Goal: Task Accomplishment & Management: Complete application form

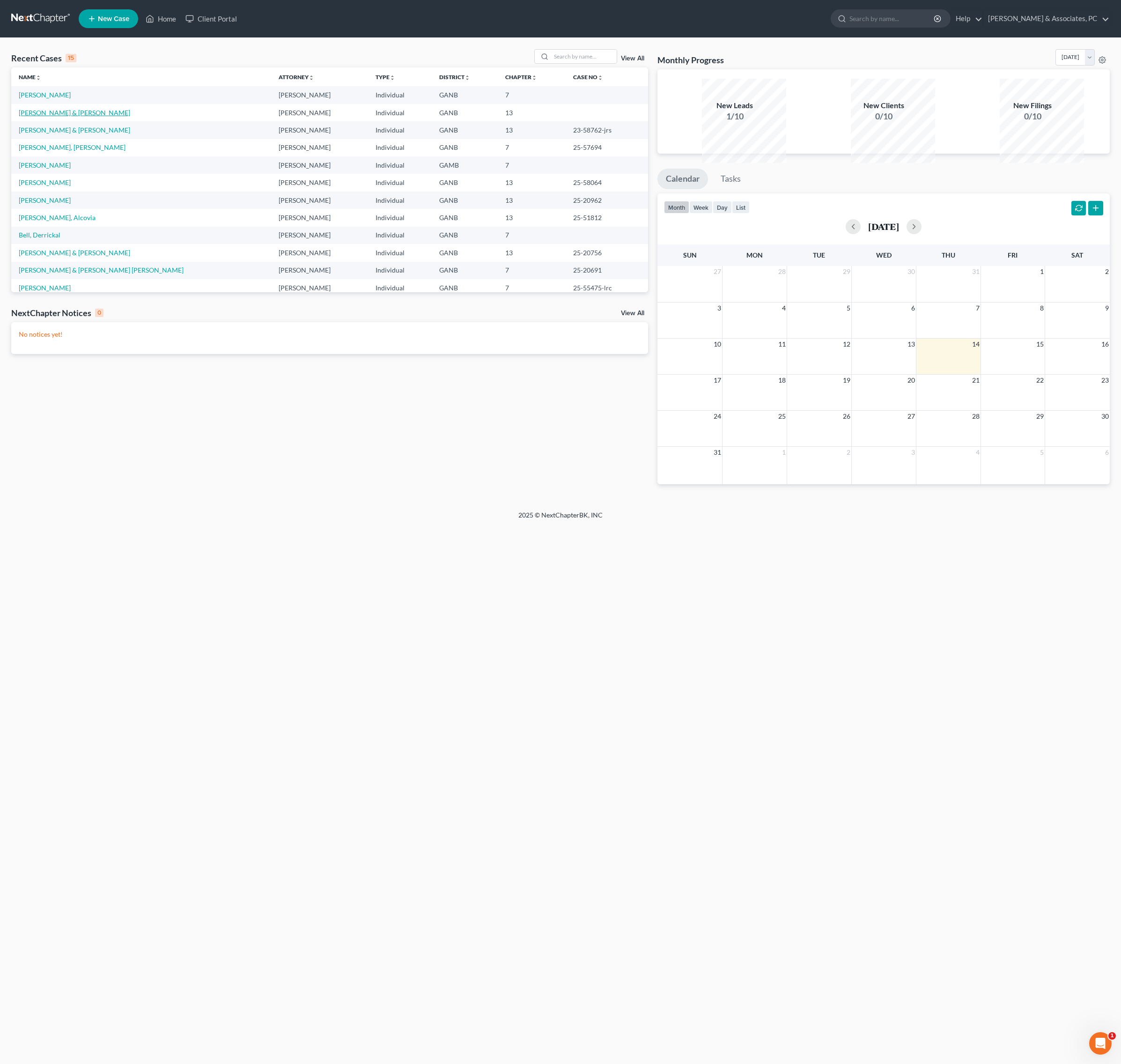
click at [80, 117] on link "[PERSON_NAME] & [PERSON_NAME]" at bounding box center [75, 112] width 112 height 8
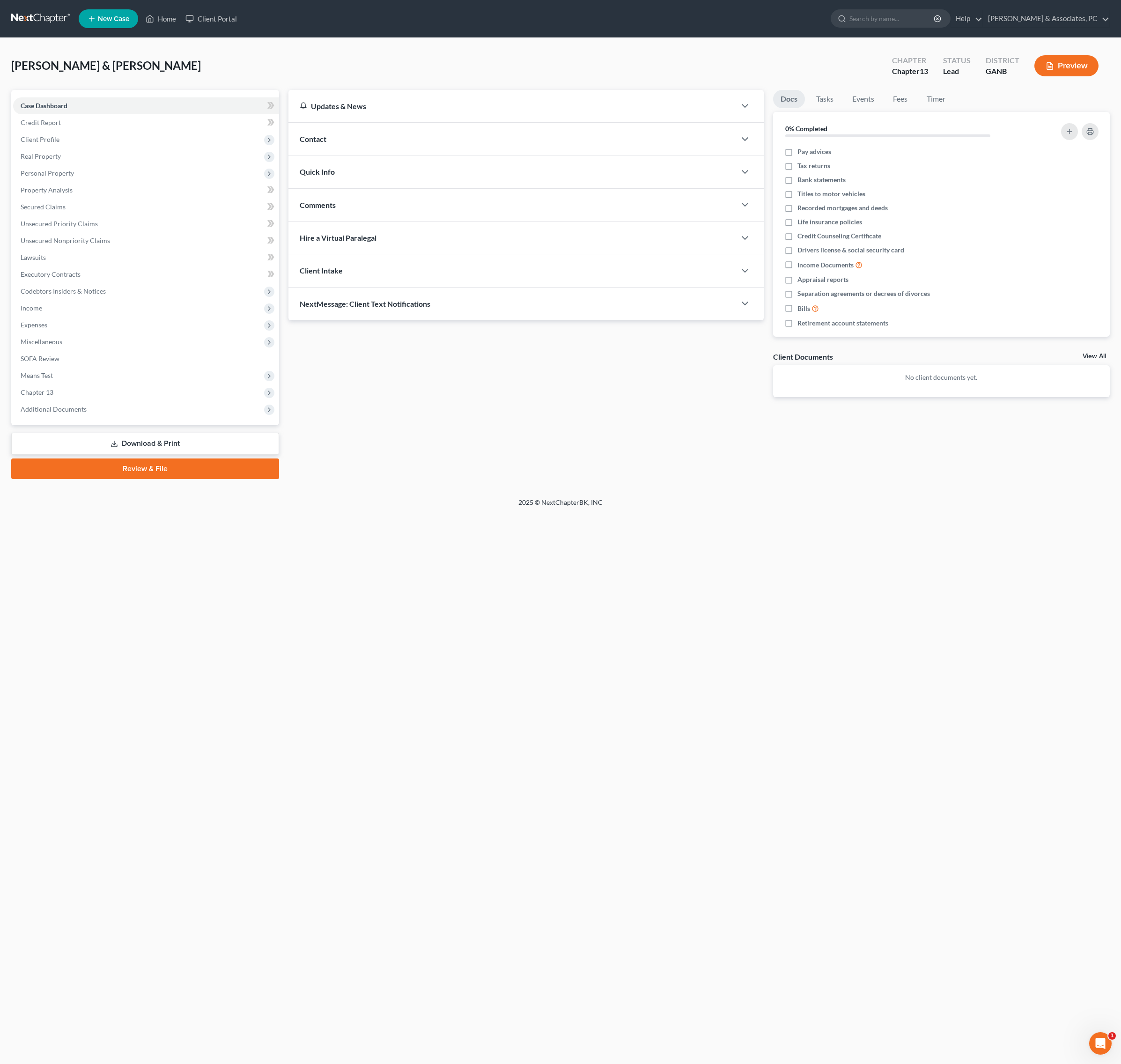
click at [421, 379] on div "Updates & News × [US_STATE] [GEOGRAPHIC_DATA] Notes Take a look at NextChapter'…" at bounding box center [526, 251] width 485 height 322
click at [47, 329] on span "Expenses" at bounding box center [34, 325] width 27 height 8
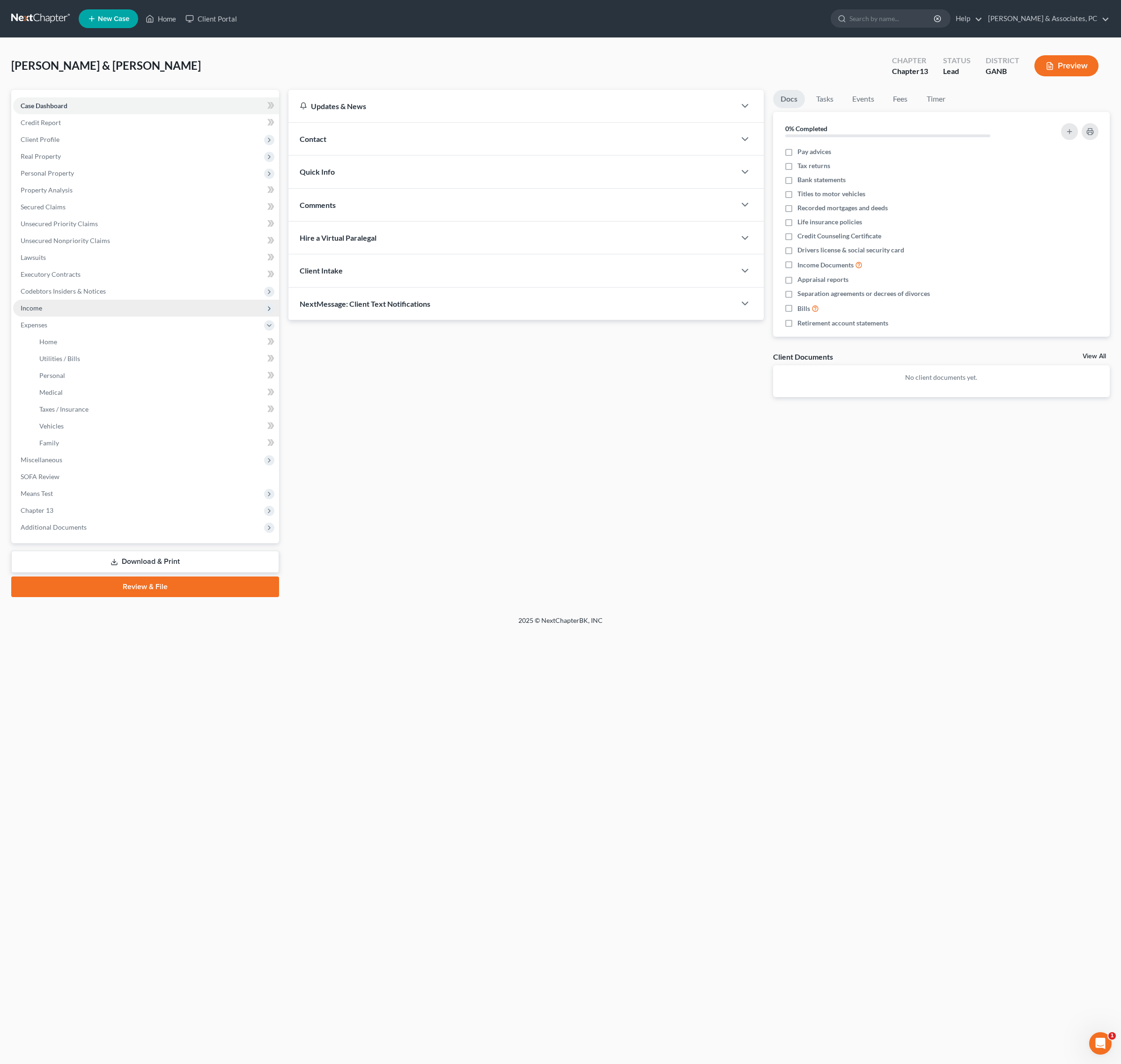
click at [42, 312] on span "Income" at bounding box center [32, 307] width 22 height 8
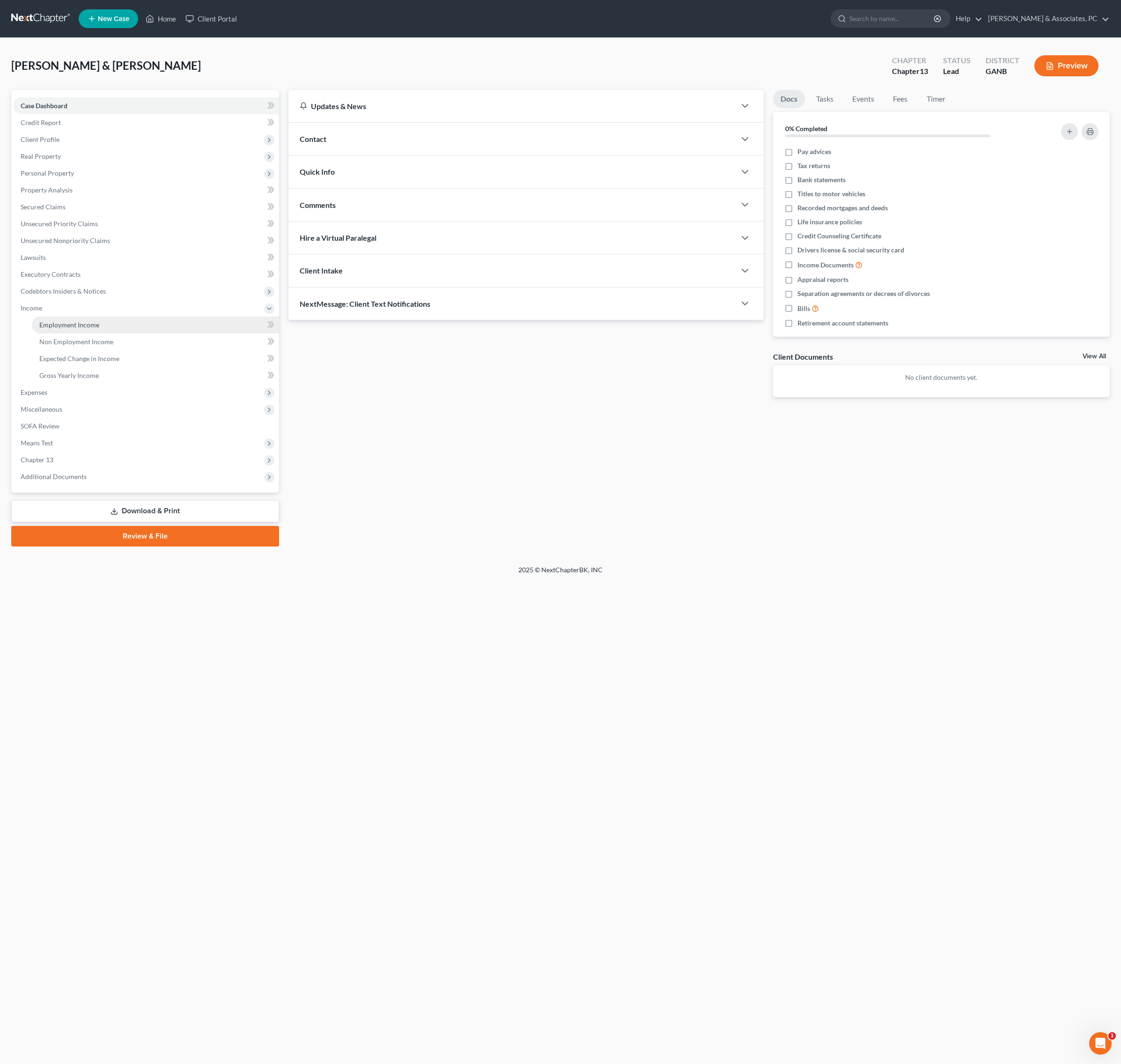
click at [68, 329] on span "Employment Income" at bounding box center [70, 325] width 60 height 8
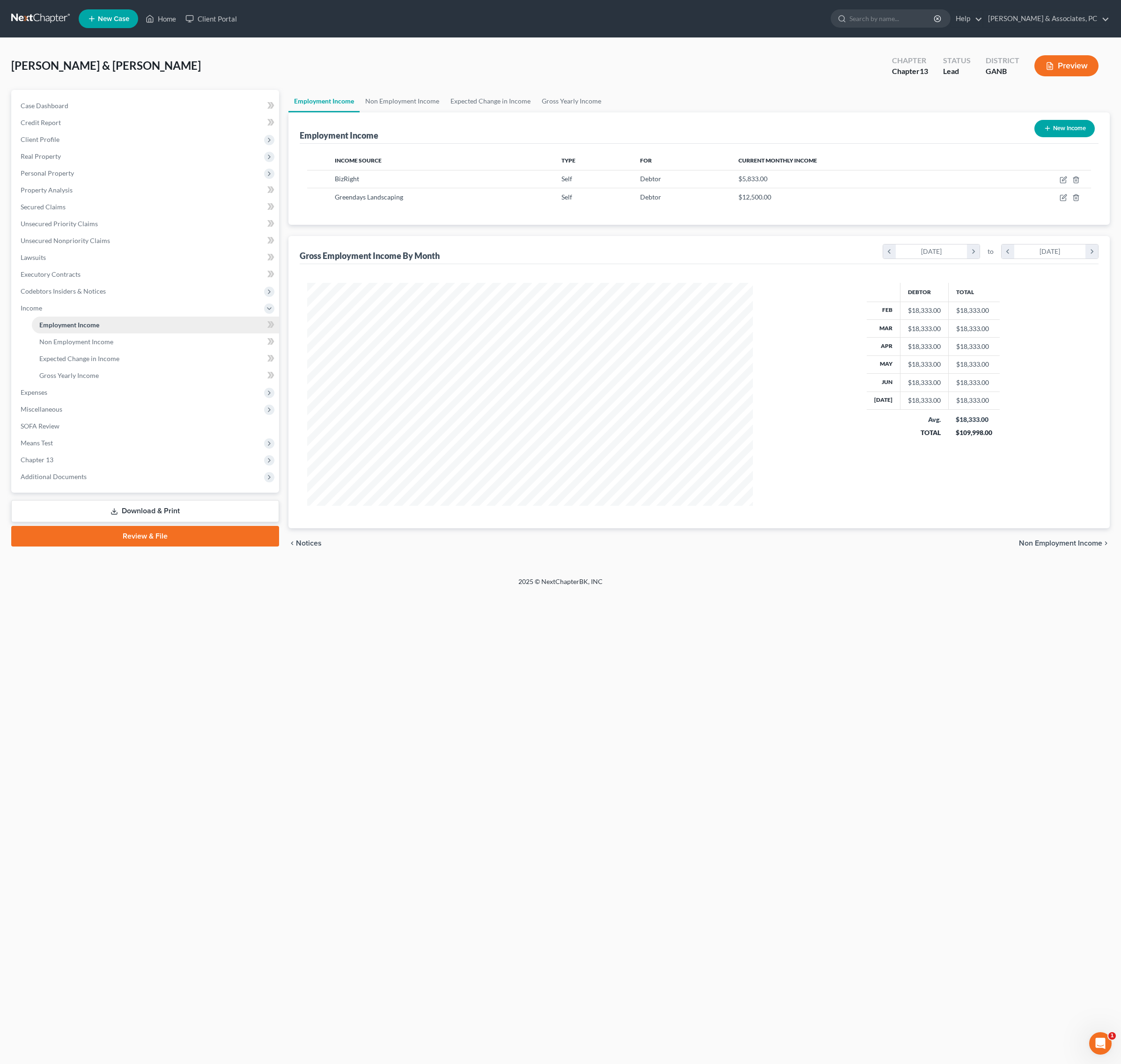
scroll to position [223, 464]
click at [1062, 181] on icon "button" at bounding box center [1064, 178] width 4 height 4
select select "1"
select select "0"
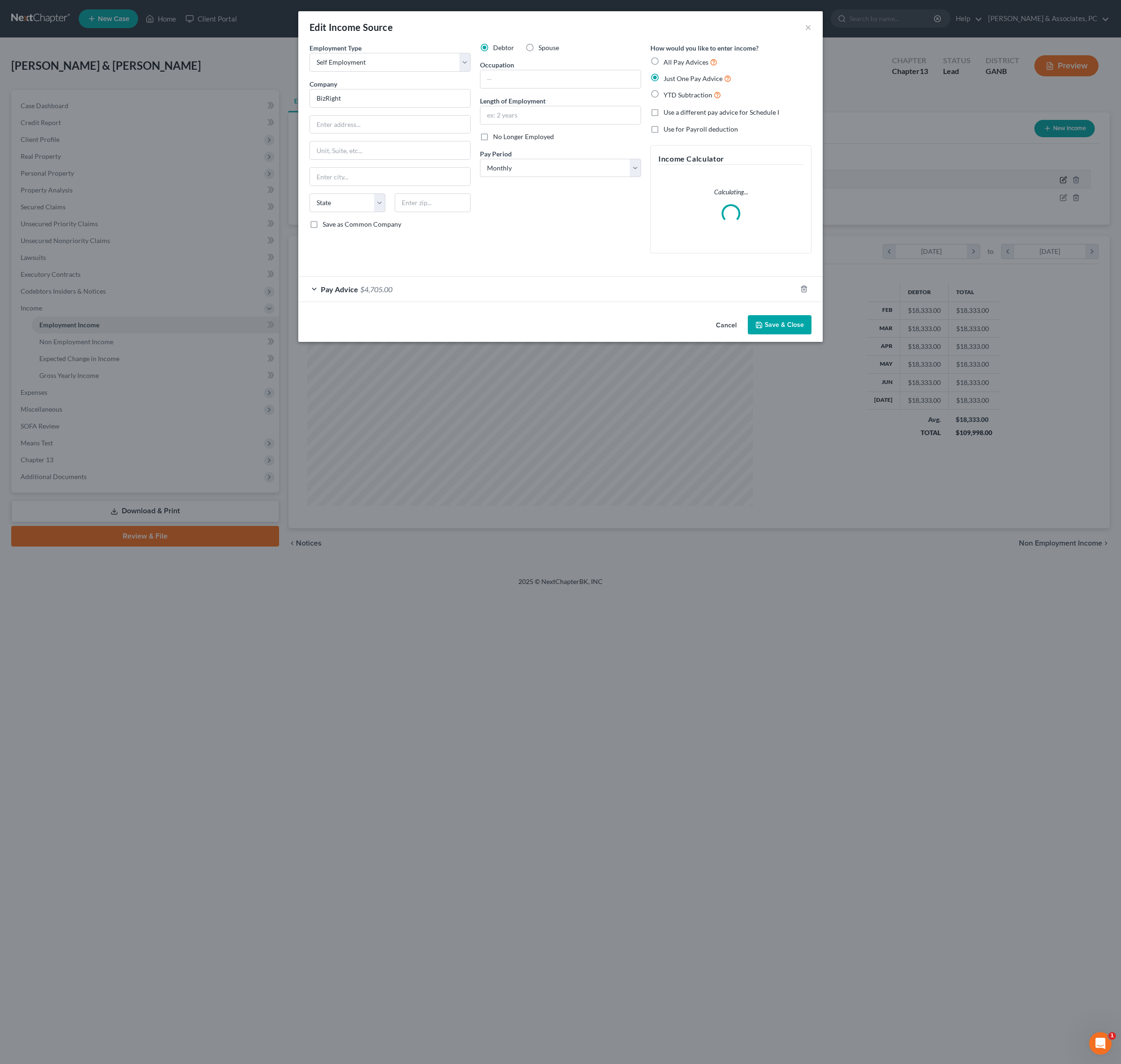
click at [1059, 203] on div "Edit Income Source × Employment Type * Select Full or [DEMOGRAPHIC_DATA] Employ…" at bounding box center [560, 532] width 1121 height 1064
click at [497, 302] on div "Pay Advice $4,705.00" at bounding box center [547, 289] width 498 height 25
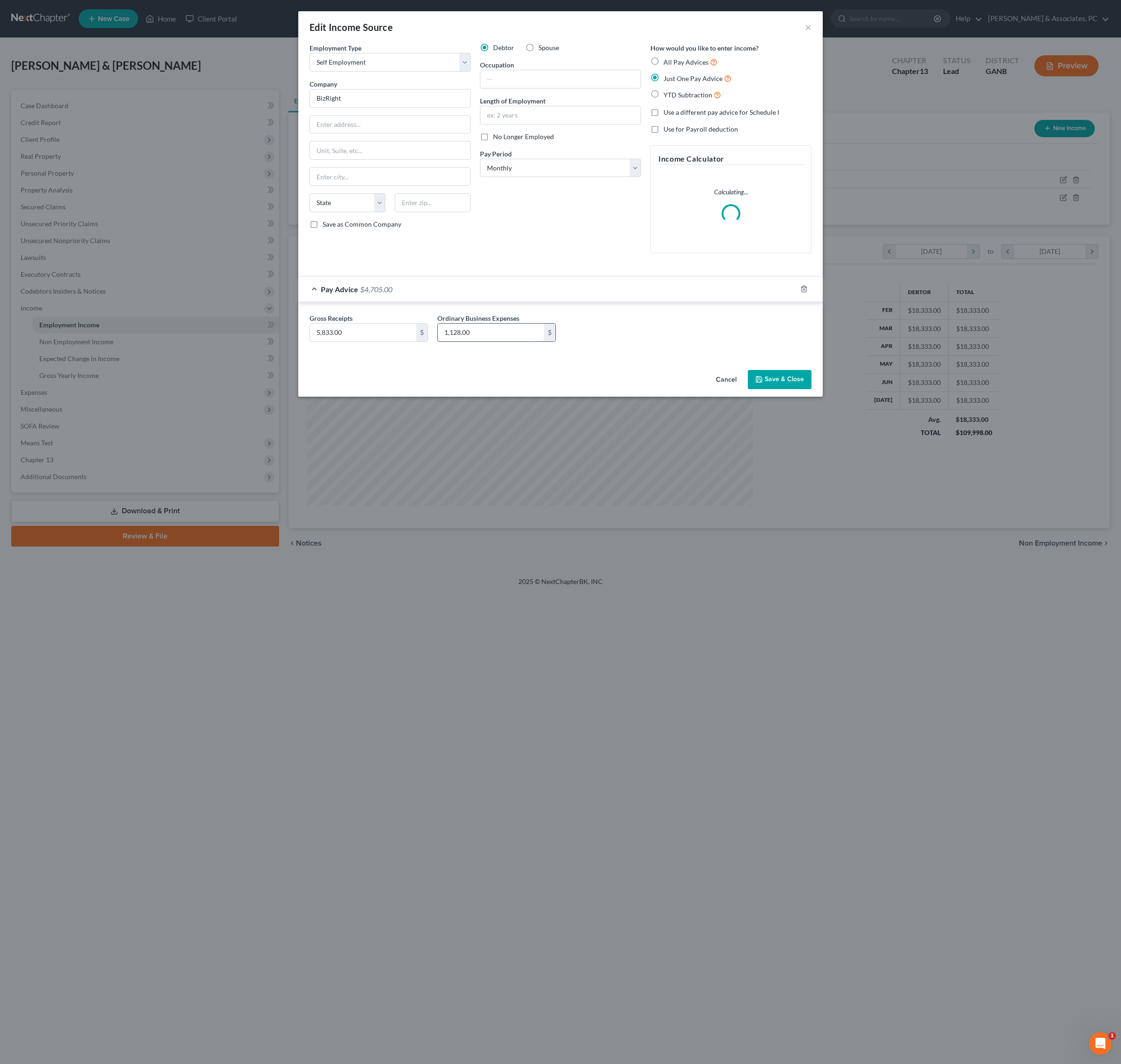
click at [477, 341] on input "1,128.00" at bounding box center [491, 332] width 106 height 18
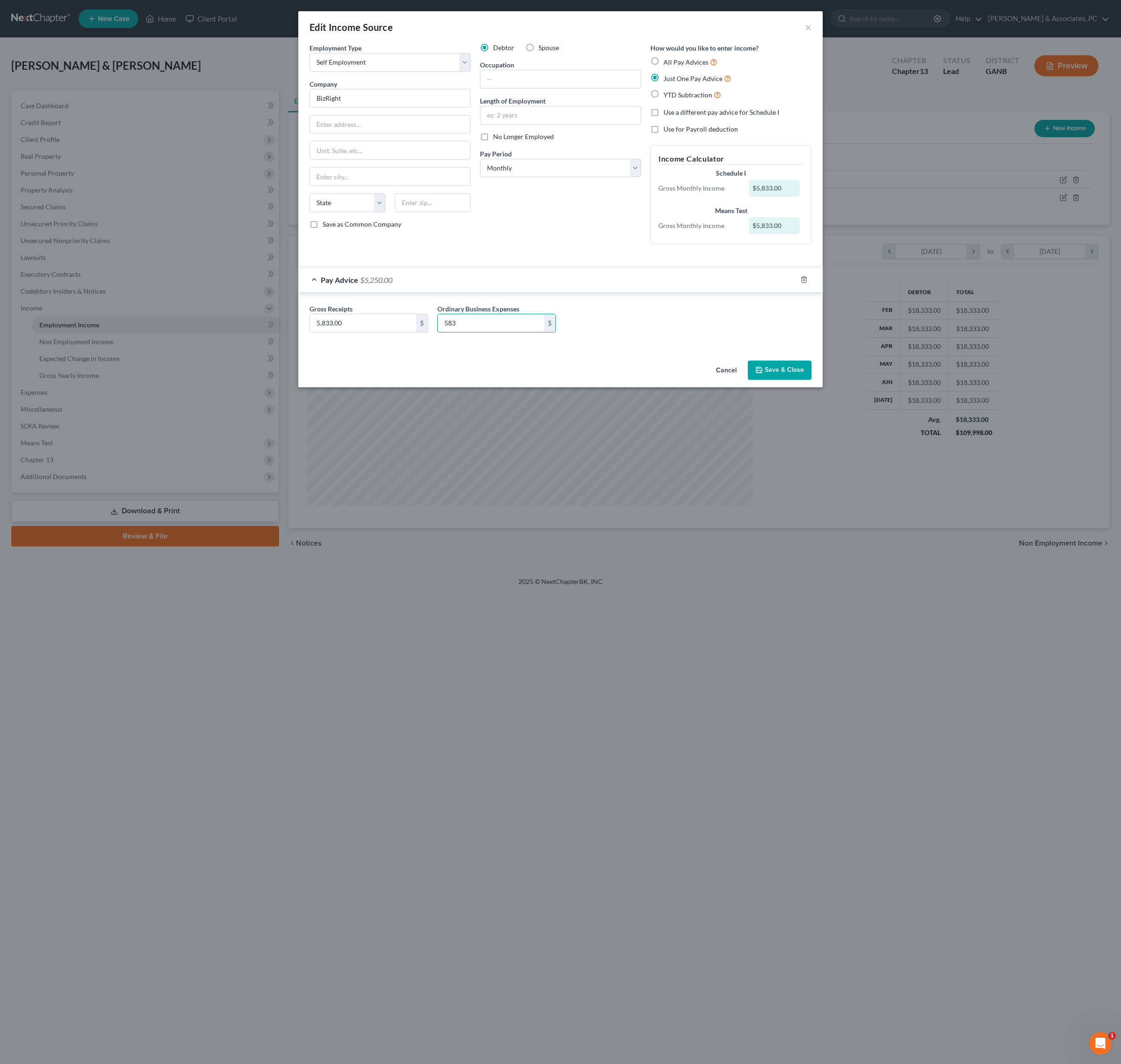
type input "583"
click at [811, 380] on button "Save & Close" at bounding box center [779, 370] width 64 height 19
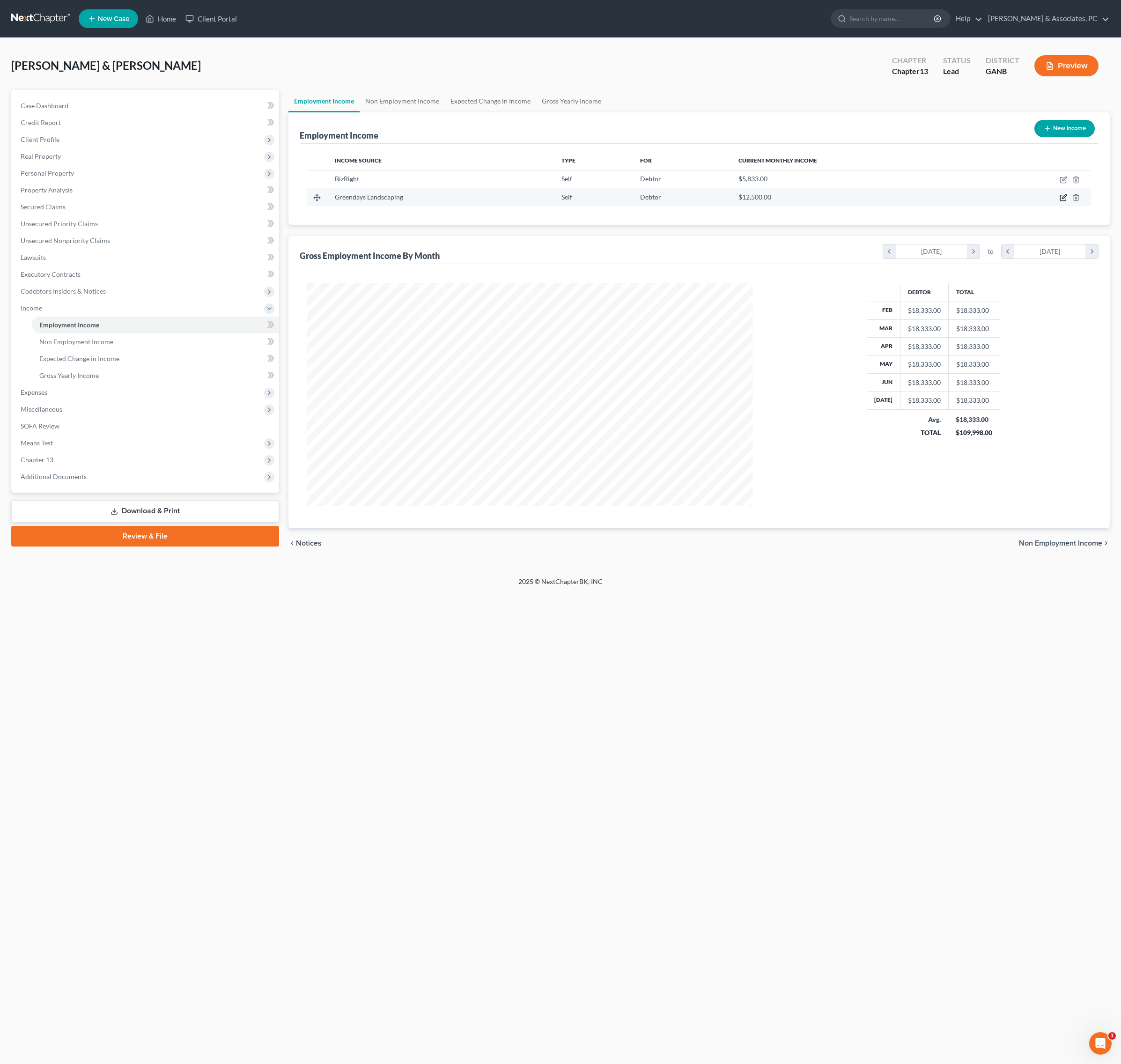
click at [1060, 201] on icon "button" at bounding box center [1064, 198] width 7 height 7
select select "1"
select select "0"
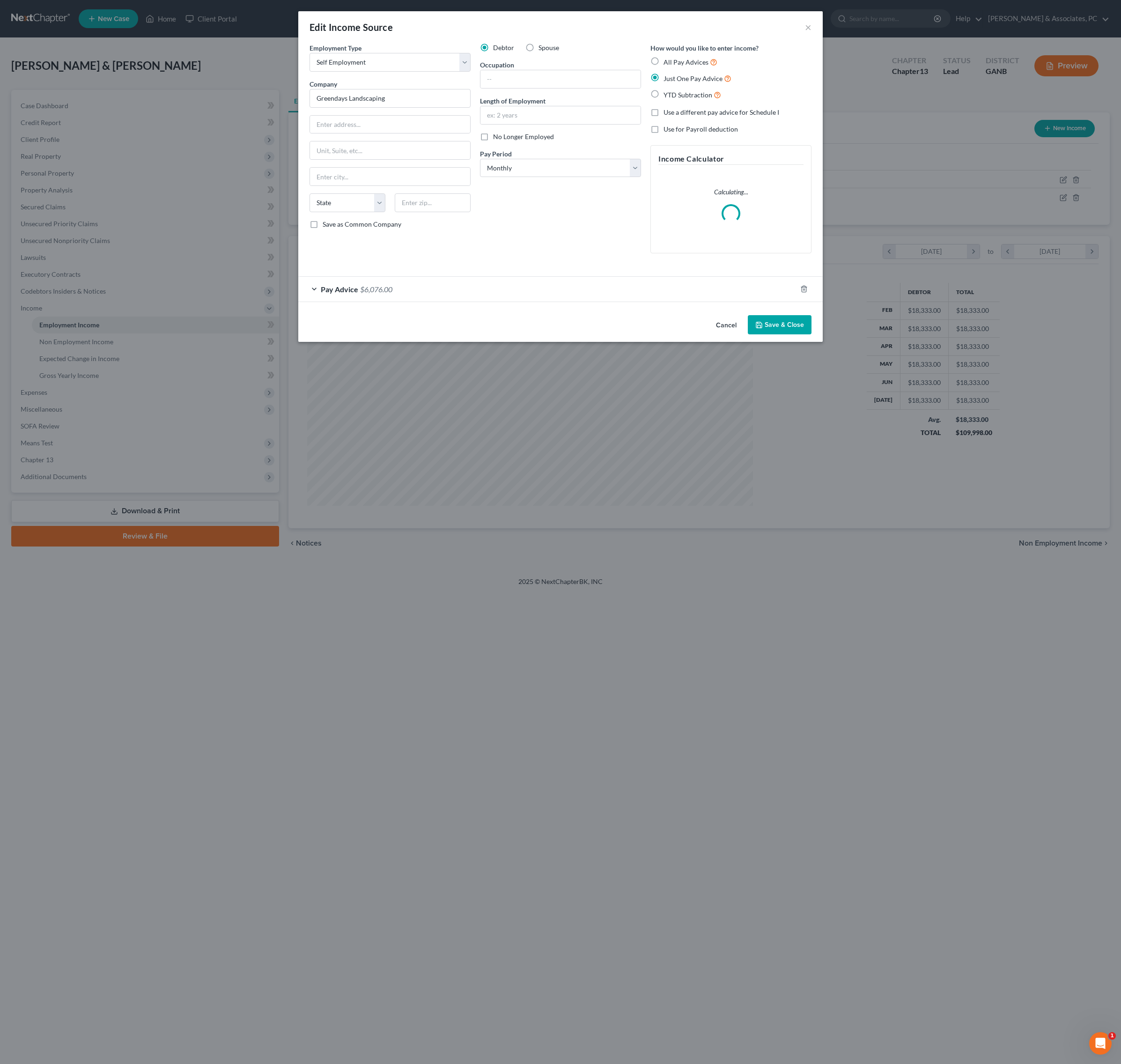
click at [556, 302] on div "Pay Advice $6,076.00" at bounding box center [547, 289] width 498 height 25
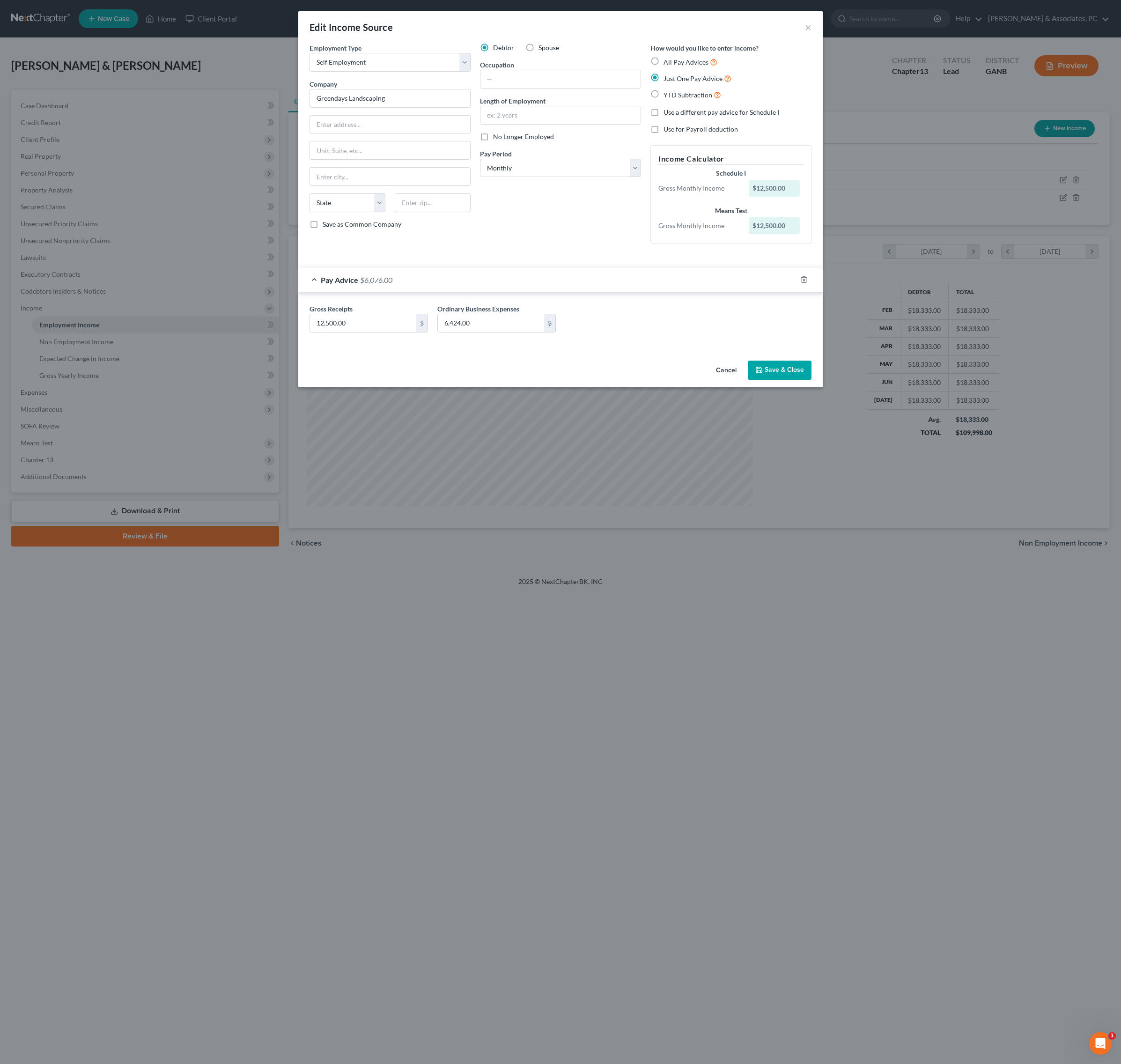
click at [492, 340] on div "Gross Receipts 12,500.00 $ Ordinary Business Expenses 6,424.00 $" at bounding box center [560, 322] width 512 height 36
click at [503, 332] on input "6,424.00" at bounding box center [491, 322] width 106 height 18
click at [502, 332] on input "6,424.00" at bounding box center [491, 322] width 106 height 18
type input "5,994"
click at [811, 380] on button "Save & Close" at bounding box center [779, 370] width 64 height 19
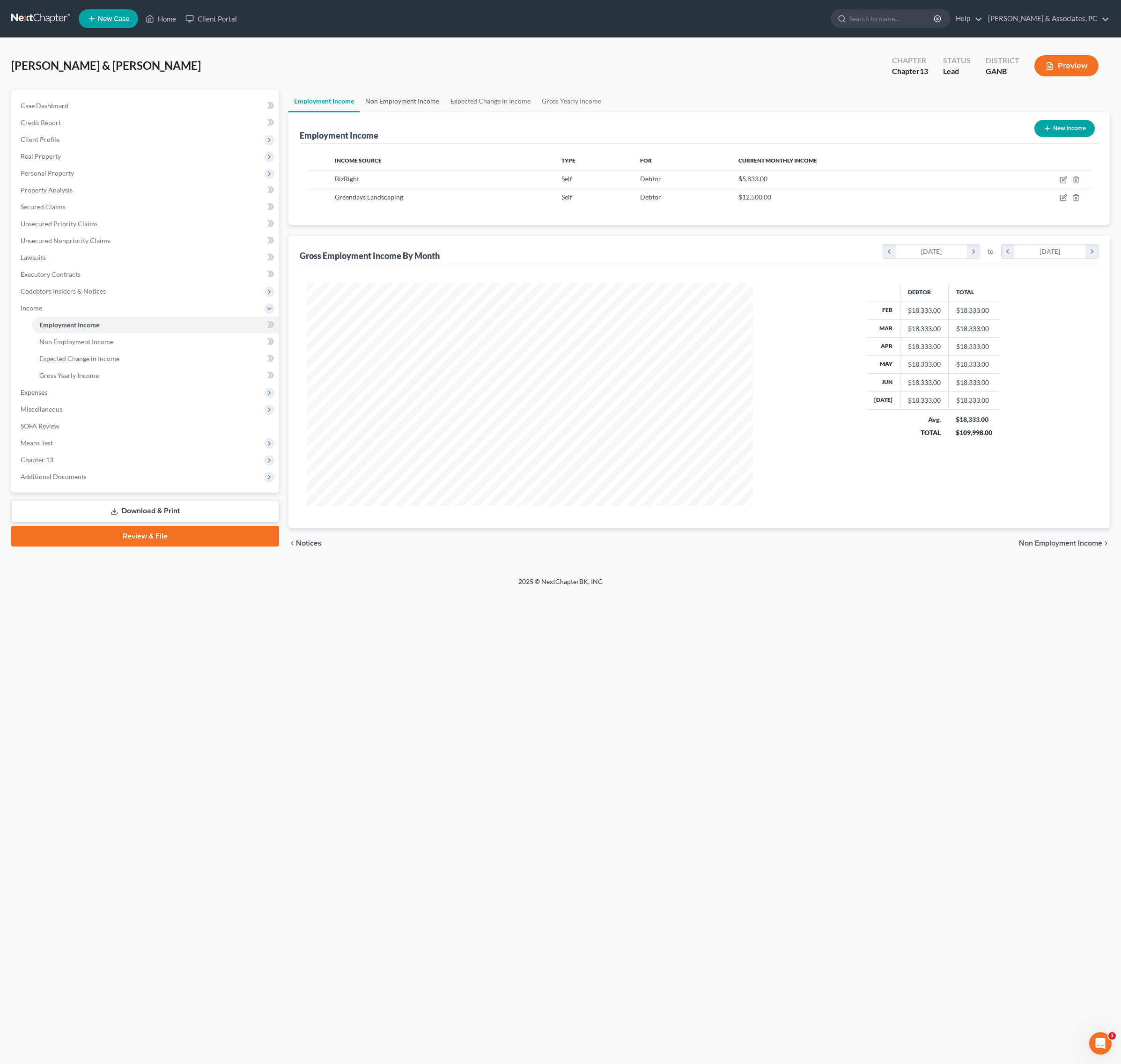
click at [439, 109] on link "Non Employment Income" at bounding box center [402, 100] width 85 height 22
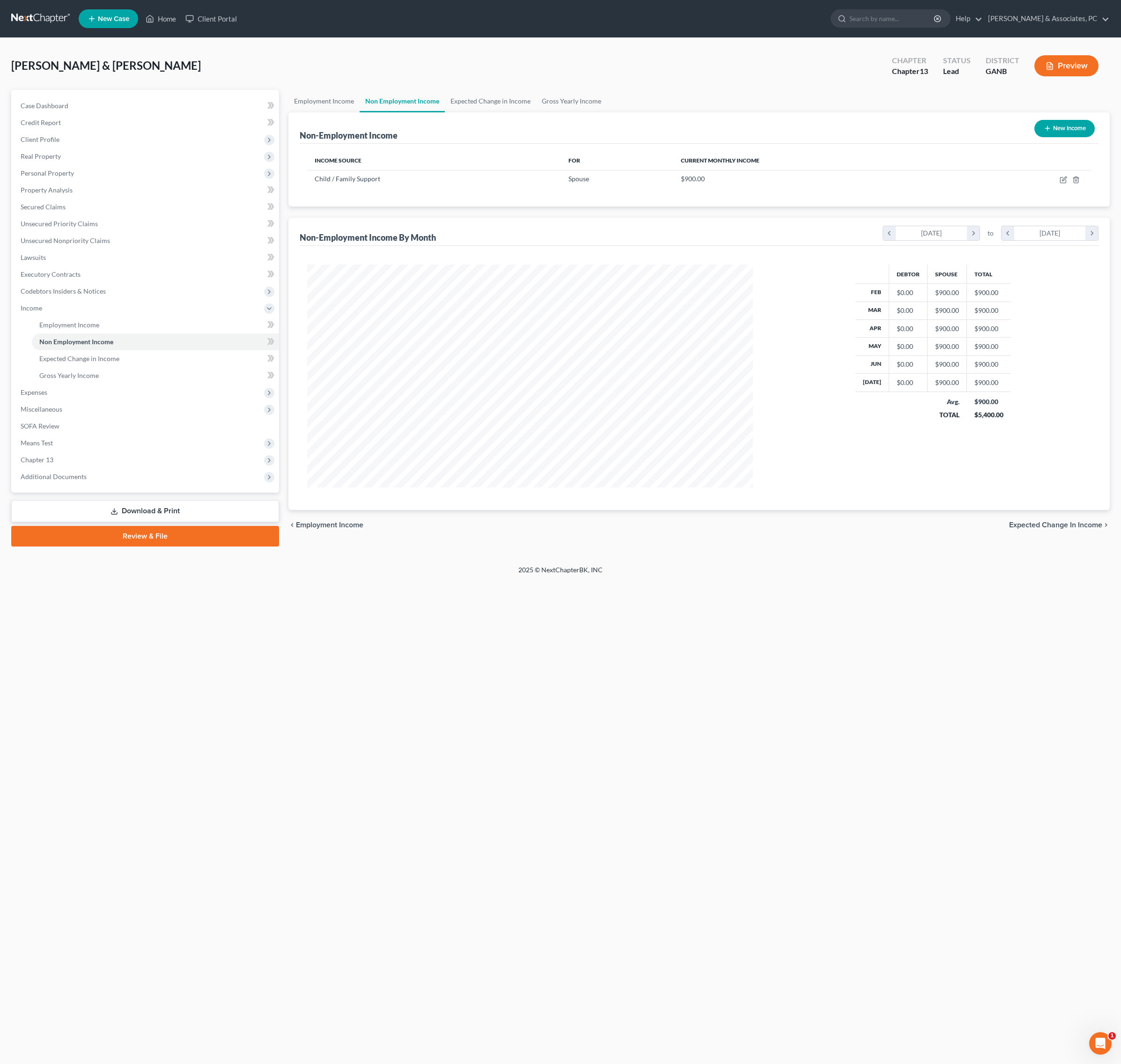
scroll to position [223, 464]
click at [536, 112] on link "Expected Change in Income" at bounding box center [490, 100] width 91 height 22
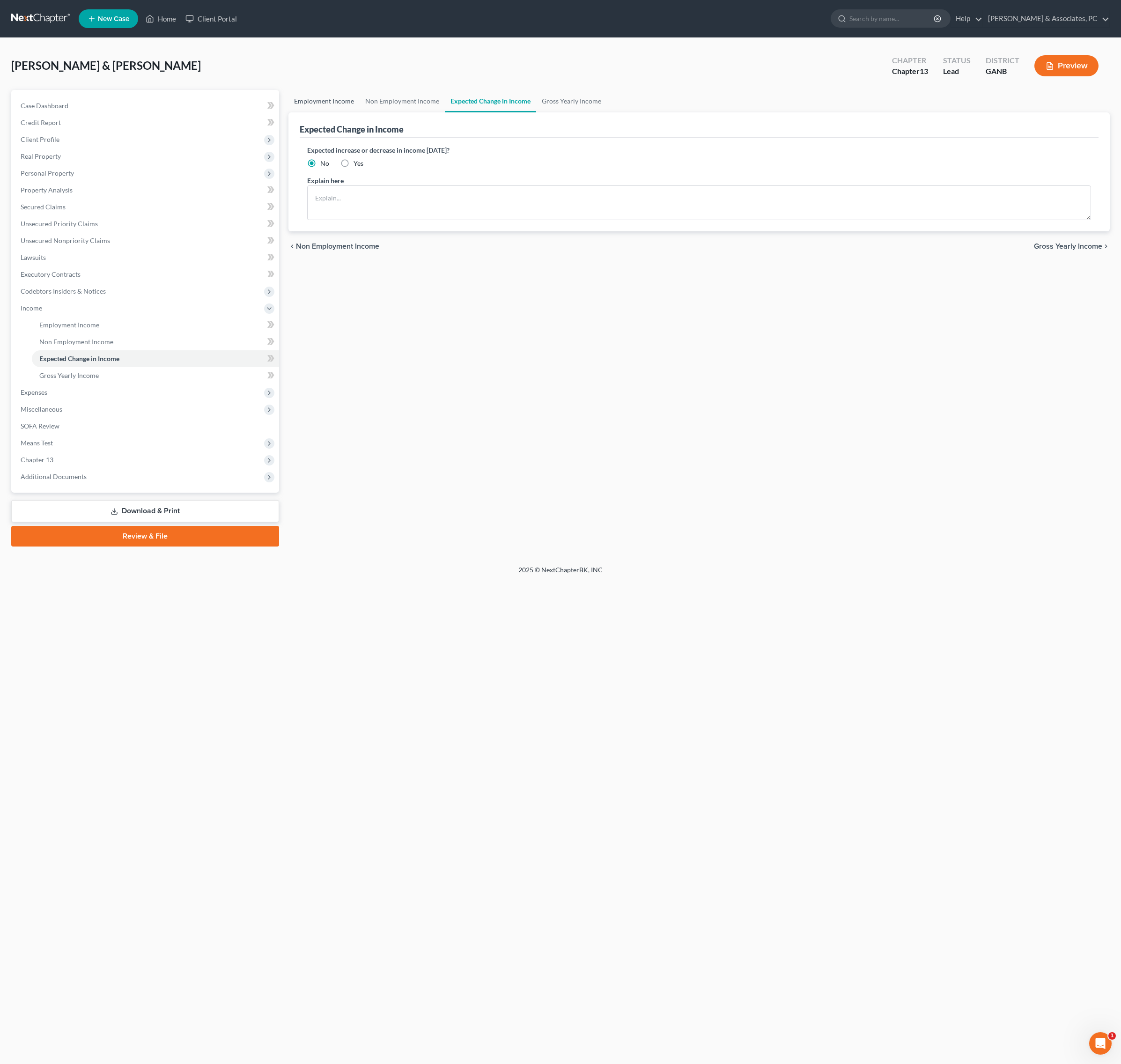
click at [345, 106] on link "Employment Income" at bounding box center [323, 100] width 71 height 22
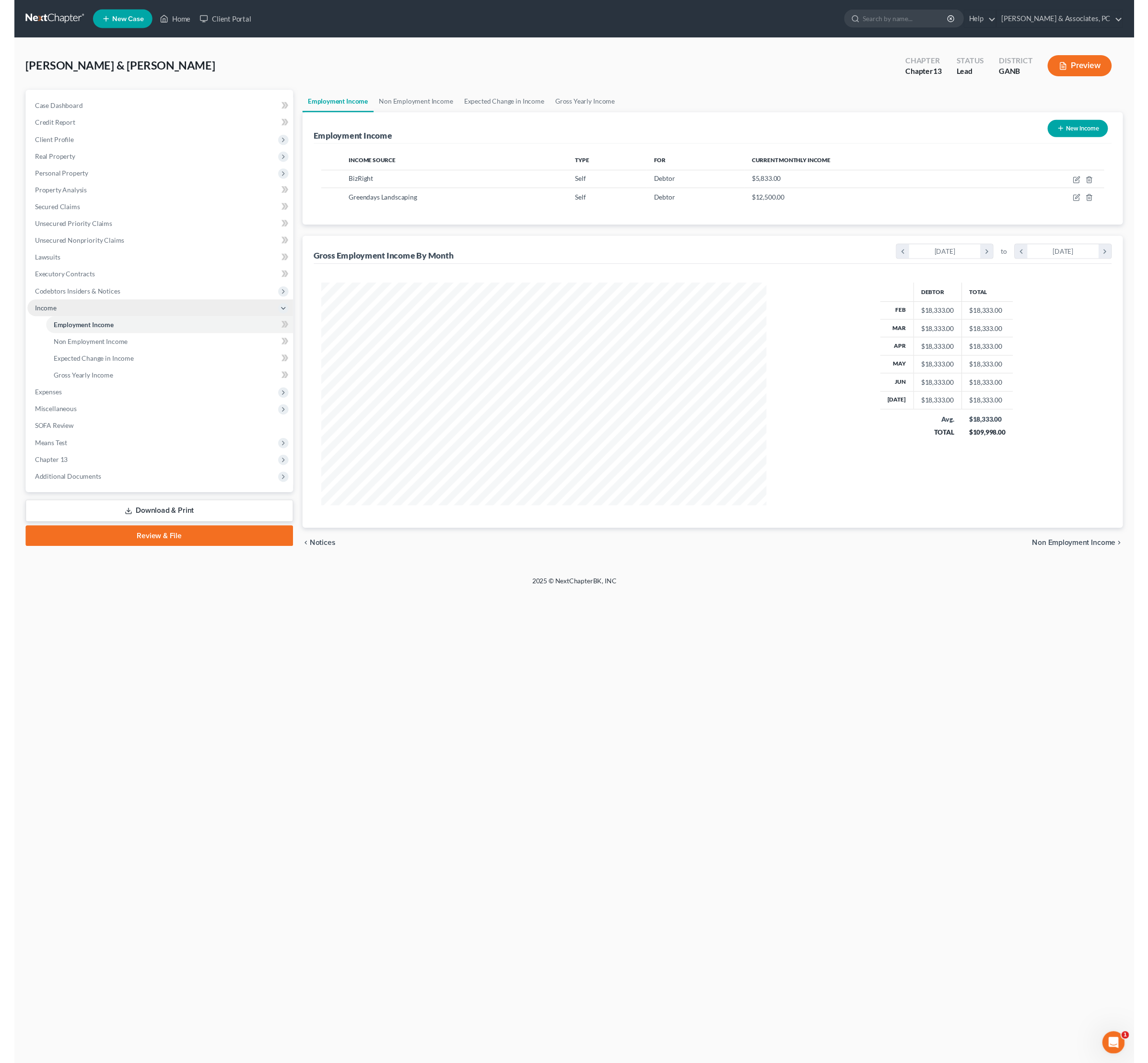
scroll to position [228, 476]
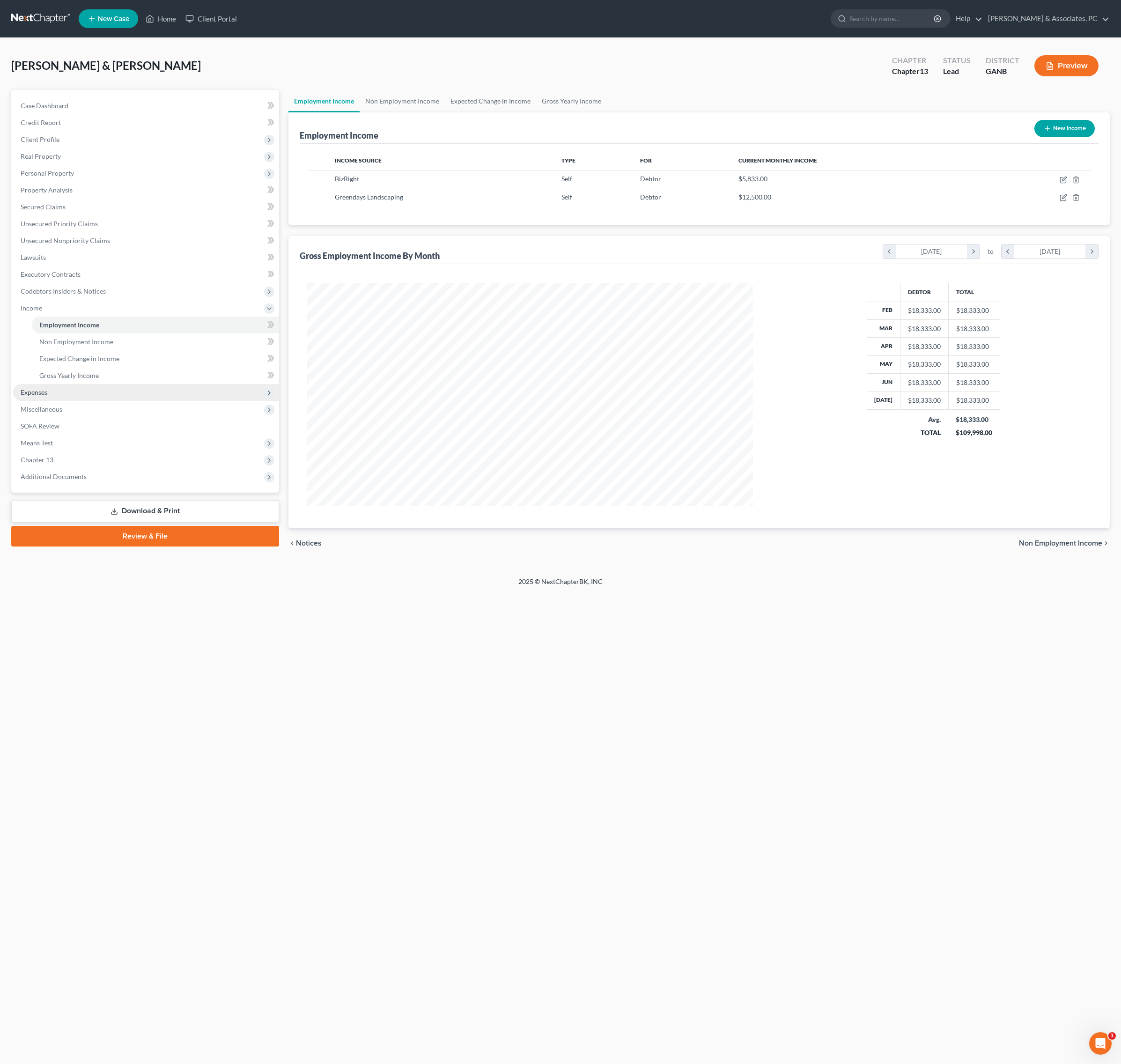
click at [74, 401] on span "Expenses" at bounding box center [146, 393] width 266 height 17
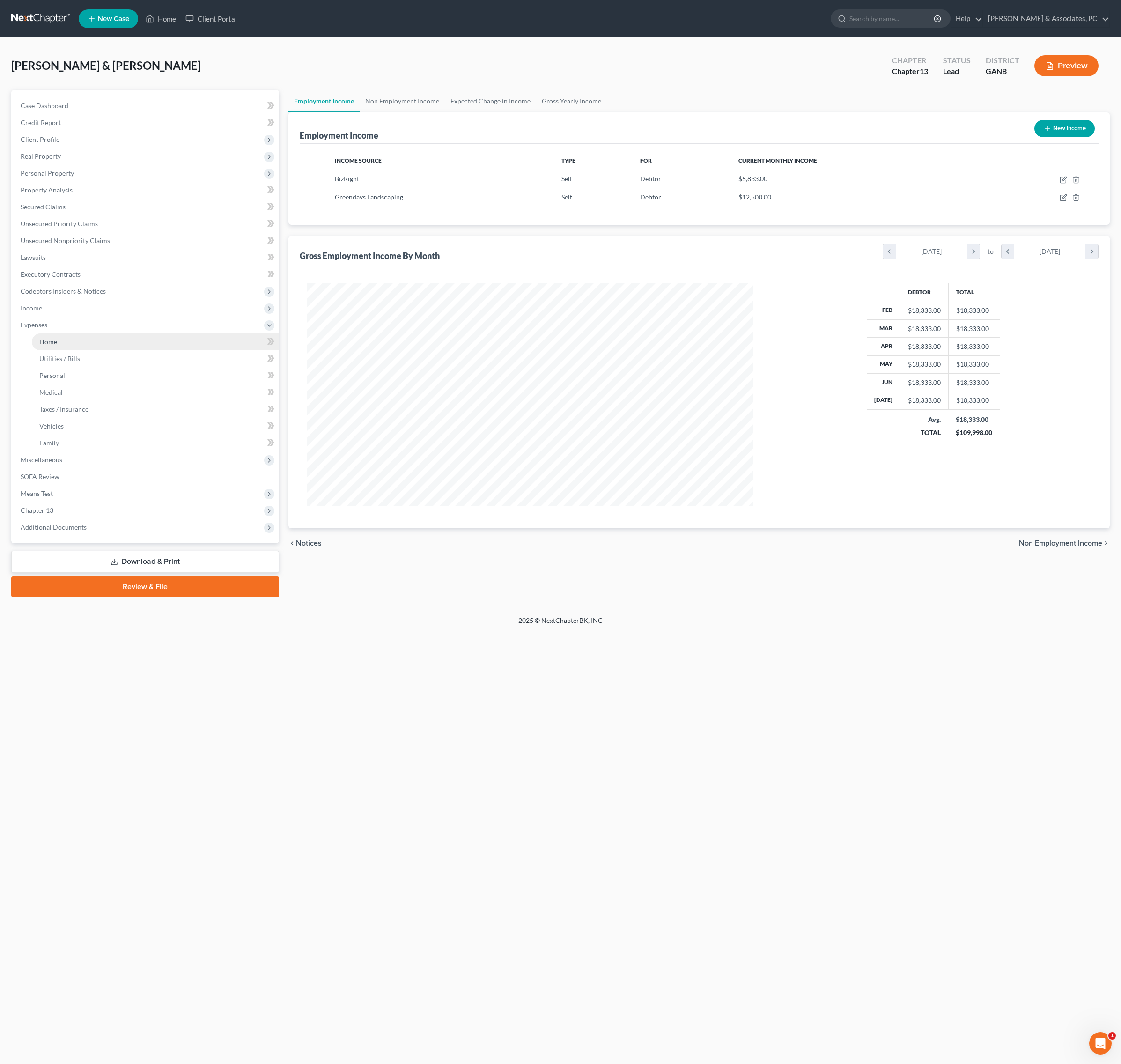
click at [65, 350] on link "Home" at bounding box center [155, 342] width 247 height 17
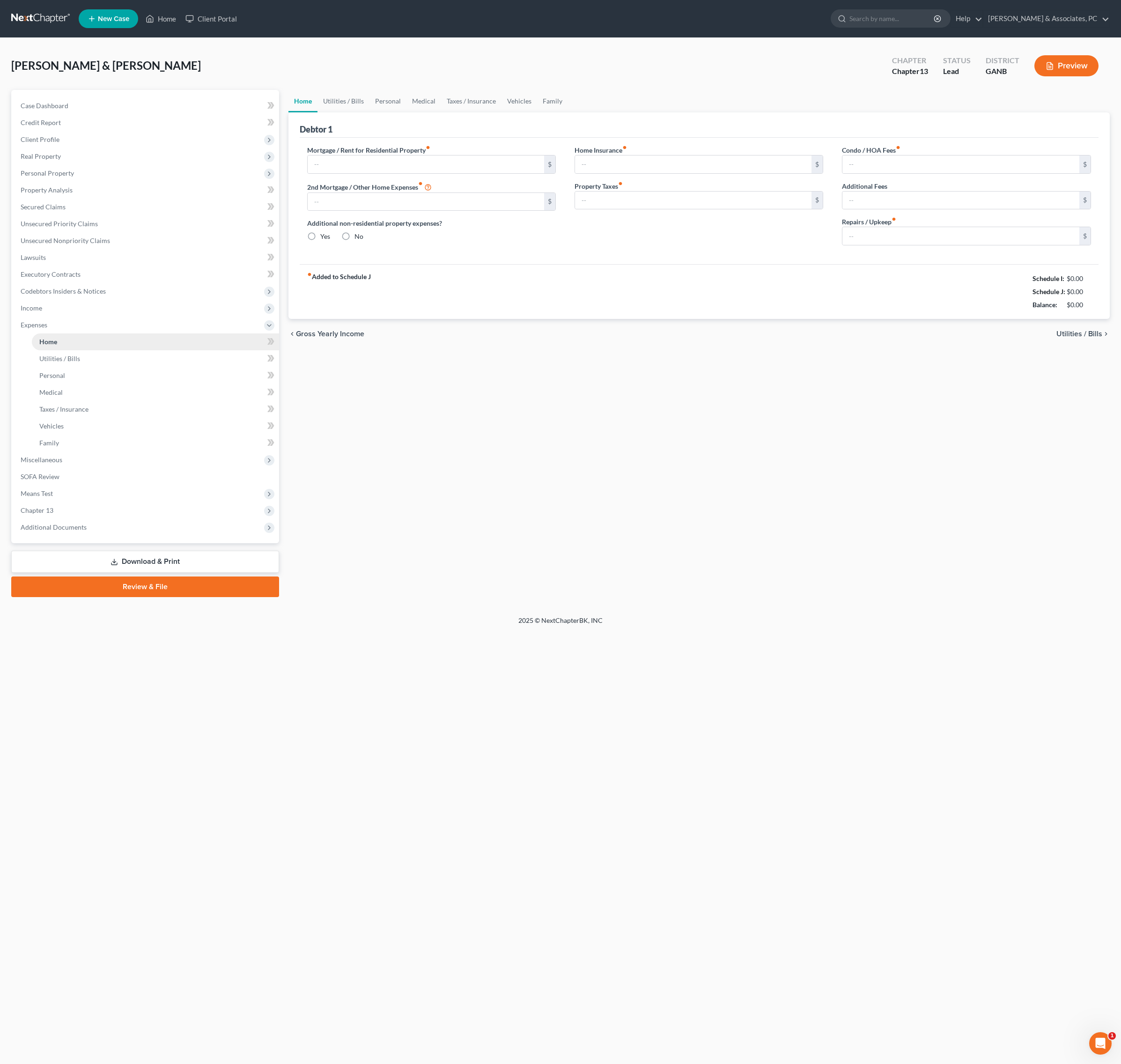
type input "3,210.00"
type input "0.00"
radio input "true"
type input "0.00"
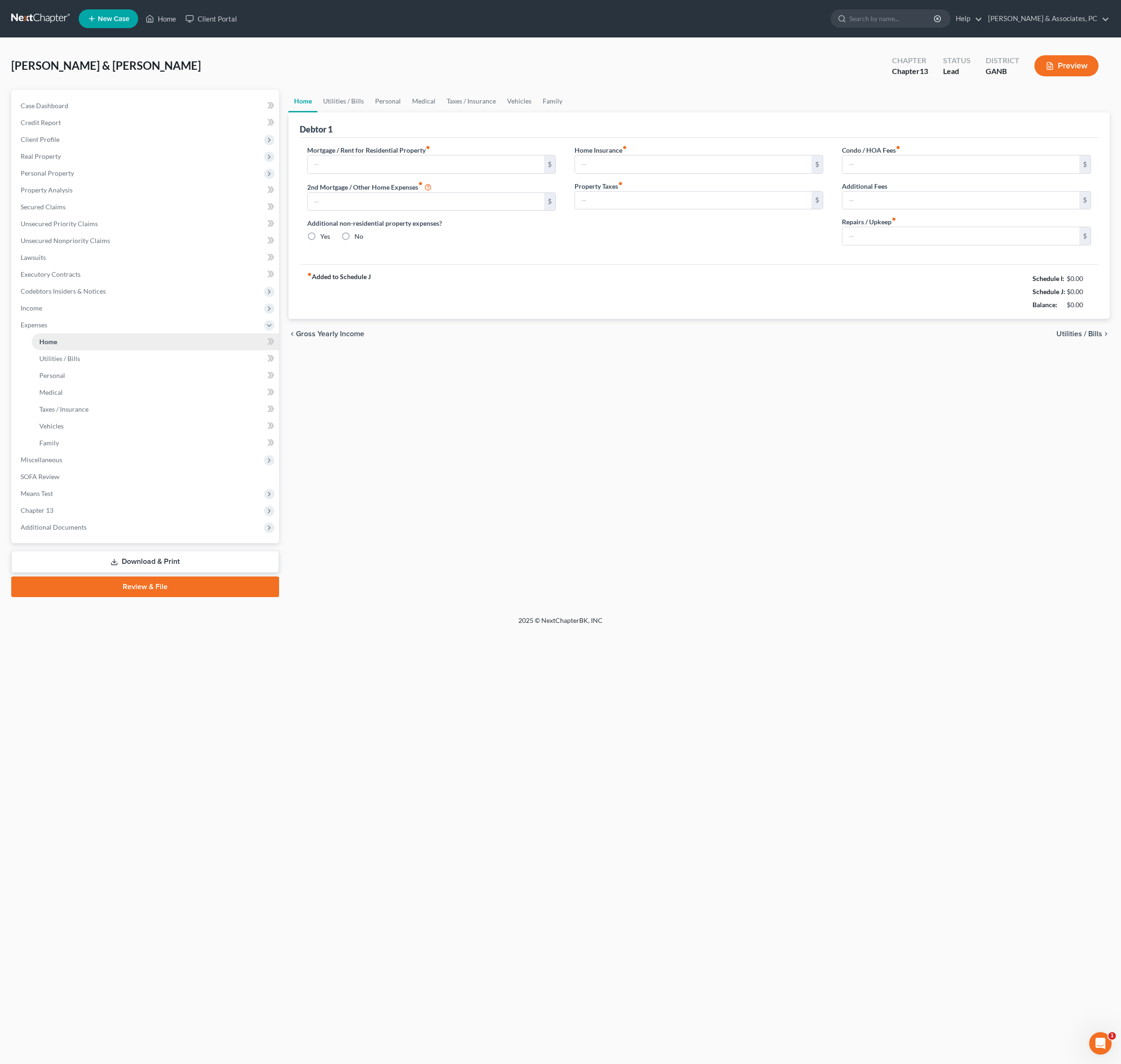
type input "0.00"
click at [895, 245] on input "0.00" at bounding box center [960, 236] width 237 height 18
type input "1"
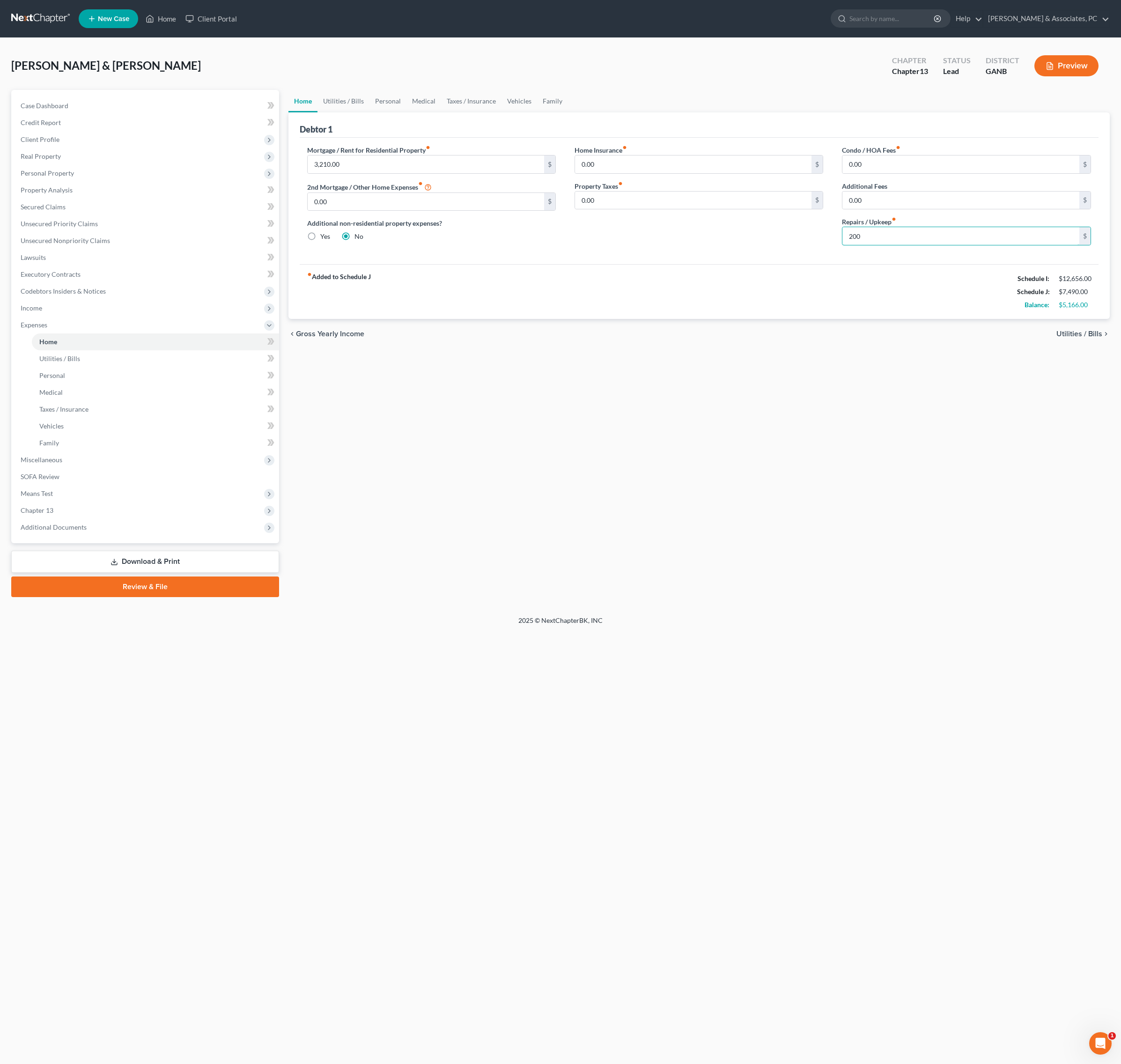
type input "200"
click at [882, 443] on div "Home Utilities / Bills Personal Medical Taxes / Insurance Vehicles Family Debto…" at bounding box center [700, 343] width 831 height 507
click at [910, 173] on input "0.00" at bounding box center [960, 164] width 237 height 18
type input "116.67"
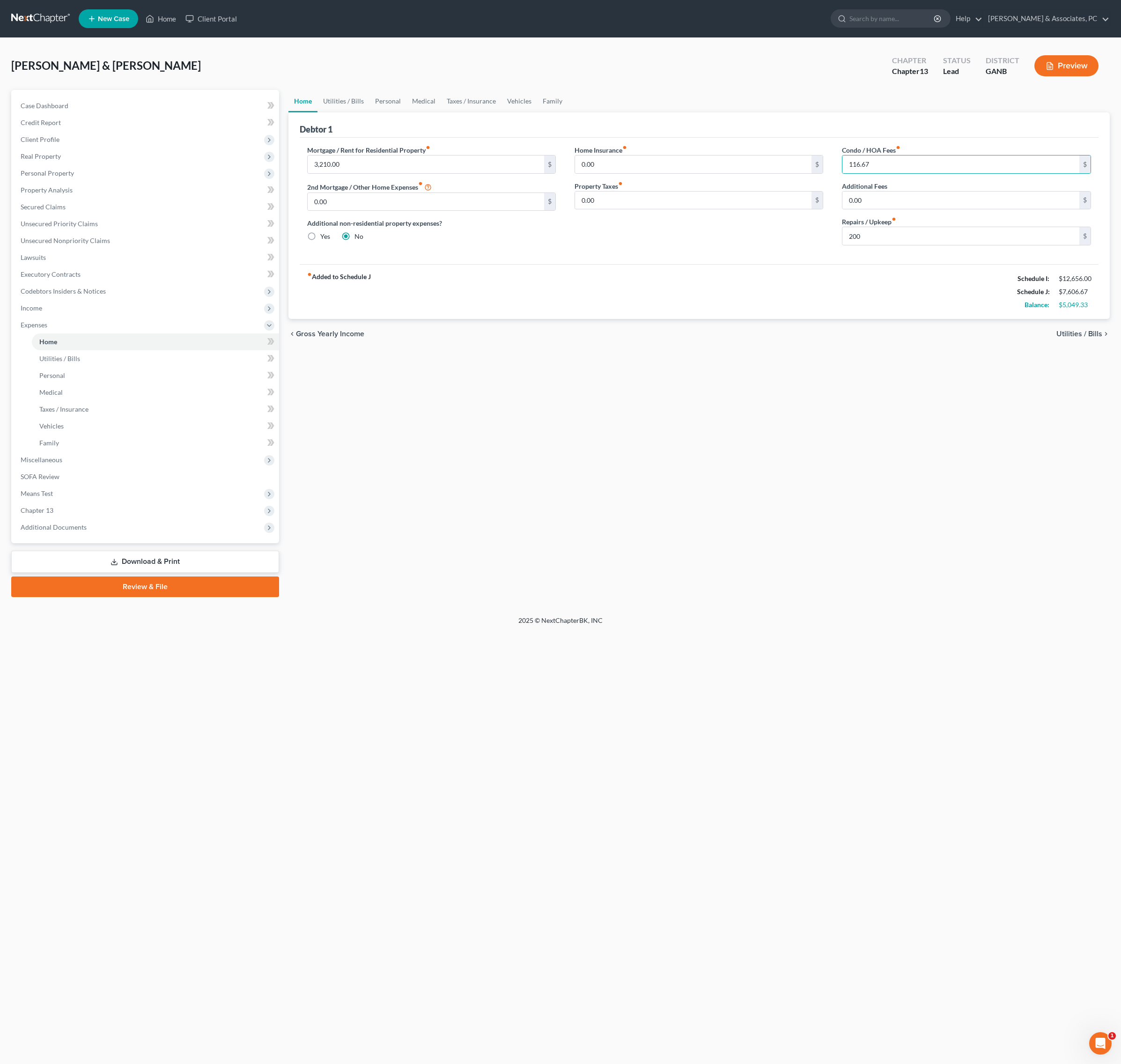
click at [864, 349] on div "chevron_left Gross Yearly Income Utilities / Bills chevron_right" at bounding box center [699, 334] width 822 height 30
click at [80, 216] on link "Secured Claims" at bounding box center [146, 207] width 266 height 17
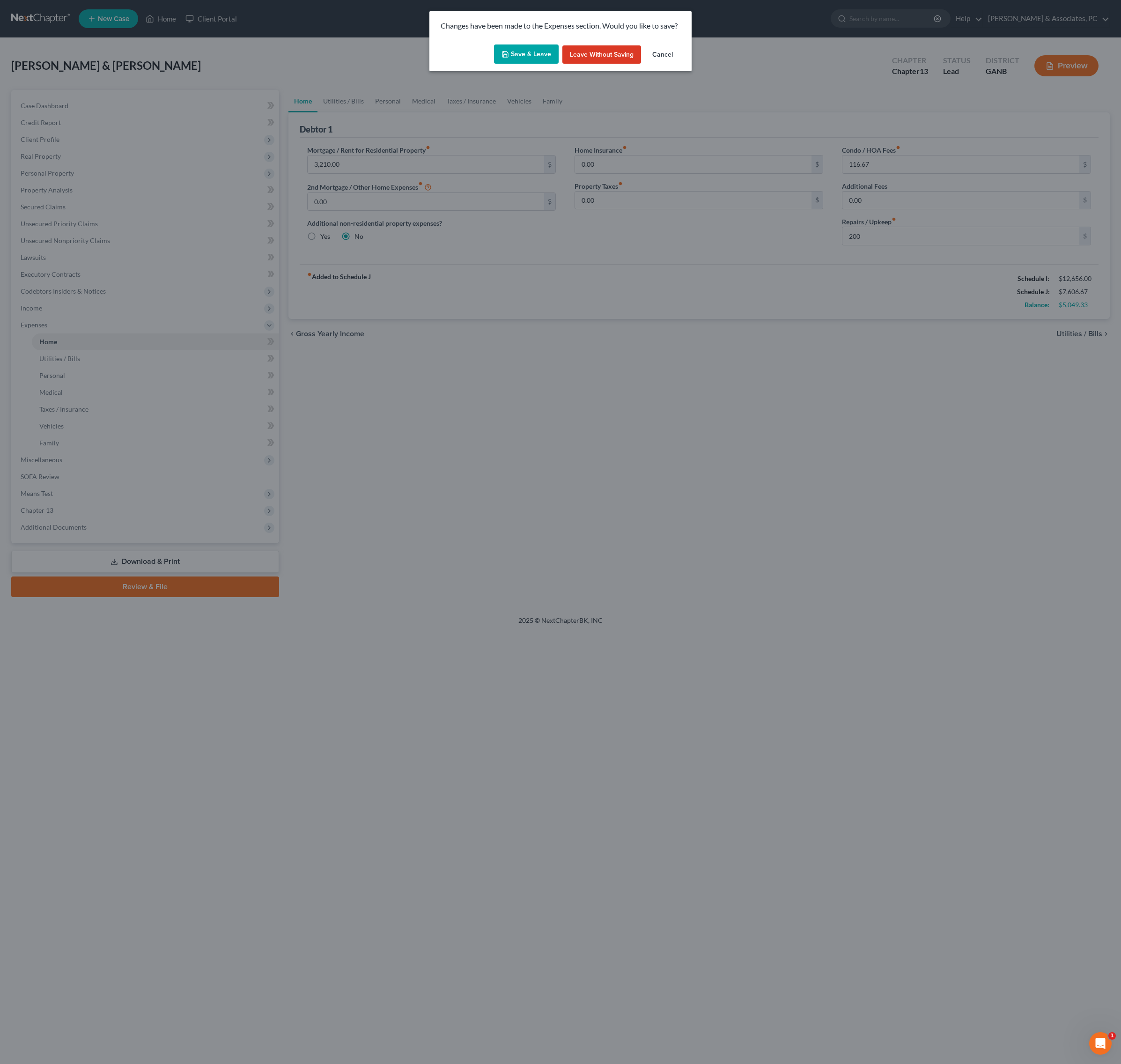
click at [525, 62] on button "Save & Leave" at bounding box center [526, 54] width 65 height 19
type input "200.00"
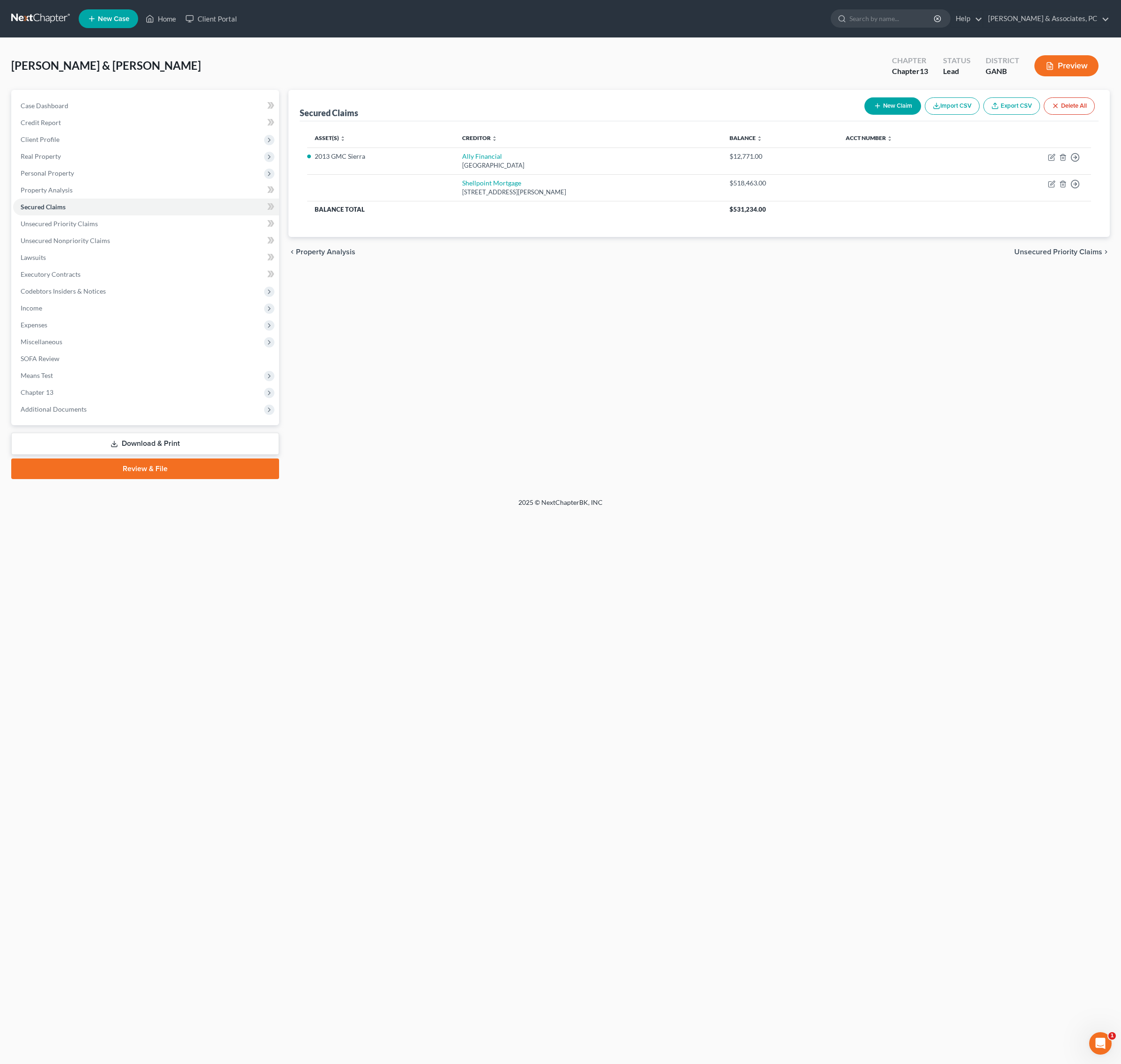
click at [864, 115] on button "New Claim" at bounding box center [892, 106] width 57 height 17
select select "2"
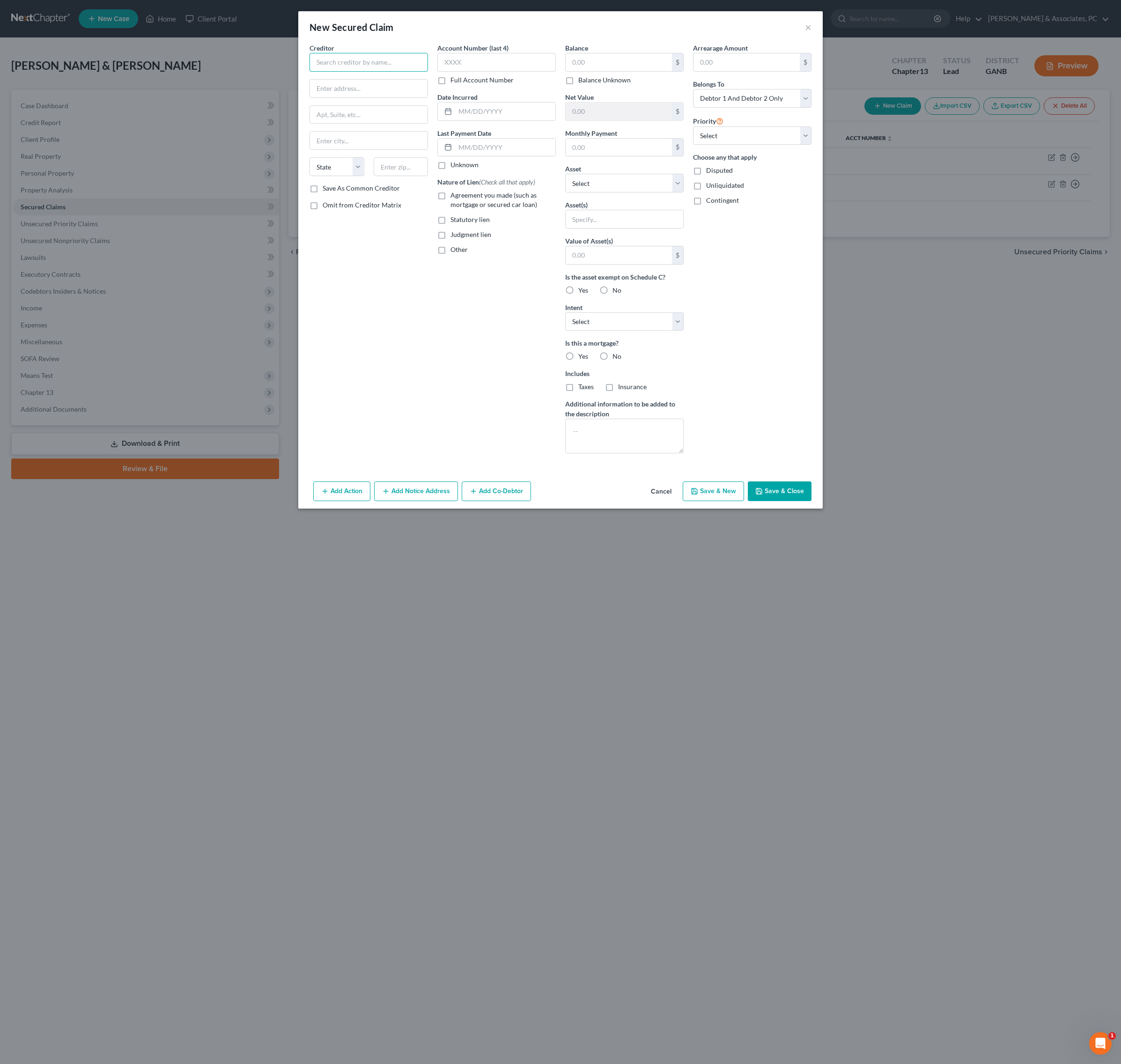
click at [341, 72] on input "text" at bounding box center [368, 62] width 118 height 19
drag, startPoint x: 369, startPoint y: 71, endPoint x: 277, endPoint y: 67, distance: 92.1
click at [305, 67] on div "Creditor * Sixes Management State [US_STATE] AK AR AZ CA CO [GEOGRAPHIC_DATA] D…" at bounding box center [368, 251] width 128 height 418
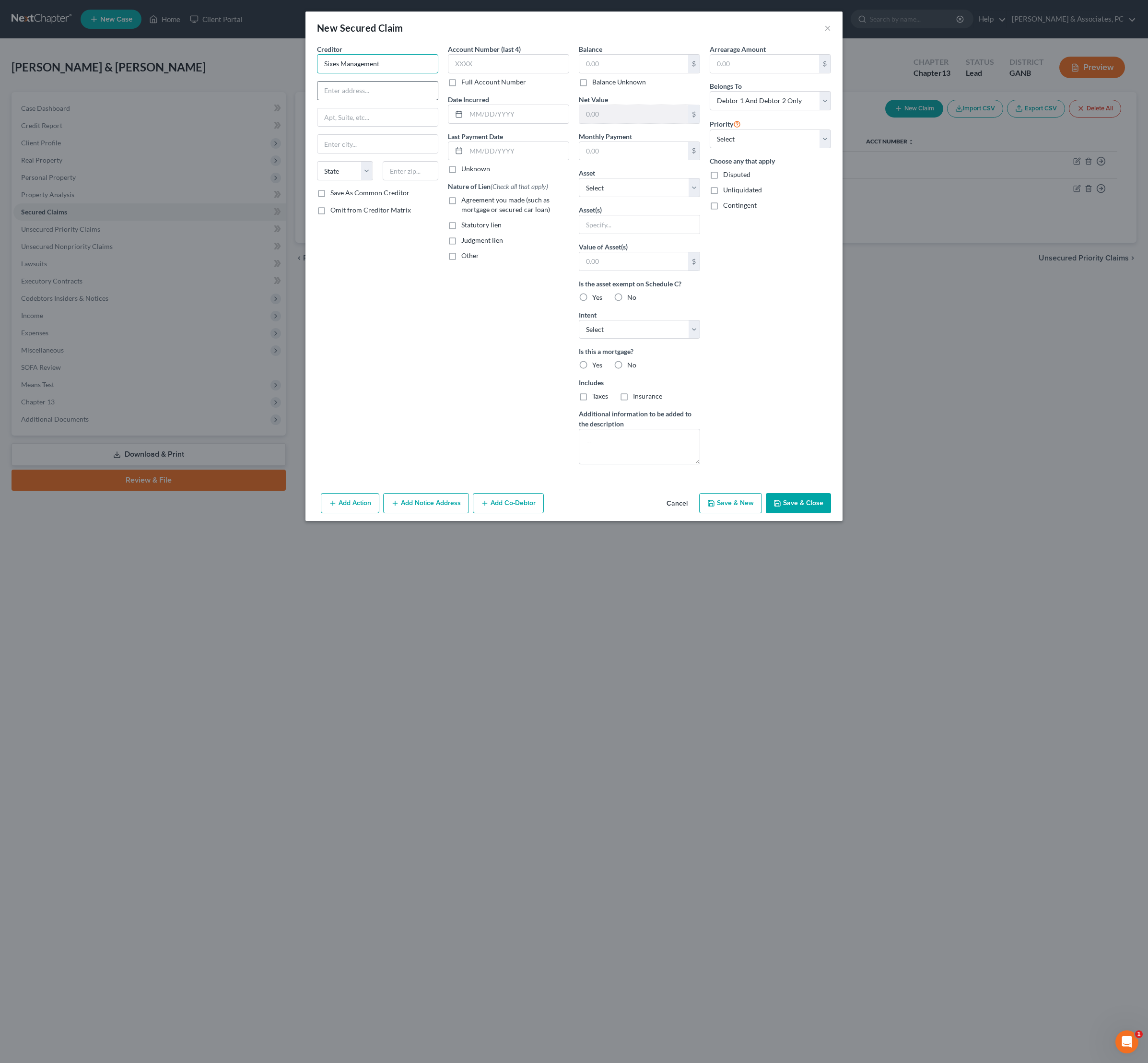
type input "Sixes Management"
paste input "[STREET_ADDRESS]"
click at [352, 100] on input "[STREET_ADDRESS]" at bounding box center [378, 90] width 120 height 18
type input "[STREET_ADDRESS]"
click at [387, 181] on input "text" at bounding box center [410, 171] width 56 height 19
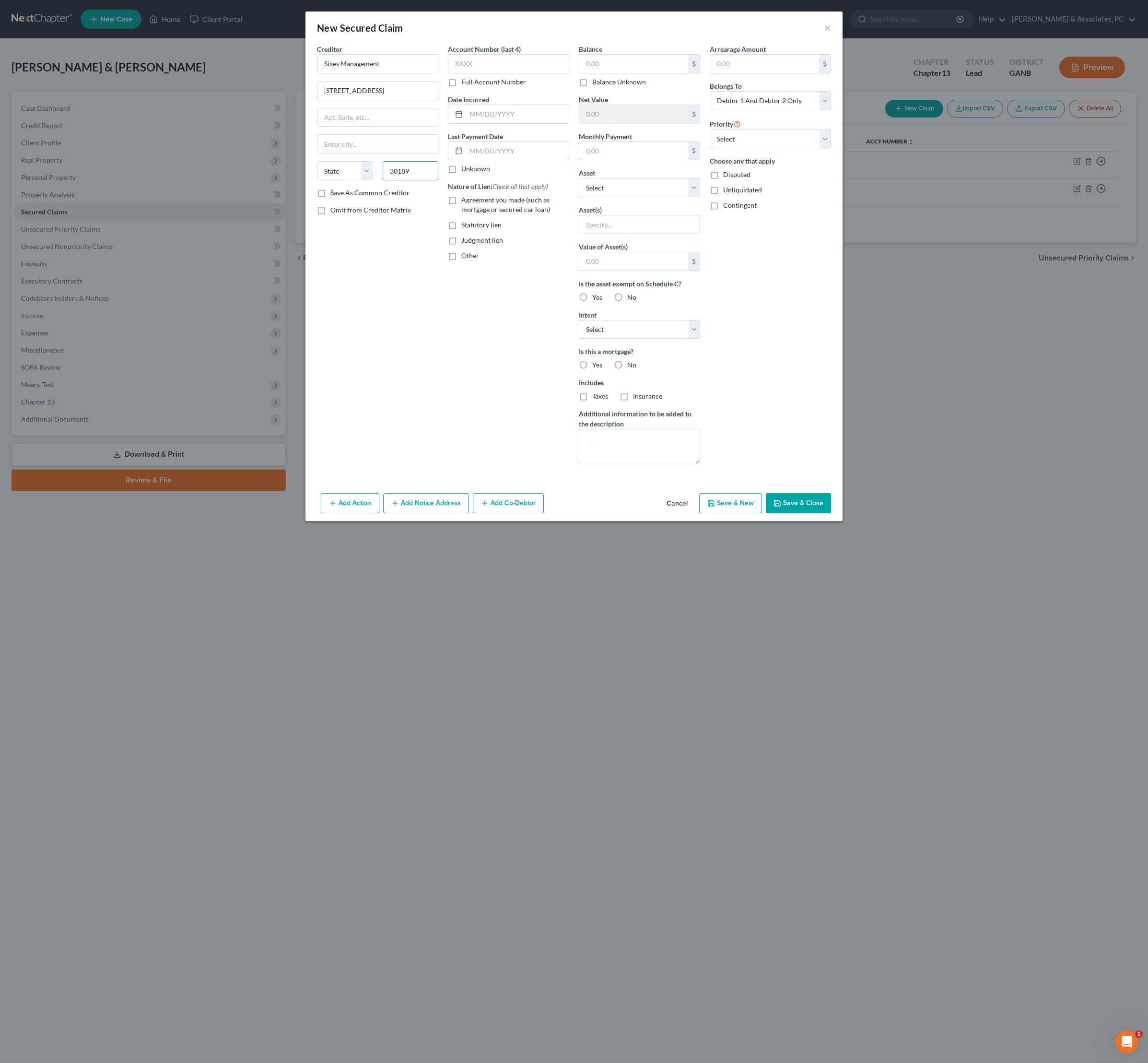
type input "30189"
type input "[GEOGRAPHIC_DATA]"
select select "10"
click at [363, 452] on div "Creditor * Sixes Management [STREET_ADDRESS][GEOGRAPHIC_DATA] [GEOGRAPHIC_DATA]…" at bounding box center [377, 258] width 131 height 428
click at [330, 197] on label "Save As Common Creditor" at bounding box center [370, 192] width 79 height 10
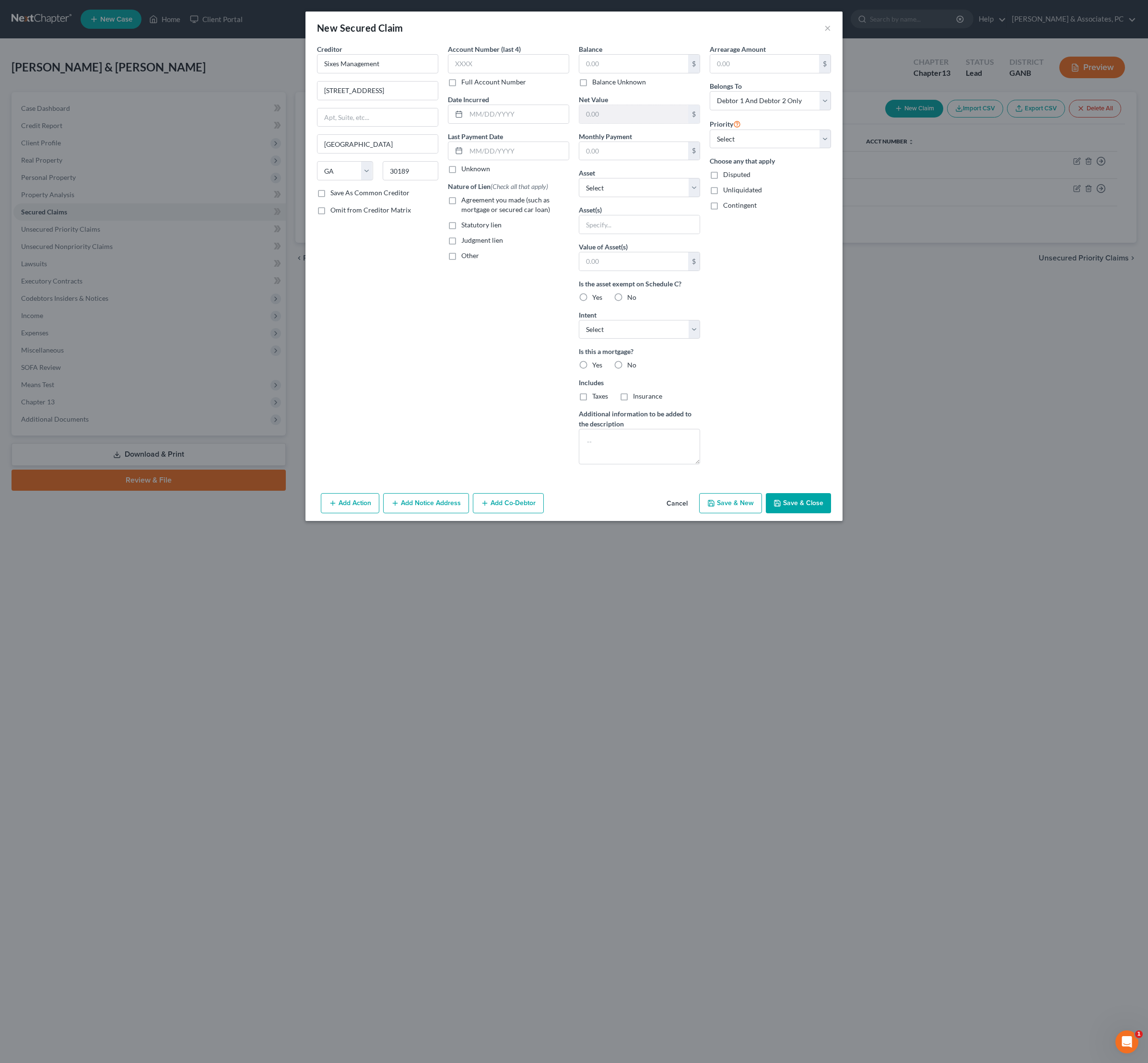
click at [334, 195] on input "Save As Common Creditor" at bounding box center [337, 191] width 6 height 6
checkbox input "true"
click at [659, 71] on input "text" at bounding box center [633, 63] width 109 height 18
type input "9"
type input "0"
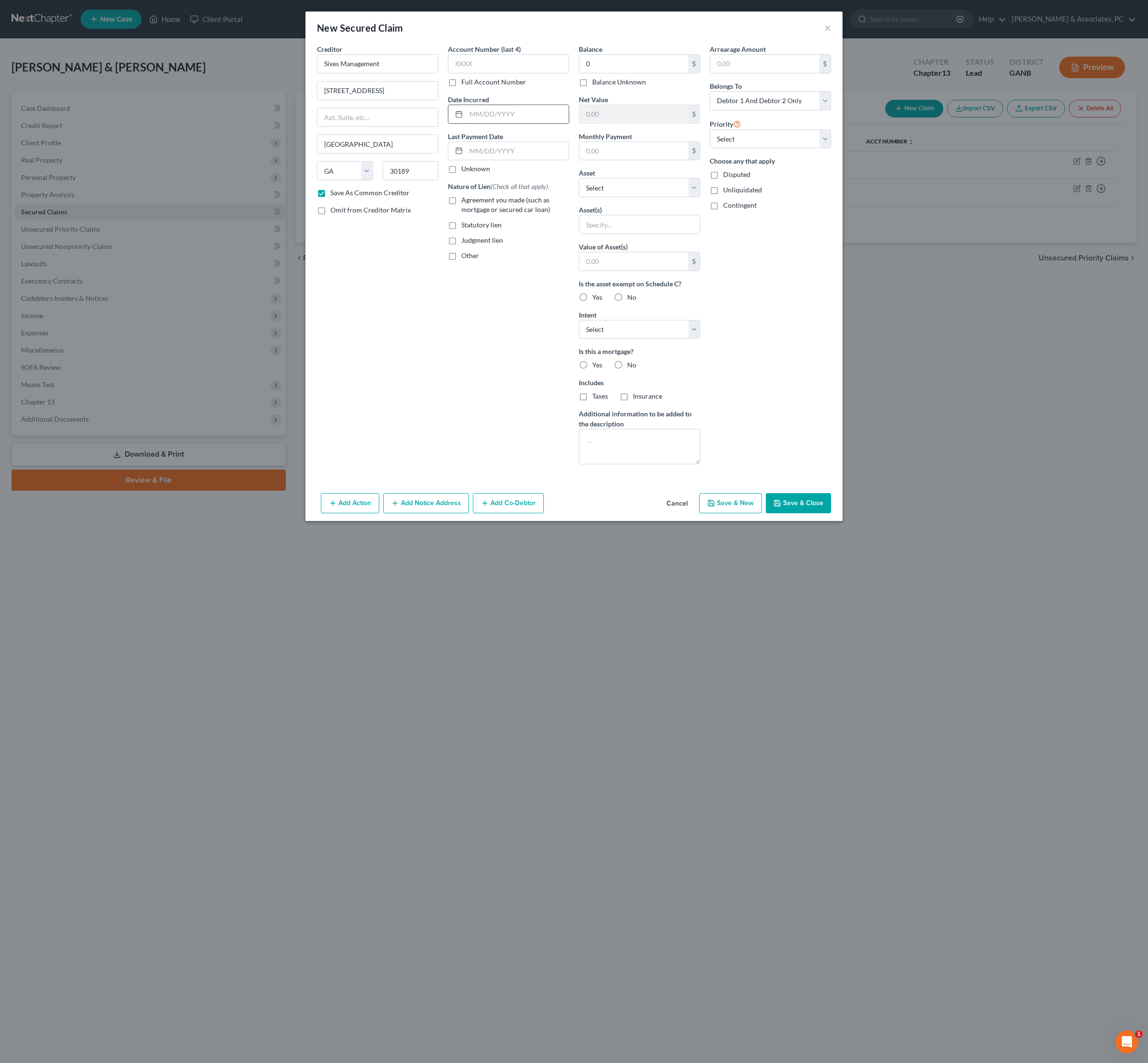
click at [512, 123] on input "text" at bounding box center [517, 114] width 103 height 18
click at [488, 350] on div "Account Number (last 4) Full Account Number Date Incurred Last Payment Date Unk…" at bounding box center [509, 258] width 131 height 428
click at [831, 513] on button "Save & Close" at bounding box center [798, 503] width 65 height 20
checkbox input "false"
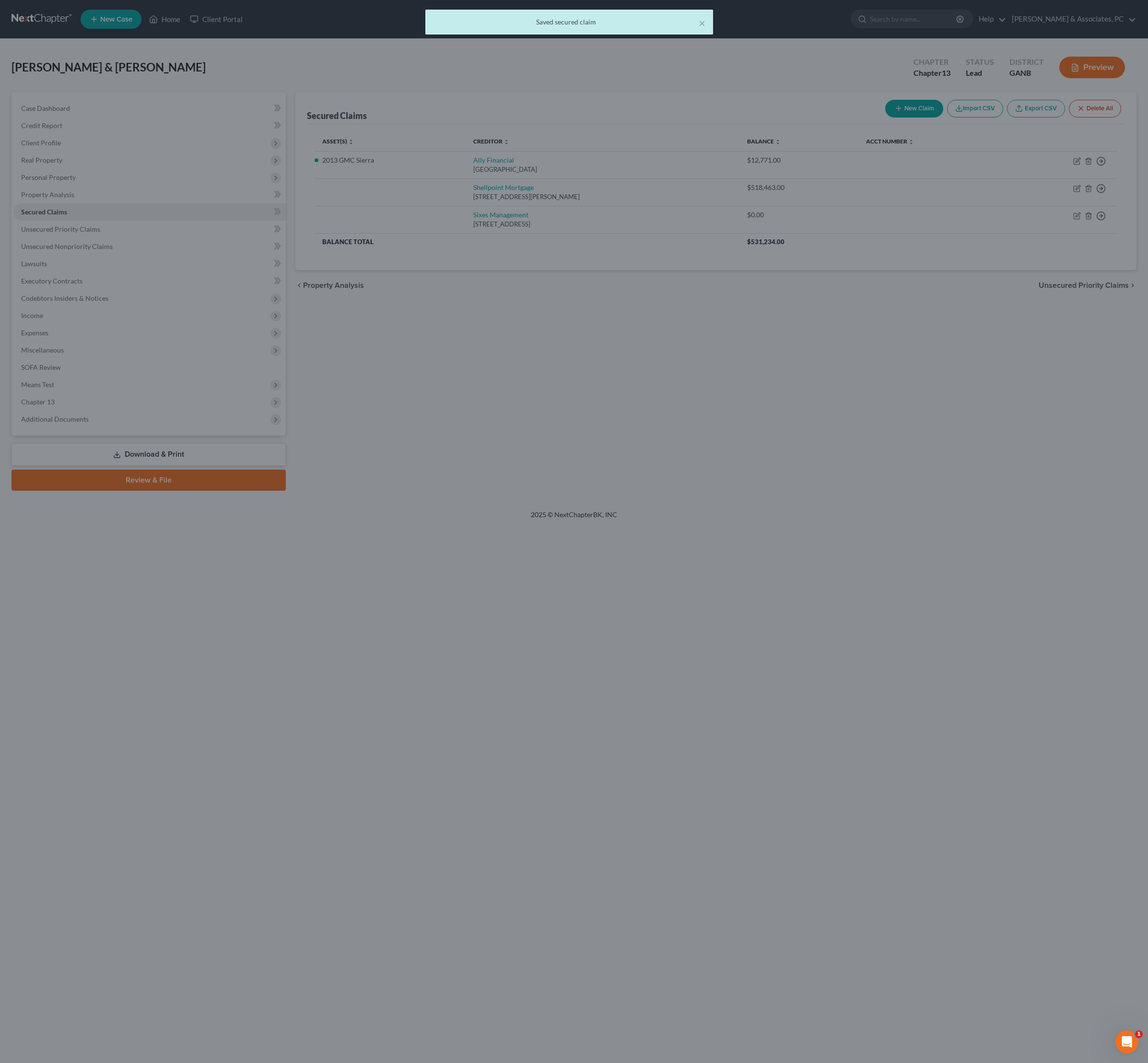
type input "0.00"
type input "0"
type input "0.00"
click at [848, 617] on div "New Secured Claim × Creditor * Sixes Management [STREET_ADDRESS] [GEOGRAPHIC_DA…" at bounding box center [574, 532] width 1148 height 1063
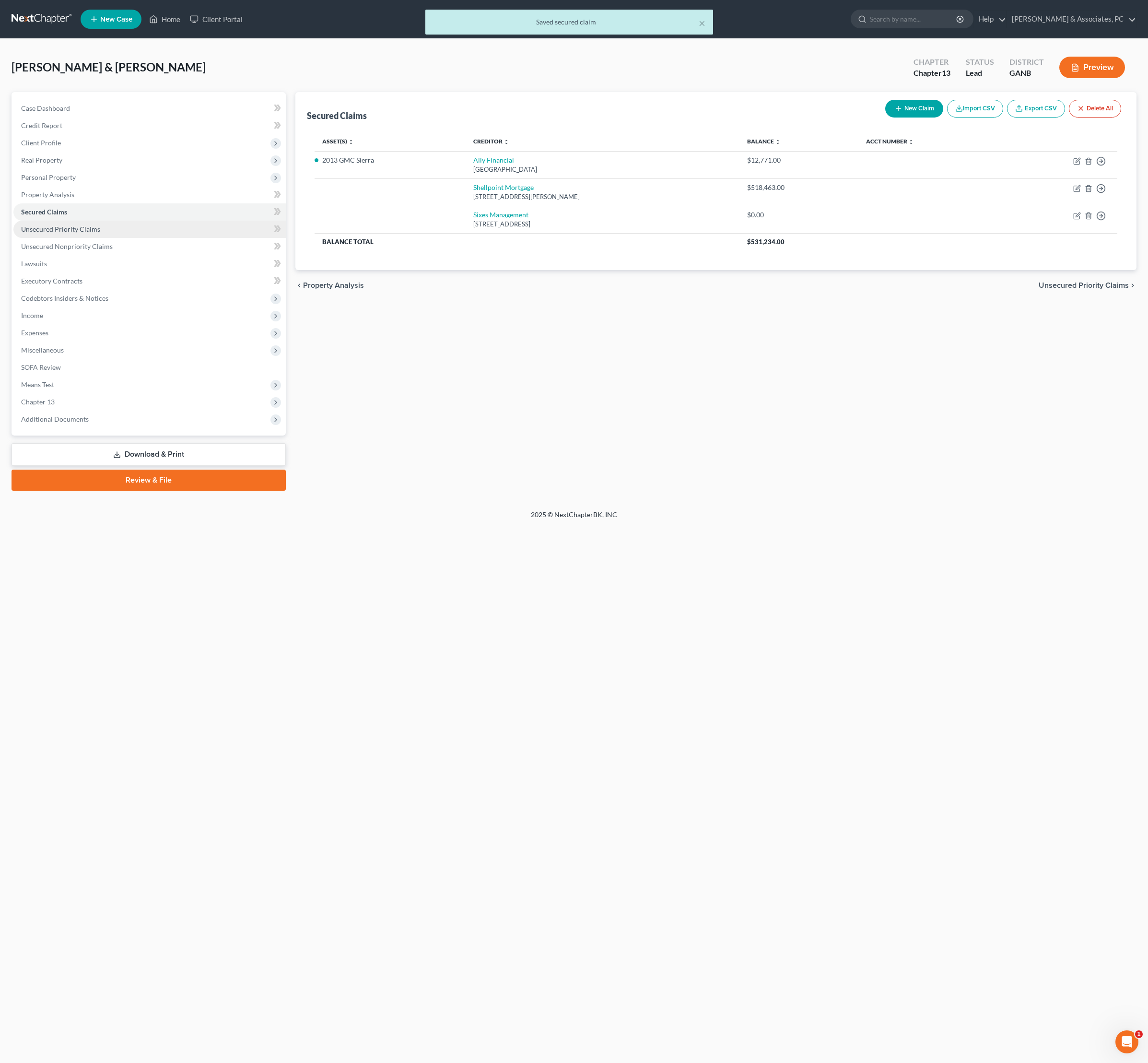
click at [101, 233] on span "Unsecured Priority Claims" at bounding box center [61, 228] width 79 height 8
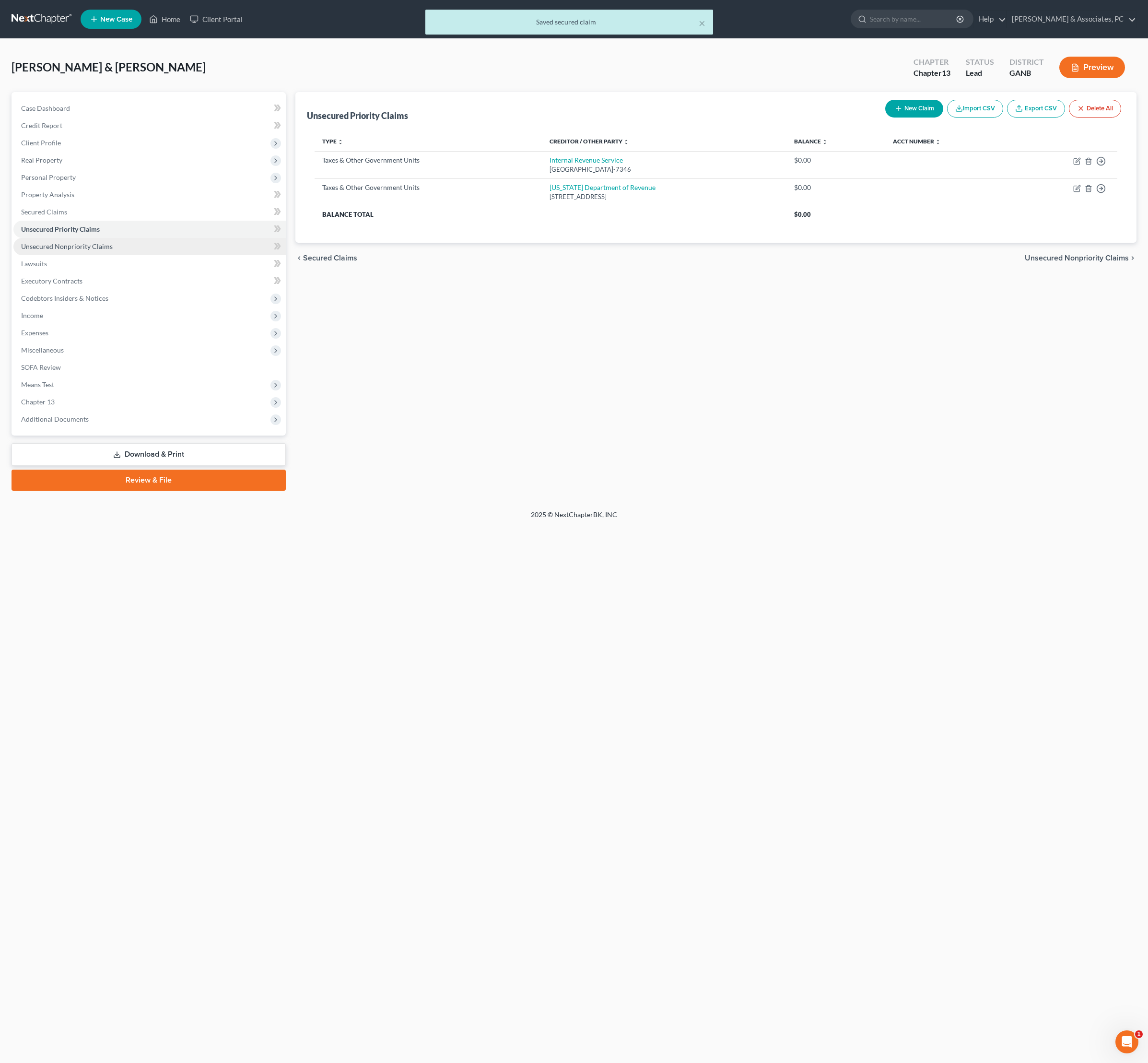
click at [107, 250] on span "Unsecured Nonpriority Claims" at bounding box center [67, 246] width 92 height 8
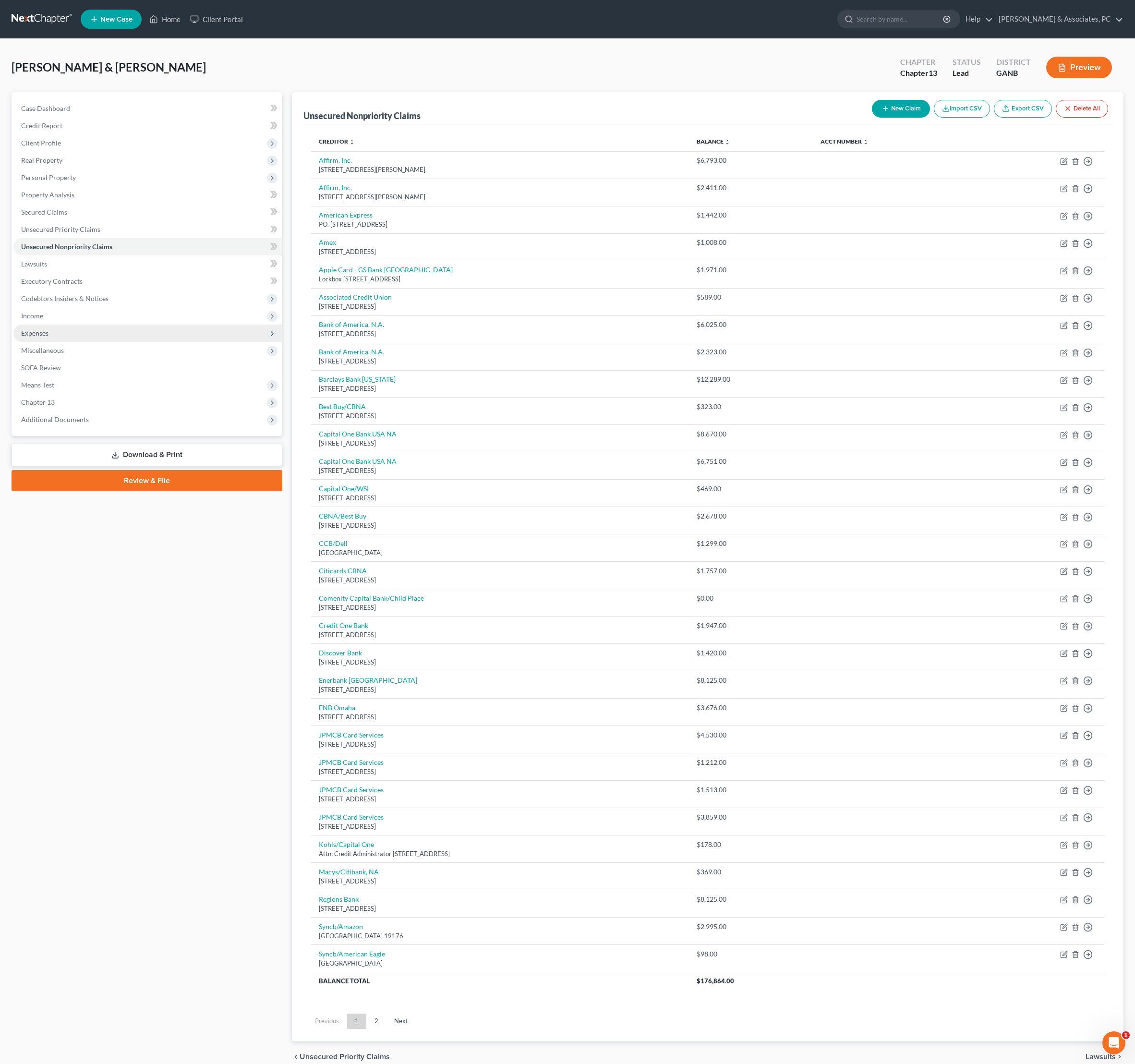
click at [48, 337] on span "Expenses" at bounding box center [35, 333] width 27 height 8
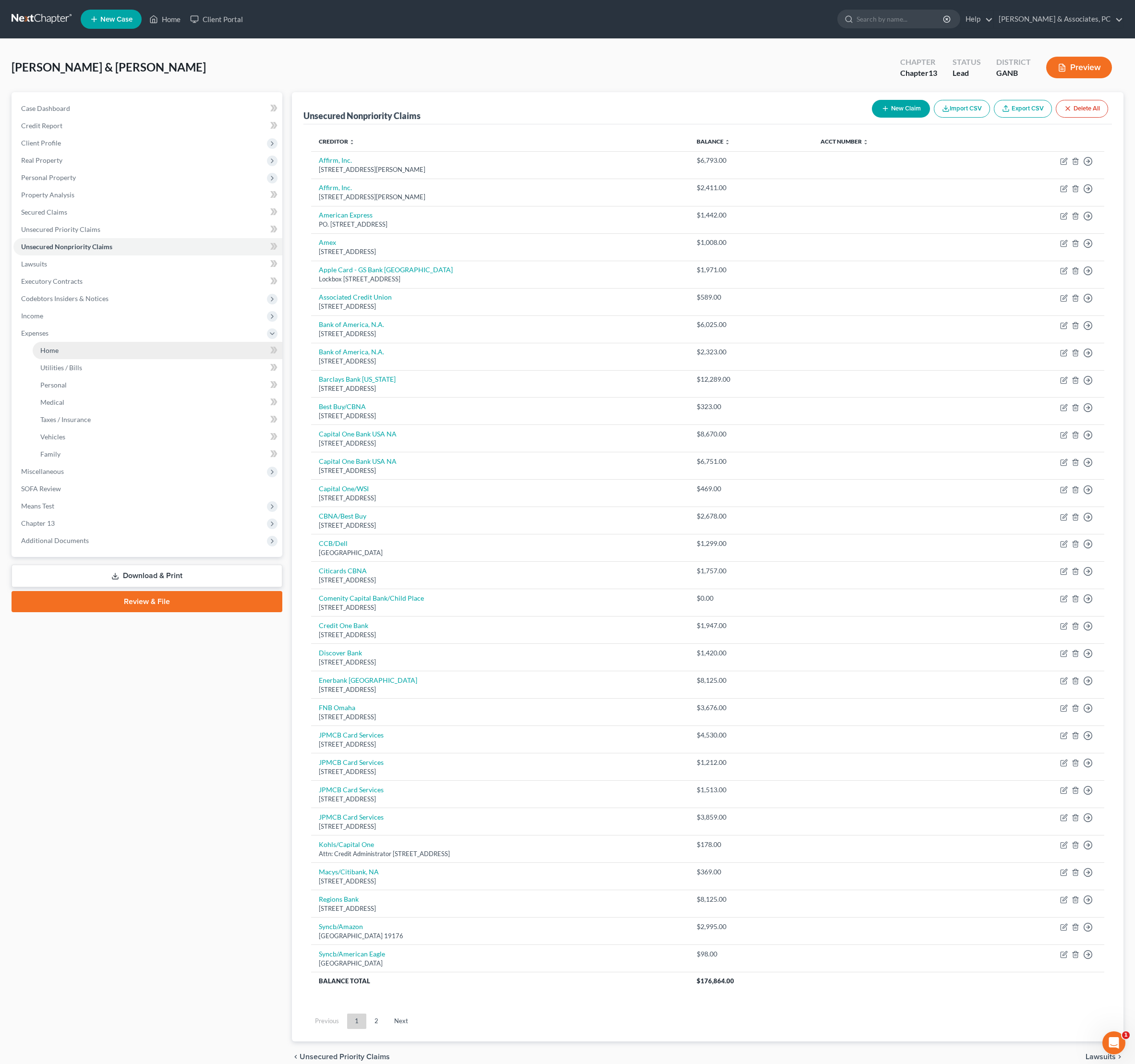
click at [60, 359] on link "Home" at bounding box center [157, 351] width 250 height 18
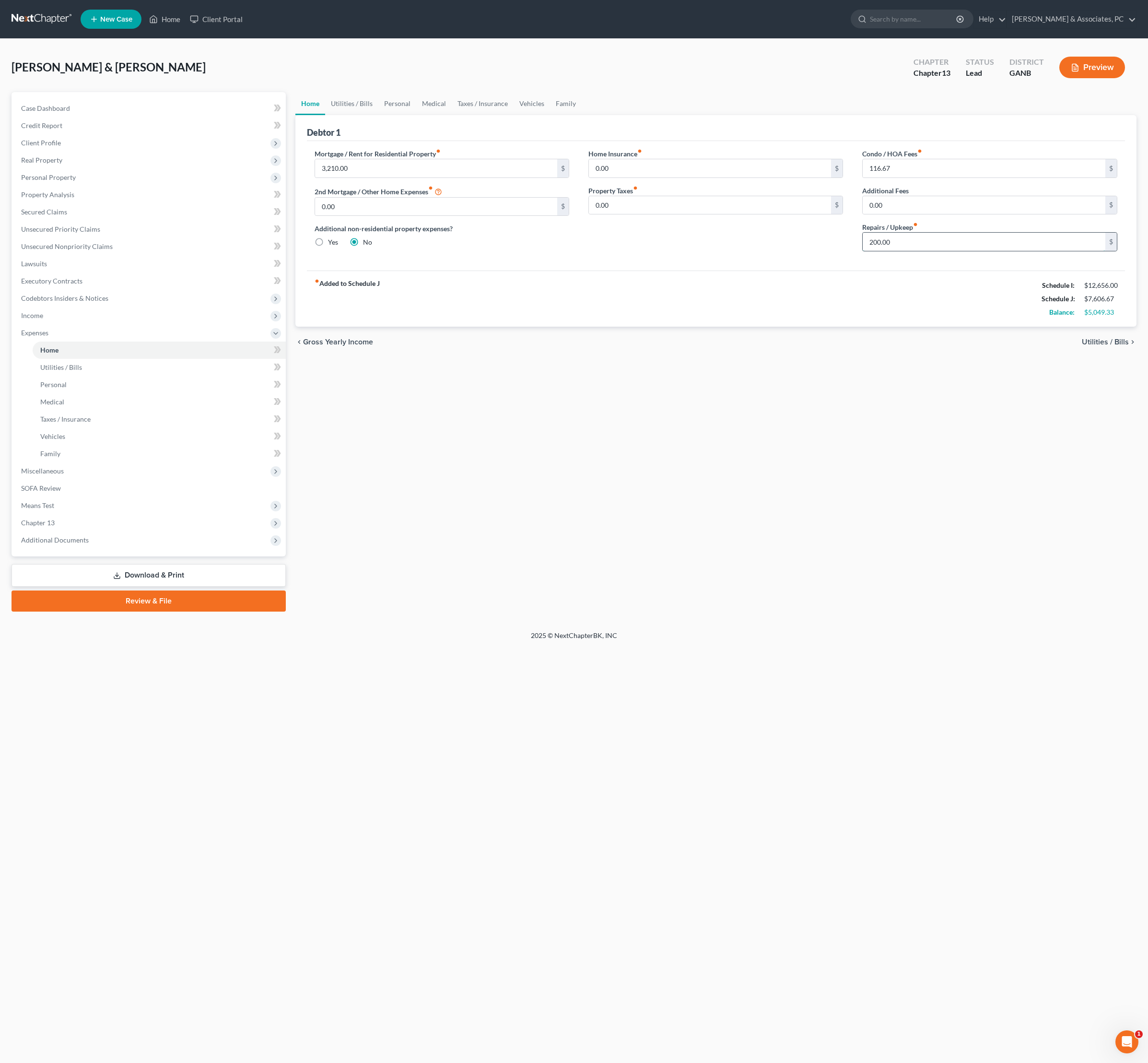
click at [947, 251] on input "200.00" at bounding box center [984, 242] width 243 height 18
click at [550, 115] on link "Vehicles" at bounding box center [532, 103] width 37 height 23
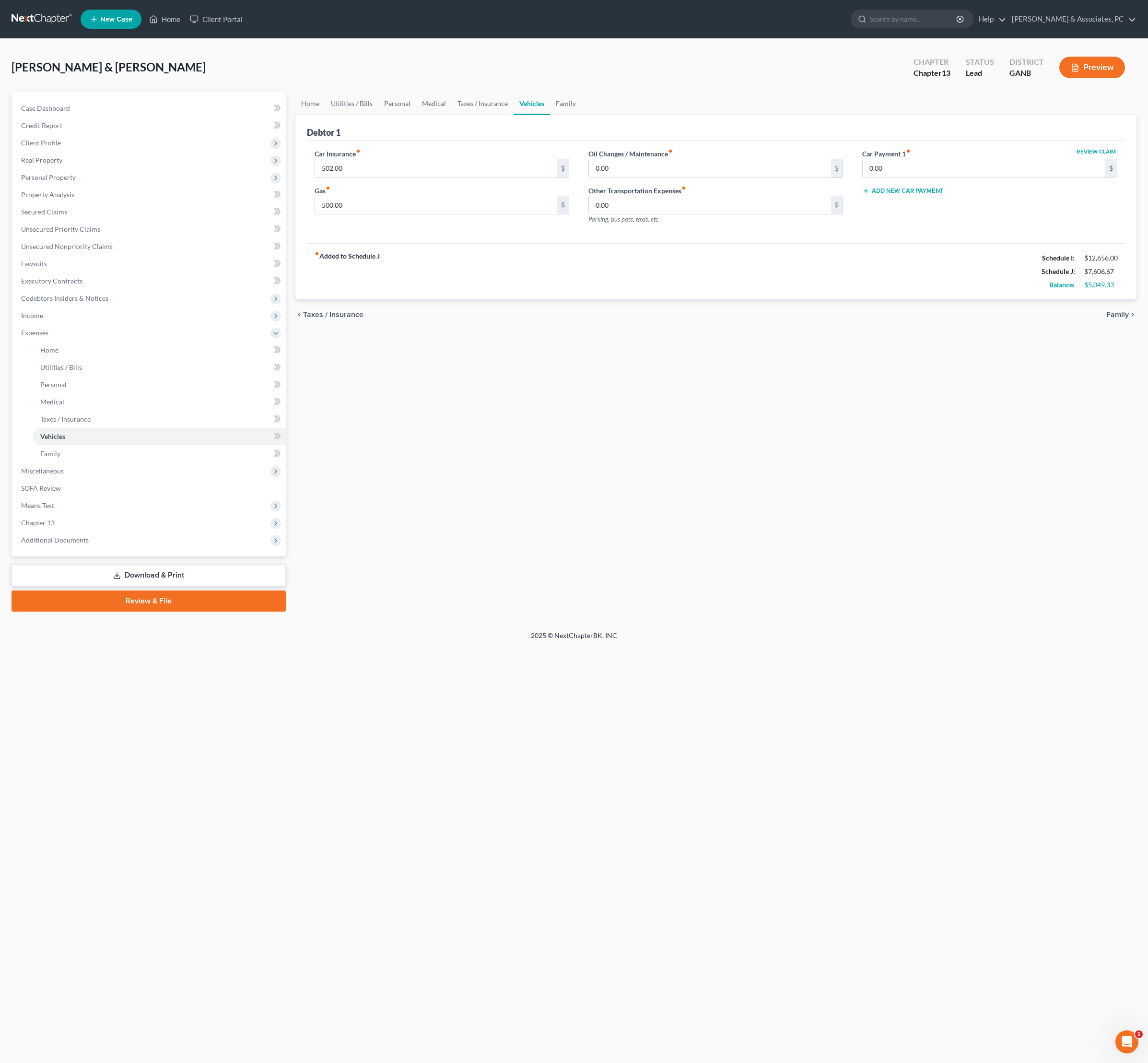
click at [550, 115] on link "Vehicles" at bounding box center [532, 103] width 37 height 23
click at [335, 214] on input "500.00" at bounding box center [436, 205] width 243 height 18
type input "600"
click at [976, 648] on footer "2025 © NextChapterBK, INC" at bounding box center [574, 639] width 1148 height 18
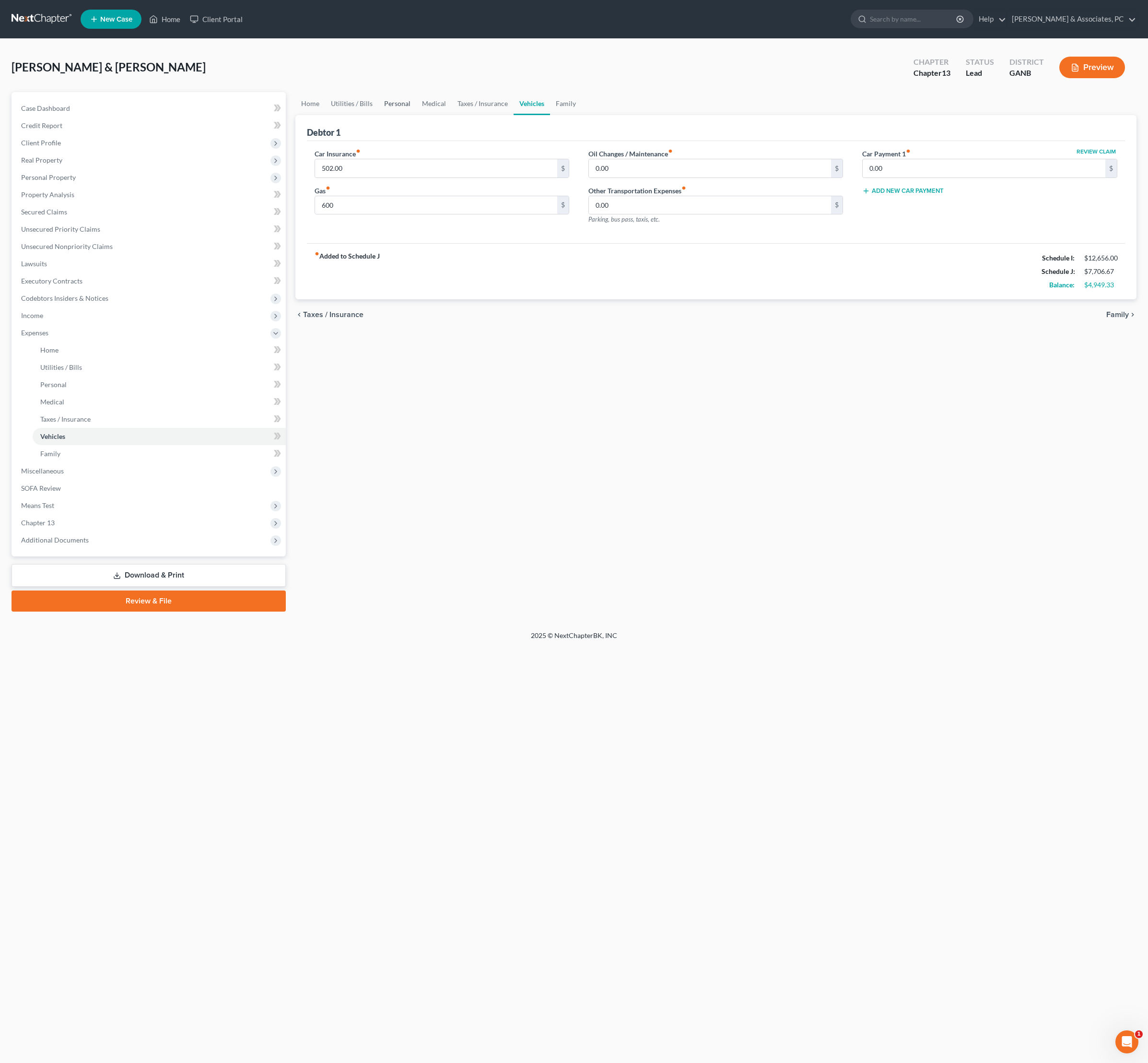
click at [416, 115] on link "Personal" at bounding box center [398, 103] width 38 height 23
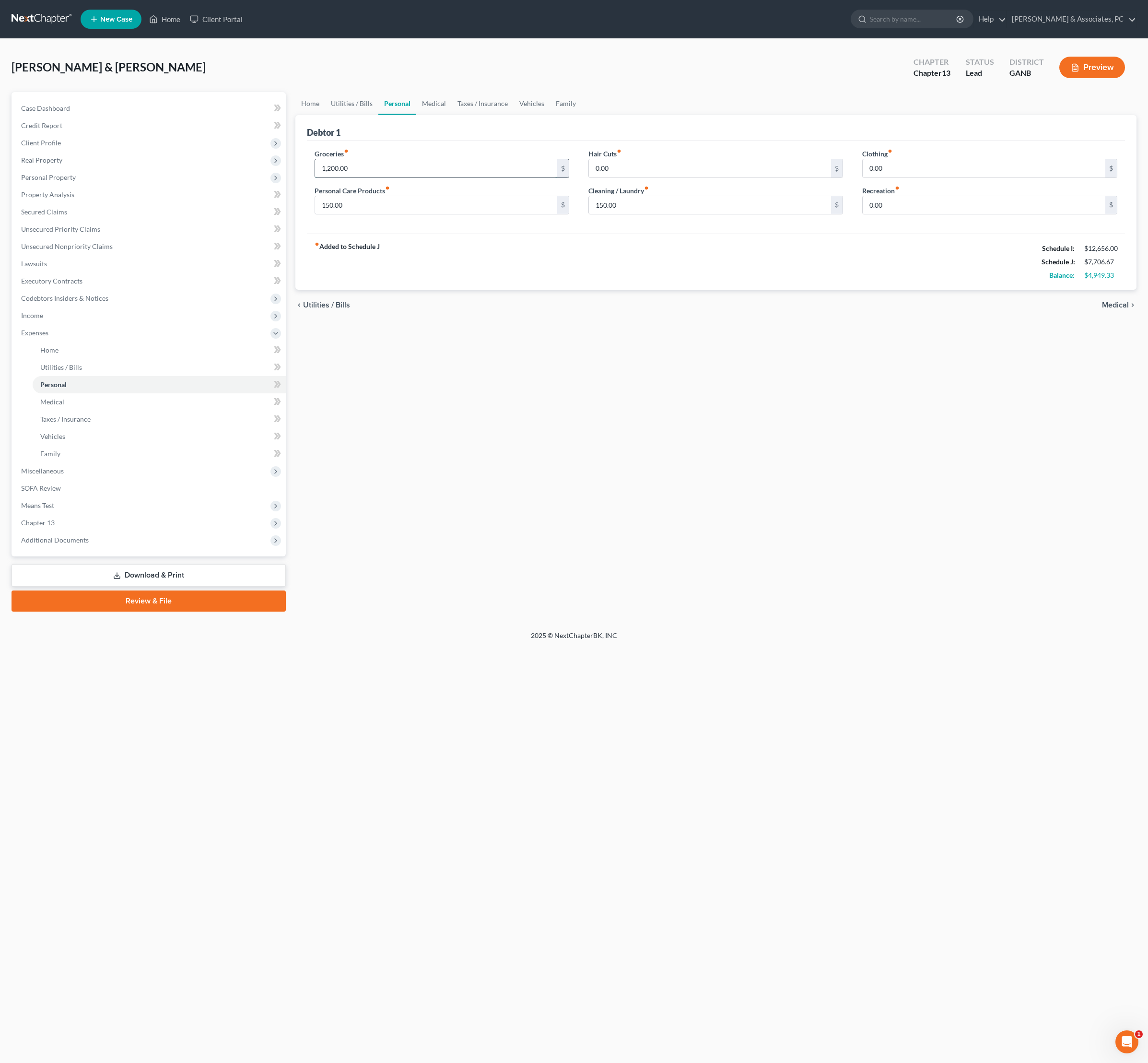
click at [382, 178] on input "1,200.00" at bounding box center [436, 168] width 243 height 18
type input "2,400"
click at [516, 320] on div "chevron_left Utilities / Bills Medical chevron_right" at bounding box center [716, 305] width 842 height 31
click at [429, 214] on input "150.00" at bounding box center [436, 205] width 243 height 18
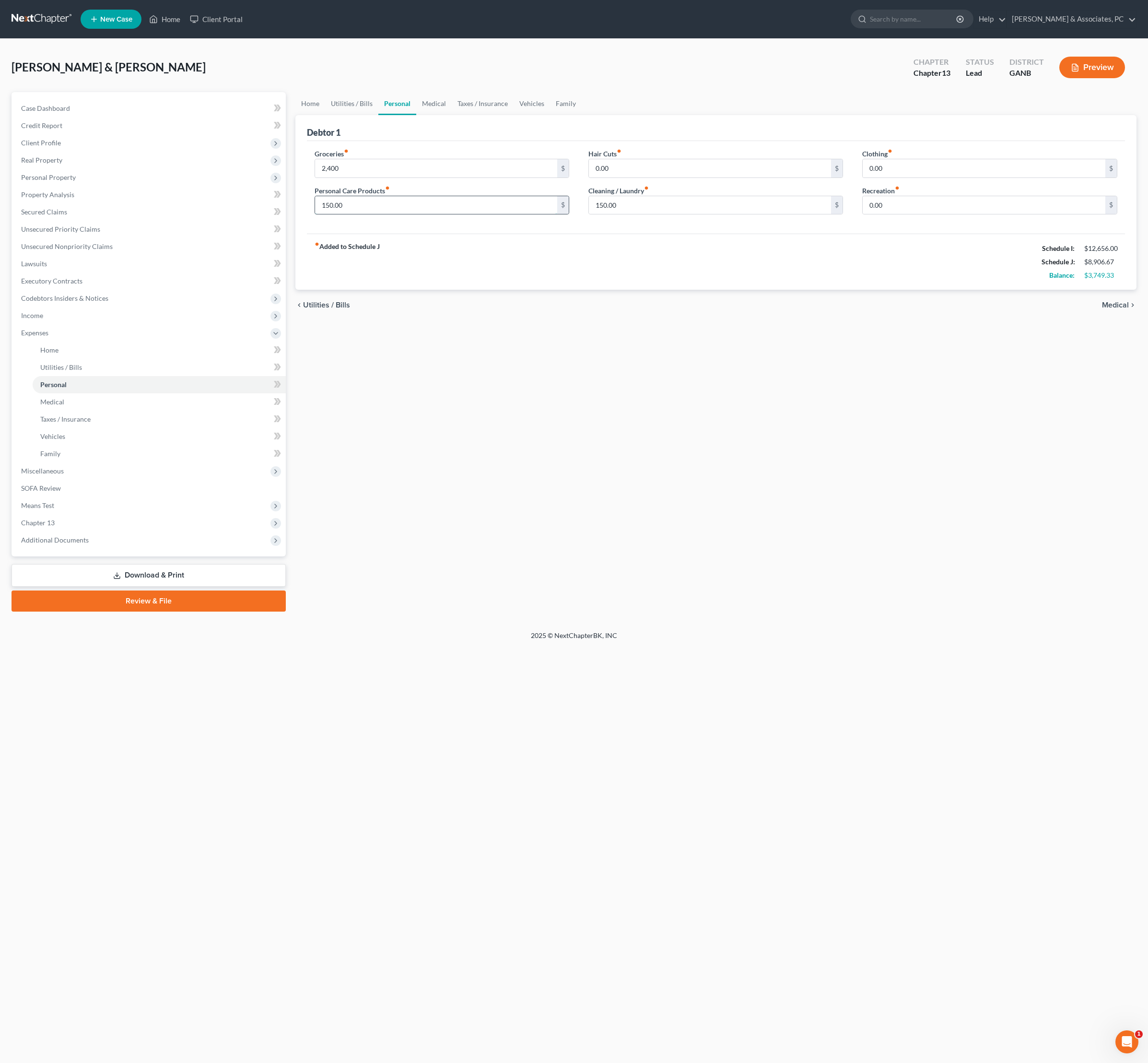
click at [429, 214] on input "150.00" at bounding box center [436, 205] width 243 height 18
type input "200"
click at [634, 214] on input "150.00" at bounding box center [710, 205] width 243 height 18
type input "200"
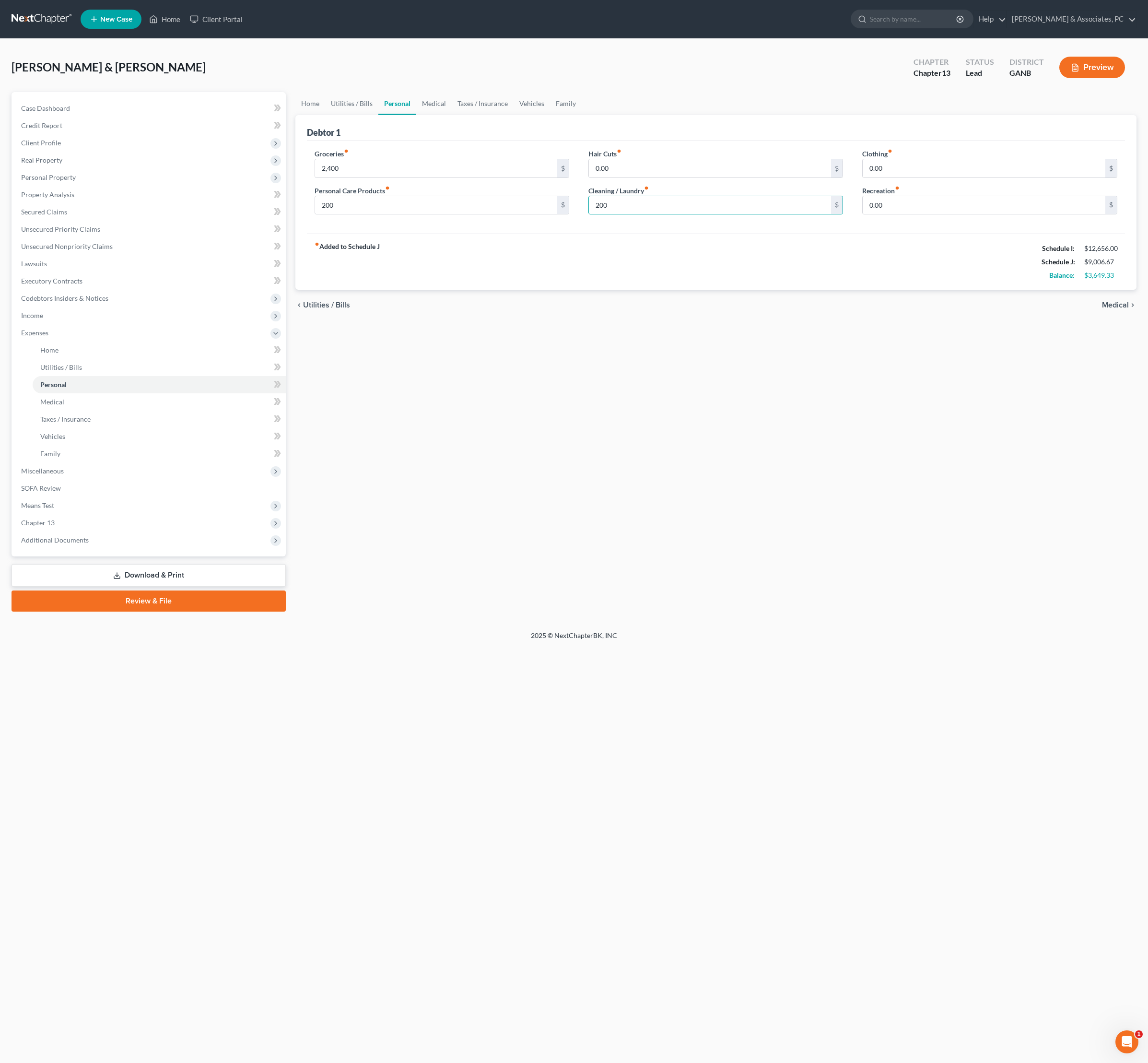
click at [838, 460] on div "Home Utilities / Bills Personal Medical Taxes / Insurance Vehicles Family Debto…" at bounding box center [716, 352] width 851 height 520
click at [838, 460] on div "Home Utilities / Bills Personal Medical Taxes / Insurance Vehicles Family Debto…" at bounding box center [716, 352] width 851 height 520
click at [893, 214] on input "0.00" at bounding box center [984, 205] width 243 height 18
click at [518, 214] on input "200" at bounding box center [436, 205] width 243 height 18
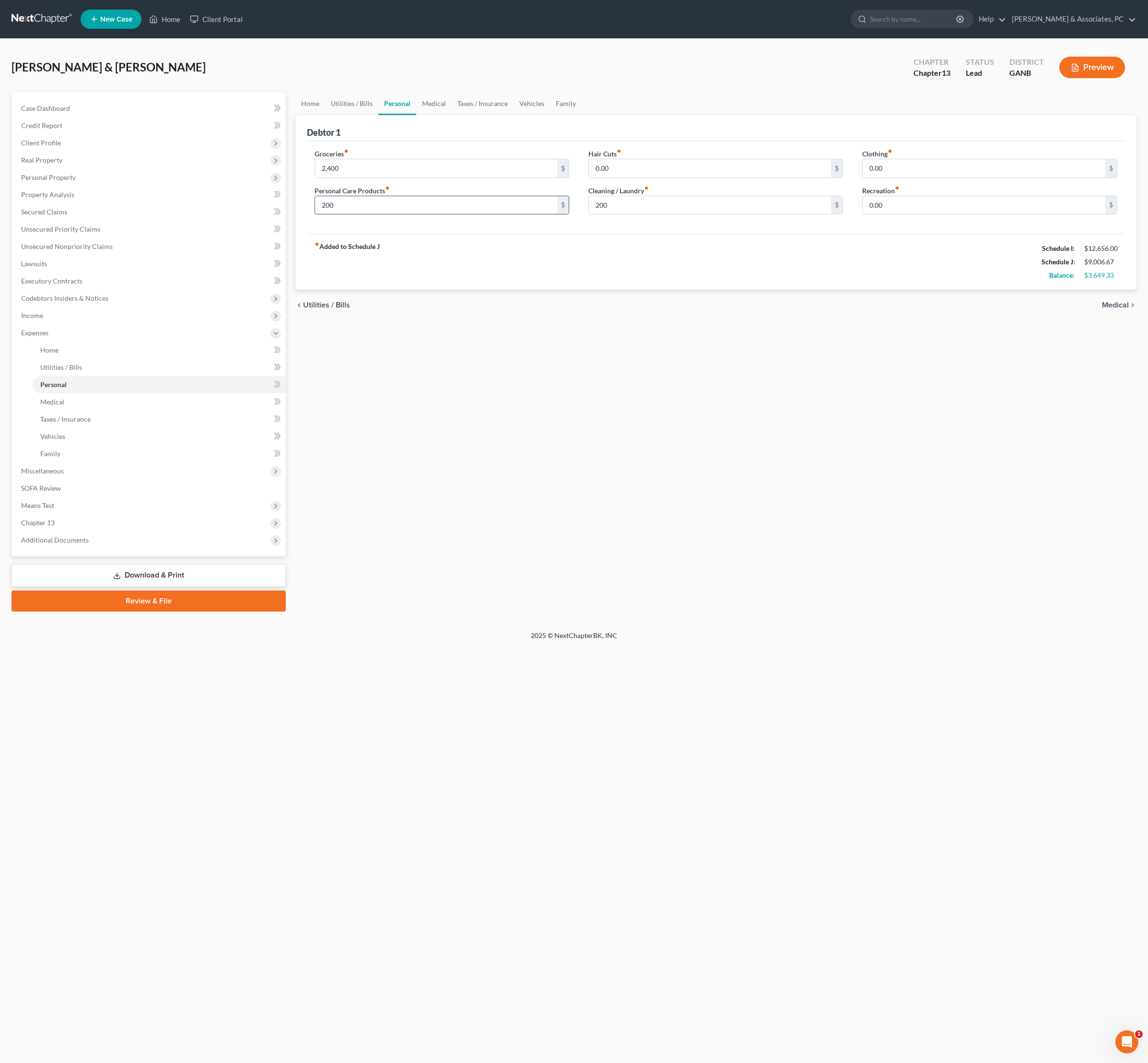
click at [518, 214] on input "200" at bounding box center [436, 205] width 243 height 18
click at [482, 214] on input "200" at bounding box center [436, 205] width 243 height 18
click at [54, 164] on span "Real Property" at bounding box center [42, 159] width 41 height 8
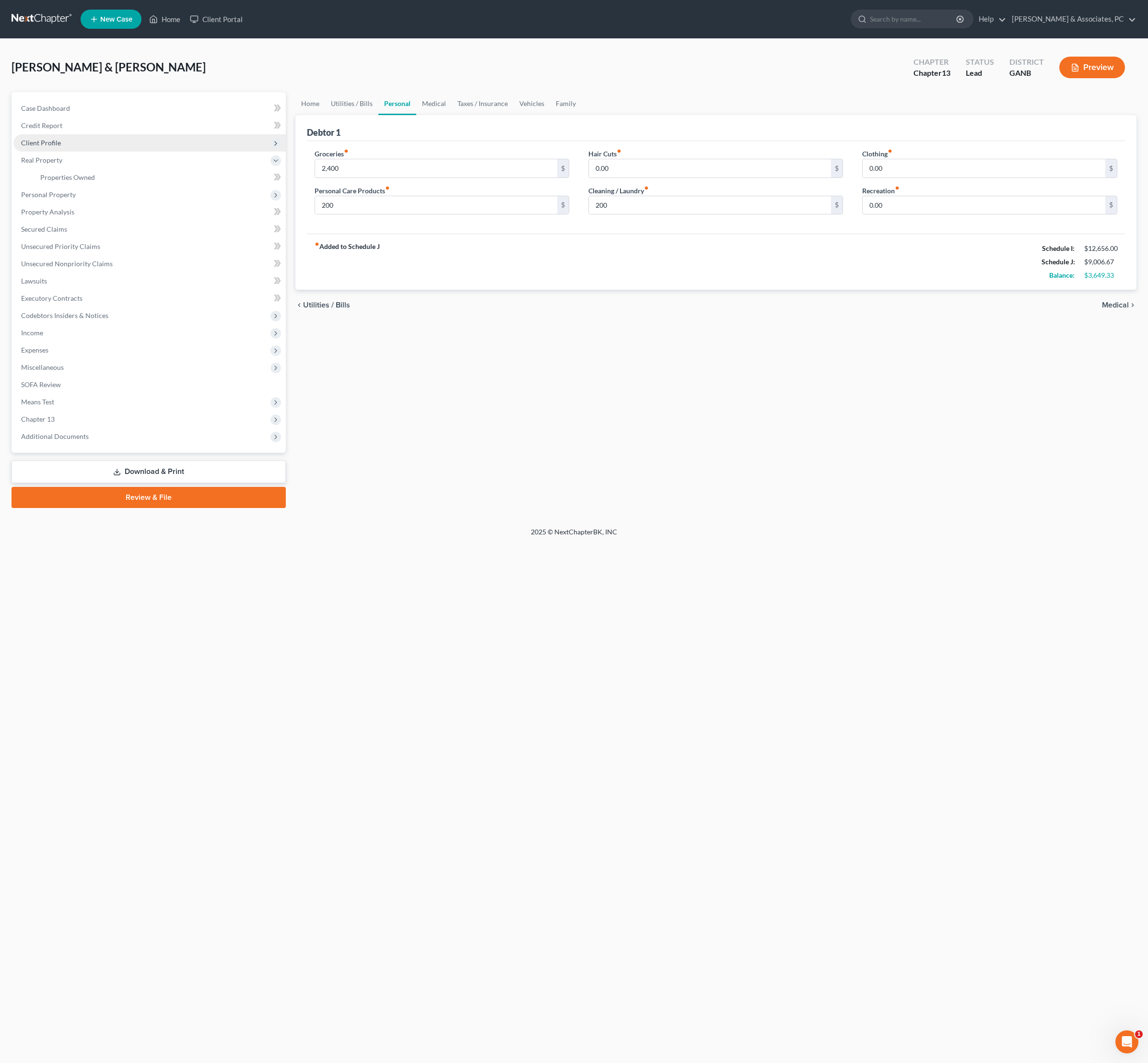
click at [61, 147] on span "Client Profile" at bounding box center [41, 142] width 40 height 8
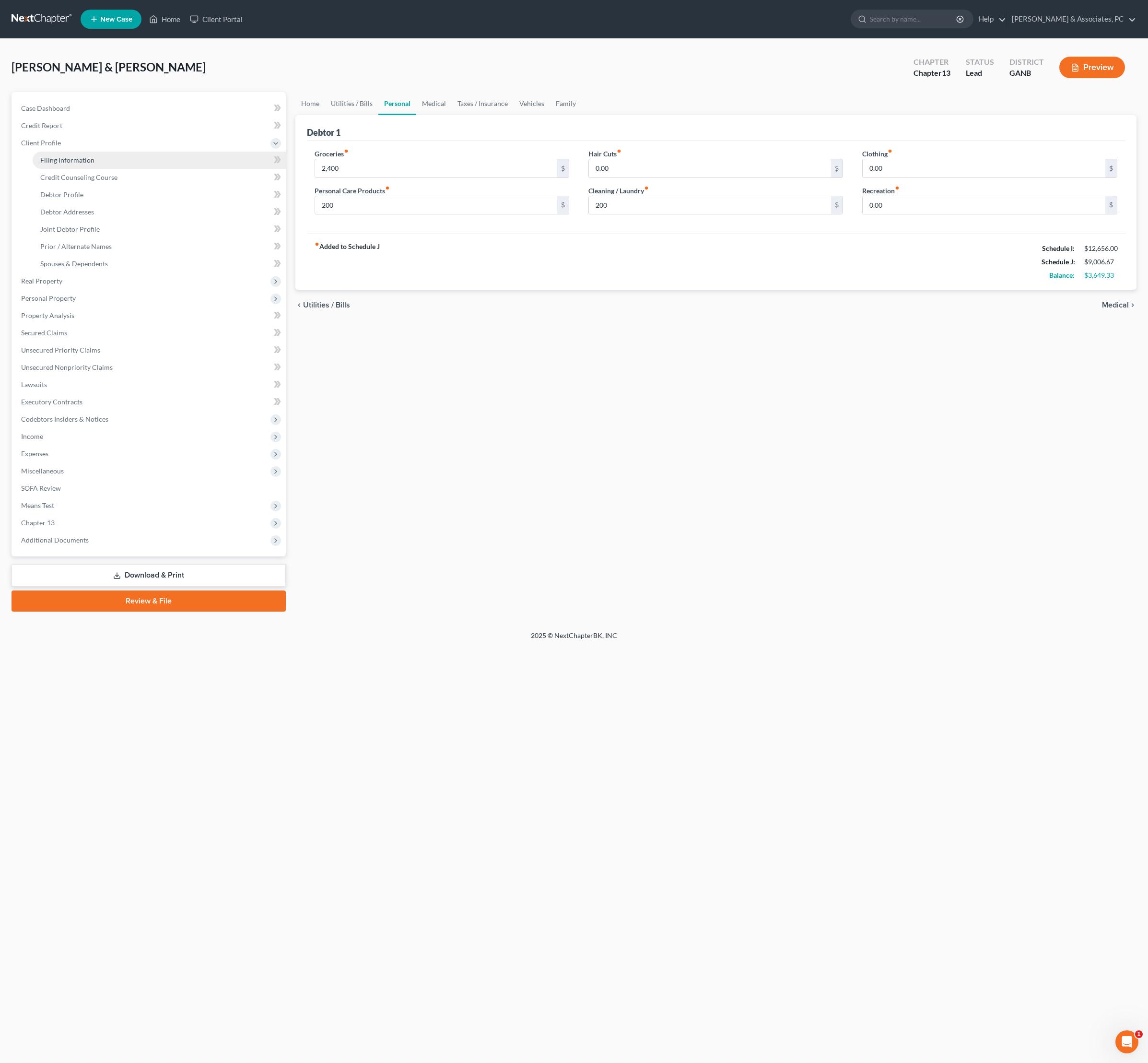
click at [84, 164] on span "Filing Information" at bounding box center [68, 159] width 54 height 8
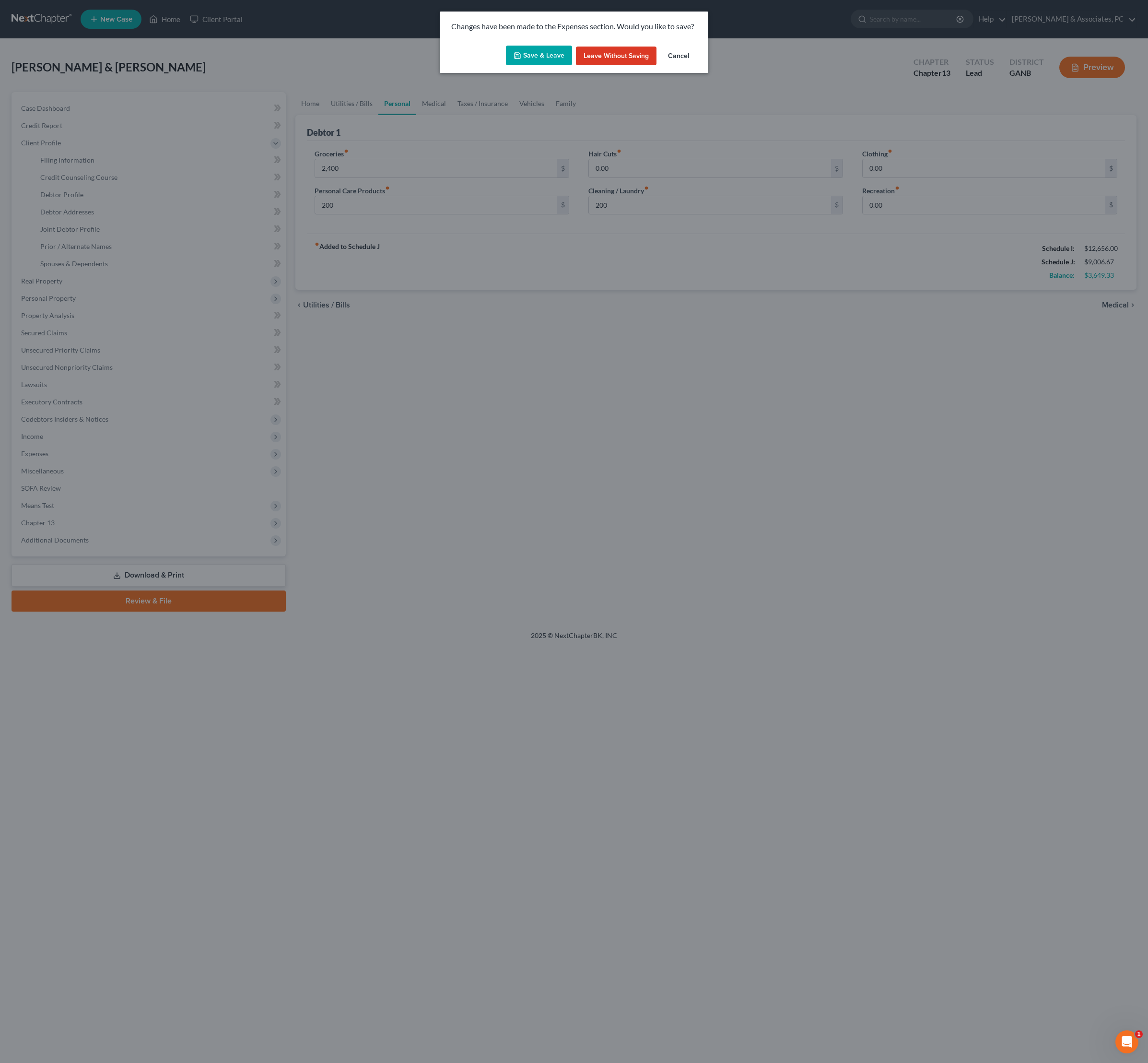
click at [537, 65] on button "Save & Leave" at bounding box center [539, 55] width 66 height 20
type input "2,400.00"
type input "200.00"
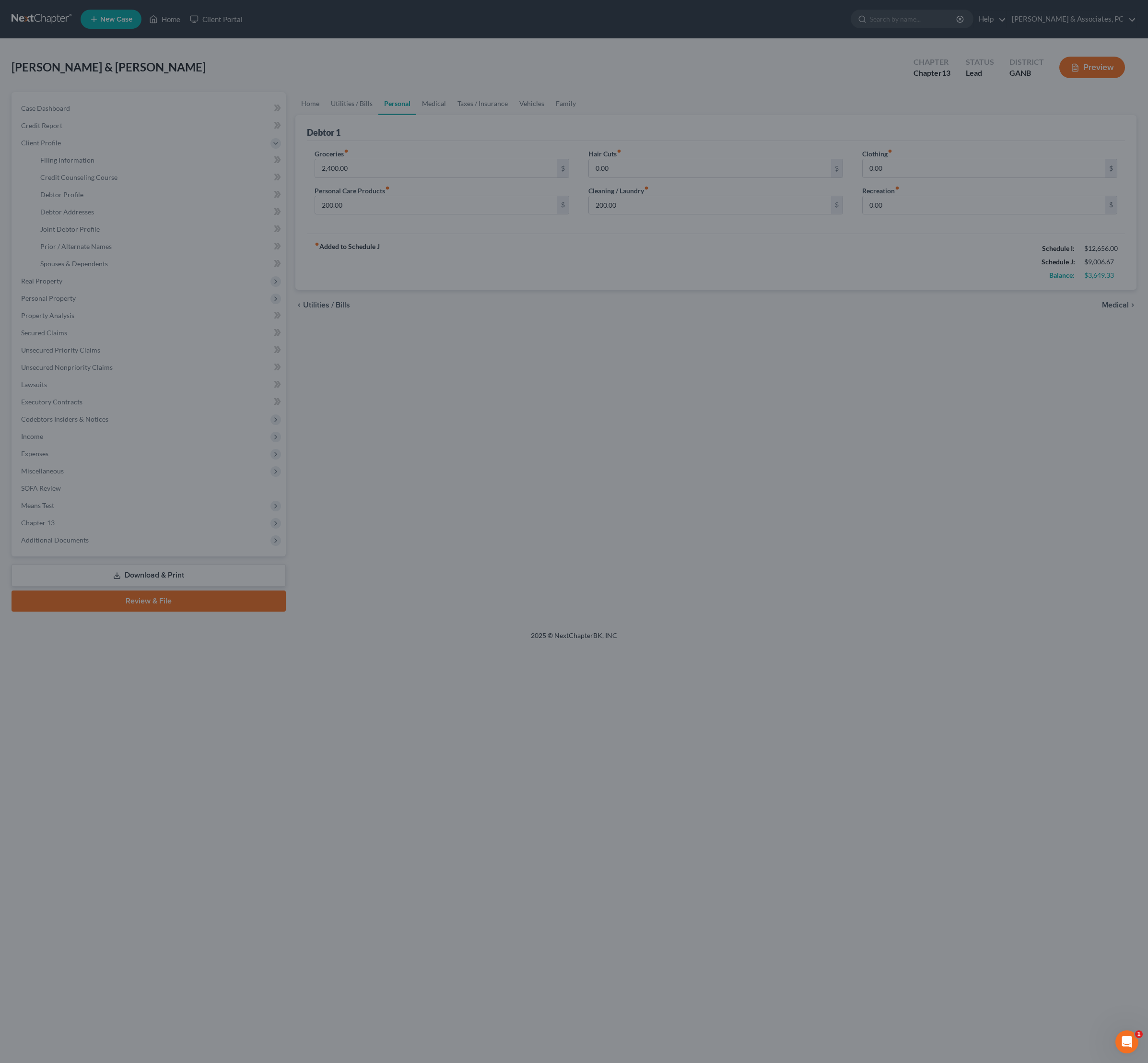
select select "1"
select select "3"
select select "10"
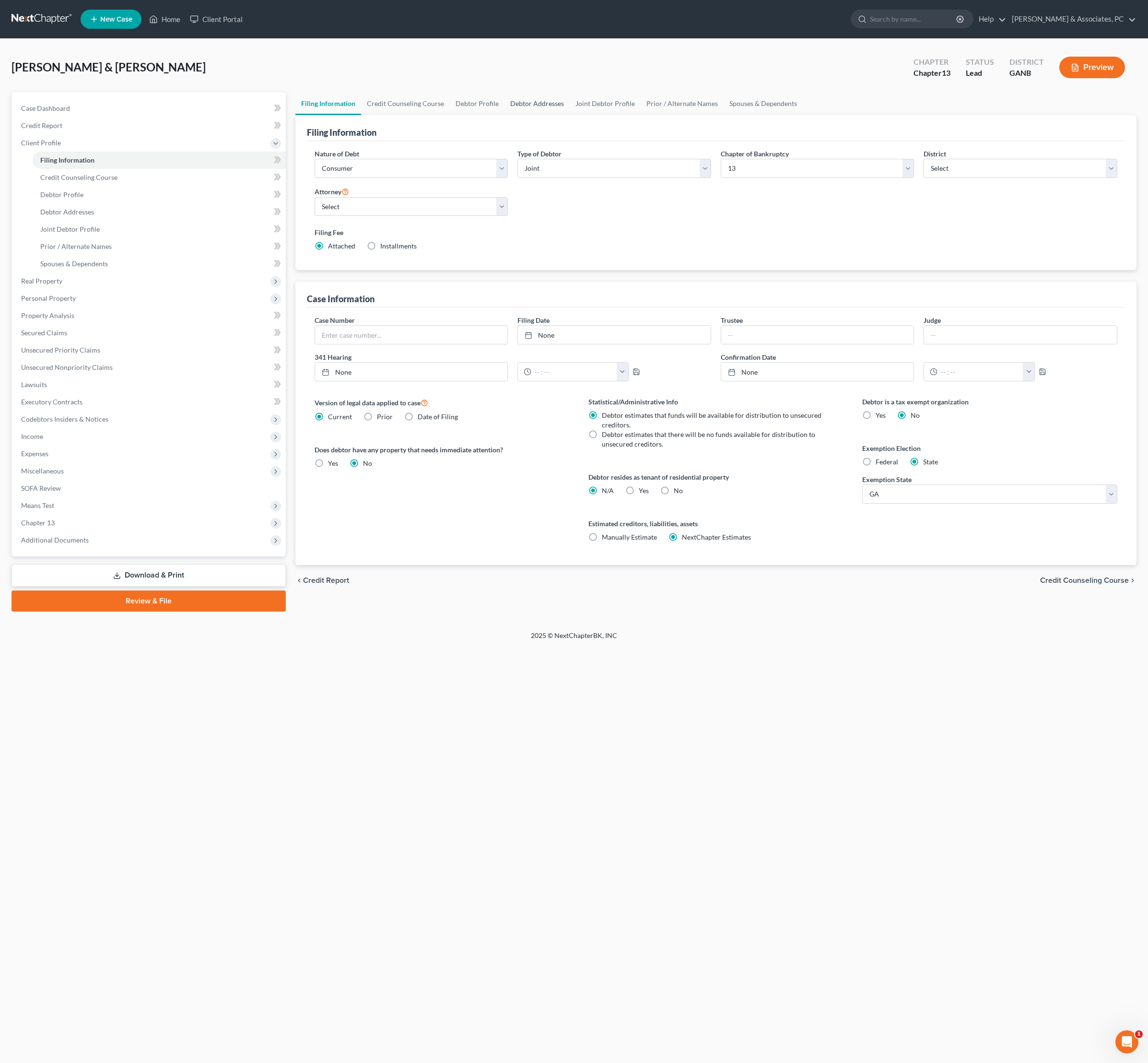
click at [570, 112] on link "Debtor Addresses" at bounding box center [537, 103] width 65 height 23
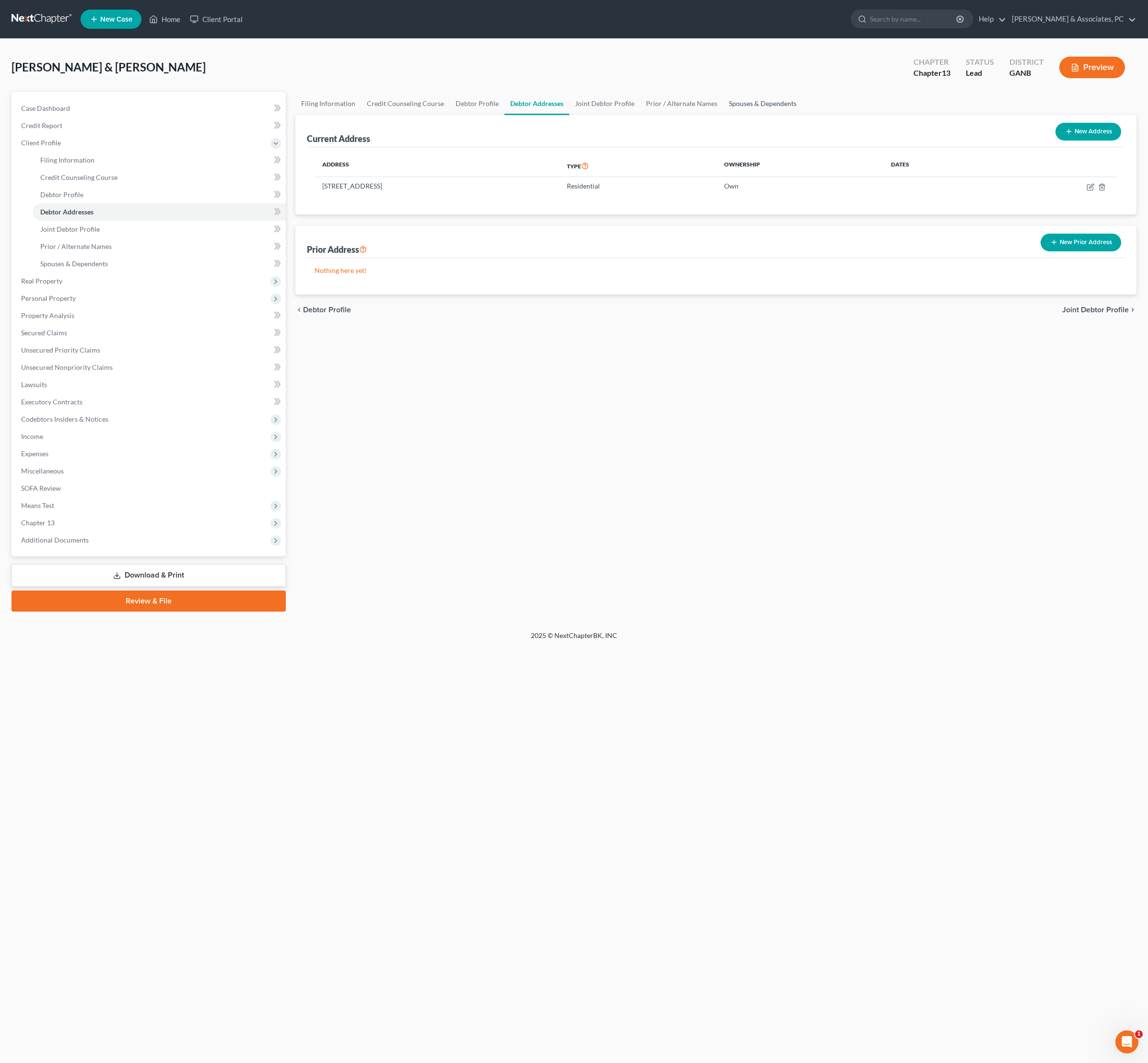
click at [802, 115] on link "Spouses & Dependents" at bounding box center [763, 103] width 79 height 23
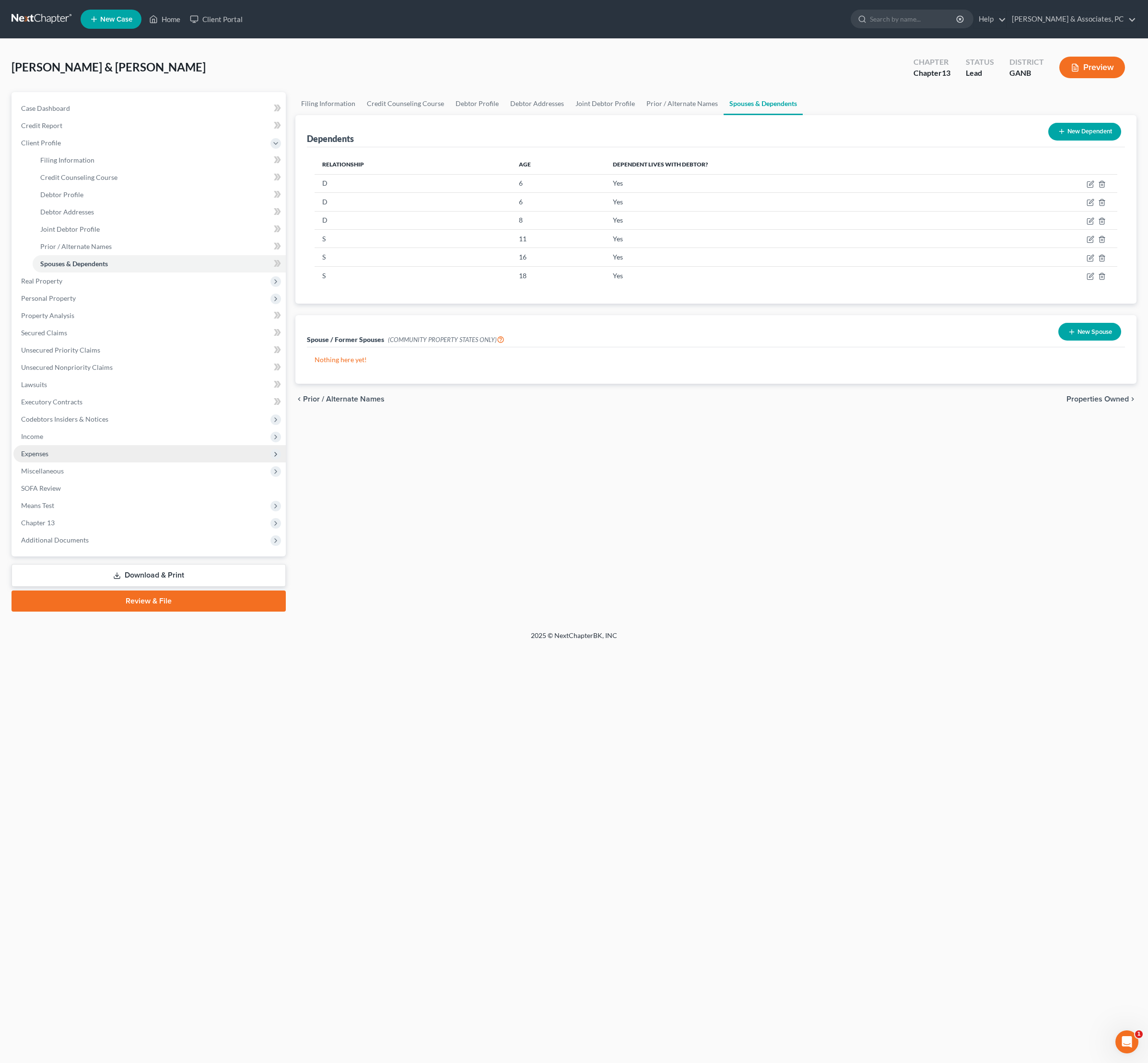
click at [62, 462] on span "Expenses" at bounding box center [149, 454] width 272 height 18
click at [59, 359] on link "Home" at bounding box center [159, 350] width 253 height 18
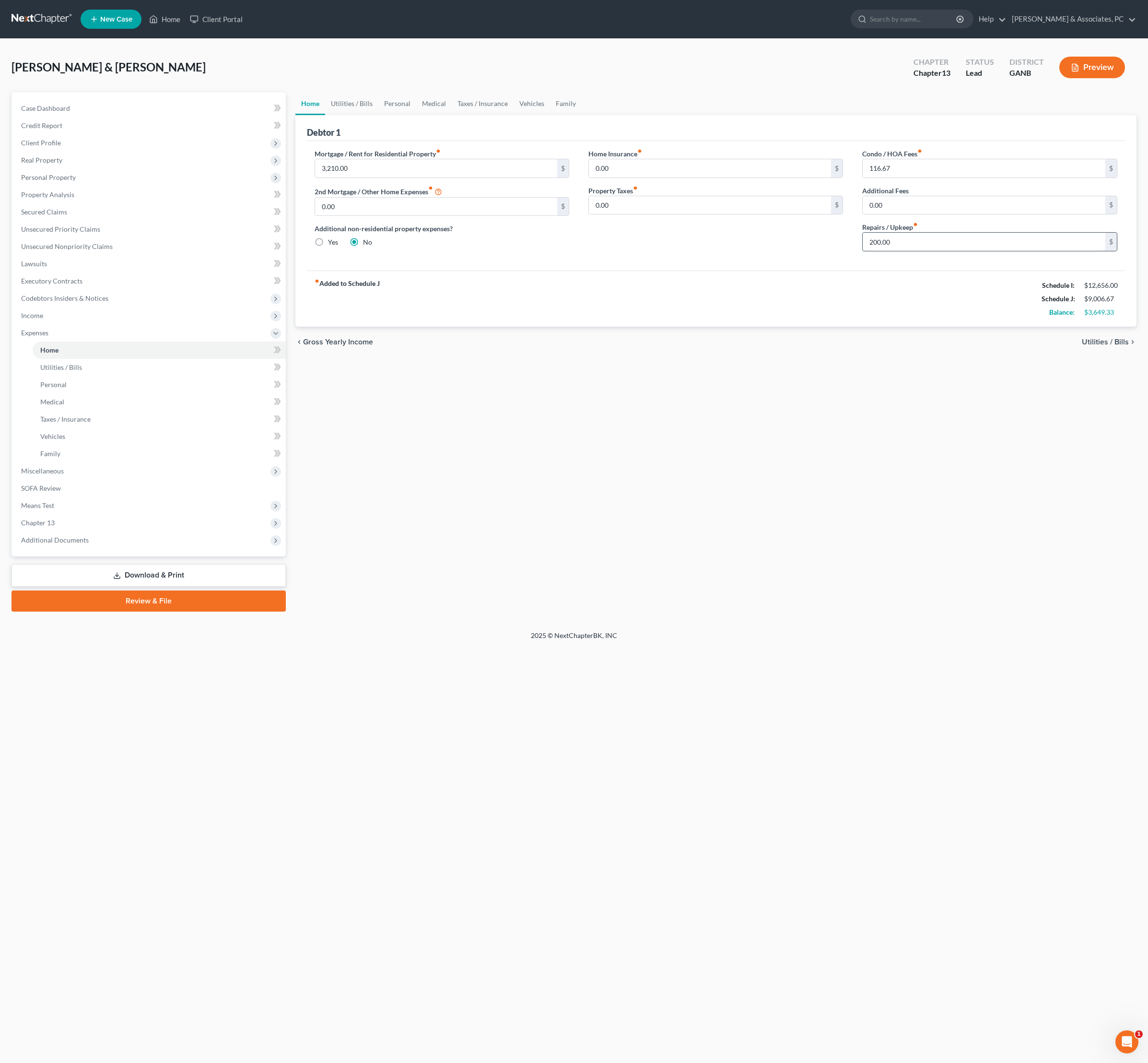
click at [906, 251] on input "200.00" at bounding box center [984, 242] width 243 height 18
type input "250"
click at [735, 559] on div "Home Utilities / Bills Personal Medical Taxes / Insurance Vehicles Family Debto…" at bounding box center [716, 352] width 851 height 520
click at [368, 109] on link "Utilities / Bills" at bounding box center [352, 103] width 54 height 23
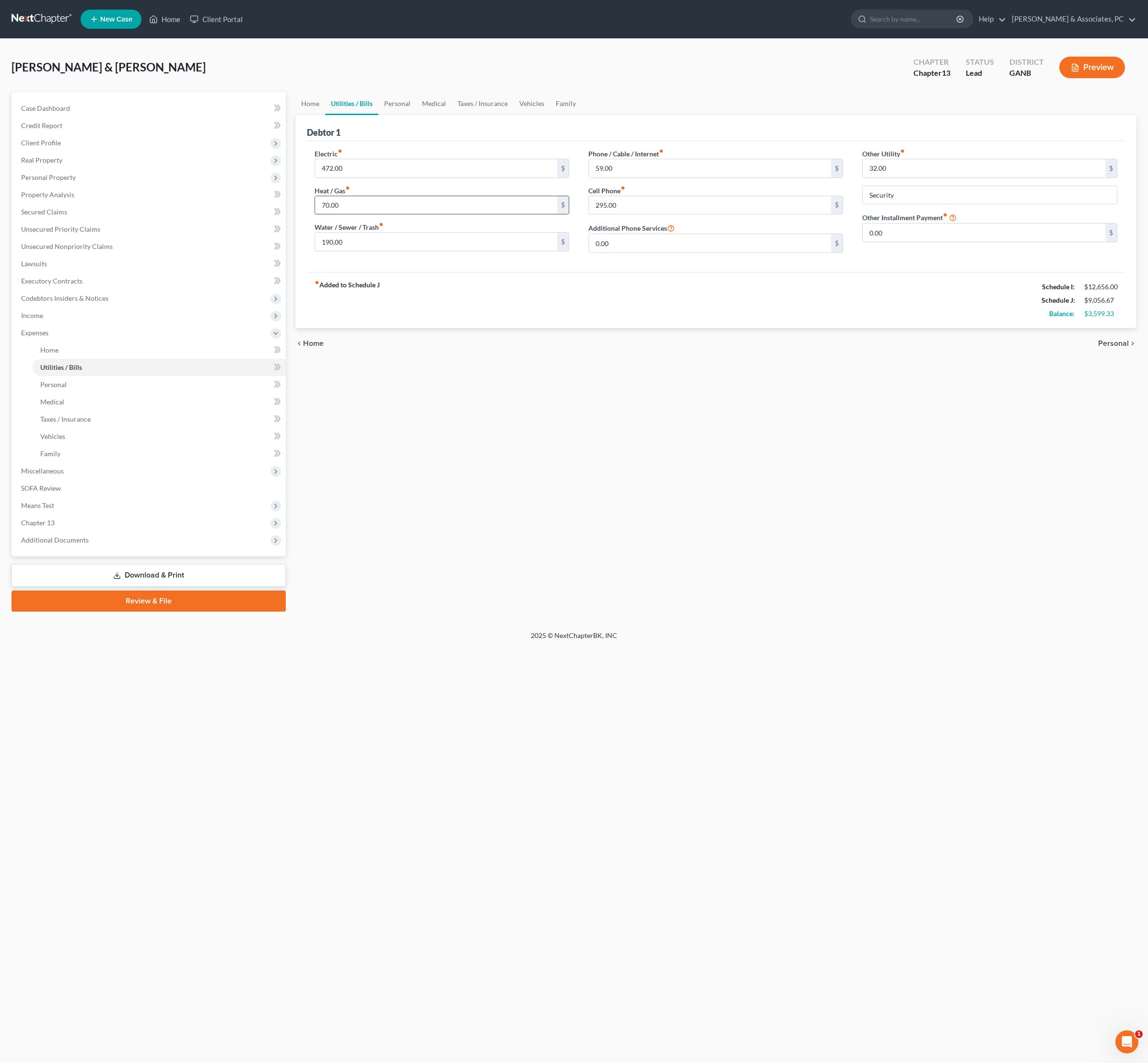
click at [429, 214] on input "70.00" at bounding box center [436, 205] width 243 height 18
type input "110"
click at [379, 251] on input "190.00" at bounding box center [436, 242] width 243 height 18
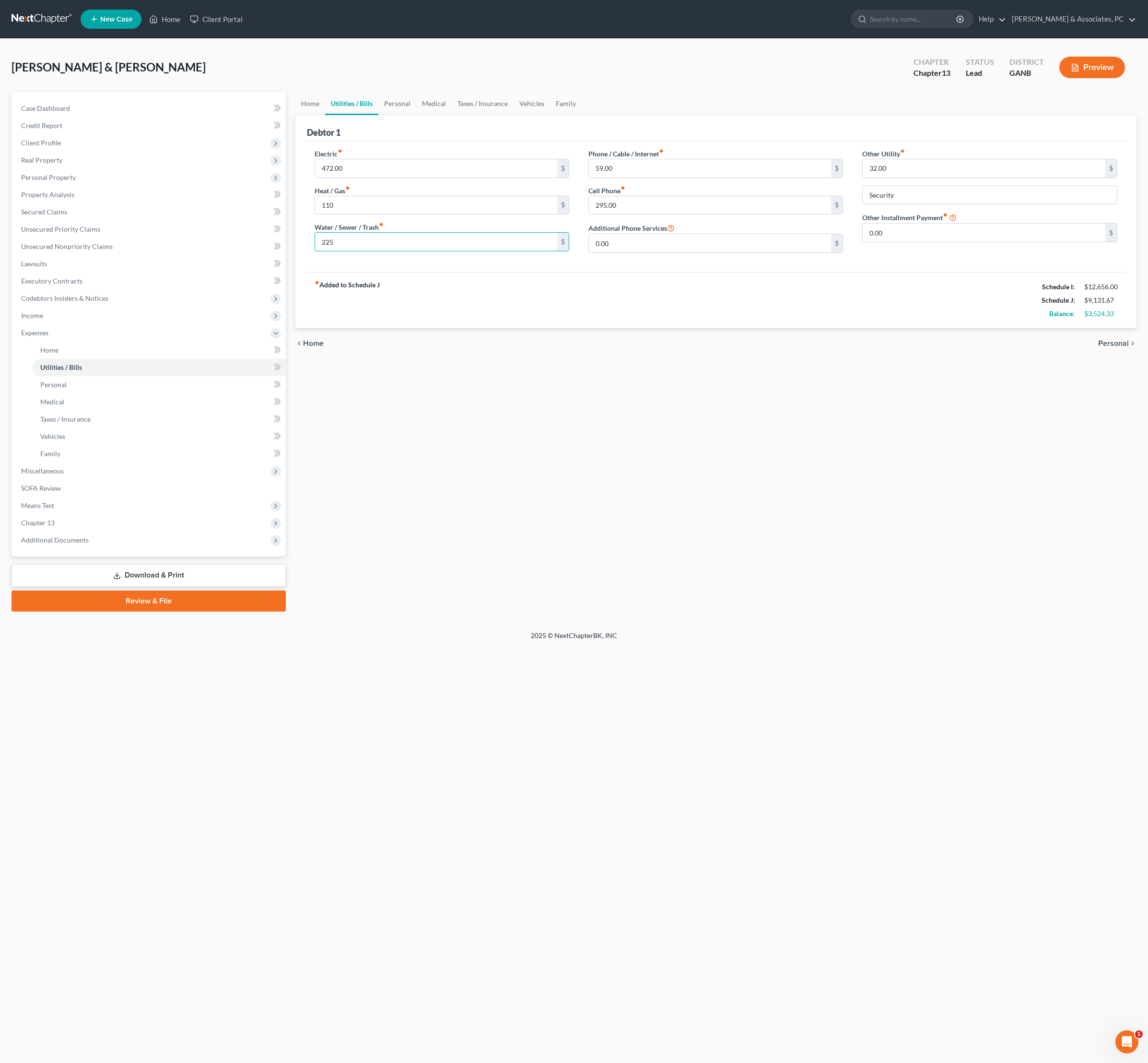
type input "225"
click at [481, 359] on div "chevron_left Home Personal chevron_right" at bounding box center [716, 344] width 842 height 31
click at [416, 112] on link "Personal" at bounding box center [398, 103] width 38 height 23
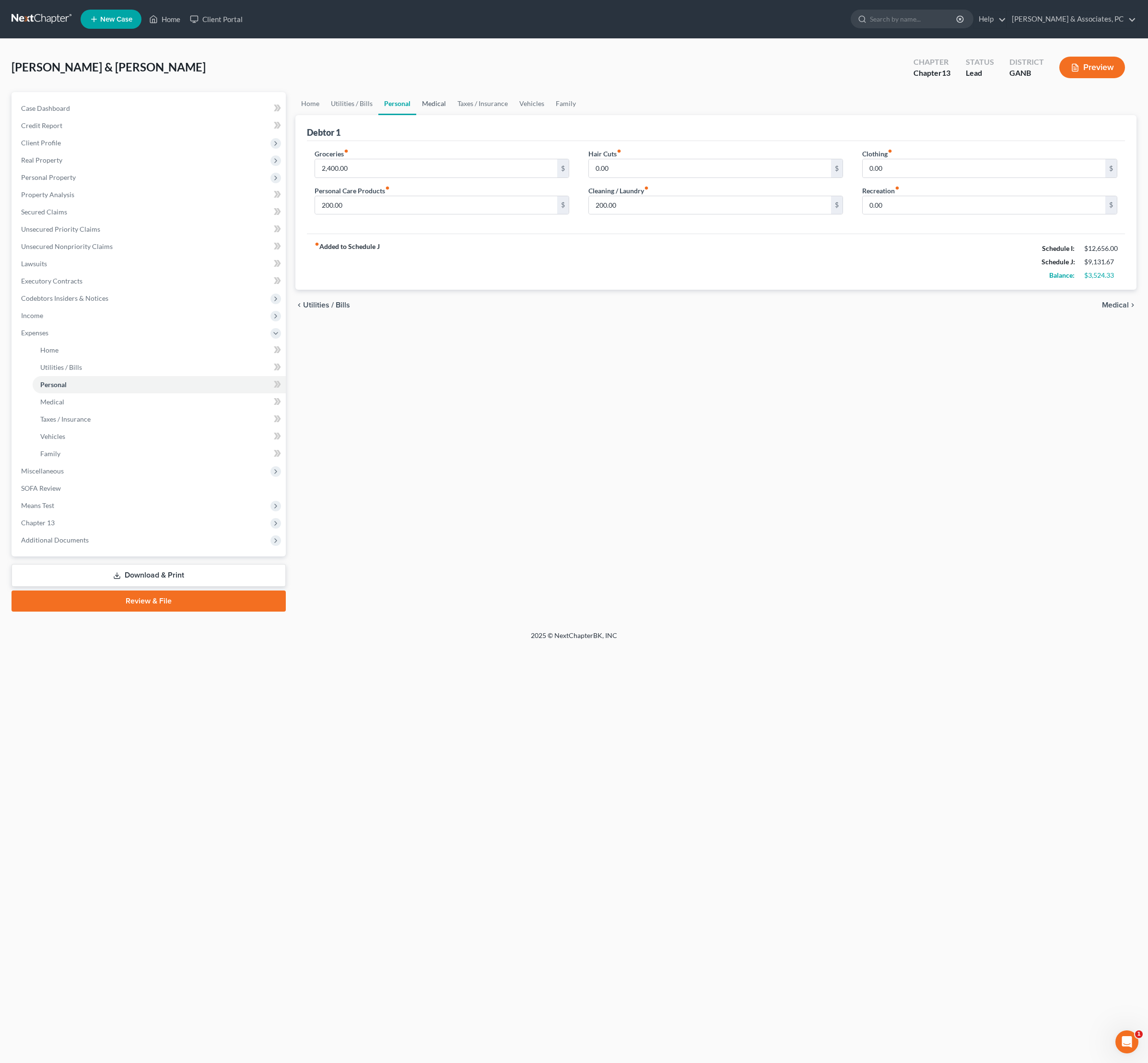
click at [452, 115] on link "Medical" at bounding box center [434, 103] width 35 height 23
click at [452, 109] on link "Medical" at bounding box center [434, 103] width 35 height 23
click at [514, 112] on link "Taxes / Insurance" at bounding box center [483, 103] width 62 height 23
click at [551, 115] on link "Vehicles" at bounding box center [532, 103] width 37 height 23
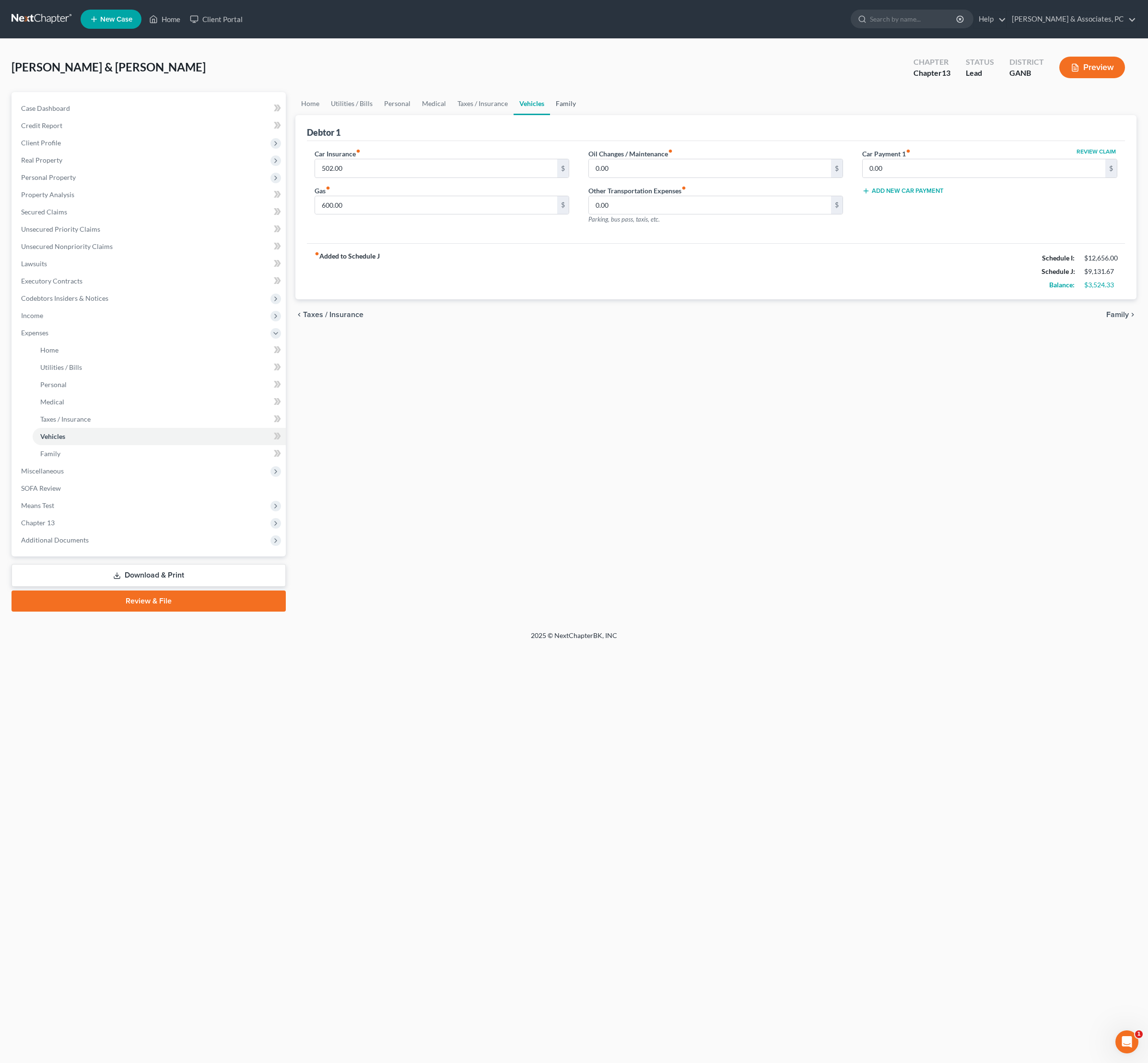
click at [582, 115] on link "Family" at bounding box center [565, 103] width 32 height 23
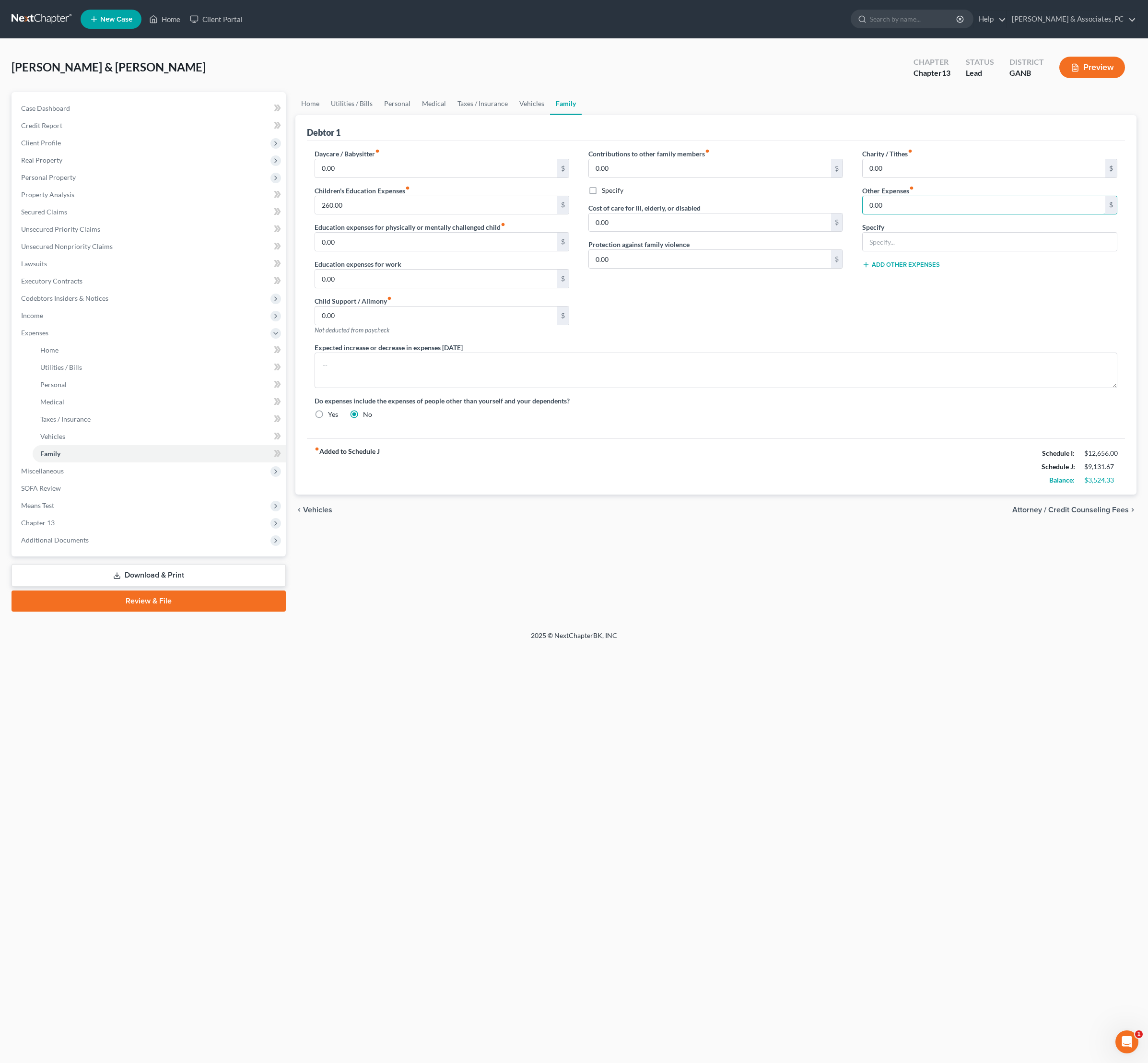
click at [912, 214] on input "0.00" at bounding box center [984, 205] width 243 height 18
click at [710, 178] on input "0.00" at bounding box center [710, 168] width 243 height 18
click at [712, 232] on input "0.00" at bounding box center [710, 222] width 243 height 18
click at [725, 268] on input "0.00" at bounding box center [710, 258] width 243 height 18
click at [911, 214] on input "0.00" at bounding box center [984, 205] width 243 height 18
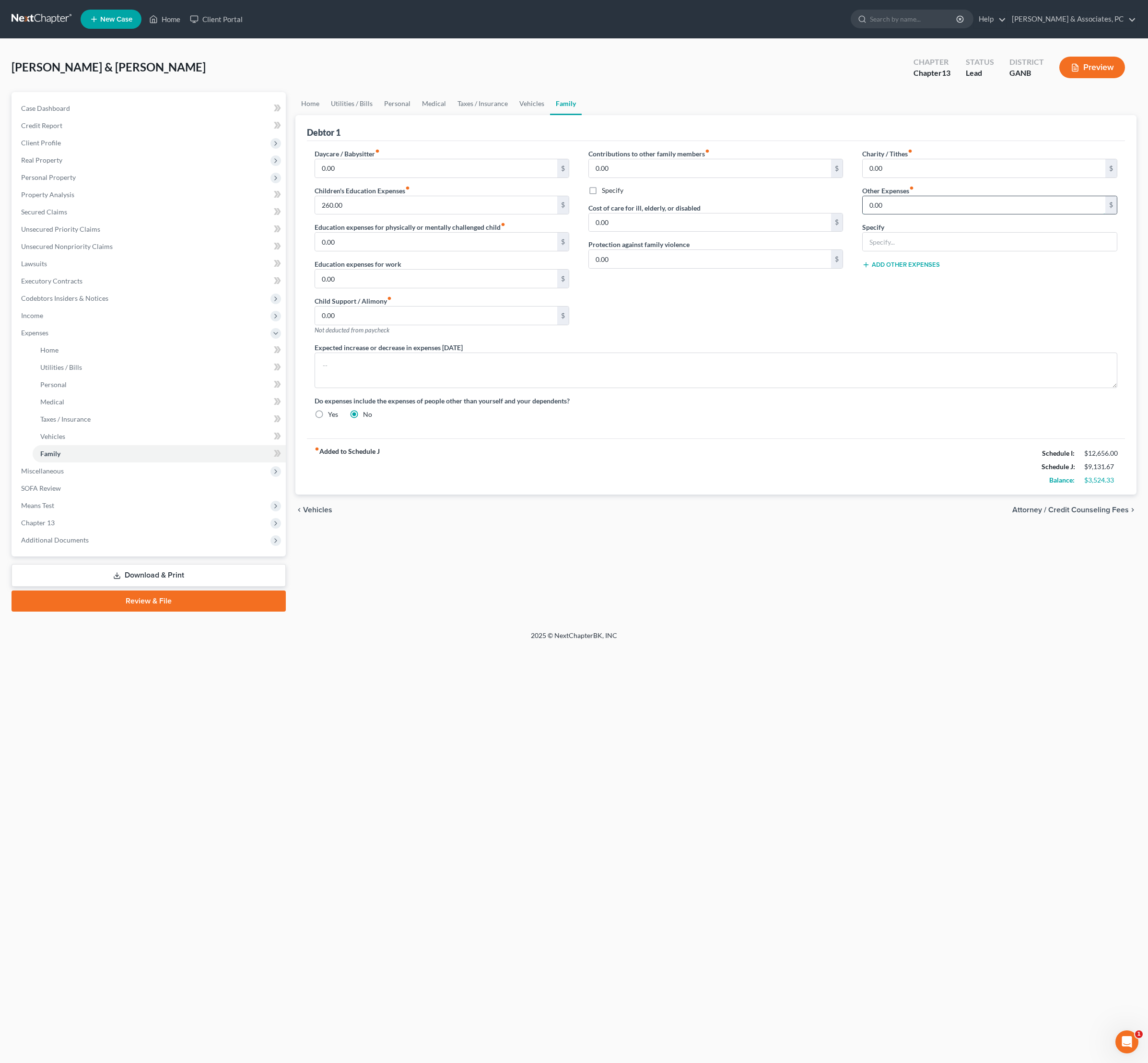
click at [911, 214] on input "0.00" at bounding box center [984, 205] width 243 height 18
type input "60"
click at [898, 251] on input "text" at bounding box center [989, 242] width 254 height 18
type input "T"
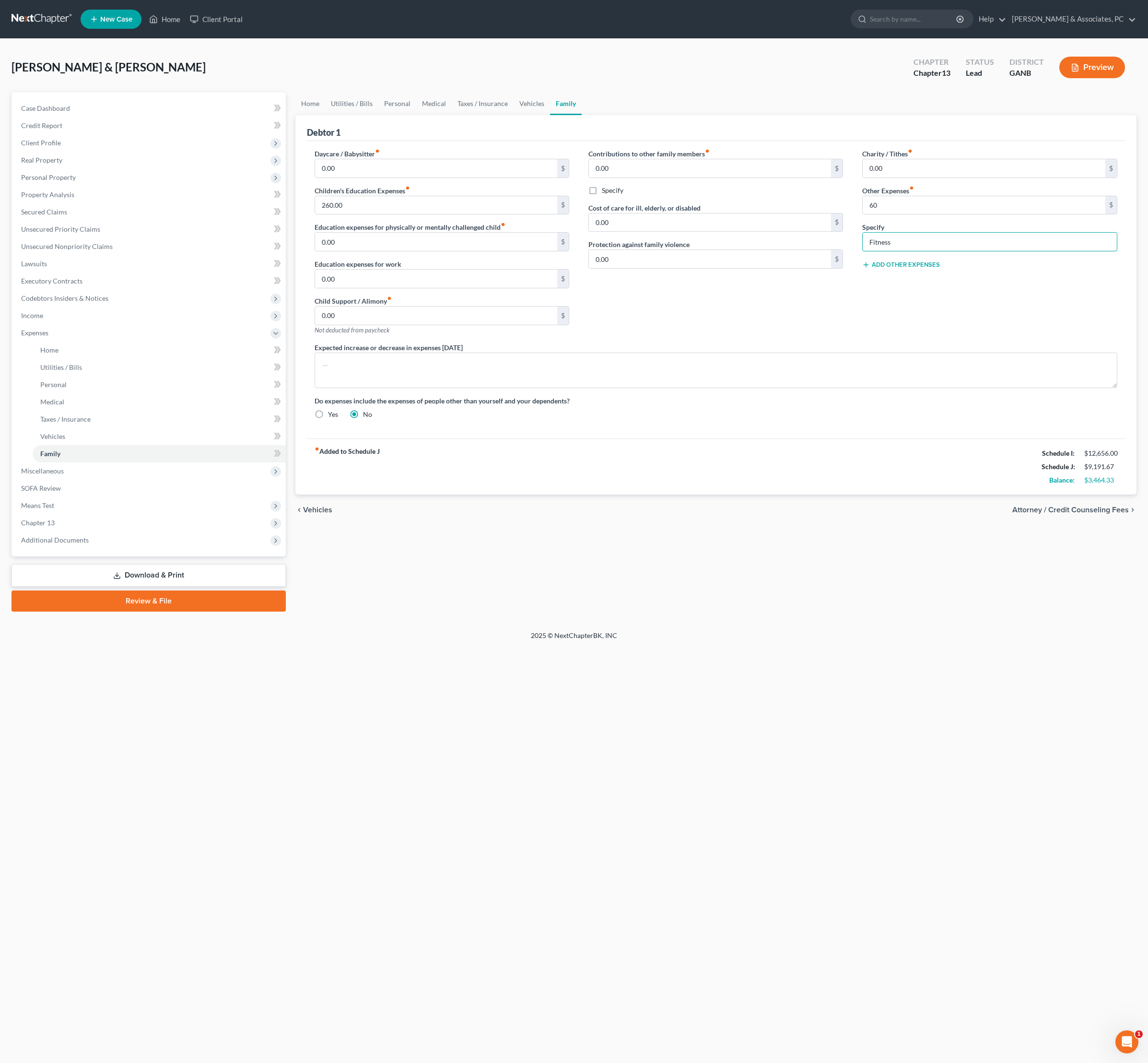
type input "Fitness"
click at [942, 248] on div "Charity / Tithes fiber_manual_record 0.00 $ Other Expenses fiber_manual_record …" at bounding box center [989, 246] width 274 height 194
click at [938, 214] on input "60" at bounding box center [984, 205] width 243 height 18
click at [827, 343] on div "Contributions to other family members fiber_manual_record 0.00 $ Specify Cost o…" at bounding box center [716, 246] width 274 height 194
click at [514, 112] on link "Taxes / Insurance" at bounding box center [483, 103] width 62 height 23
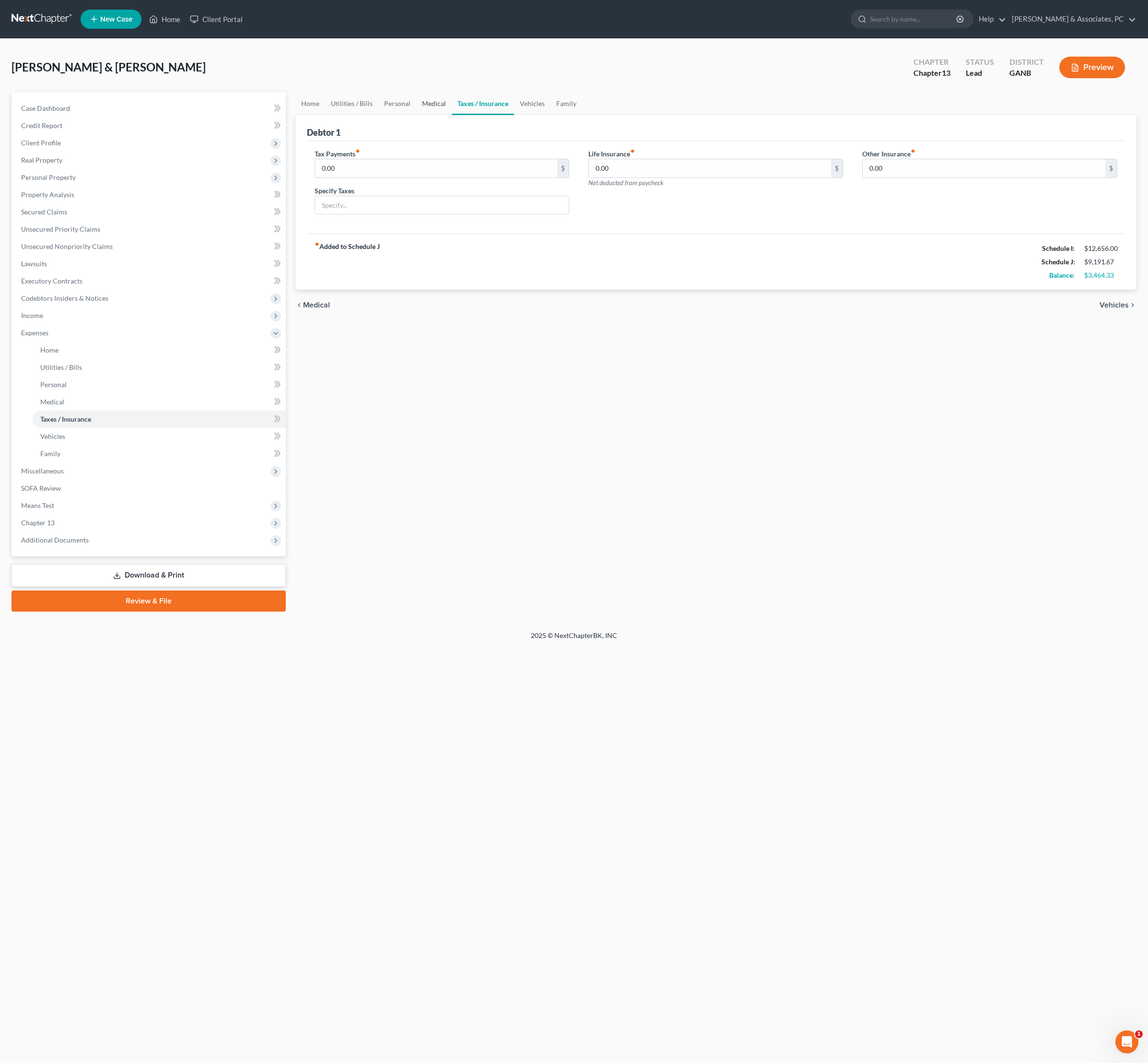
click at [452, 112] on link "Medical" at bounding box center [434, 103] width 35 height 23
click at [416, 112] on link "Personal" at bounding box center [398, 103] width 38 height 23
click at [514, 115] on link "Taxes / Insurance" at bounding box center [483, 103] width 62 height 23
click at [582, 115] on link "Family" at bounding box center [566, 103] width 32 height 23
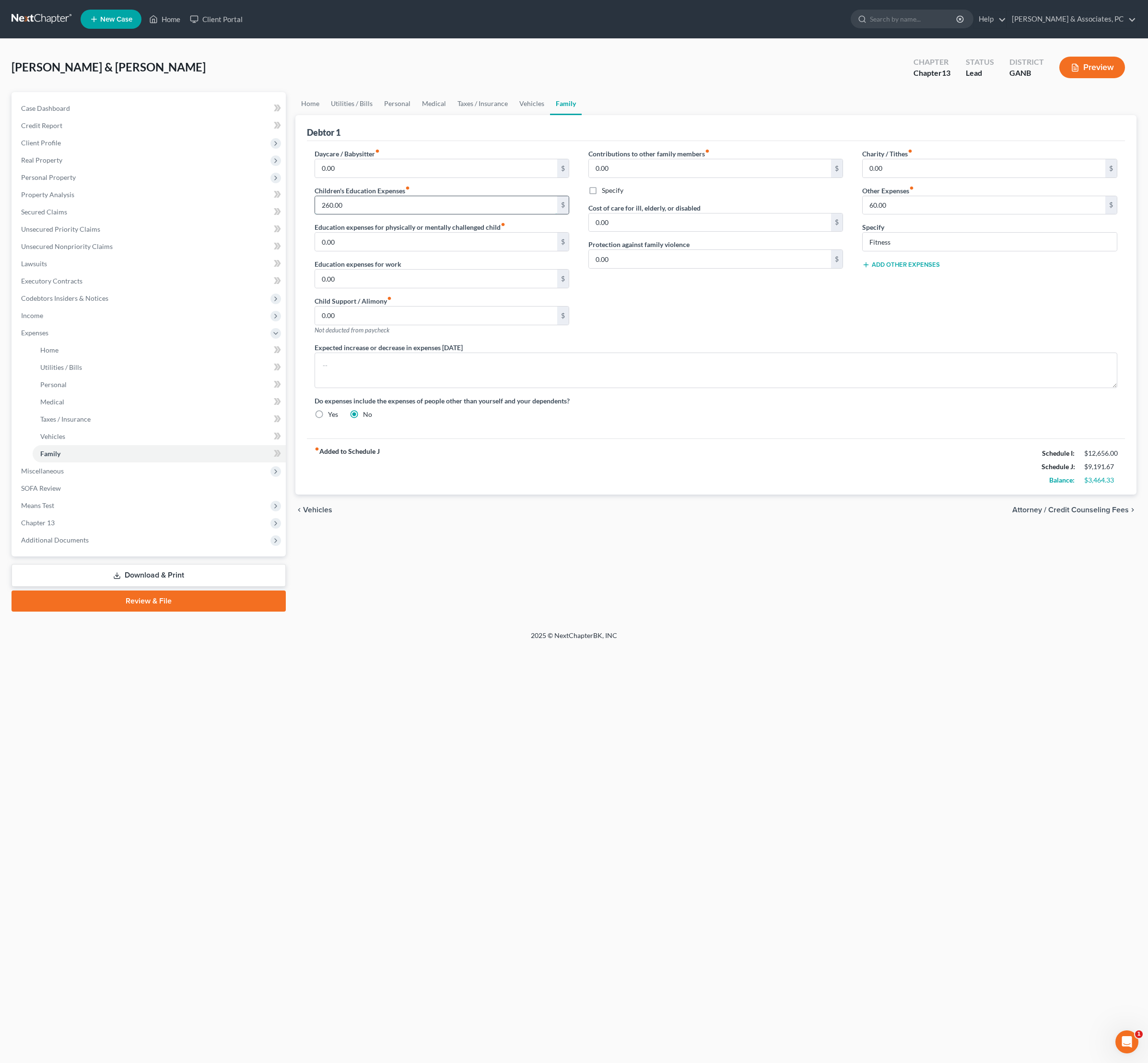
click at [369, 214] on input "260.00" at bounding box center [436, 205] width 243 height 18
drag, startPoint x: 115, startPoint y: 257, endPoint x: 437, endPoint y: 240, distance: 322.4
click at [437, 214] on input "260.00" at bounding box center [436, 205] width 243 height 18
click at [435, 214] on input "260.00" at bounding box center [436, 205] width 243 height 18
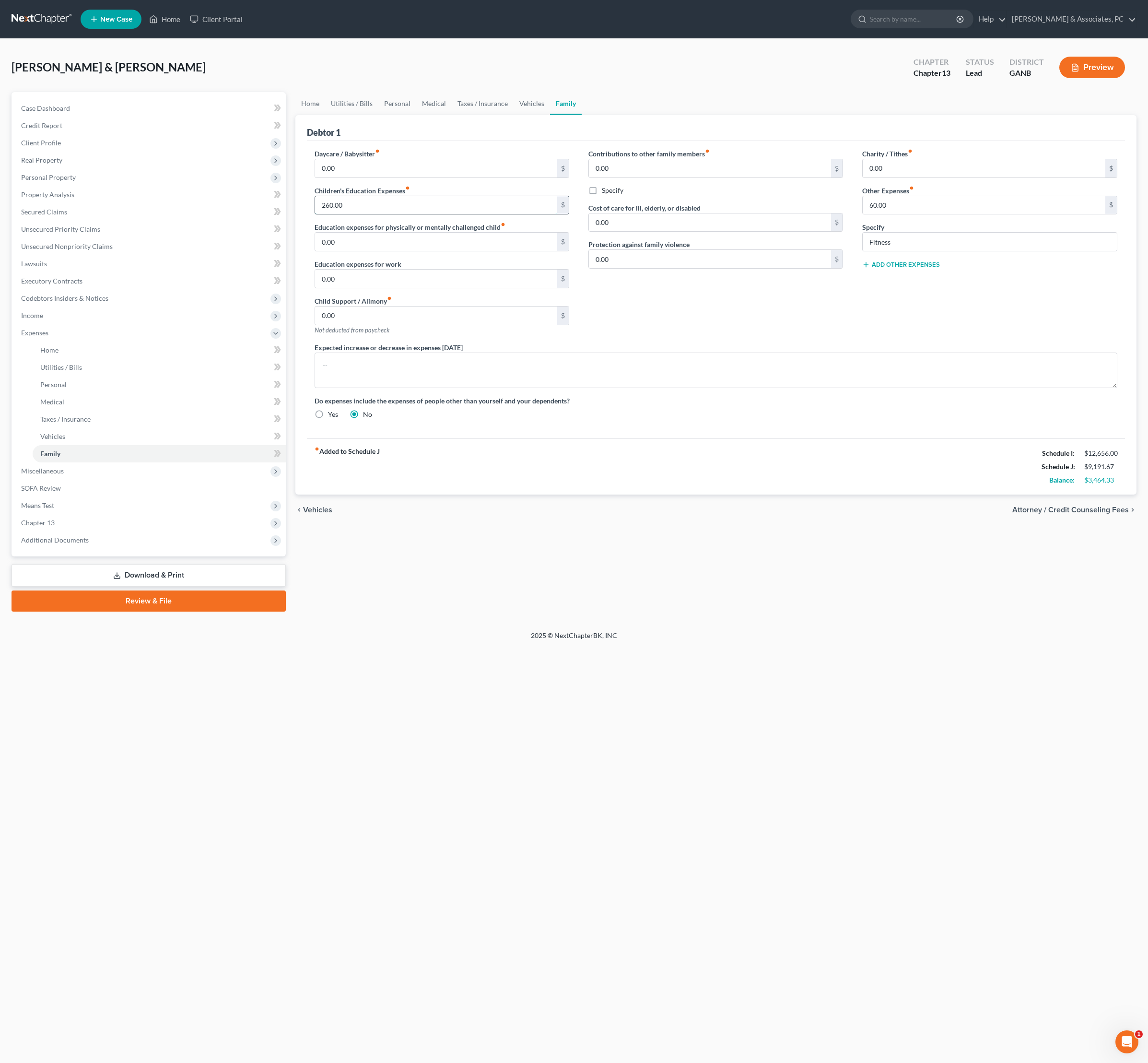
click at [435, 214] on input "260.00" at bounding box center [436, 205] width 243 height 18
type input "520"
click at [838, 343] on div "Contributions to other family members fiber_manual_record 0.00 $ Specify Cost o…" at bounding box center [716, 246] width 274 height 194
click at [838, 343] on div "Contributions to other family members fiber_manual_record 0.00 $ Specify Cost o…" at bounding box center [716, 246] width 274 height 194
click at [677, 232] on input "0.00" at bounding box center [710, 222] width 243 height 18
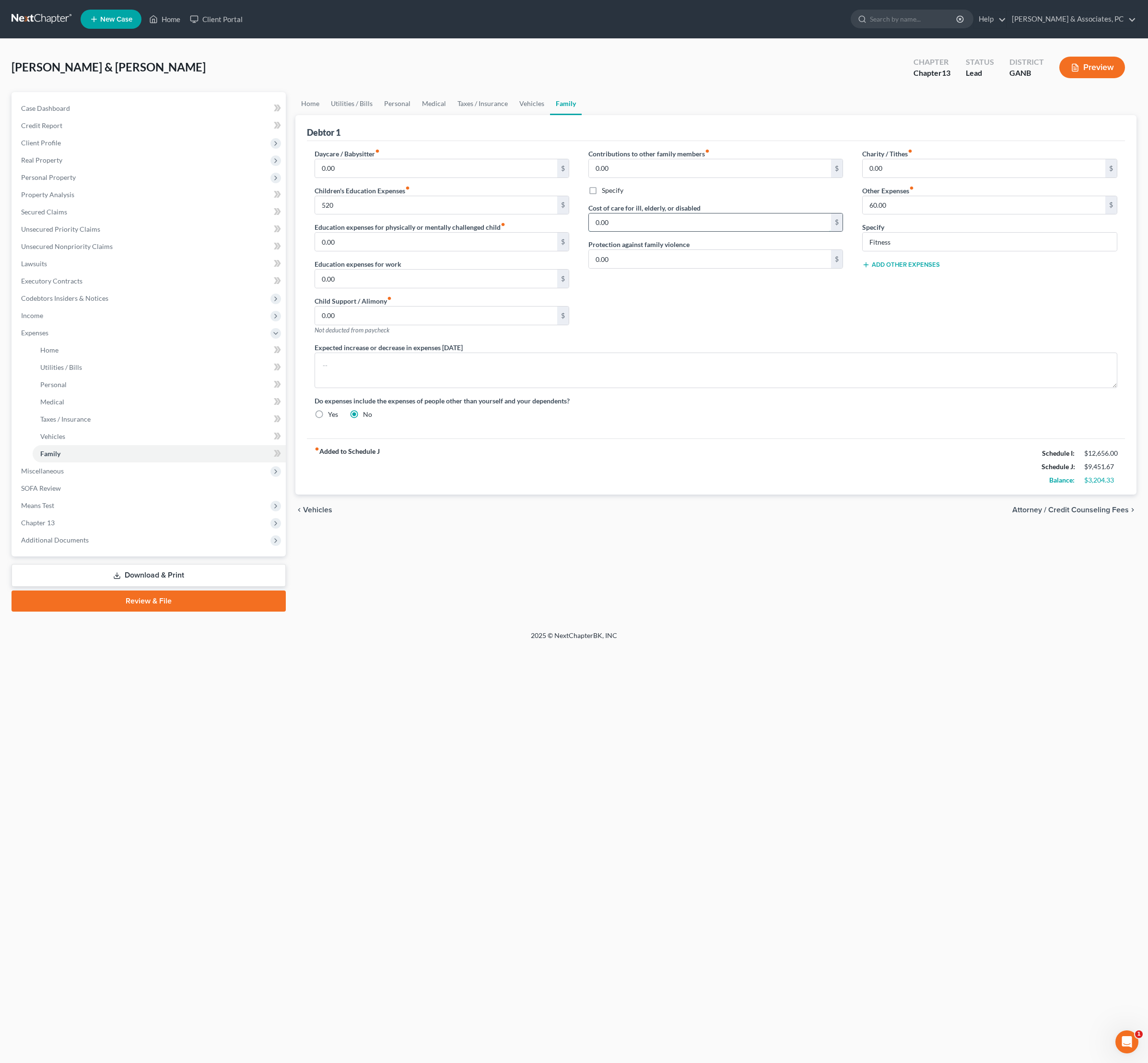
click at [677, 232] on input "0.00" at bounding box center [710, 222] width 243 height 18
click at [610, 250] on label "Protection against family violence" at bounding box center [639, 244] width 101 height 10
click at [379, 115] on link "Utilities / Bills" at bounding box center [352, 103] width 54 height 23
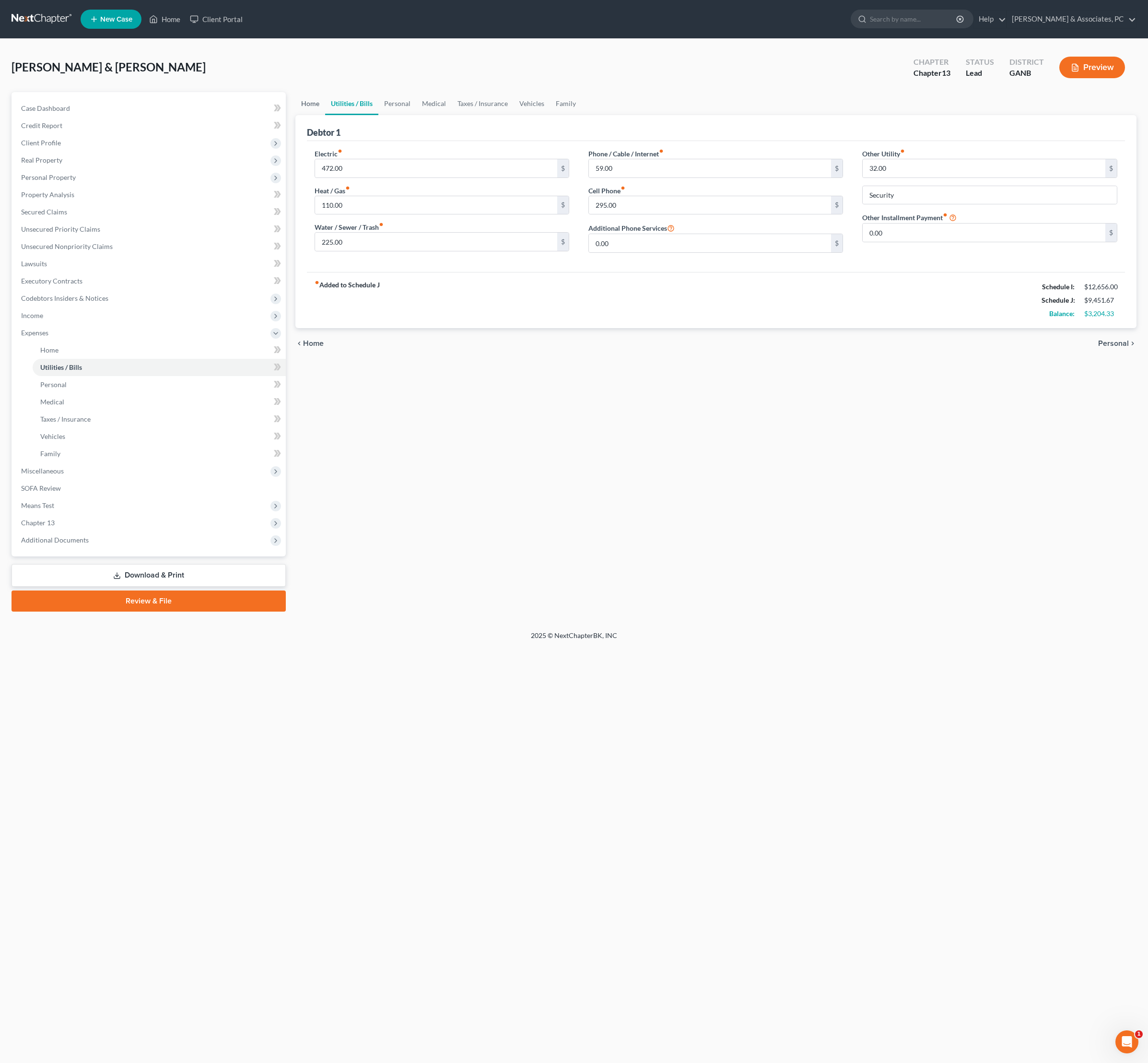
click at [306, 115] on link "Home" at bounding box center [310, 103] width 30 height 23
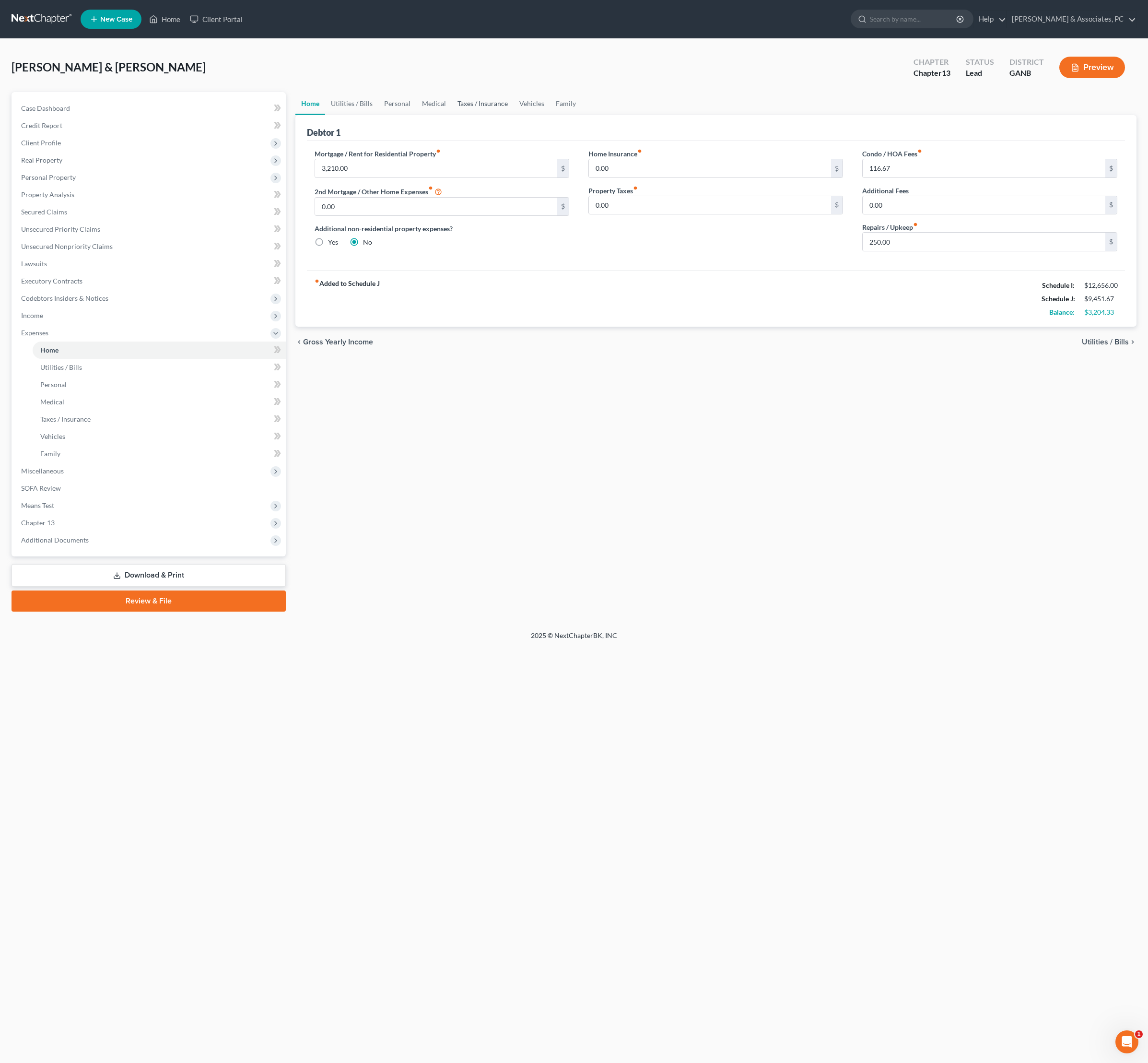
click at [514, 115] on link "Taxes / Insurance" at bounding box center [483, 103] width 62 height 23
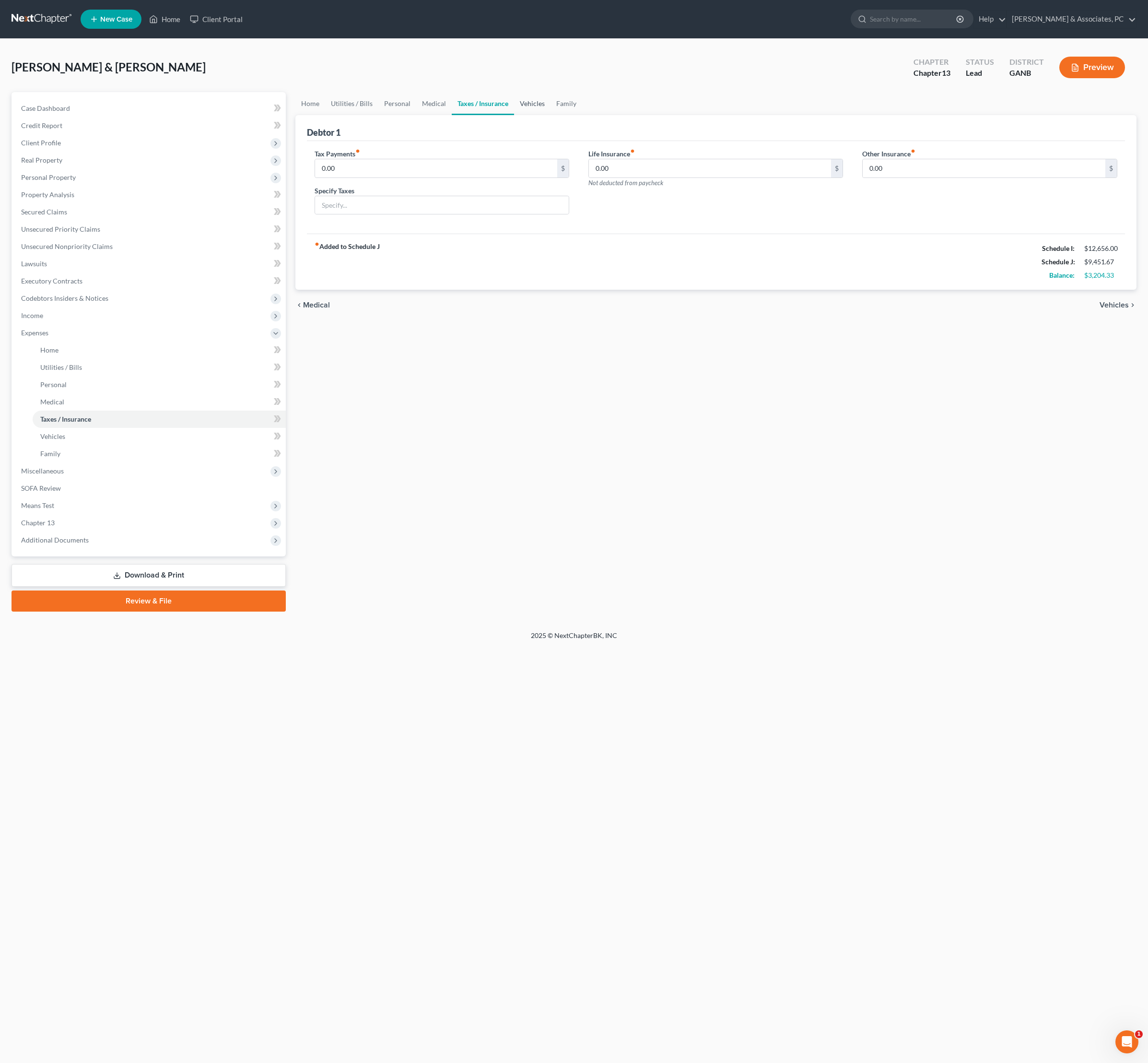
click at [551, 113] on link "Vehicles" at bounding box center [532, 103] width 37 height 23
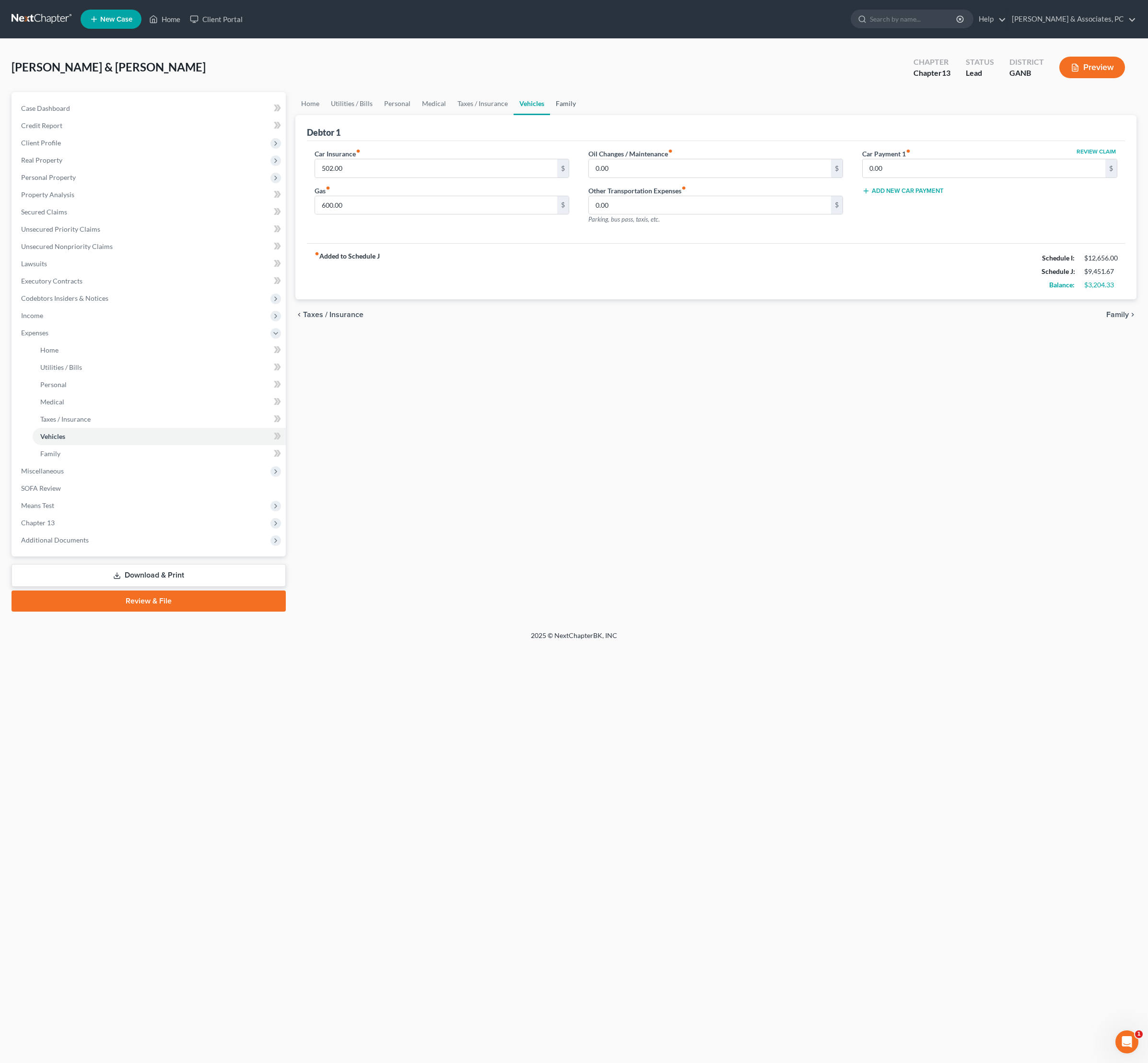
click at [582, 113] on link "Family" at bounding box center [565, 103] width 32 height 23
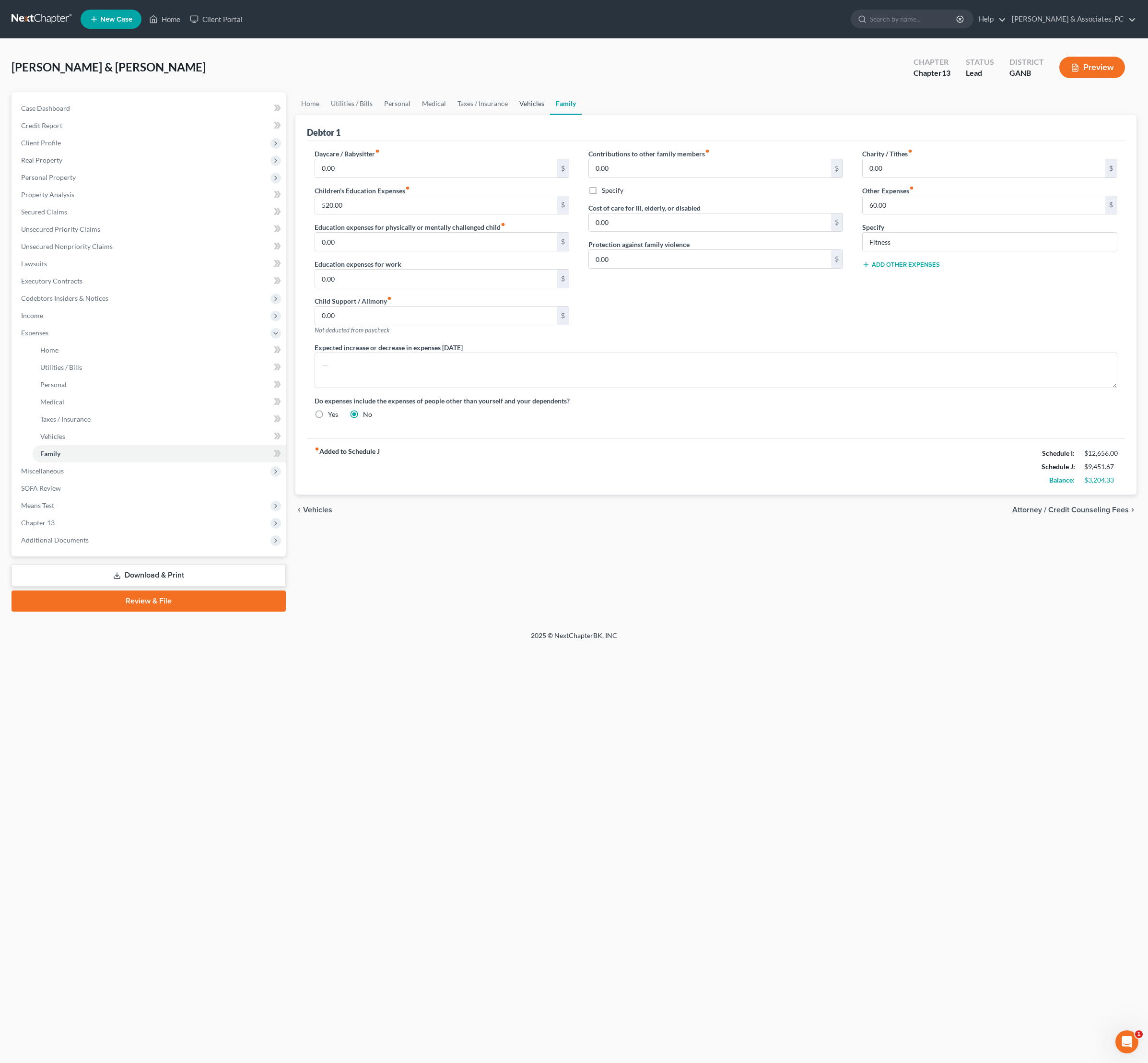
click at [550, 113] on link "Vehicles" at bounding box center [532, 103] width 37 height 23
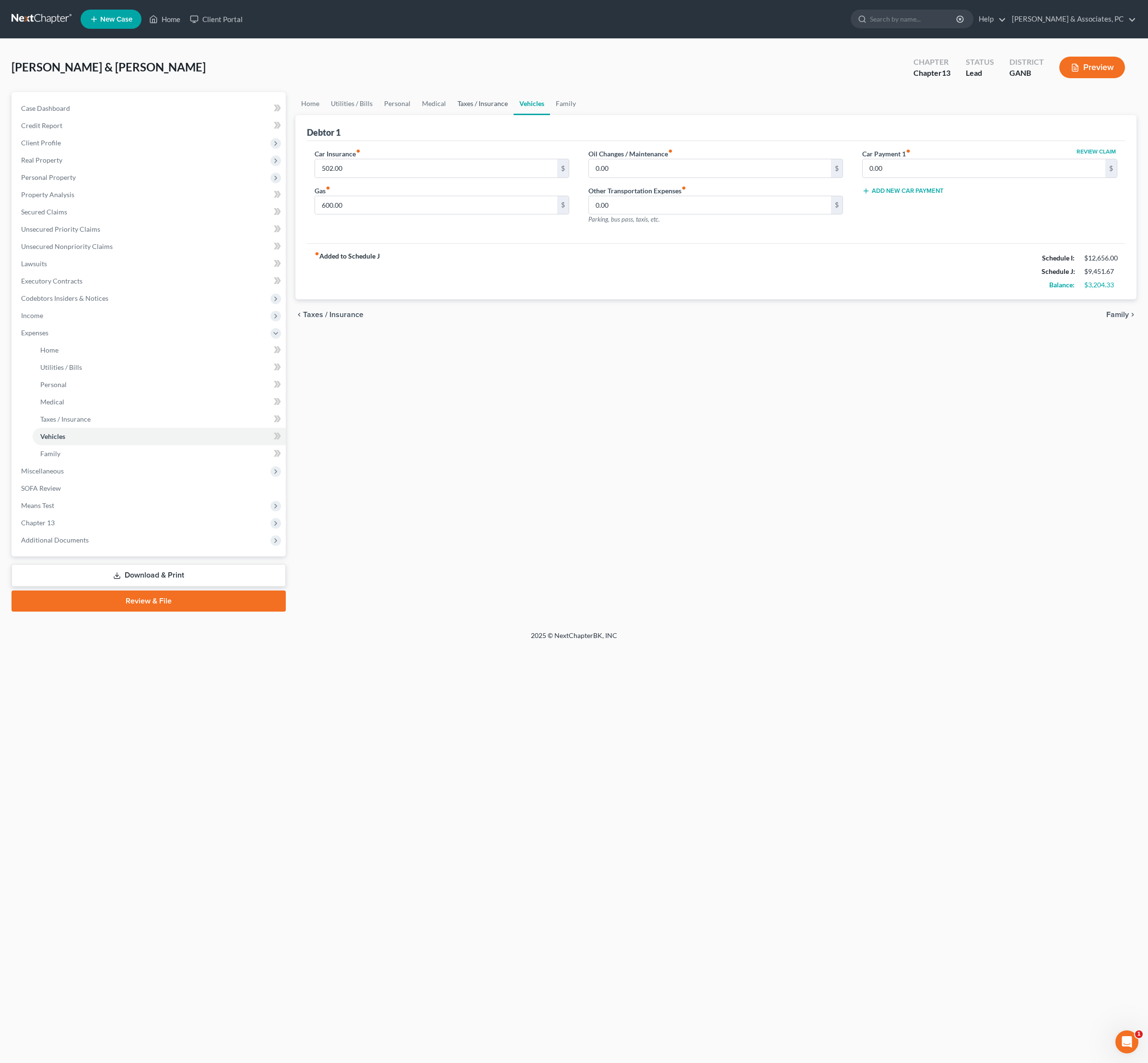
click at [514, 113] on link "Taxes / Insurance" at bounding box center [483, 103] width 62 height 23
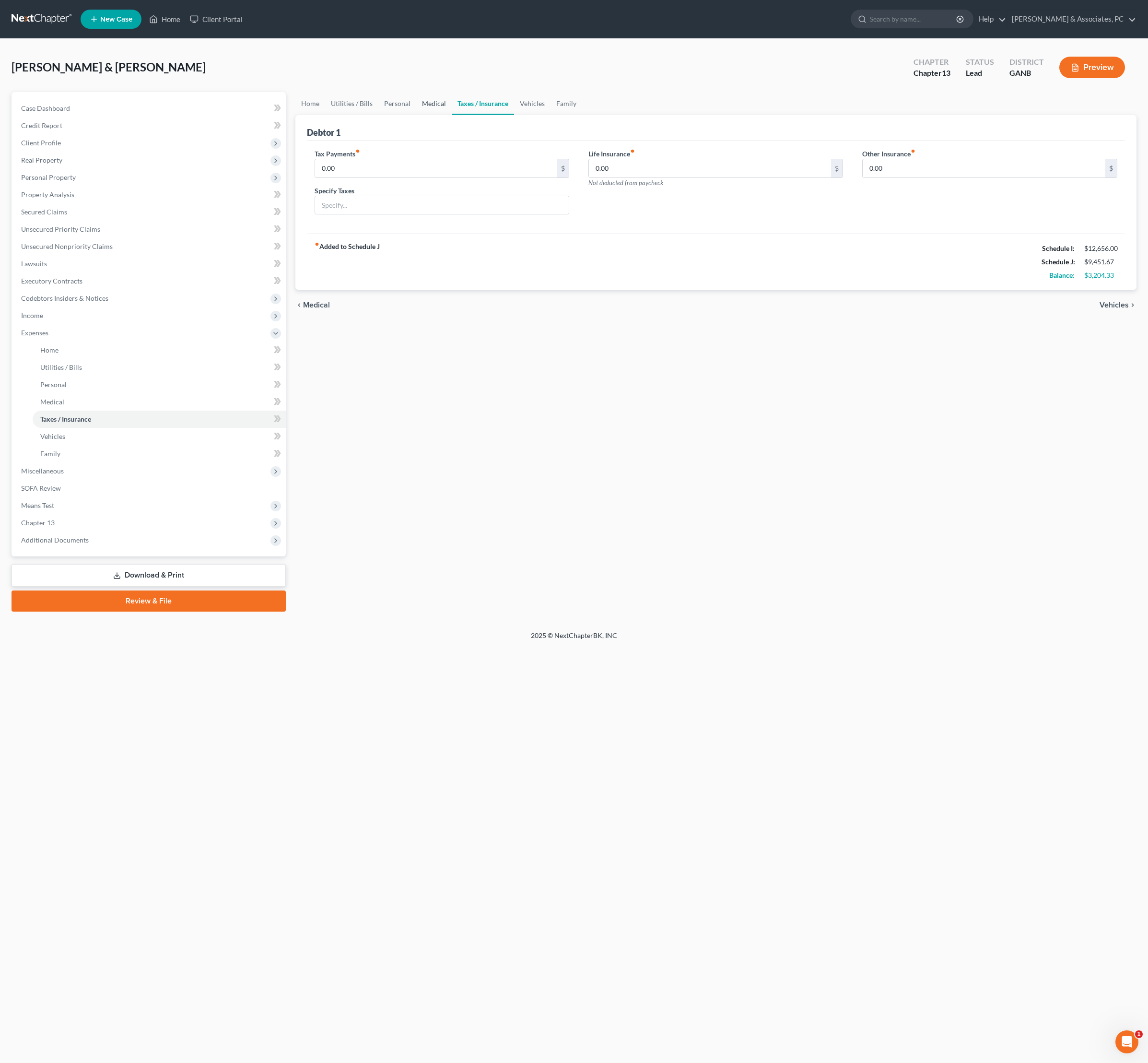
click at [452, 115] on link "Medical" at bounding box center [434, 103] width 35 height 23
click at [415, 113] on link "Personal" at bounding box center [398, 103] width 38 height 23
click at [379, 113] on link "Utilities / Bills" at bounding box center [352, 103] width 54 height 23
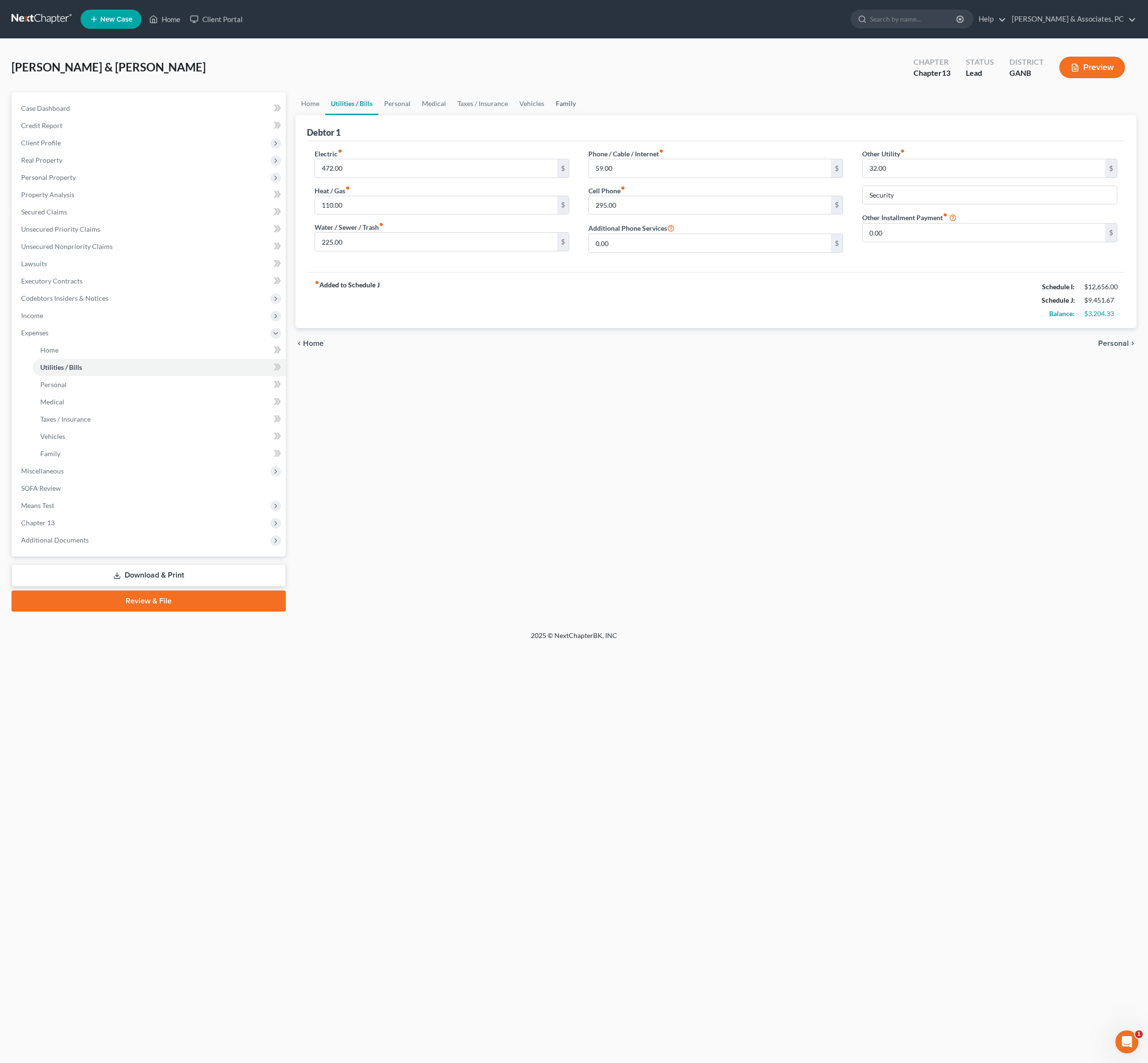
click at [582, 115] on link "Family" at bounding box center [565, 103] width 32 height 23
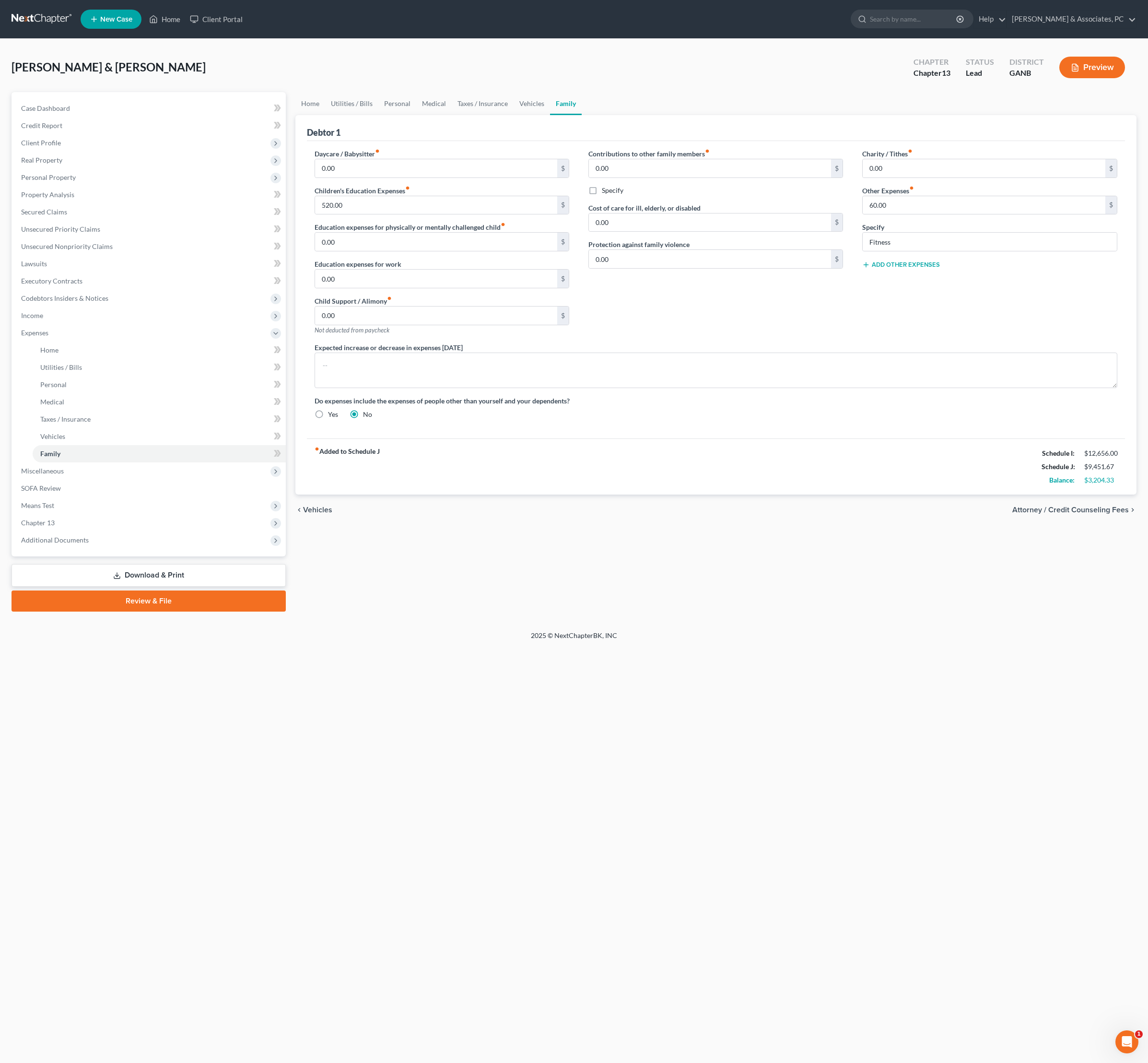
click at [931, 269] on button "Add Other Expenses" at bounding box center [901, 264] width 78 height 7
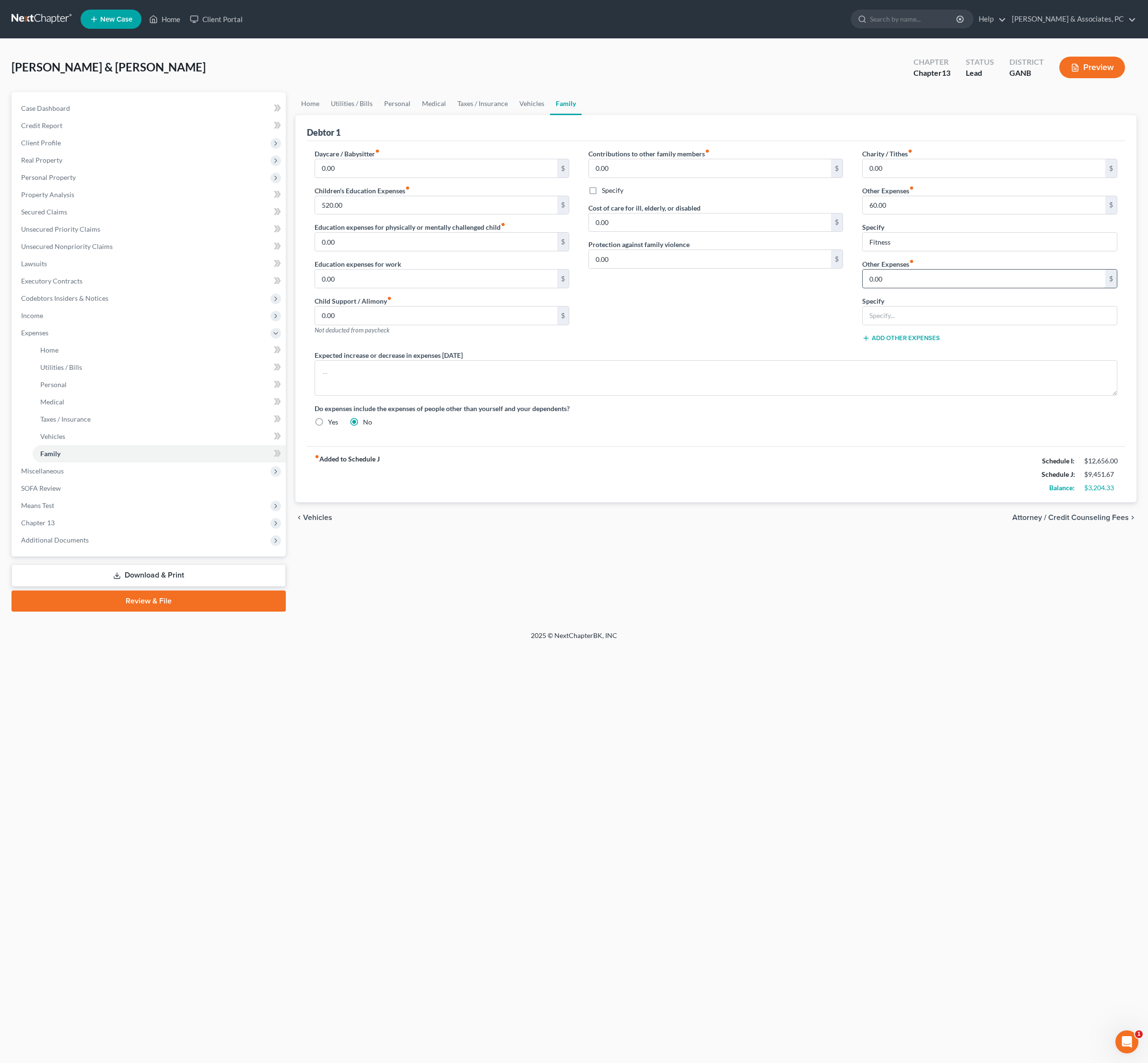
click at [926, 288] on input "0.00" at bounding box center [984, 278] width 243 height 18
click at [917, 288] on input "0.00" at bounding box center [984, 278] width 243 height 18
type input "700"
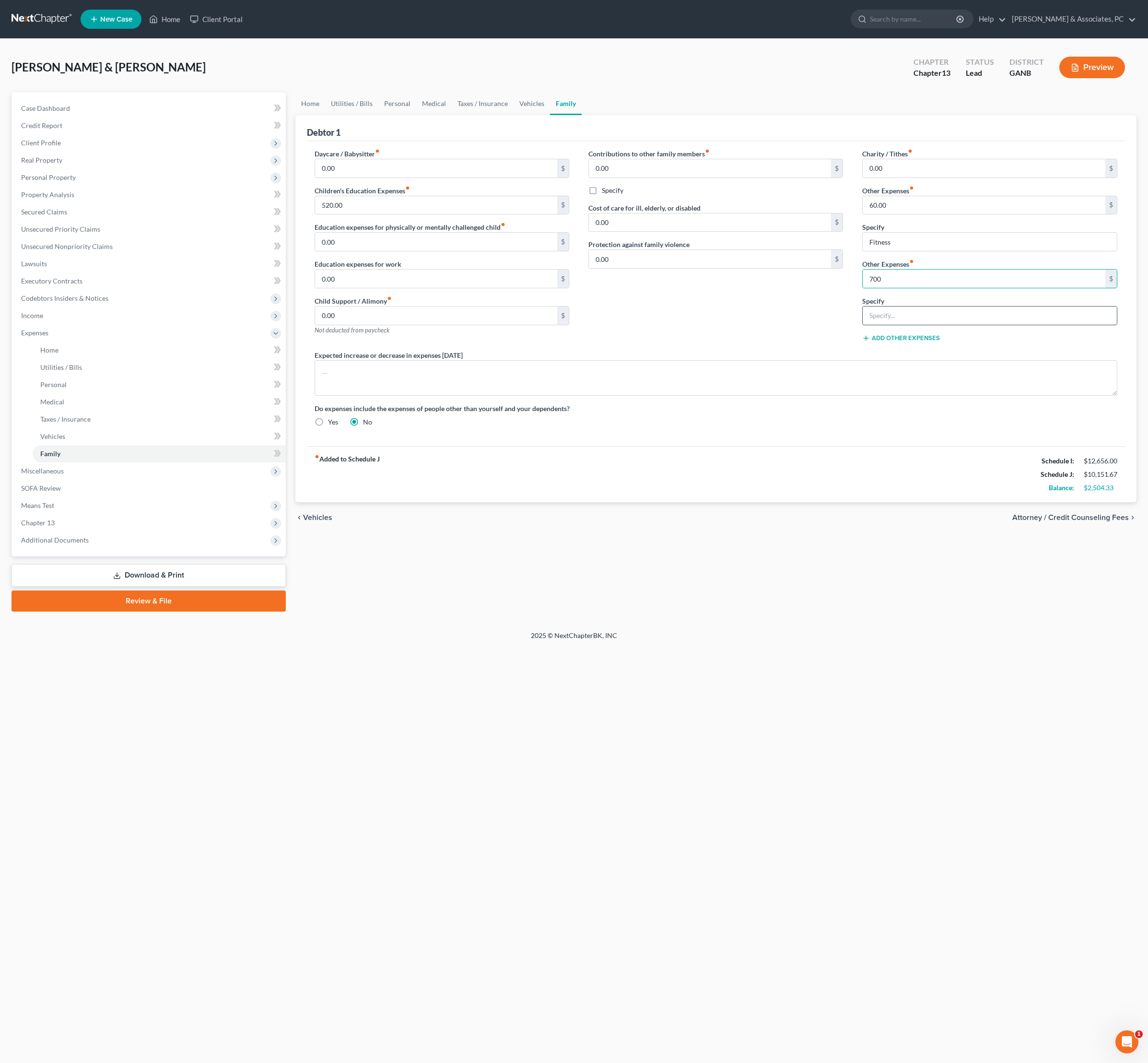
click at [904, 324] on input "text" at bounding box center [989, 316] width 254 height 18
click at [854, 325] on div "Charity / Tithes fiber_manual_record 0.00 $ Other Expenses fiber_manual_record …" at bounding box center [989, 250] width 274 height 201
click at [716, 350] on div "Contributions to other family members fiber_manual_record 0.00 $ Specify Cost o…" at bounding box center [716, 250] width 274 height 201
click at [893, 324] on input "[MEDICAL_DATA], Lifewave" at bounding box center [989, 316] width 254 height 18
click at [1020, 324] on input "[MEDICAL_DATA] 500, Lifewave" at bounding box center [989, 316] width 254 height 18
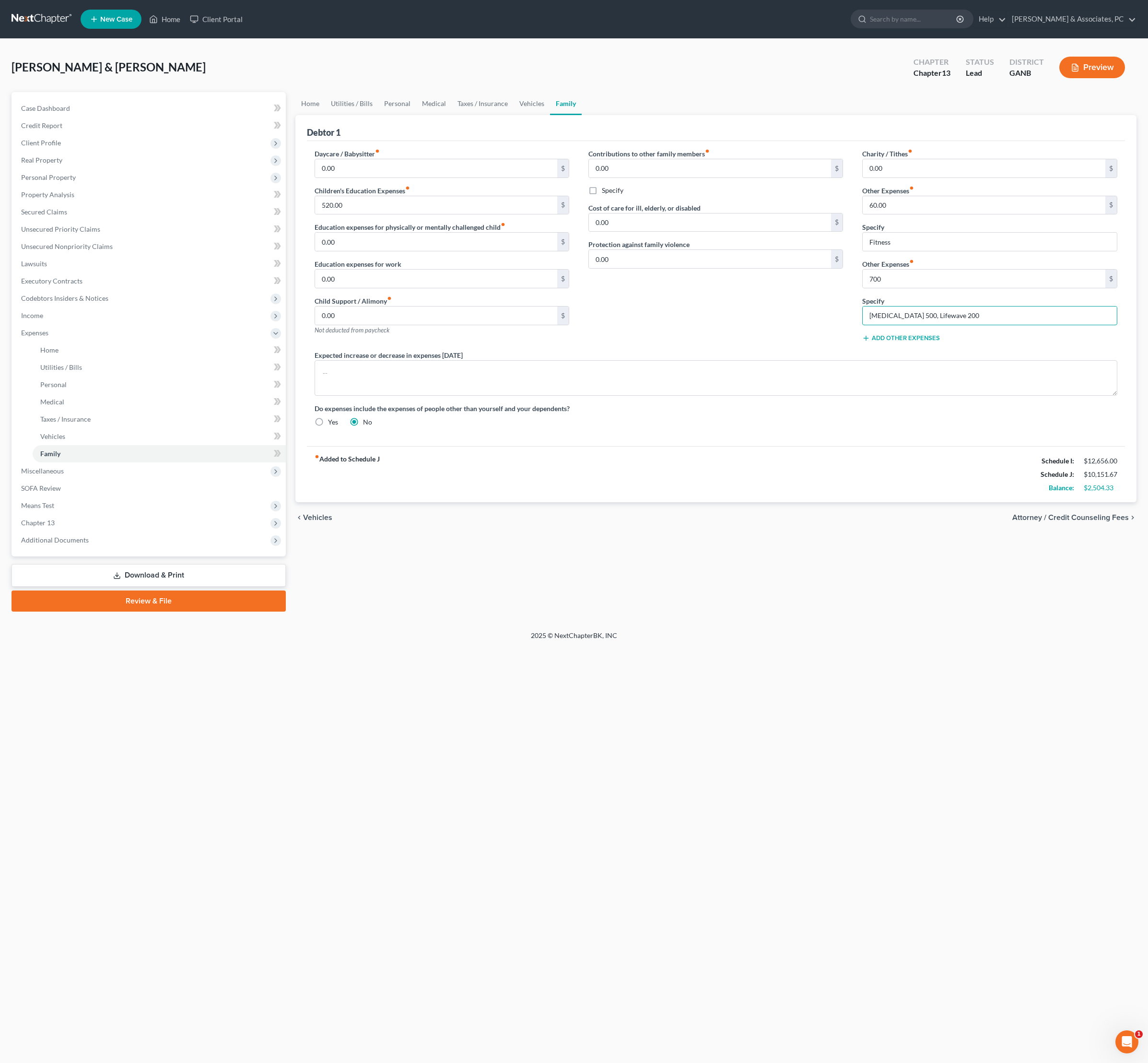
type input "[MEDICAL_DATA] 500, Lifewave 200"
click at [711, 350] on div "Contributions to other family members fiber_manual_record 0.00 $ Specify Cost o…" at bounding box center [716, 250] width 274 height 201
click at [722, 350] on div "Contributions to other family members fiber_manual_record 0.00 $ Specify Cost o…" at bounding box center [716, 250] width 274 height 201
click at [550, 115] on link "Vehicles" at bounding box center [532, 103] width 37 height 23
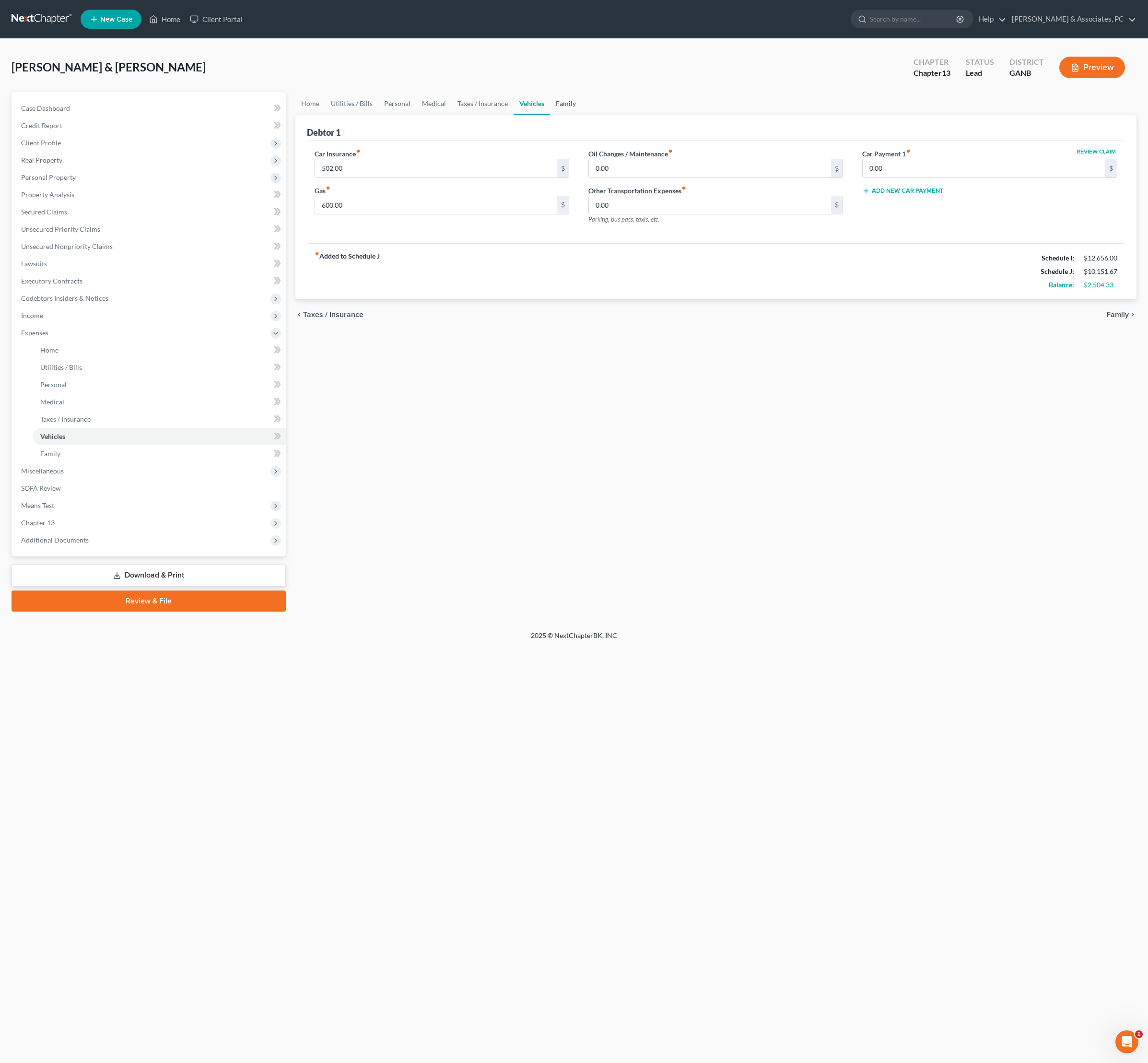
click at [582, 115] on link "Family" at bounding box center [565, 103] width 32 height 23
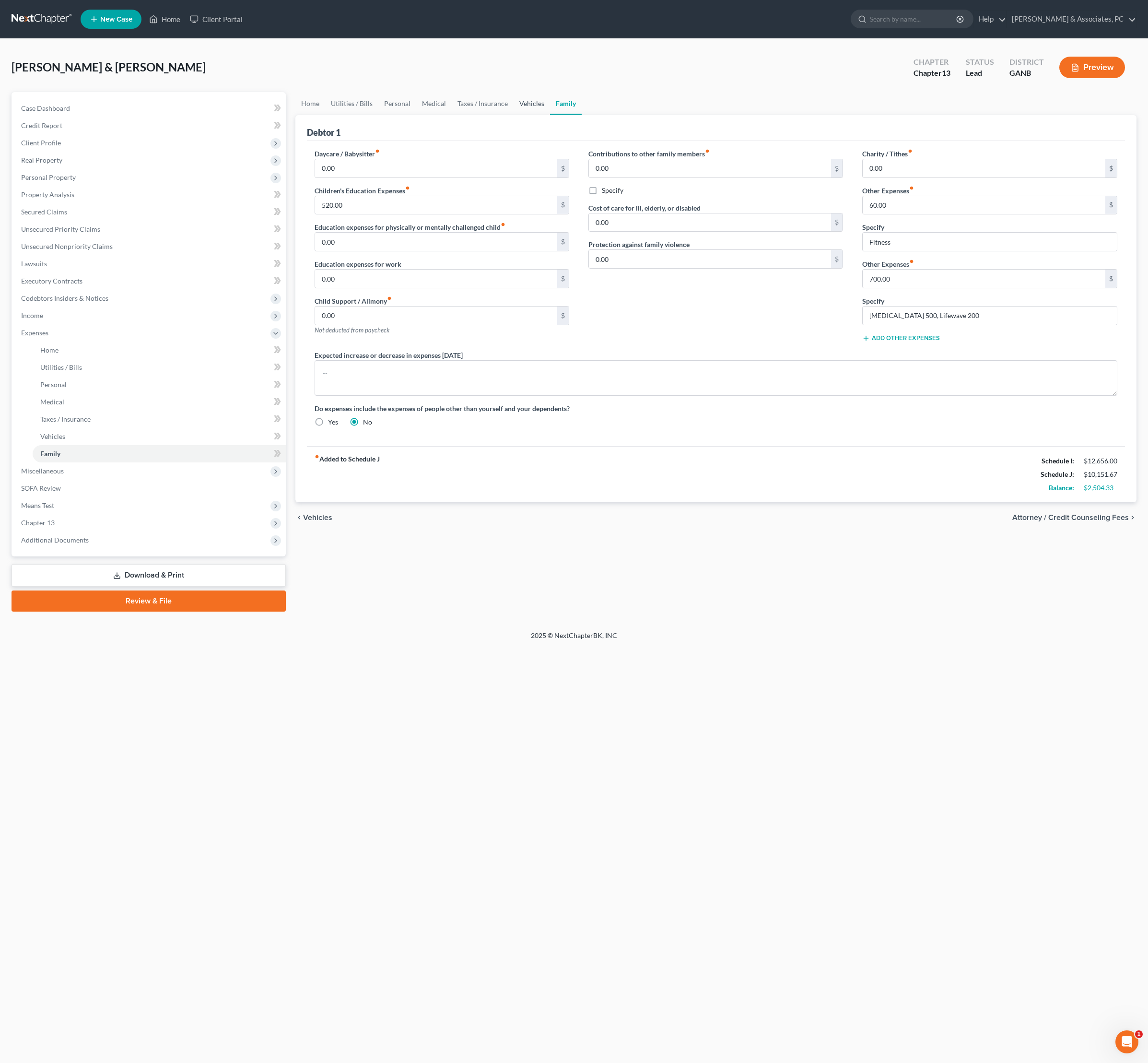
click at [550, 109] on link "Vehicles" at bounding box center [532, 103] width 37 height 23
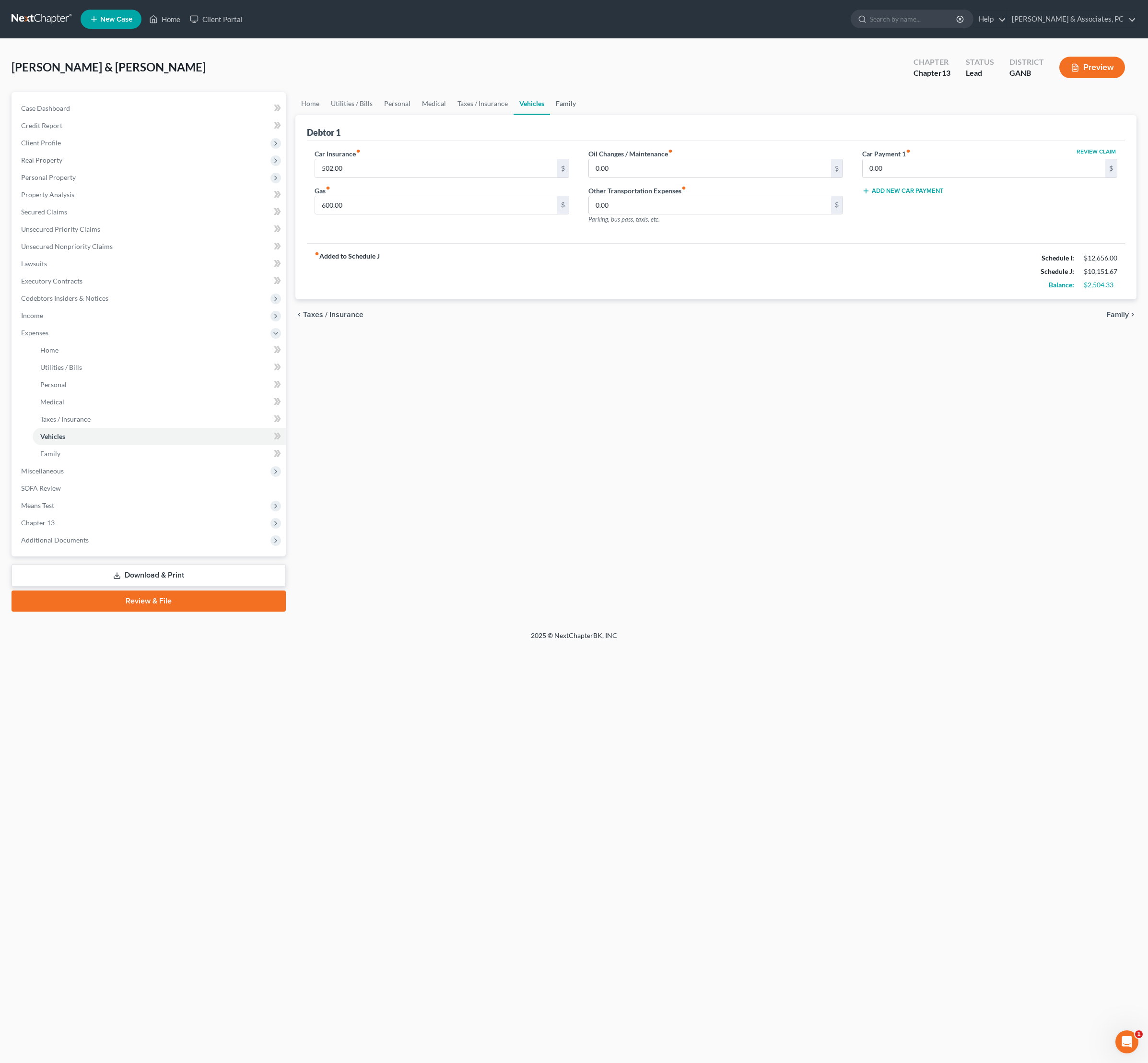
click at [582, 115] on link "Family" at bounding box center [565, 103] width 32 height 23
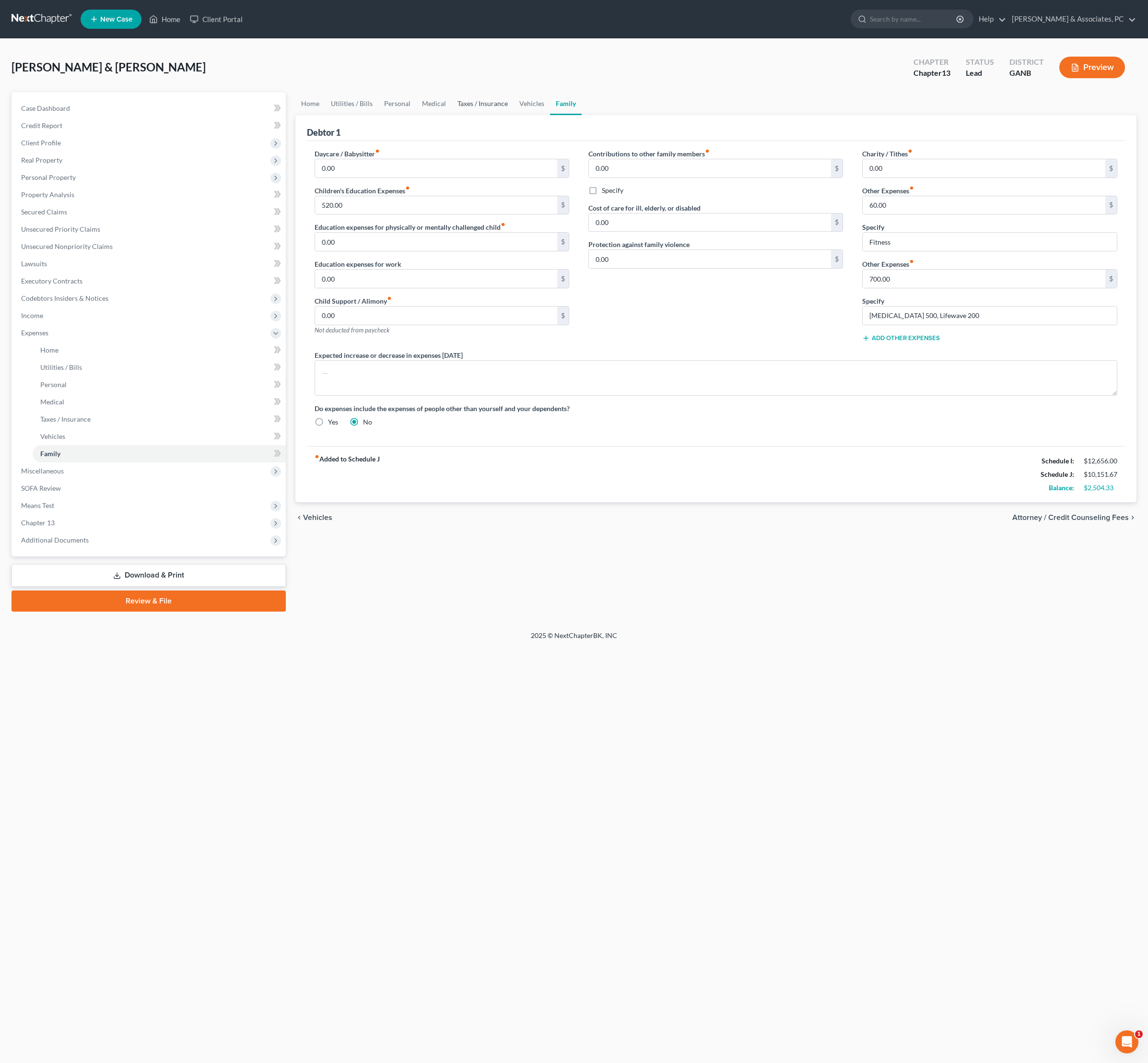
click at [514, 112] on link "Taxes / Insurance" at bounding box center [483, 103] width 62 height 23
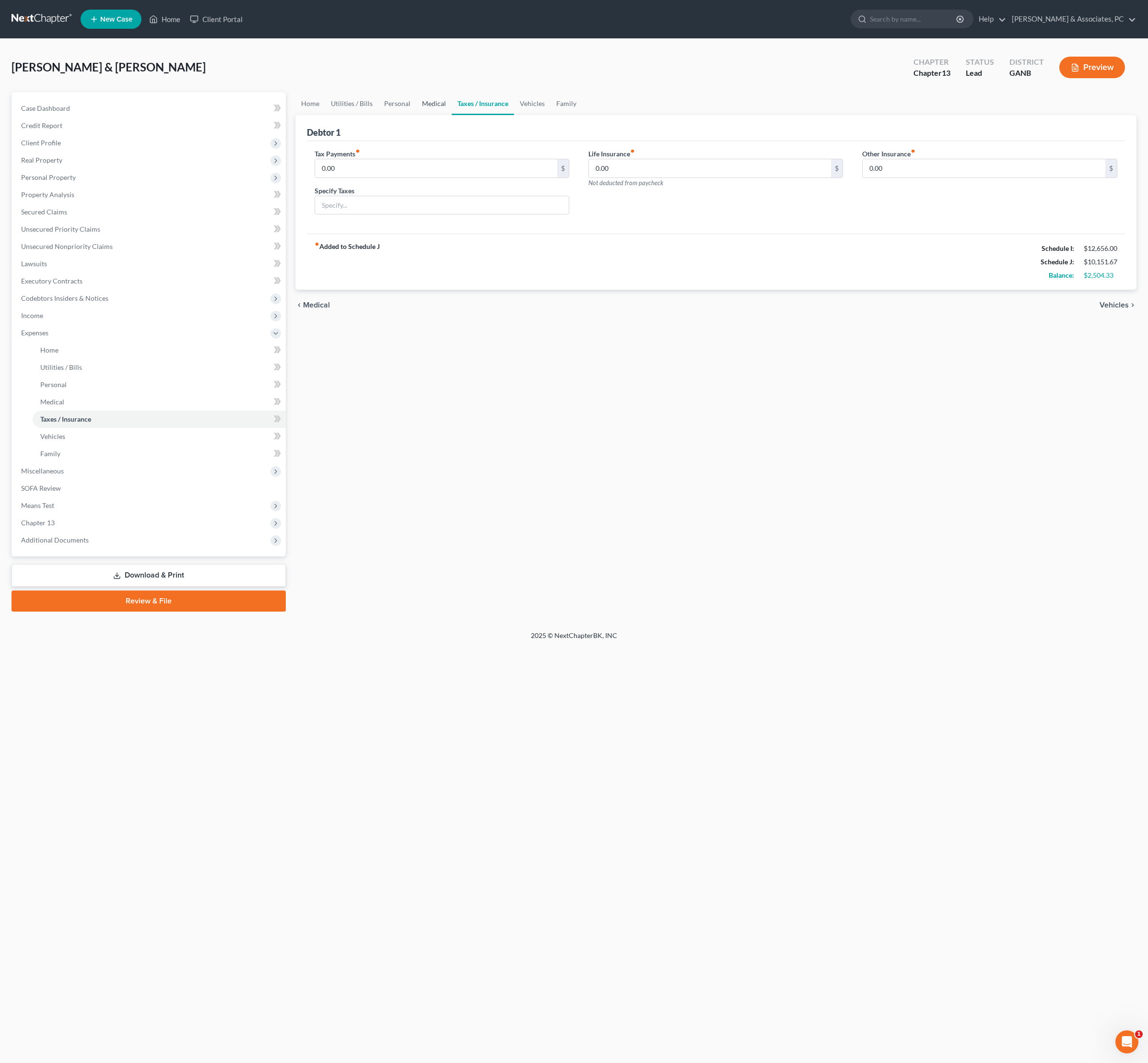
click at [452, 112] on link "Medical" at bounding box center [434, 103] width 35 height 23
click at [550, 115] on link "Vehicles" at bounding box center [532, 103] width 37 height 23
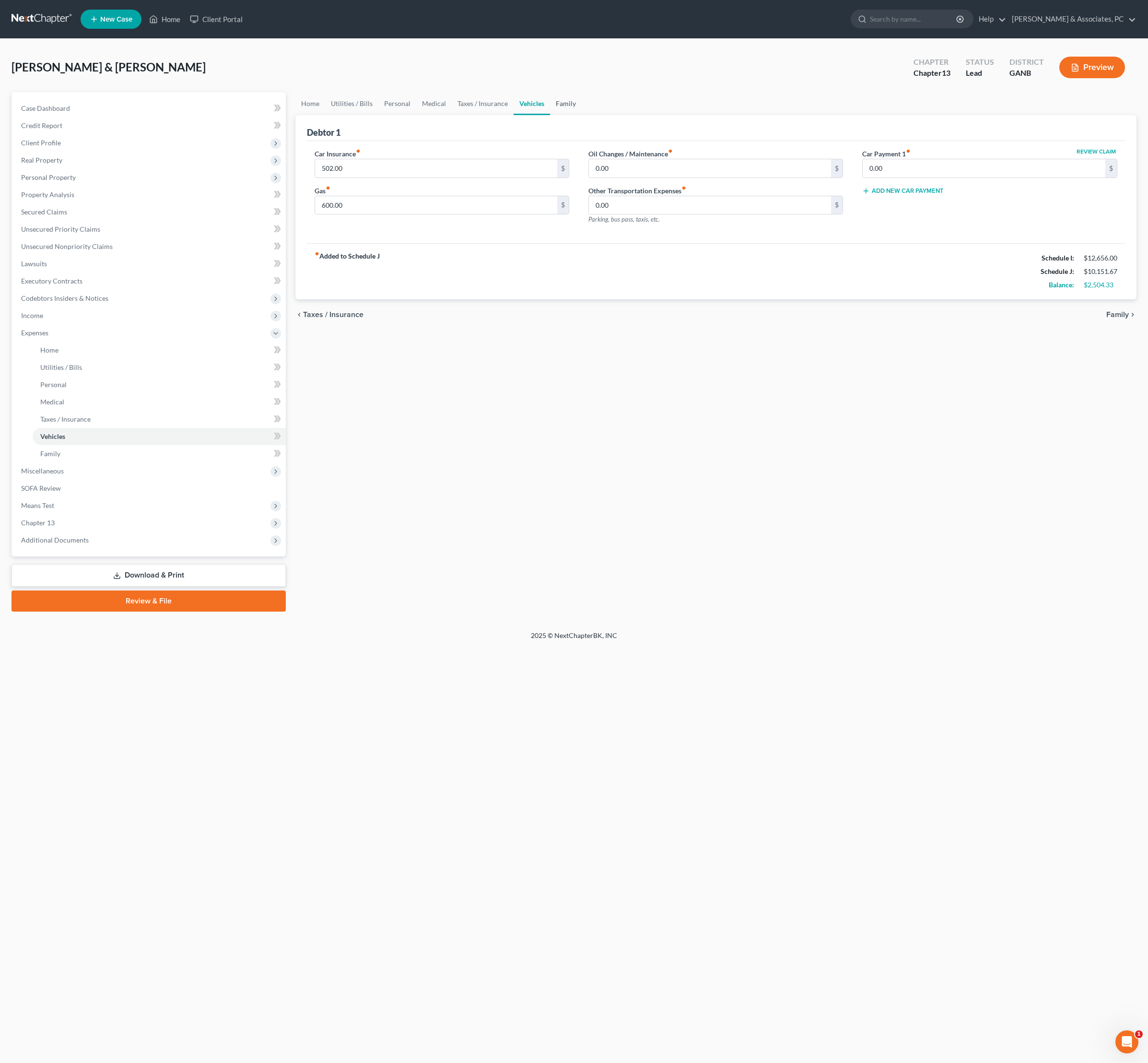
click at [582, 115] on link "Family" at bounding box center [565, 103] width 32 height 23
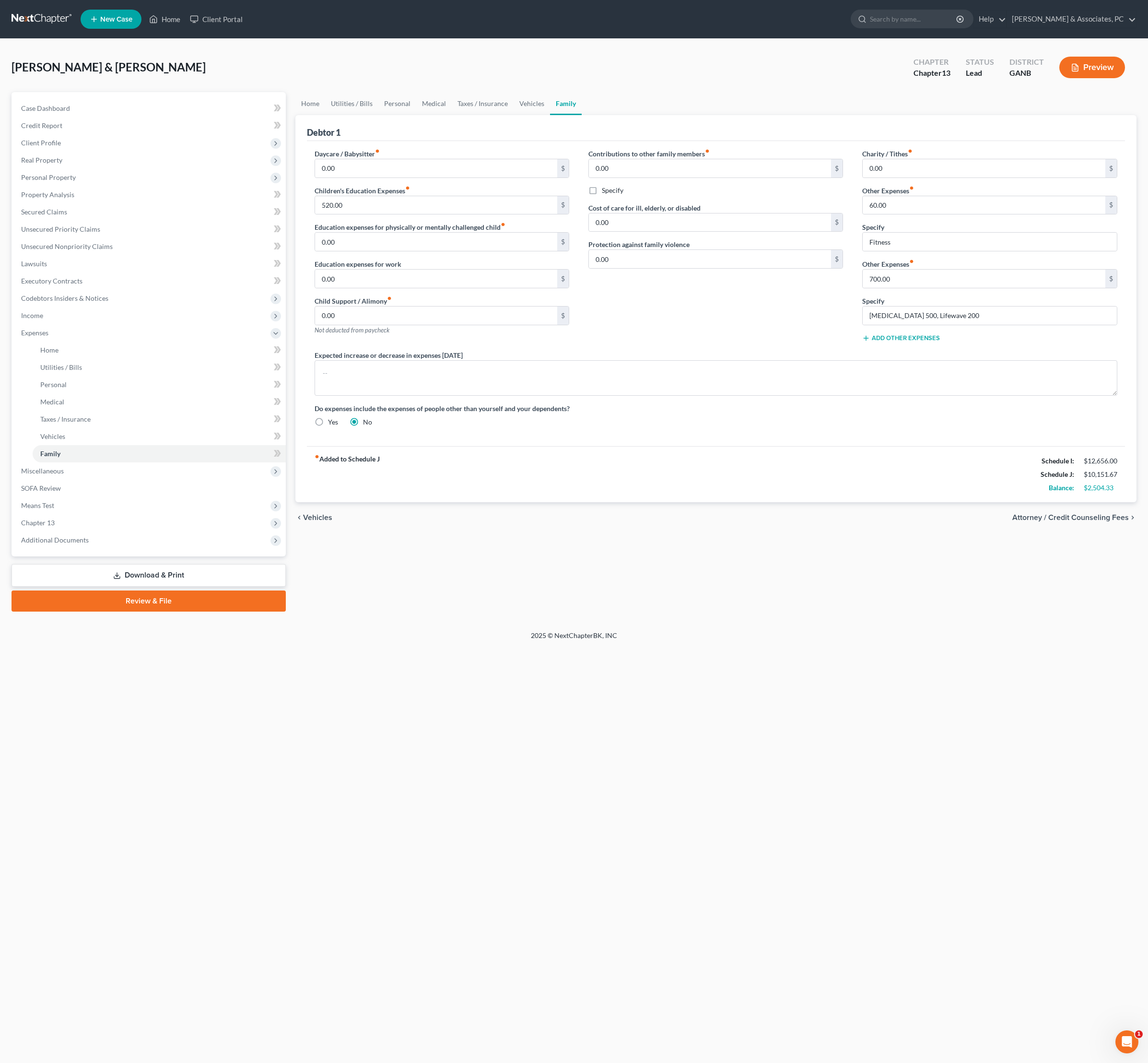
click at [635, 350] on div "Contributions to other family members fiber_manual_record 0.00 $ Specify Cost o…" at bounding box center [716, 250] width 274 height 201
click at [514, 112] on link "Taxes / Insurance" at bounding box center [483, 103] width 62 height 23
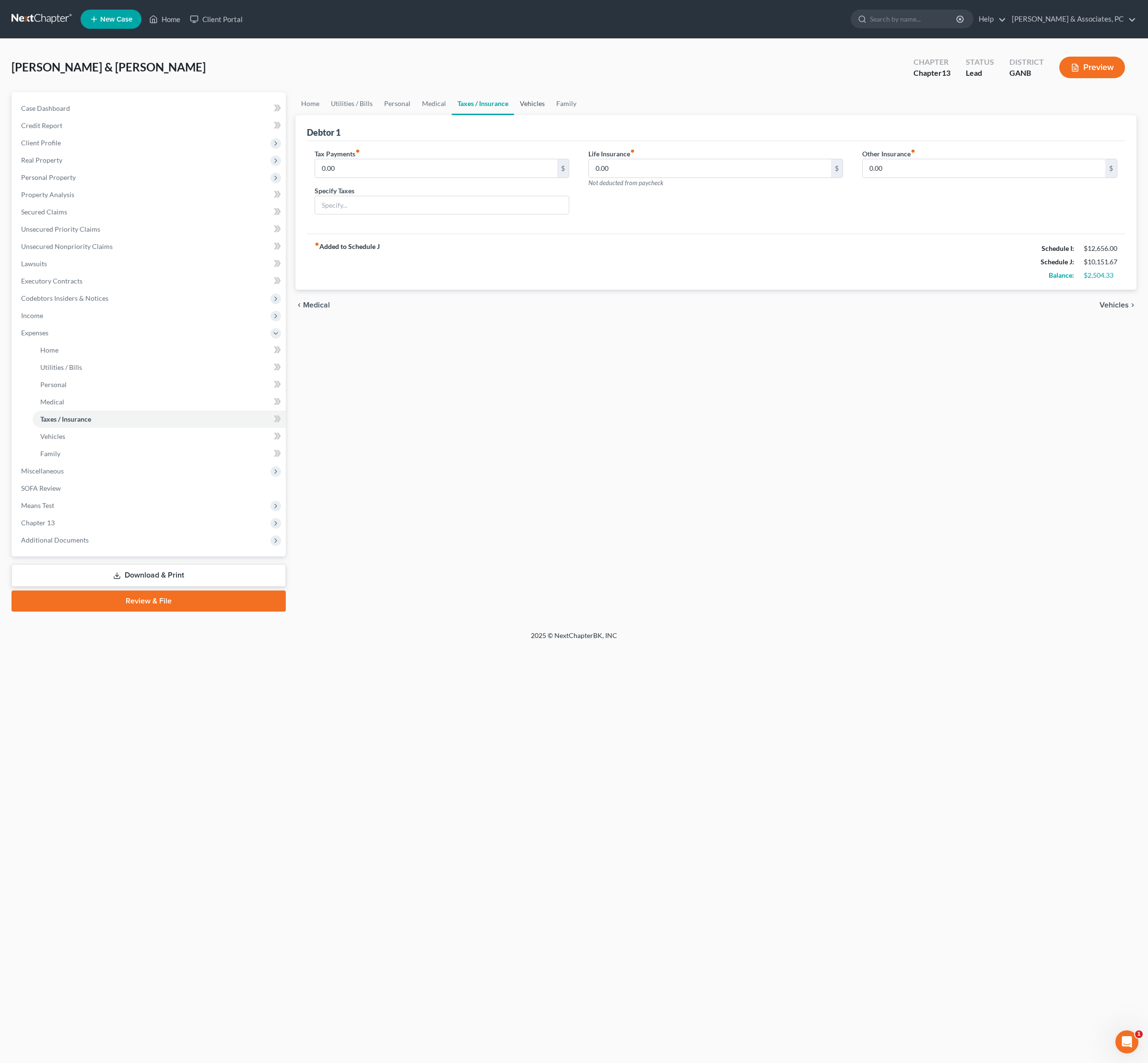
click at [551, 112] on link "Vehicles" at bounding box center [532, 103] width 37 height 23
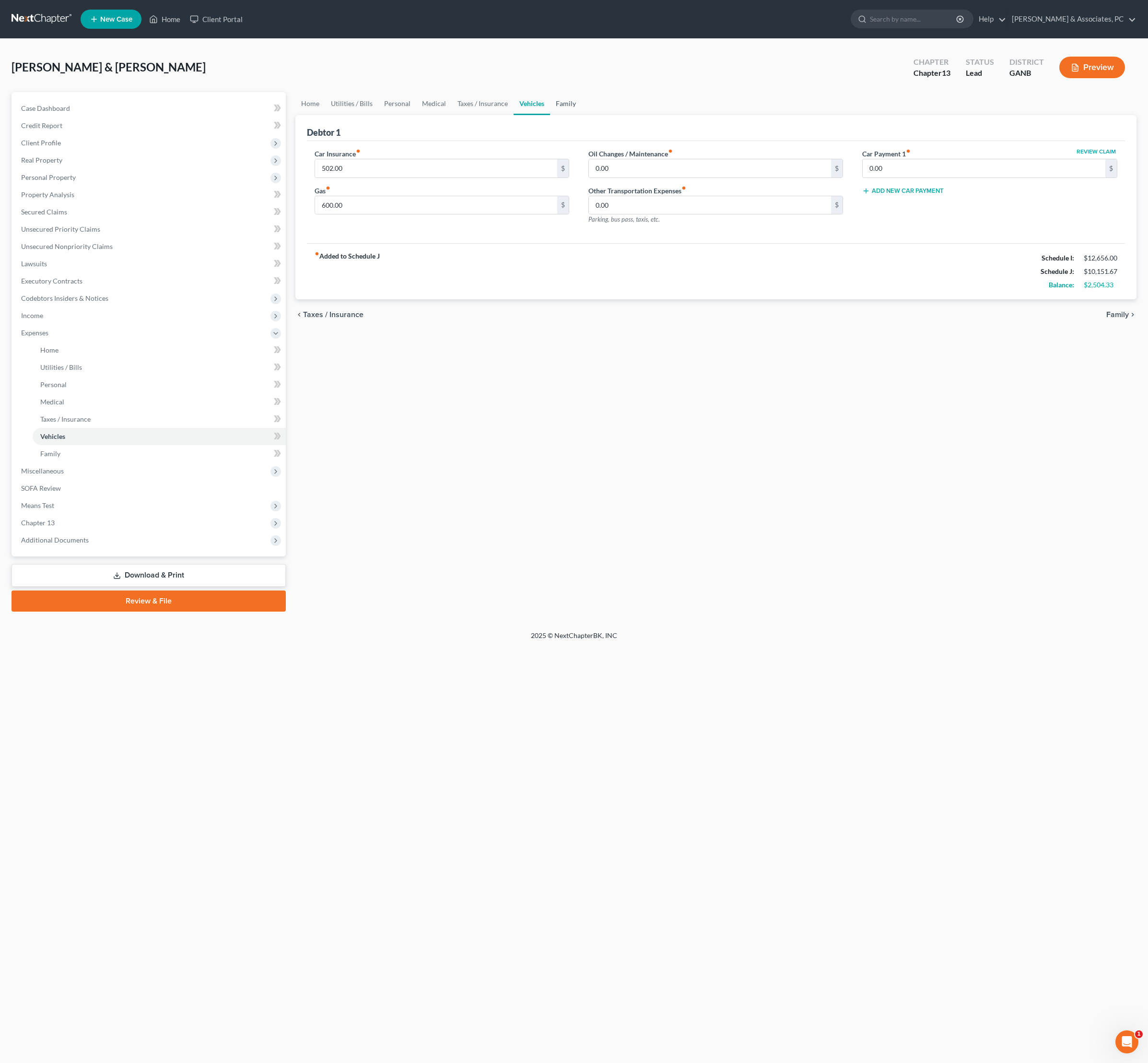
click at [582, 115] on link "Family" at bounding box center [565, 103] width 32 height 23
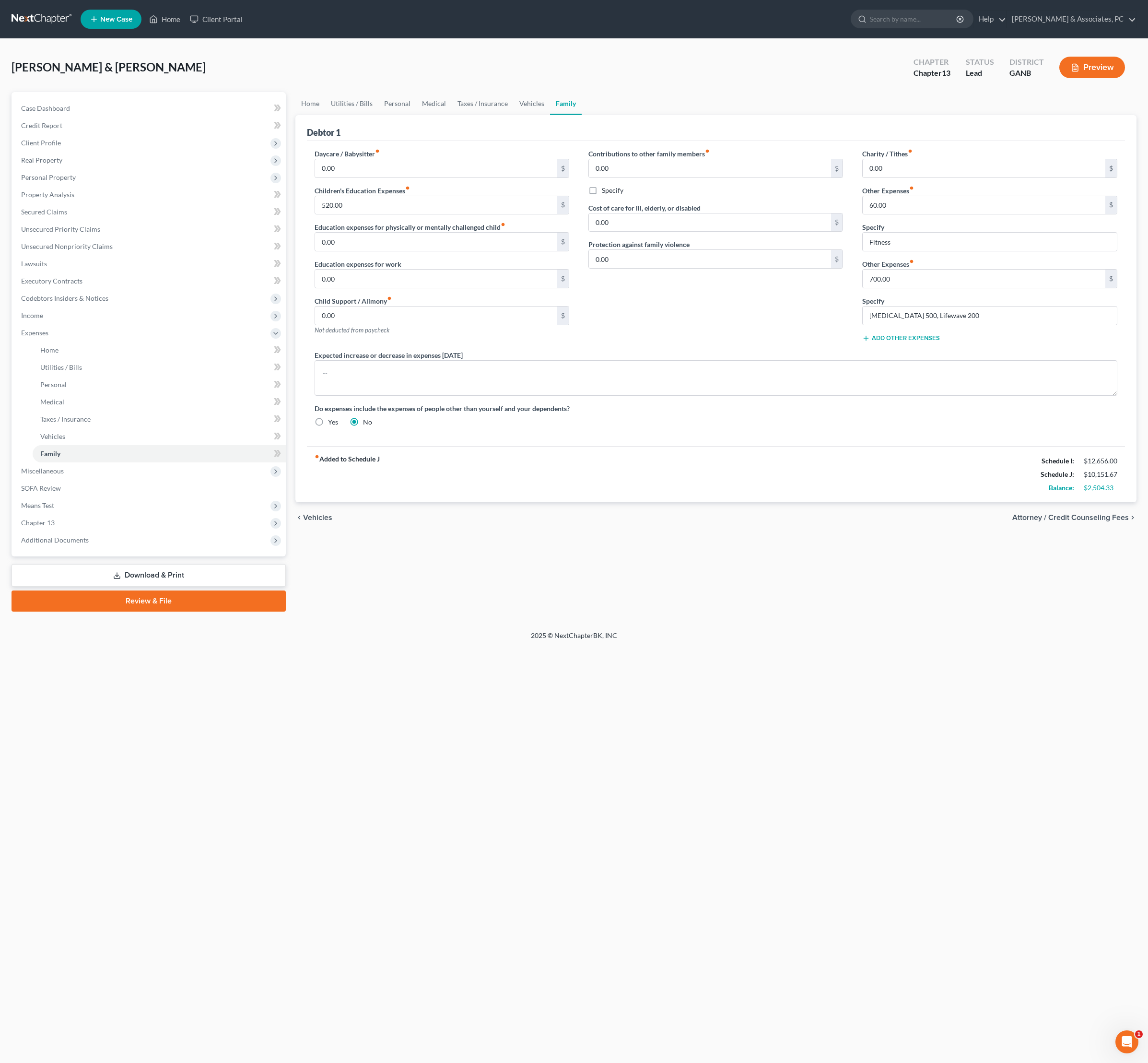
click at [741, 350] on div "Contributions to other family members fiber_manual_record 0.00 $ Specify Cost o…" at bounding box center [716, 250] width 274 height 201
click at [550, 113] on link "Vehicles" at bounding box center [532, 103] width 37 height 23
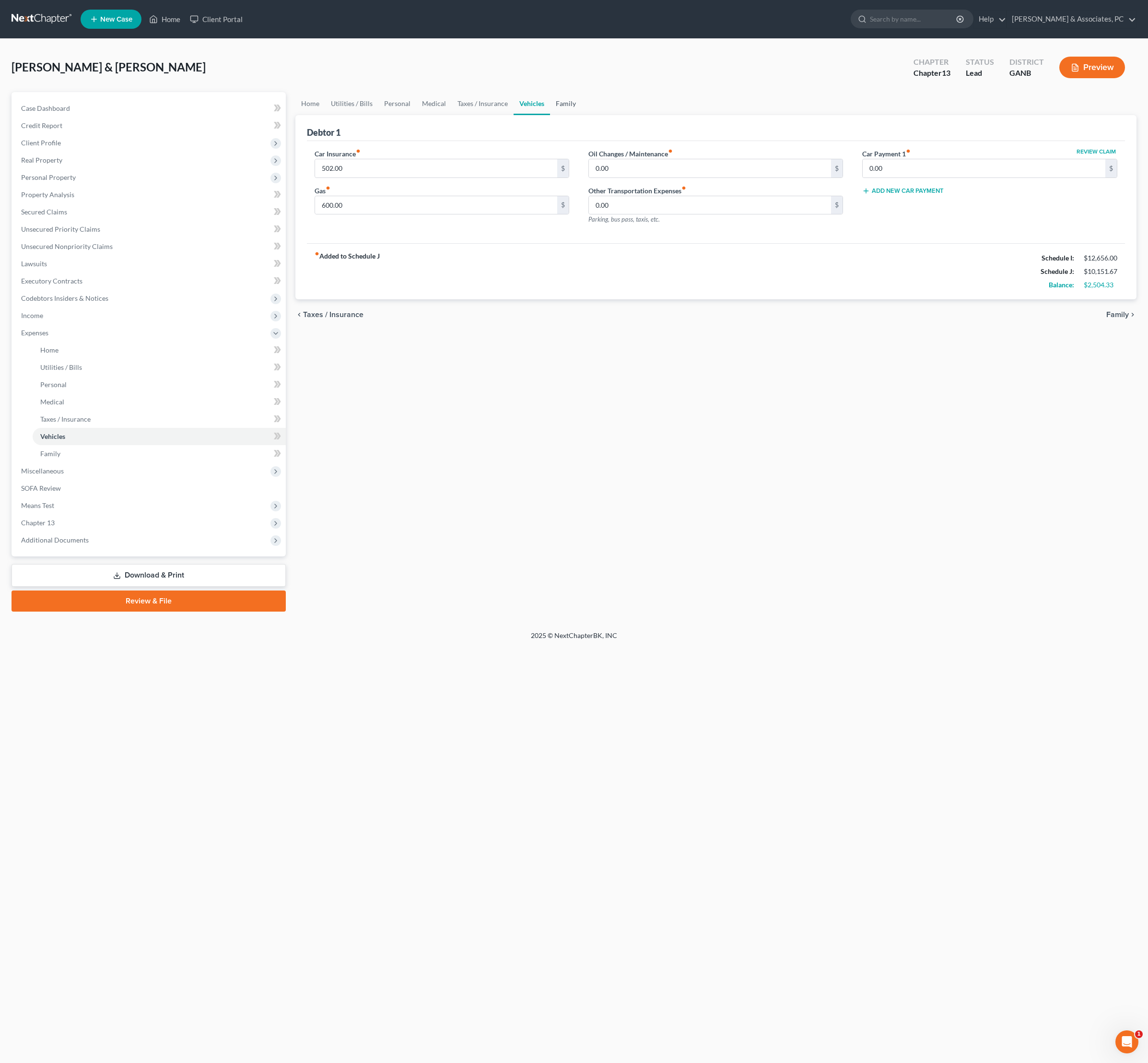
click at [582, 115] on link "Family" at bounding box center [565, 103] width 32 height 23
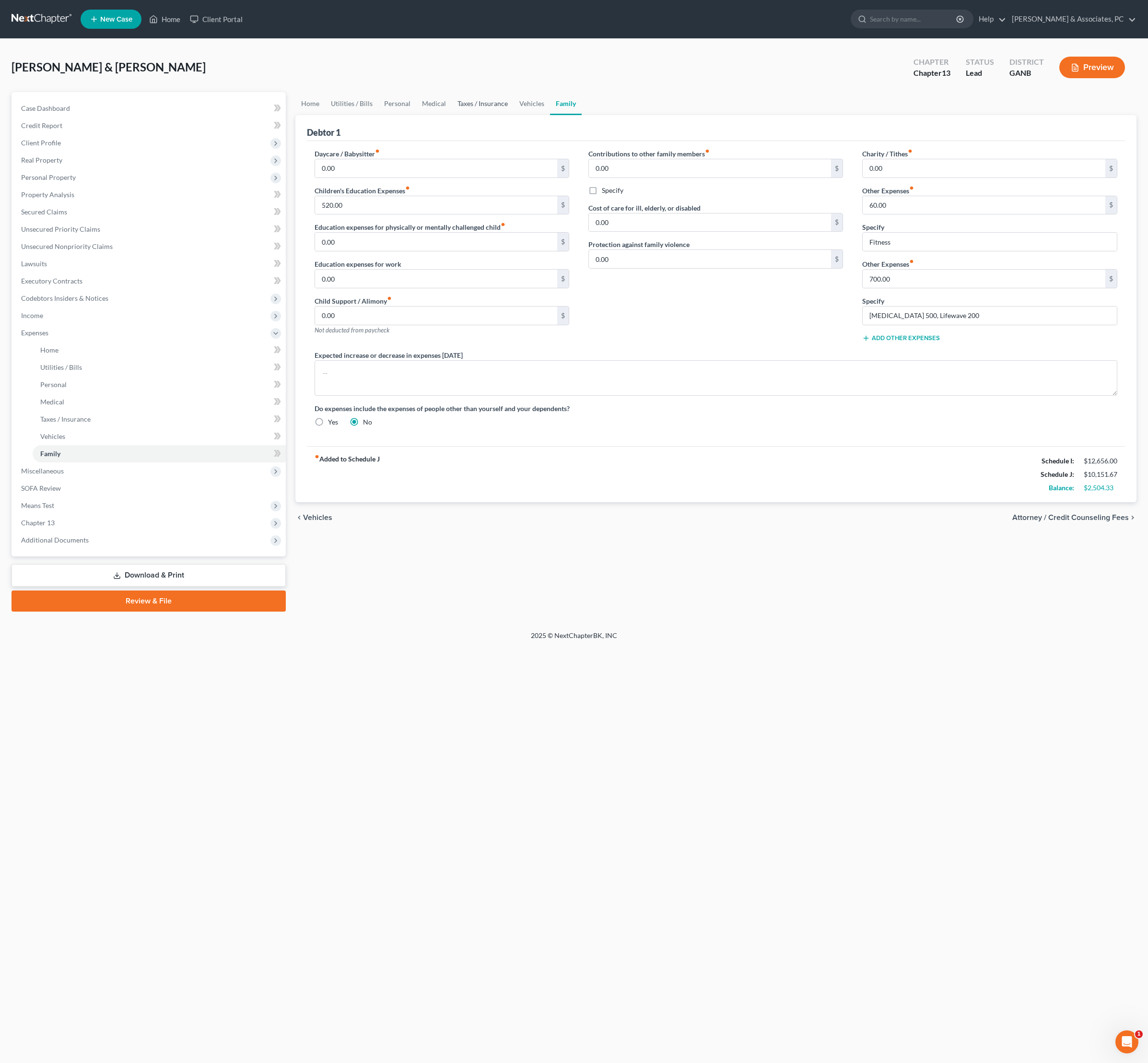
click at [514, 112] on link "Taxes / Insurance" at bounding box center [483, 103] width 62 height 23
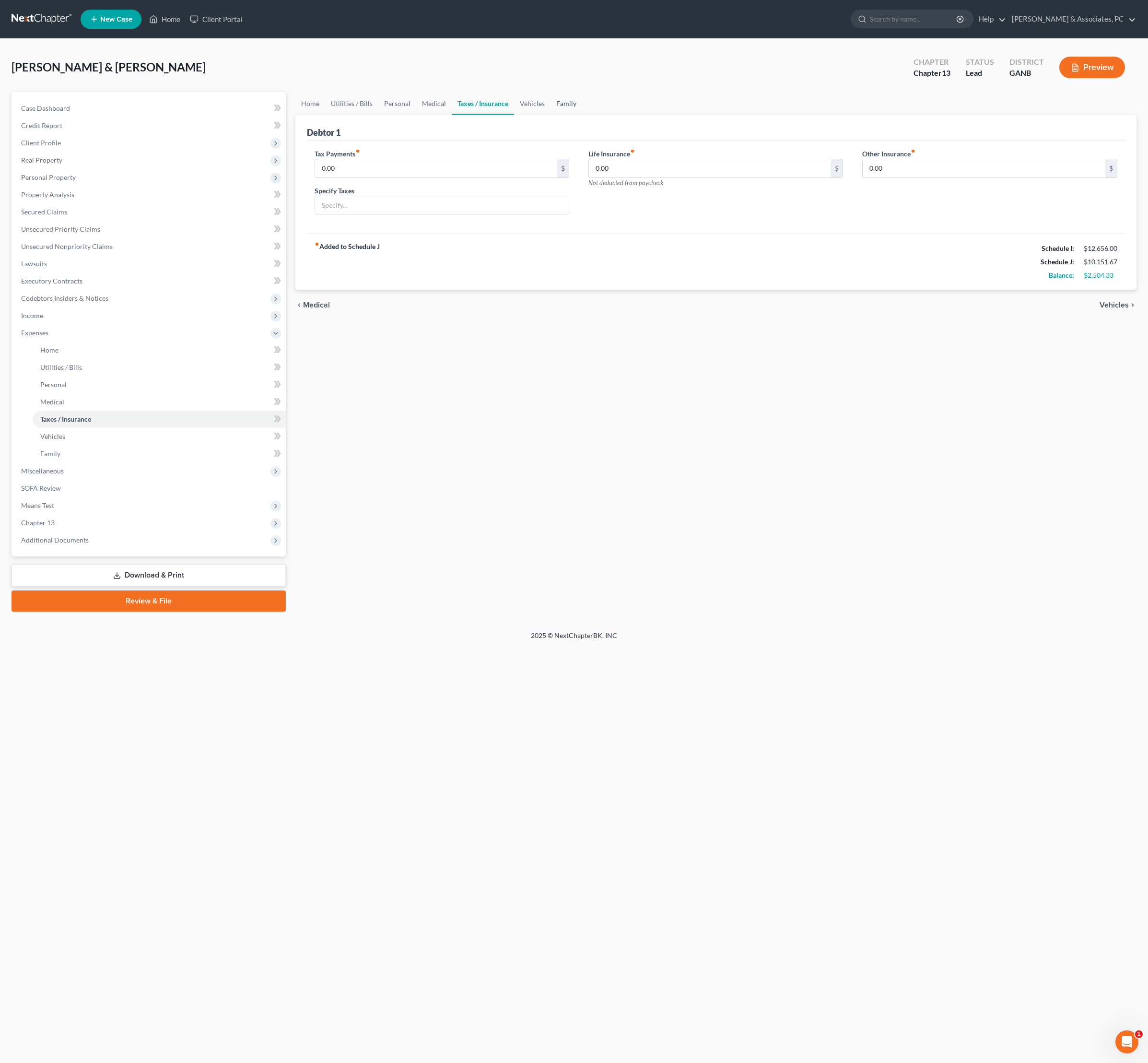
click at [582, 115] on link "Family" at bounding box center [566, 103] width 32 height 23
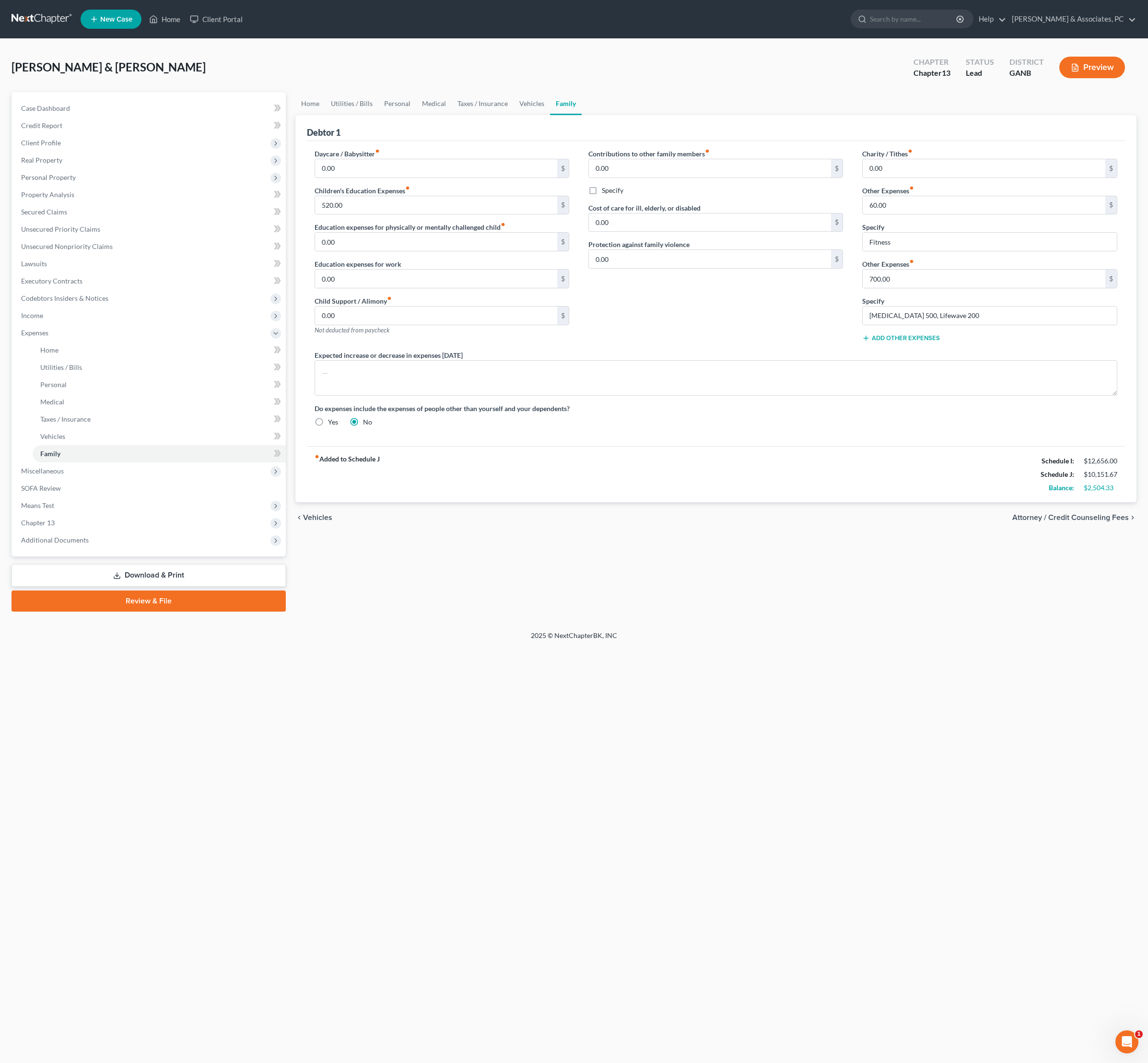
click at [725, 350] on div "Contributions to other family members fiber_manual_record 0.00 $ Specify Cost o…" at bounding box center [716, 250] width 274 height 201
click at [91, 376] on link "Utilities / Bills" at bounding box center [159, 368] width 253 height 18
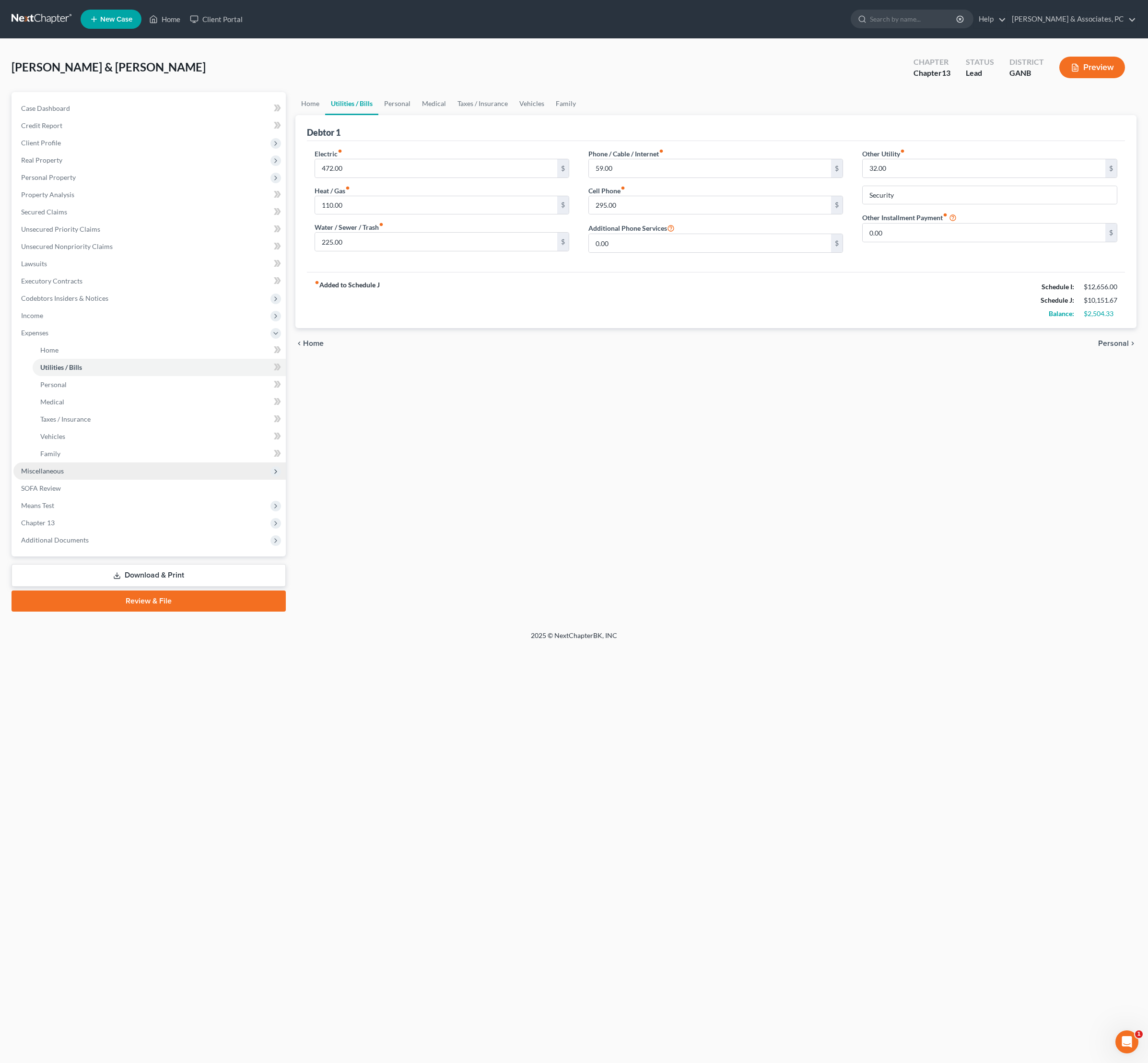
click at [79, 479] on span "Miscellaneous" at bounding box center [149, 471] width 272 height 18
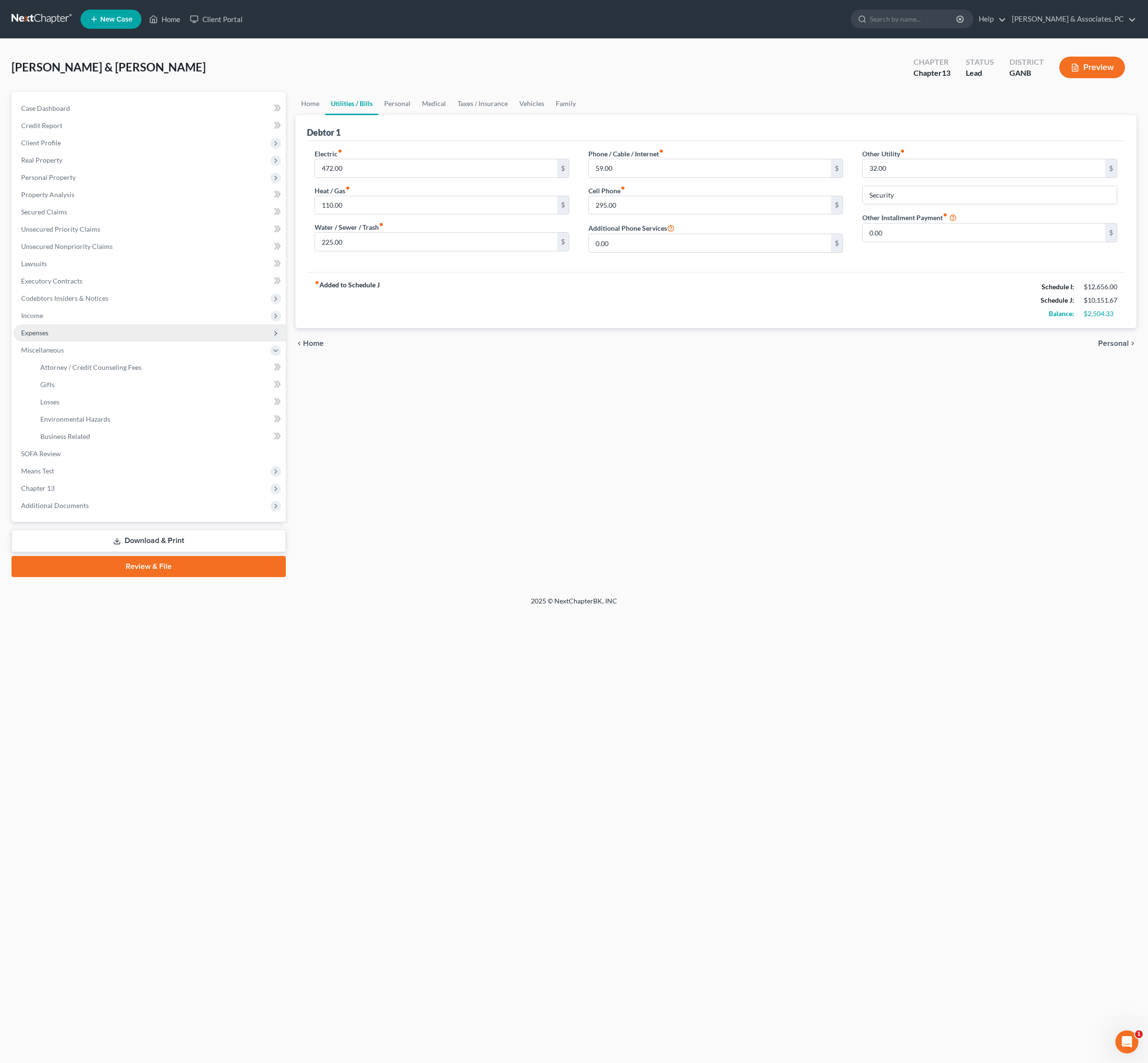
click at [48, 337] on span "Expenses" at bounding box center [34, 333] width 27 height 8
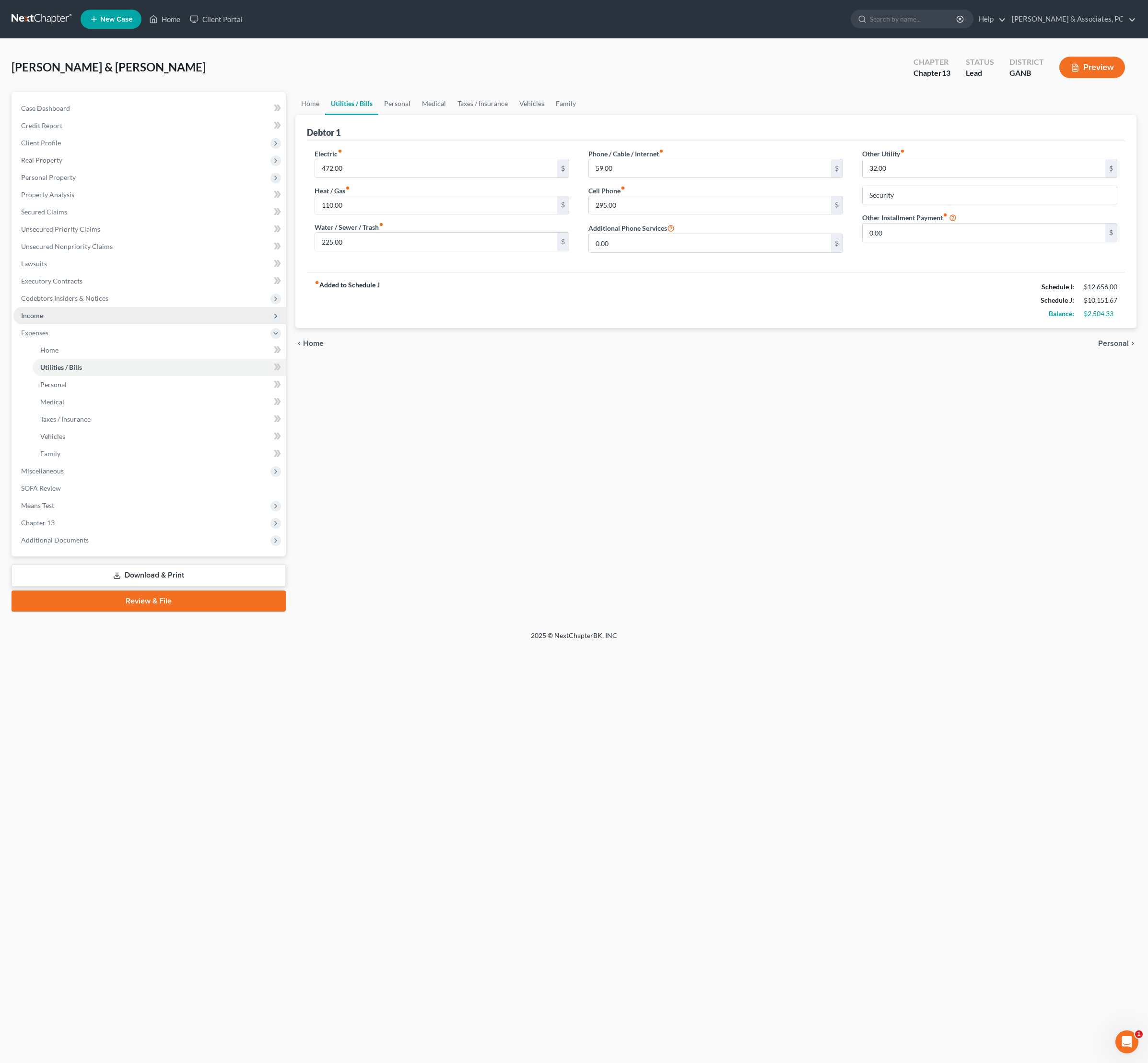
click at [53, 324] on span "Income" at bounding box center [149, 316] width 272 height 18
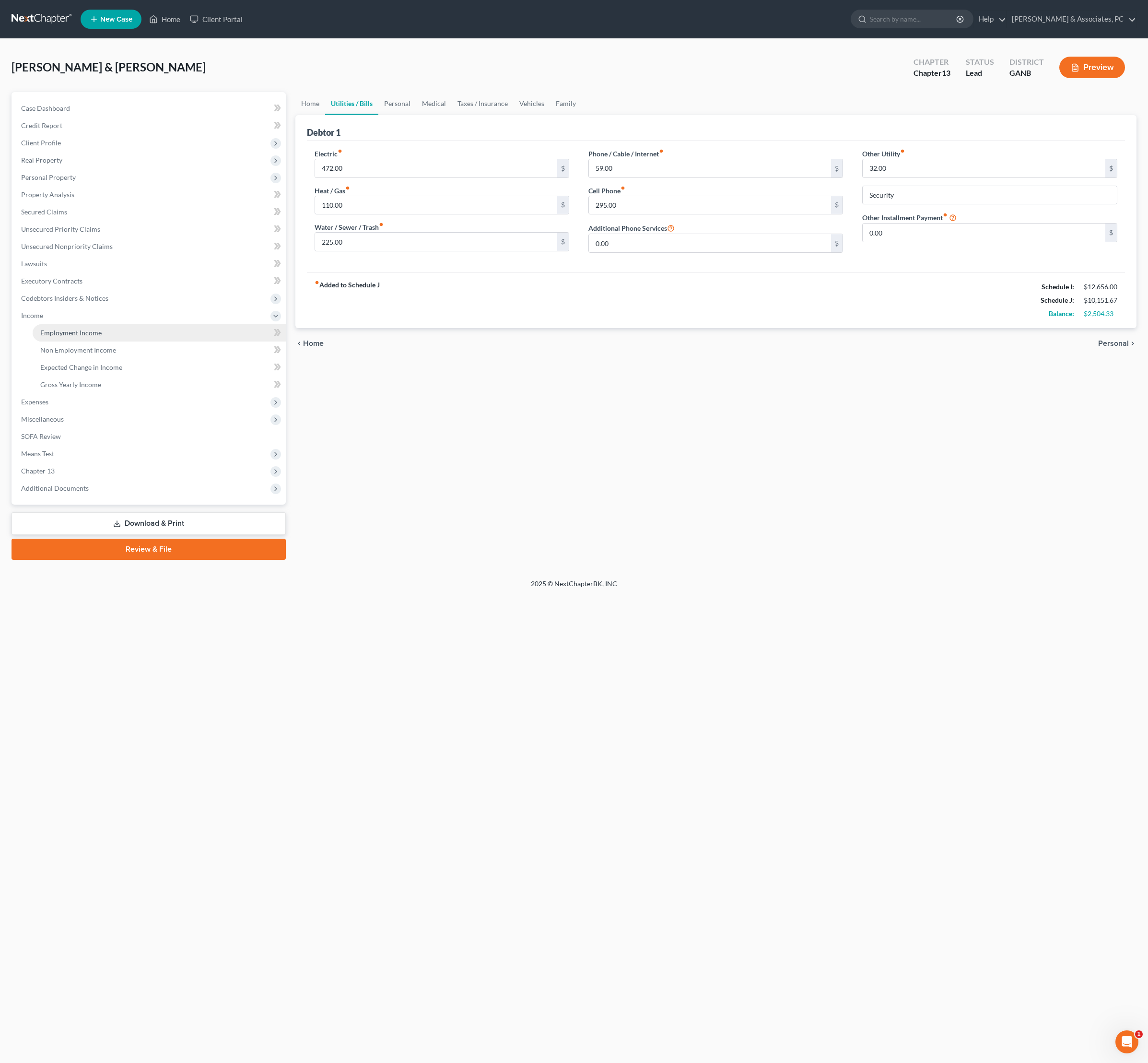
click at [69, 341] on link "Employment Income" at bounding box center [159, 333] width 253 height 18
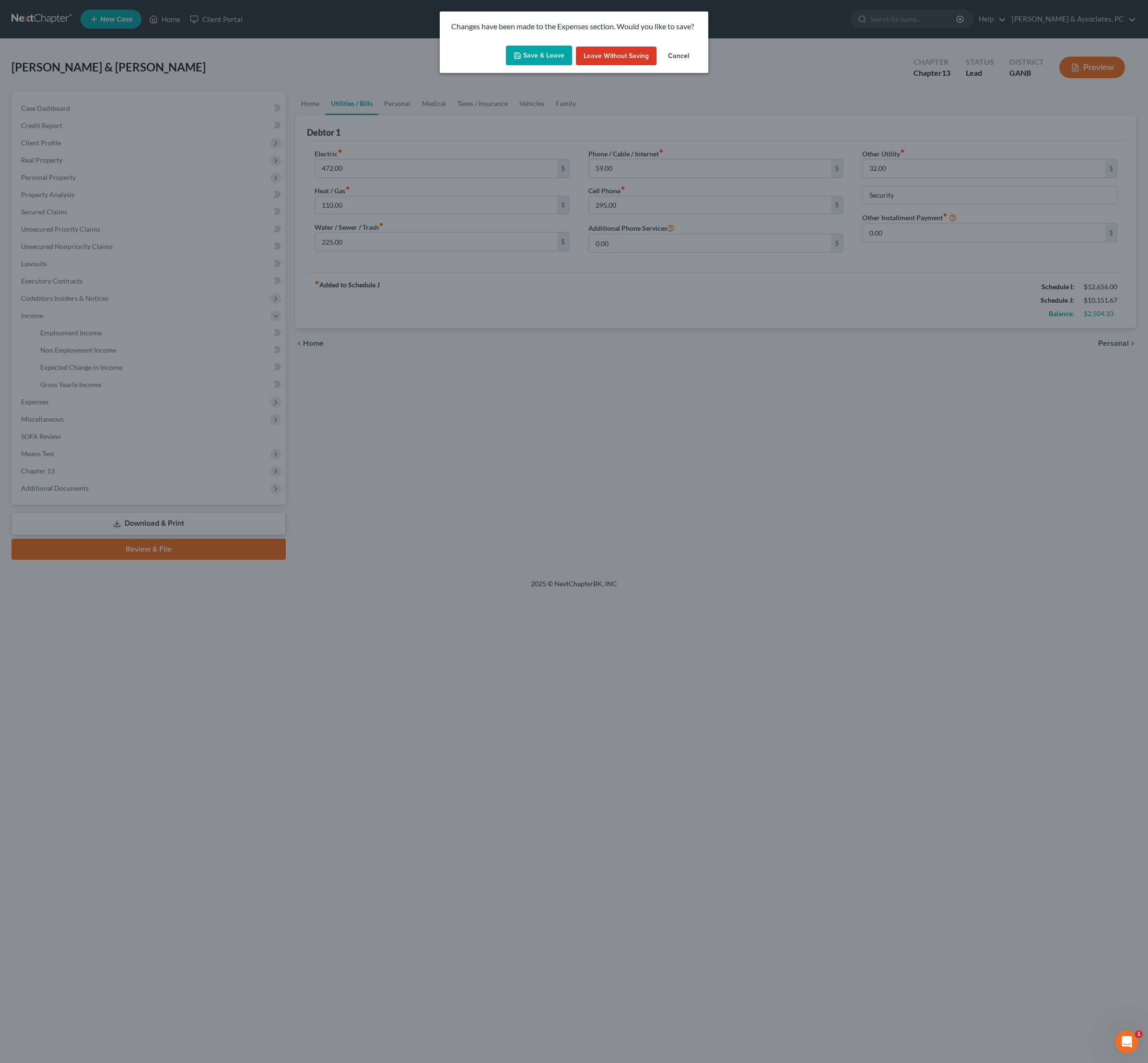
click at [523, 57] on button "Save & Leave" at bounding box center [539, 55] width 66 height 20
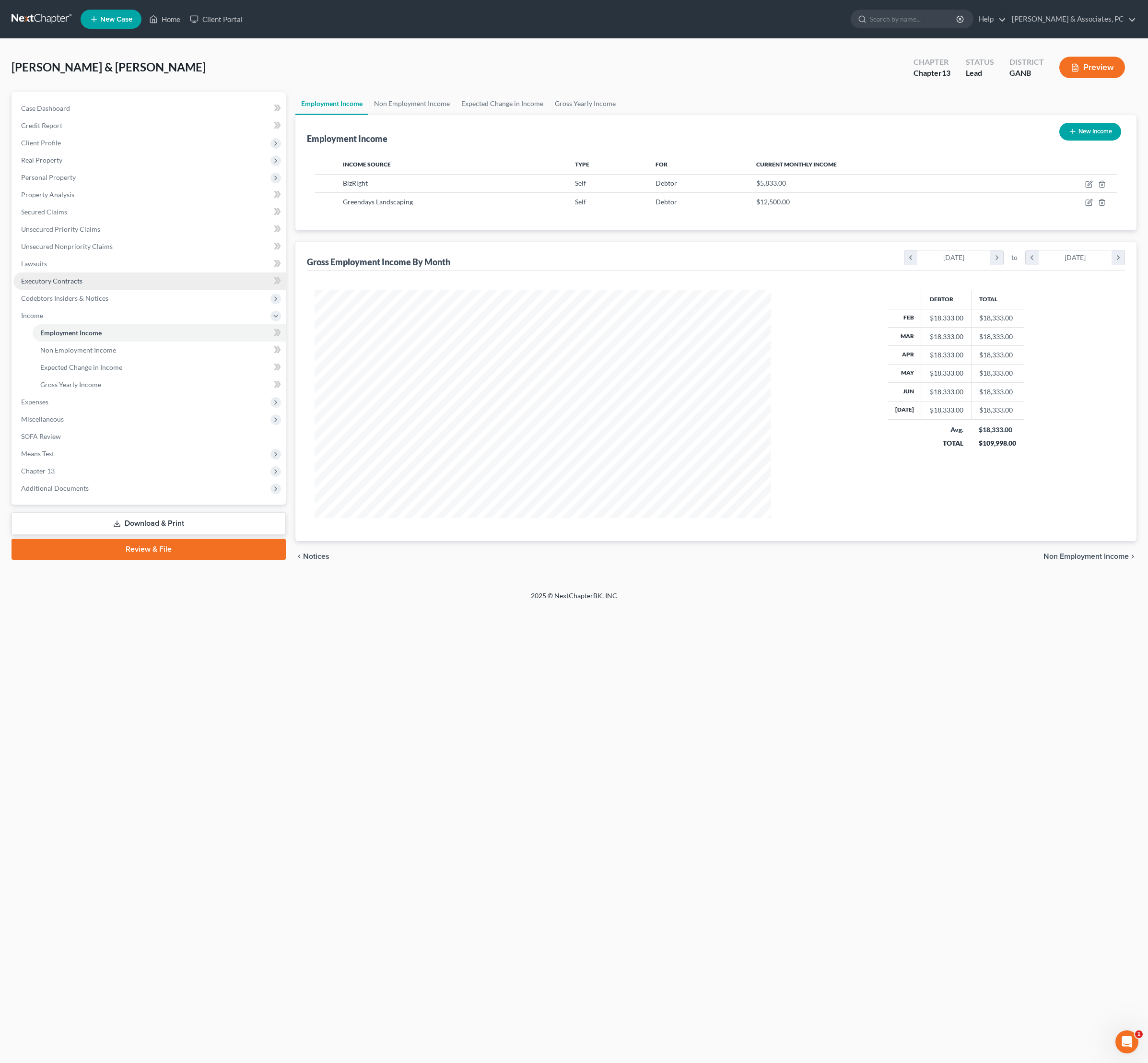
scroll to position [228, 476]
click at [72, 410] on span "Expenses" at bounding box center [149, 402] width 272 height 18
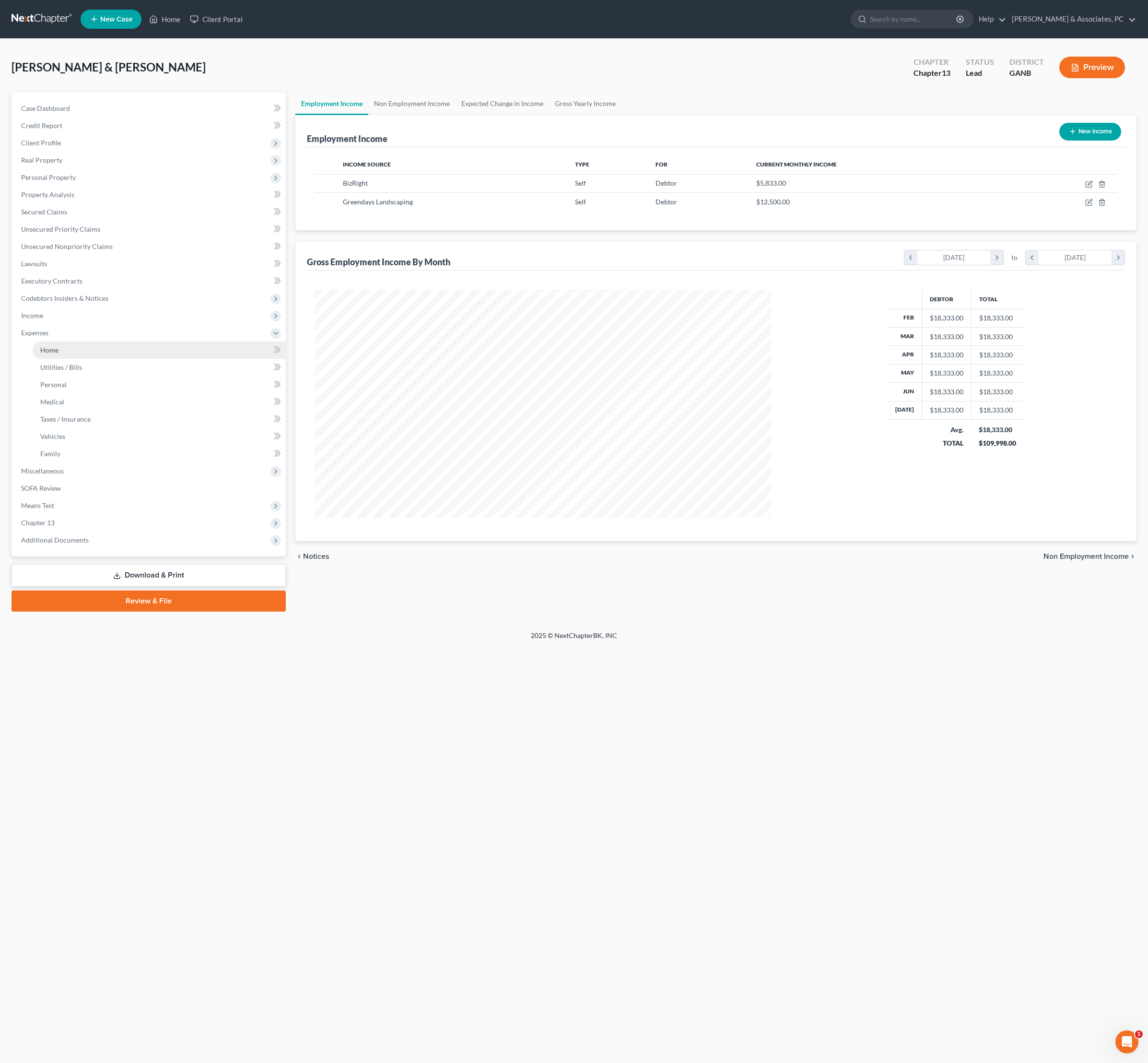
click at [59, 354] on span "Home" at bounding box center [49, 349] width 18 height 8
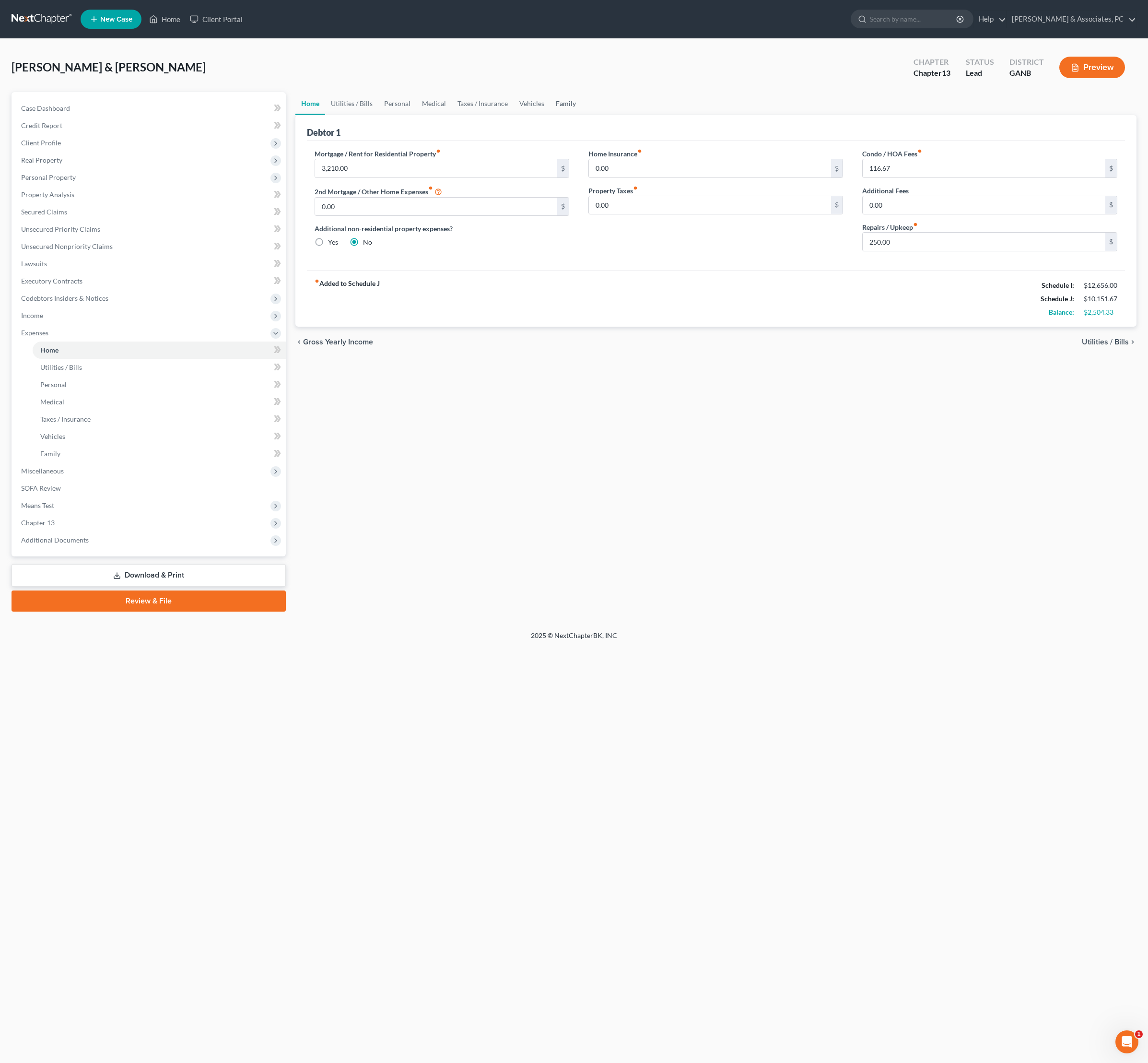
click at [582, 115] on link "Family" at bounding box center [565, 103] width 32 height 23
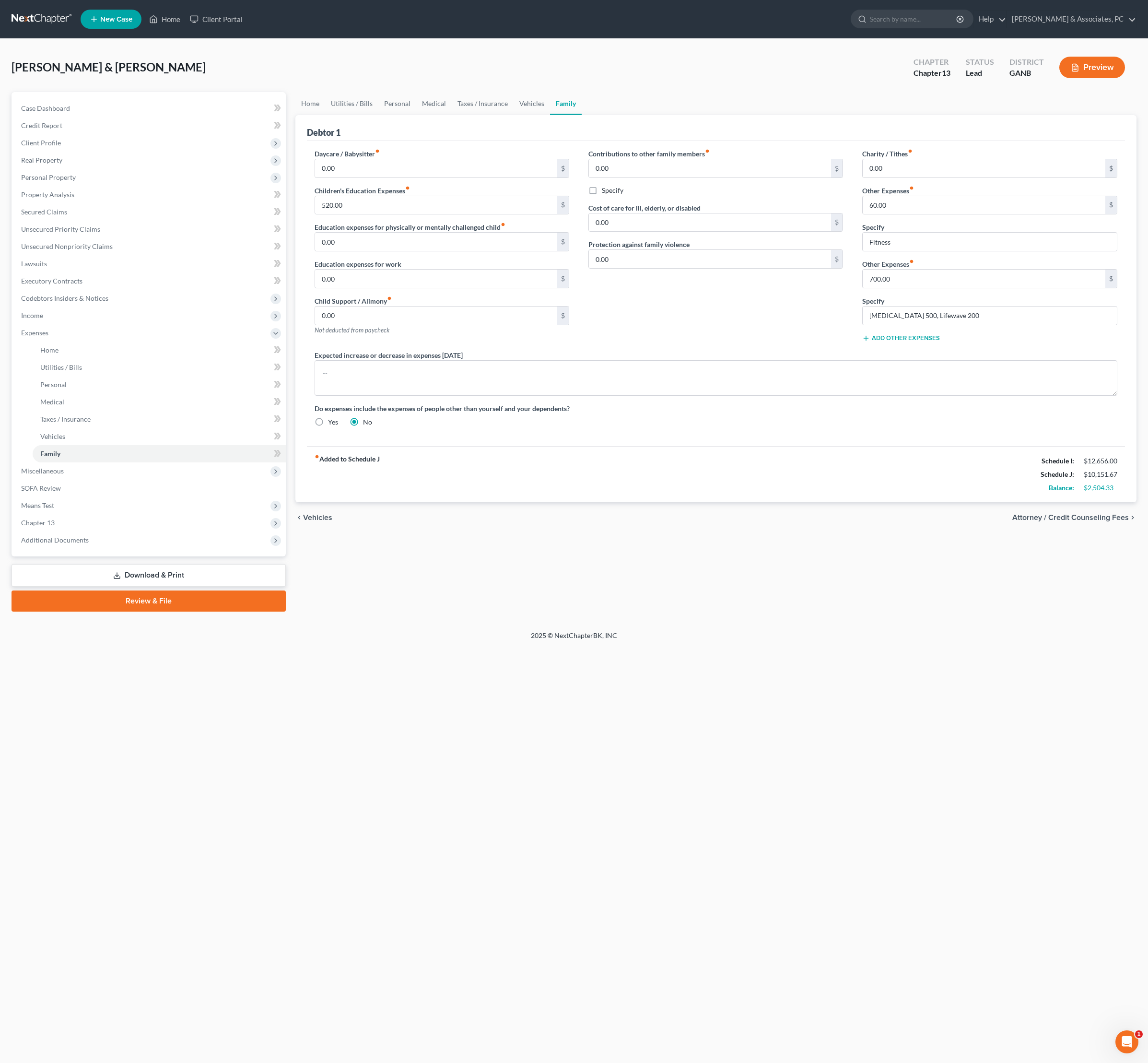
click at [729, 350] on div "Contributions to other family members fiber_manual_record 0.00 $ Specify Cost o…" at bounding box center [716, 250] width 274 height 201
click at [550, 110] on link "Vehicles" at bounding box center [532, 103] width 37 height 23
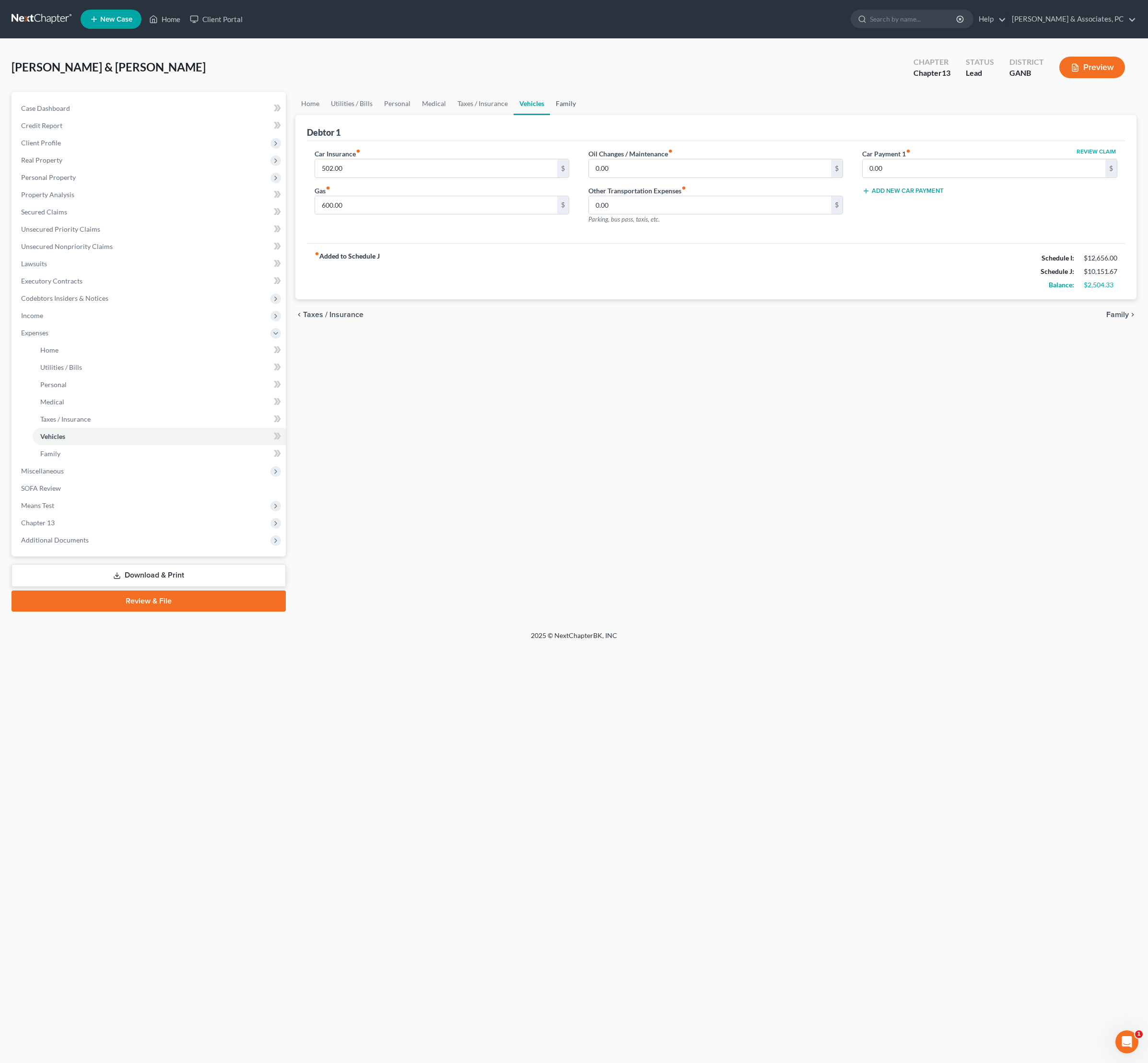
click at [582, 112] on link "Family" at bounding box center [565, 103] width 32 height 23
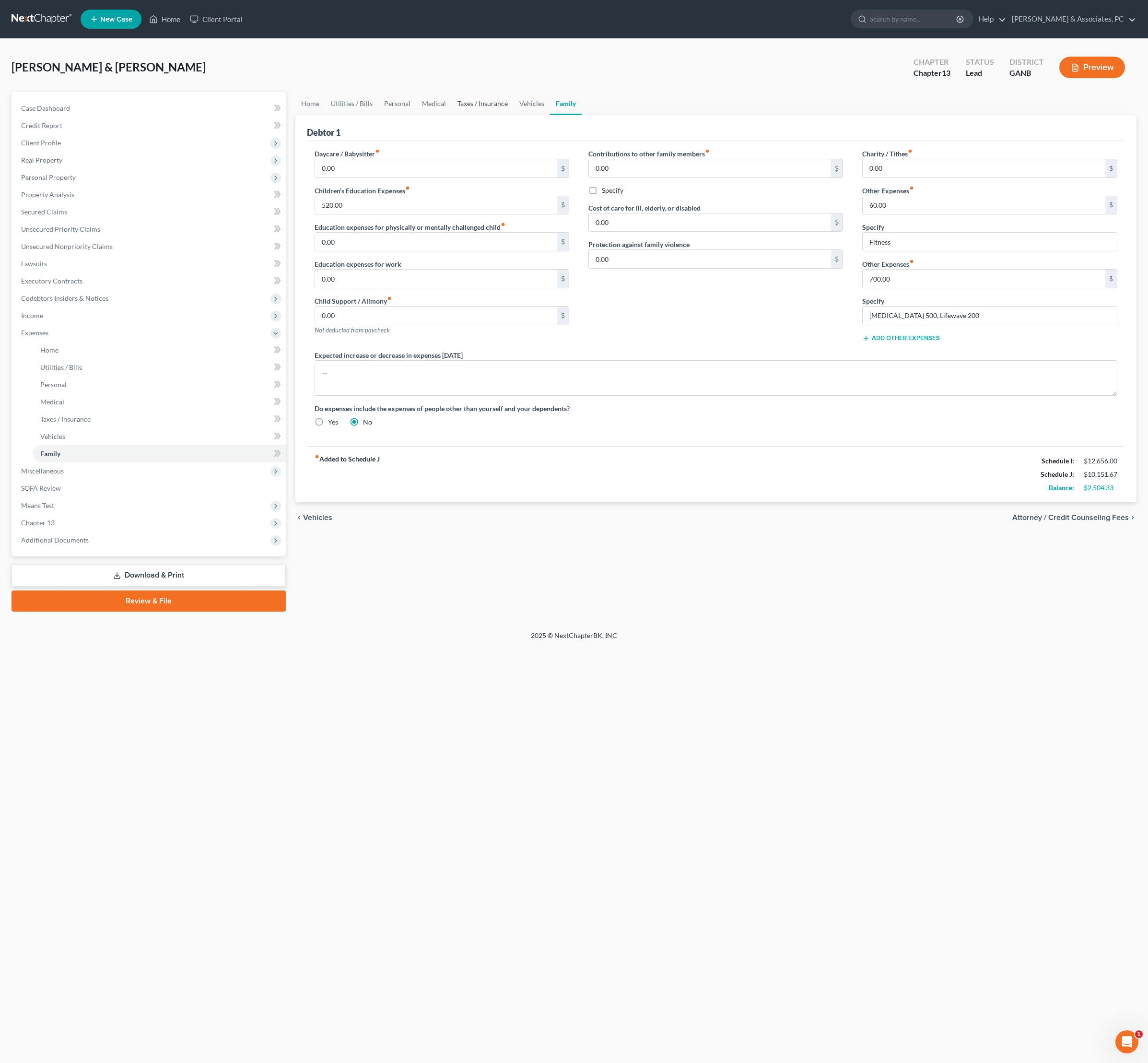
click at [514, 112] on link "Taxes / Insurance" at bounding box center [483, 103] width 62 height 23
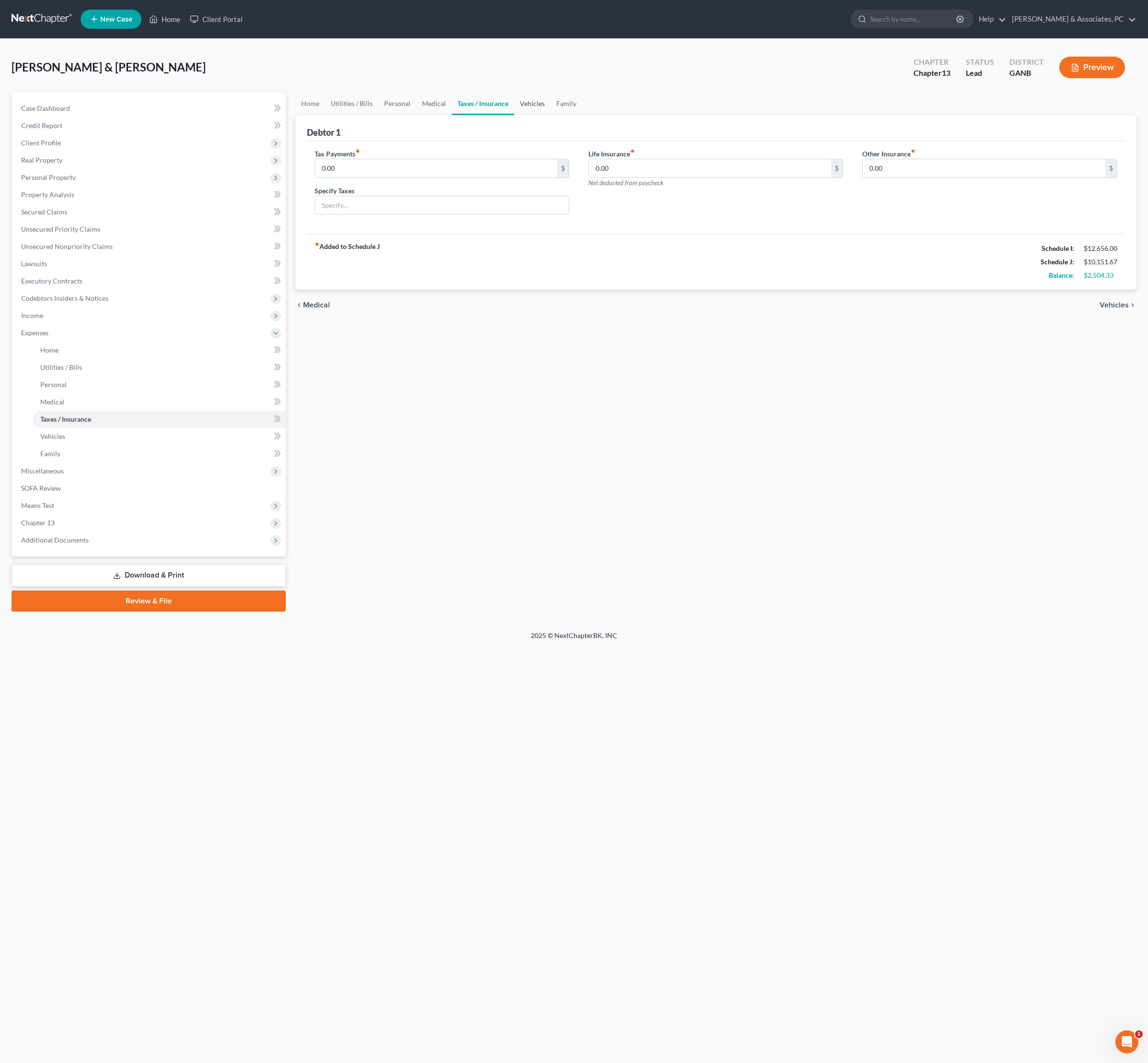
click at [551, 115] on link "Vehicles" at bounding box center [532, 103] width 37 height 23
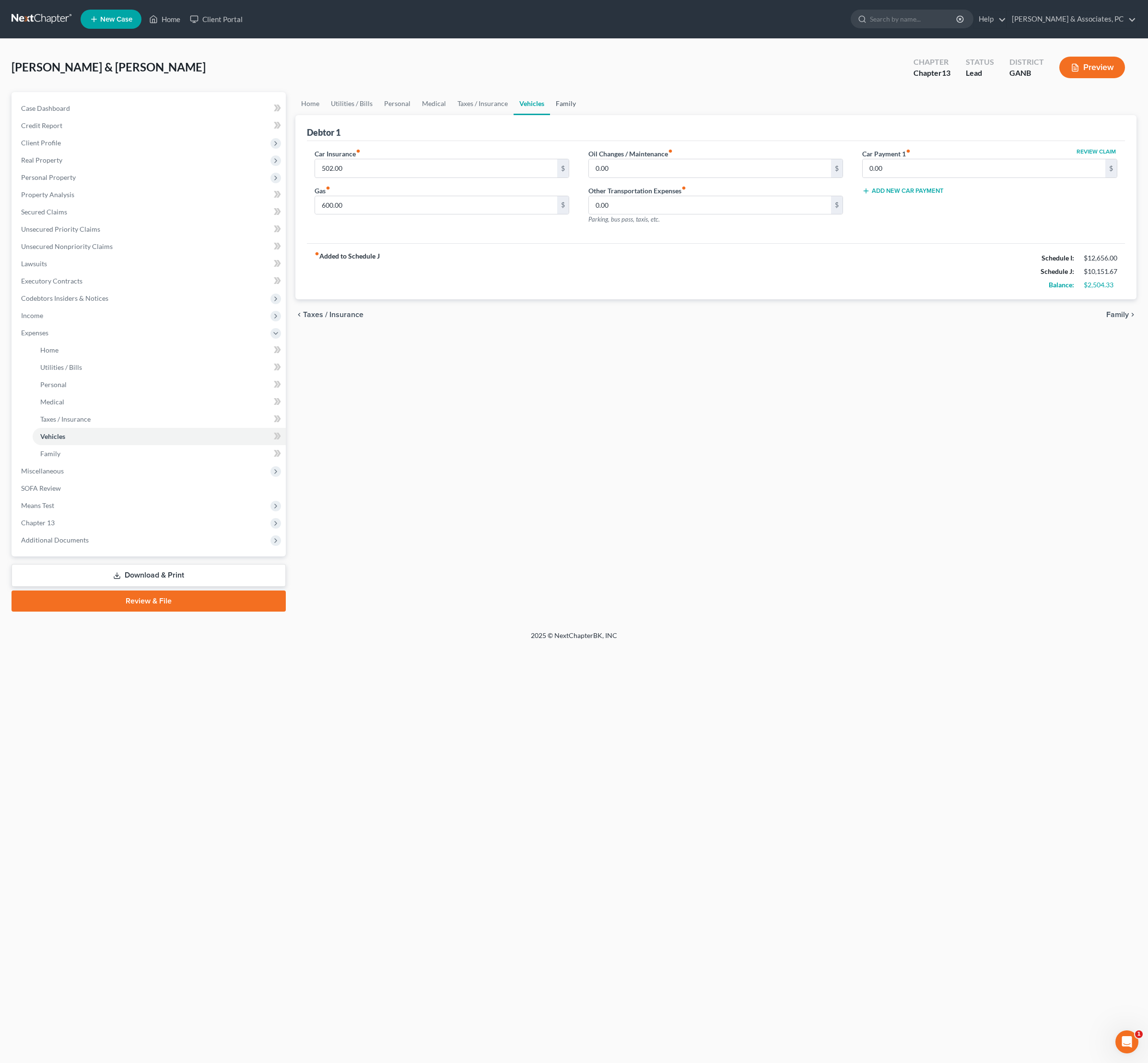
click at [582, 115] on link "Family" at bounding box center [565, 103] width 32 height 23
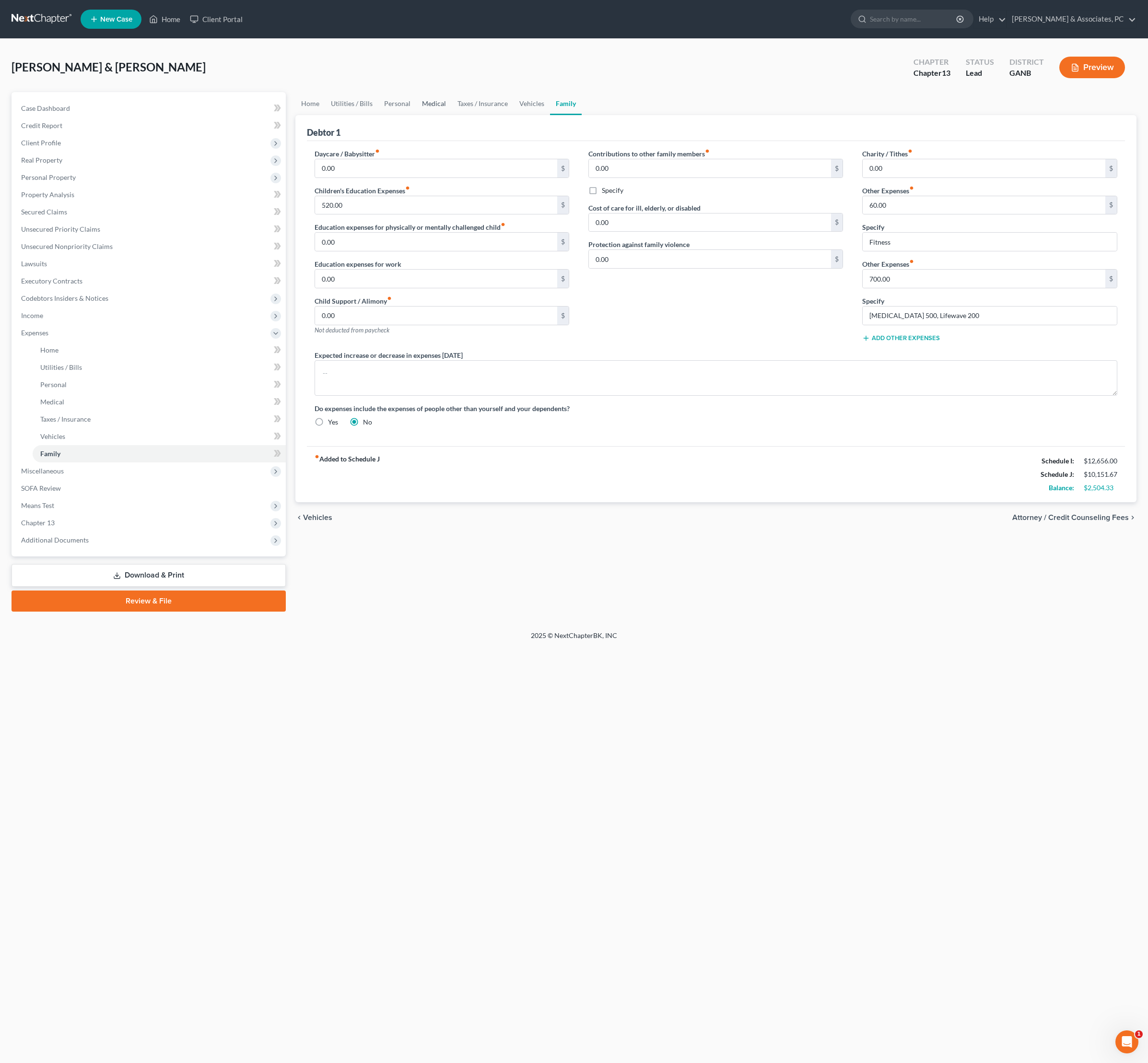
click at [452, 112] on link "Medical" at bounding box center [434, 103] width 35 height 23
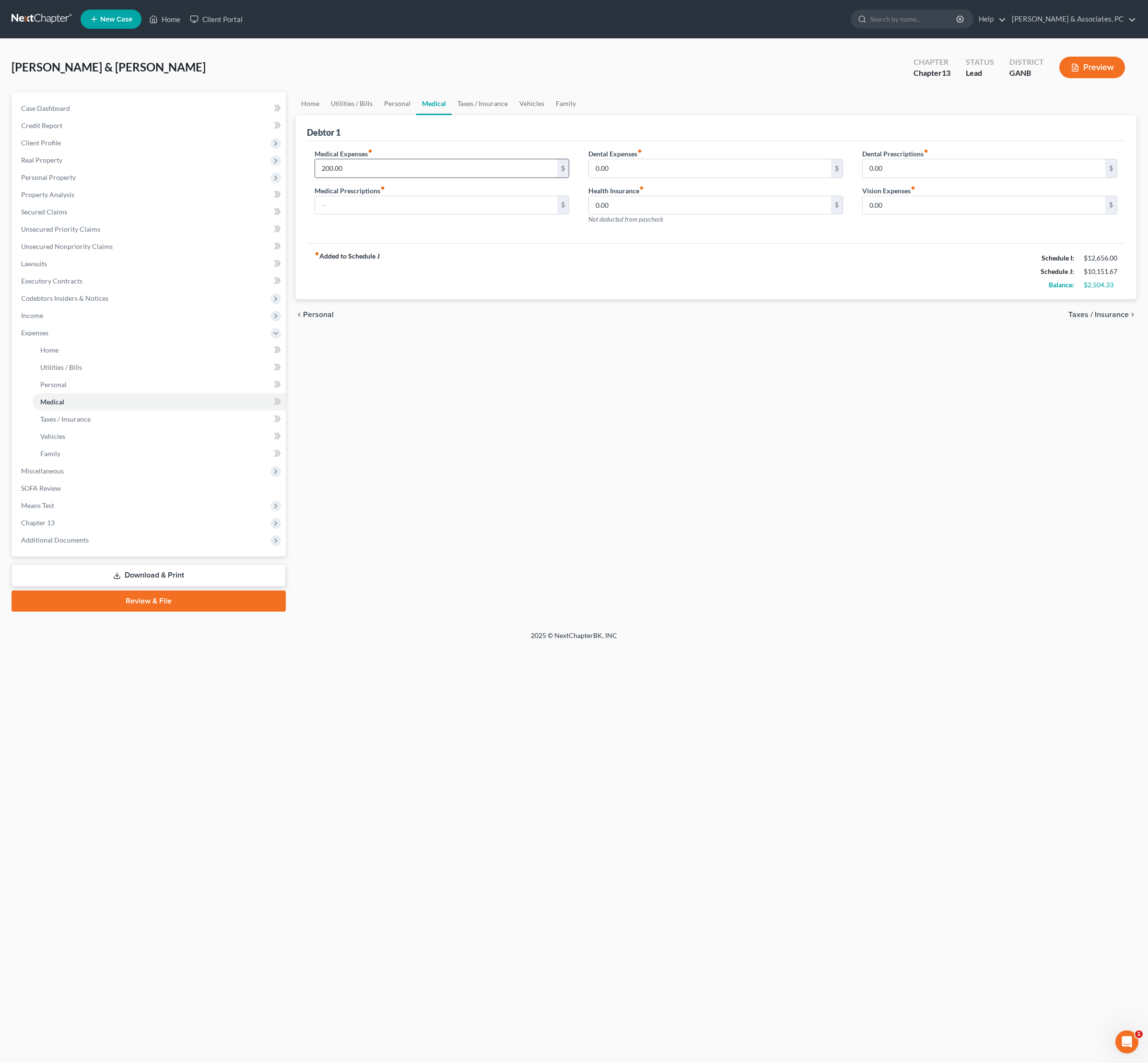
click at [356, 178] on input "200.00" at bounding box center [436, 168] width 243 height 18
type input "250"
click at [545, 460] on div "Home Utilities / Bills Personal Medical Taxes / Insurance Vehicles Family Debto…" at bounding box center [716, 352] width 851 height 520
click at [416, 115] on link "Personal" at bounding box center [398, 103] width 38 height 23
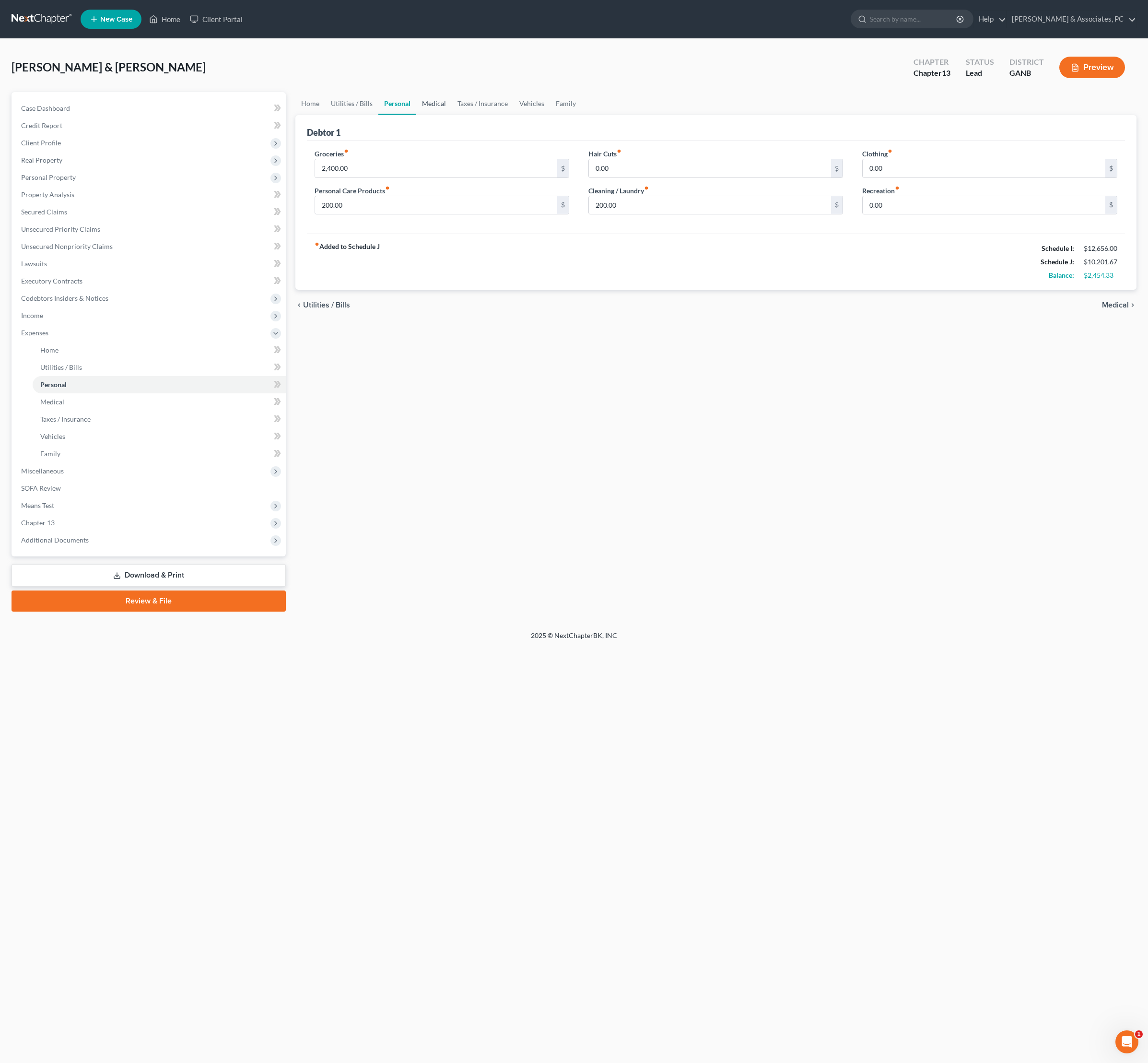
click at [452, 115] on link "Medical" at bounding box center [434, 103] width 35 height 23
click at [514, 115] on link "Taxes / Insurance" at bounding box center [483, 103] width 62 height 23
click at [551, 115] on link "Vehicles" at bounding box center [532, 103] width 37 height 23
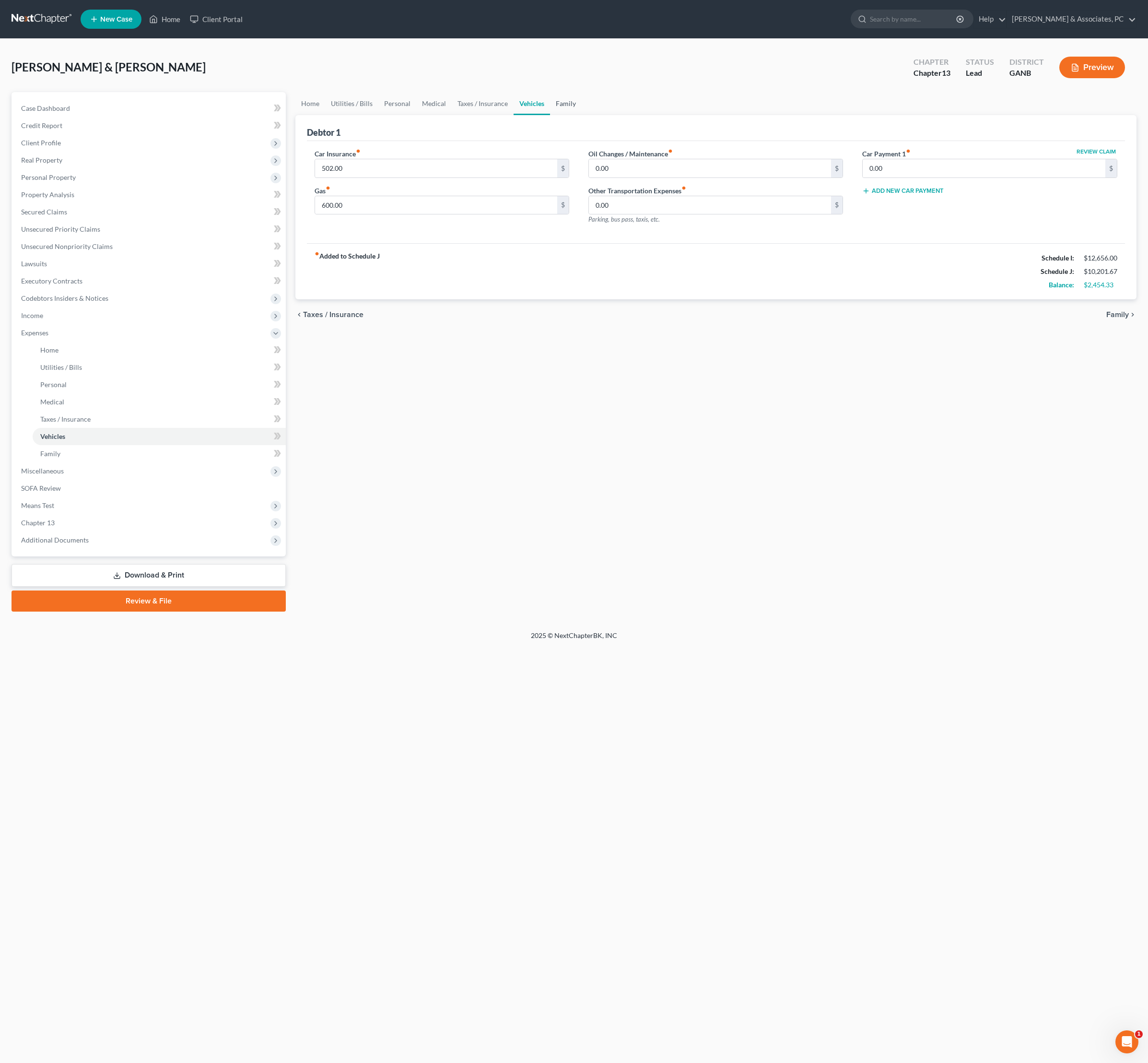
click at [582, 112] on link "Family" at bounding box center [565, 103] width 32 height 23
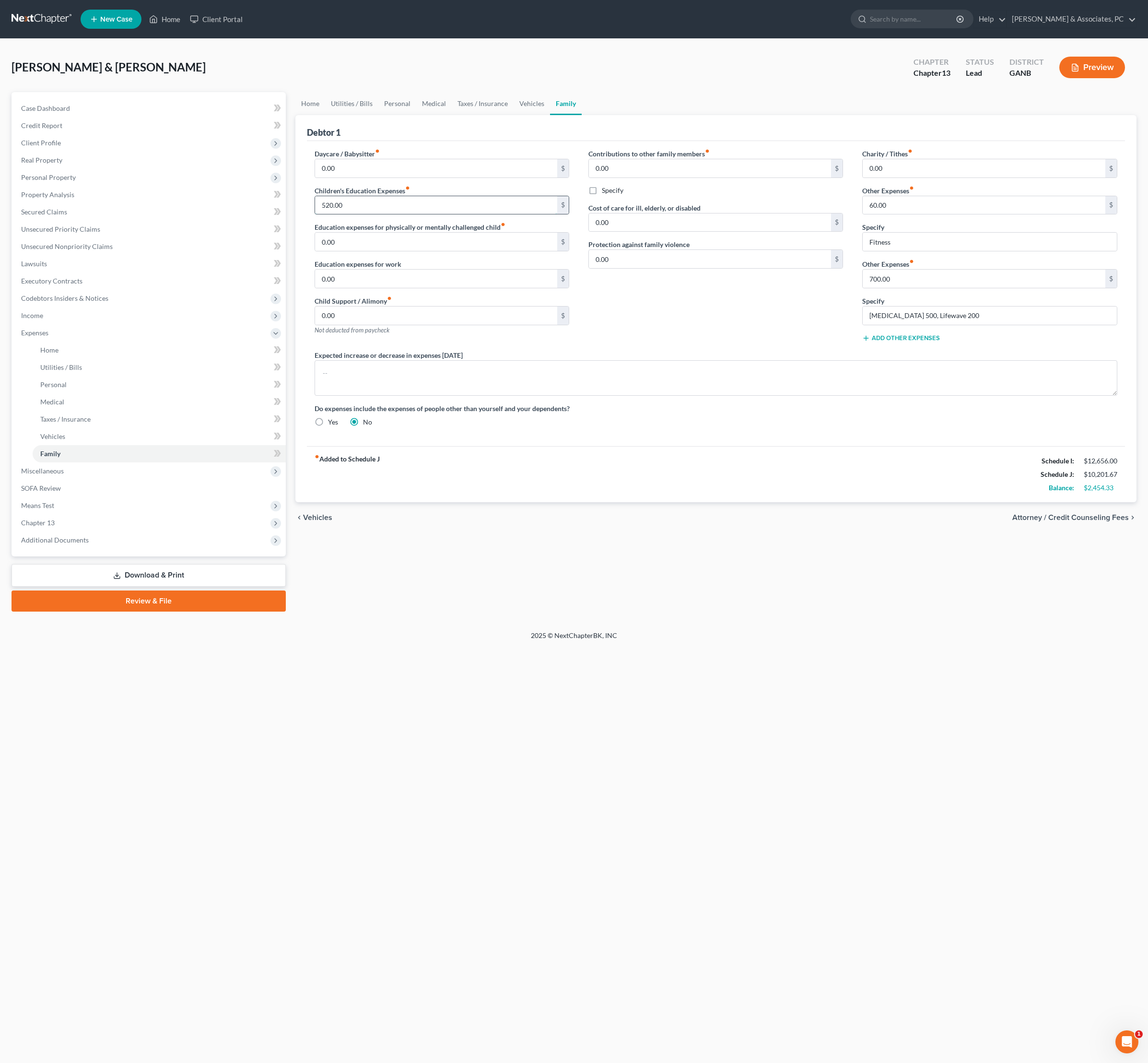
click at [457, 214] on input "520.00" at bounding box center [436, 205] width 243 height 18
click at [550, 115] on link "Vehicles" at bounding box center [532, 103] width 37 height 23
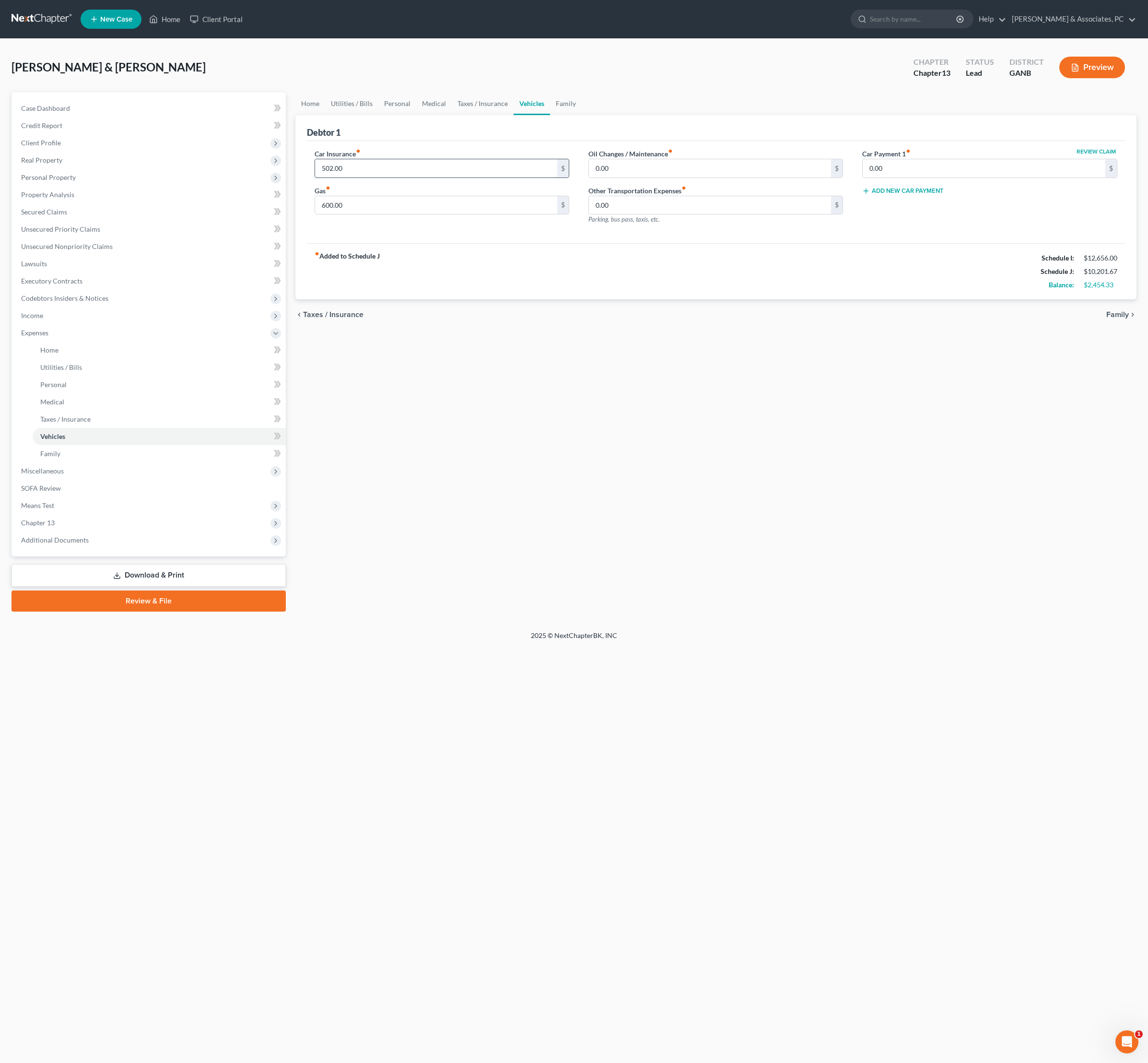
click at [409, 178] on input "502.00" at bounding box center [436, 168] width 243 height 18
click at [514, 115] on link "Taxes / Insurance" at bounding box center [483, 103] width 62 height 23
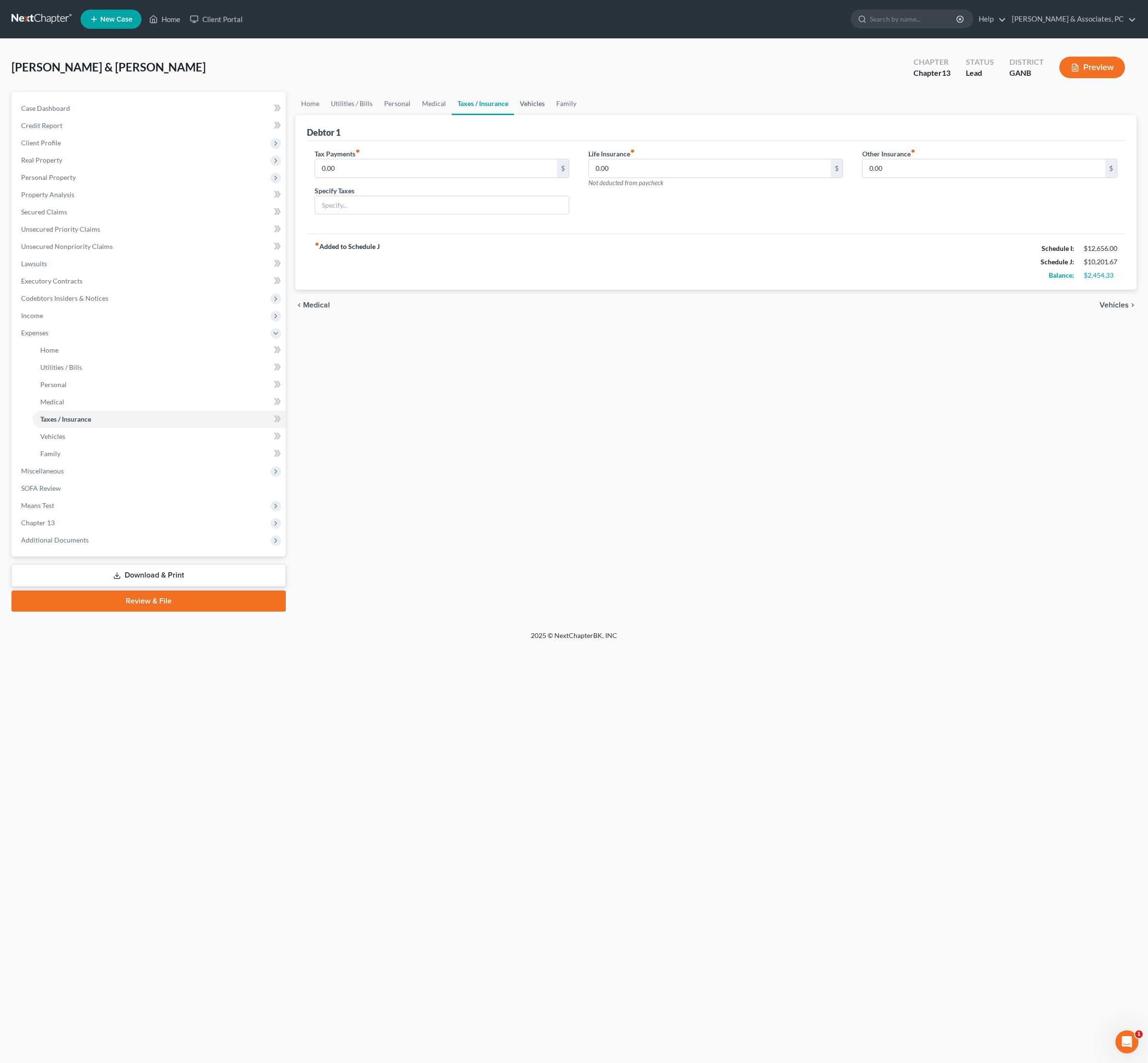
click at [551, 113] on link "Vehicles" at bounding box center [532, 103] width 37 height 23
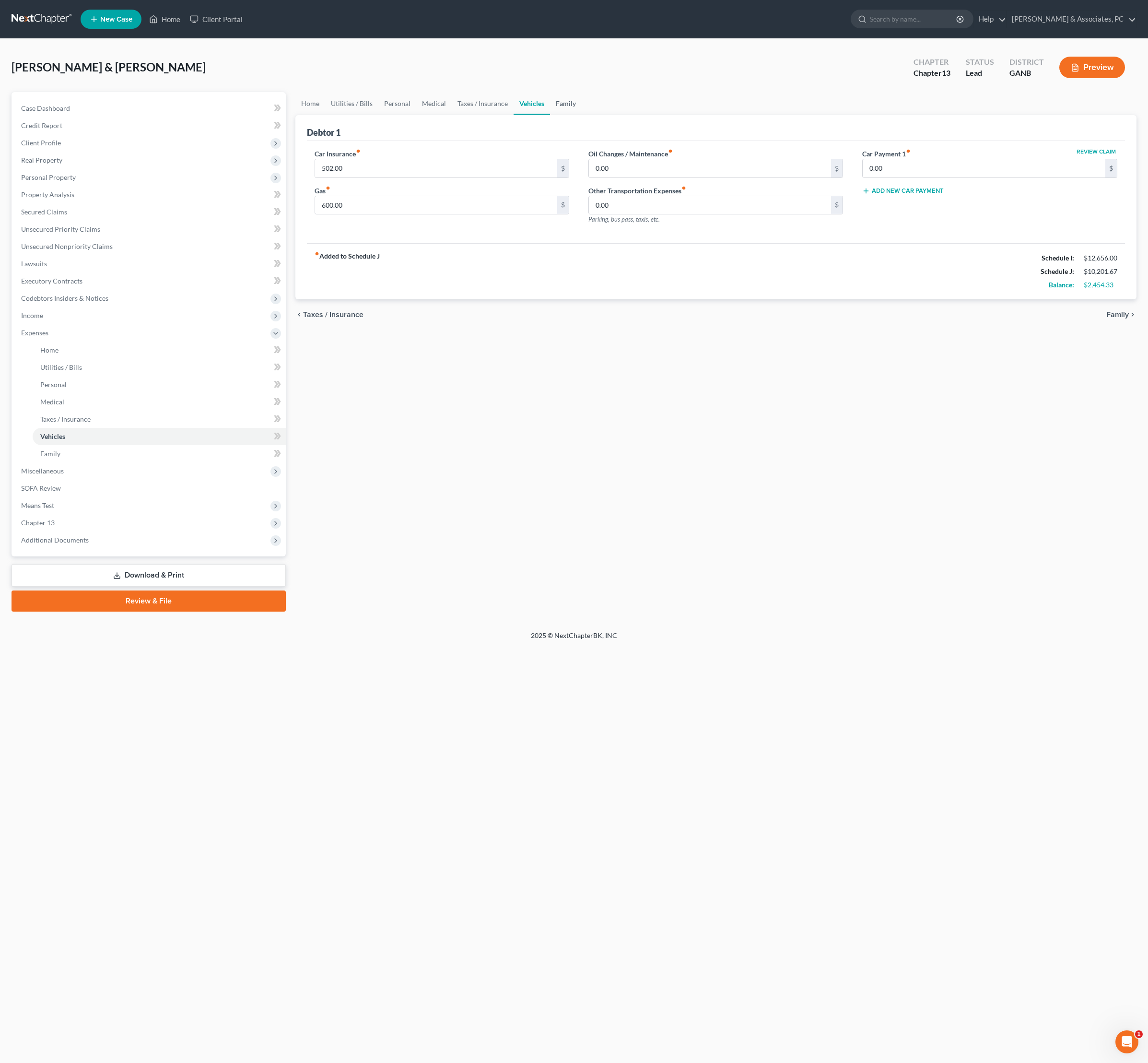
click at [582, 112] on link "Family" at bounding box center [565, 103] width 32 height 23
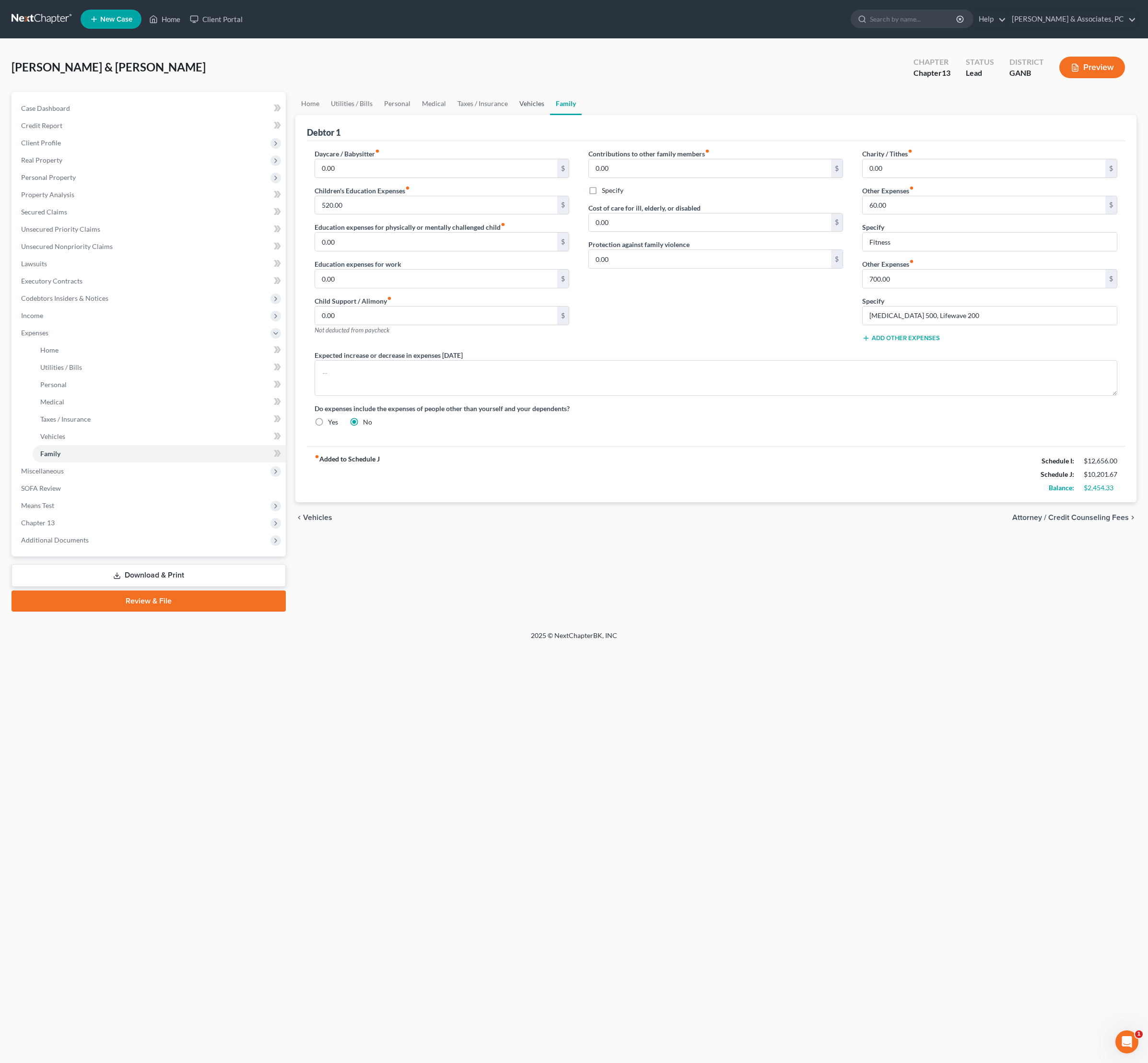
click at [550, 110] on link "Vehicles" at bounding box center [532, 103] width 37 height 23
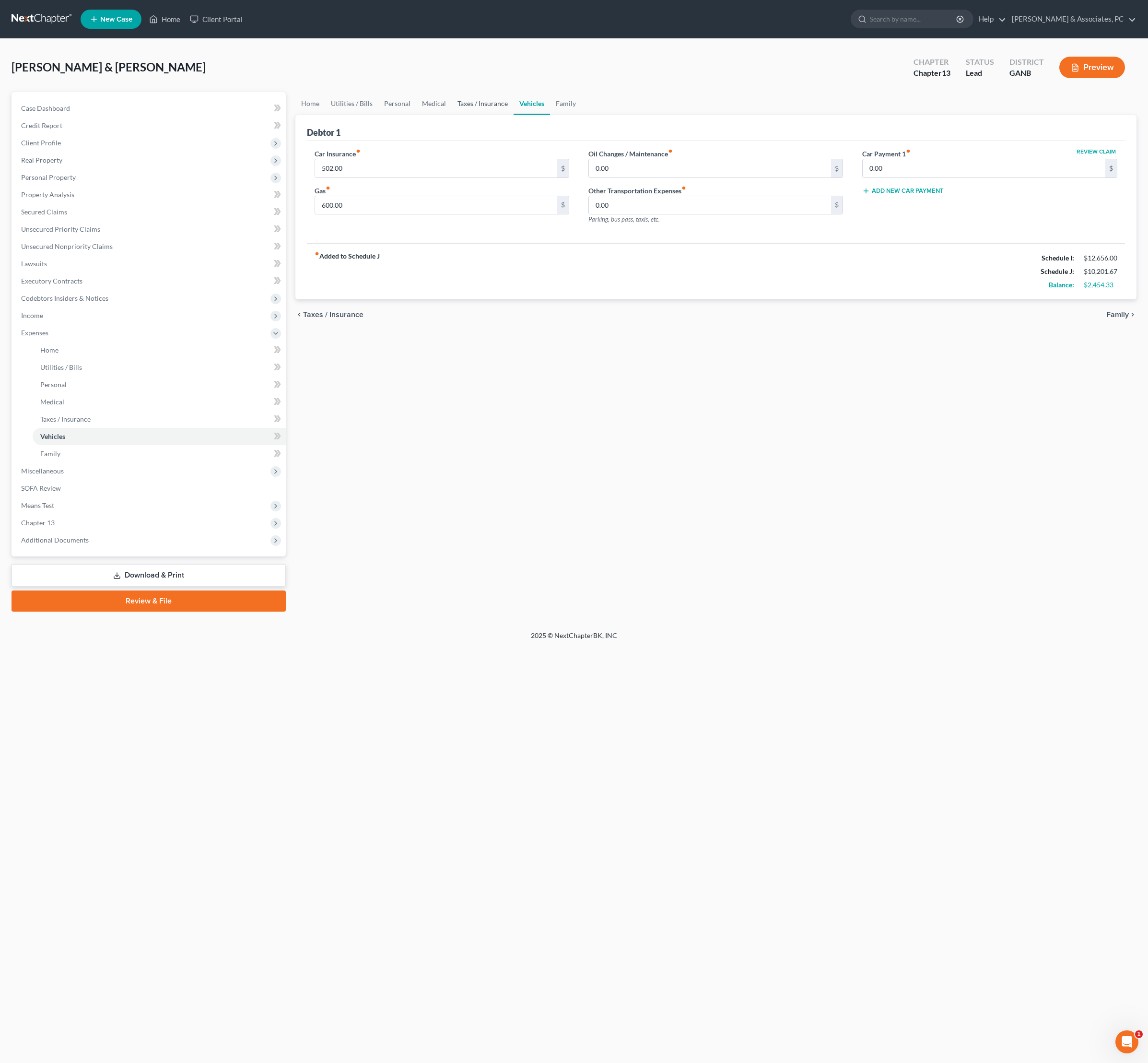
click at [514, 113] on link "Taxes / Insurance" at bounding box center [483, 103] width 62 height 23
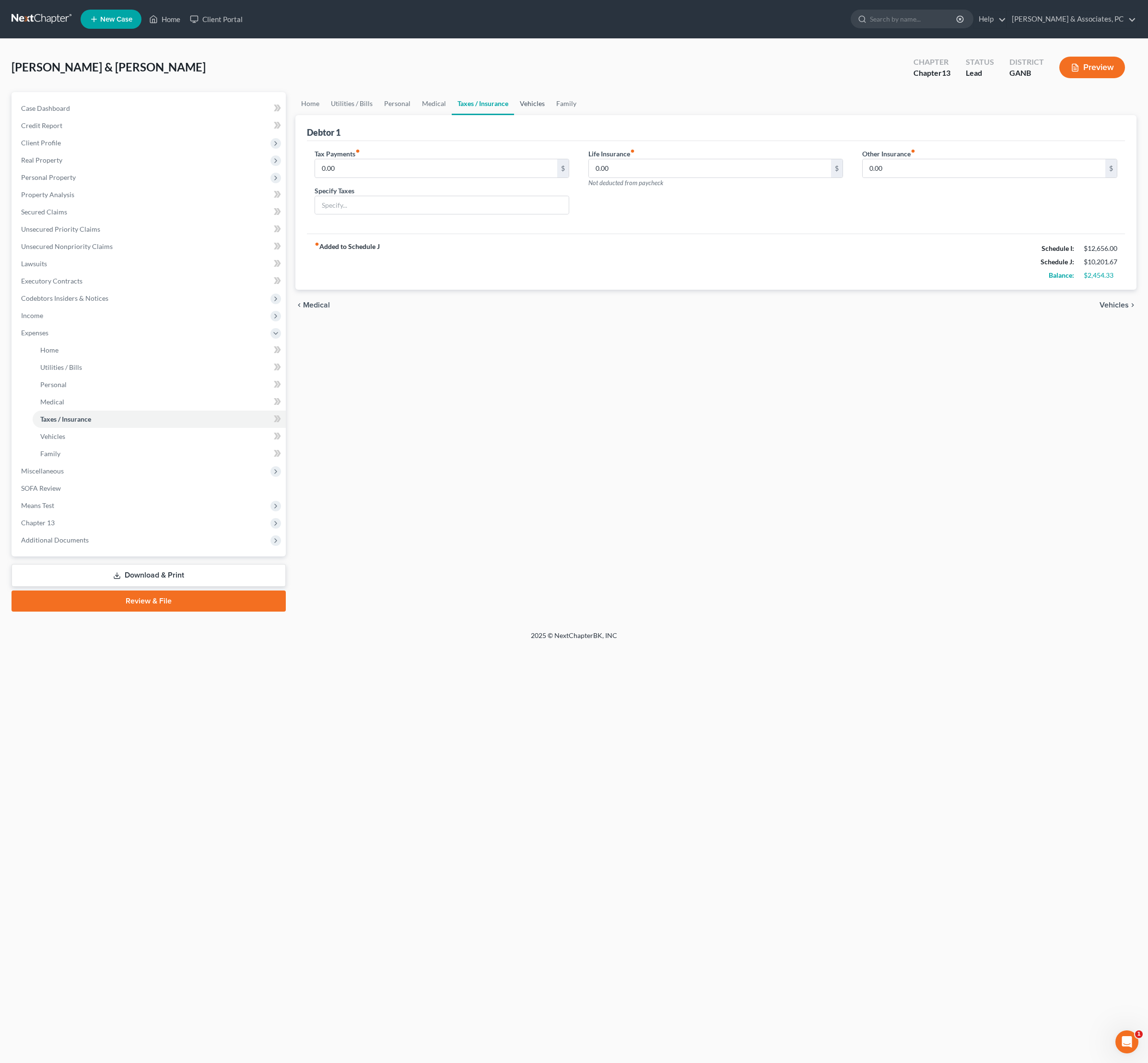
click at [551, 115] on link "Vehicles" at bounding box center [532, 103] width 37 height 23
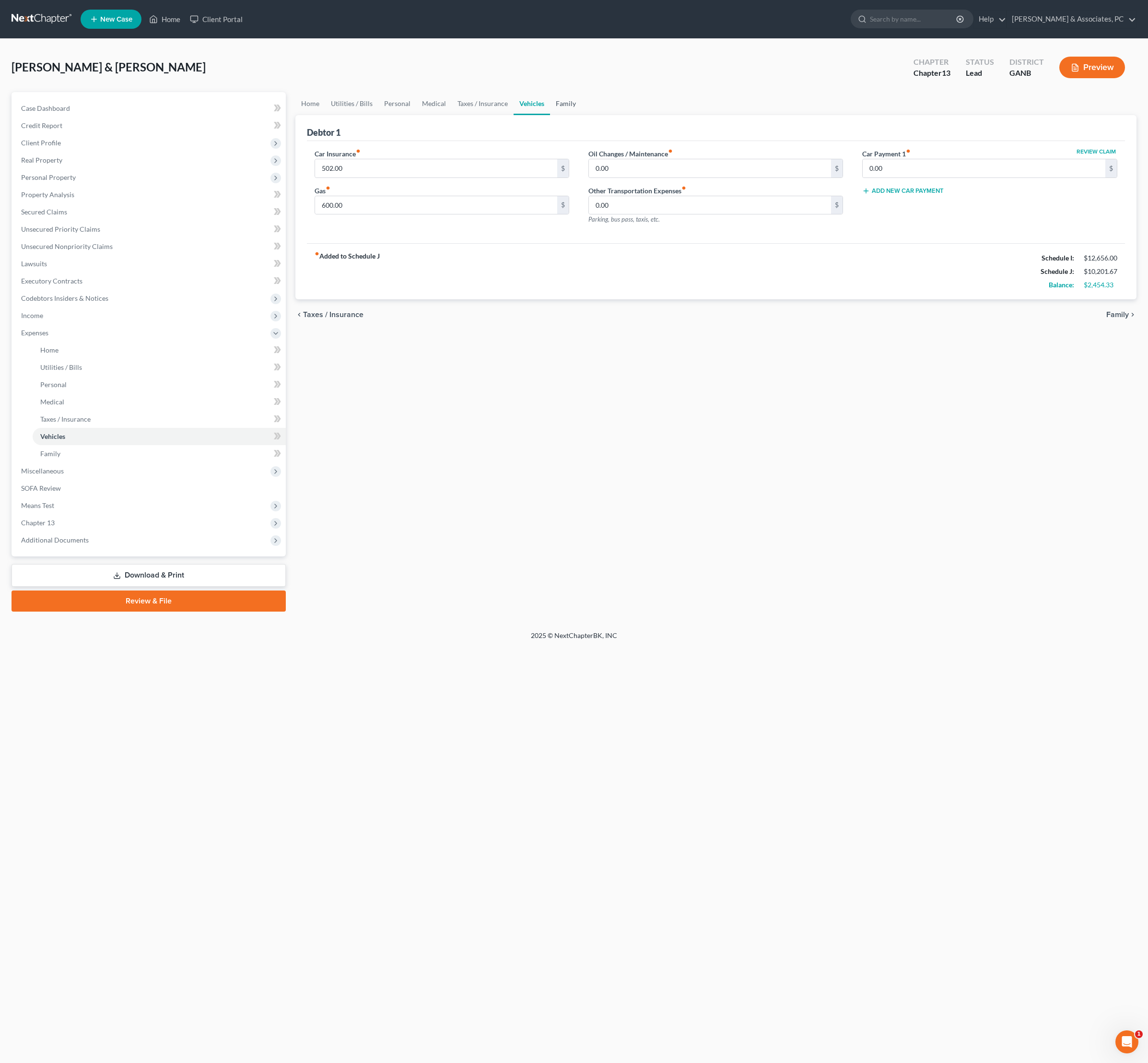
click at [582, 115] on link "Family" at bounding box center [565, 103] width 32 height 23
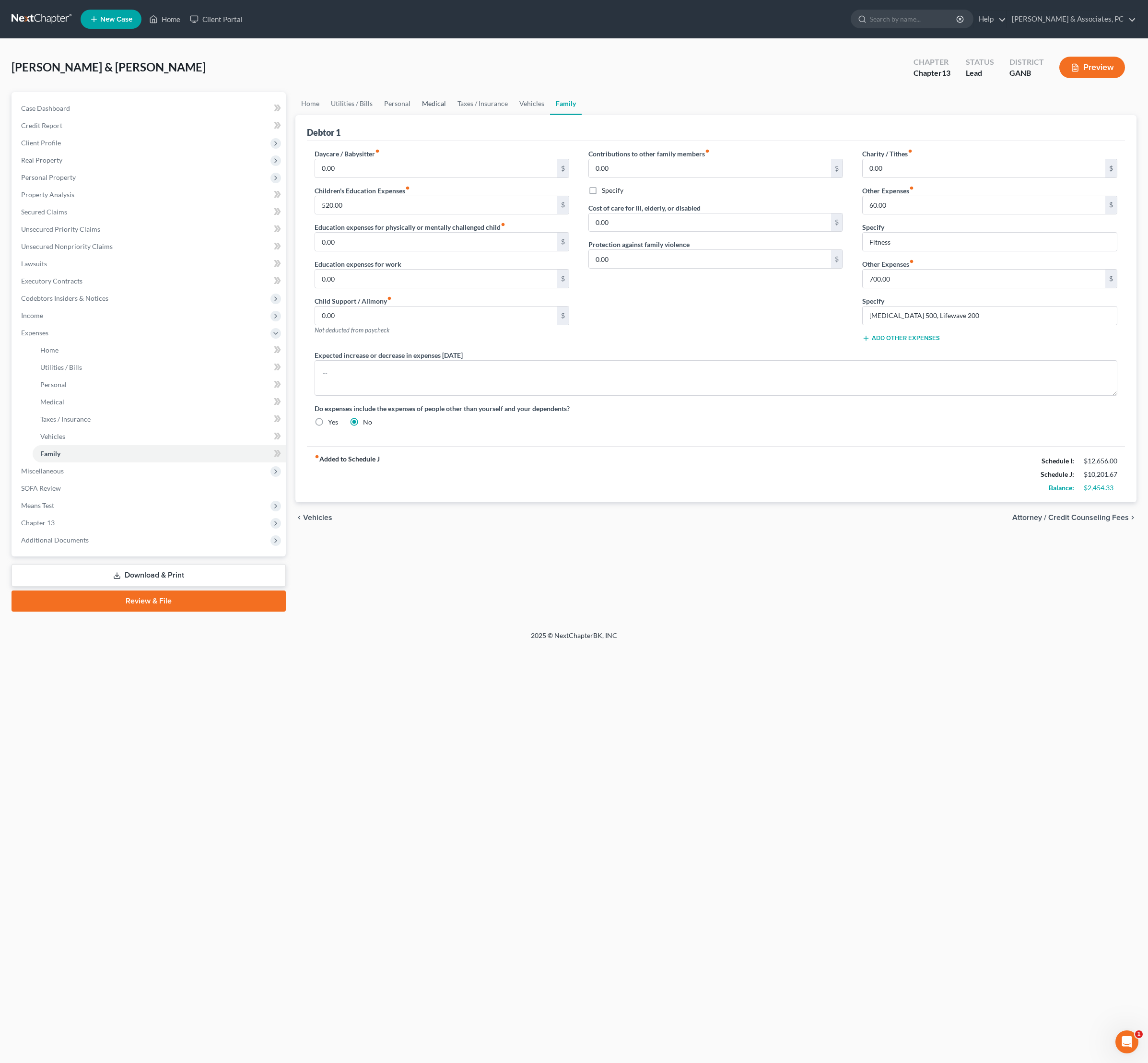
click at [452, 110] on link "Medical" at bounding box center [434, 103] width 35 height 23
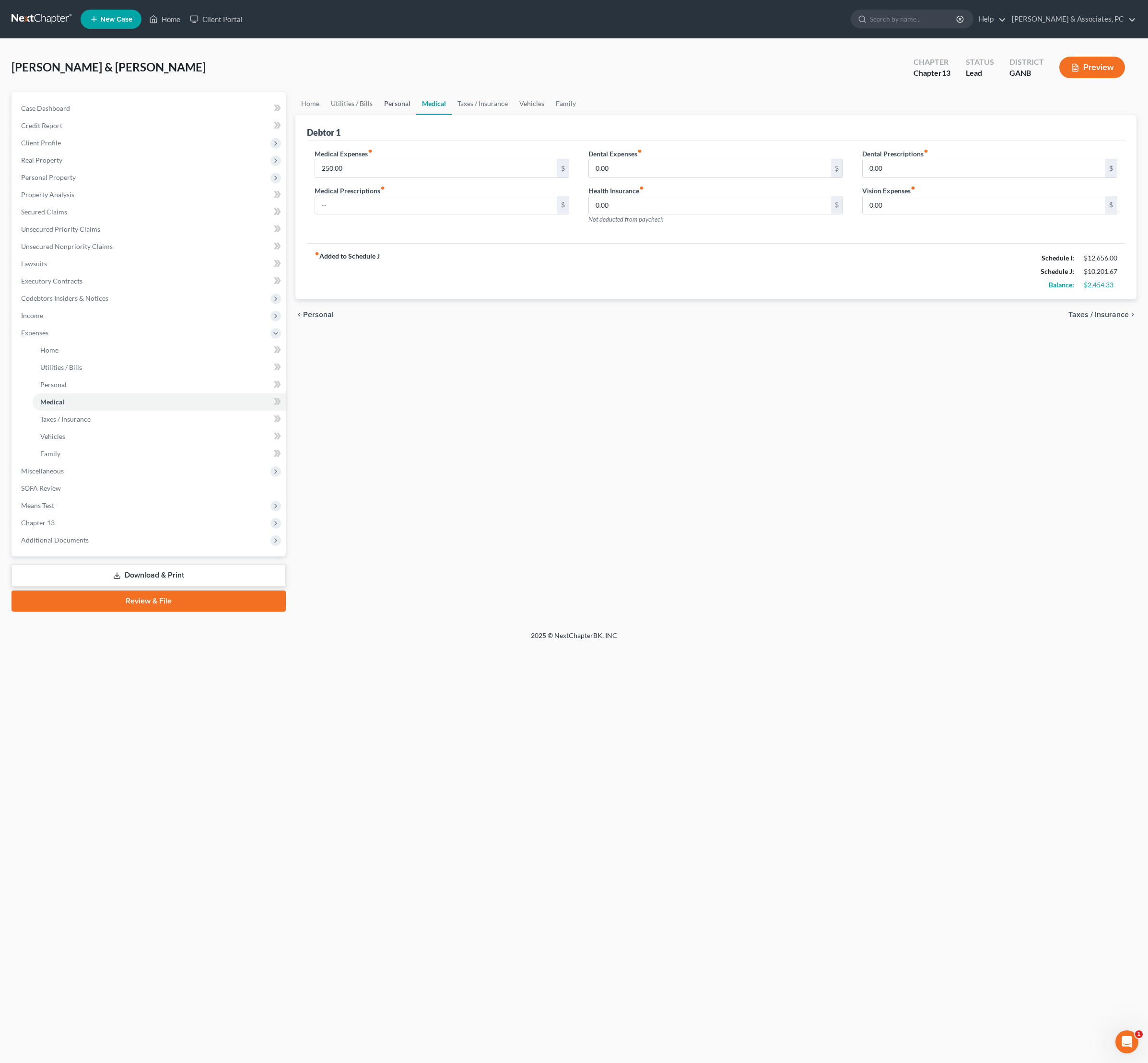
click at [416, 115] on link "Personal" at bounding box center [398, 103] width 38 height 23
click at [379, 115] on link "Utilities / Bills" at bounding box center [352, 103] width 54 height 23
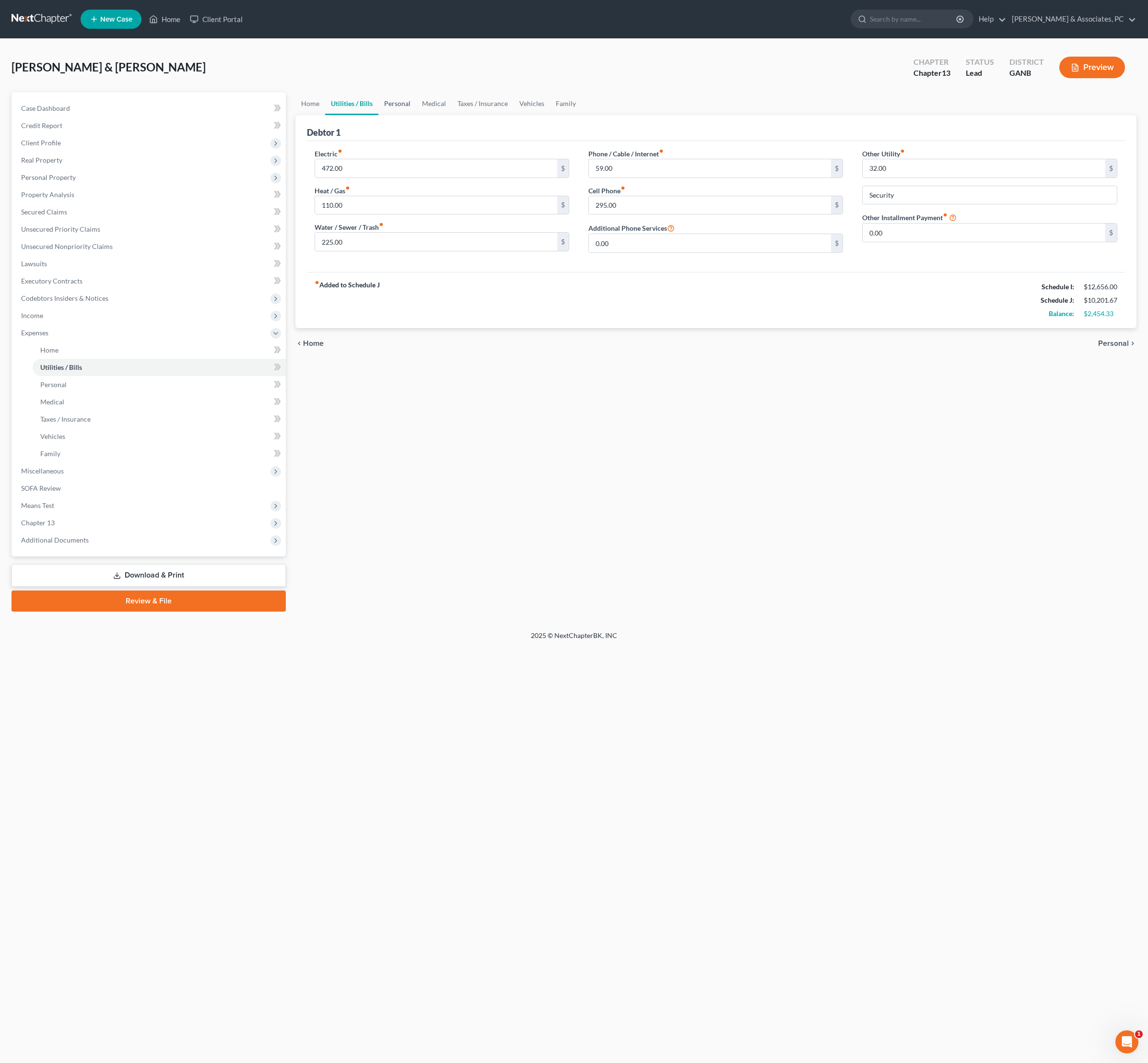
click at [416, 115] on link "Personal" at bounding box center [398, 103] width 38 height 23
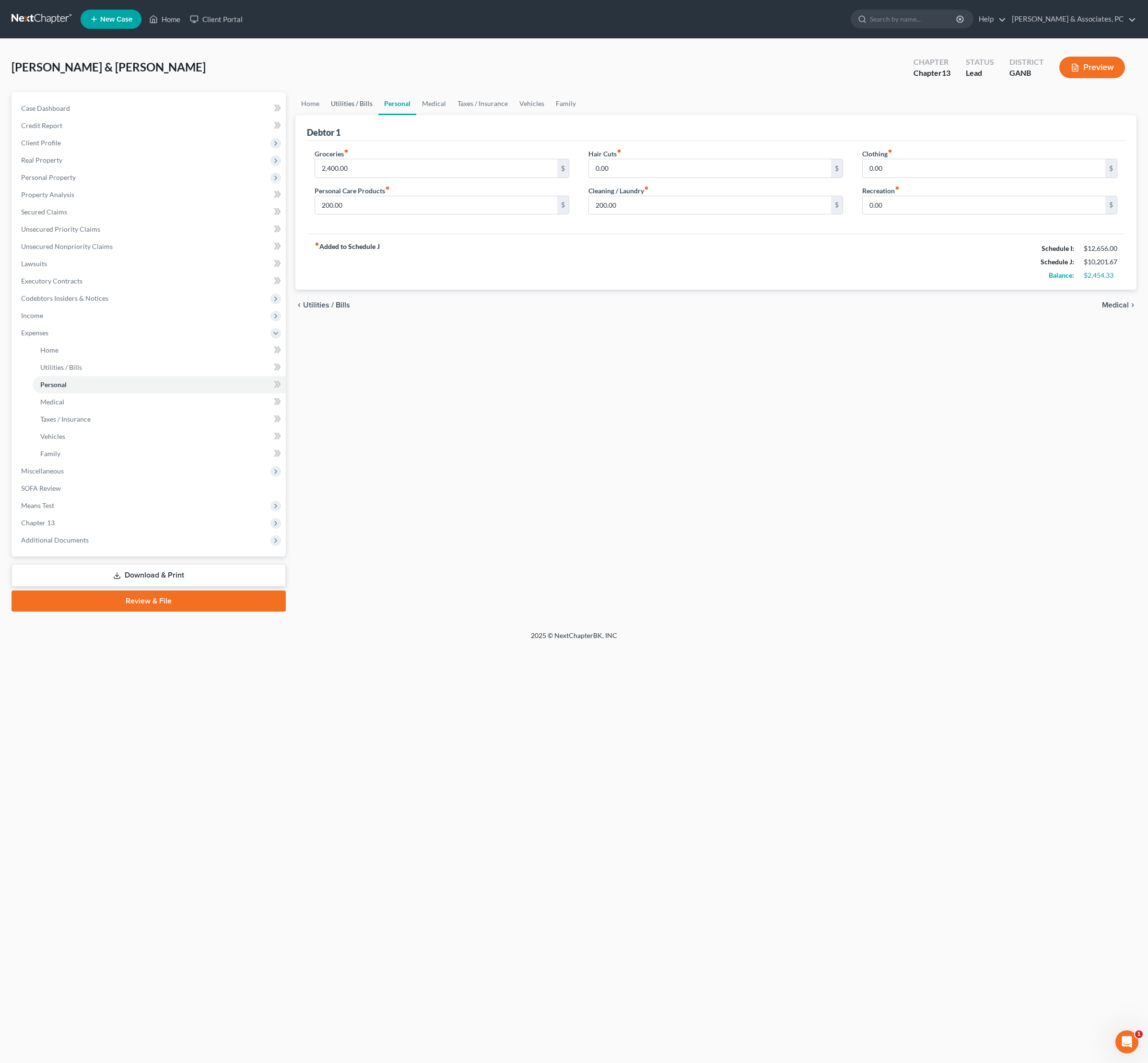
click at [375, 115] on link "Utilities / Bills" at bounding box center [352, 103] width 54 height 23
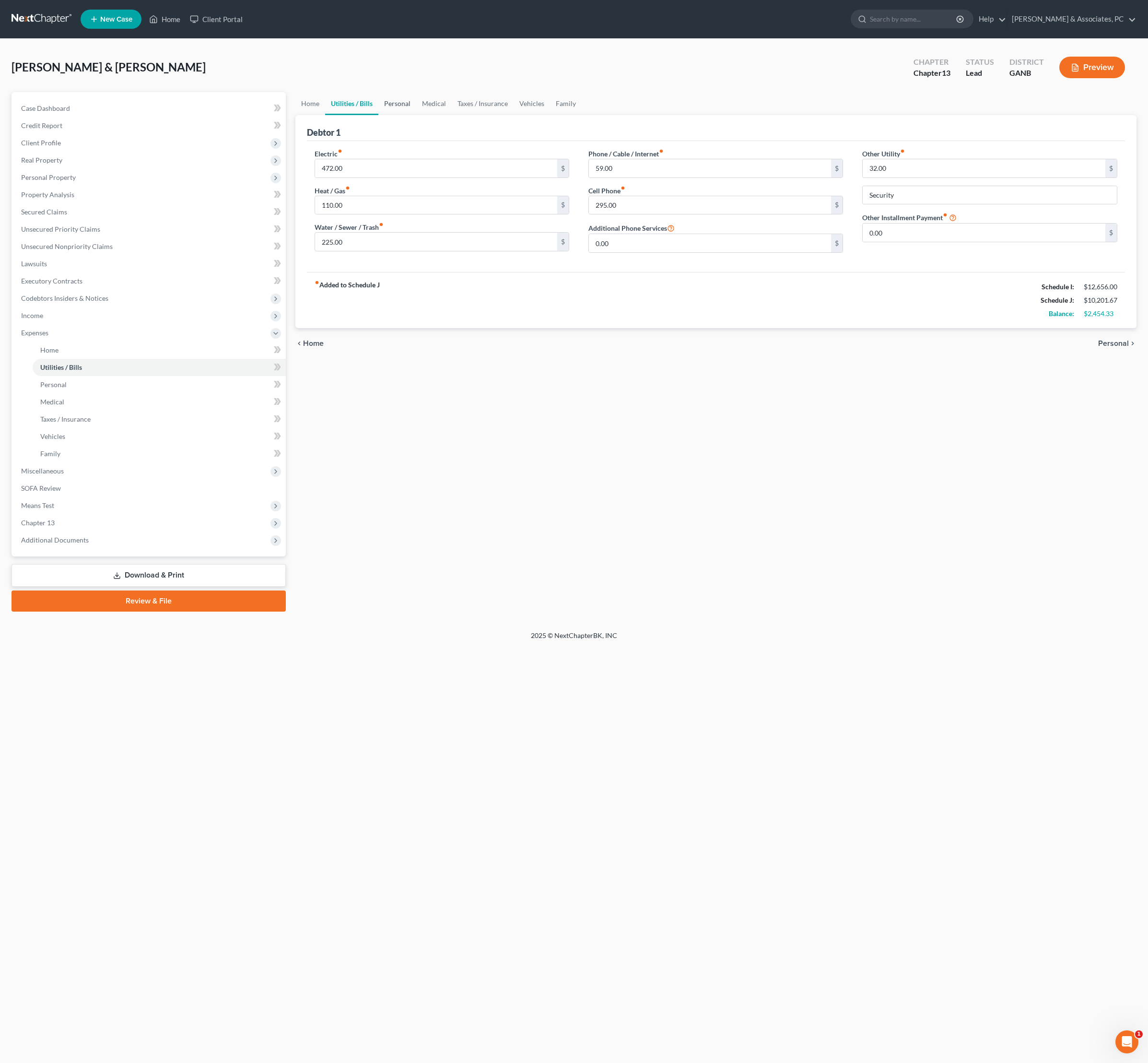
click at [416, 115] on link "Personal" at bounding box center [398, 103] width 38 height 23
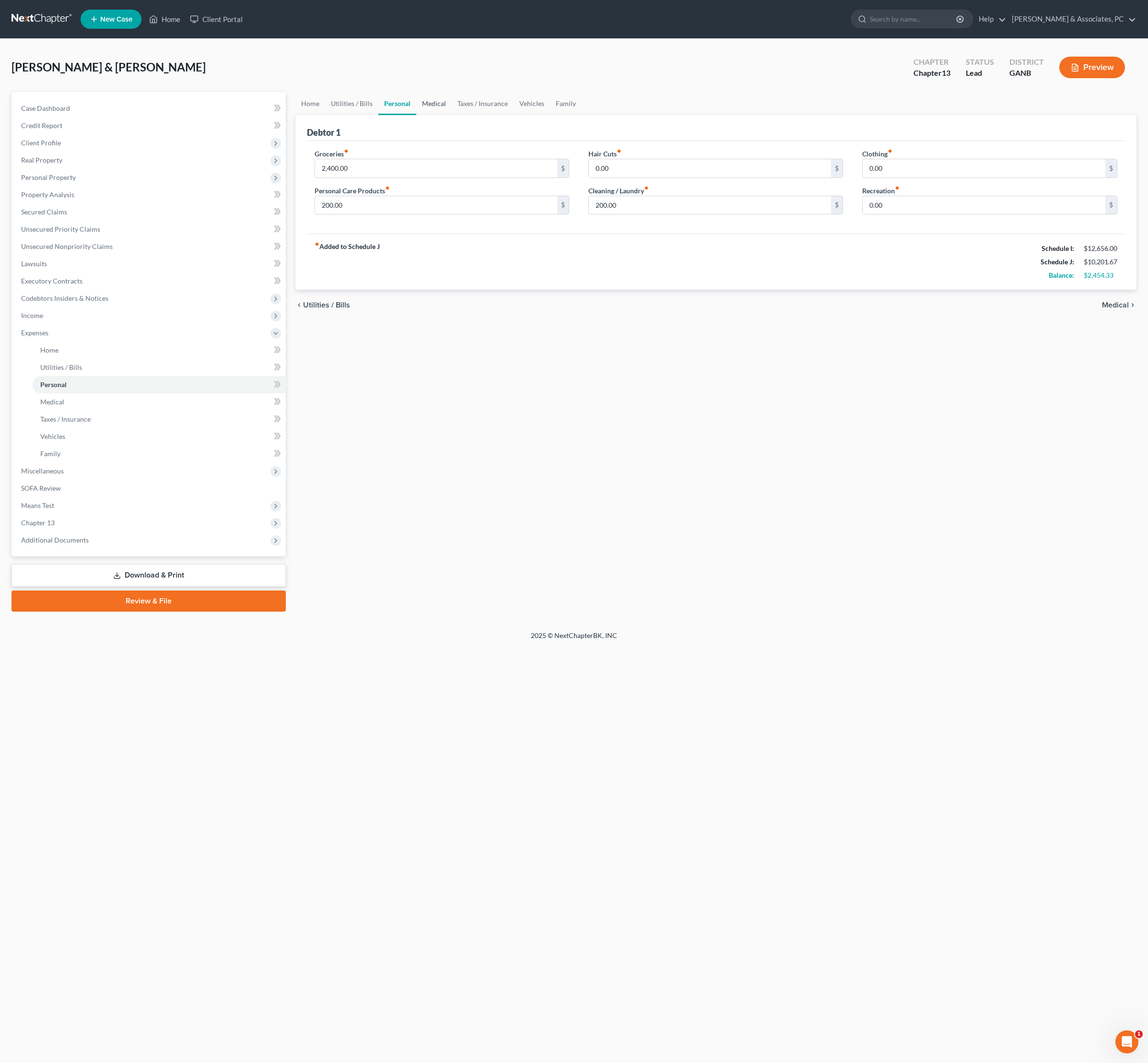
click at [452, 115] on link "Medical" at bounding box center [434, 103] width 35 height 23
click at [374, 113] on link "Utilities / Bills" at bounding box center [352, 103] width 54 height 23
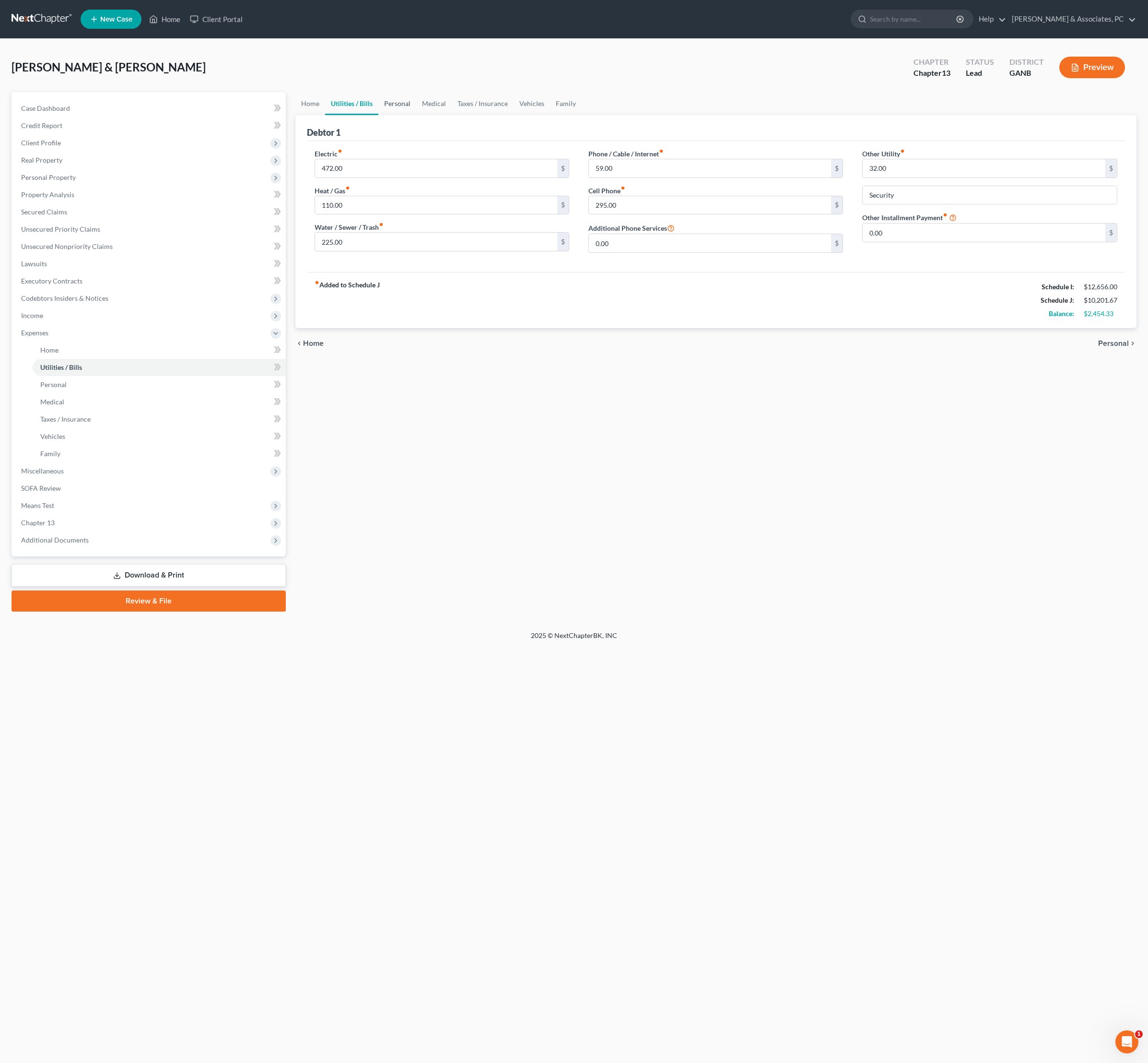
click at [416, 115] on link "Personal" at bounding box center [398, 103] width 38 height 23
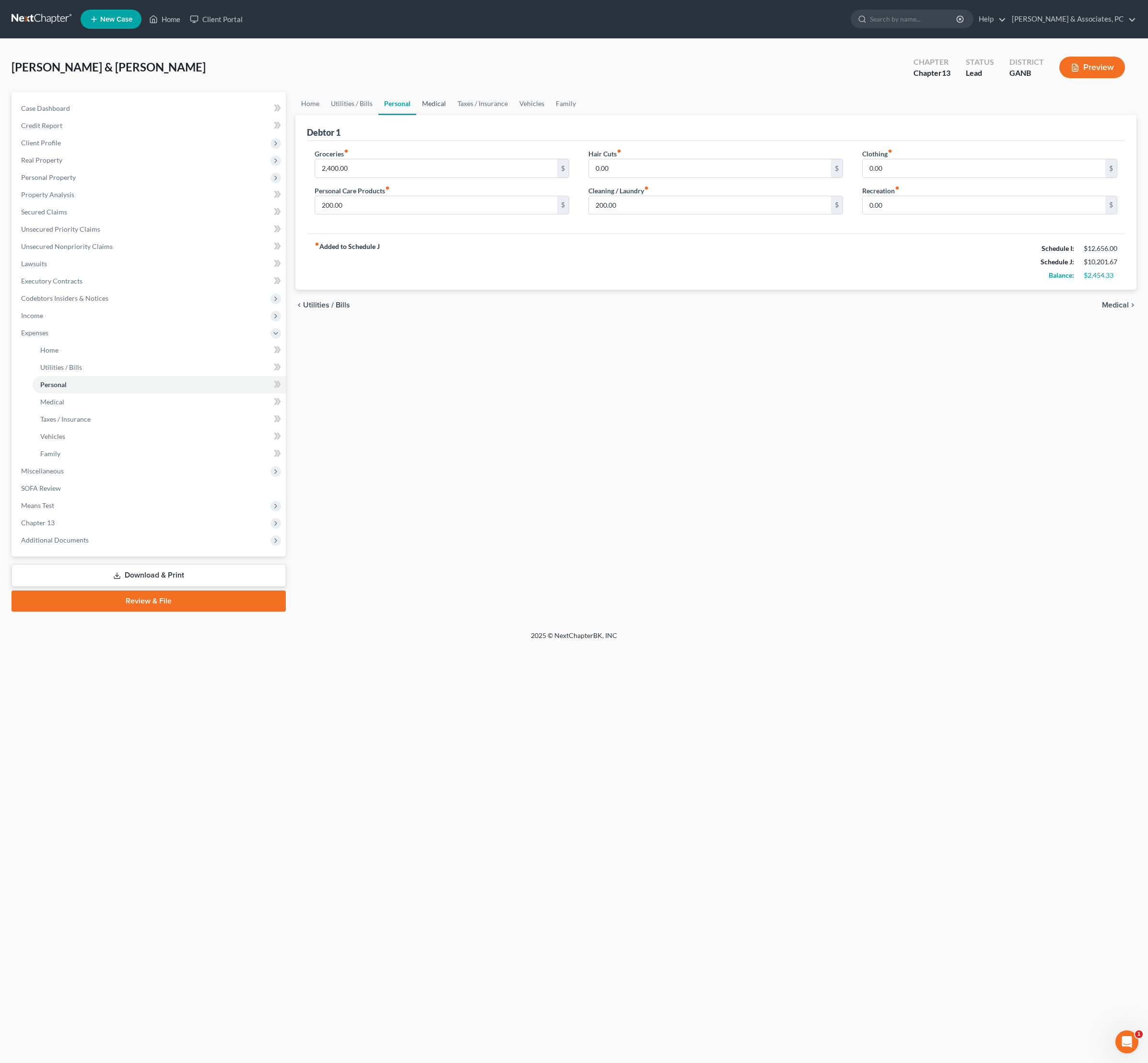
click at [452, 115] on link "Medical" at bounding box center [434, 103] width 35 height 23
click at [582, 115] on link "Family" at bounding box center [565, 103] width 32 height 23
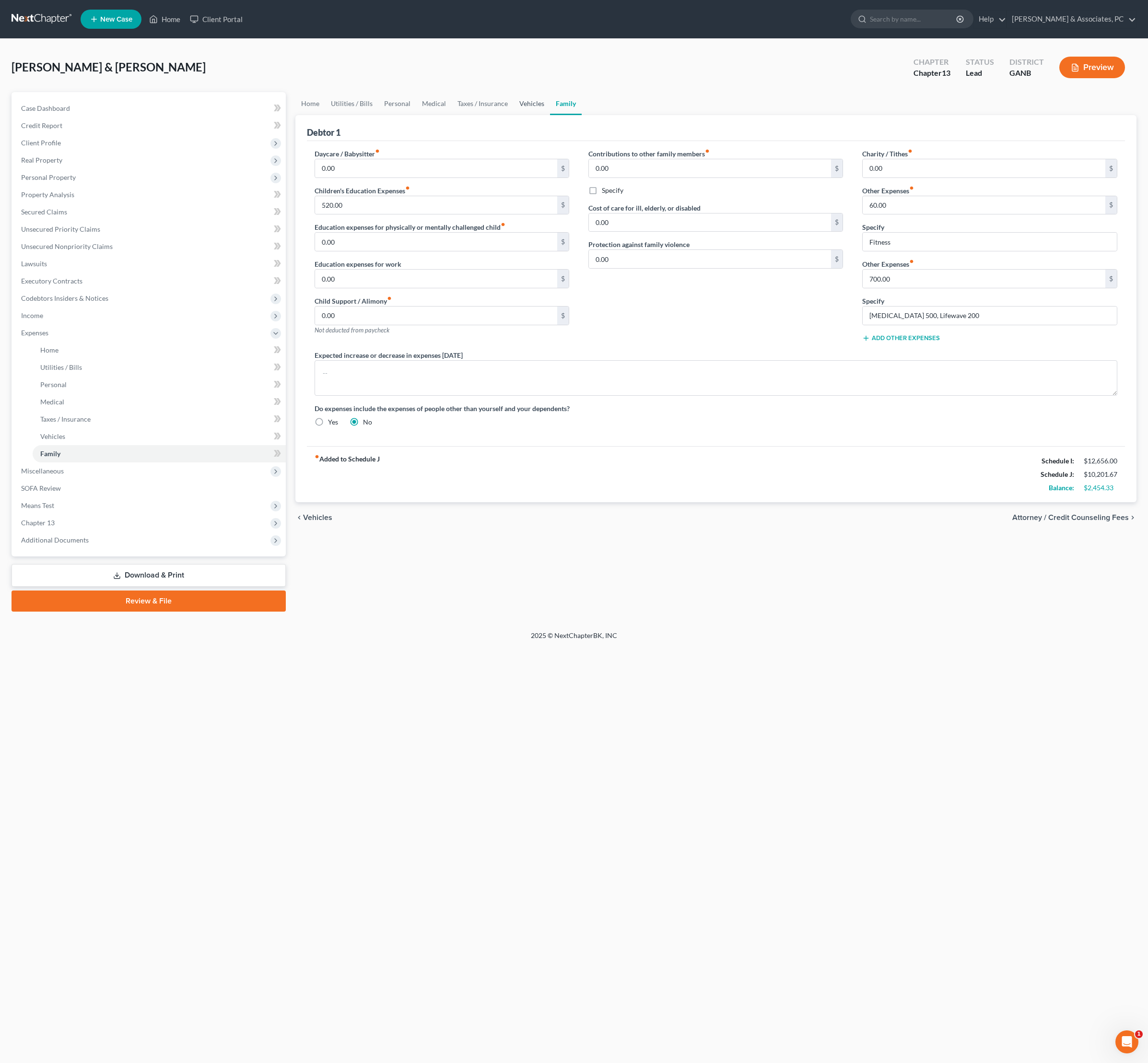
click at [550, 112] on link "Vehicles" at bounding box center [532, 103] width 37 height 23
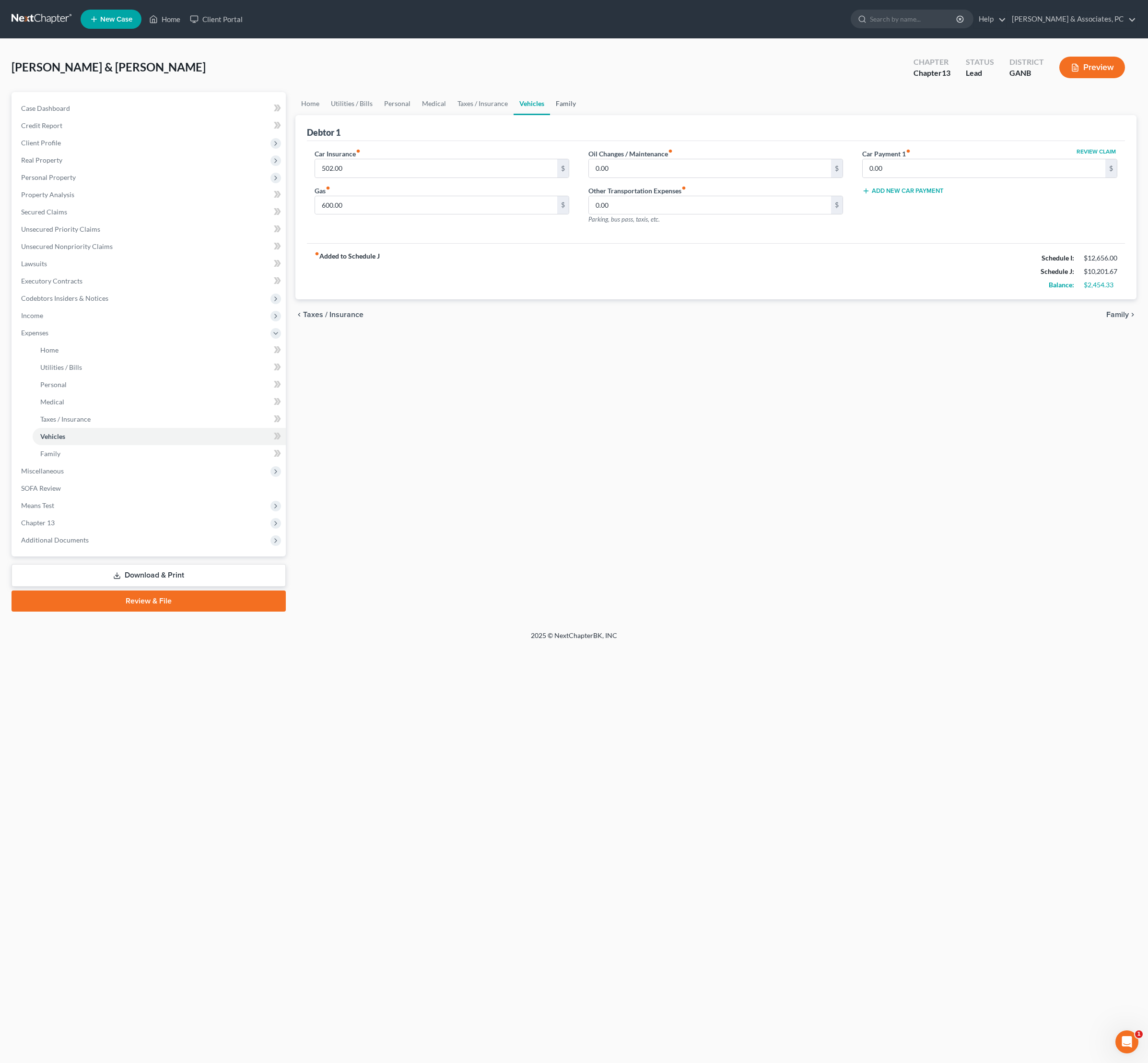
click at [582, 115] on link "Family" at bounding box center [565, 103] width 32 height 23
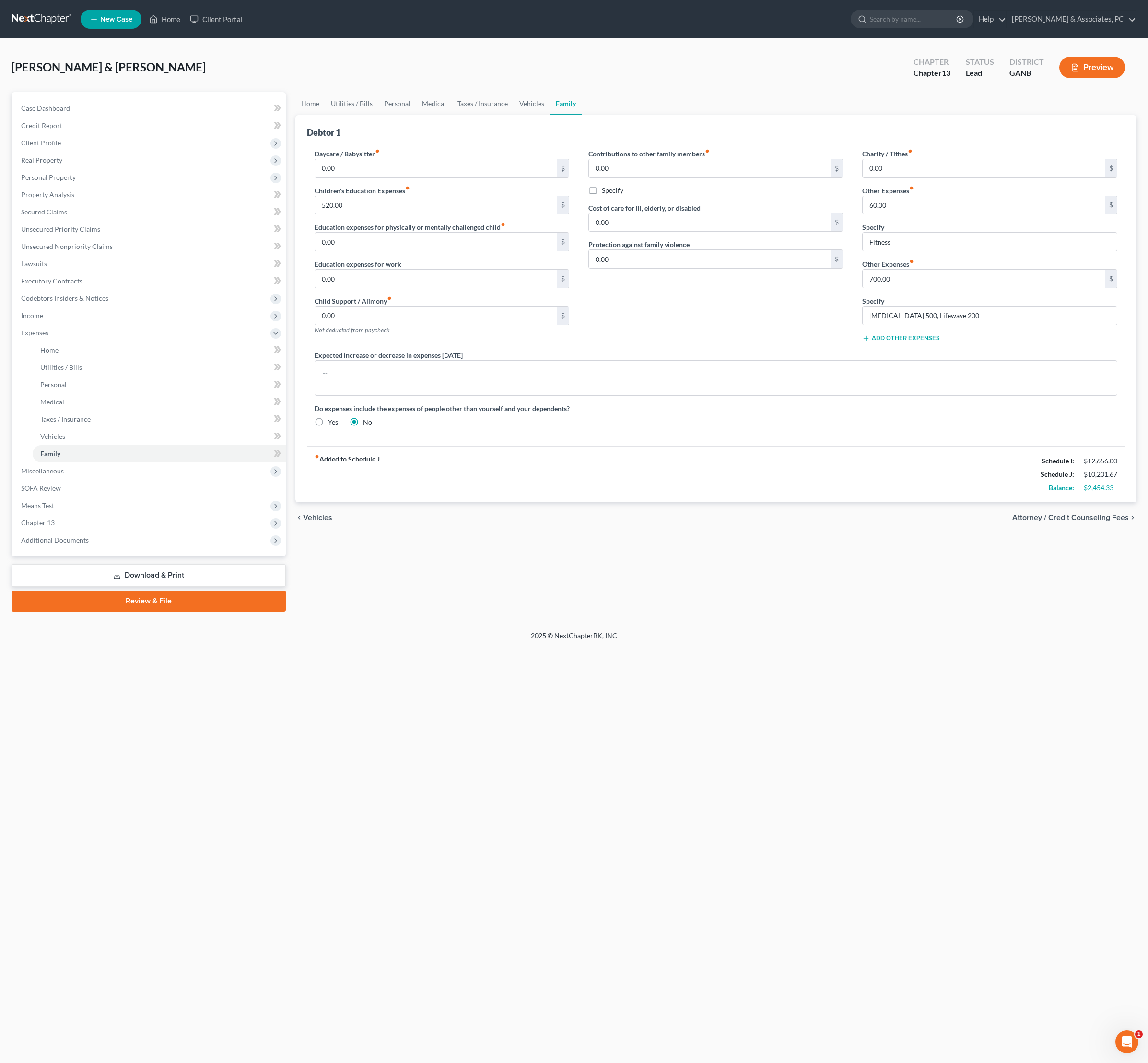
click at [934, 342] on button "Add Other Expenses" at bounding box center [901, 338] width 78 height 7
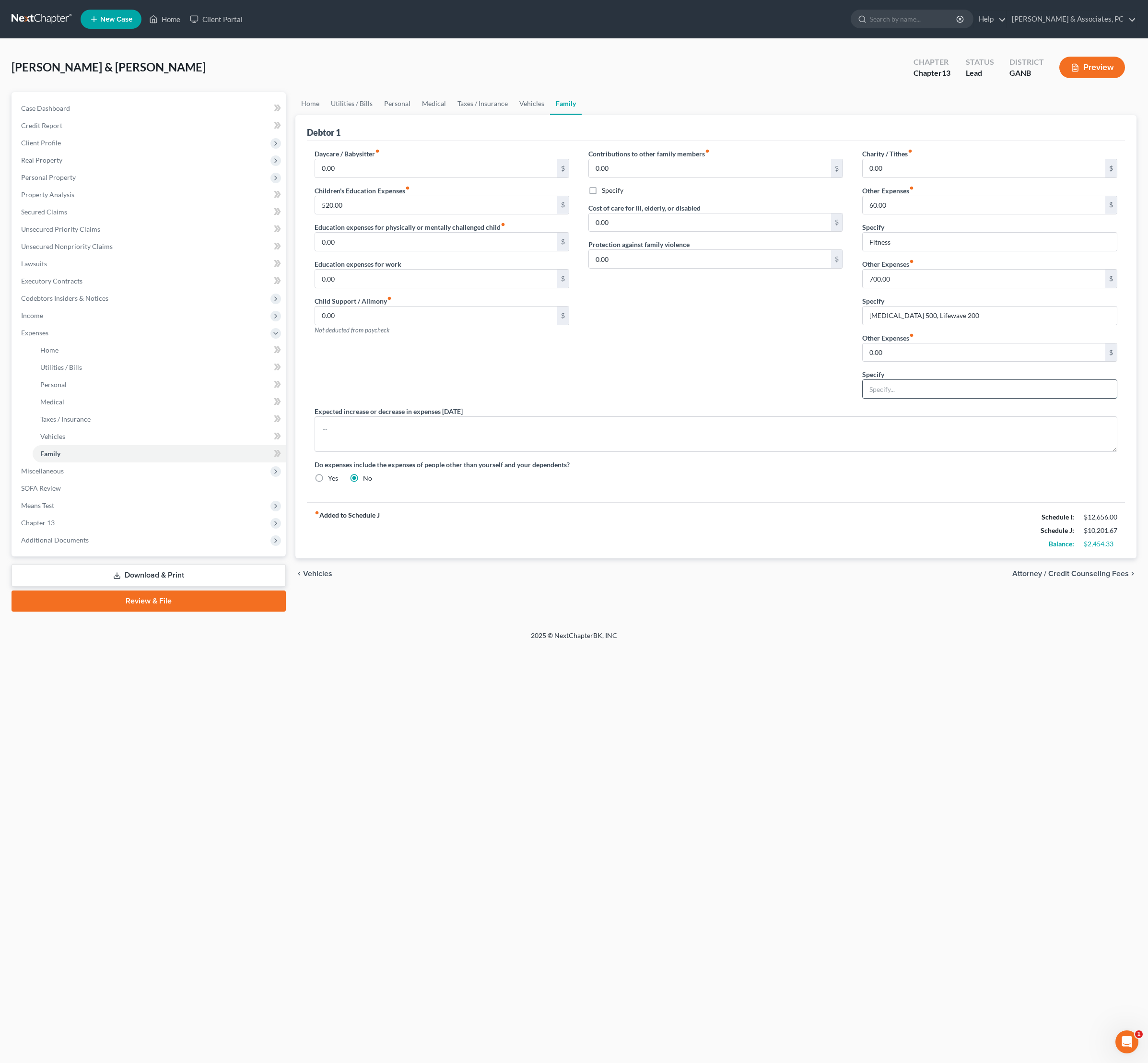
click at [901, 398] on input "text" at bounding box center [989, 388] width 254 height 18
click at [907, 398] on input "Children Activities" at bounding box center [989, 388] width 254 height 18
click at [1064, 398] on input "Children Extra Curricular - Activities" at bounding box center [989, 388] width 254 height 18
click at [1053, 398] on input "Children Extra Curricular - Activities" at bounding box center [989, 388] width 254 height 18
click at [995, 452] on textarea at bounding box center [716, 434] width 803 height 35
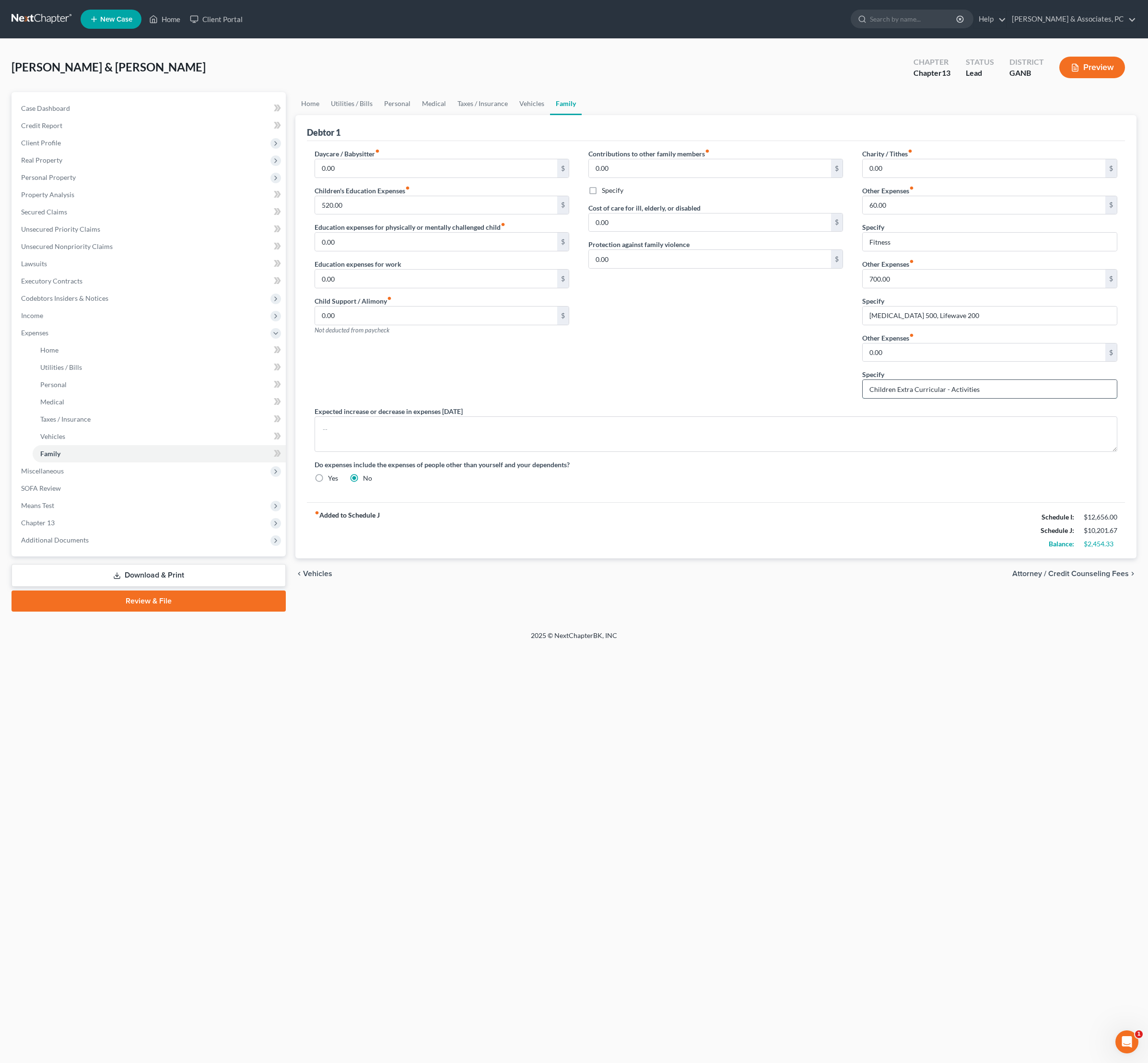
click at [1020, 398] on input "Children Extra Curricular - Activities" at bounding box center [989, 388] width 254 height 18
click at [983, 452] on textarea at bounding box center [716, 434] width 803 height 35
click at [1020, 398] on input "Children Extra Curricular - Activities" at bounding box center [989, 388] width 254 height 18
click at [1011, 452] on textarea at bounding box center [716, 434] width 803 height 35
click at [1031, 398] on input "Children Extra Curricular - Activities" at bounding box center [989, 388] width 254 height 18
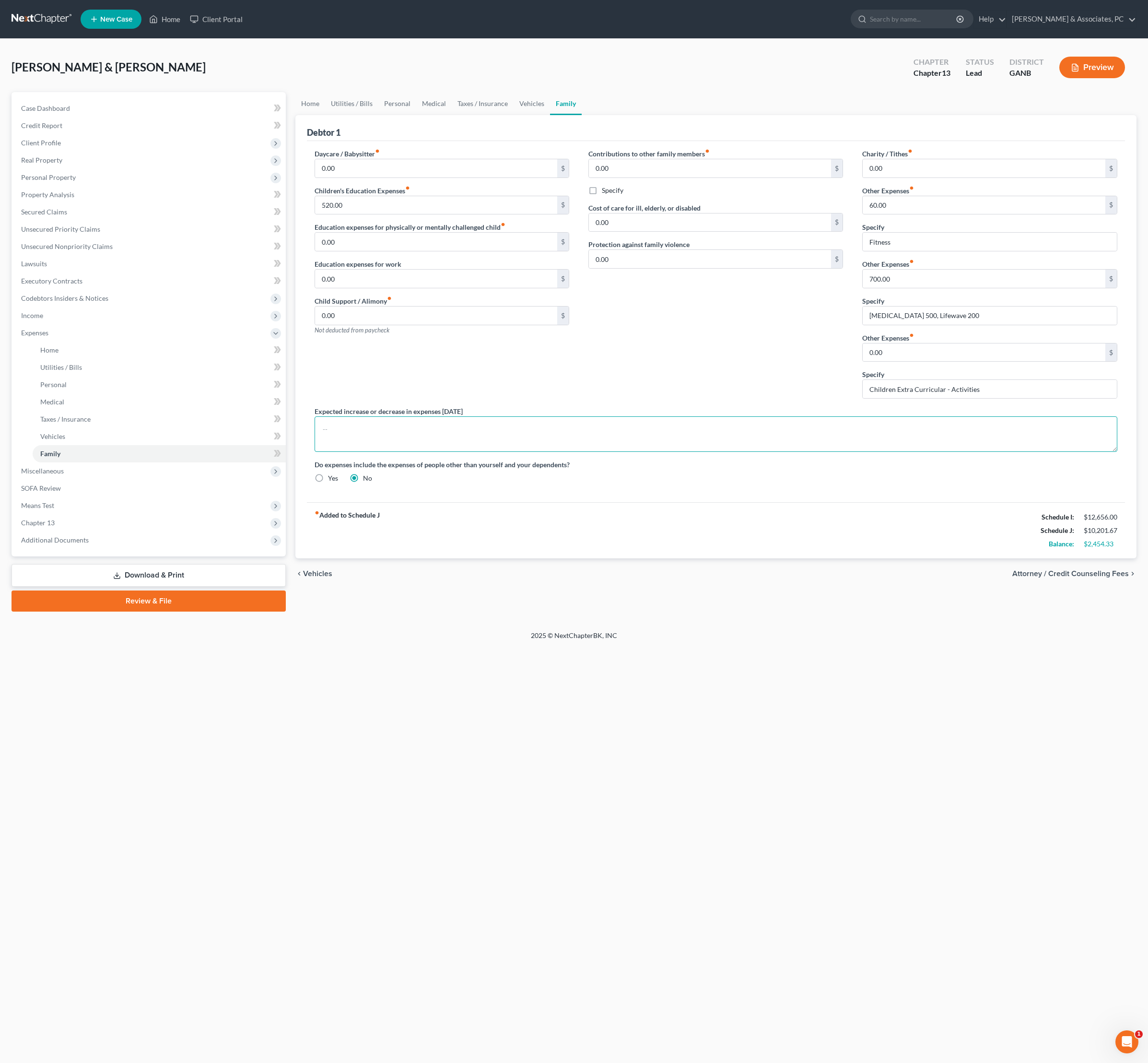
click at [1022, 452] on textarea at bounding box center [716, 434] width 803 height 35
click at [1032, 398] on input "Children Extra Curricular - Activities" at bounding box center [989, 388] width 254 height 18
click at [1019, 452] on textarea at bounding box center [716, 434] width 803 height 35
click at [1017, 398] on input "Children Extra Curricular - Activities" at bounding box center [989, 388] width 254 height 18
click at [1001, 452] on textarea at bounding box center [716, 434] width 803 height 35
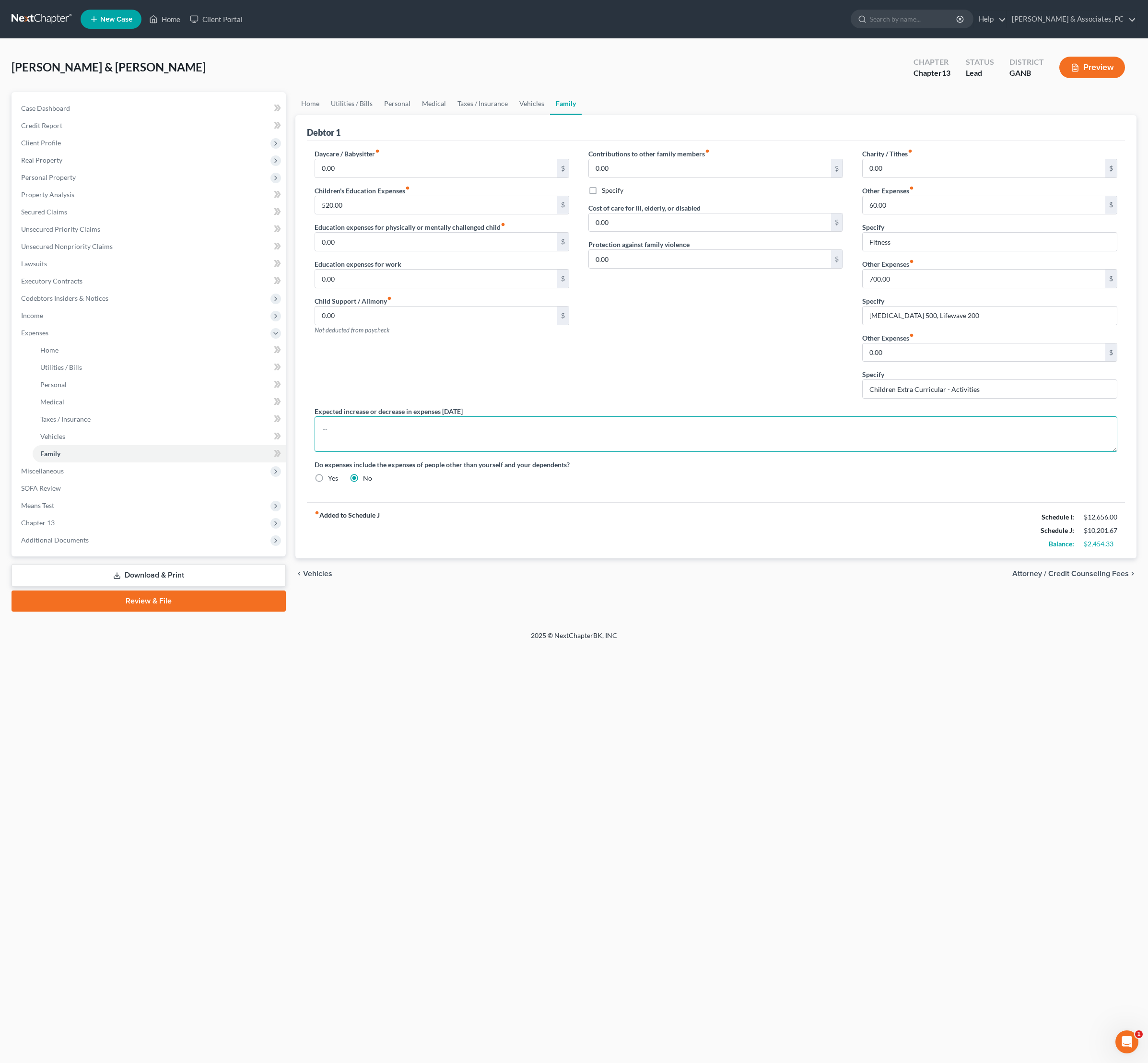
click at [1001, 452] on textarea at bounding box center [716, 434] width 803 height 35
click at [772, 406] on div "Contributions to other family members fiber_manual_record 0.00 $ Specify Cost o…" at bounding box center [716, 277] width 274 height 258
click at [741, 406] on div "Contributions to other family members fiber_manual_record 0.00 $ Specify Cost o…" at bounding box center [716, 277] width 274 height 258
click at [953, 398] on input "Children Extra Curricular - Activities" at bounding box center [989, 388] width 254 height 18
click at [1007, 398] on input "Children Extra Curricular - Activities" at bounding box center [989, 388] width 254 height 18
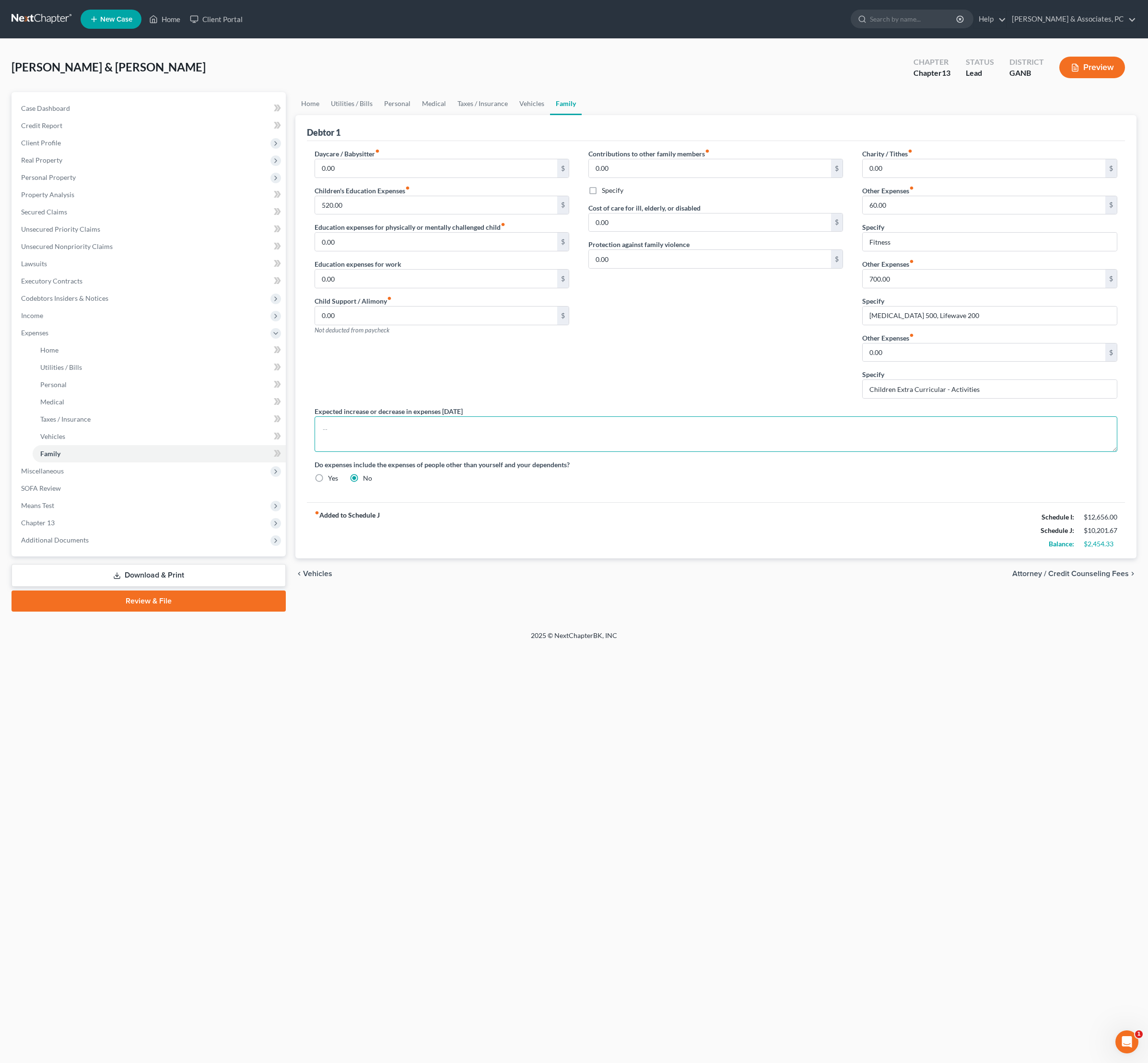
click at [884, 452] on textarea at bounding box center [716, 434] width 803 height 35
click at [712, 406] on div "Contributions to other family members fiber_manual_record 0.00 $ Specify Cost o…" at bounding box center [716, 277] width 274 height 258
click at [733, 452] on textarea at bounding box center [716, 434] width 803 height 35
click at [734, 406] on div "Contributions to other family members fiber_manual_record 0.00 $ Specify Cost o…" at bounding box center [716, 277] width 274 height 258
click at [1035, 406] on div "Charity / Tithes fiber_manual_record 0.00 $ Other Expenses fiber_manual_record …" at bounding box center [989, 277] width 274 height 258
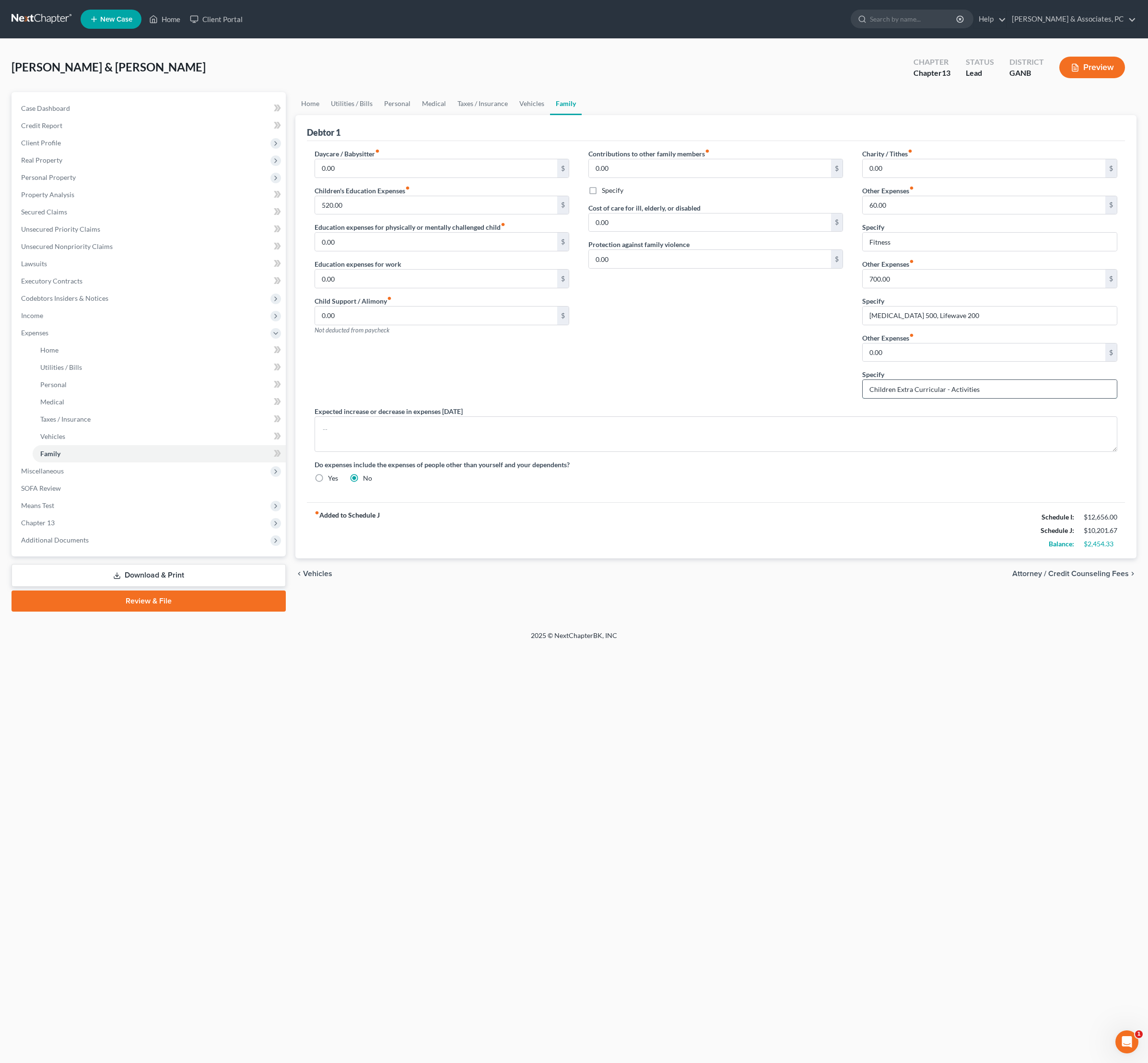
click at [1035, 398] on input "Children Extra Curricular - Activities" at bounding box center [989, 388] width 254 height 18
click at [956, 452] on textarea at bounding box center [716, 434] width 803 height 35
click at [797, 406] on div "Contributions to other family members fiber_manual_record 0.00 $ Specify Cost o…" at bounding box center [716, 277] width 274 height 258
click at [926, 398] on input "Children Extra Curricular - Activities" at bounding box center [989, 388] width 254 height 18
click at [901, 452] on textarea at bounding box center [716, 434] width 803 height 35
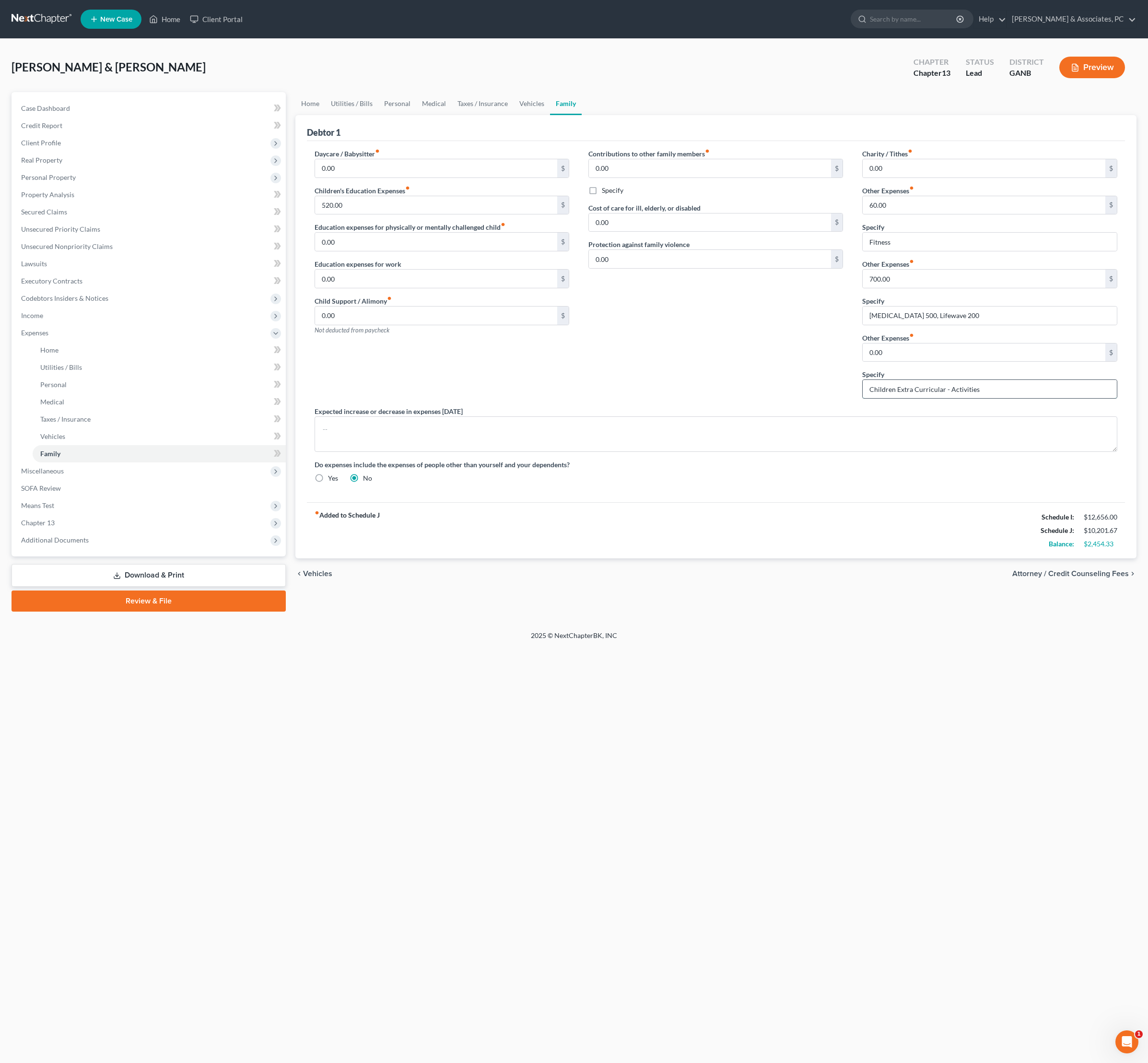
click at [1050, 398] on input "Children Extra Curricular - Activities" at bounding box center [989, 388] width 254 height 18
click at [984, 406] on div "Charity / Tithes fiber_manual_record 0.00 $ Other Expenses fiber_manual_record …" at bounding box center [989, 277] width 274 height 258
click at [976, 362] on input "0.00" at bounding box center [984, 352] width 243 height 18
drag, startPoint x: 906, startPoint y: 468, endPoint x: 799, endPoint y: 459, distance: 107.4
click at [799, 459] on div "Daycare / Babysitter fiber_manual_record 0.00 $ Children's Education Expenses f…" at bounding box center [716, 320] width 823 height 342
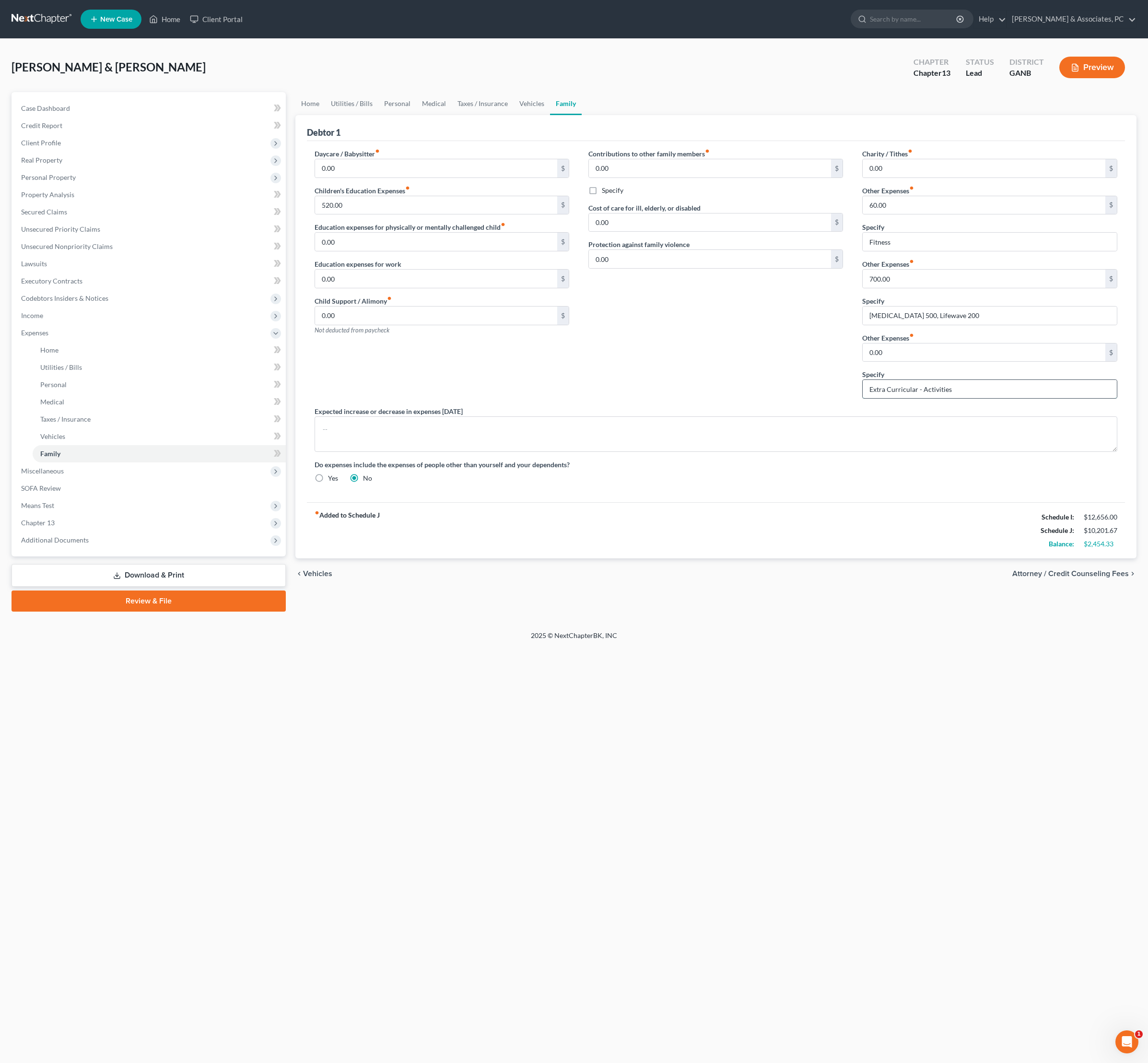
click at [934, 398] on input "Extra Curricular - Activities" at bounding box center [989, 388] width 254 height 18
click at [998, 398] on input "Extra Curricular Activities" at bounding box center [989, 388] width 254 height 18
type input "Extra Curricular Activities - Soccer"
click at [973, 362] on input "0.00" at bounding box center [984, 352] width 243 height 18
click at [973, 362] on input "0.00" at bounding box center [984, 352] width 243 height 18
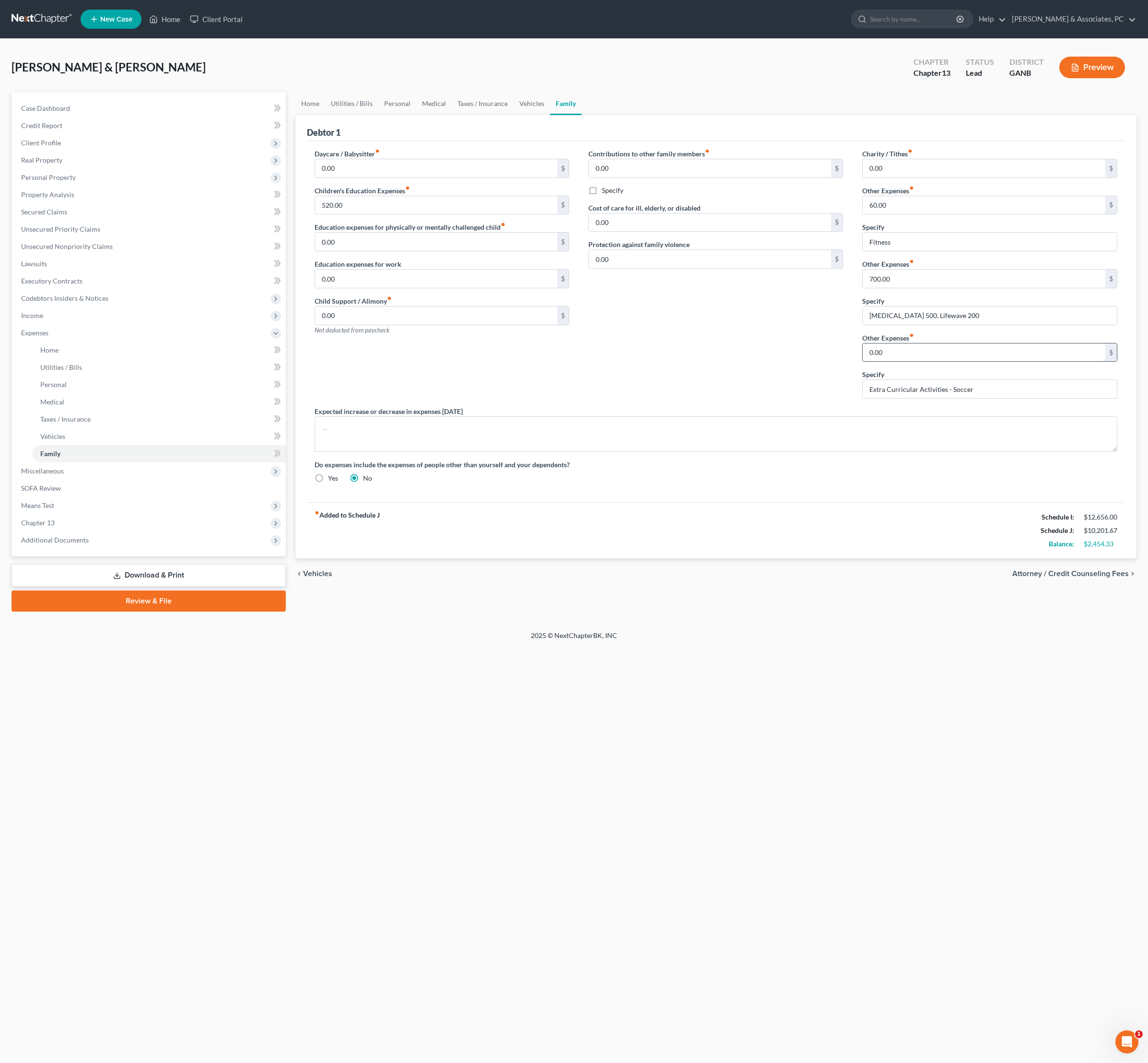
drag, startPoint x: 4, startPoint y: 948, endPoint x: 921, endPoint y: 421, distance: 1057.6
click at [921, 362] on input "0.00" at bounding box center [984, 352] width 243 height 18
drag, startPoint x: 0, startPoint y: 42, endPoint x: 929, endPoint y: 419, distance: 1002.6
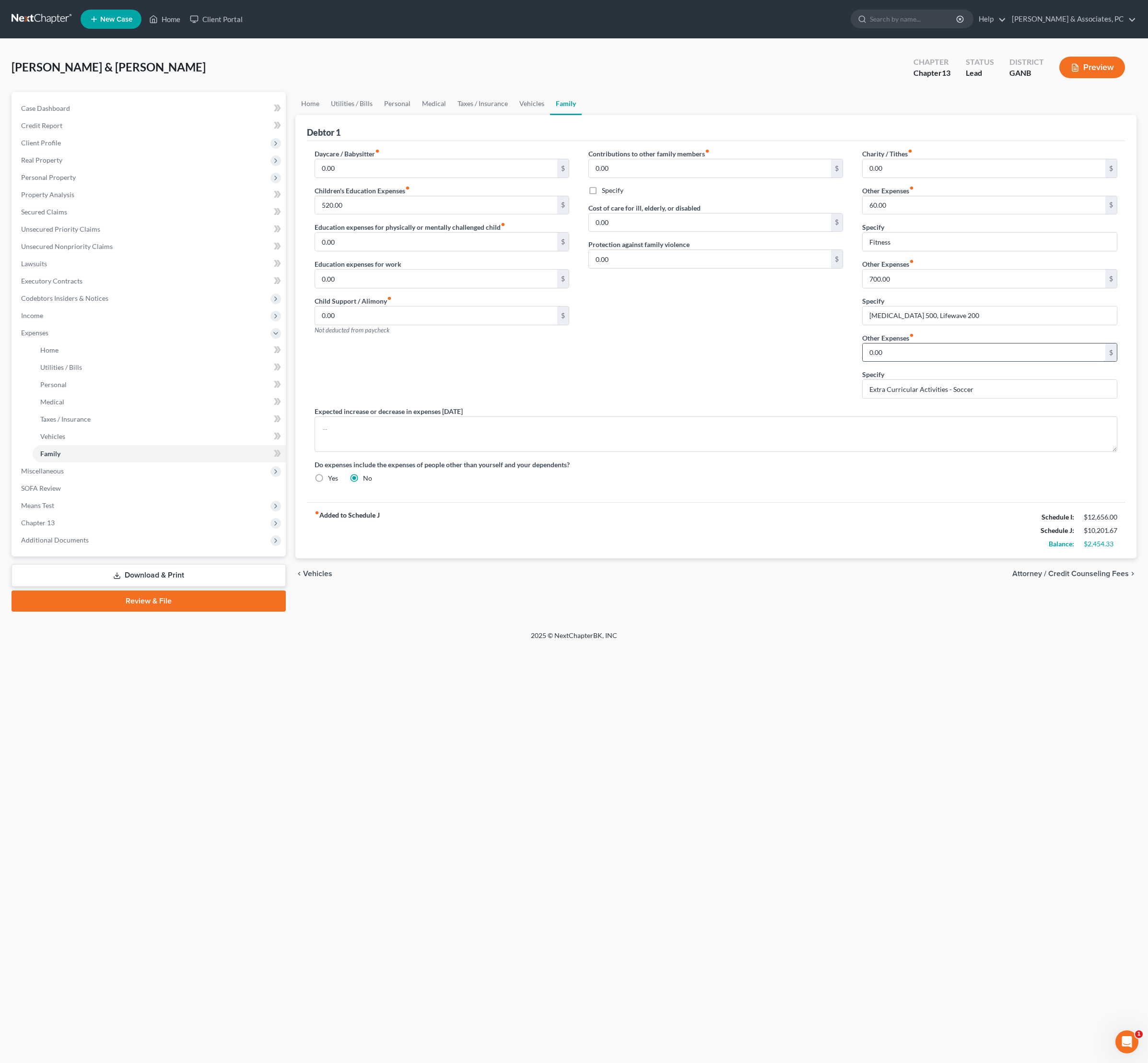
click at [929, 362] on input "0.00" at bounding box center [984, 352] width 243 height 18
click at [929, 362] on input "0.00" at bounding box center [984, 352] width 243 height 18
type input "55"
click at [824, 631] on div "[PERSON_NAME] & [PERSON_NAME] Upgraded Chapter Chapter 13 Status Lead District …" at bounding box center [574, 335] width 1148 height 592
click at [773, 406] on div "Contributions to other family members fiber_manual_record 0.00 $ Specify Cost o…" at bounding box center [716, 277] width 274 height 258
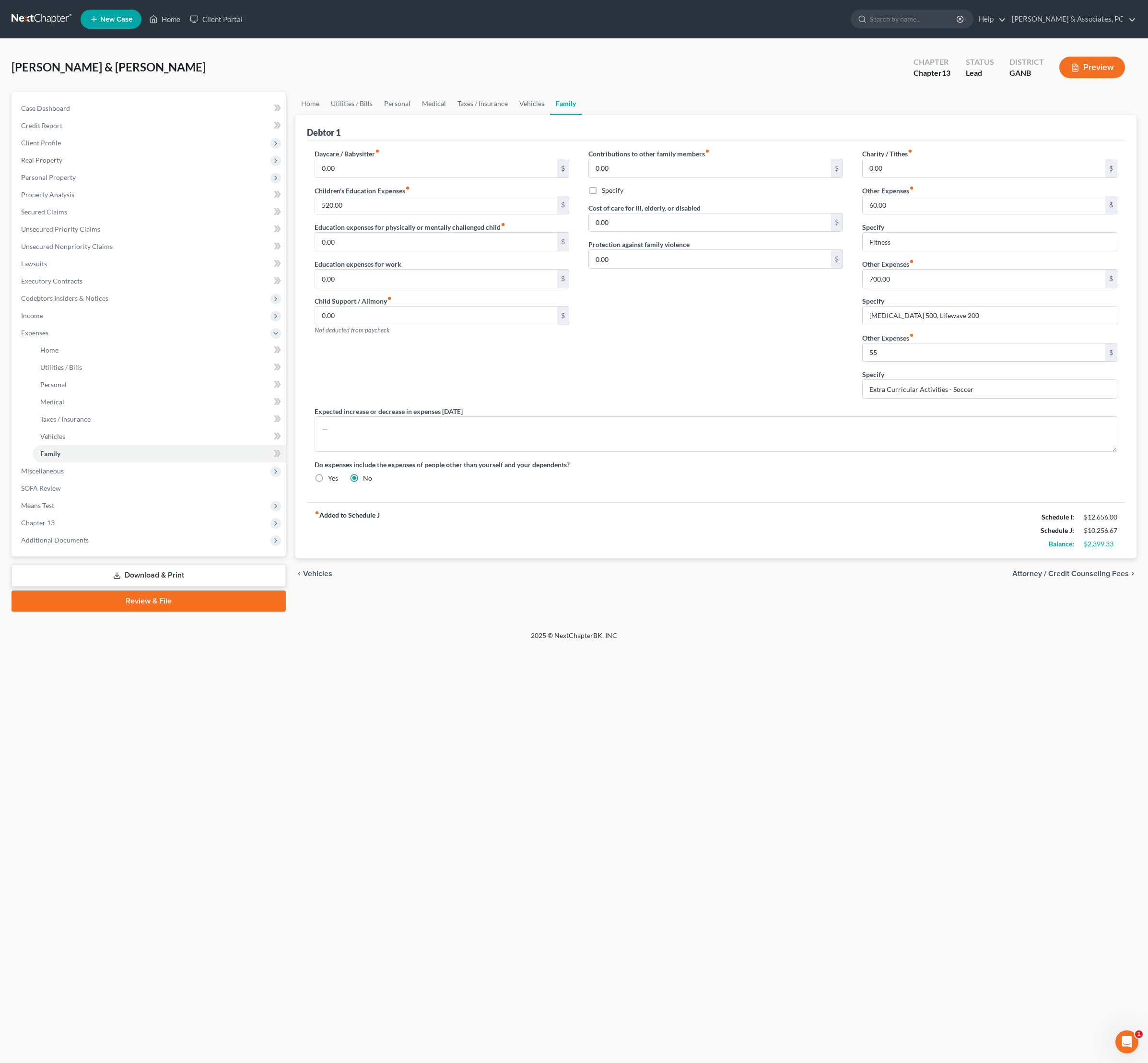
click at [680, 406] on div "Contributions to other family members fiber_manual_record 0.00 $ Specify Cost o…" at bounding box center [716, 277] width 274 height 258
click at [719, 387] on div "Contributions to other family members fiber_manual_record 0.00 $ Specify Cost o…" at bounding box center [716, 277] width 274 height 258
click at [550, 112] on link "Vehicles" at bounding box center [532, 103] width 37 height 23
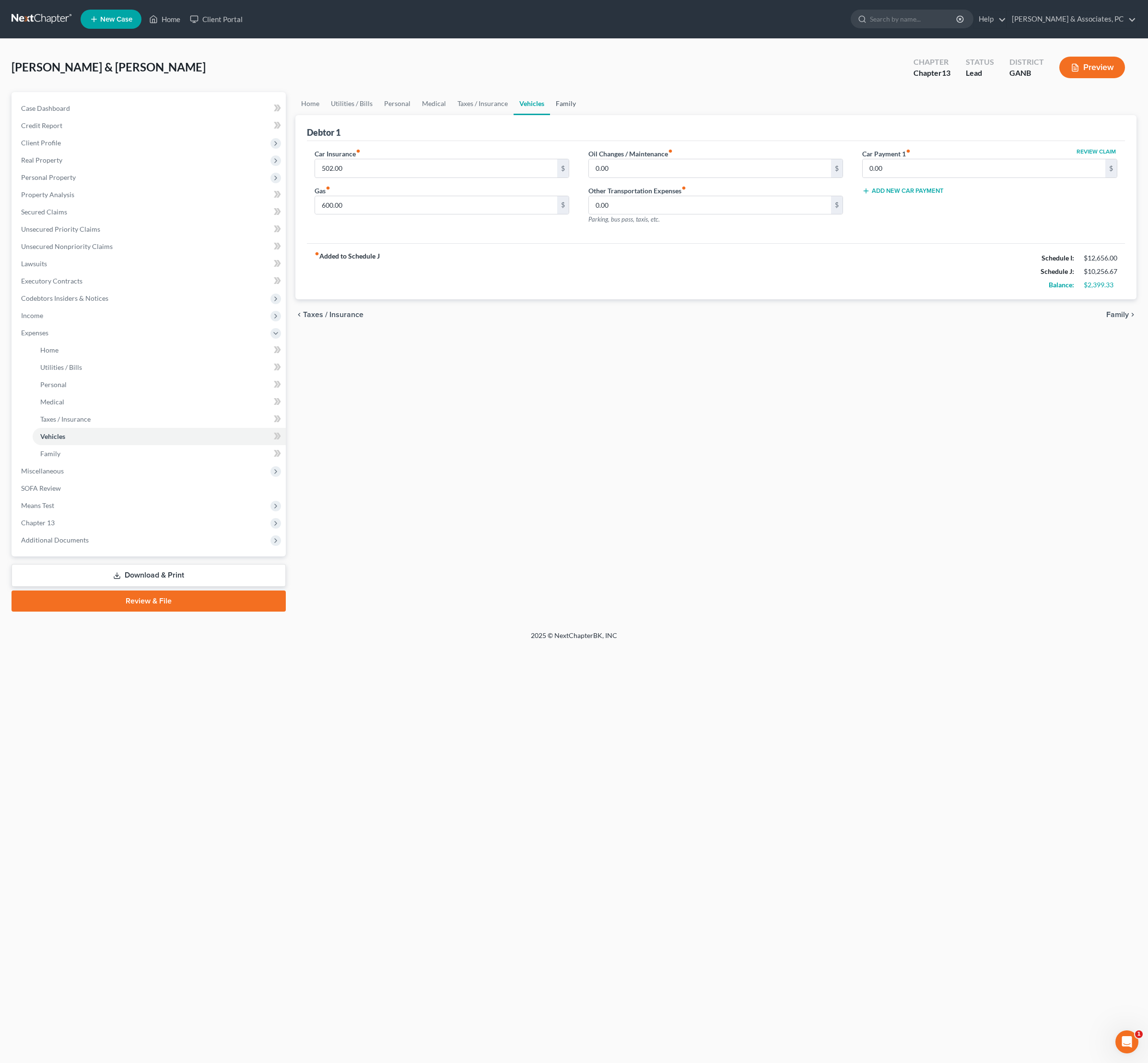
click at [582, 112] on link "Family" at bounding box center [565, 103] width 32 height 23
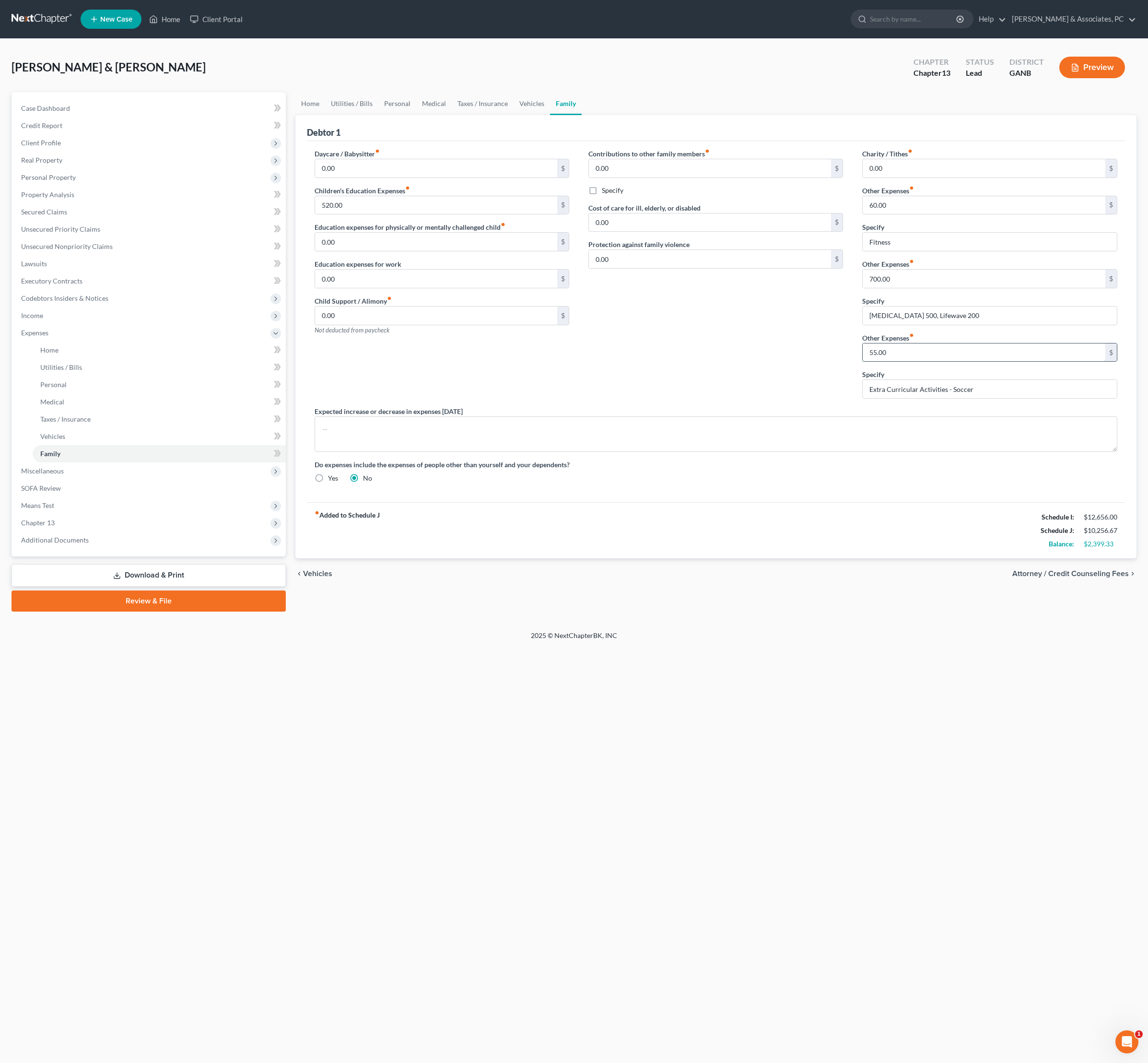
click at [911, 362] on input "55.00" at bounding box center [984, 352] width 243 height 18
type input "56"
click at [778, 406] on div "Contributions to other family members fiber_manual_record 0.00 $ Specify Cost o…" at bounding box center [716, 277] width 274 height 258
click at [550, 115] on link "Vehicles" at bounding box center [532, 103] width 37 height 23
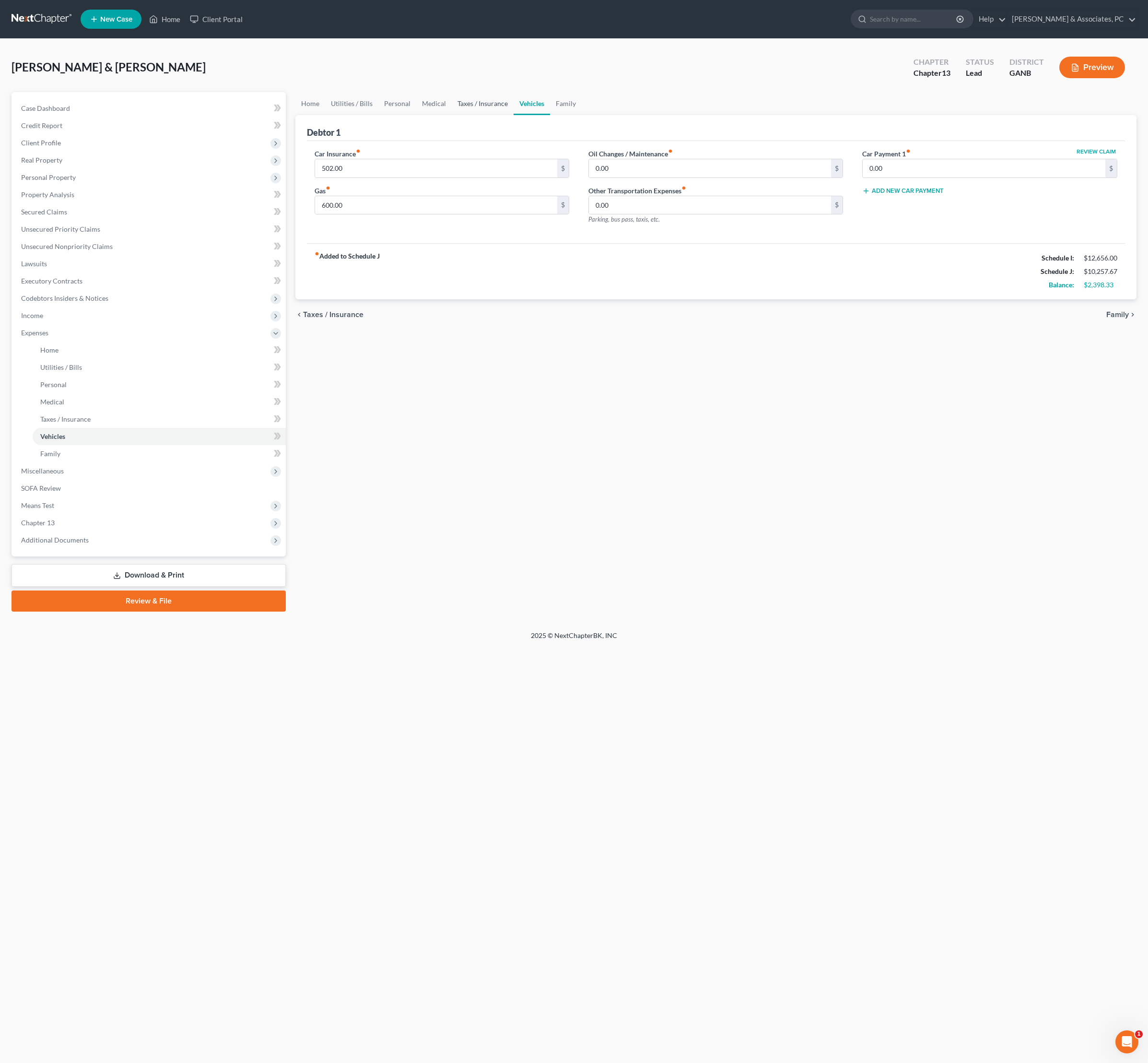
click at [514, 115] on link "Taxes / Insurance" at bounding box center [483, 103] width 62 height 23
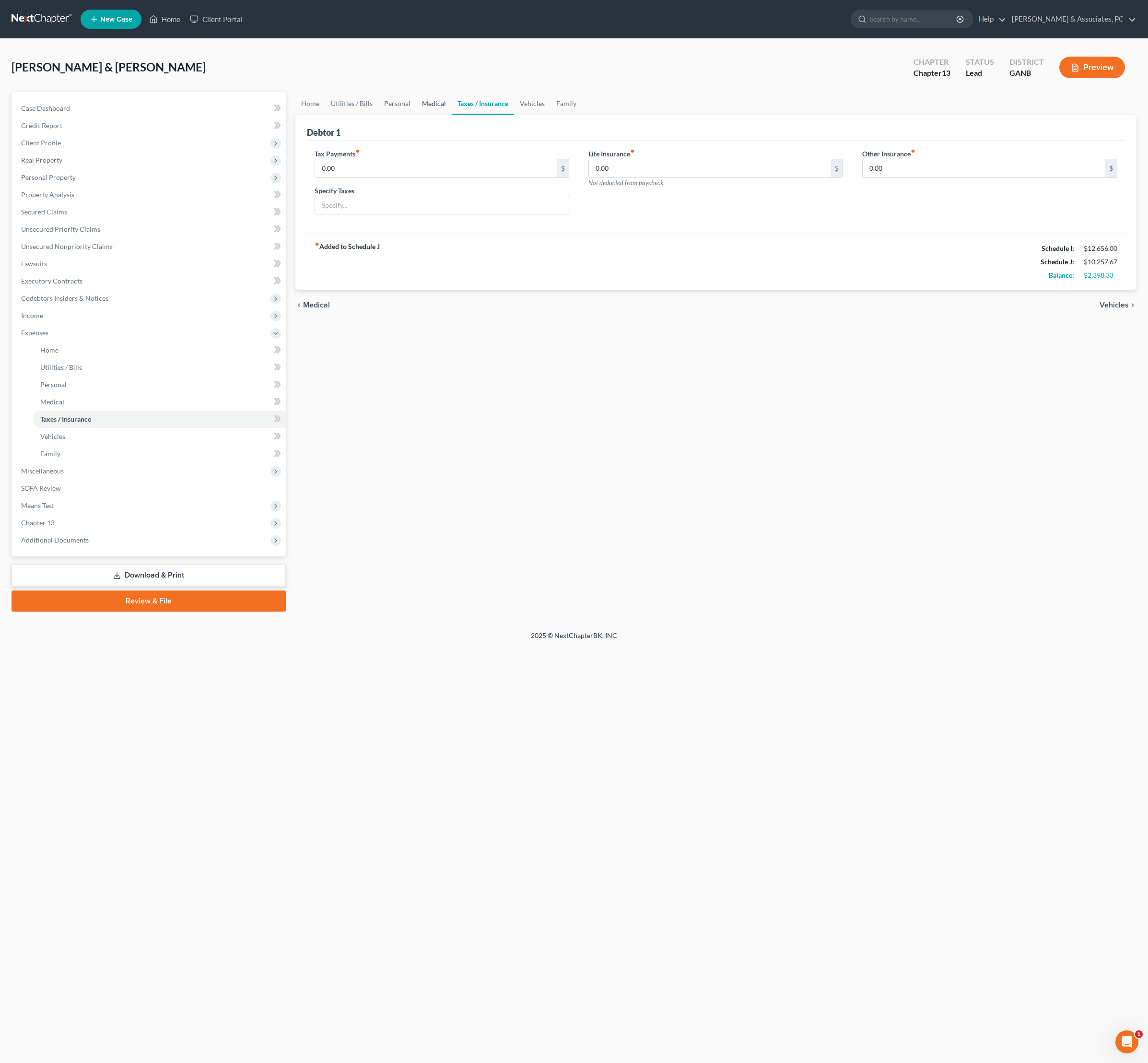
click at [452, 115] on link "Medical" at bounding box center [434, 103] width 35 height 23
click at [416, 115] on link "Personal" at bounding box center [398, 103] width 38 height 23
click at [379, 112] on link "Utilities / Bills" at bounding box center [352, 103] width 54 height 23
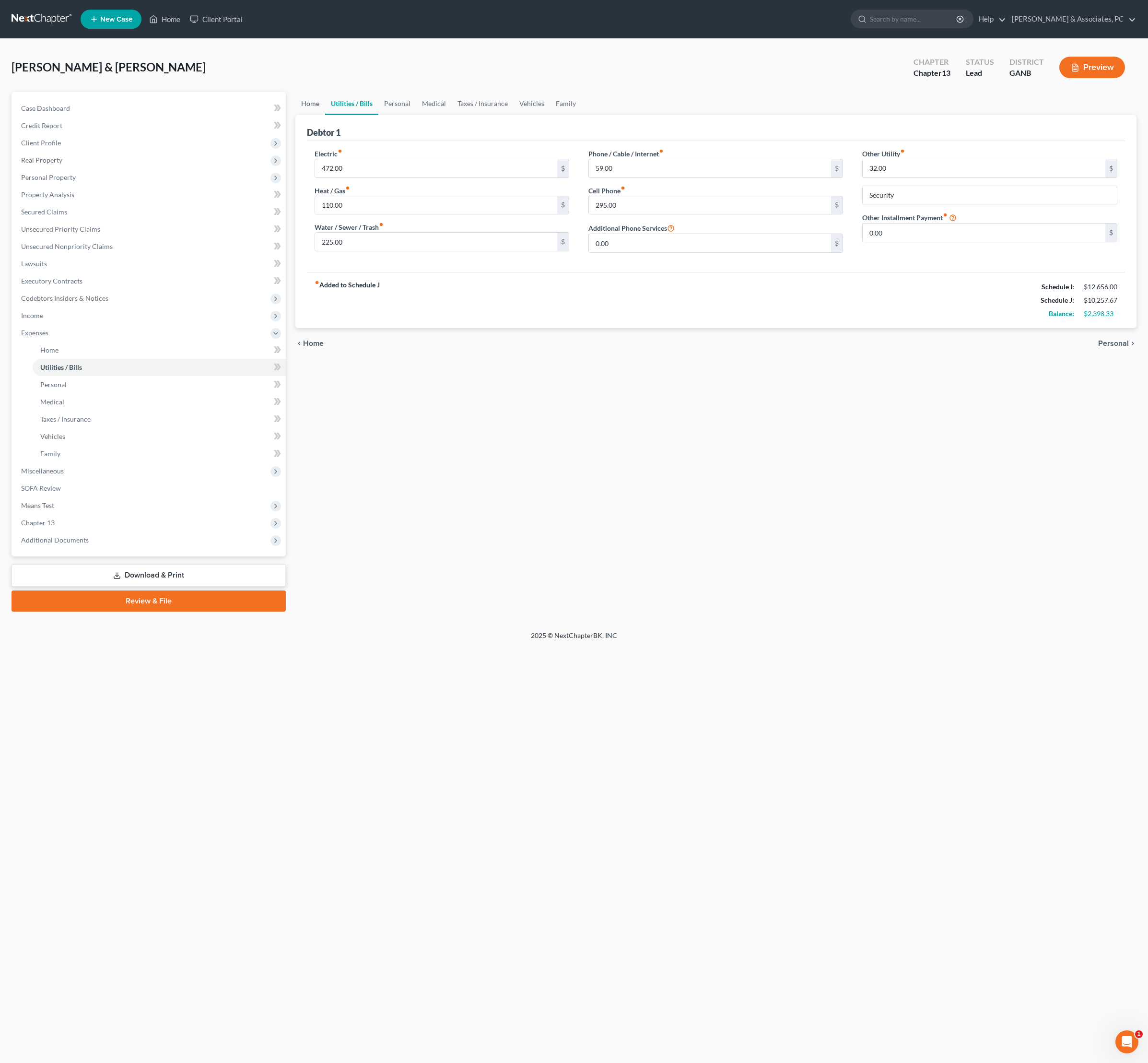
click at [319, 112] on link "Home" at bounding box center [310, 103] width 30 height 23
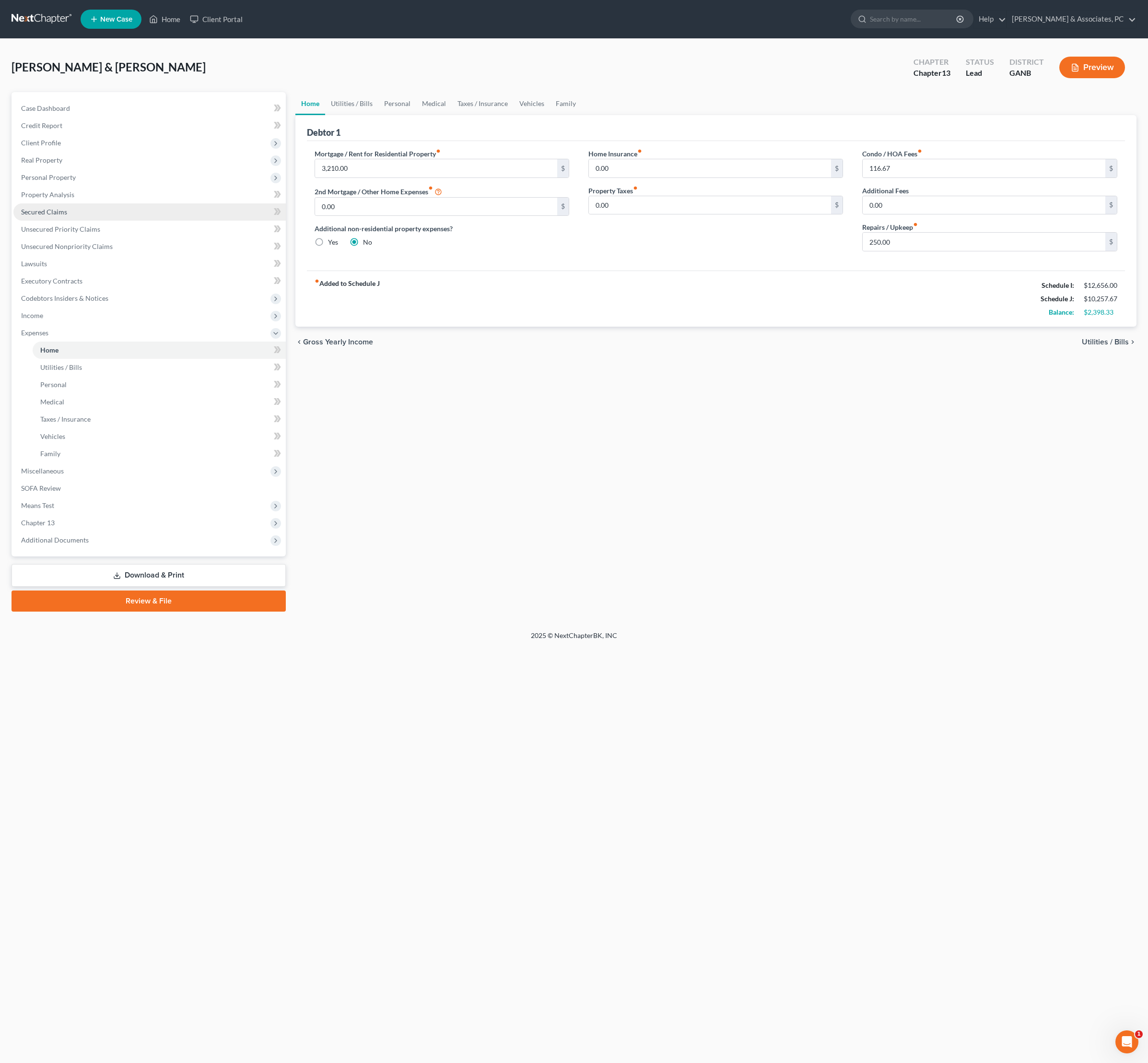
click at [67, 216] on span "Secured Claims" at bounding box center [44, 211] width 46 height 8
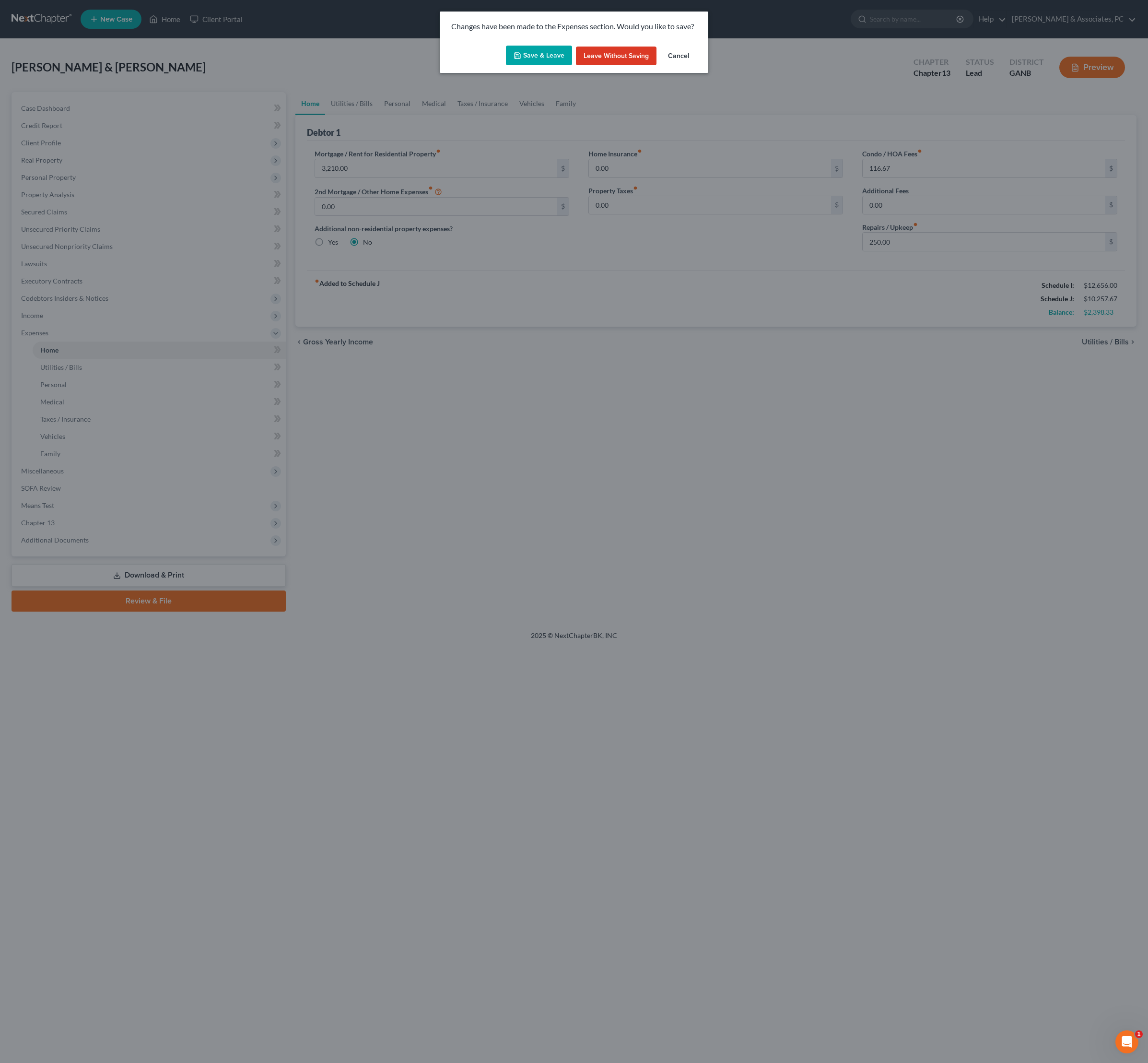
click at [531, 65] on button "Save & Leave" at bounding box center [539, 55] width 66 height 20
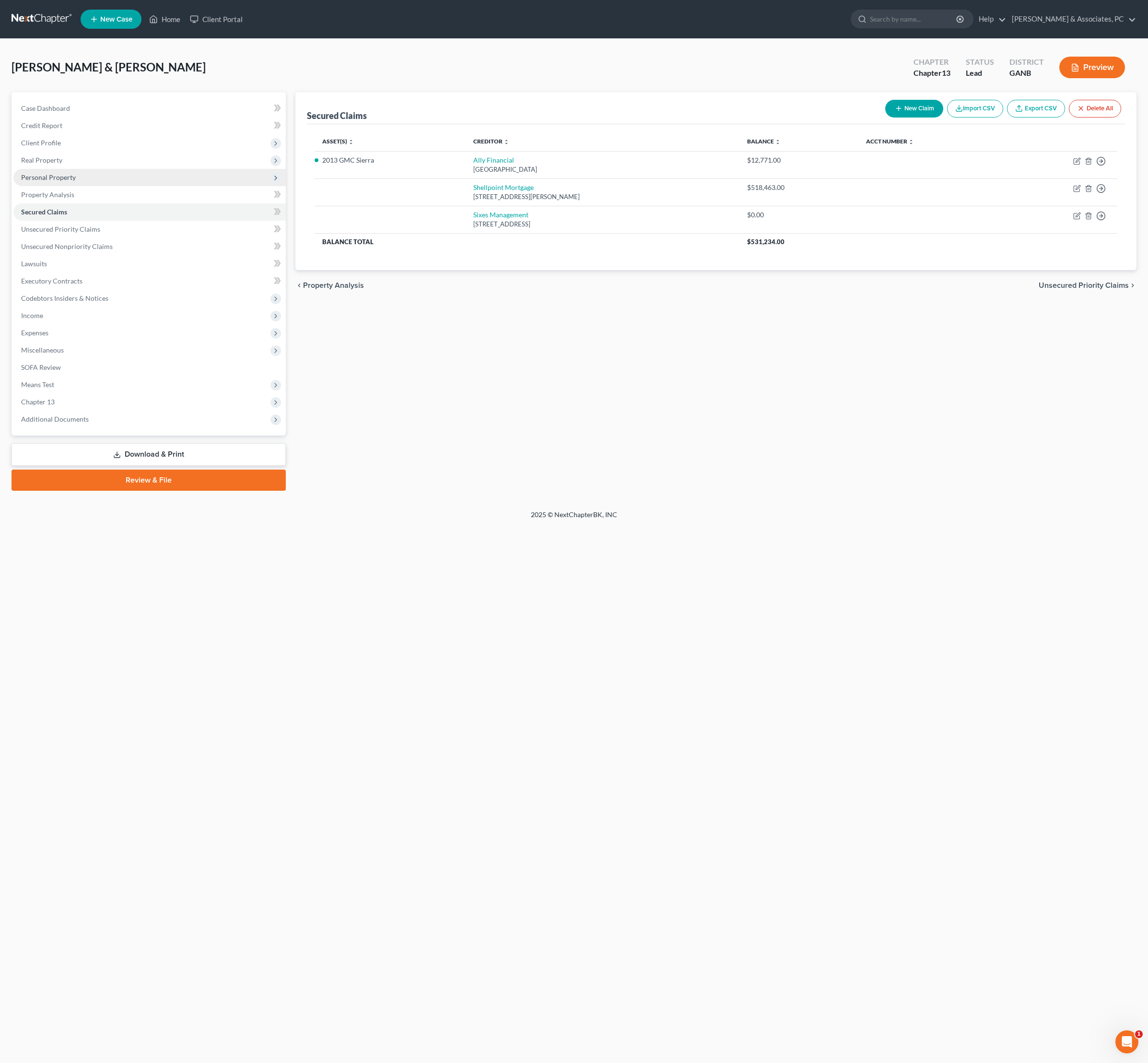
click at [62, 181] on span "Personal Property" at bounding box center [48, 177] width 54 height 8
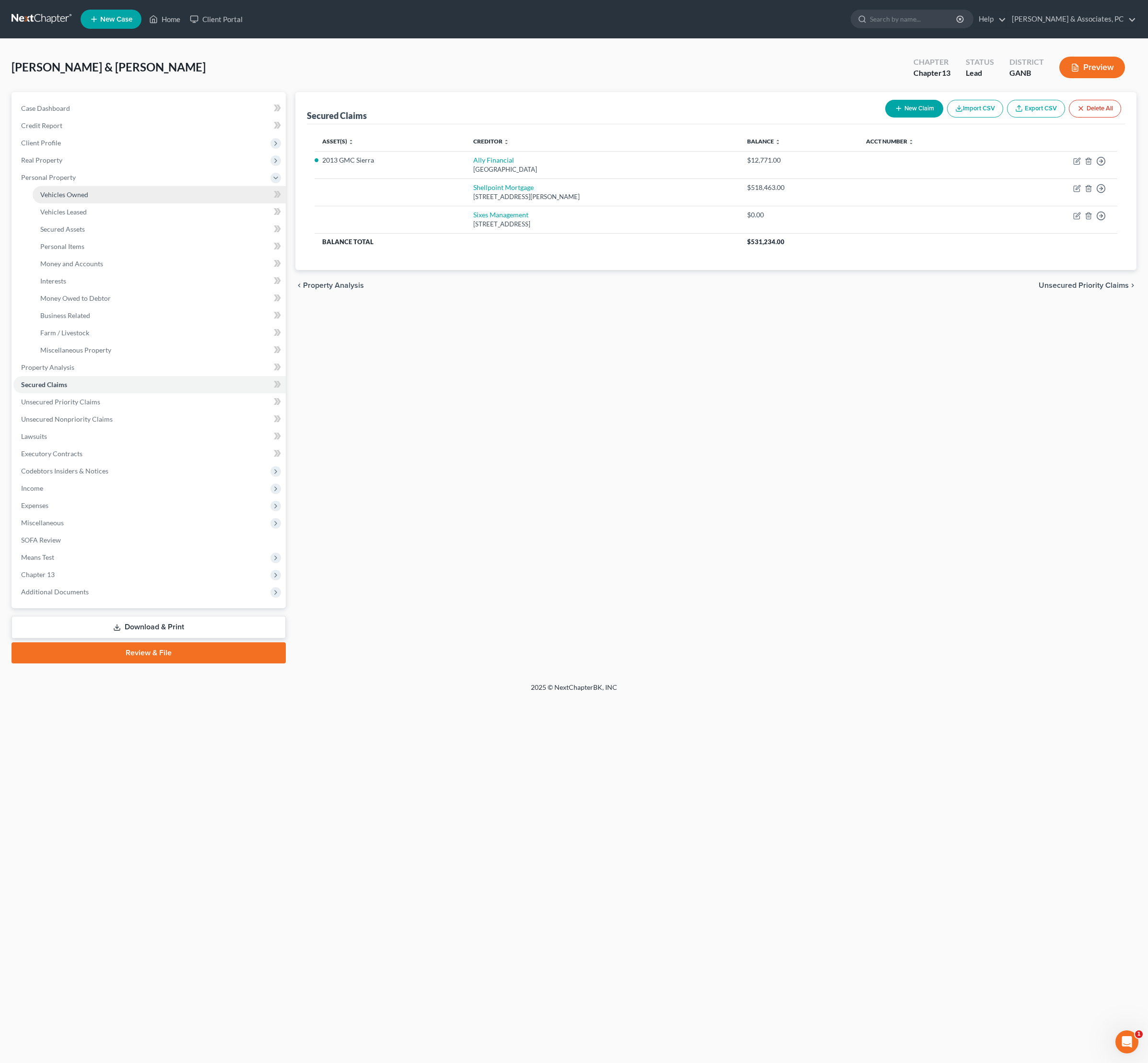
click at [74, 199] on span "Vehicles Owned" at bounding box center [64, 194] width 48 height 8
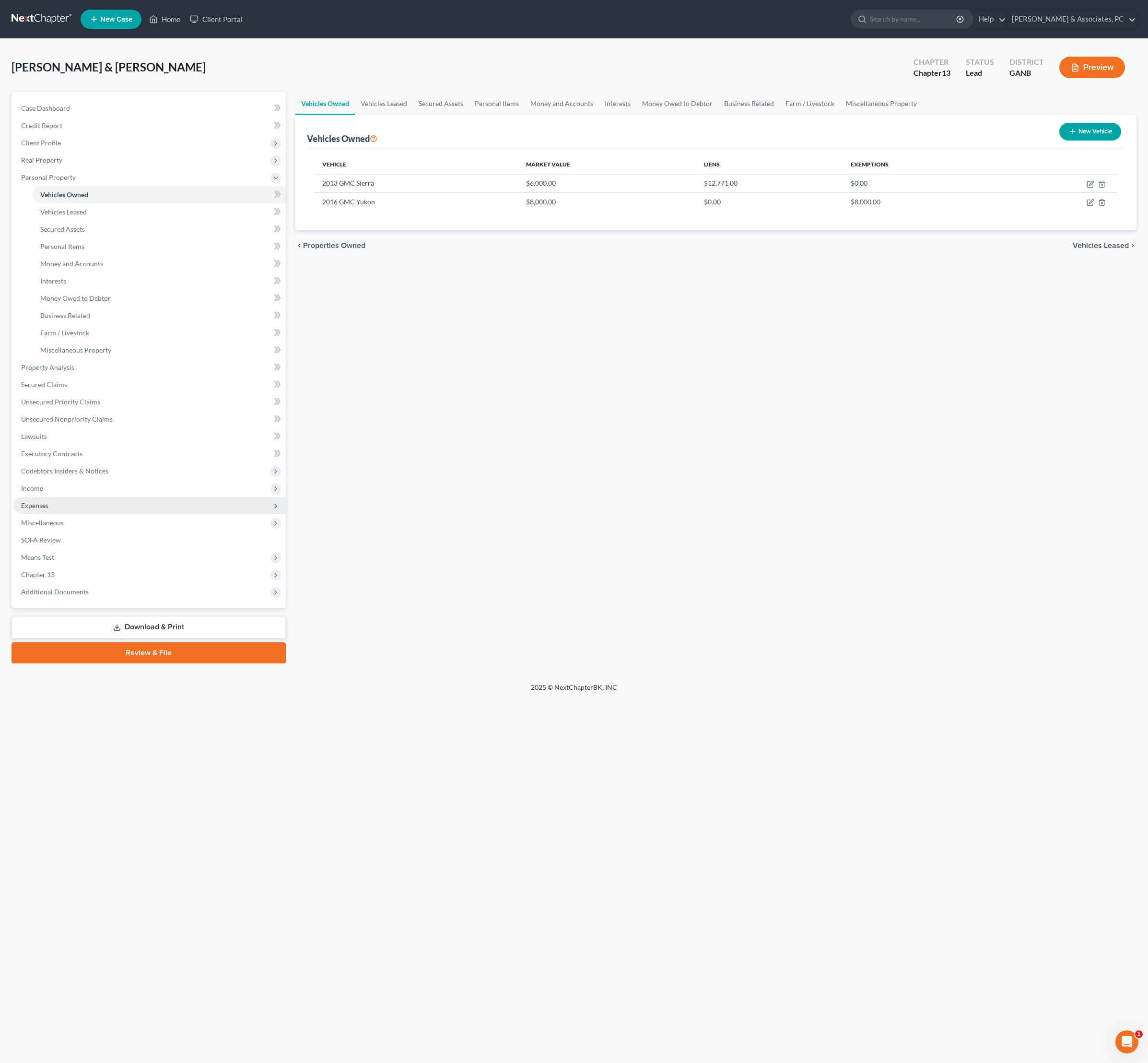
click at [45, 509] on span "Expenses" at bounding box center [34, 505] width 27 height 8
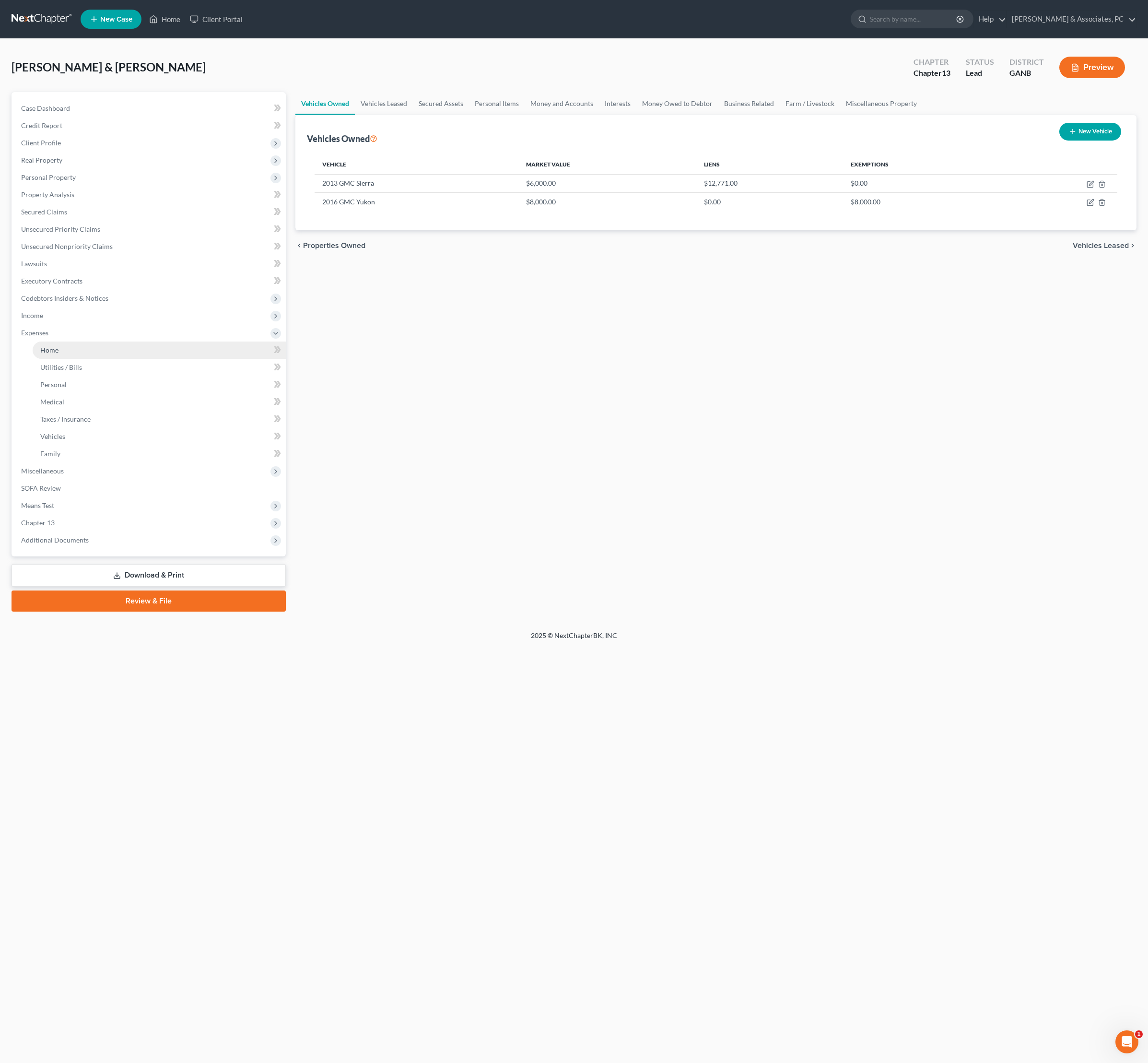
click at [59, 354] on span "Home" at bounding box center [49, 349] width 18 height 8
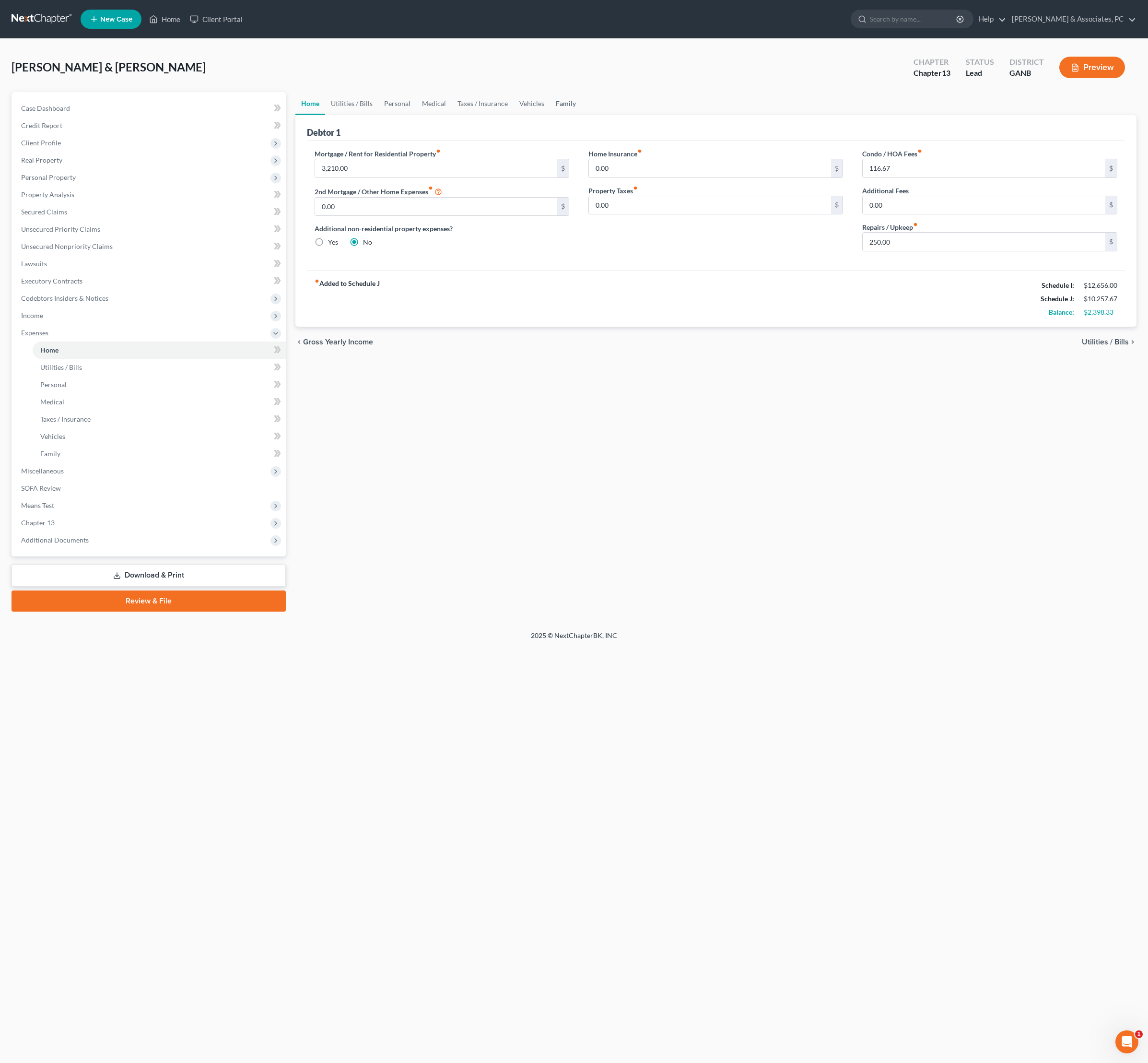
click at [582, 115] on link "Family" at bounding box center [565, 103] width 32 height 23
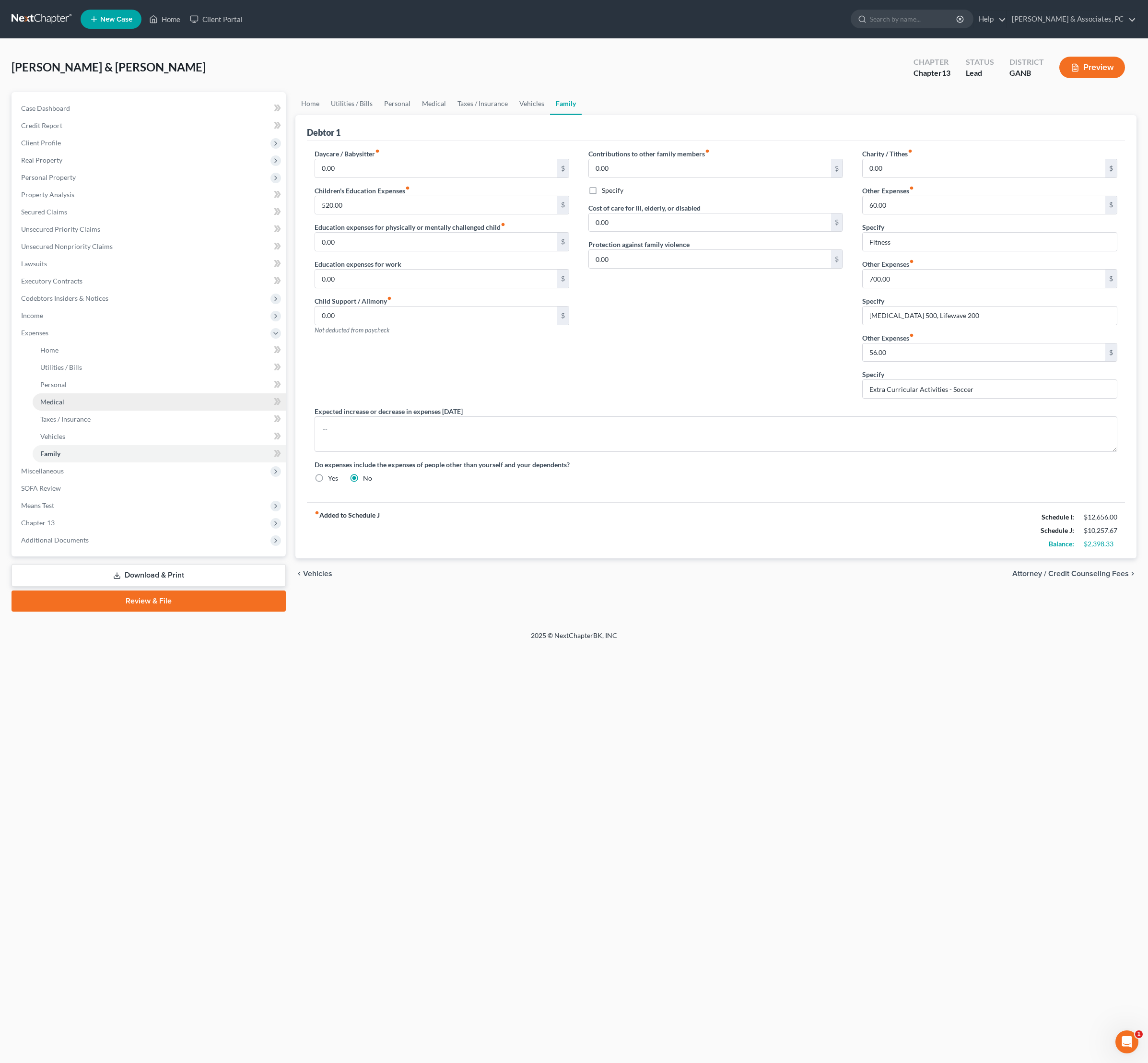
click at [998, 362] on input "56.00" at bounding box center [984, 352] width 243 height 18
type input "85"
click at [735, 406] on div "Contributions to other family members fiber_manual_record 0.00 $ Specify Cost o…" at bounding box center [716, 277] width 274 height 258
click at [550, 115] on link "Vehicles" at bounding box center [532, 103] width 37 height 23
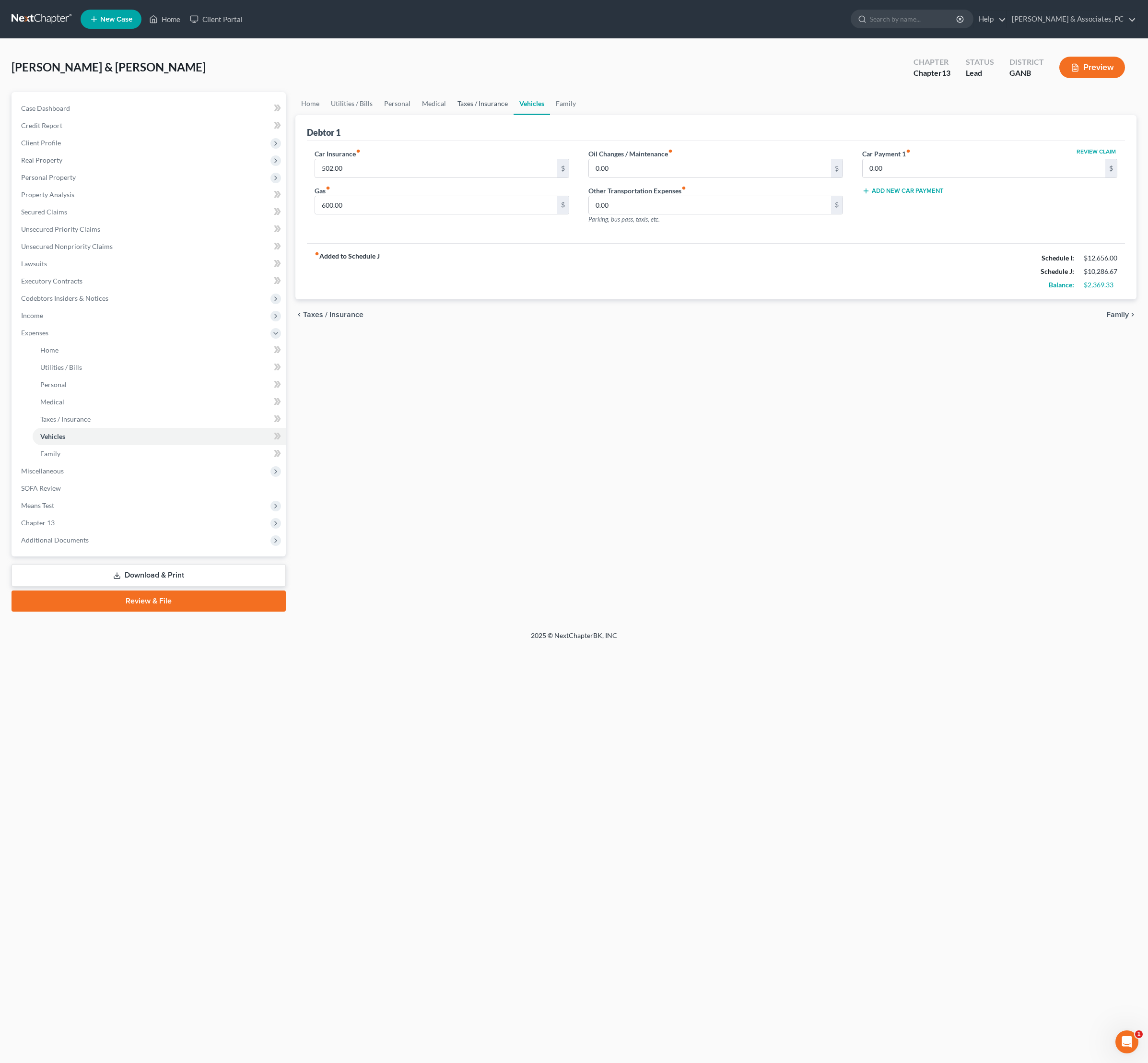
click at [514, 115] on link "Taxes / Insurance" at bounding box center [483, 103] width 62 height 23
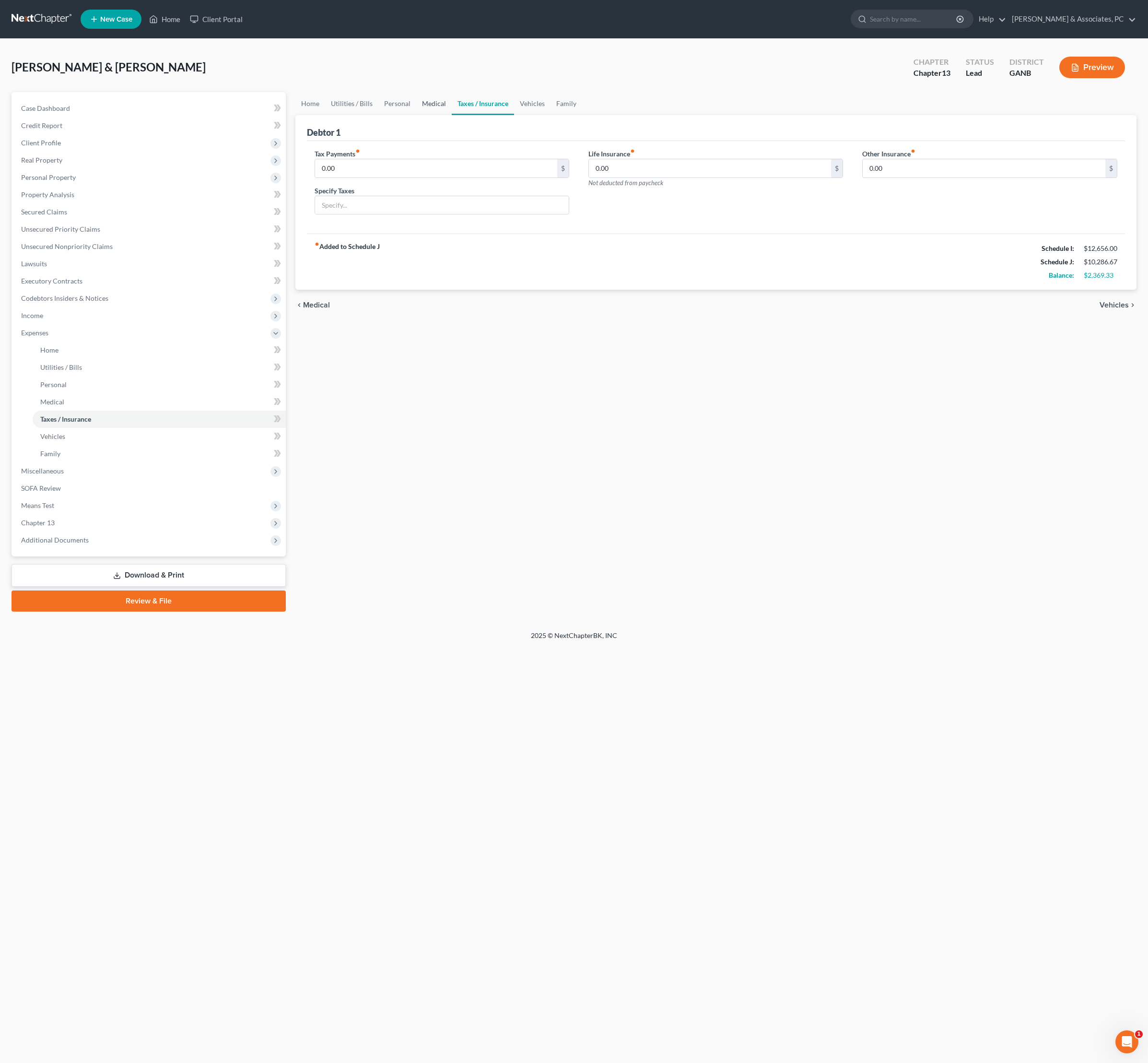
click at [452, 110] on link "Medical" at bounding box center [434, 103] width 35 height 23
click at [582, 115] on link "Family" at bounding box center [565, 103] width 32 height 23
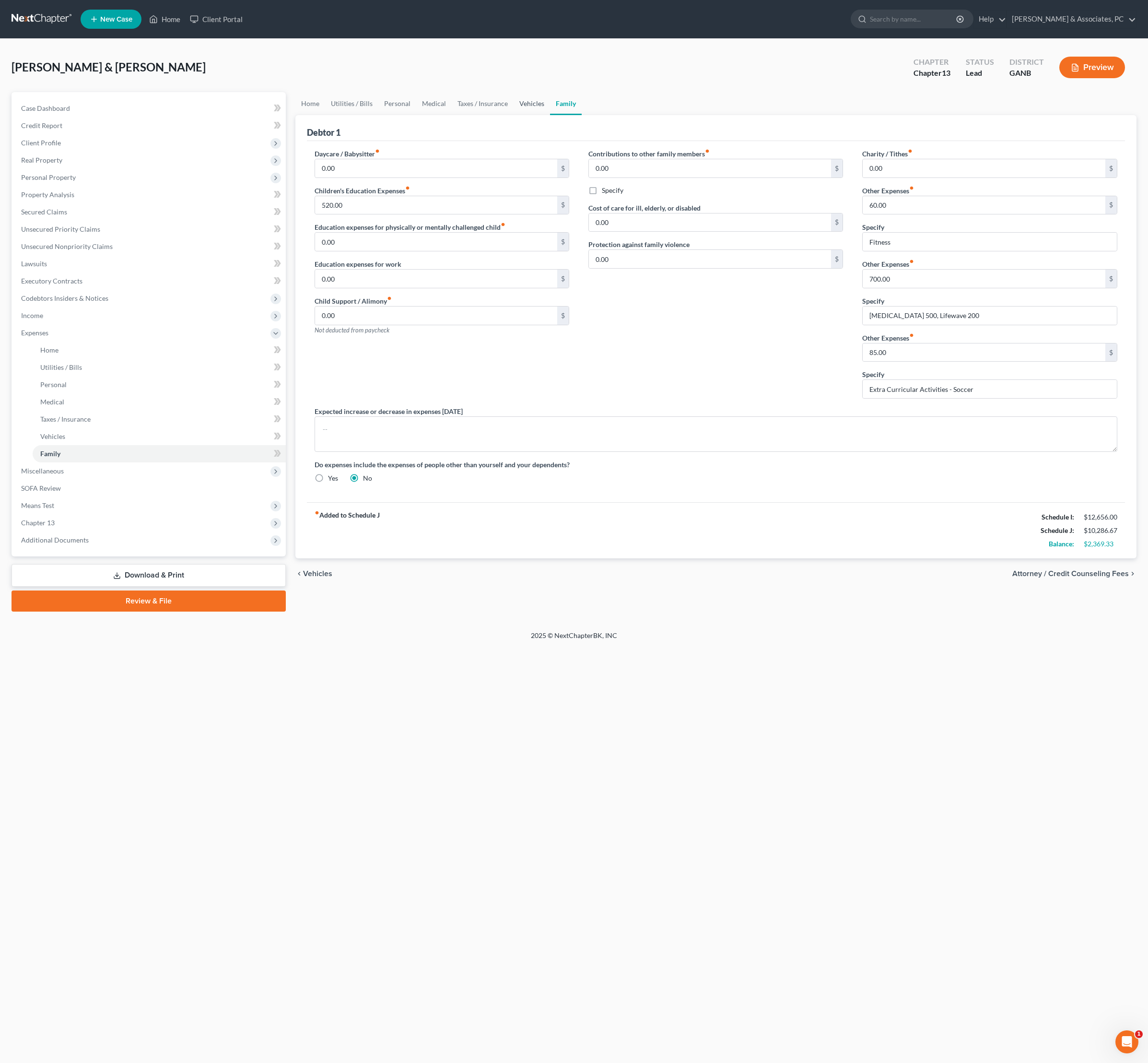
click at [550, 113] on link "Vehicles" at bounding box center [532, 103] width 37 height 23
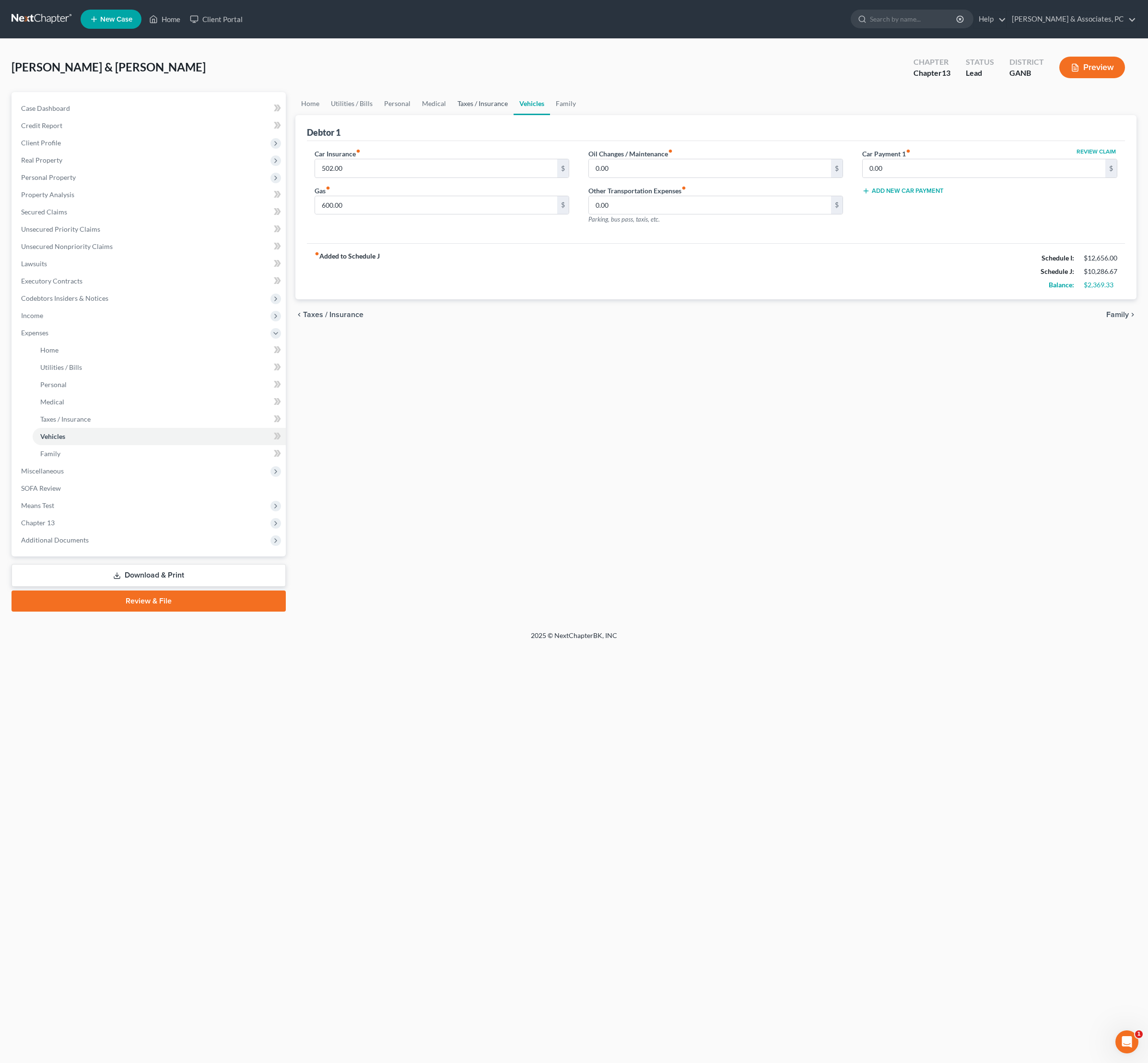
click at [514, 113] on link "Taxes / Insurance" at bounding box center [483, 103] width 62 height 23
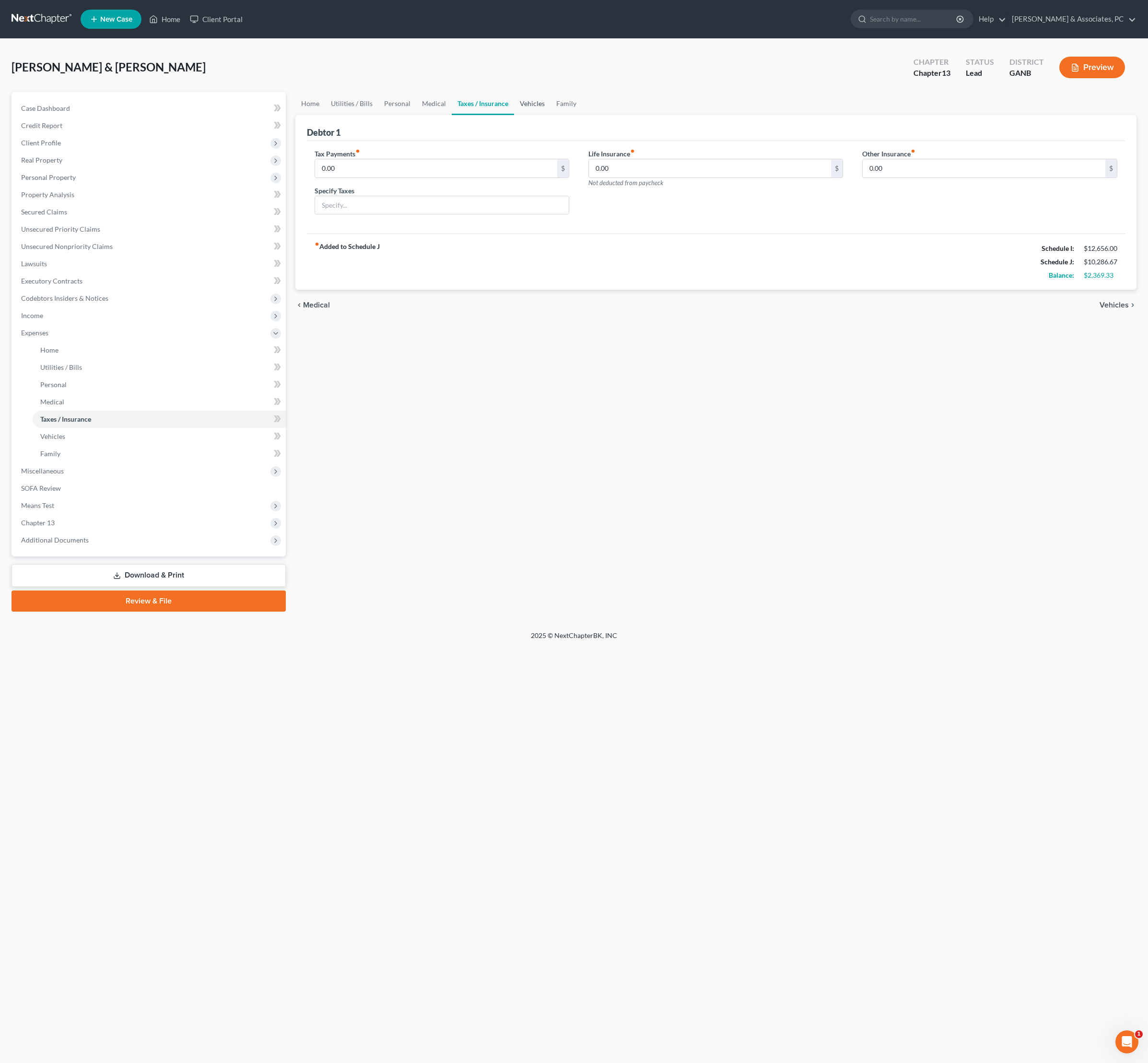
click at [551, 115] on link "Vehicles" at bounding box center [532, 103] width 37 height 23
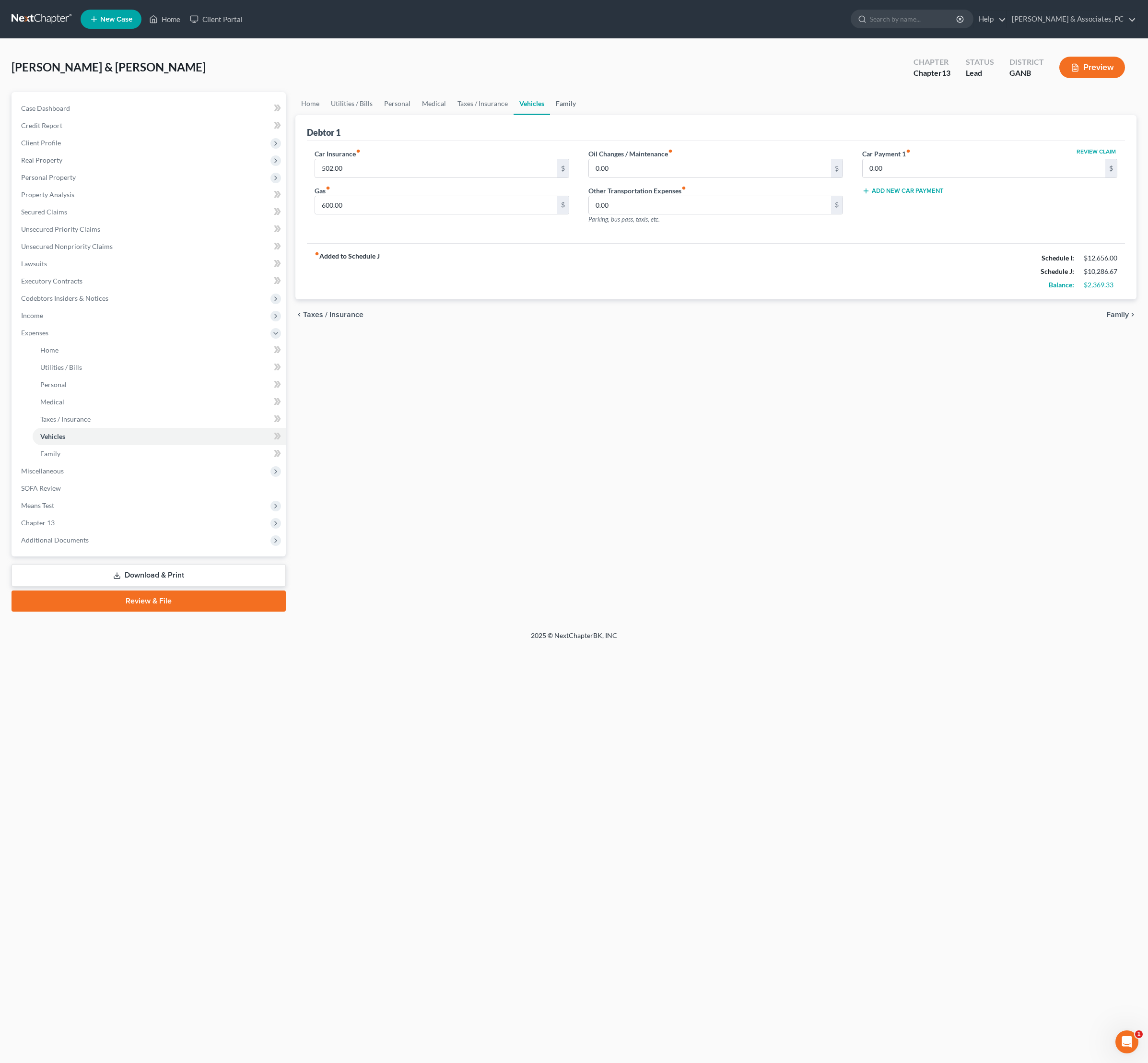
click at [582, 115] on link "Family" at bounding box center [565, 103] width 32 height 23
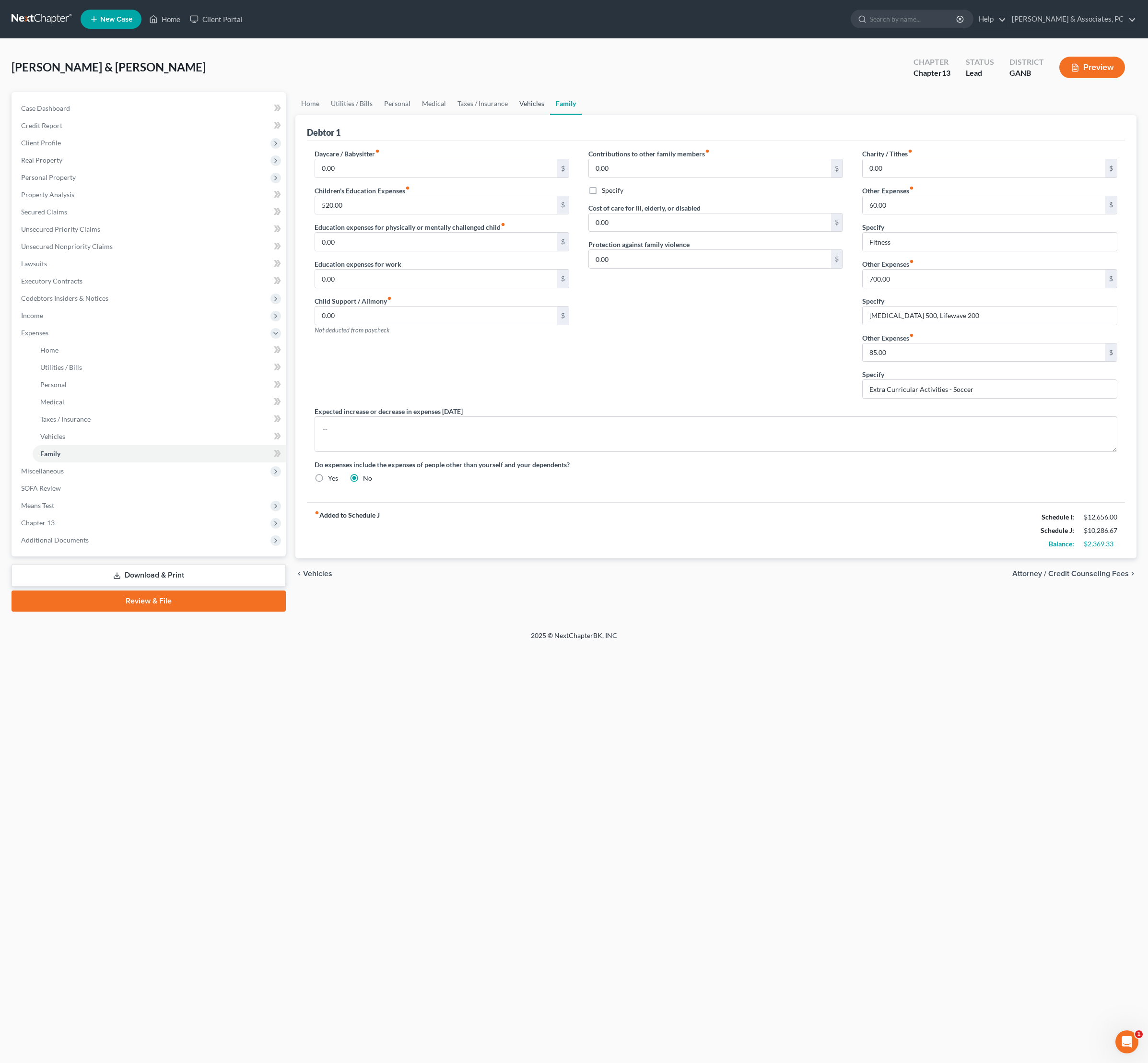
click at [550, 110] on link "Vehicles" at bounding box center [532, 103] width 37 height 23
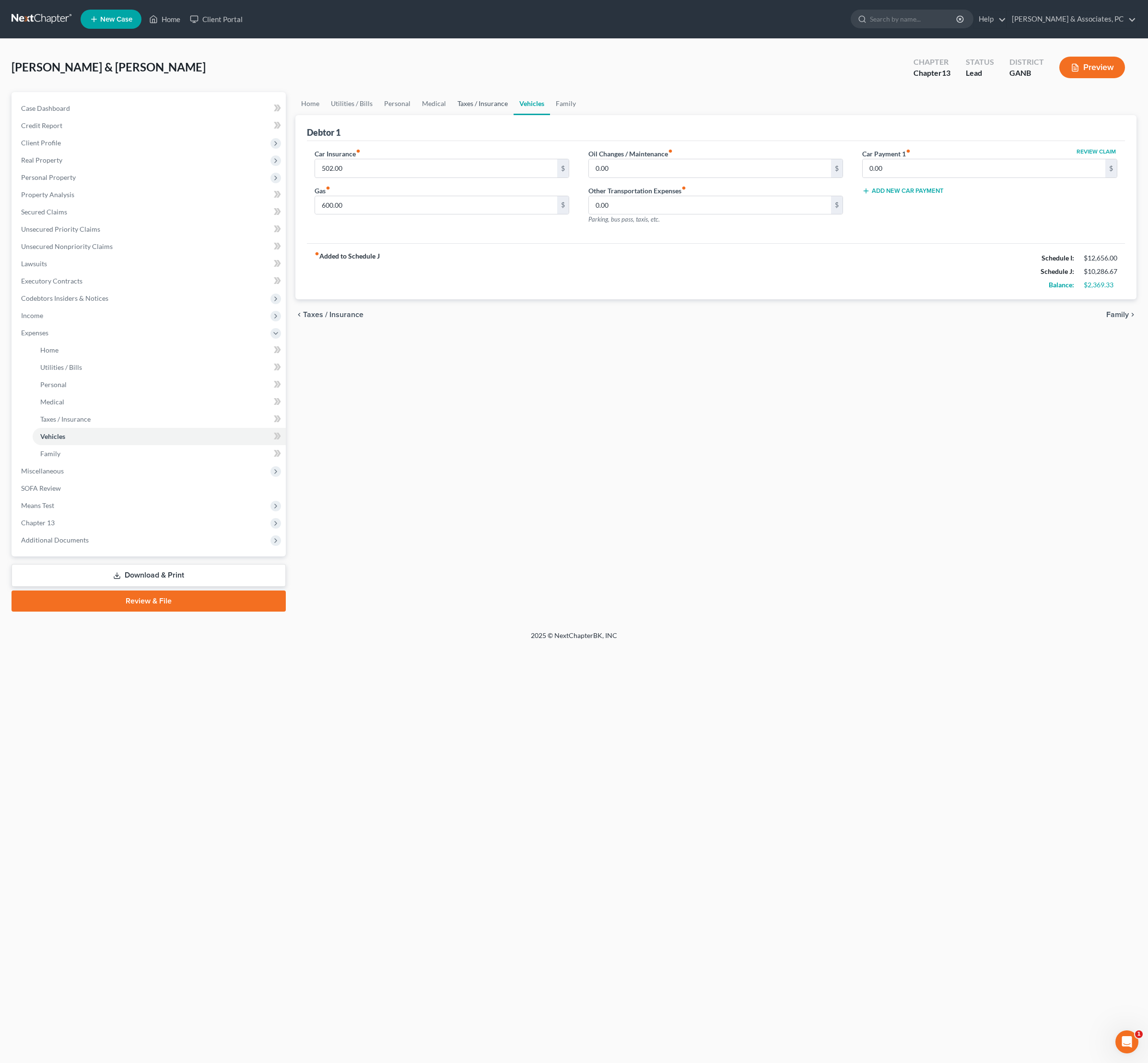
click at [514, 107] on link "Taxes / Insurance" at bounding box center [483, 103] width 62 height 23
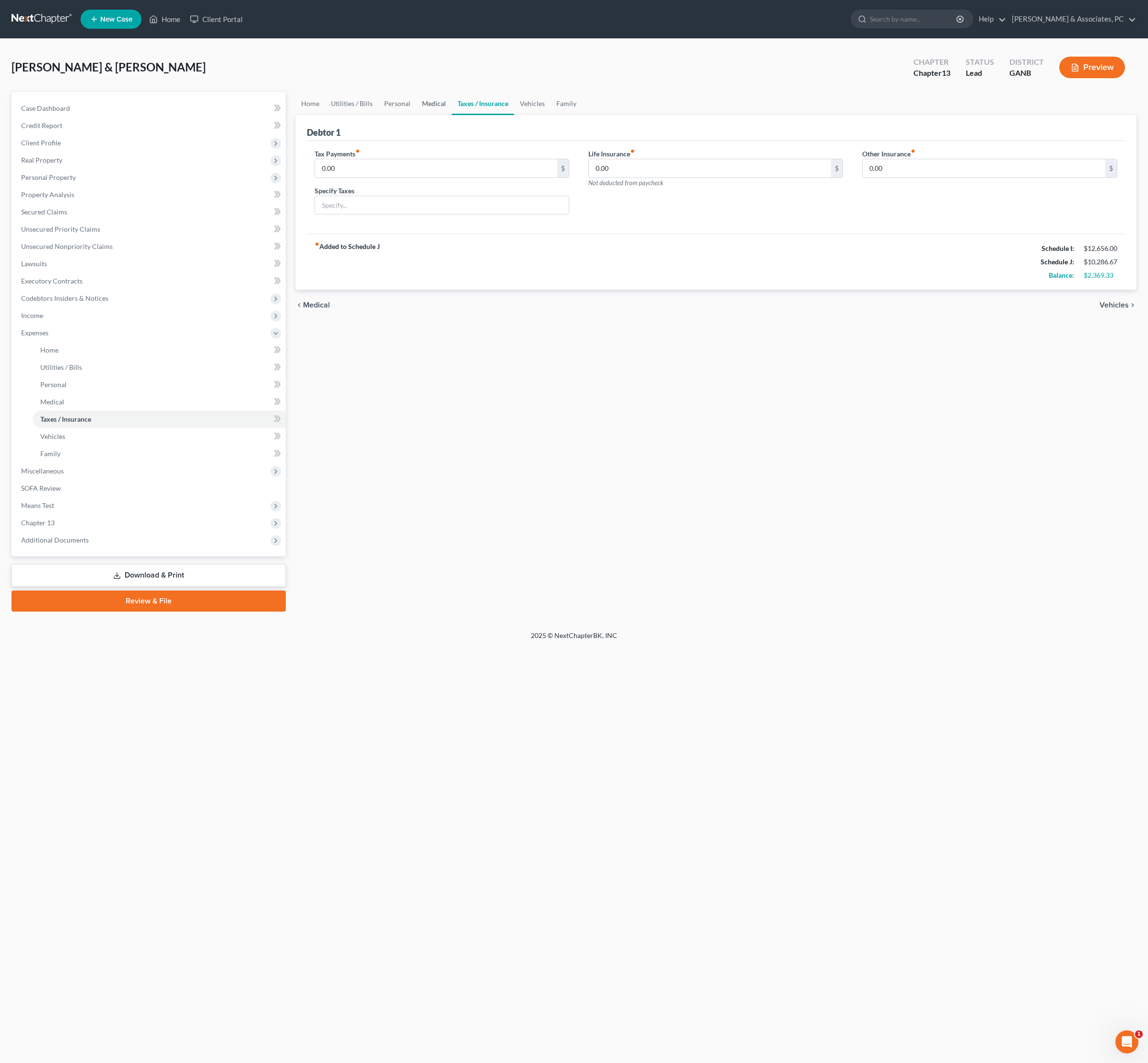
click at [452, 115] on link "Medical" at bounding box center [434, 103] width 35 height 23
click at [416, 112] on link "Personal" at bounding box center [398, 103] width 38 height 23
click at [379, 109] on link "Utilities / Bills" at bounding box center [352, 103] width 54 height 23
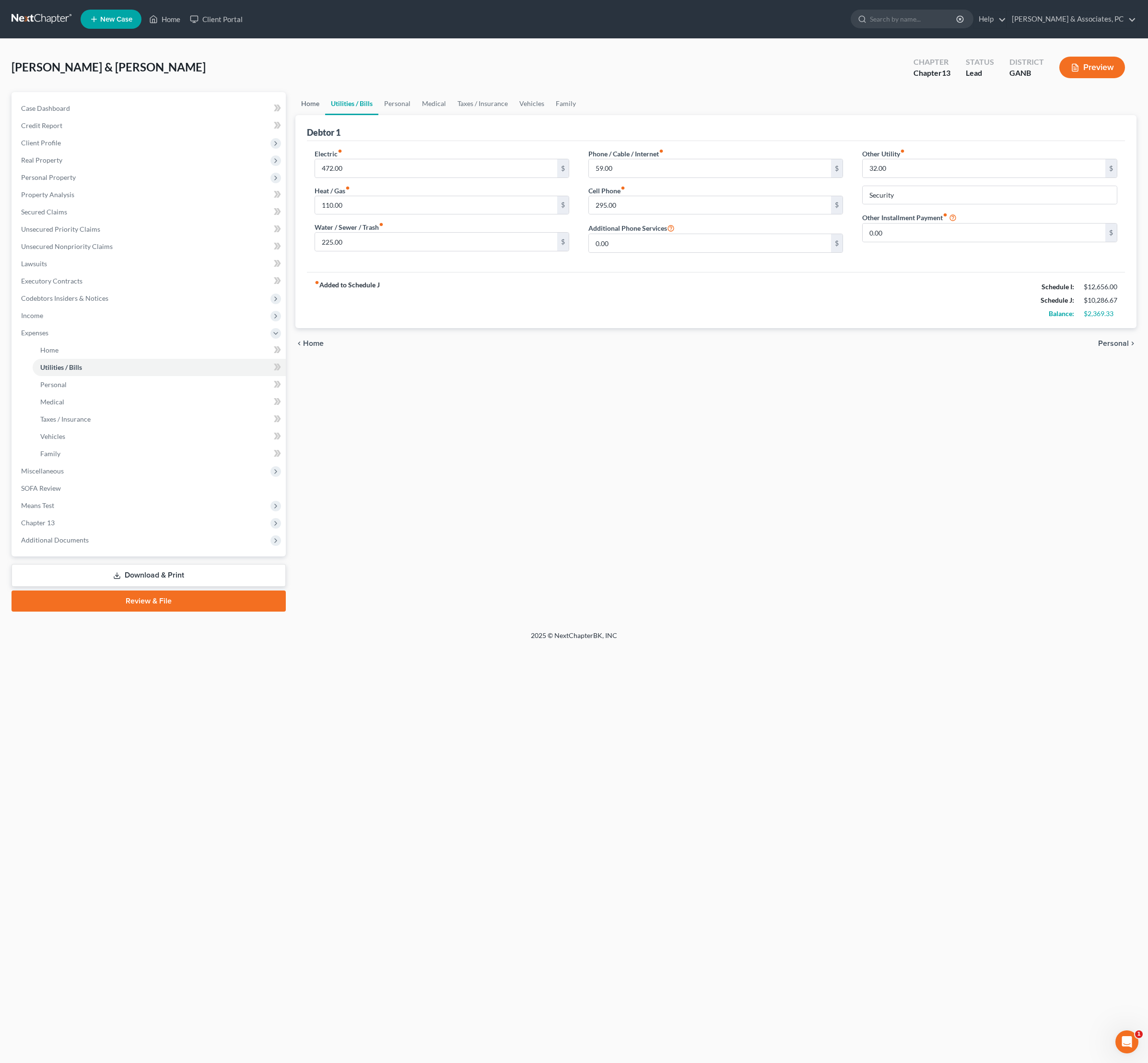
click at [325, 110] on link "Home" at bounding box center [310, 103] width 30 height 23
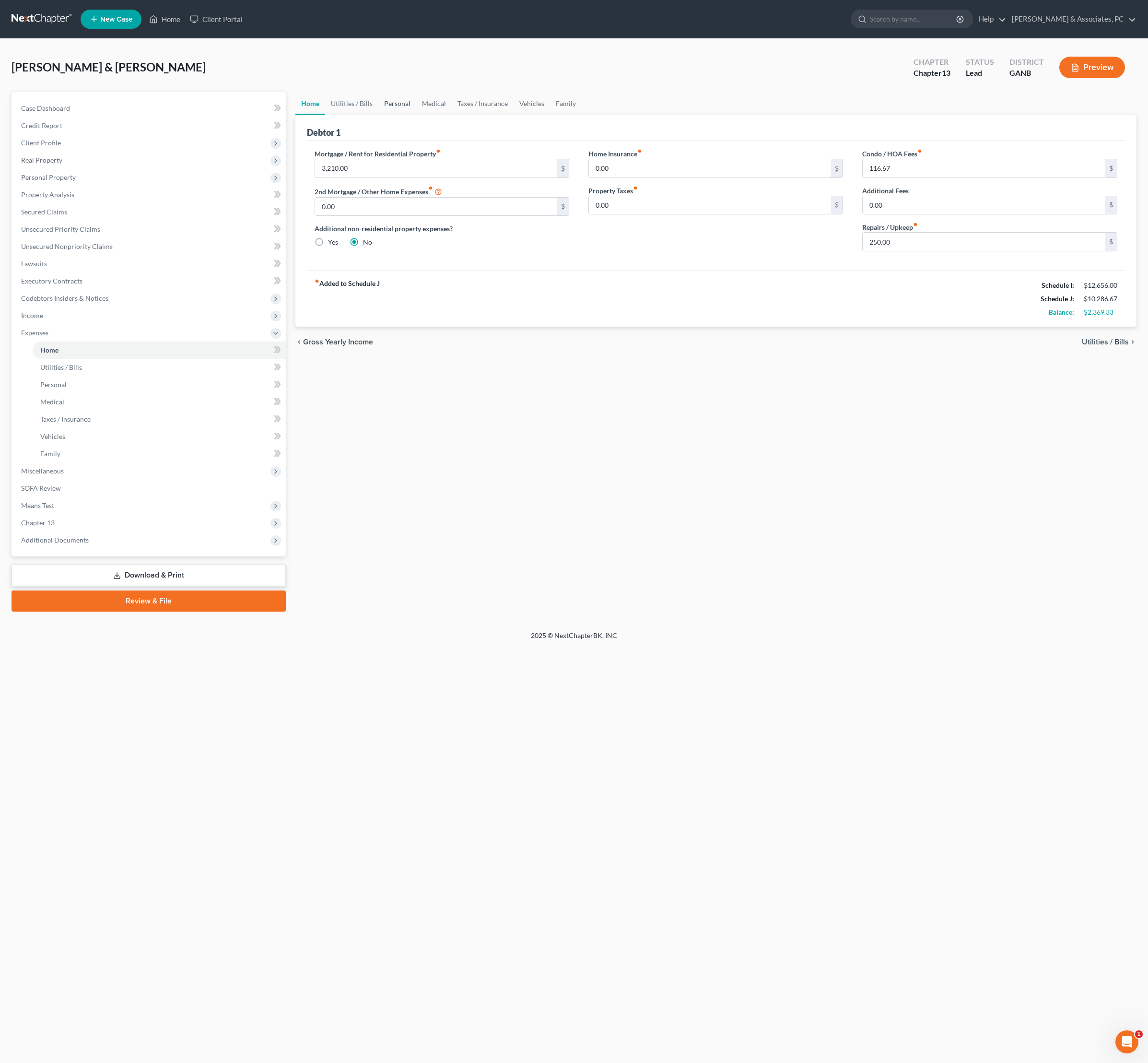
click at [416, 115] on link "Personal" at bounding box center [398, 103] width 38 height 23
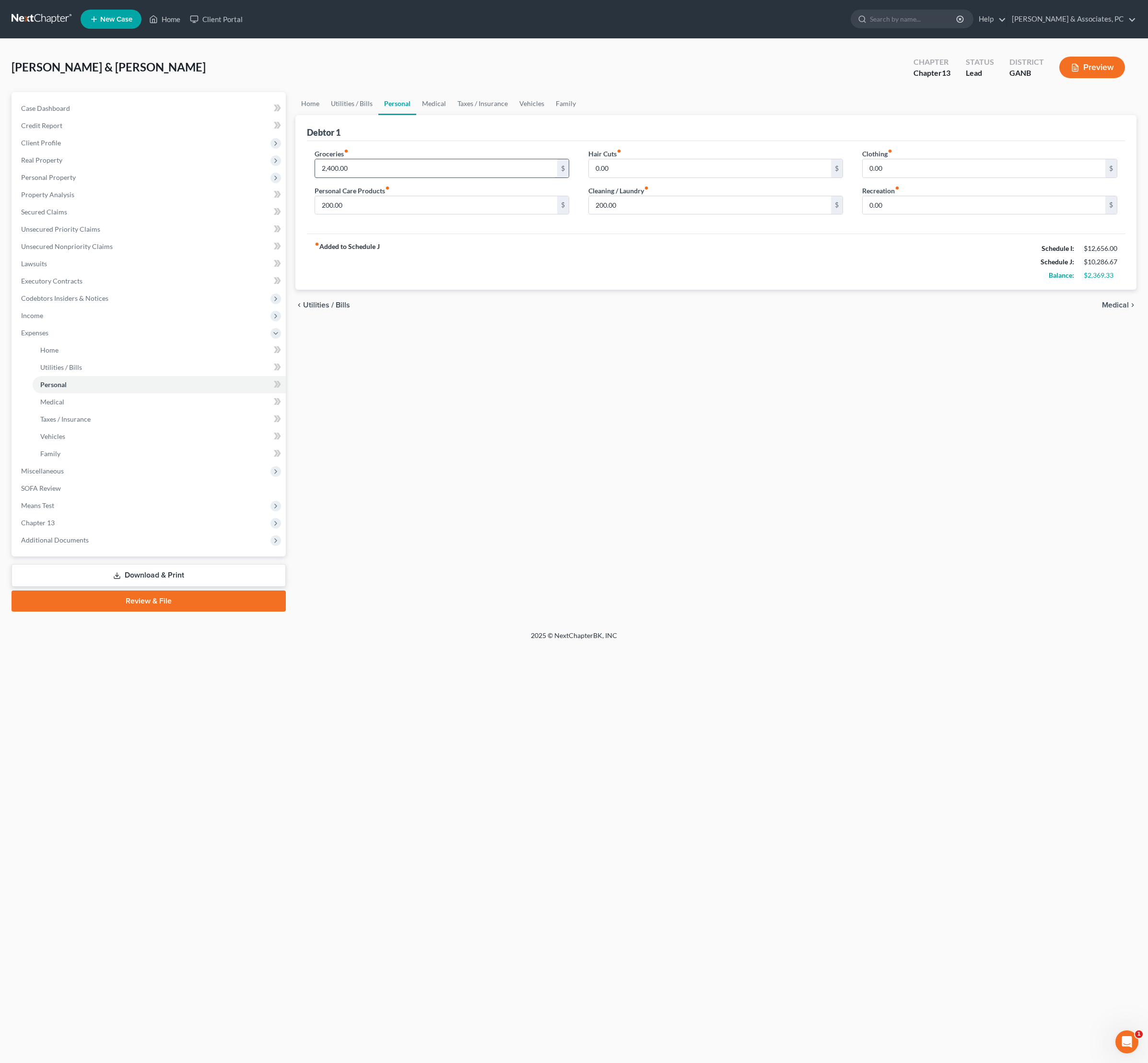
click at [390, 178] on input "2,400.00" at bounding box center [436, 168] width 243 height 18
type input "2,400.33"
click at [441, 214] on input "200.00" at bounding box center [436, 205] width 243 height 18
type input "225"
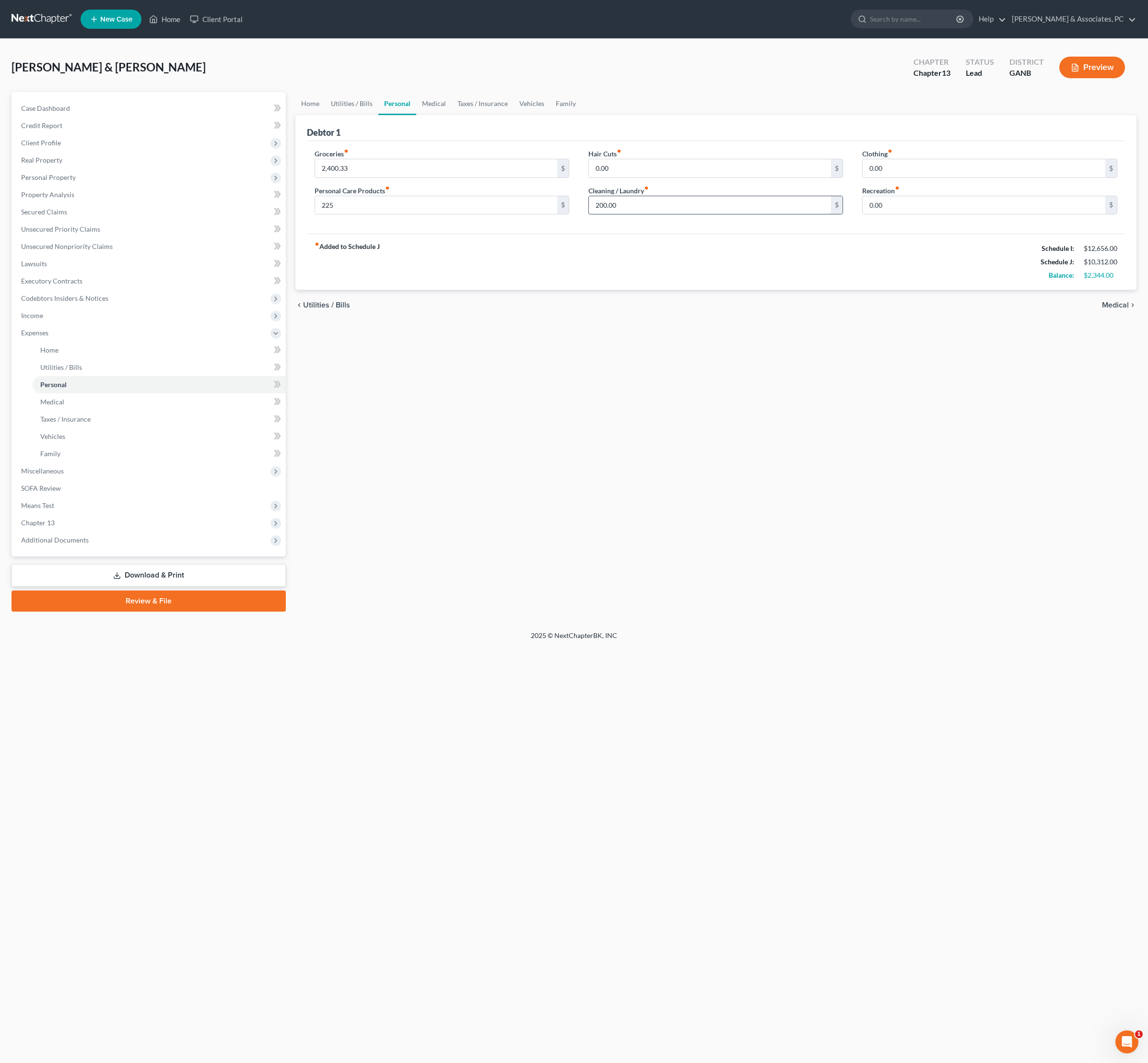
click at [641, 214] on input "200.00" at bounding box center [710, 205] width 243 height 18
type input "225"
click at [724, 546] on div "Home Utilities / Bills Personal Medical Taxes / Insurance Vehicles Family Debto…" at bounding box center [716, 352] width 851 height 520
click at [379, 112] on link "Utilities / Bills" at bounding box center [352, 103] width 54 height 23
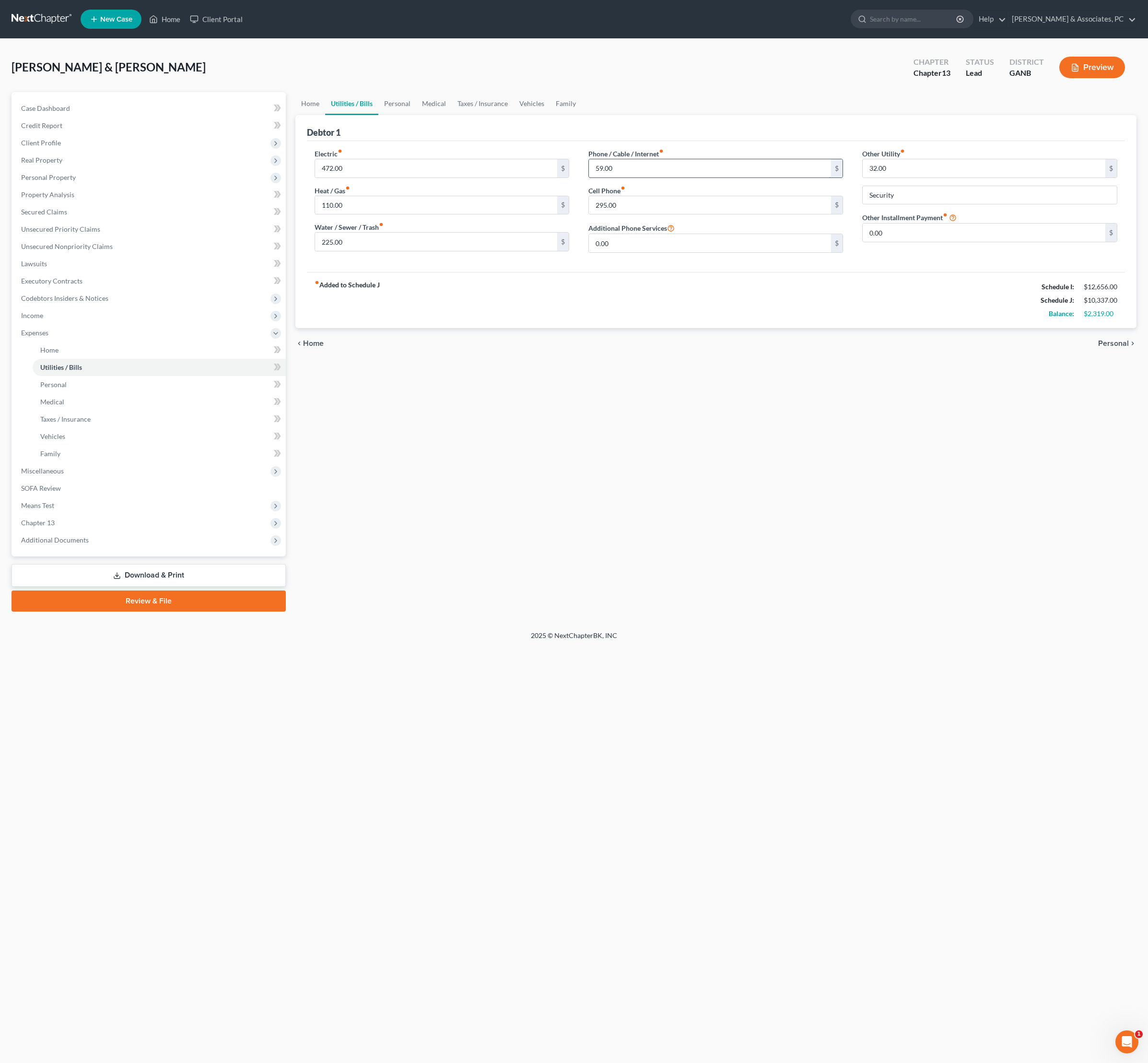
click at [637, 178] on input "59.00" at bounding box center [710, 168] width 243 height 18
click at [898, 548] on div "Home Utilities / Bills Personal Medical Taxes / Insurance Vehicles Family Debto…" at bounding box center [716, 352] width 851 height 520
click at [895, 489] on div "Home Utilities / Bills Personal Medical Taxes / Insurance Vehicles Family Debto…" at bounding box center [716, 352] width 851 height 520
click at [929, 503] on div "Home Utilities / Bills Personal Medical Taxes / Insurance Vehicles Family Debto…" at bounding box center [716, 352] width 851 height 520
click at [34, 319] on span "Income" at bounding box center [32, 315] width 22 height 8
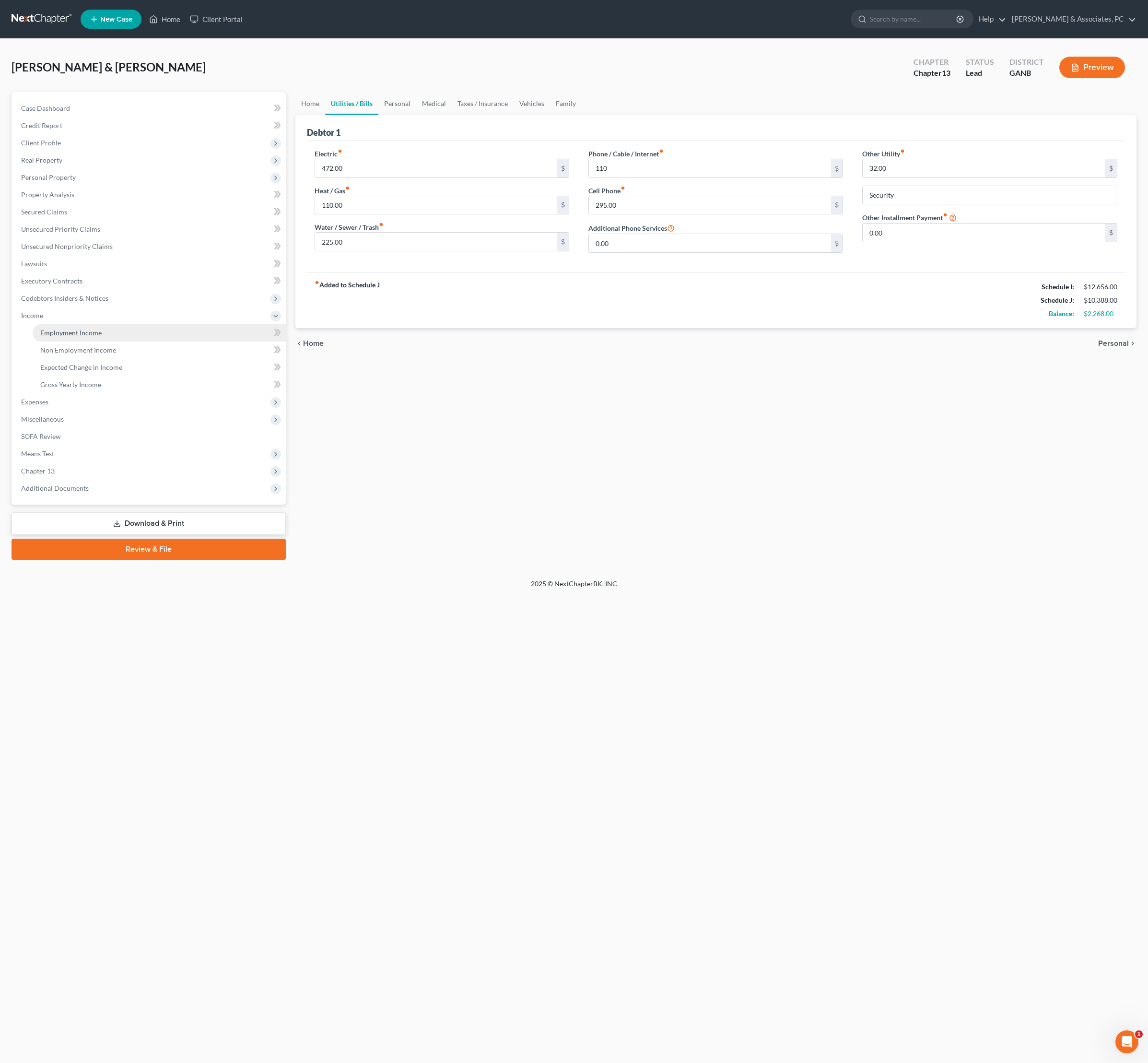
click at [72, 337] on span "Employment Income" at bounding box center [71, 333] width 62 height 8
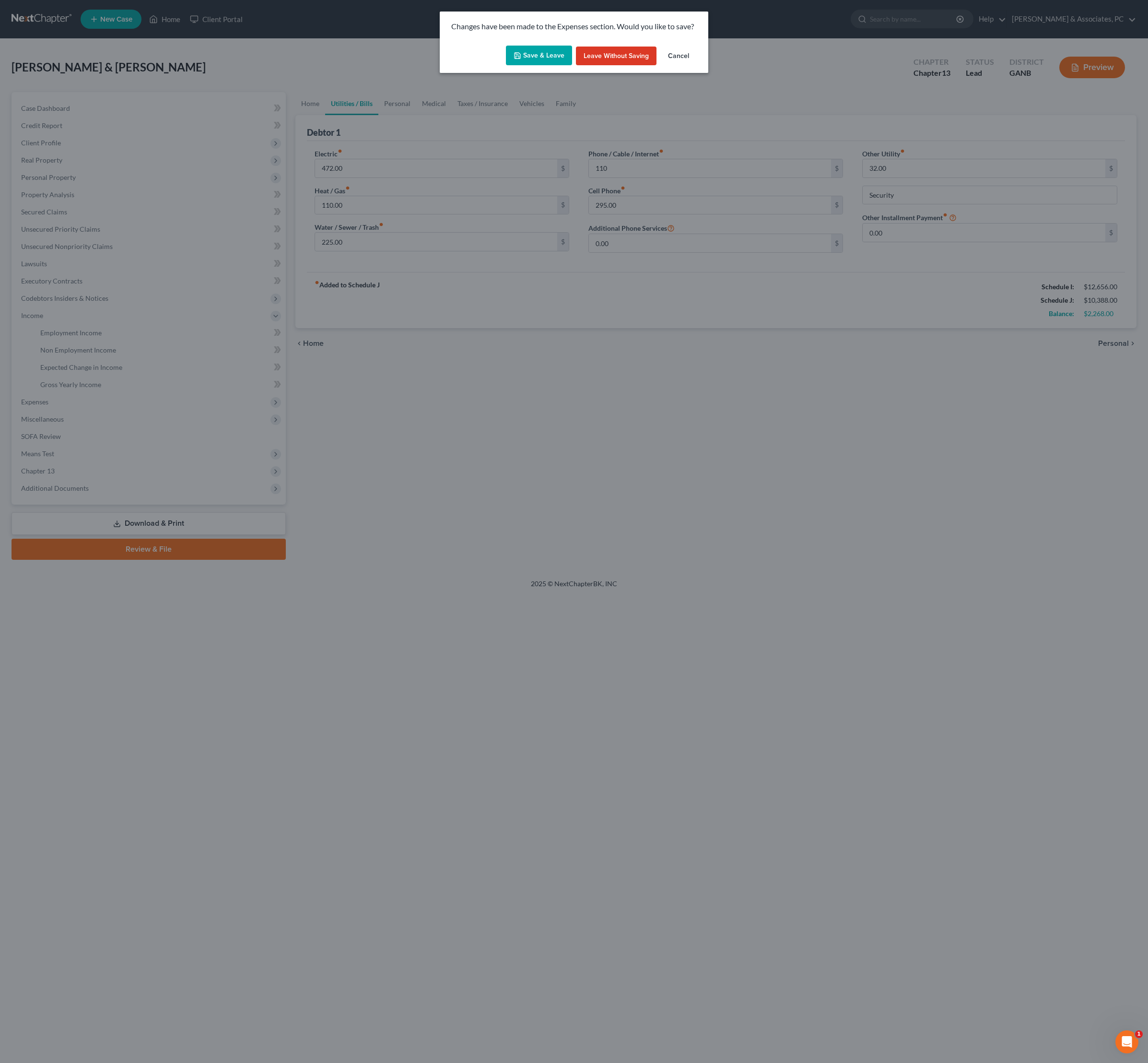
click at [531, 65] on button "Save & Leave" at bounding box center [539, 55] width 66 height 20
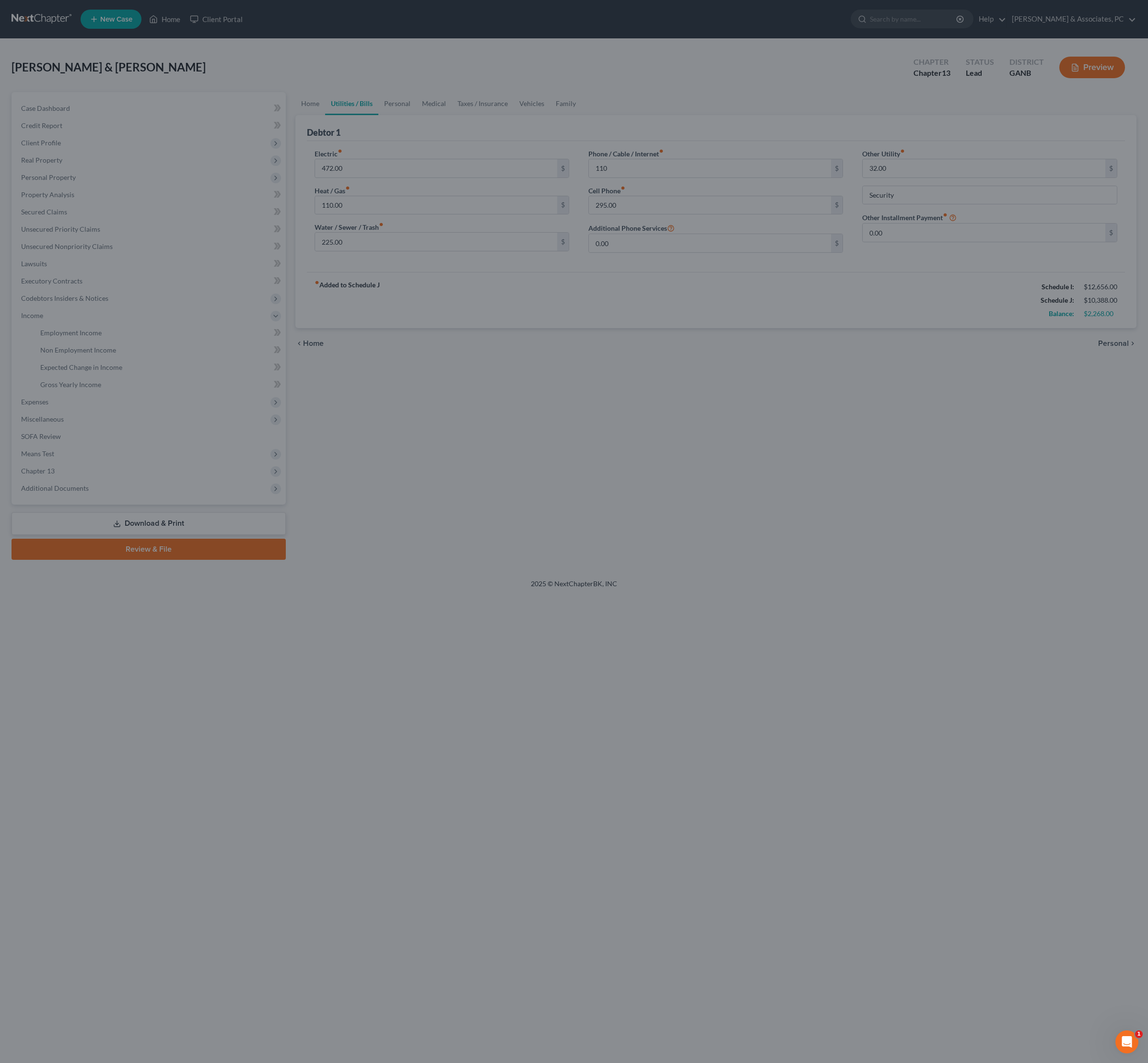
type input "110.00"
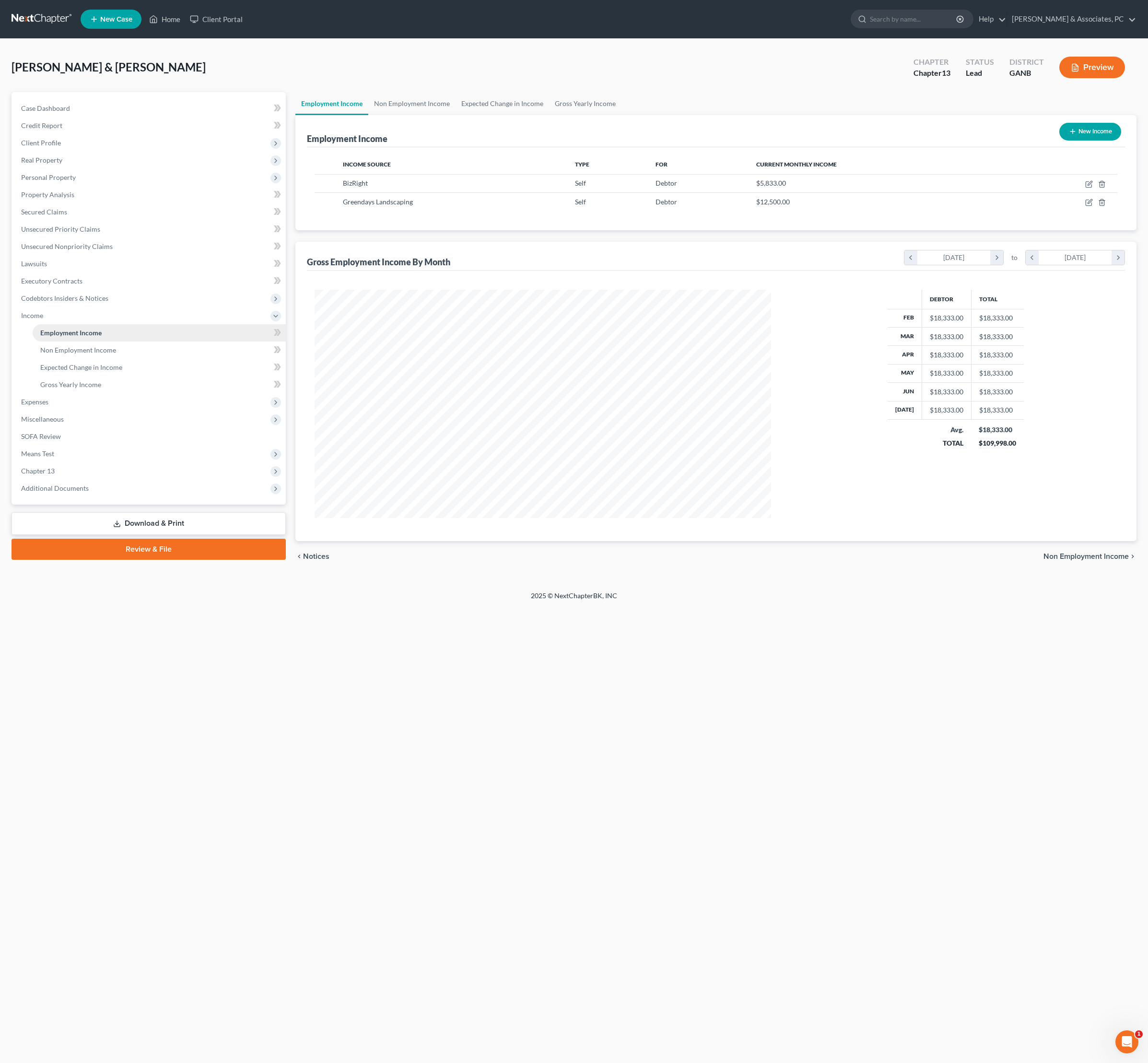
scroll to position [228, 476]
click at [68, 410] on span "Expenses" at bounding box center [149, 402] width 272 height 18
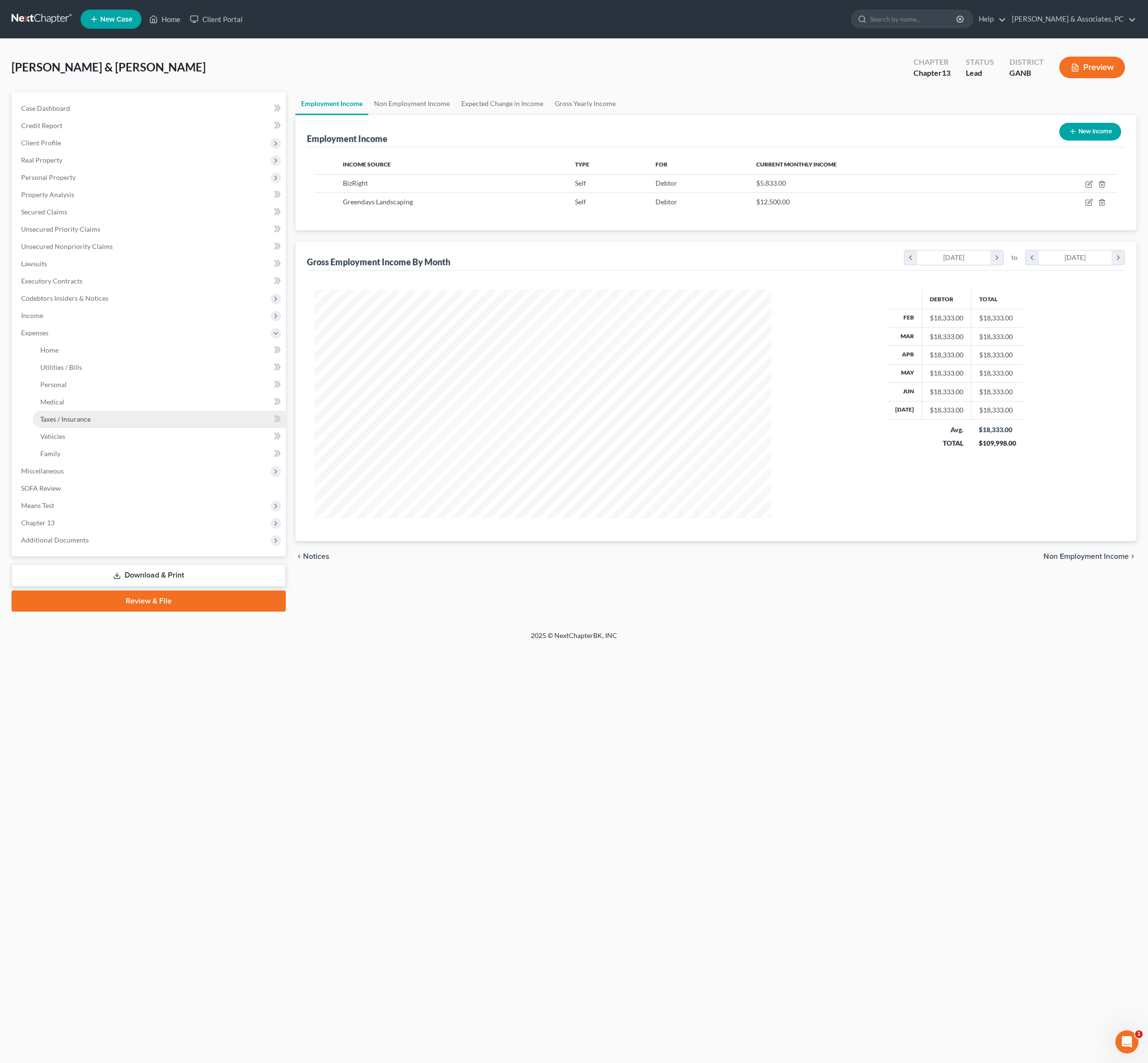
click at [110, 428] on link "Taxes / Insurance" at bounding box center [159, 419] width 253 height 18
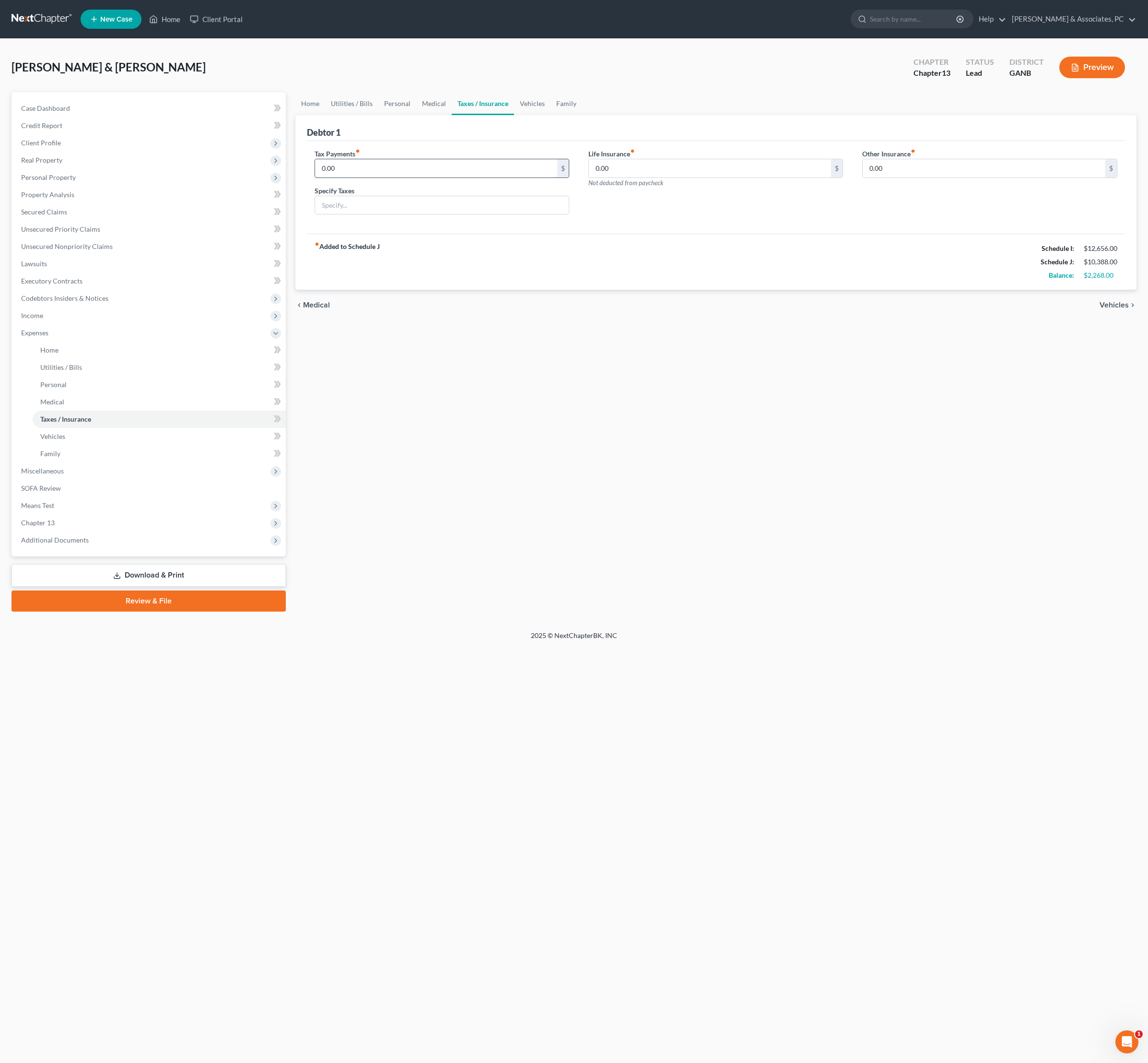
click at [474, 178] on input "0.00" at bounding box center [436, 168] width 243 height 18
type input "1,250"
click at [440, 178] on input "1,250" at bounding box center [436, 168] width 243 height 18
click at [440, 178] on input "1,250" at bounding box center [436, 168] width 243 height 18
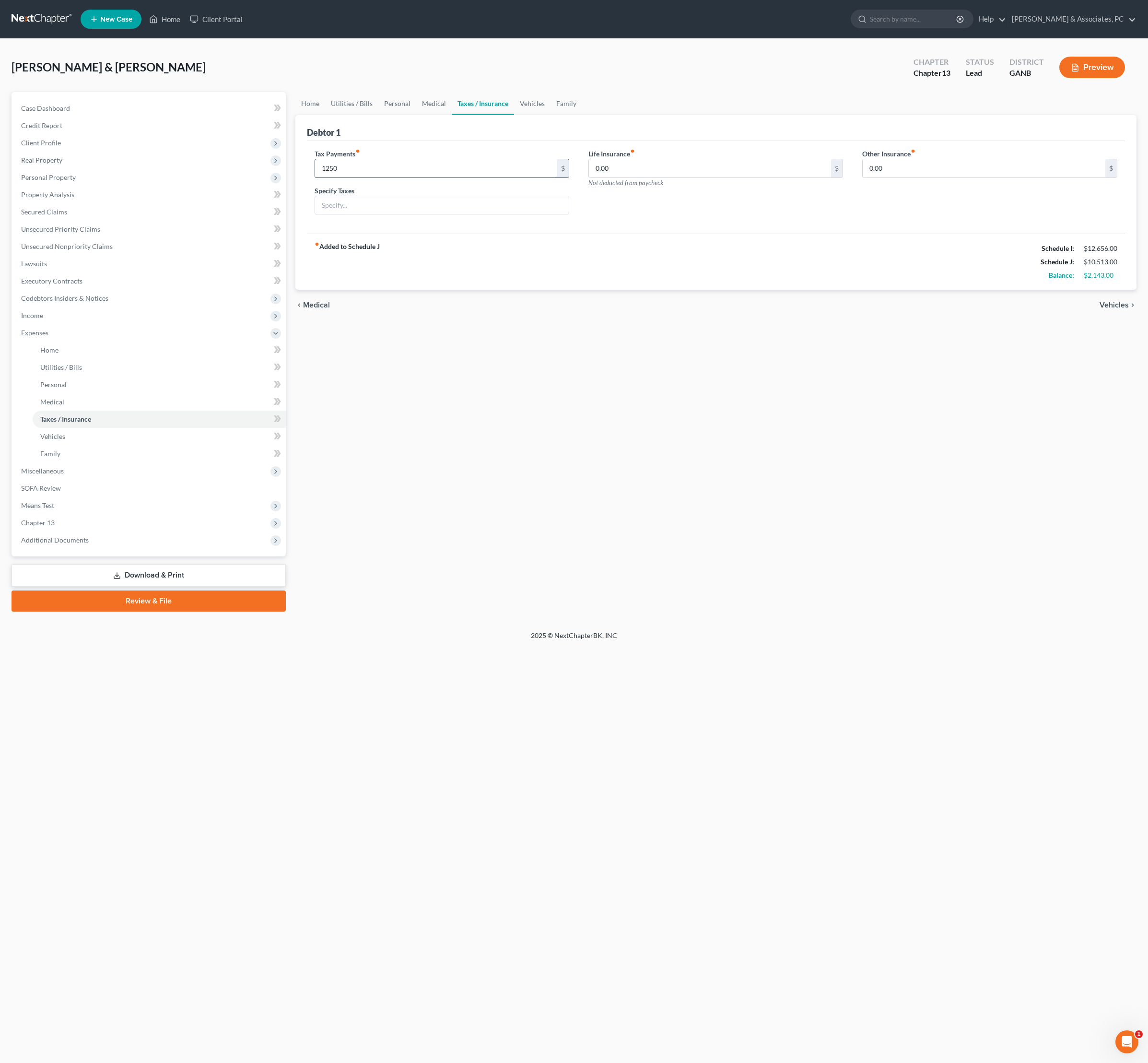
type input "1,250"
click at [493, 214] on input "text" at bounding box center [442, 205] width 254 height 18
click at [497, 214] on input "Tax liability" at bounding box center [442, 205] width 254 height 18
type input "Tax liability"
click at [564, 290] on div "fiber_manual_record Added to Schedule J Schedule I: $12,656.00 Schedule J: $11,…" at bounding box center [716, 261] width 818 height 56
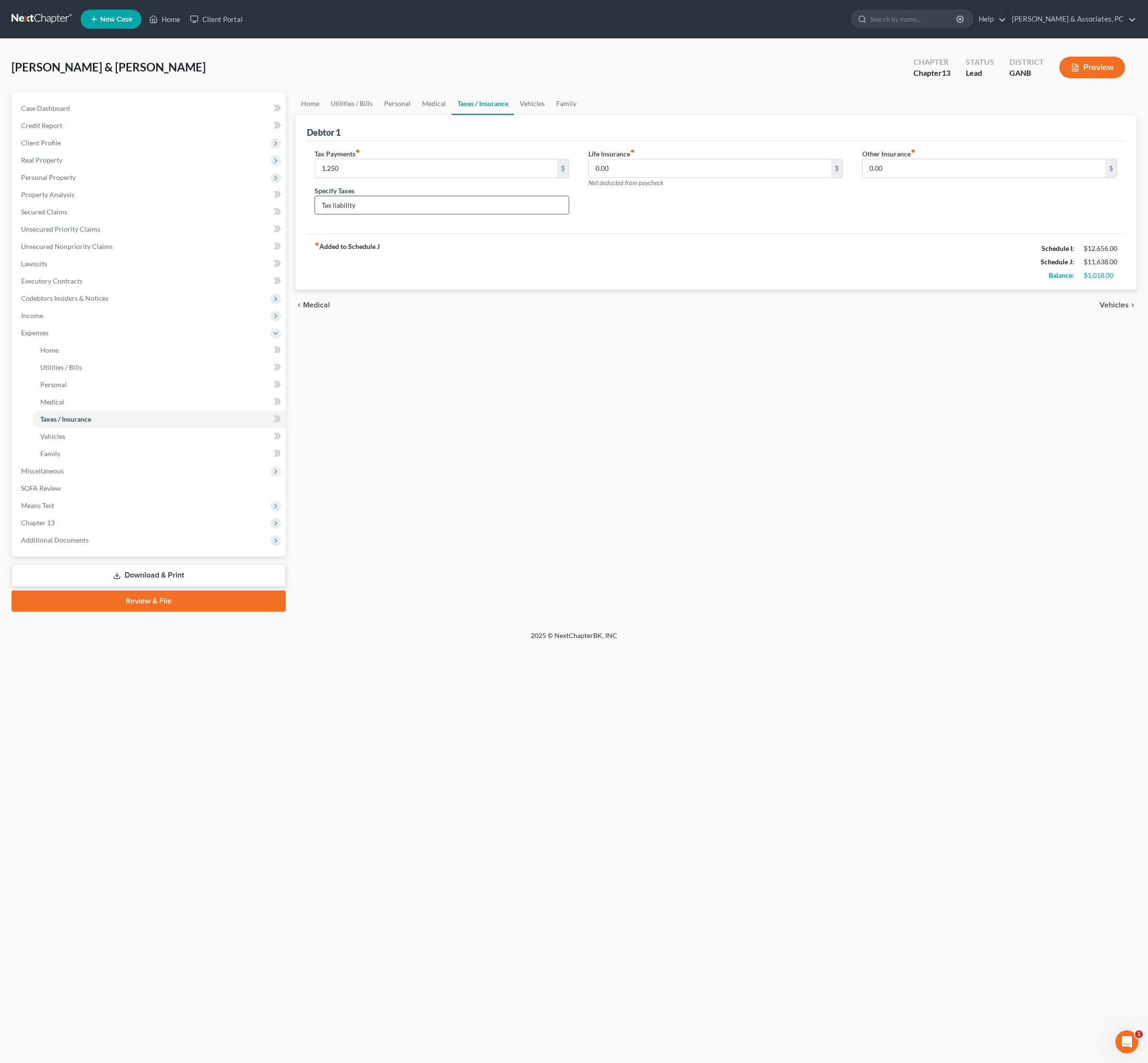
click at [482, 214] on input "Tax liability" at bounding box center [442, 205] width 254 height 18
click at [485, 214] on input "Tax liability" at bounding box center [442, 205] width 254 height 18
click at [416, 178] on input "1,250" at bounding box center [436, 168] width 243 height 18
click at [415, 214] on input "Tax liability" at bounding box center [442, 205] width 254 height 18
click at [550, 400] on div "Home Utilities / Bills Personal Medical Taxes / Insurance Vehicles Family Debto…" at bounding box center [716, 352] width 851 height 520
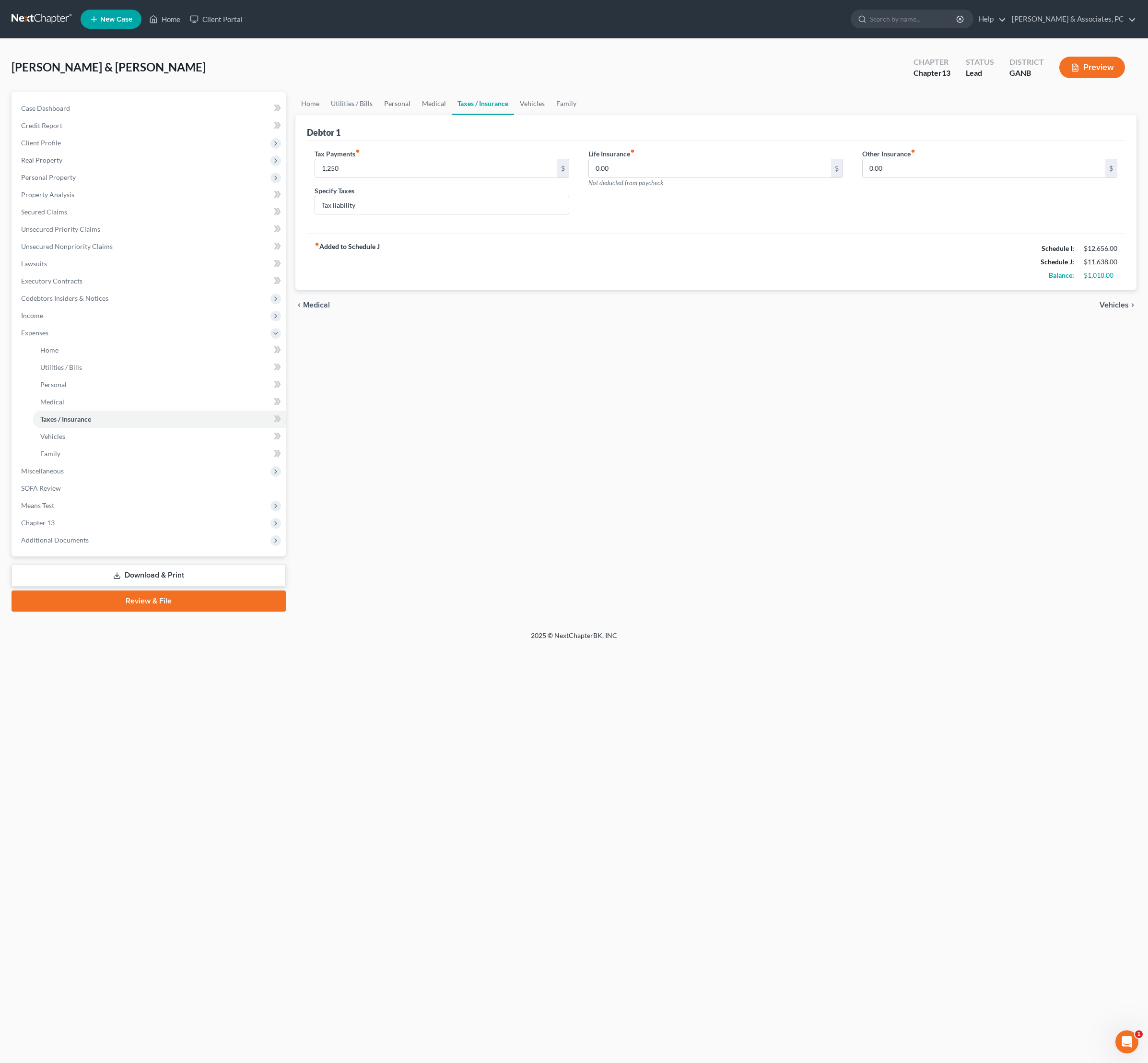
click at [725, 272] on div "fiber_manual_record Added to Schedule J Schedule I: $12,656.00 Schedule J: $11,…" at bounding box center [716, 261] width 818 height 56
click at [676, 222] on div "Life Insurance fiber_manual_record 0.00 $ Not deducted from paycheck" at bounding box center [716, 186] width 274 height 74
click at [655, 222] on div "Life Insurance fiber_manual_record 0.00 $ Not deducted from paycheck" at bounding box center [716, 186] width 274 height 74
click at [633, 290] on div "fiber_manual_record Added to Schedule J Schedule I: $12,656.00 Schedule J: $11,…" at bounding box center [716, 261] width 818 height 56
click at [416, 115] on link "Personal" at bounding box center [398, 103] width 38 height 23
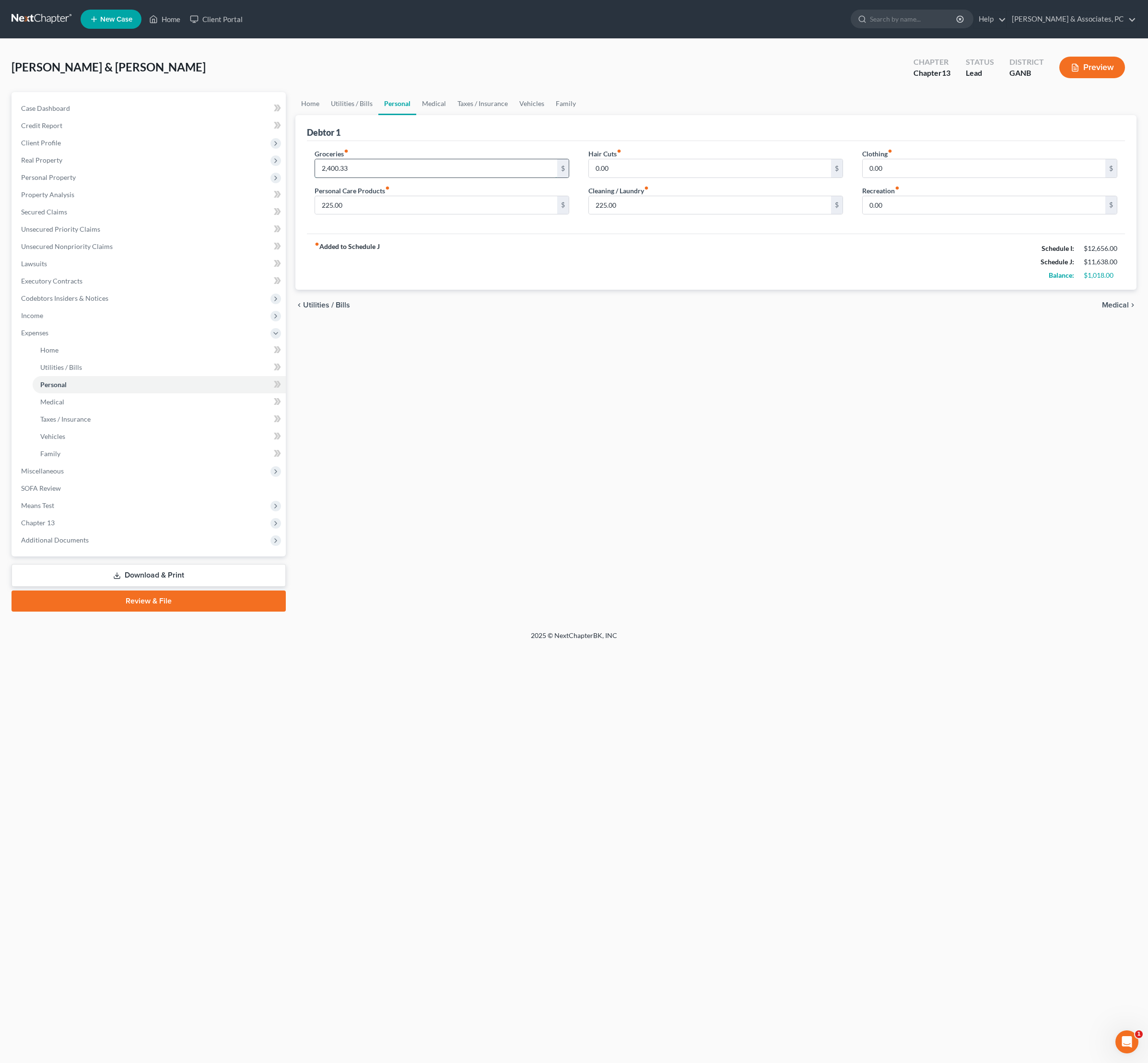
click at [373, 178] on input "2,400.33" at bounding box center [436, 168] width 243 height 18
click at [366, 178] on input "2,400.33" at bounding box center [436, 168] width 243 height 18
drag, startPoint x: 341, startPoint y: 188, endPoint x: 305, endPoint y: 190, distance: 36.1
click at [305, 190] on div "Debtor 1 Groceries fiber_manual_record 2,400.33 $ Personal Care Products fiber_…" at bounding box center [716, 203] width 842 height 175
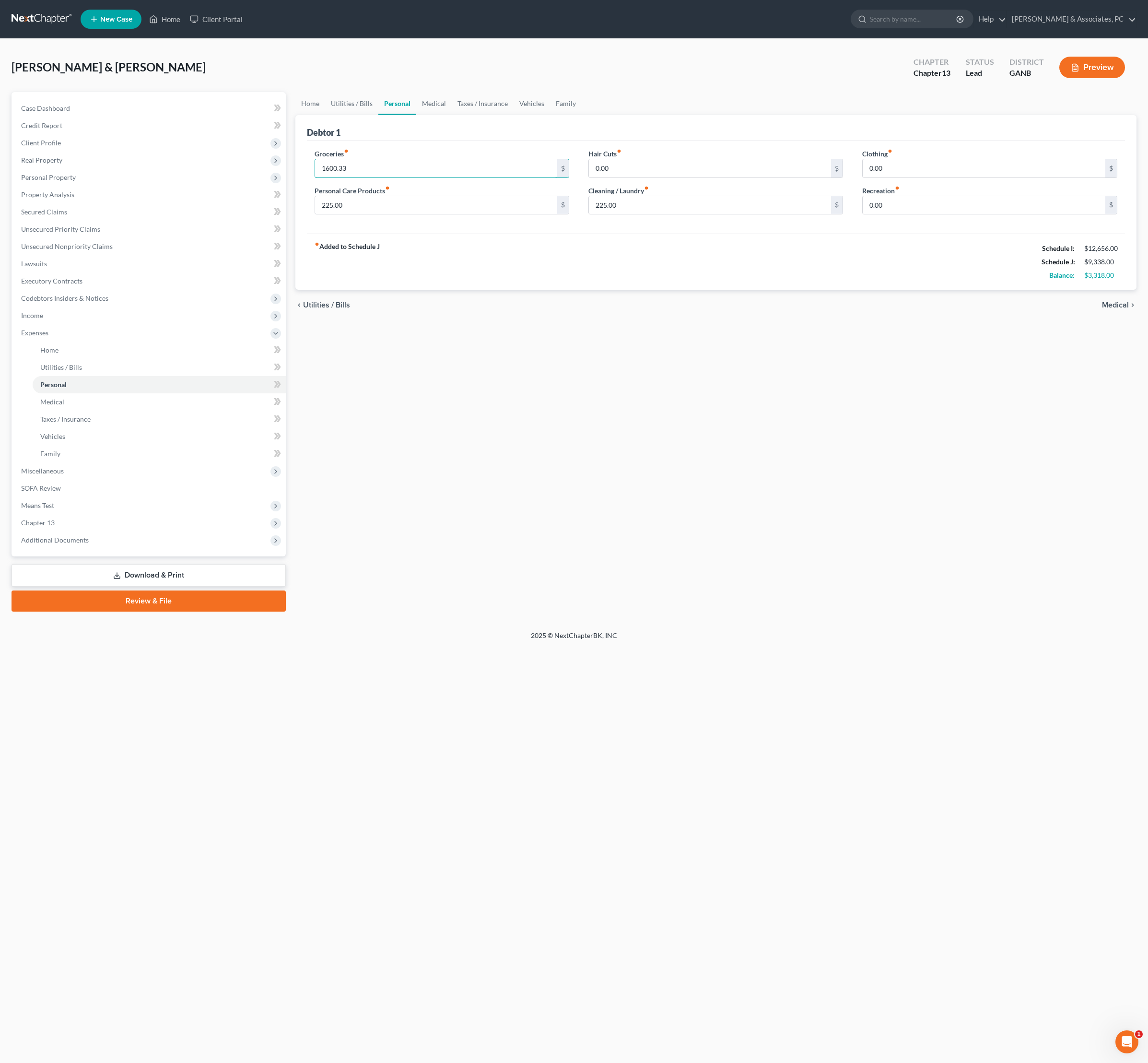
type input "1,600.33"
click at [438, 214] on input "225.00" at bounding box center [436, 205] width 243 height 18
click at [421, 178] on input "1,600.33" at bounding box center [436, 168] width 243 height 18
click at [592, 320] on div "chevron_left Utilities / Bills Medical chevron_right" at bounding box center [716, 305] width 842 height 31
click at [452, 115] on link "Medical" at bounding box center [434, 103] width 35 height 23
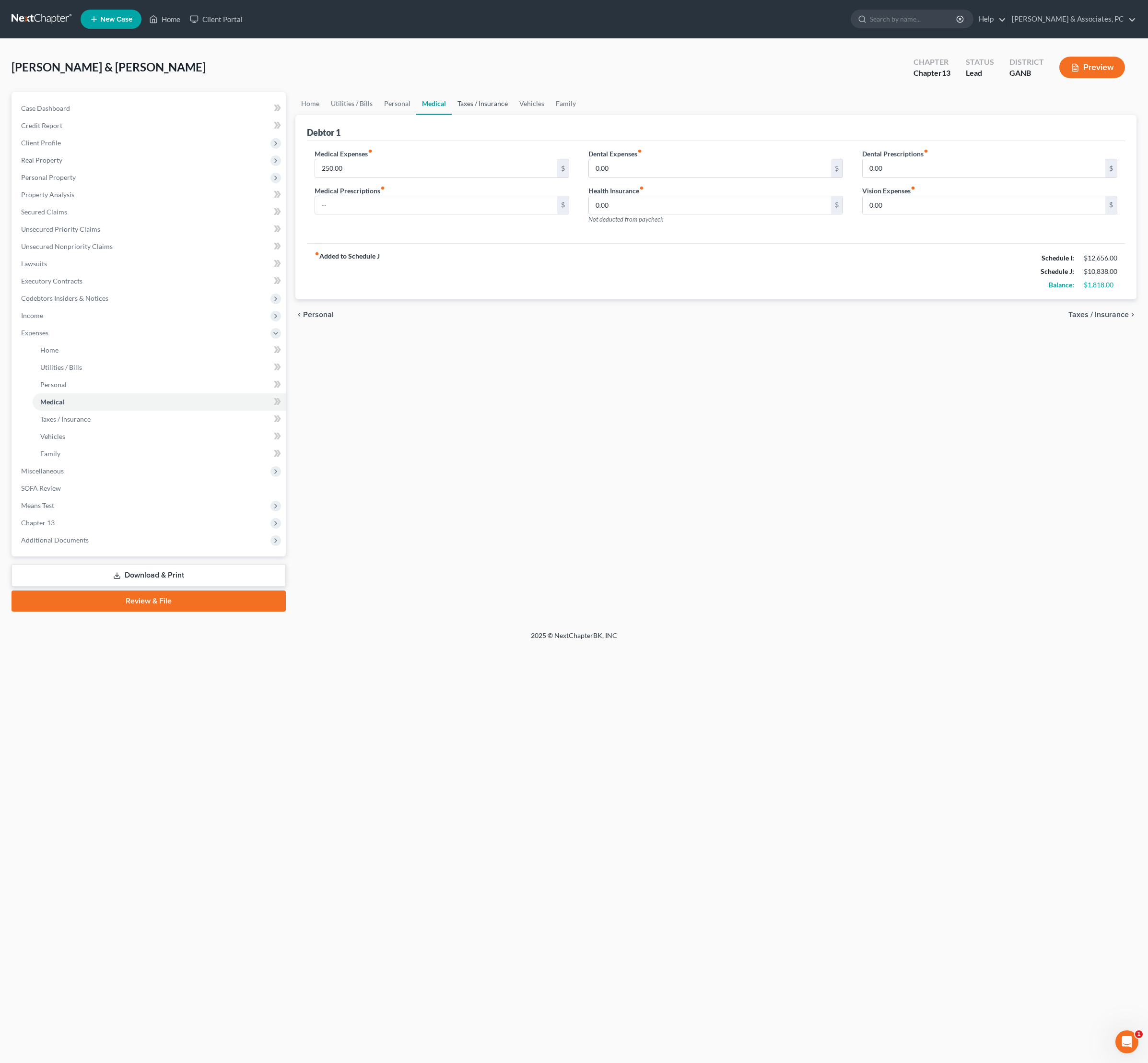
click at [514, 115] on link "Taxes / Insurance" at bounding box center [483, 103] width 62 height 23
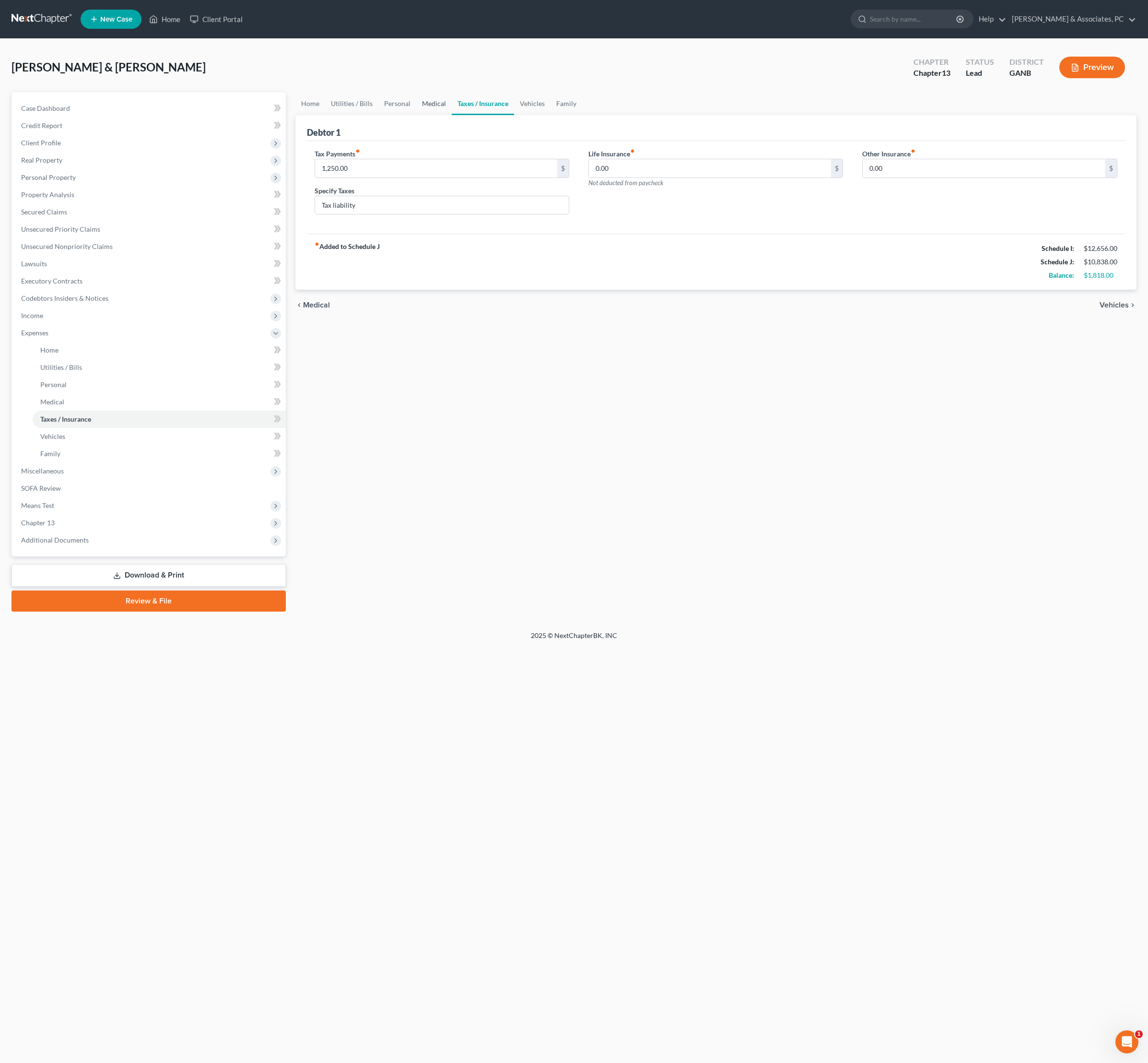
click at [452, 109] on link "Medical" at bounding box center [434, 103] width 35 height 23
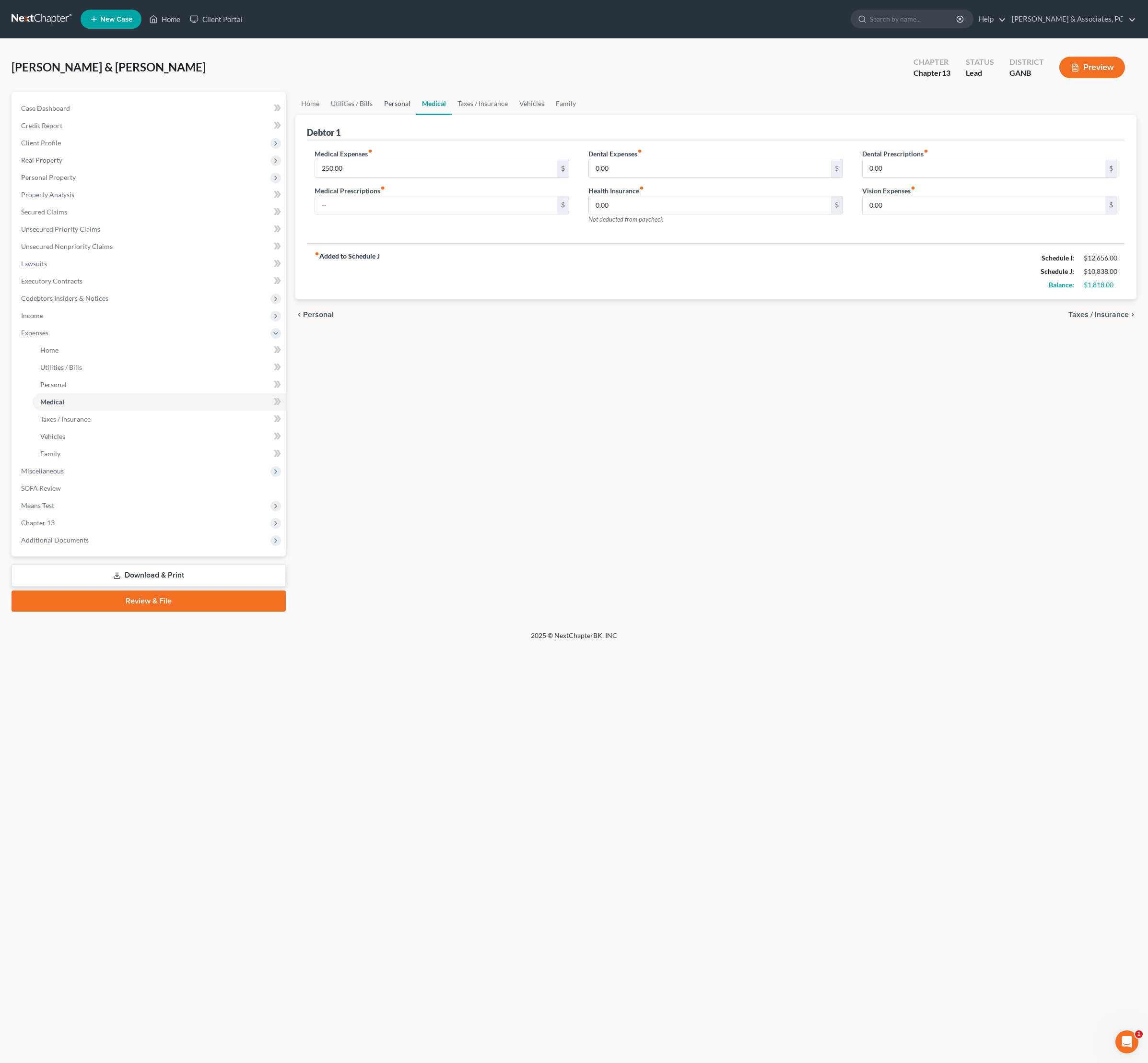
click at [410, 115] on link "Personal" at bounding box center [398, 103] width 38 height 23
click at [373, 115] on link "Utilities / Bills" at bounding box center [352, 103] width 54 height 23
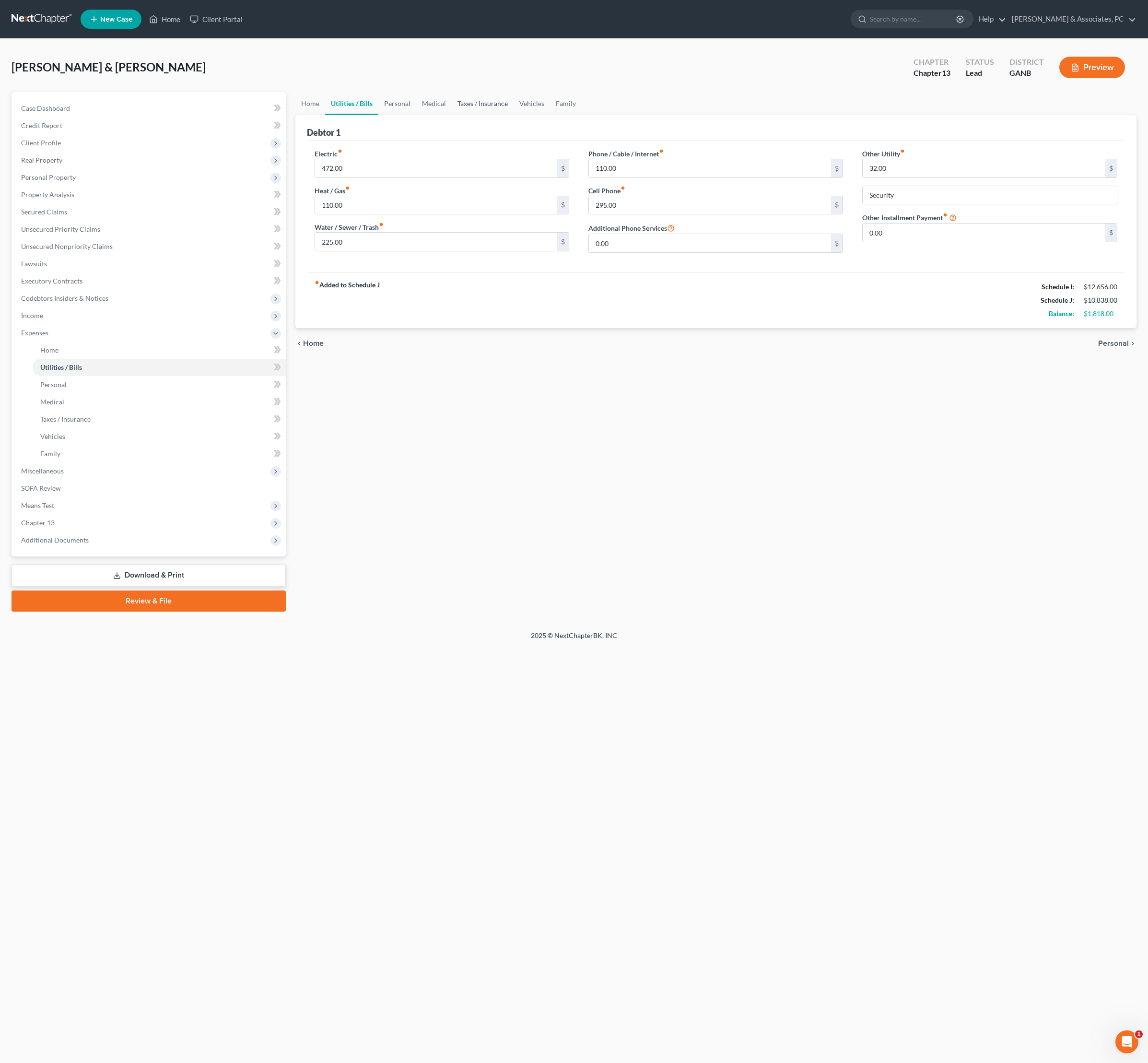
click at [514, 113] on link "Taxes / Insurance" at bounding box center [483, 103] width 62 height 23
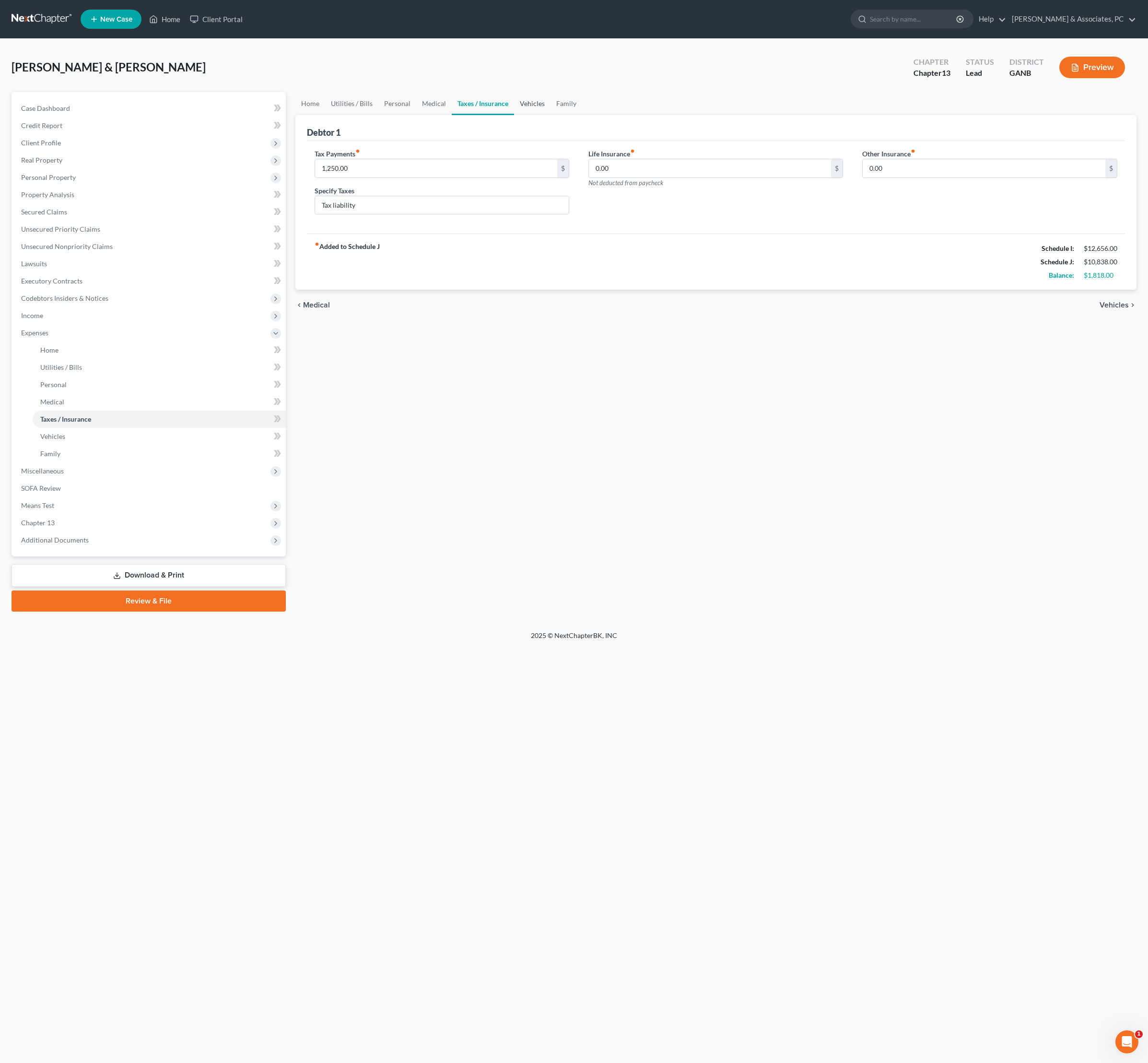
click at [551, 115] on link "Vehicles" at bounding box center [532, 103] width 37 height 23
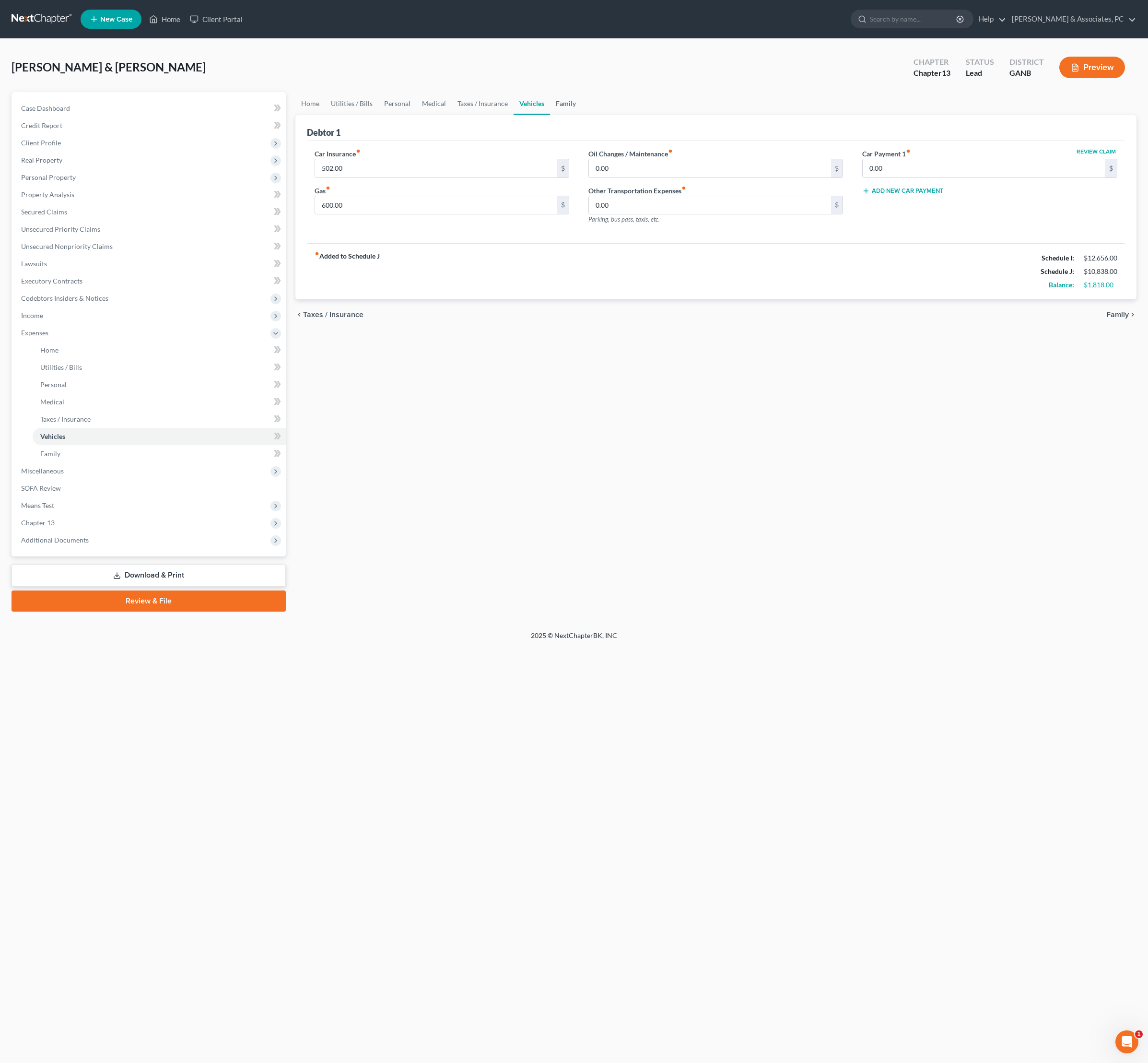
click at [582, 115] on link "Family" at bounding box center [565, 103] width 32 height 23
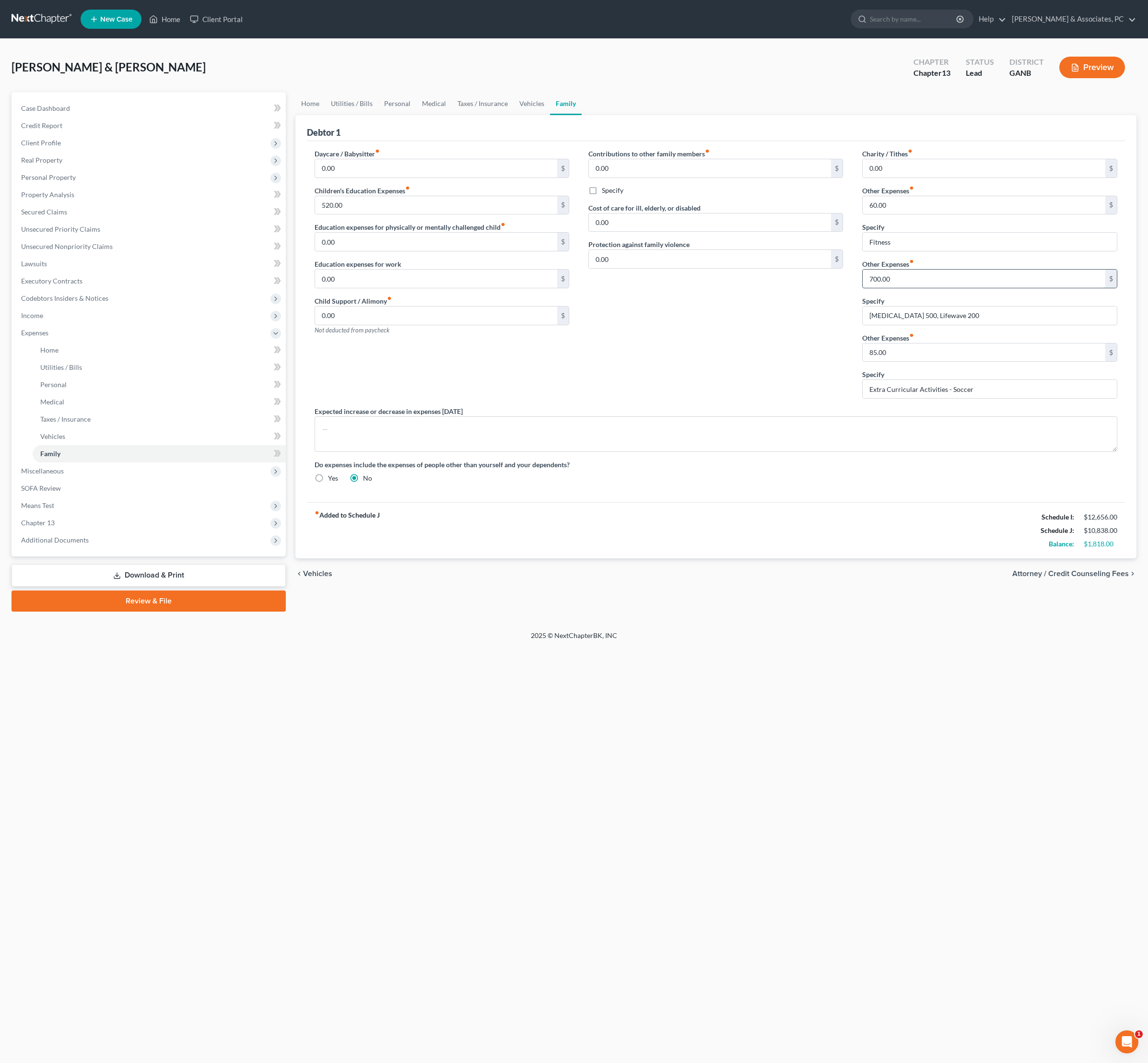
click at [935, 288] on input "700.00" at bounding box center [984, 278] width 243 height 18
click at [550, 115] on link "Vehicles" at bounding box center [532, 103] width 37 height 23
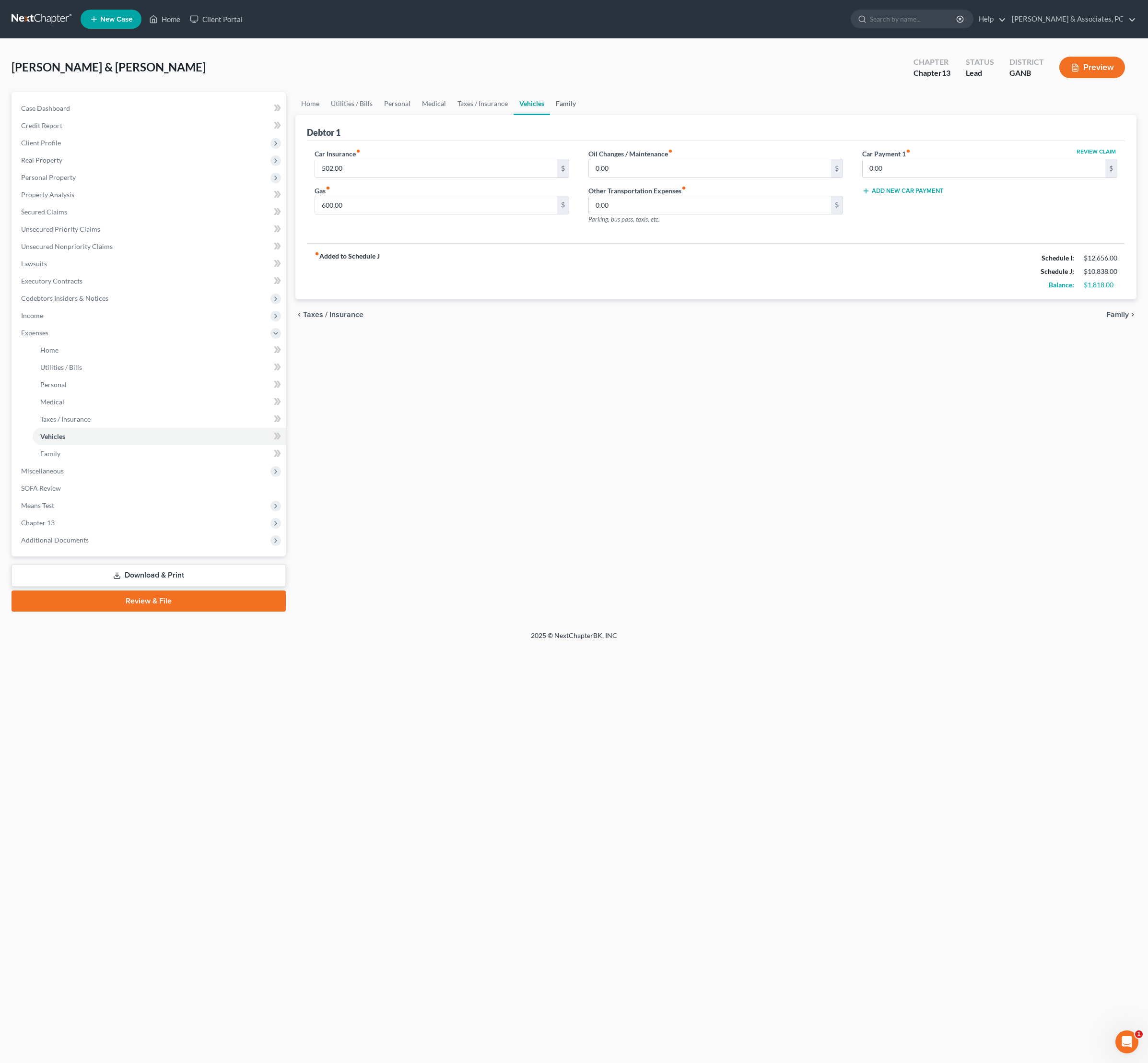
click at [582, 115] on link "Family" at bounding box center [565, 103] width 32 height 23
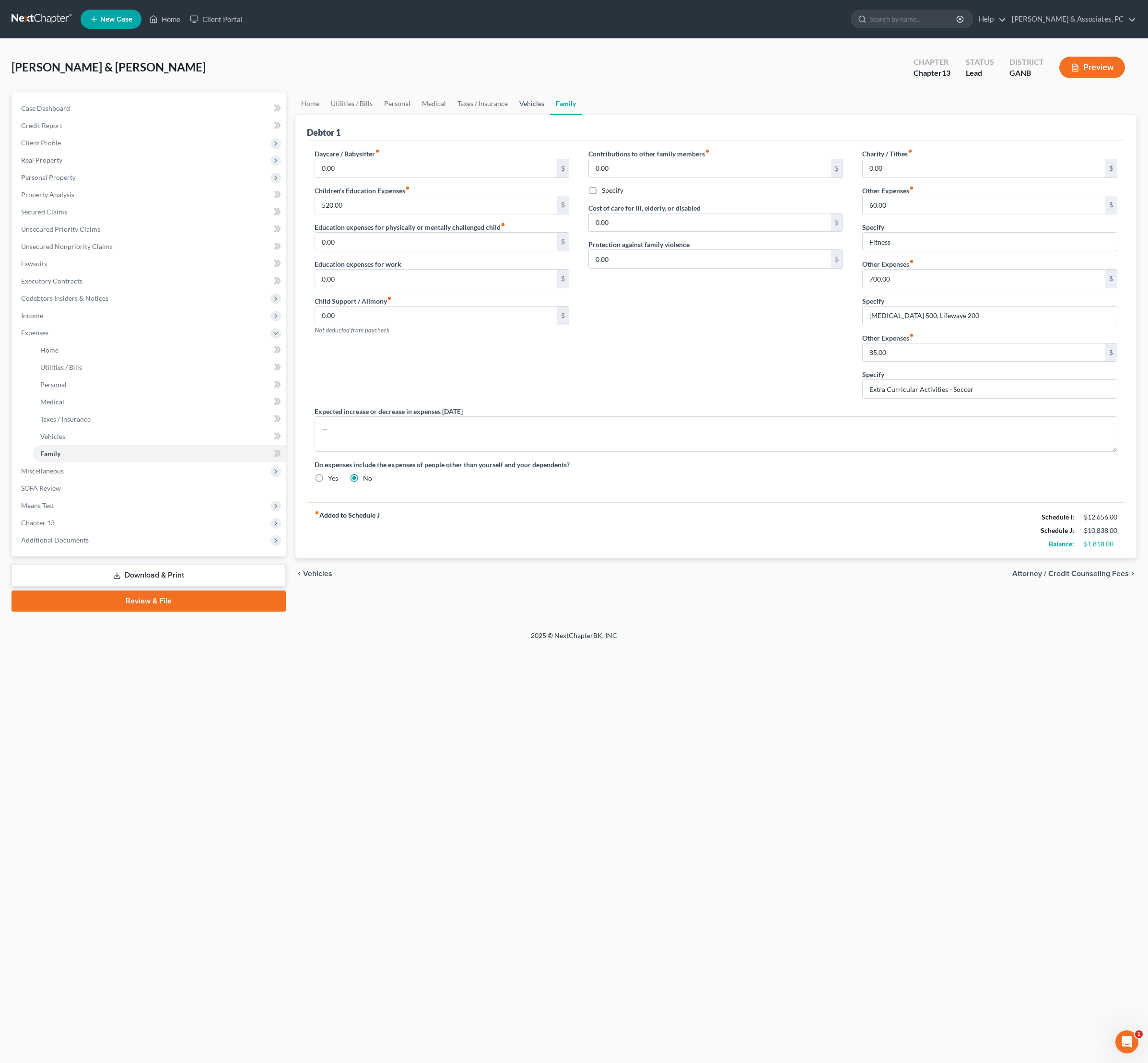
click at [550, 115] on link "Vehicles" at bounding box center [532, 103] width 37 height 23
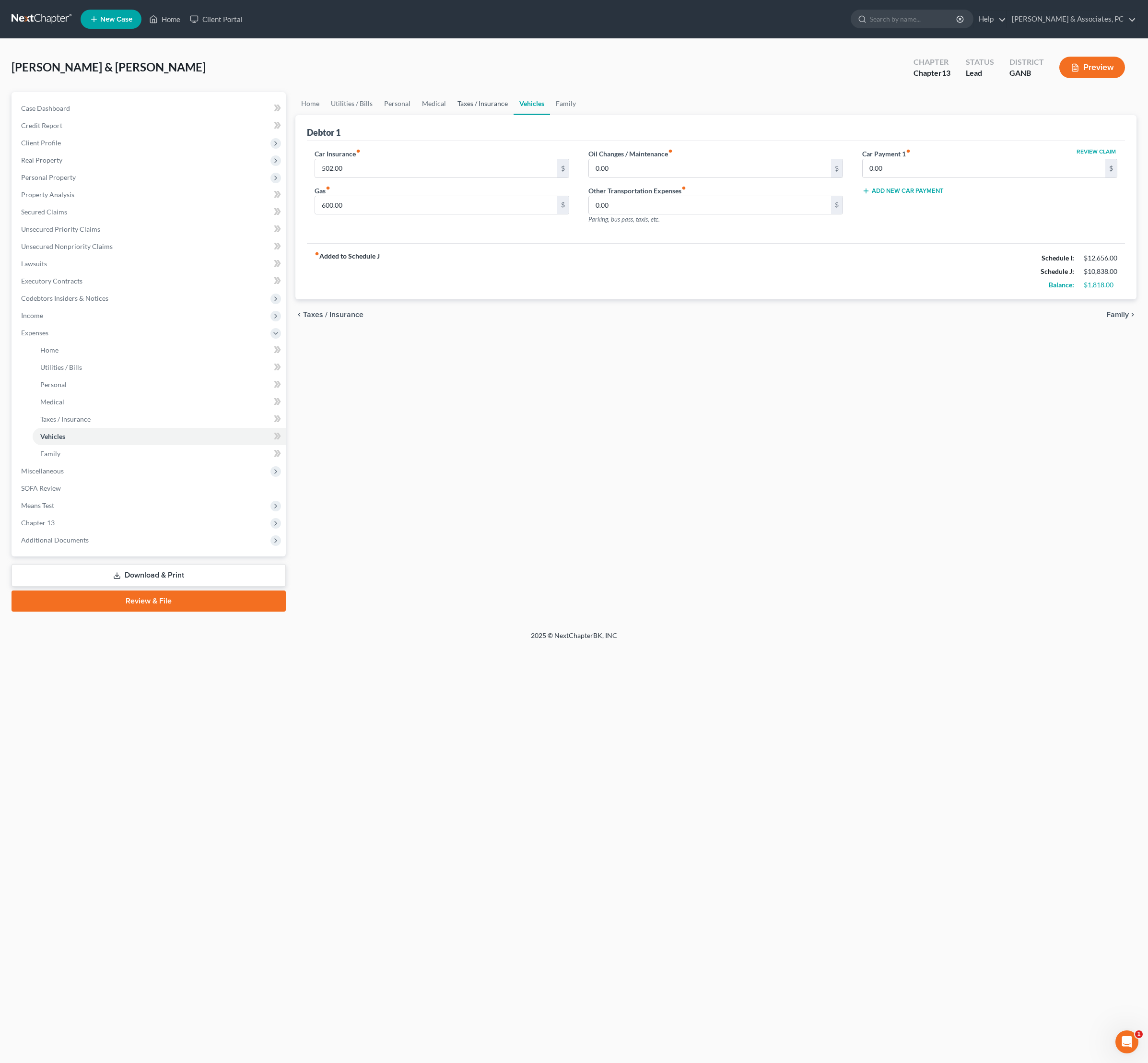
click at [514, 115] on link "Taxes / Insurance" at bounding box center [483, 103] width 62 height 23
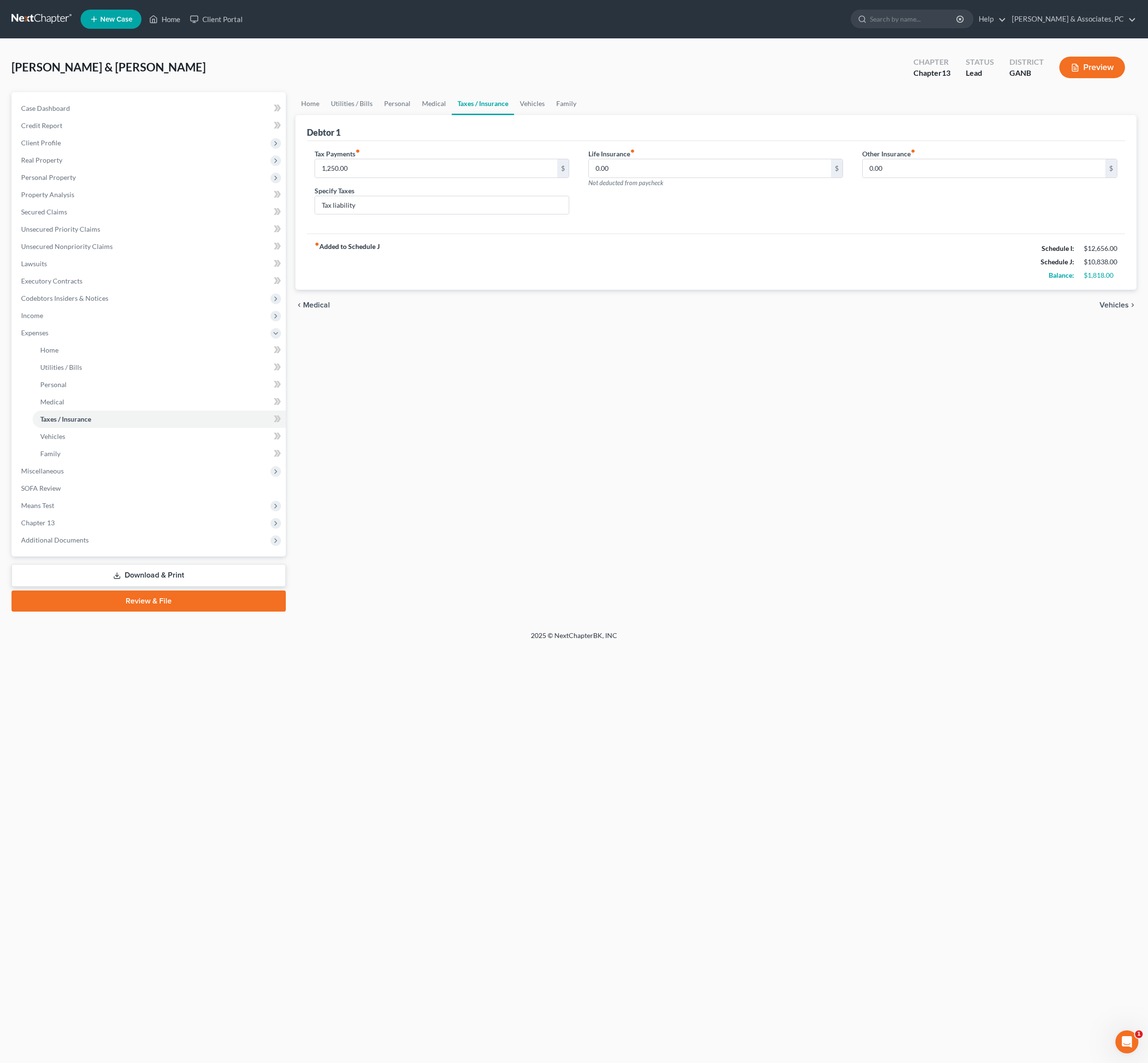
click at [512, 115] on link "Taxes / Insurance" at bounding box center [483, 103] width 62 height 23
click at [452, 115] on link "Medical" at bounding box center [434, 103] width 35 height 23
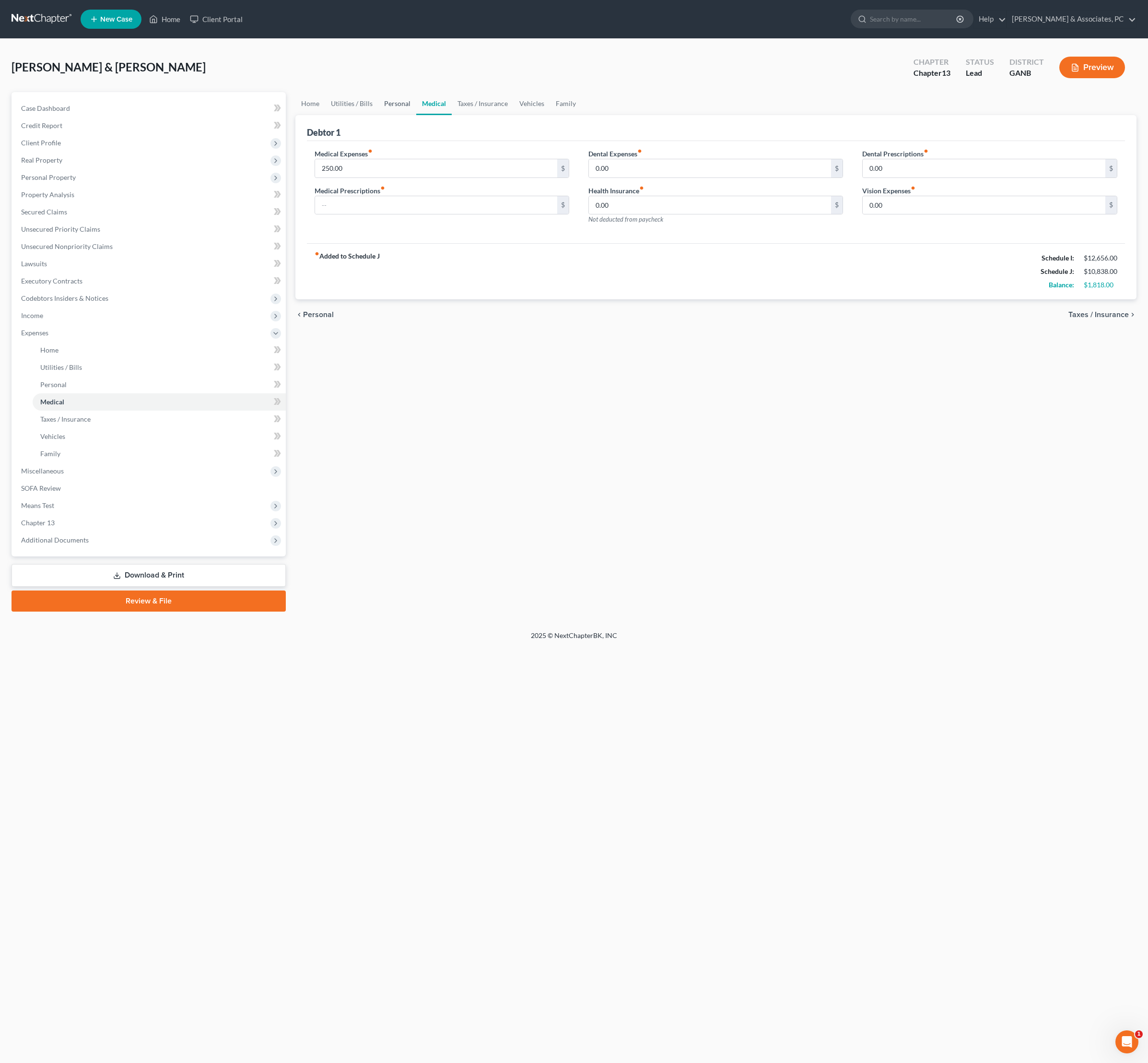
click at [410, 112] on link "Personal" at bounding box center [398, 103] width 38 height 23
click at [340, 178] on input "1,600.33" at bounding box center [436, 168] width 243 height 18
click at [625, 426] on div "Home Utilities / Bills Personal Medical Taxes / Insurance Vehicles Family Debto…" at bounding box center [716, 352] width 851 height 520
click at [337, 178] on input "100.33" at bounding box center [436, 168] width 243 height 18
type input "1,600.33"
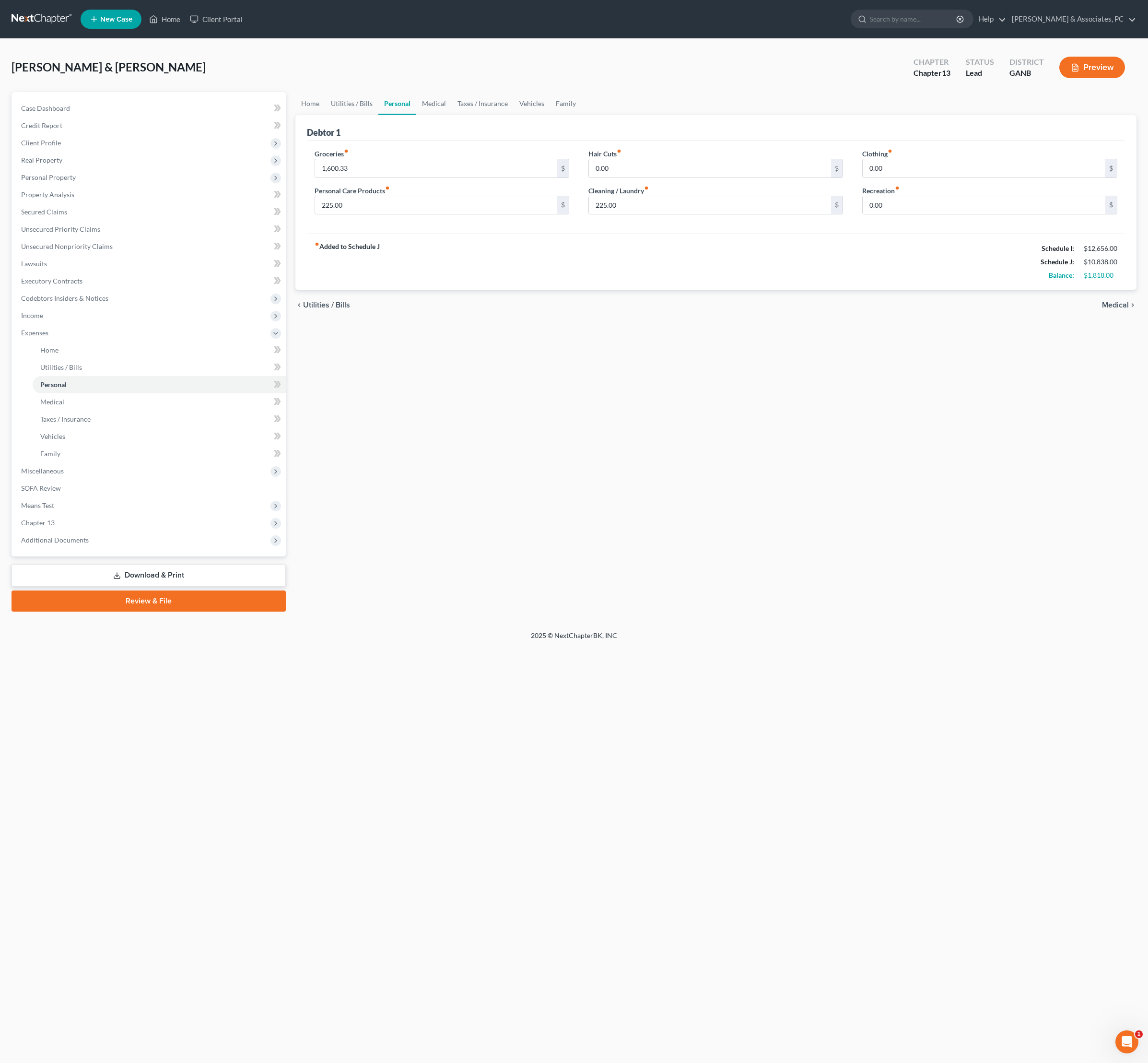
click at [618, 516] on div "Home Utilities / Bills Personal Medical Taxes / Insurance Vehicles Family Debto…" at bounding box center [716, 352] width 851 height 520
click at [603, 463] on div "Home Utilities / Bills Personal Medical Taxes / Insurance Vehicles Family Debto…" at bounding box center [716, 352] width 851 height 520
click at [837, 320] on div "chevron_left Utilities / Bills Medical chevron_right" at bounding box center [716, 305] width 842 height 31
click at [614, 435] on div "Home Utilities / Bills Personal Medical Taxes / Insurance Vehicles Family Debto…" at bounding box center [716, 352] width 851 height 520
click at [512, 113] on link "Taxes / Insurance" at bounding box center [483, 103] width 62 height 23
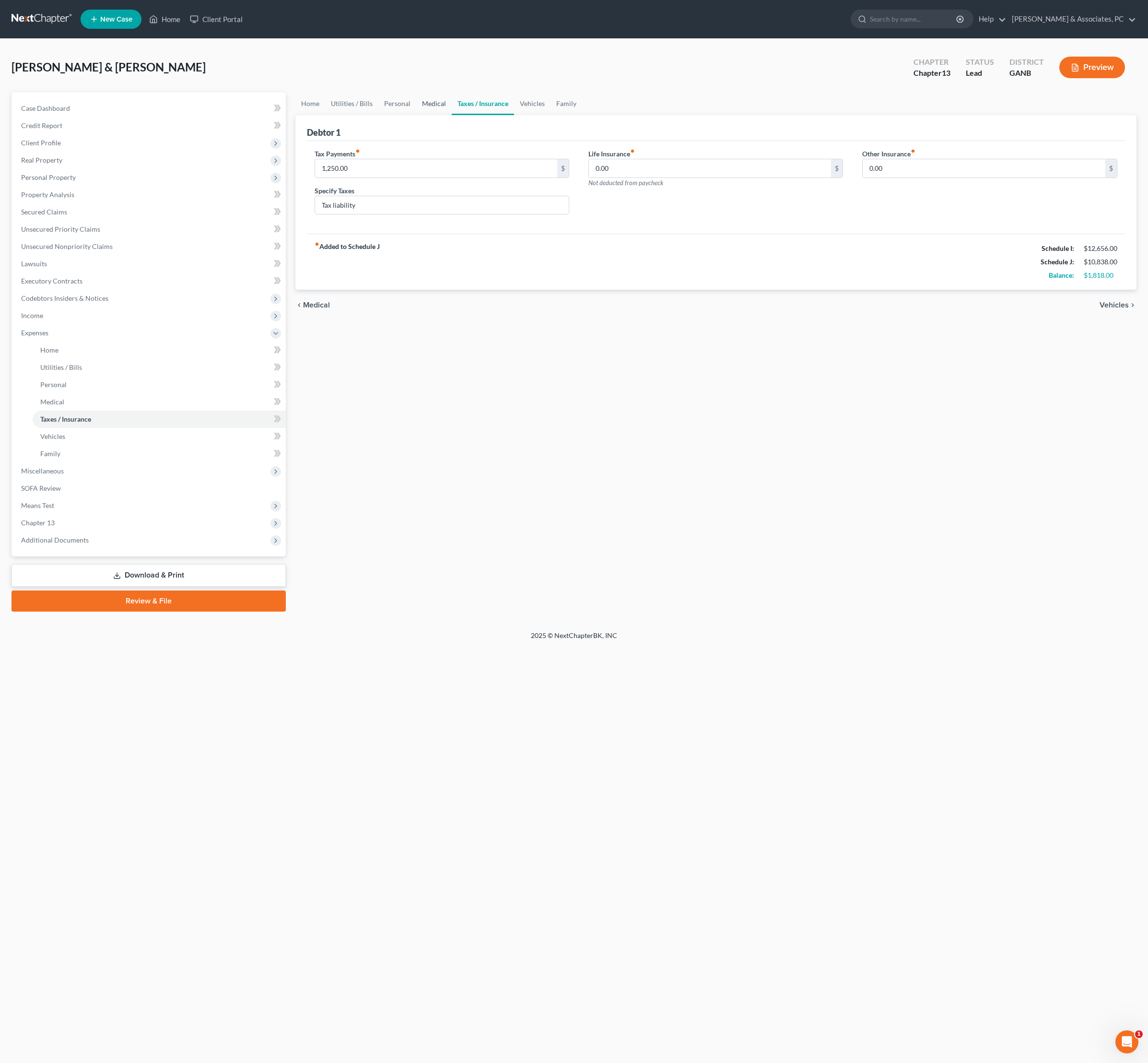
click at [452, 112] on link "Medical" at bounding box center [434, 103] width 35 height 23
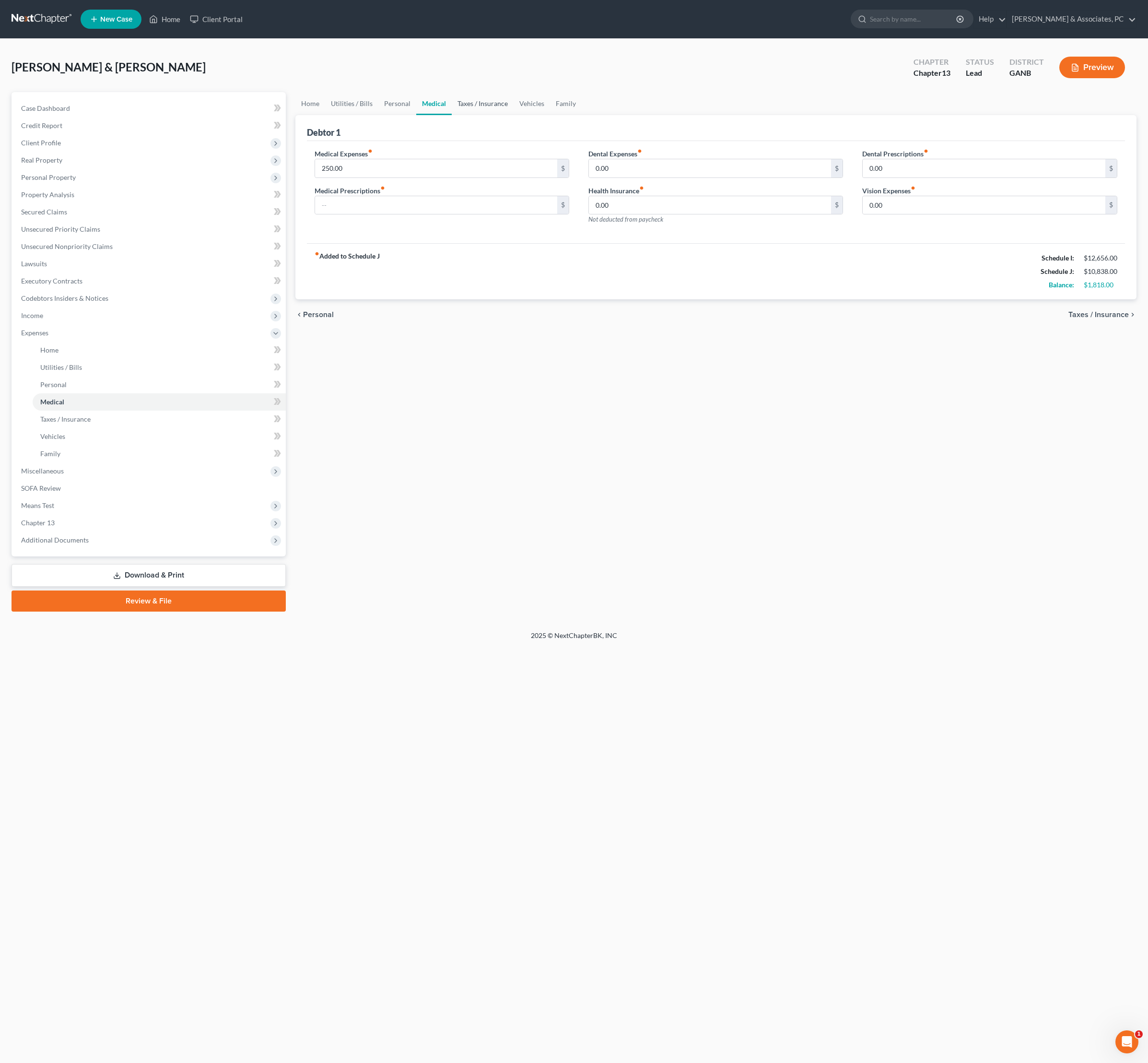
click at [510, 115] on link "Taxes / Insurance" at bounding box center [483, 103] width 62 height 23
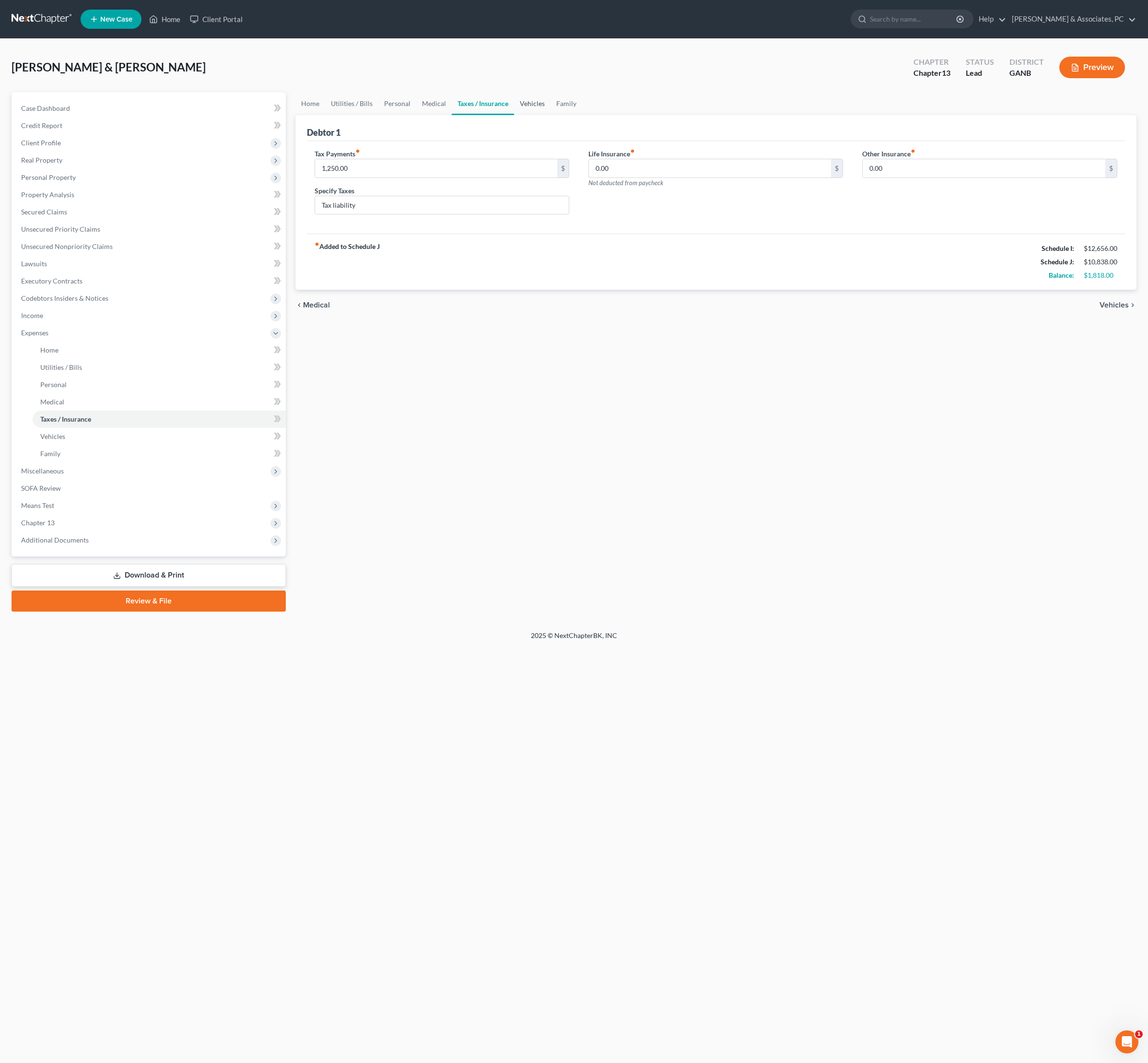
click at [551, 115] on link "Vehicles" at bounding box center [532, 103] width 37 height 23
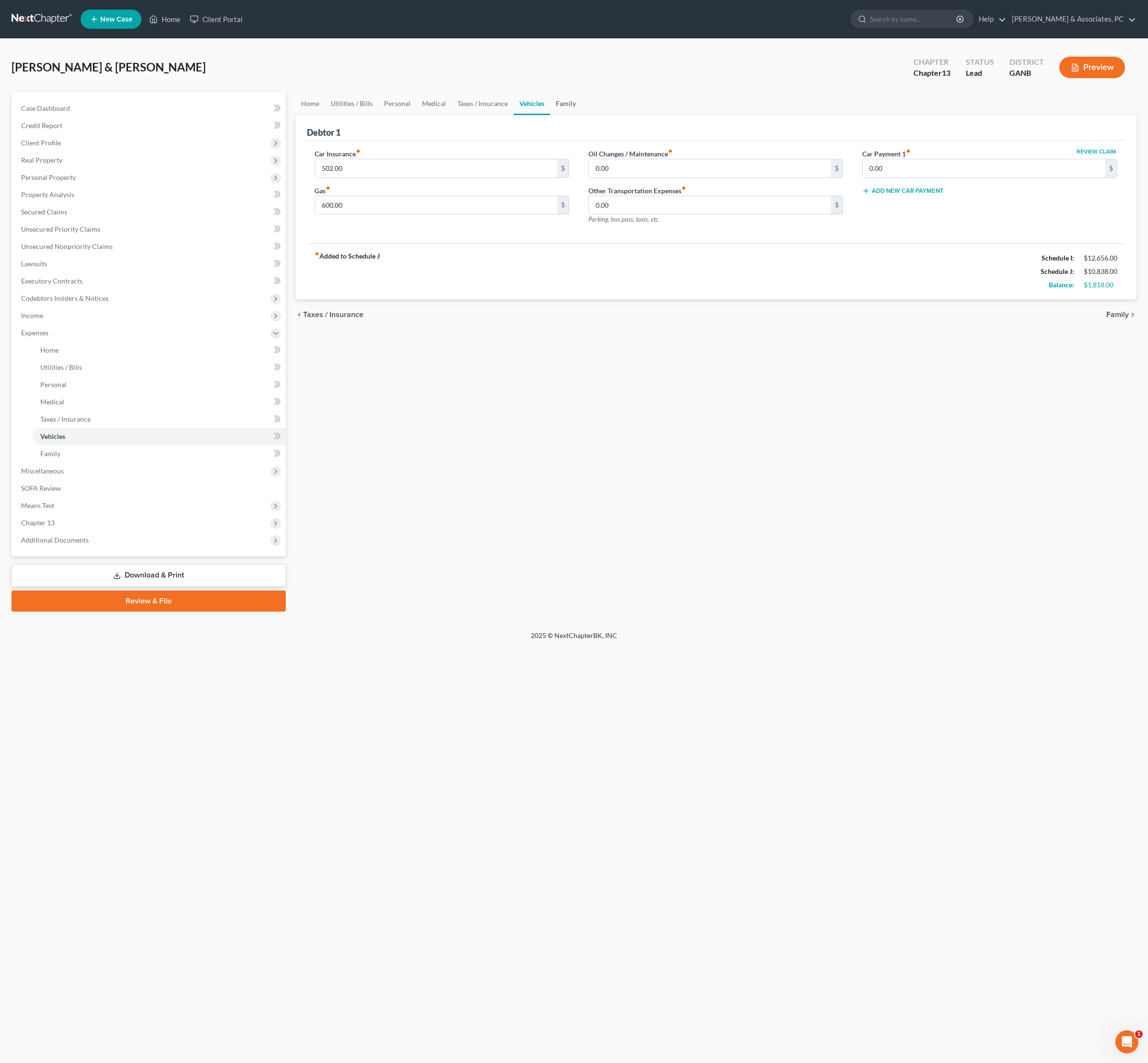
click at [582, 115] on link "Family" at bounding box center [565, 103] width 32 height 23
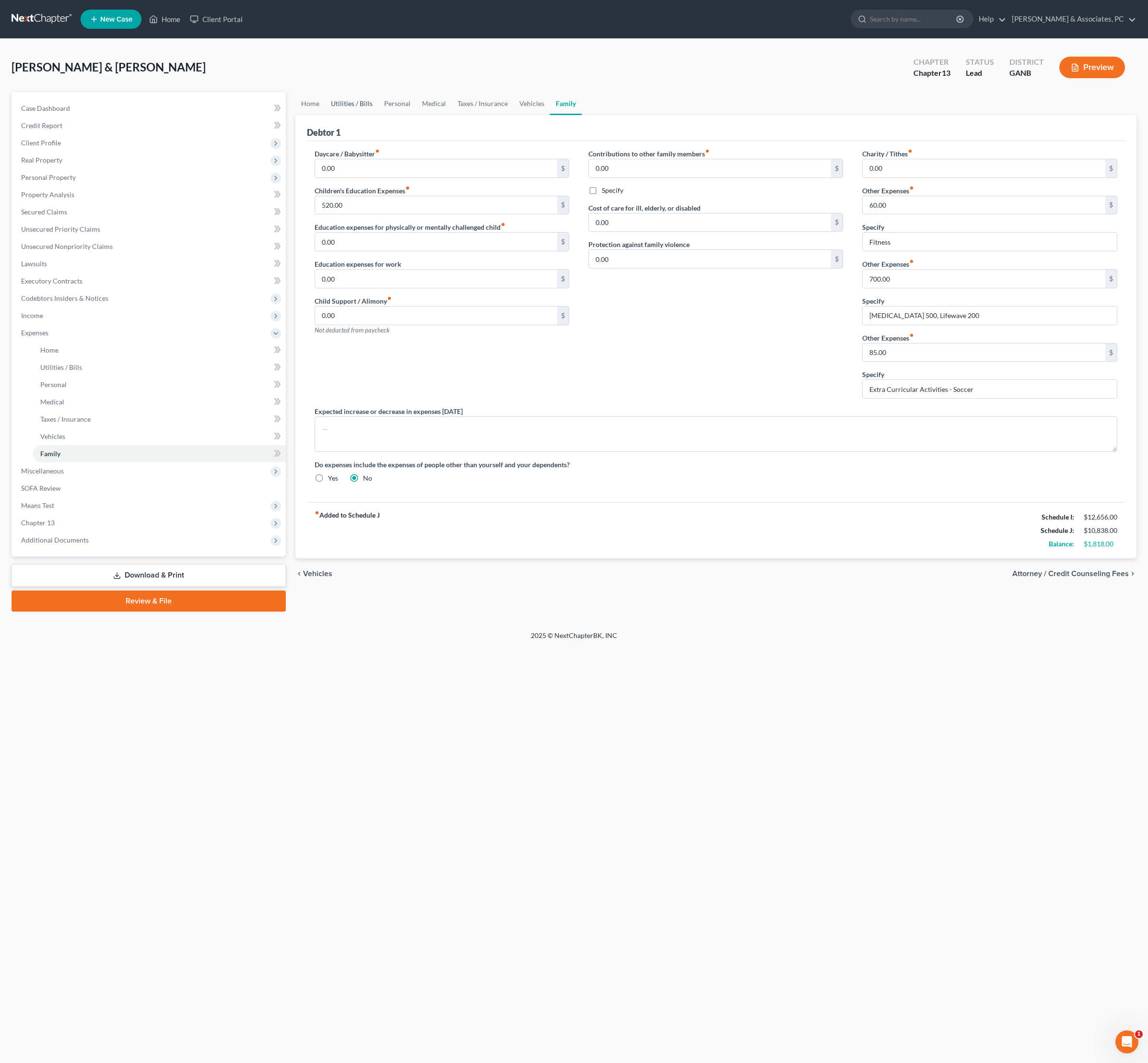
click at [379, 115] on link "Utilities / Bills" at bounding box center [352, 103] width 54 height 23
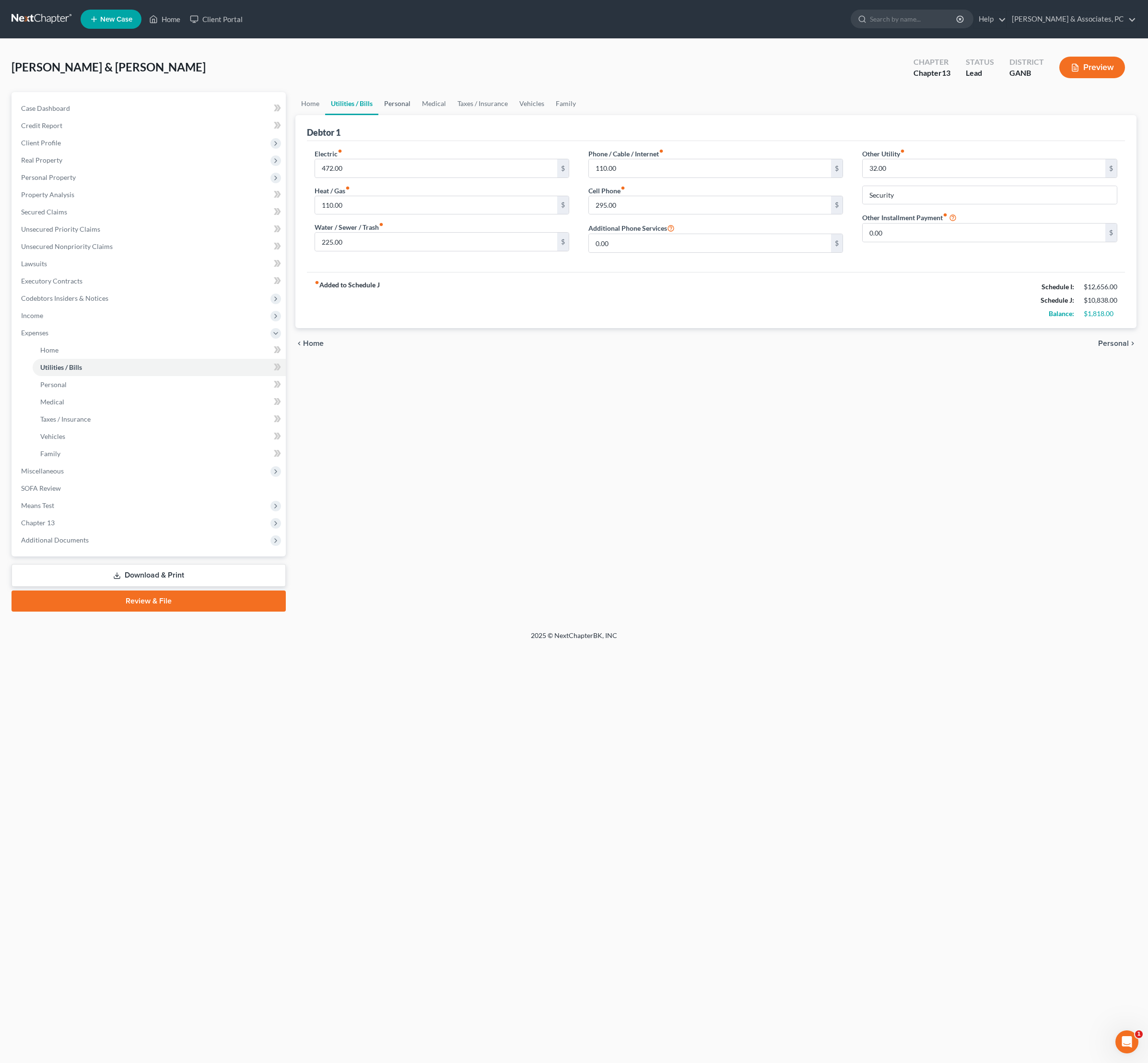
click at [416, 115] on link "Personal" at bounding box center [398, 103] width 38 height 23
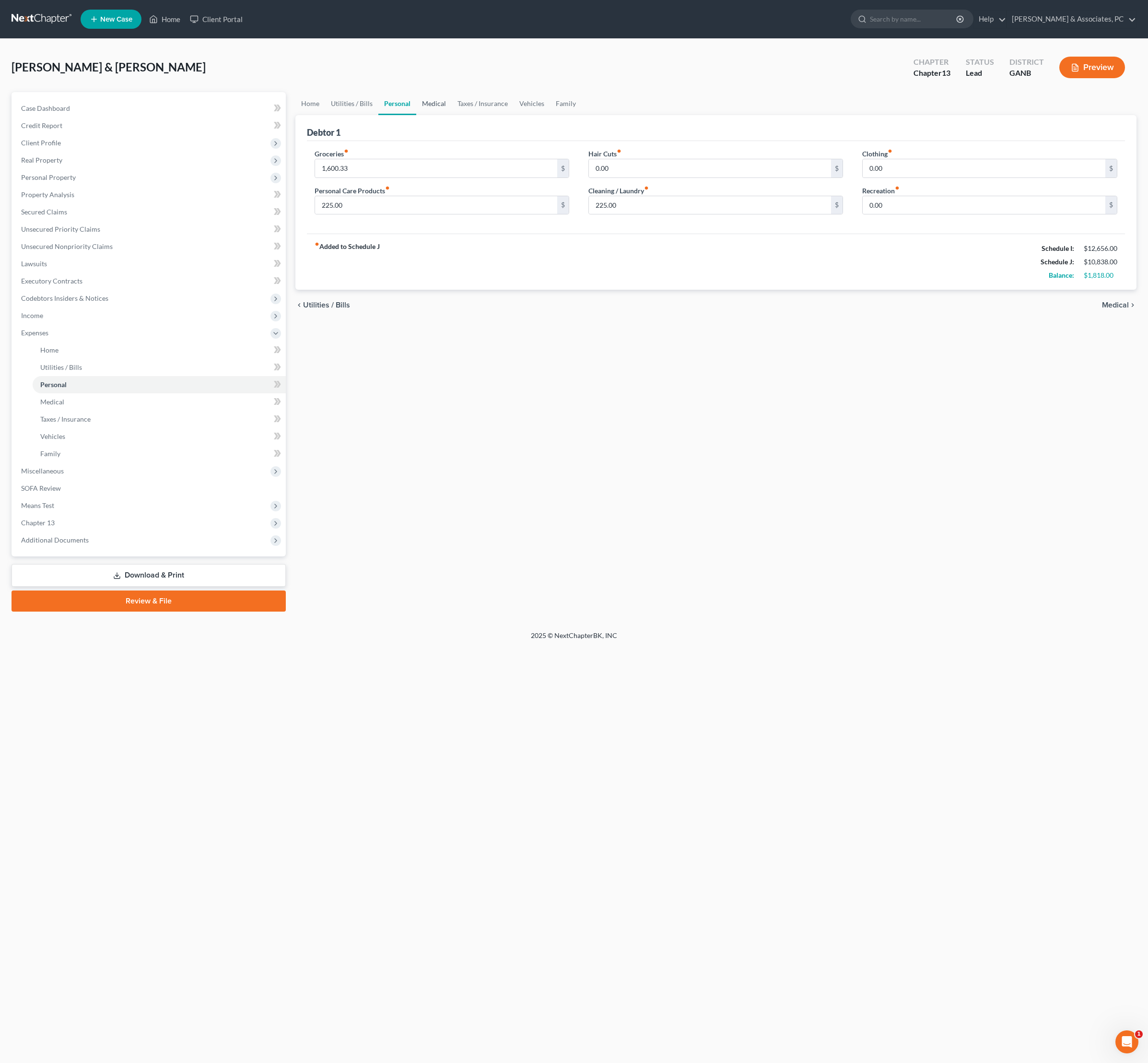
click at [452, 115] on link "Medical" at bounding box center [434, 103] width 35 height 23
click at [514, 115] on link "Taxes / Insurance" at bounding box center [483, 103] width 62 height 23
click at [551, 115] on link "Vehicles" at bounding box center [532, 103] width 37 height 23
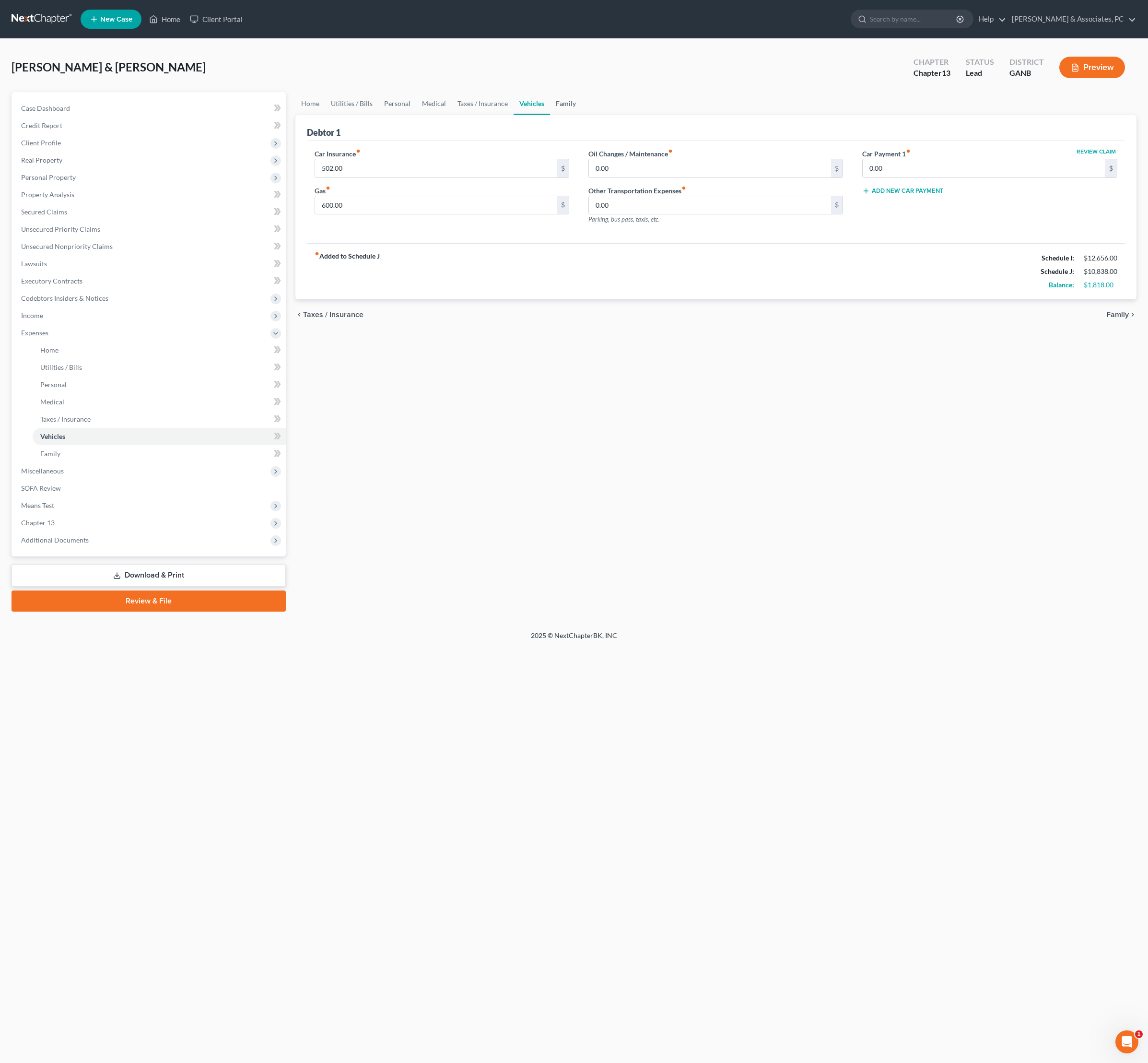
click at [582, 113] on link "Family" at bounding box center [565, 103] width 32 height 23
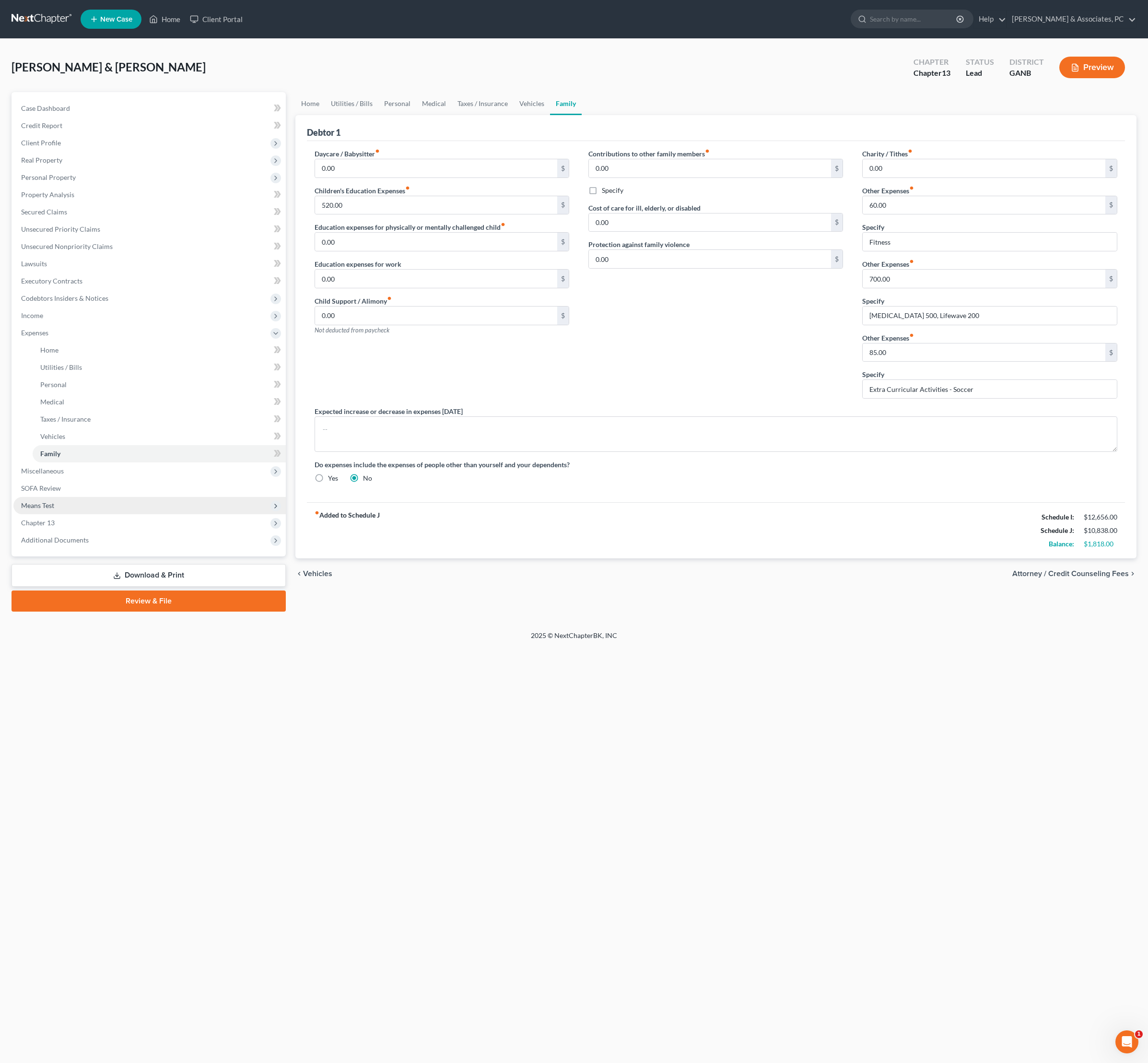
click at [104, 514] on span "Means Test" at bounding box center [149, 506] width 272 height 18
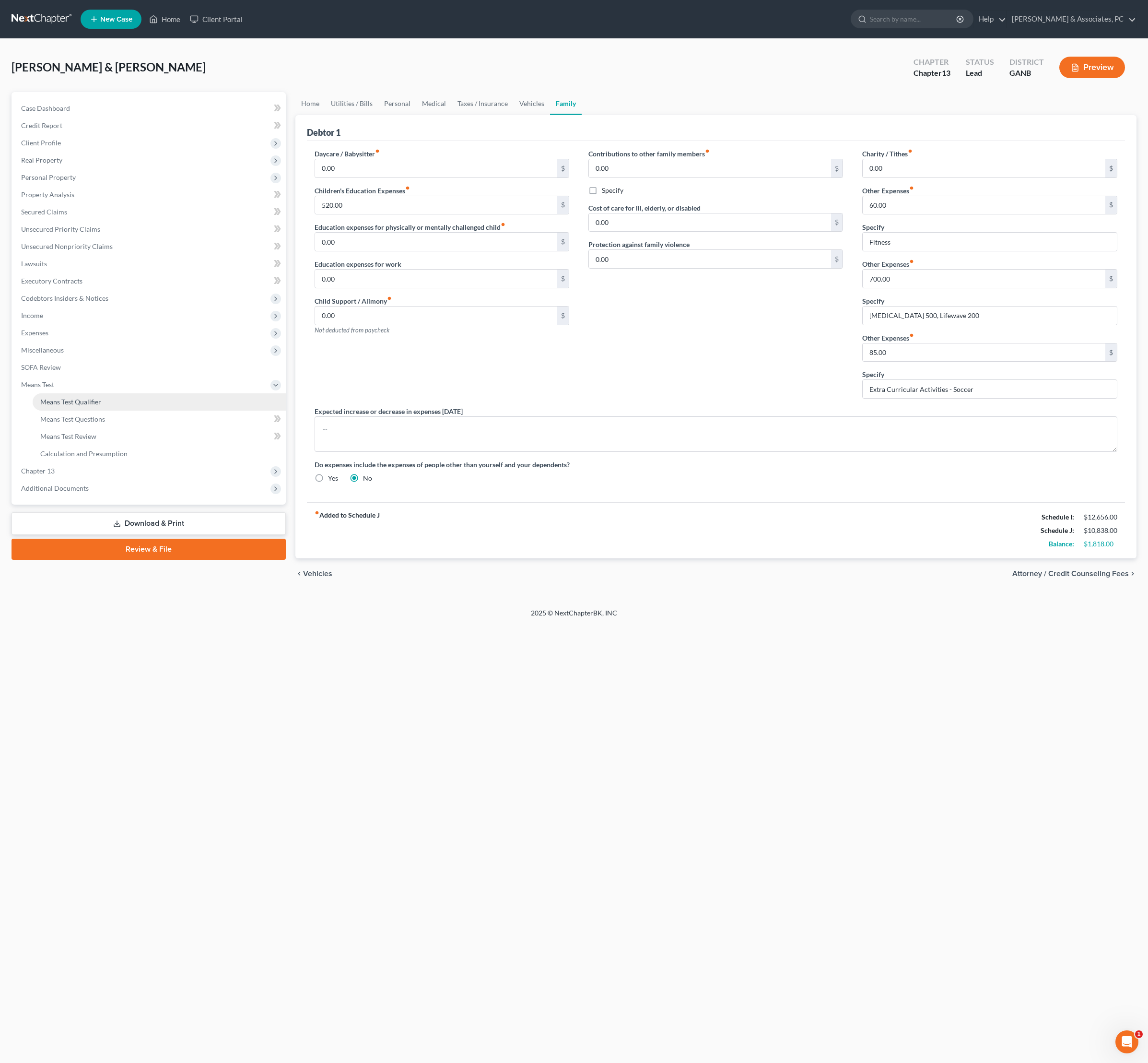
click at [101, 406] on span "Means Test Qualifier" at bounding box center [70, 402] width 61 height 8
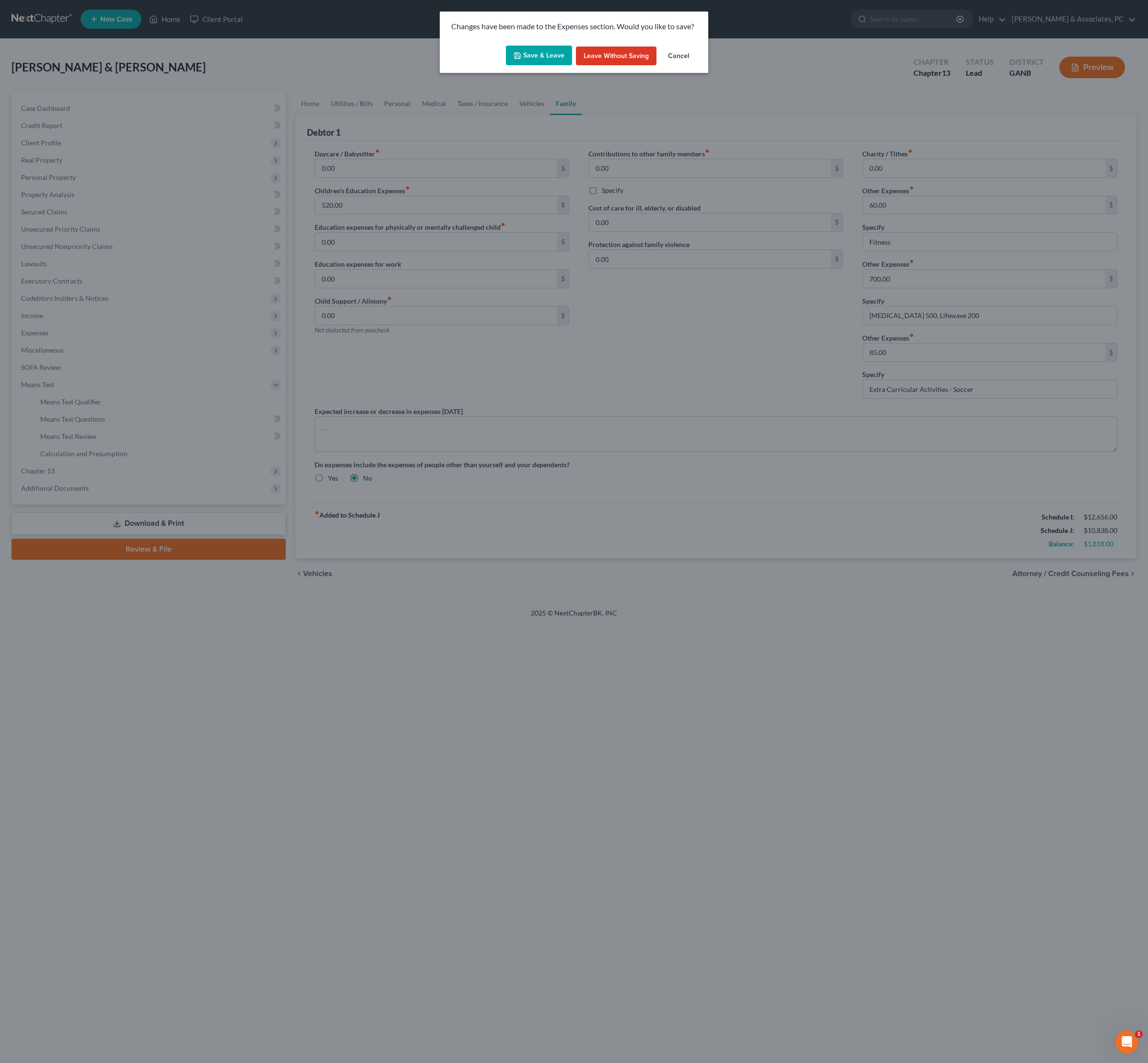
click at [546, 66] on button "Save & Leave" at bounding box center [539, 55] width 66 height 20
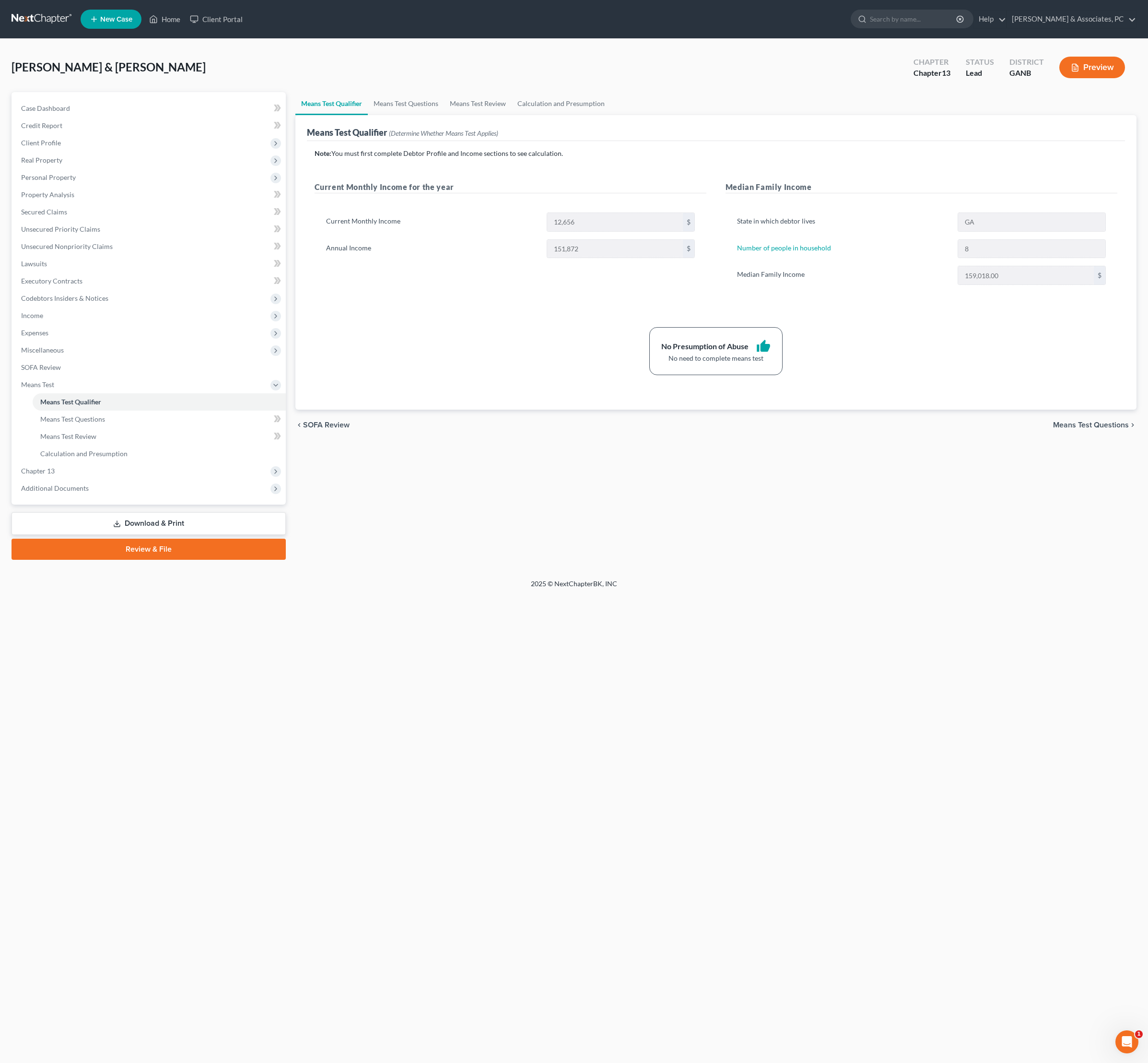
click at [578, 410] on div "Note: You must first complete Debtor Profile and Income sections to see calcula…" at bounding box center [716, 275] width 818 height 269
click at [444, 113] on link "Means Test Questions" at bounding box center [406, 103] width 76 height 23
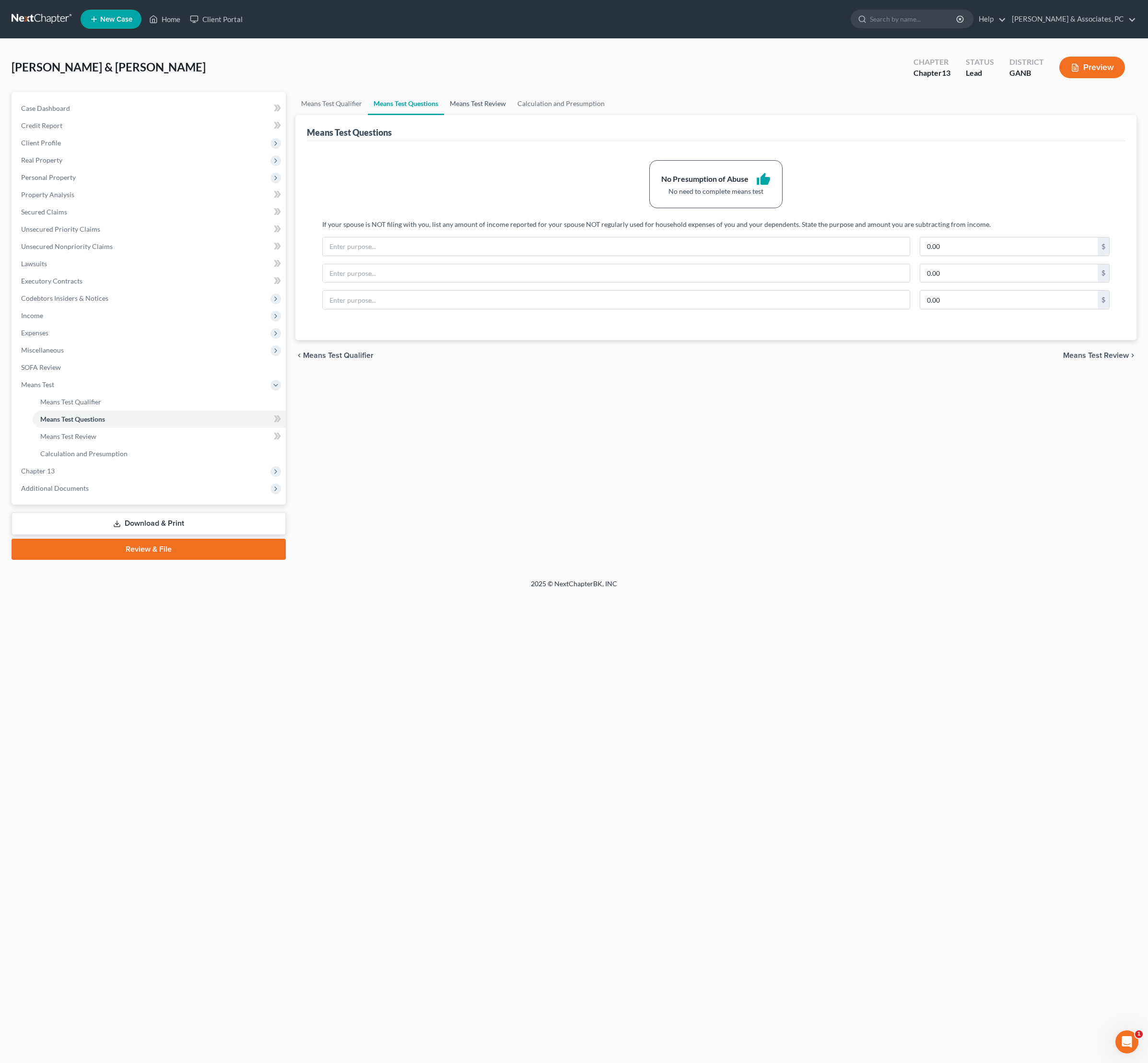
click at [512, 115] on link "Means Test Review" at bounding box center [478, 103] width 68 height 23
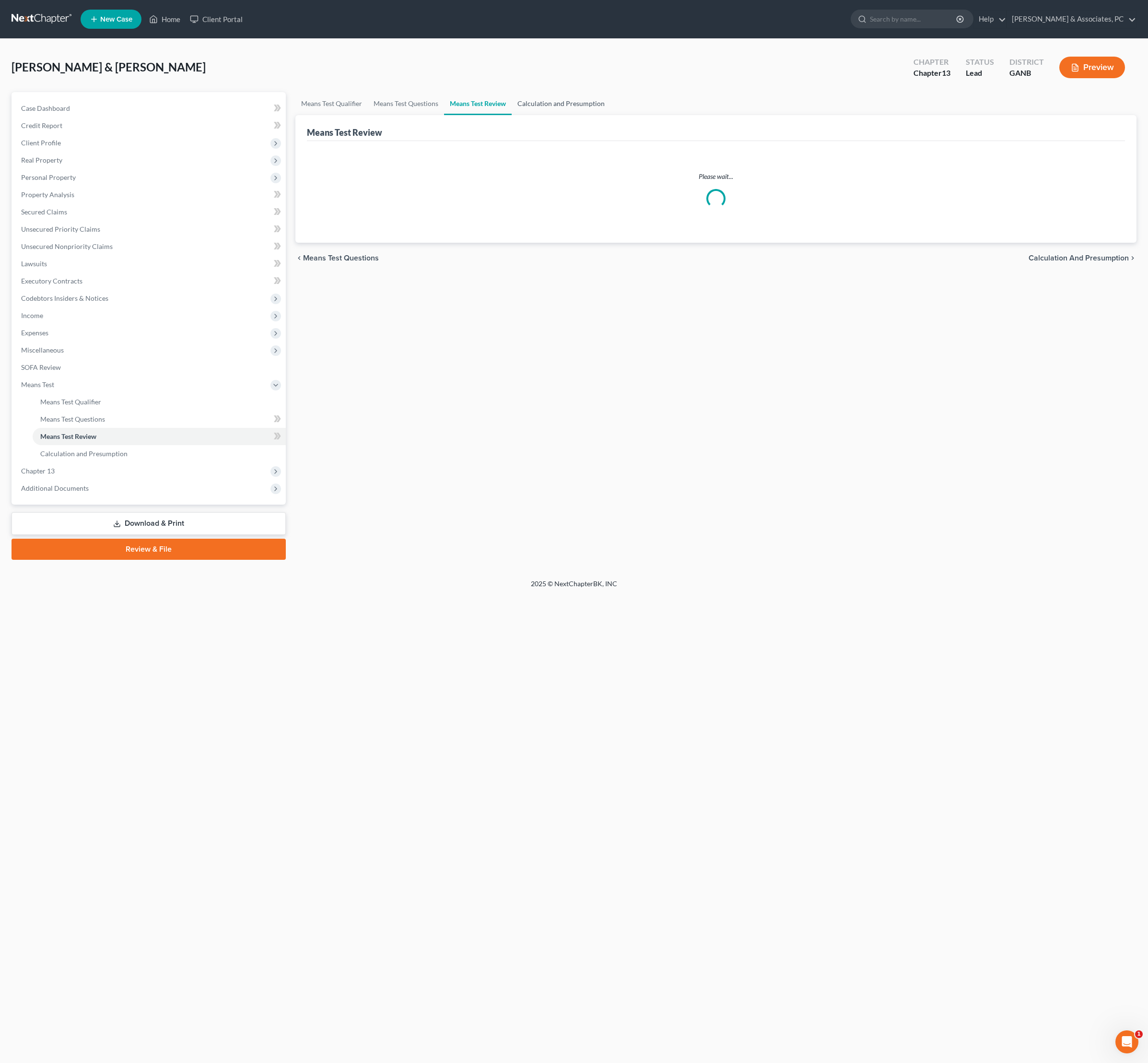
click at [611, 115] on link "Calculation and Presumption" at bounding box center [561, 103] width 99 height 23
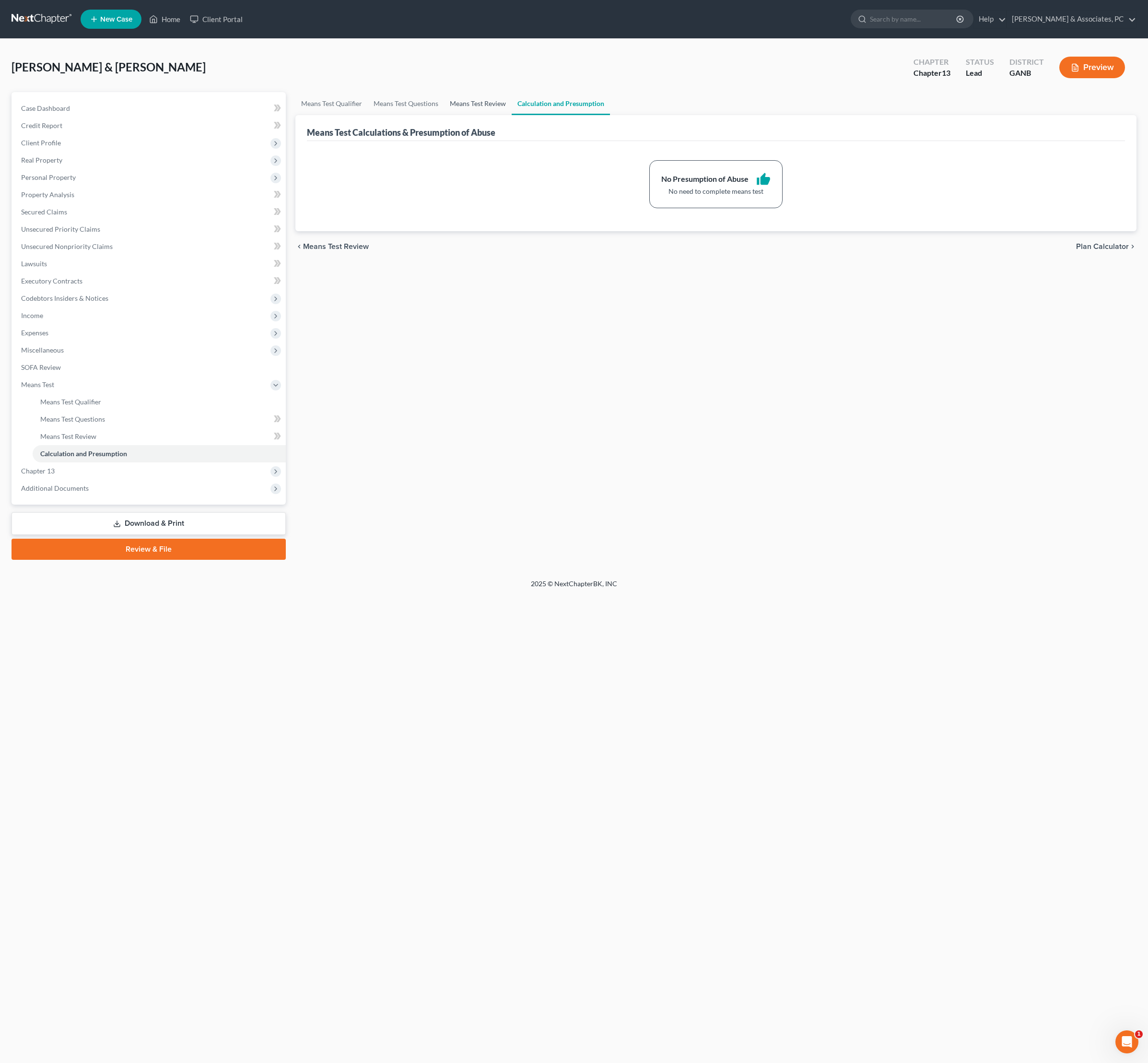
click at [504, 106] on link "Means Test Review" at bounding box center [478, 103] width 68 height 23
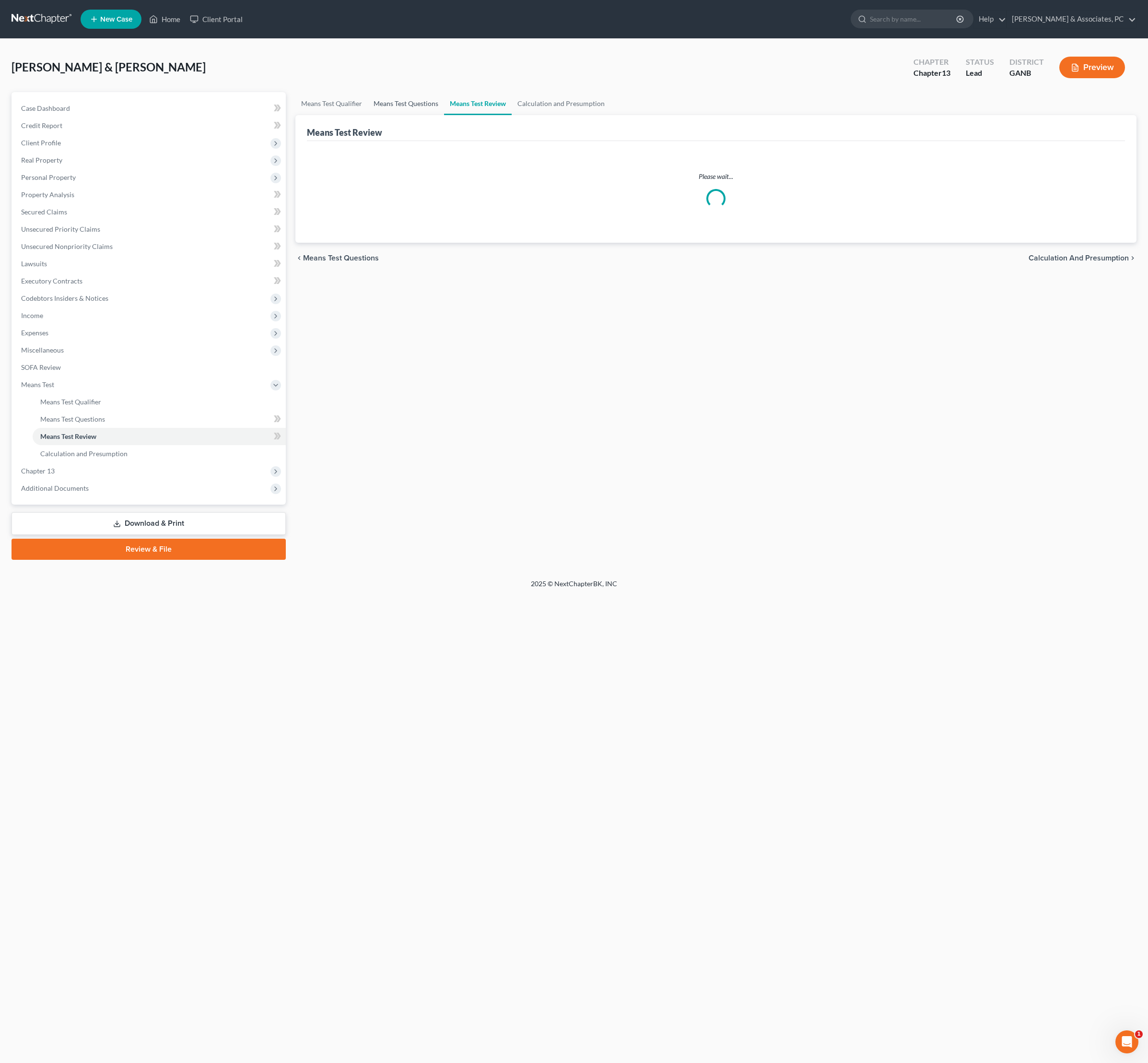
click at [444, 107] on link "Means Test Questions" at bounding box center [406, 103] width 76 height 23
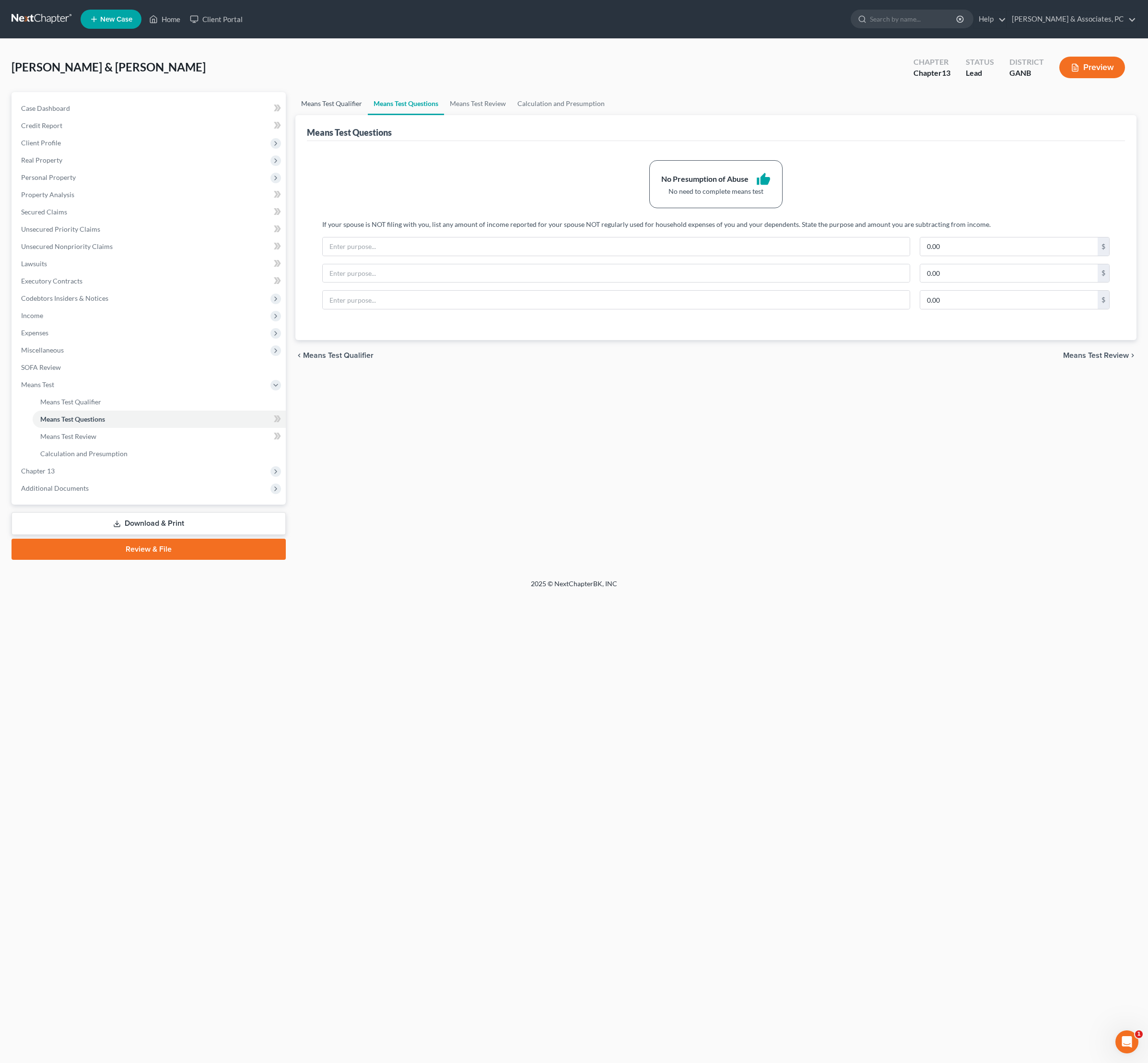
click at [368, 109] on link "Means Test Qualifier" at bounding box center [331, 103] width 73 height 23
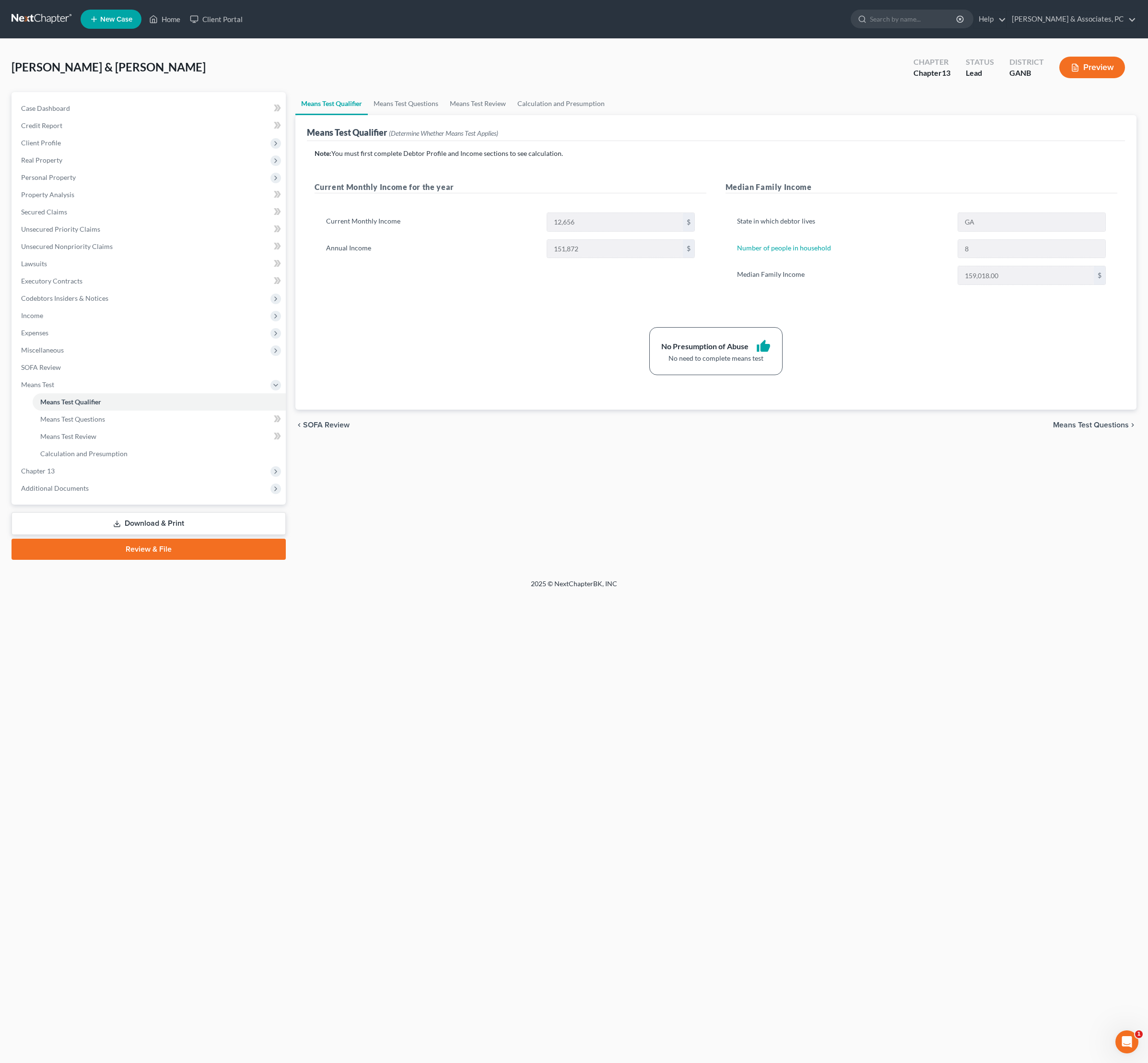
click at [506, 410] on div "Note: You must first complete Debtor Profile and Income sections to see calcula…" at bounding box center [716, 275] width 818 height 269
click at [64, 354] on span "Miscellaneous" at bounding box center [43, 349] width 43 height 8
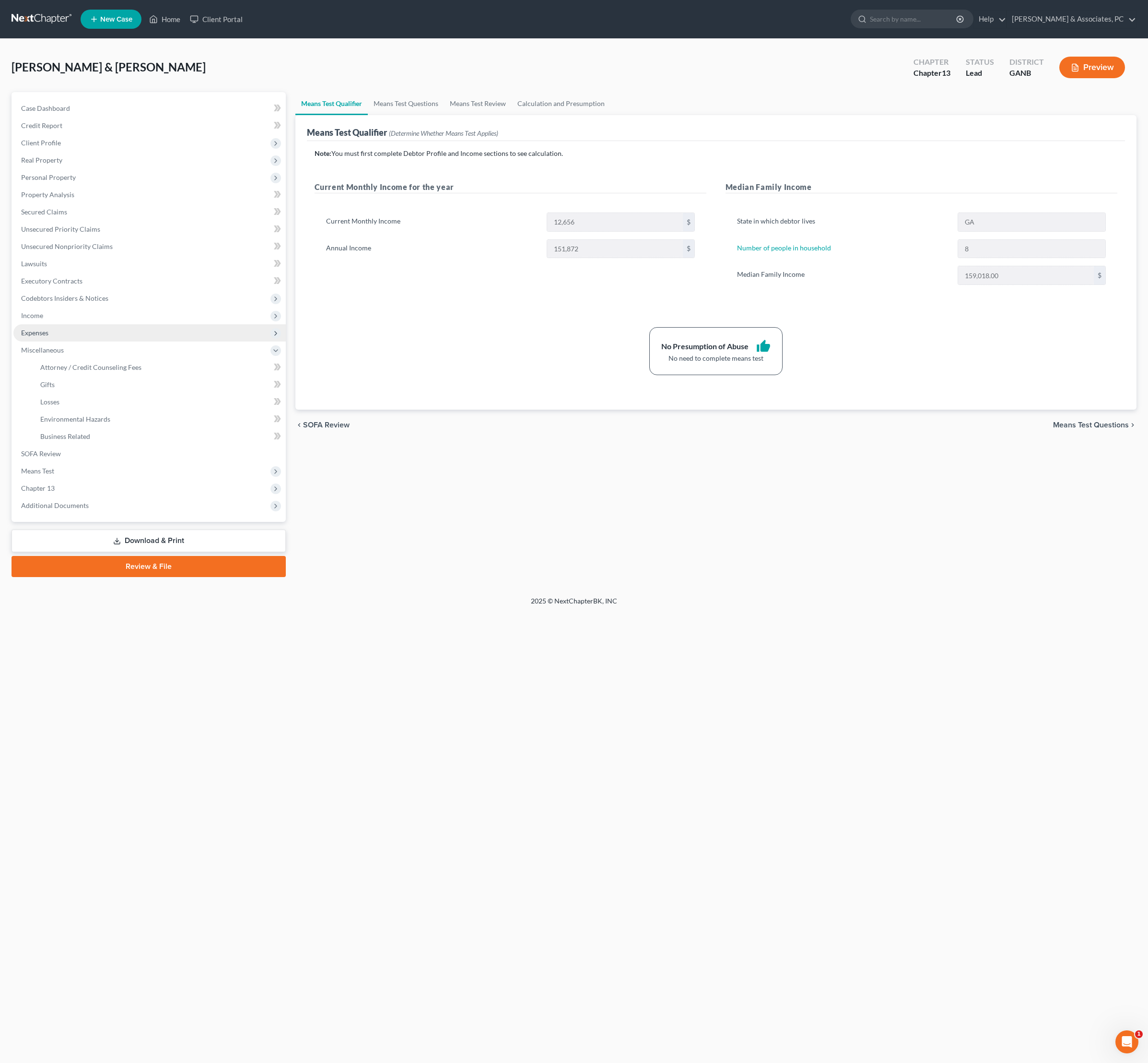
click at [59, 341] on span "Expenses" at bounding box center [149, 333] width 272 height 18
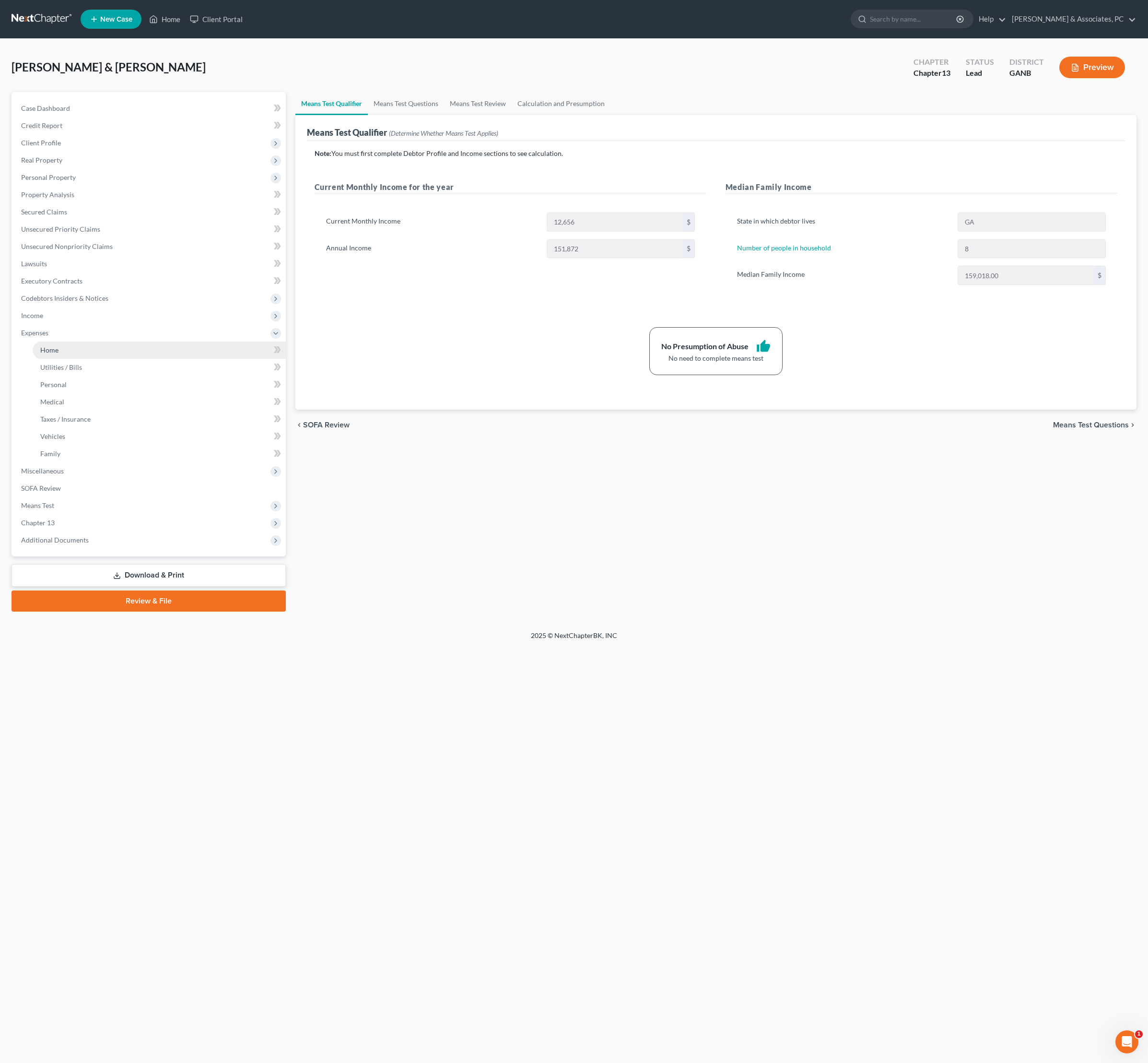
click at [79, 359] on link "Home" at bounding box center [159, 350] width 253 height 18
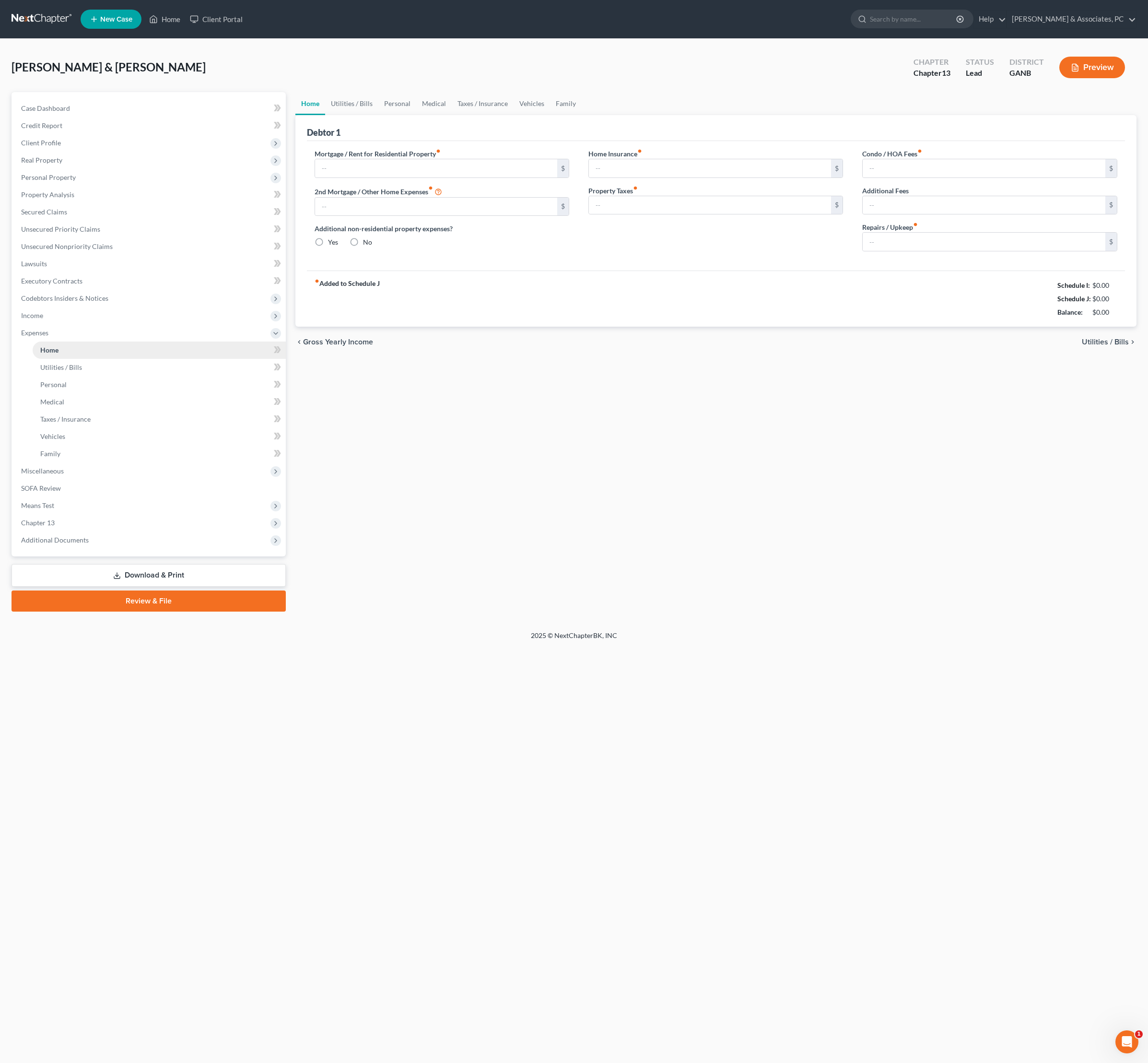
type input "3,210.00"
type input "0.00"
radio input "true"
type input "0.00"
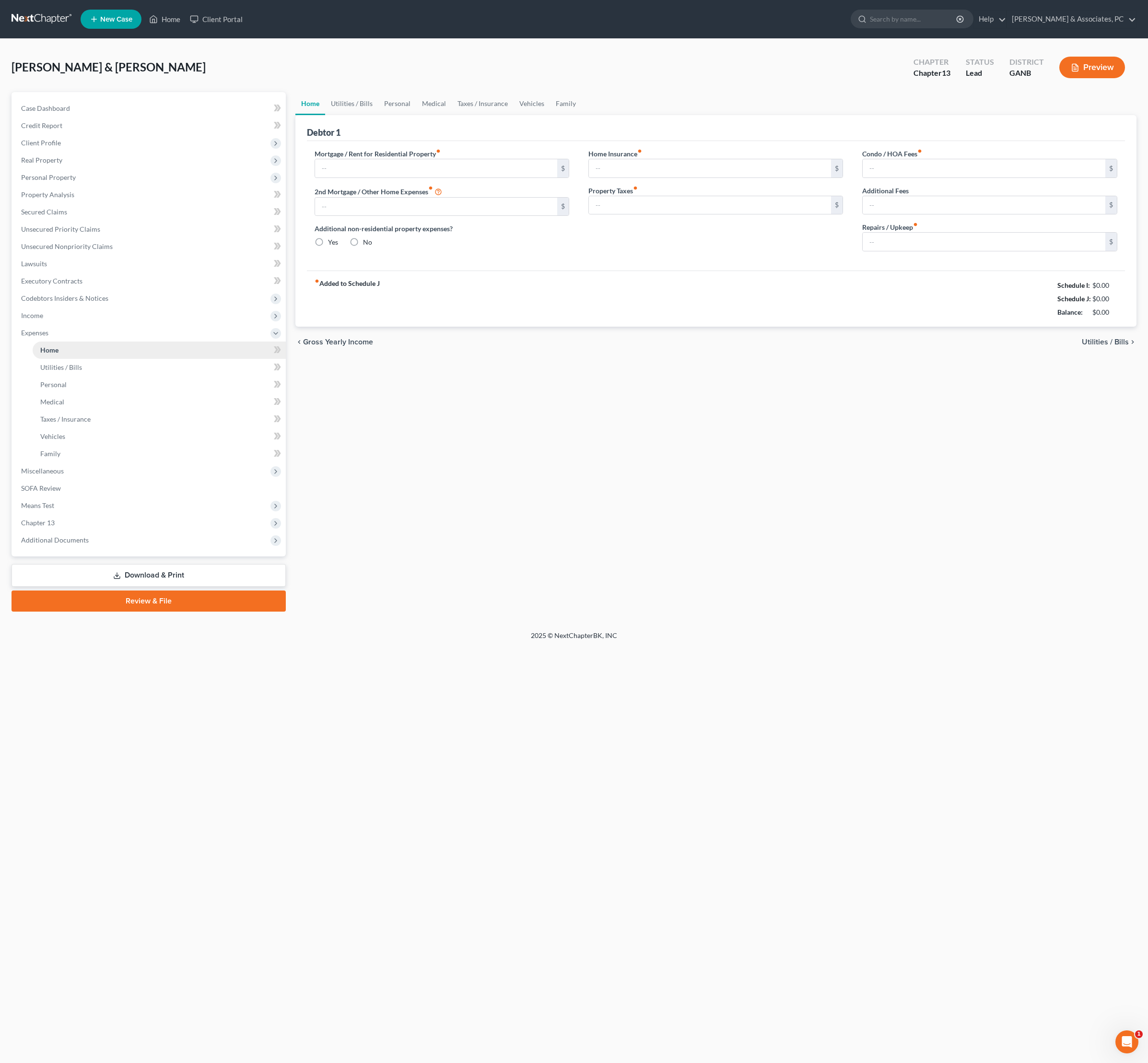
type input "116.67"
type input "0.00"
type input "250.00"
click at [509, 115] on link "Taxes / Insurance" at bounding box center [483, 103] width 62 height 23
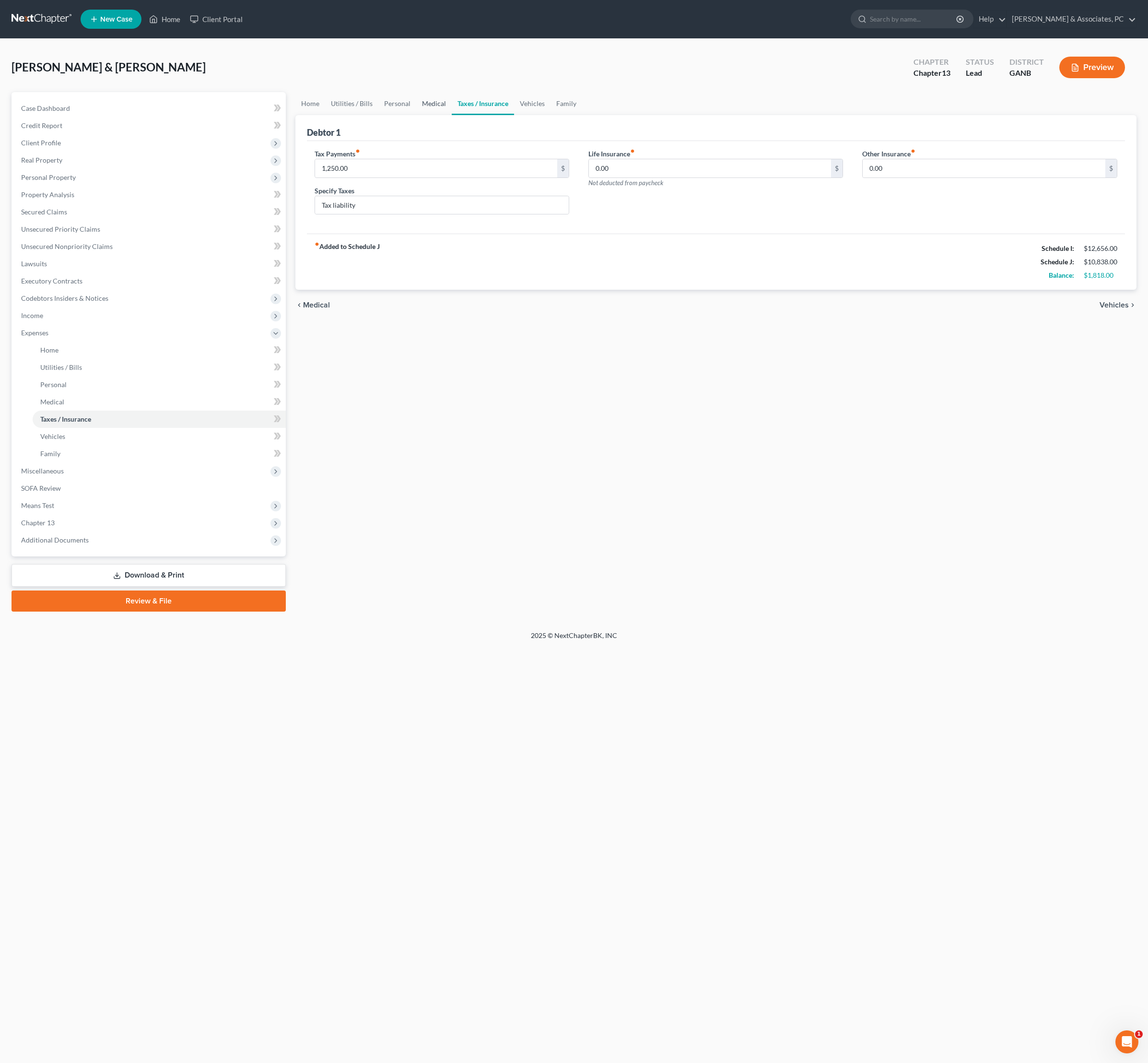
click at [452, 115] on link "Medical" at bounding box center [434, 103] width 35 height 23
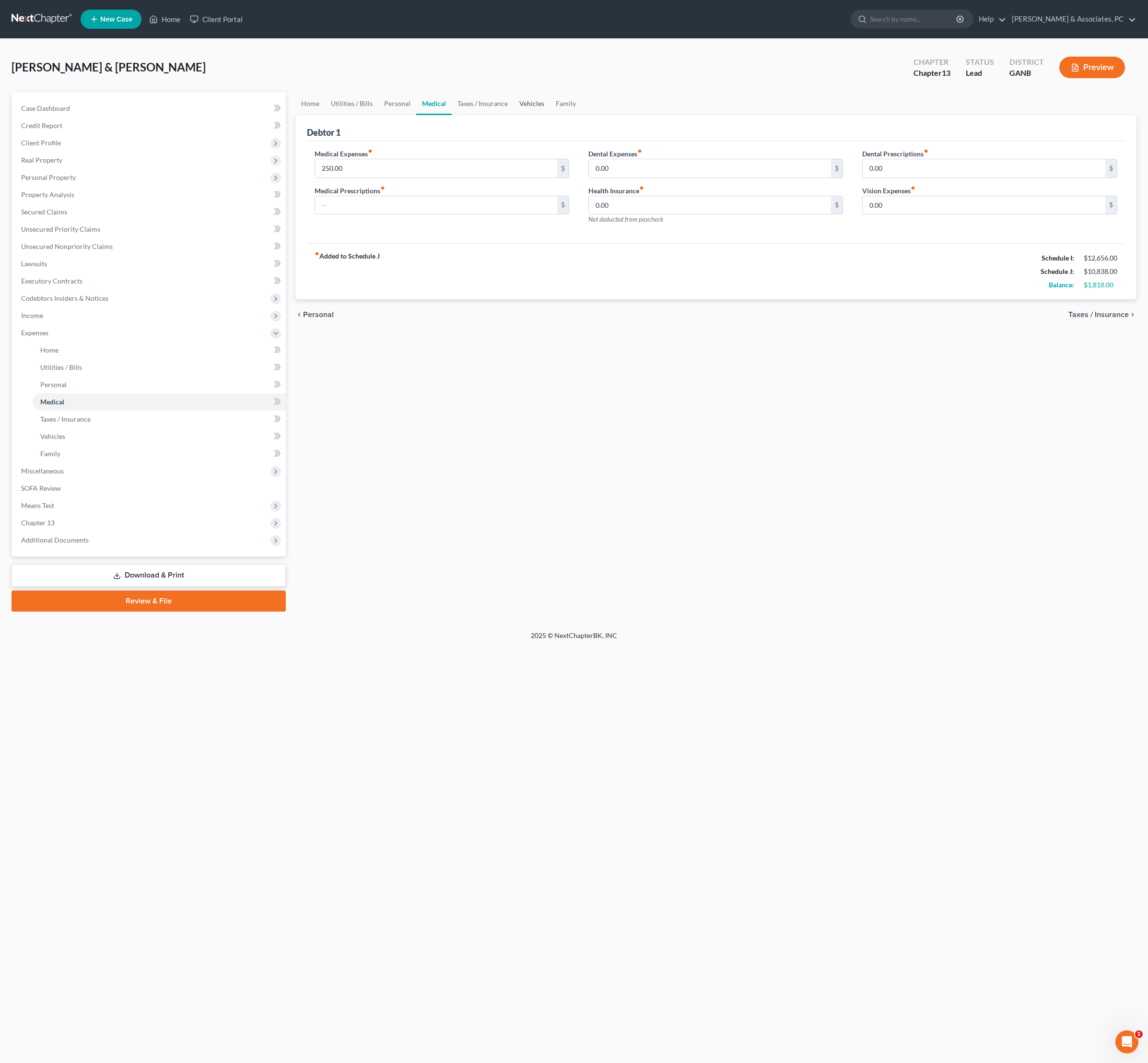
click at [550, 112] on link "Vehicles" at bounding box center [532, 103] width 37 height 23
click at [582, 112] on link "Family" at bounding box center [565, 103] width 32 height 23
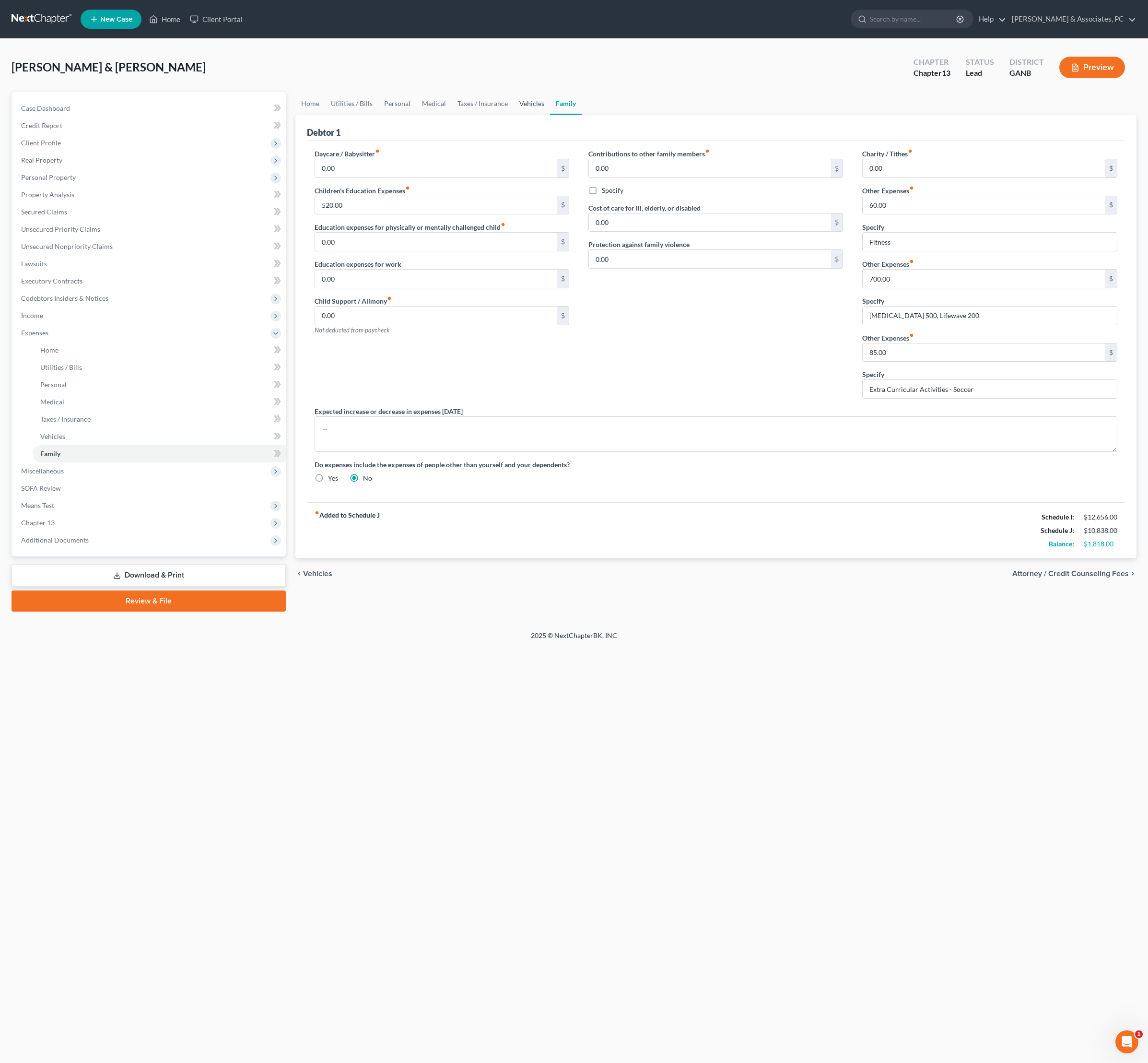
click at [550, 112] on link "Vehicles" at bounding box center [532, 103] width 37 height 23
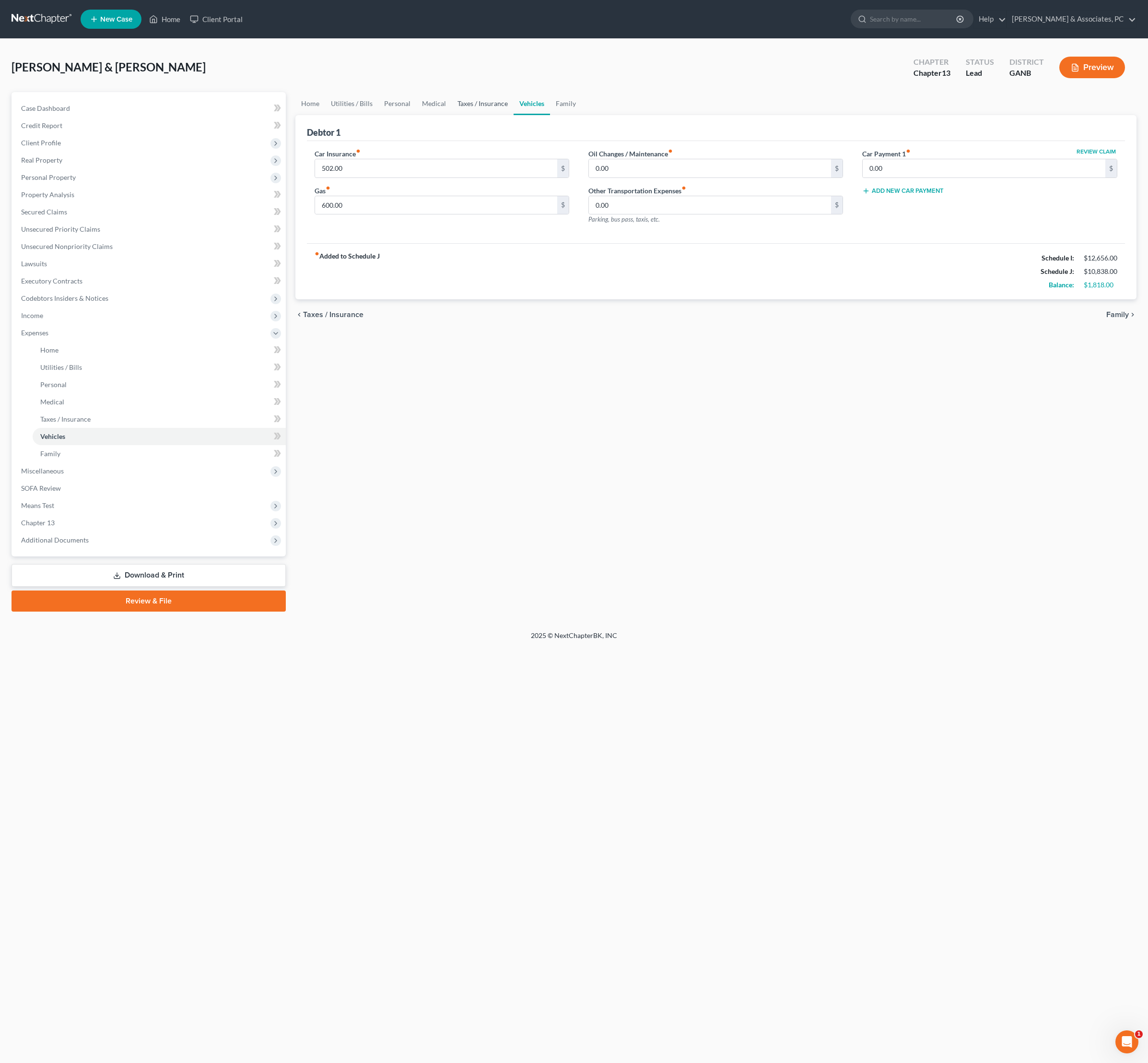
click at [514, 110] on link "Taxes / Insurance" at bounding box center [483, 103] width 62 height 23
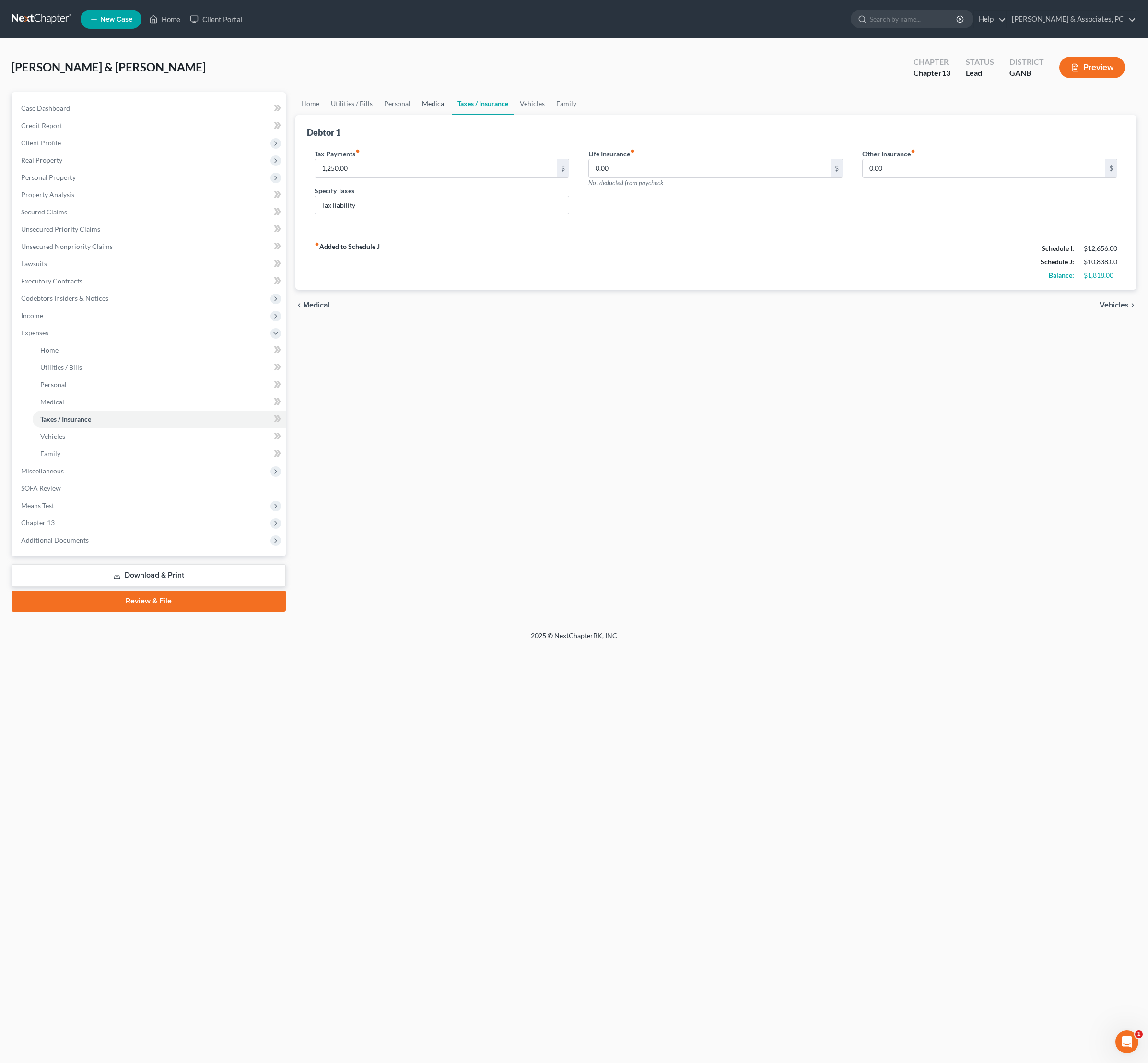
click at [452, 115] on link "Medical" at bounding box center [434, 103] width 35 height 23
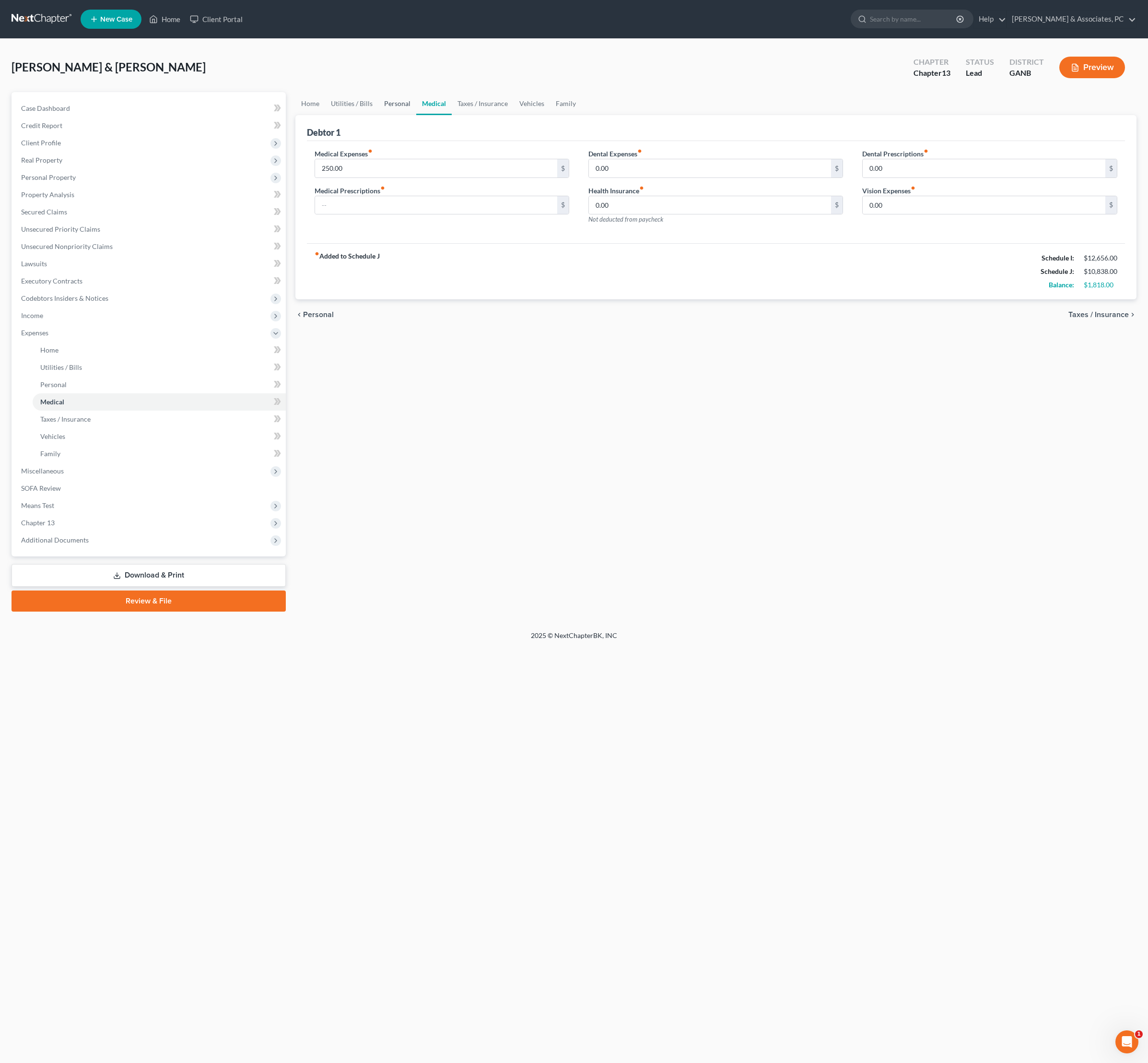
click at [416, 112] on link "Personal" at bounding box center [398, 103] width 38 height 23
click at [371, 112] on link "Utilities / Bills" at bounding box center [352, 103] width 54 height 23
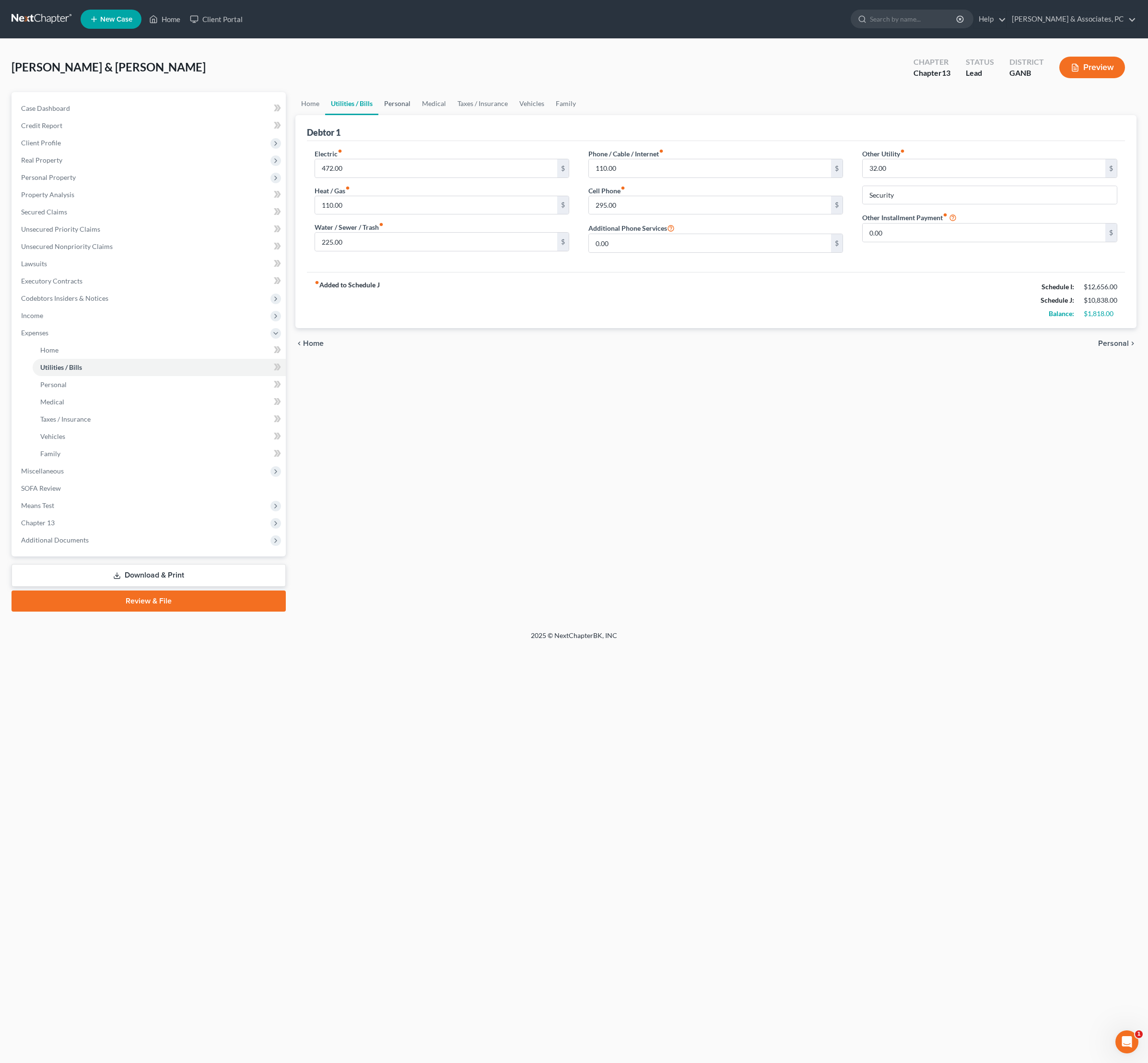
click at [416, 115] on link "Personal" at bounding box center [398, 103] width 38 height 23
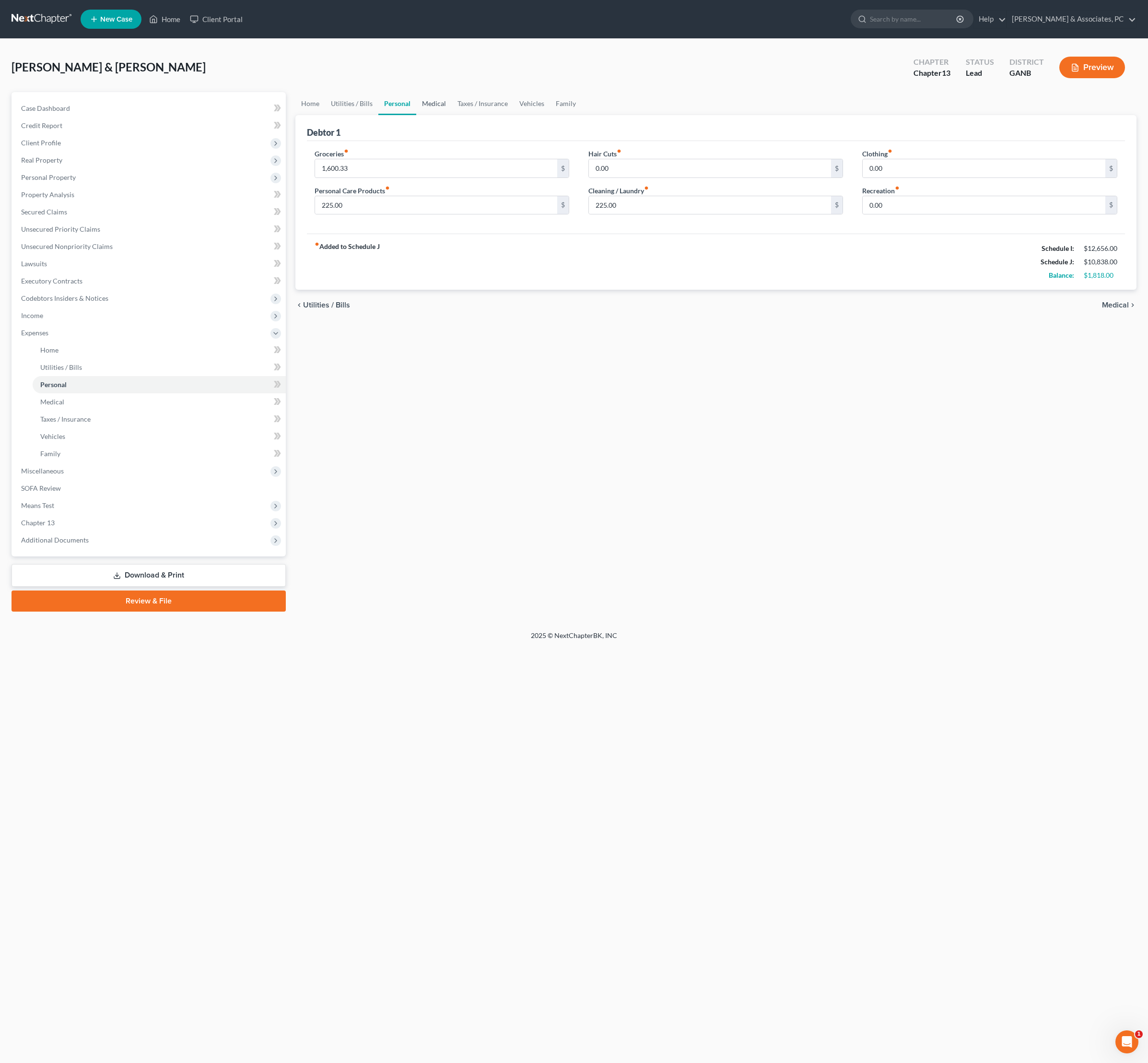
click at [449, 115] on link "Medical" at bounding box center [434, 103] width 35 height 23
click at [491, 115] on link "Taxes / Insurance" at bounding box center [483, 103] width 62 height 23
click at [514, 109] on link "Taxes / Insurance" at bounding box center [483, 103] width 62 height 23
click at [551, 106] on link "Vehicles" at bounding box center [532, 103] width 37 height 23
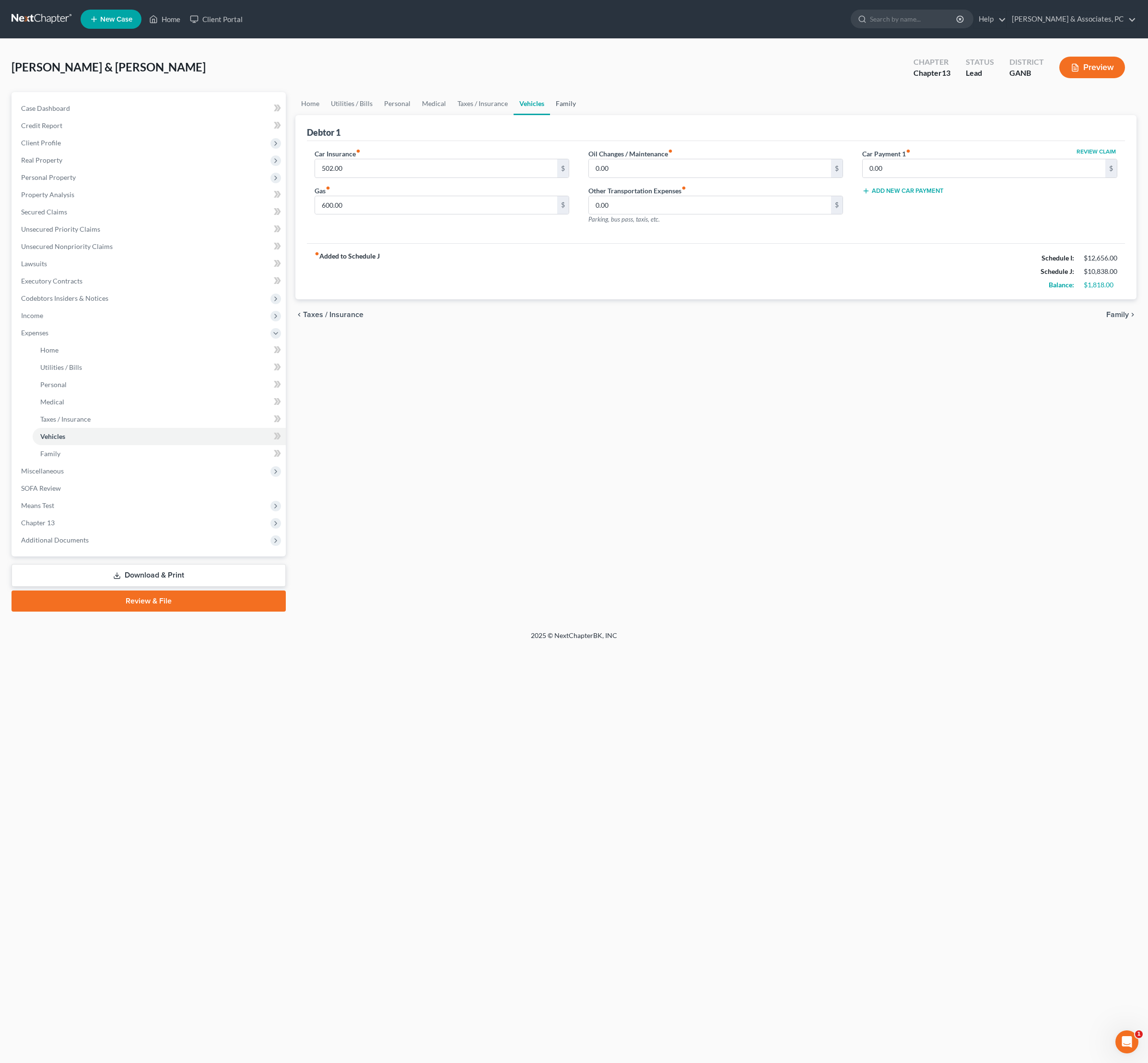
click at [582, 112] on link "Family" at bounding box center [565, 103] width 32 height 23
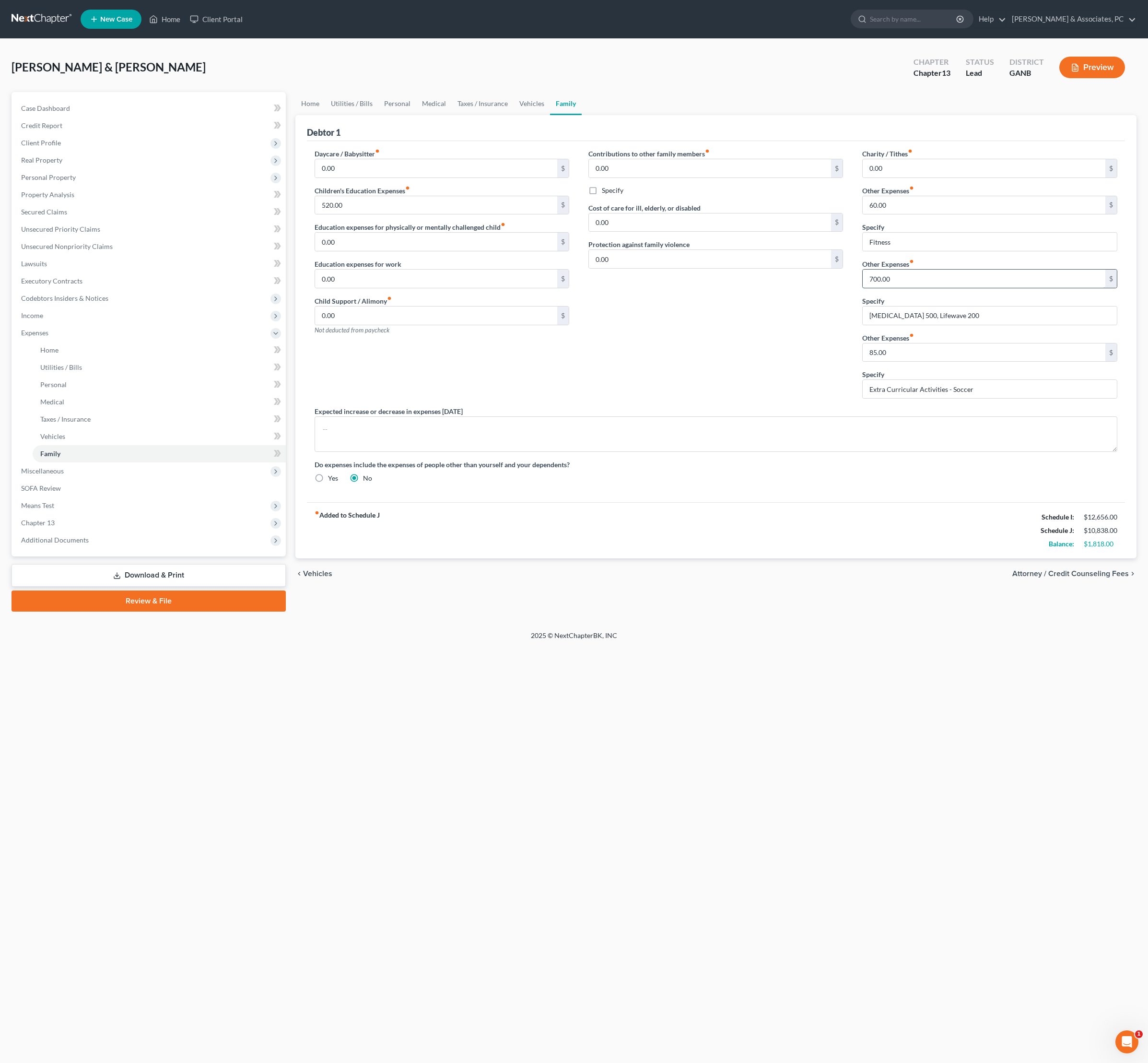
click at [947, 288] on input "700.00" at bounding box center [984, 278] width 243 height 18
click at [744, 395] on div "Contributions to other family members fiber_manual_record 0.00 $ Specify Cost o…" at bounding box center [716, 277] width 274 height 258
click at [1019, 324] on input "[MEDICAL_DATA] 500, Lifewave 200" at bounding box center [989, 316] width 254 height 18
click at [797, 406] on div "Contributions to other family members fiber_manual_record 0.00 $ Specify Cost o…" at bounding box center [716, 277] width 274 height 258
click at [452, 115] on link "Medical" at bounding box center [434, 103] width 35 height 23
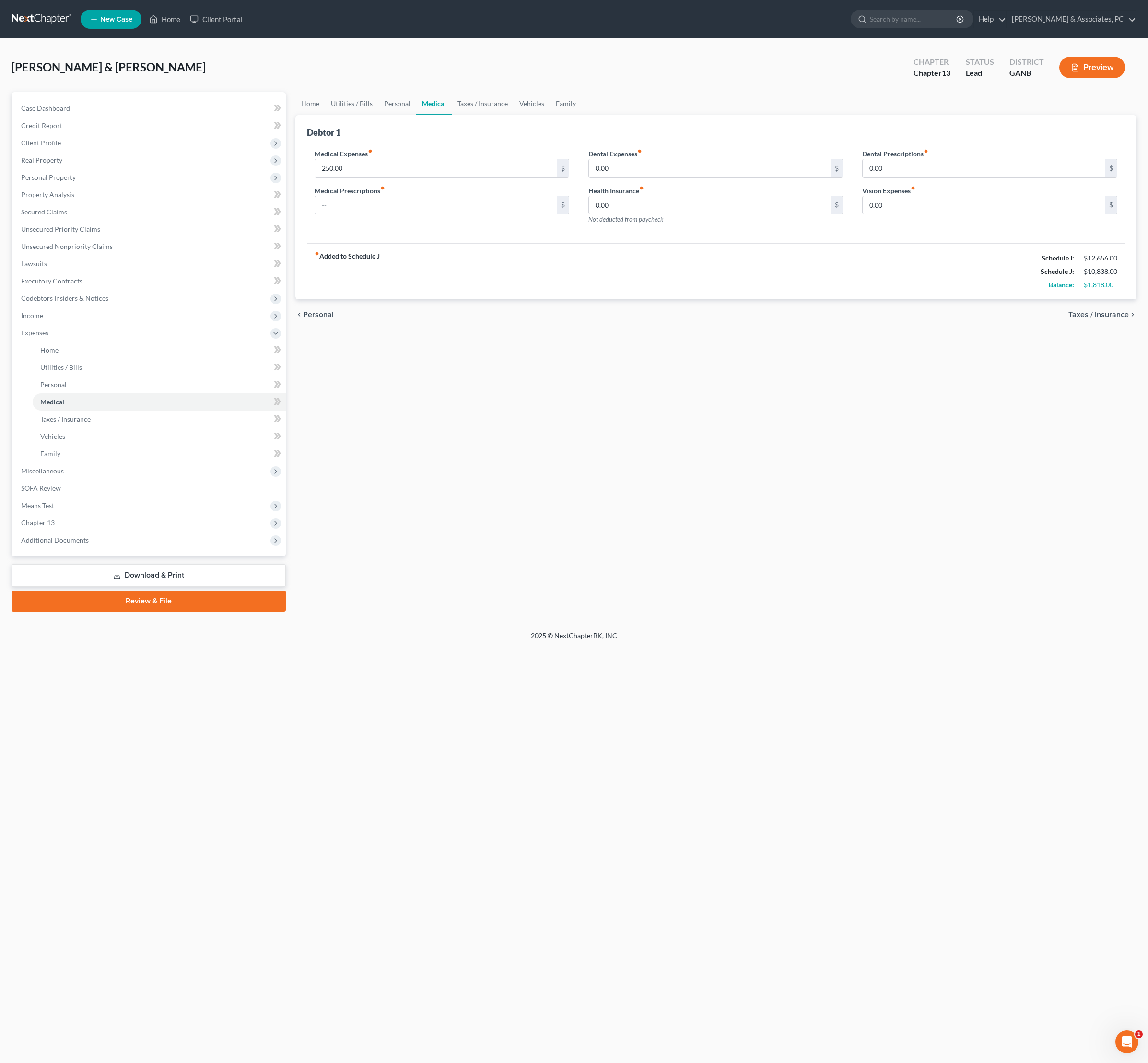
click at [452, 115] on link "Medical" at bounding box center [434, 103] width 35 height 23
click at [379, 115] on link "Utilities / Bills" at bounding box center [352, 103] width 54 height 23
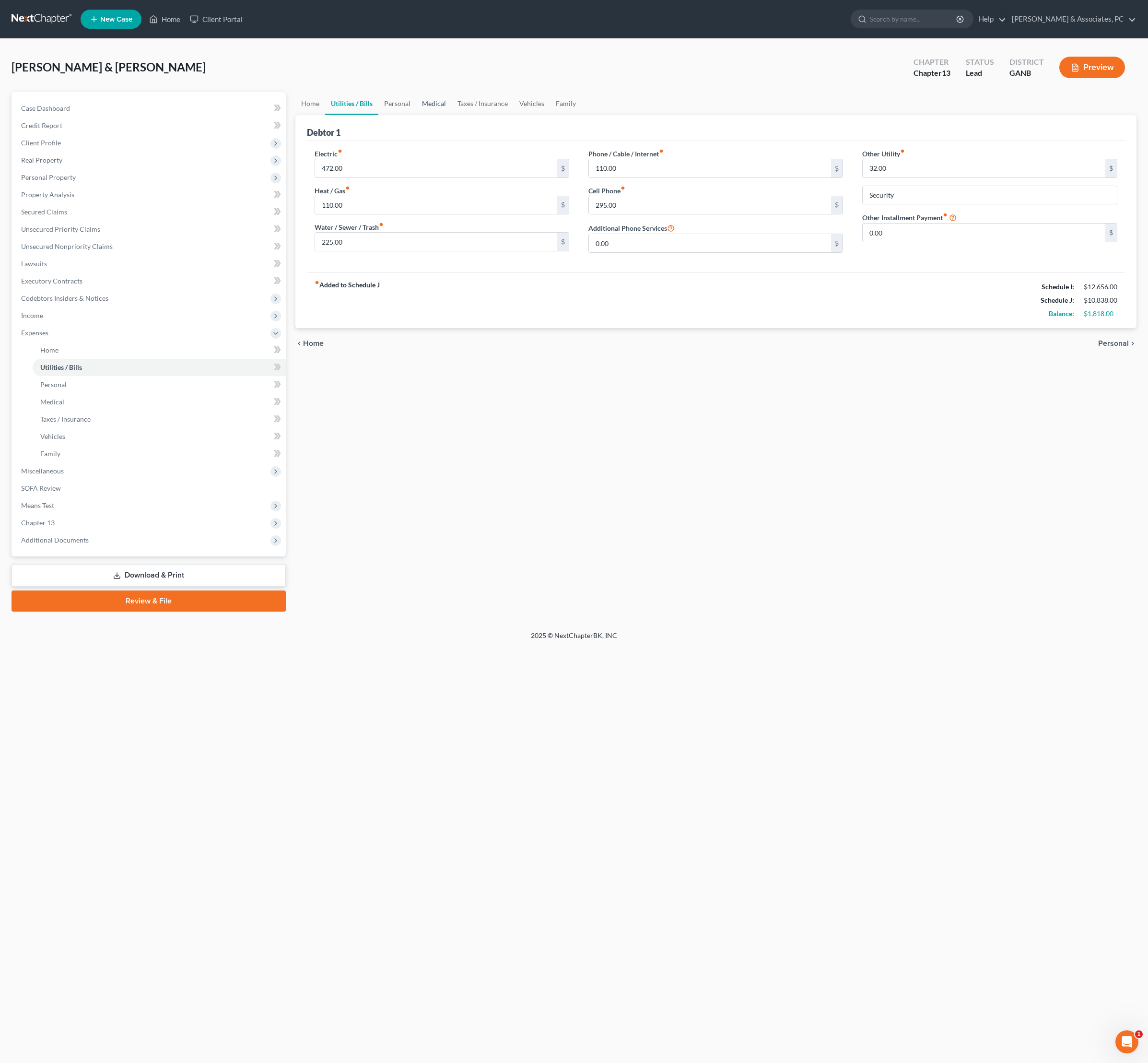
click at [452, 115] on link "Medical" at bounding box center [434, 103] width 35 height 23
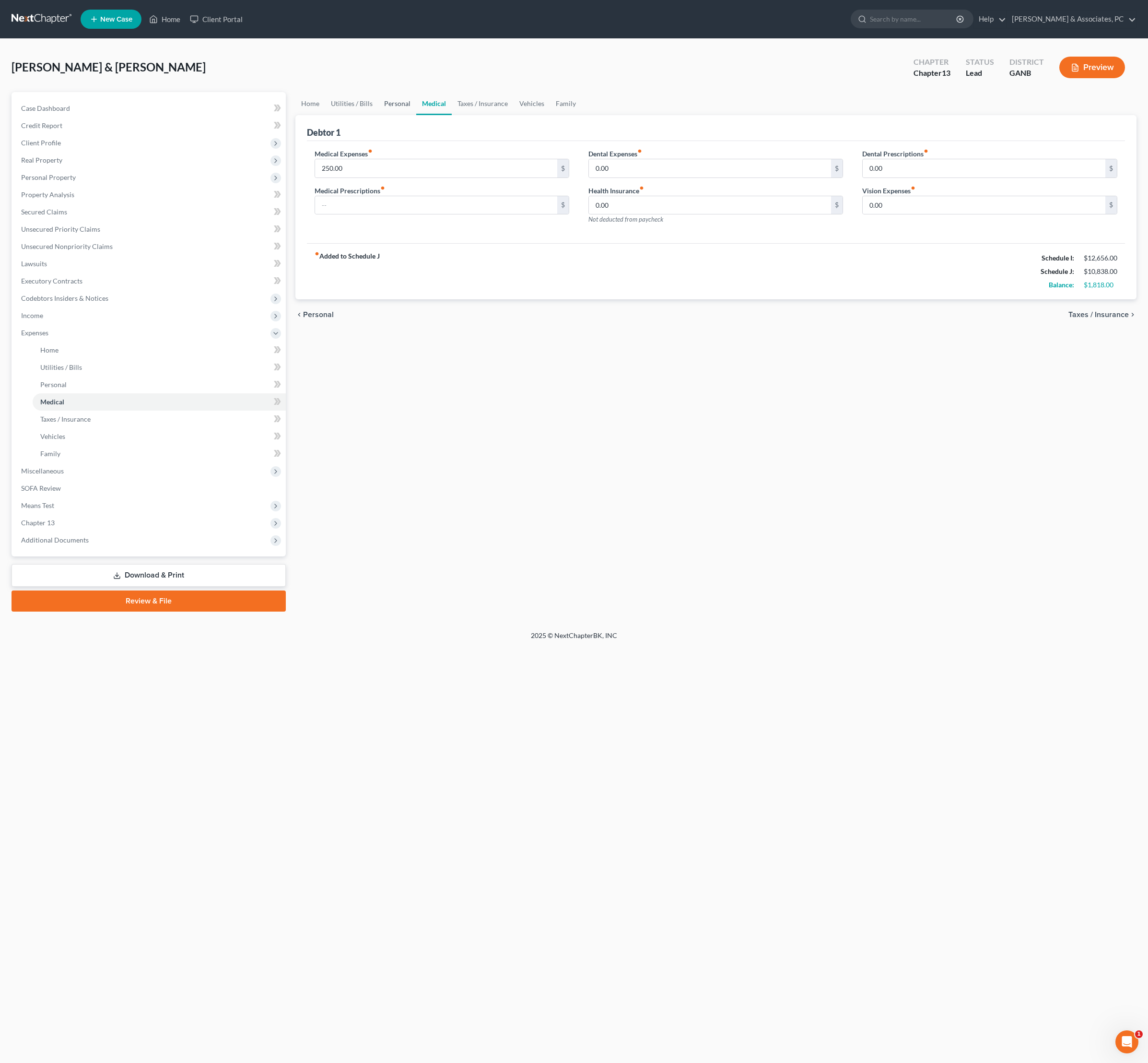
click at [416, 115] on link "Personal" at bounding box center [398, 103] width 38 height 23
click at [340, 178] on input "1,600.33" at bounding box center [436, 168] width 243 height 18
click at [334, 178] on input "100.33" at bounding box center [436, 168] width 243 height 18
drag, startPoint x: 343, startPoint y: 189, endPoint x: 295, endPoint y: 189, distance: 48.0
click at [295, 189] on div "Debtor 1 Groceries fiber_manual_record 100.33 $ Personal Care Products fiber_ma…" at bounding box center [716, 203] width 842 height 175
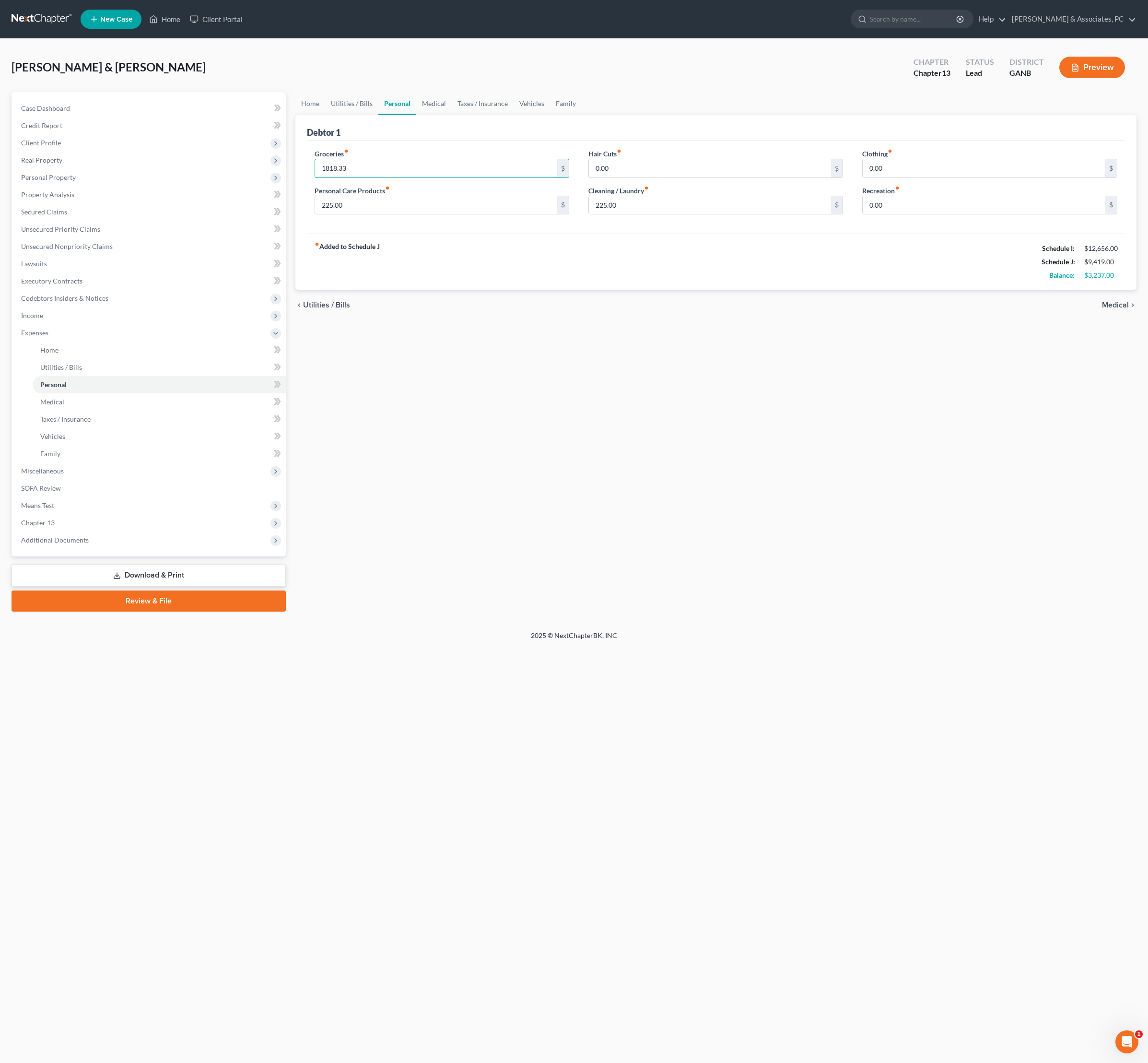
type input "1,818.33"
click at [448, 379] on div "Home Utilities / Bills Personal Medical Taxes / Insurance Vehicles Family Debto…" at bounding box center [716, 352] width 851 height 520
click at [818, 320] on div "chevron_left Utilities / Bills Medical chevron_right" at bounding box center [716, 305] width 842 height 31
click at [368, 115] on link "Utilities / Bills" at bounding box center [352, 103] width 54 height 23
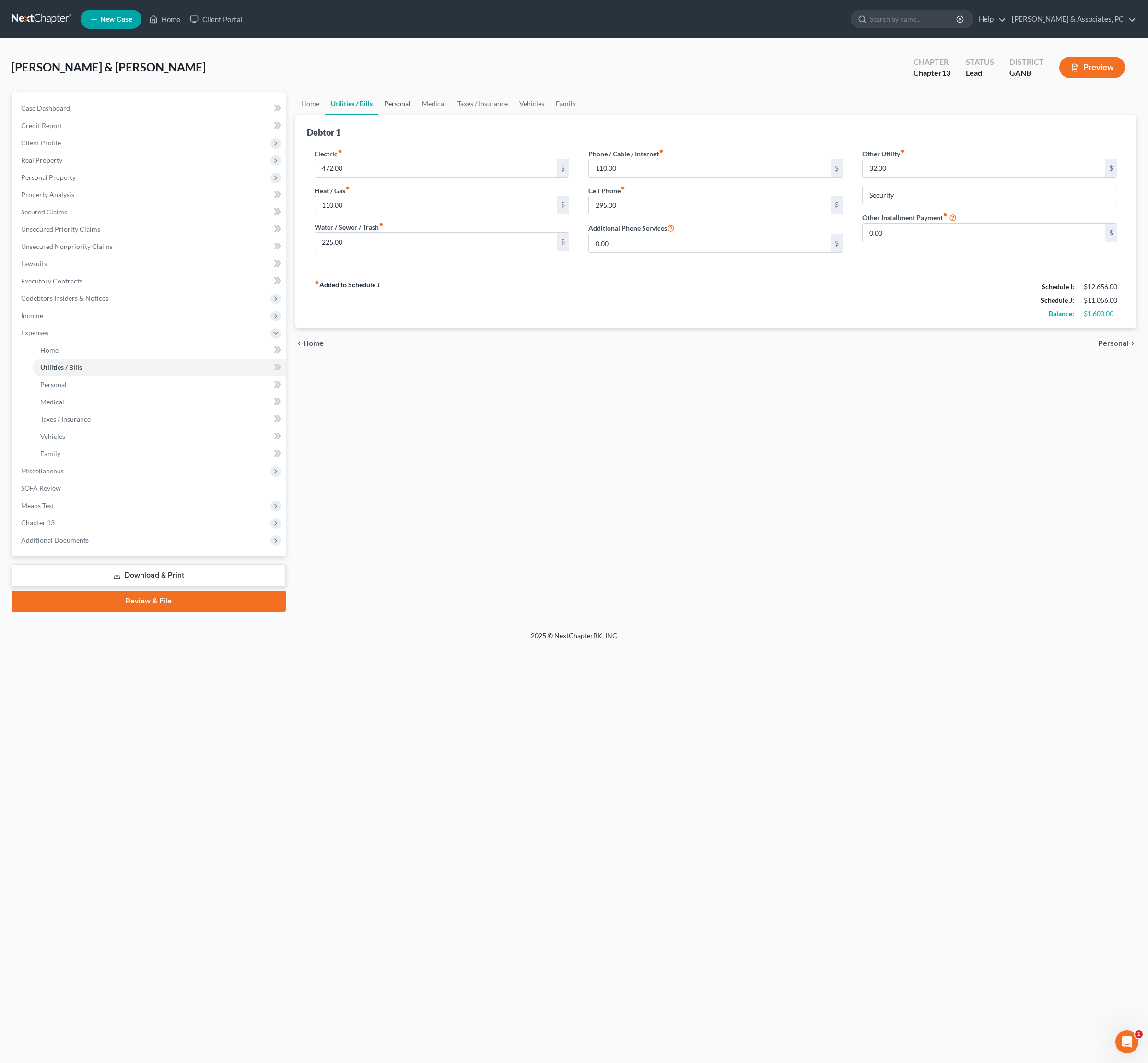
click at [416, 113] on link "Personal" at bounding box center [398, 103] width 38 height 23
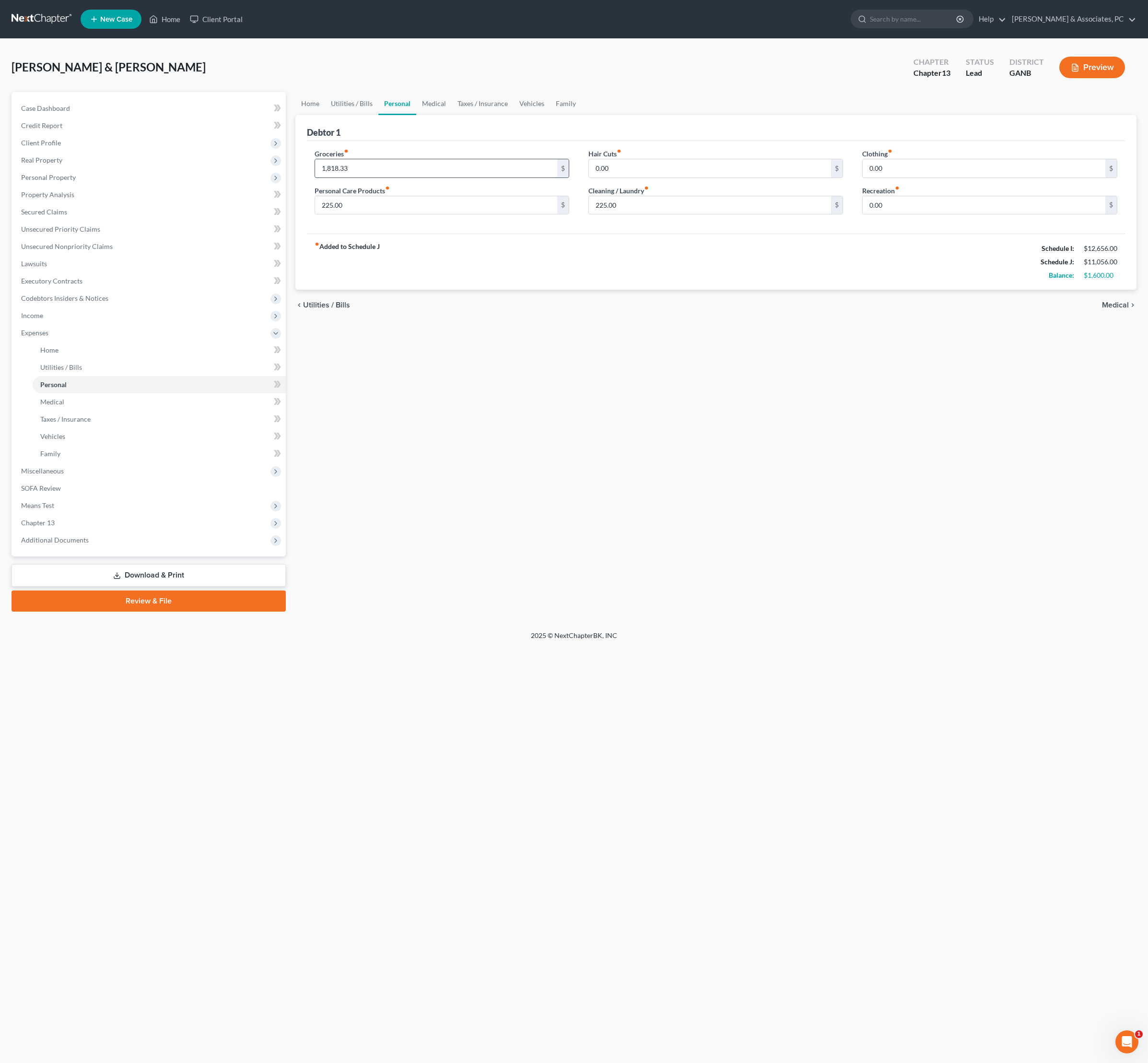
click at [404, 178] on input "1,818.33" at bounding box center [436, 168] width 243 height 18
click at [582, 115] on link "Family" at bounding box center [565, 103] width 32 height 23
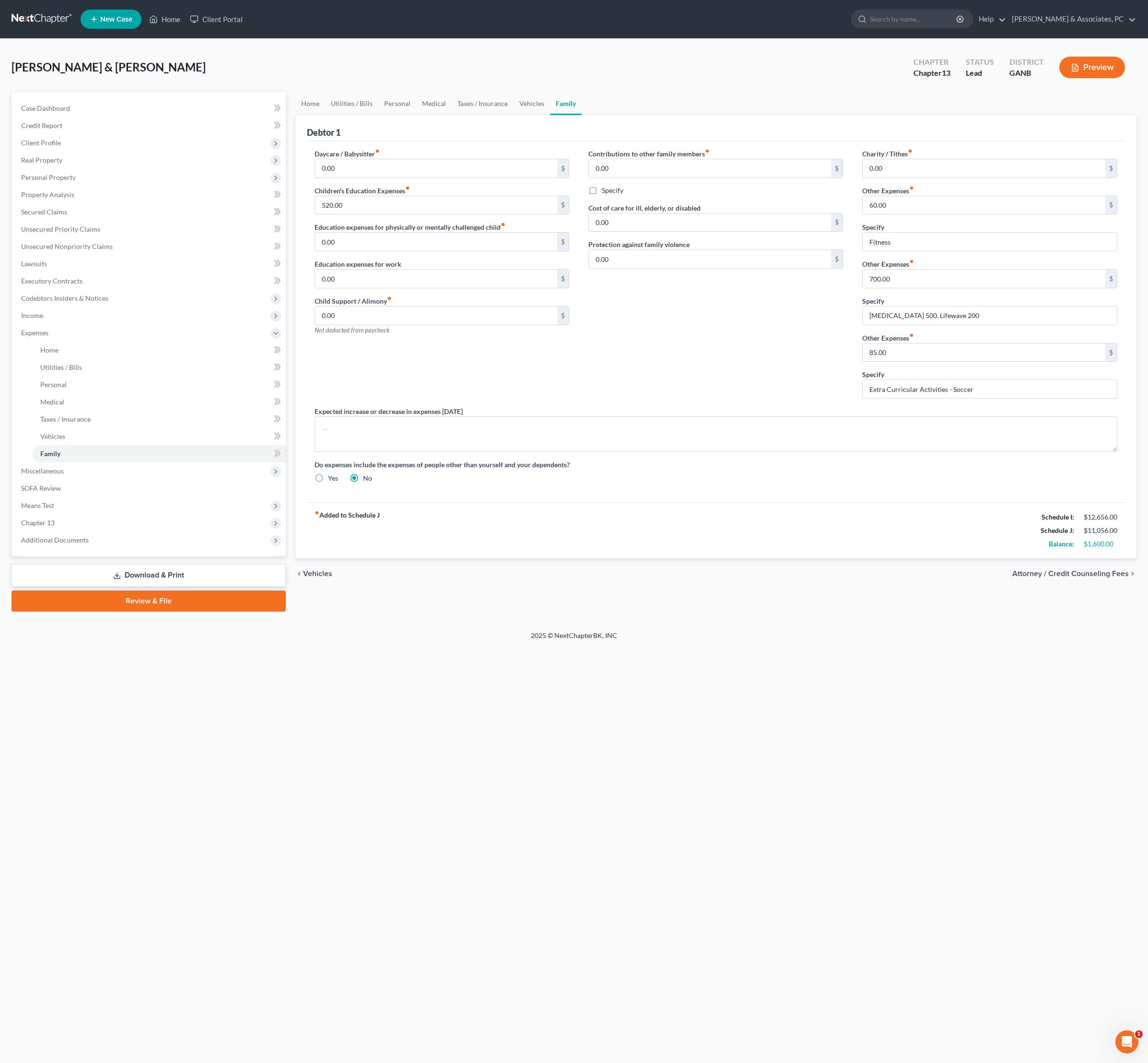
click at [693, 379] on div "Contributions to other family members fiber_manual_record 0.00 $ Specify Cost o…" at bounding box center [716, 277] width 274 height 258
click at [449, 251] on input "0.00" at bounding box center [436, 242] width 243 height 18
click at [448, 251] on input "0.00" at bounding box center [436, 242] width 243 height 18
click at [451, 288] on input "0.00" at bounding box center [436, 278] width 243 height 18
click at [438, 251] on input "0.00" at bounding box center [436, 242] width 243 height 18
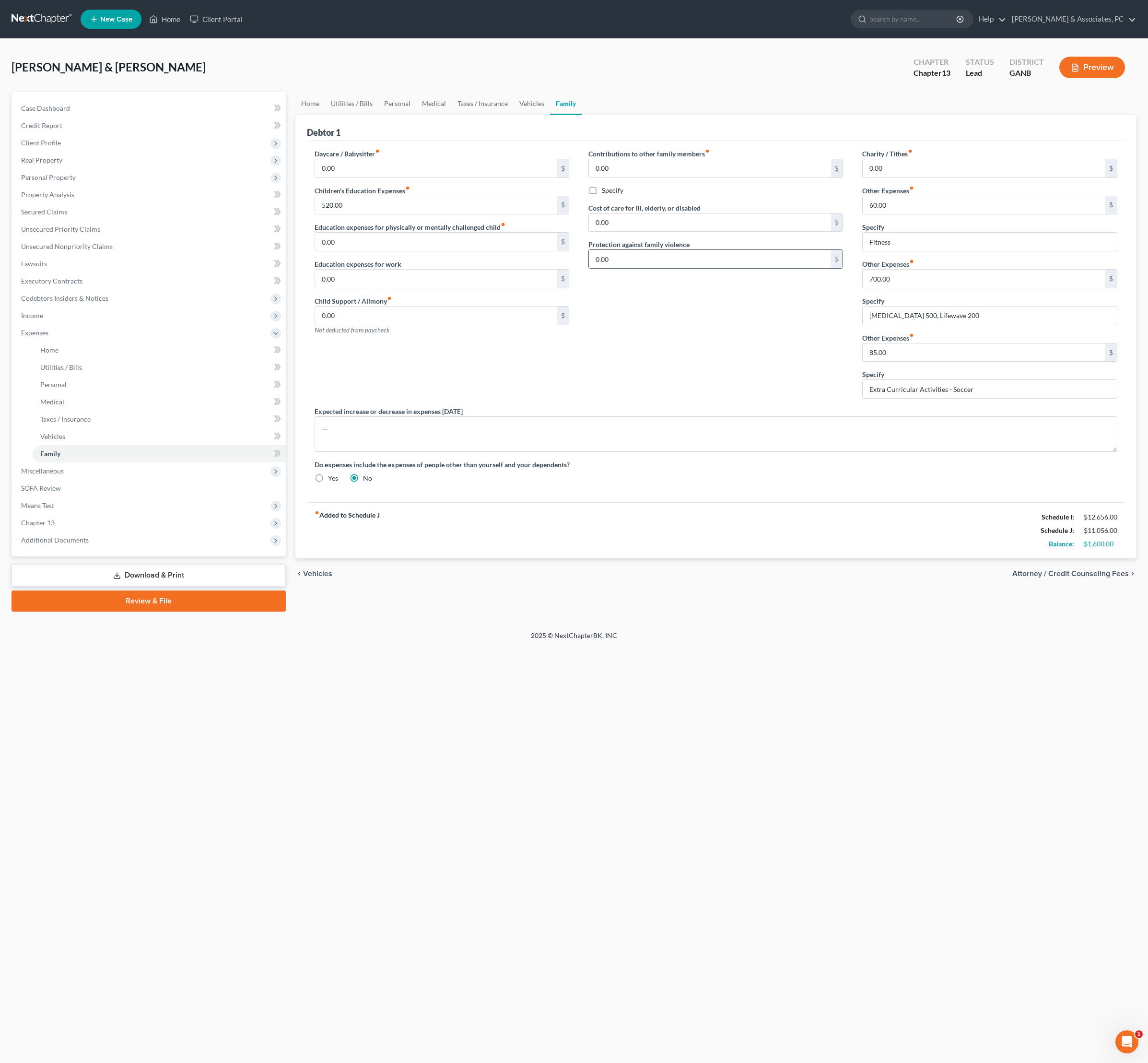
click at [672, 268] on input "0.00" at bounding box center [710, 258] width 243 height 18
click at [719, 363] on div "Contributions to other family members fiber_manual_record 0.00 $ Specify Cost o…" at bounding box center [716, 277] width 274 height 258
click at [1000, 324] on input "[MEDICAL_DATA] 500, Lifewave 200" at bounding box center [989, 316] width 254 height 18
click at [1011, 324] on input "[MEDICAL_DATA] 500, Lifewave 200" at bounding box center [989, 316] width 254 height 18
click at [989, 288] on input "700.00" at bounding box center [984, 278] width 243 height 18
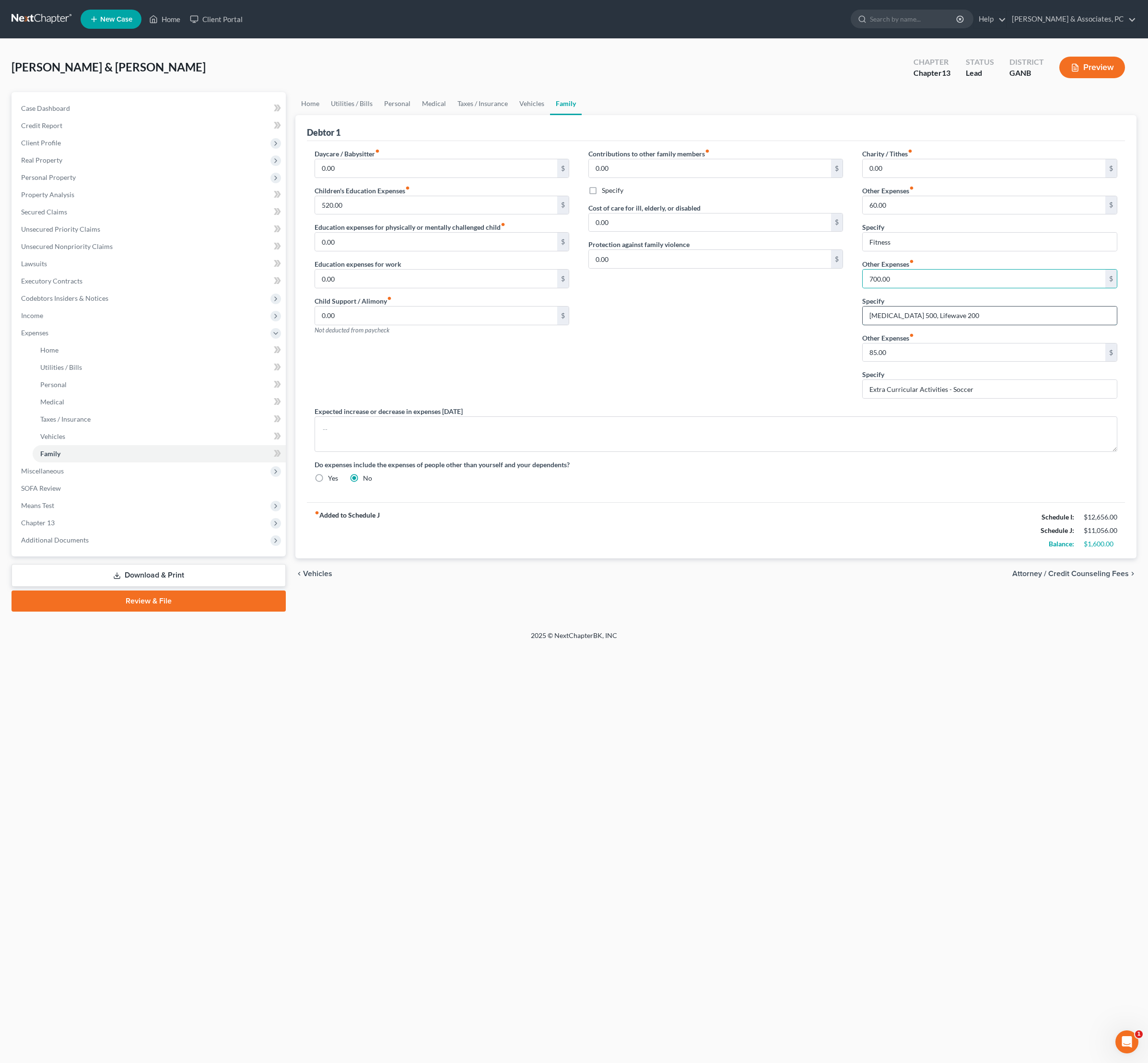
click at [1009, 324] on input "[MEDICAL_DATA] 500, Lifewave 200" at bounding box center [989, 316] width 254 height 18
click at [641, 379] on div "Contributions to other family members fiber_manual_record 0.00 $ Specify Cost o…" at bounding box center [716, 277] width 274 height 258
click at [772, 406] on div "Contributions to other family members fiber_manual_record 0.00 $ Specify Cost o…" at bounding box center [716, 277] width 274 height 258
click at [748, 452] on textarea at bounding box center [716, 434] width 803 height 35
click at [943, 362] on input "85.00" at bounding box center [984, 352] width 243 height 18
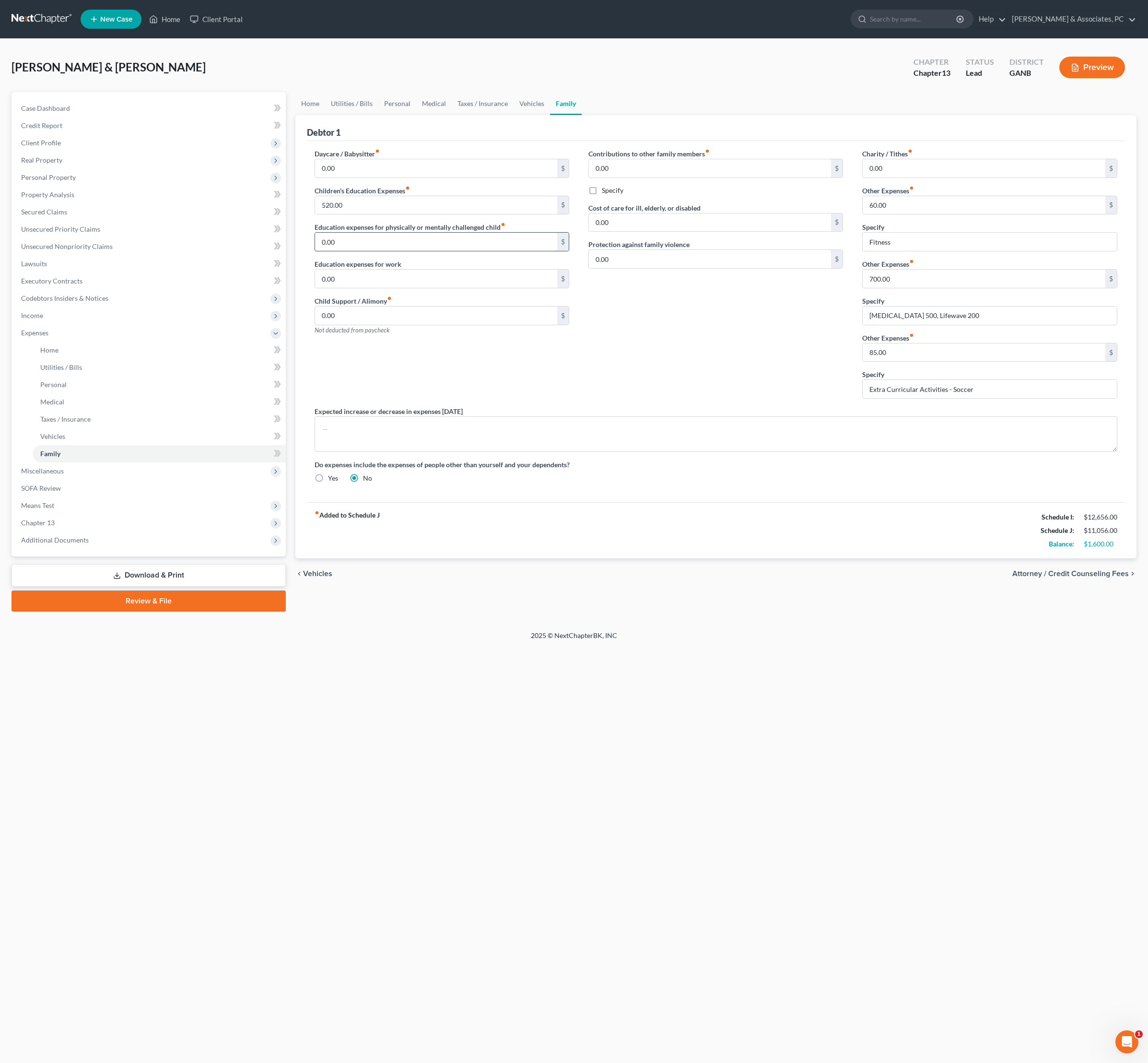
click at [490, 251] on input "0.00" at bounding box center [436, 242] width 243 height 18
click at [655, 387] on div "Contributions to other family members fiber_manual_record 0.00 $ Specify Cost o…" at bounding box center [716, 277] width 274 height 258
click at [741, 452] on textarea at bounding box center [716, 434] width 803 height 35
click at [1047, 578] on span "Attorney / Credit Counseling Fees" at bounding box center [1070, 573] width 117 height 7
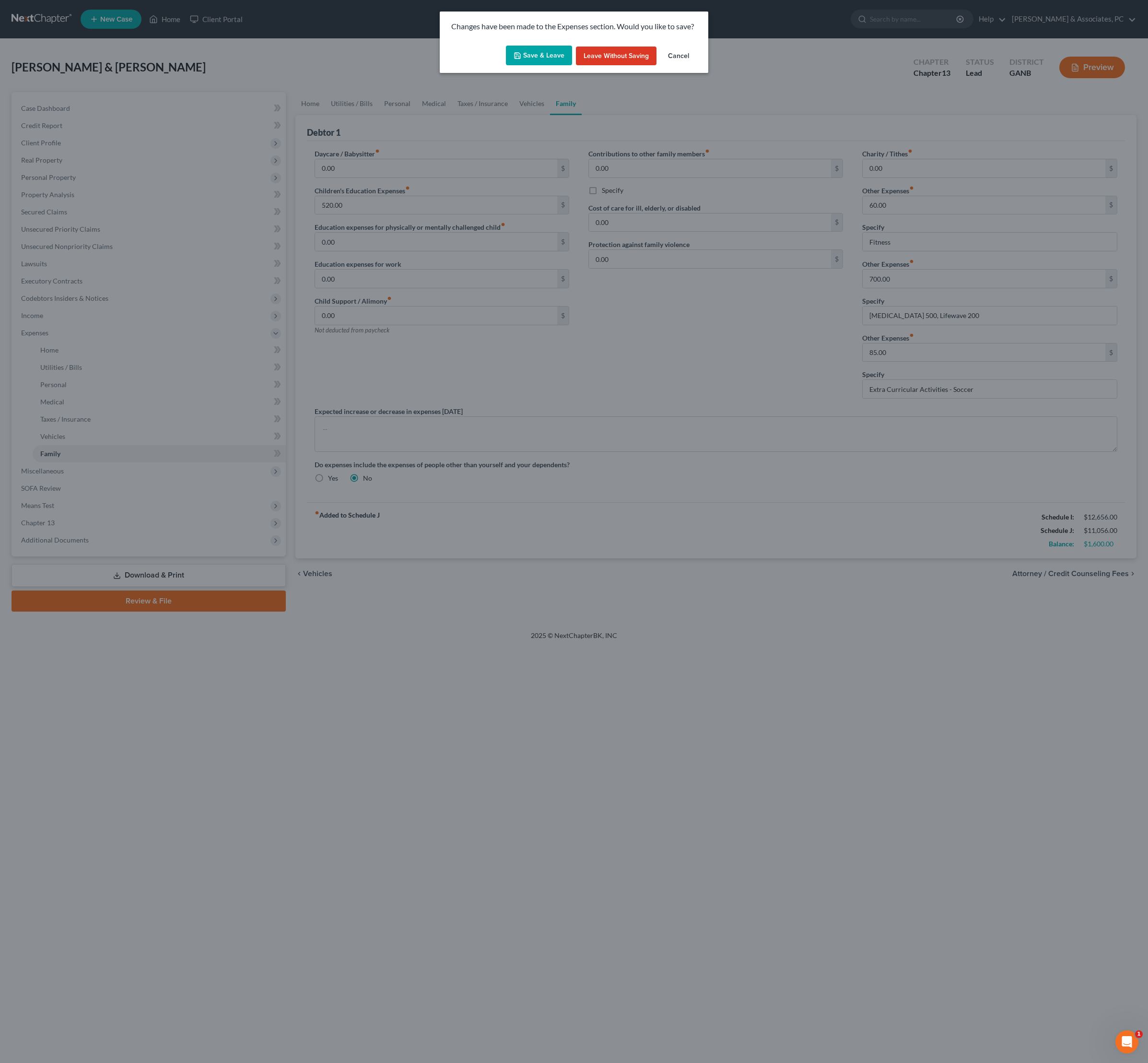
click at [519, 63] on button "Save & Leave" at bounding box center [539, 55] width 66 height 20
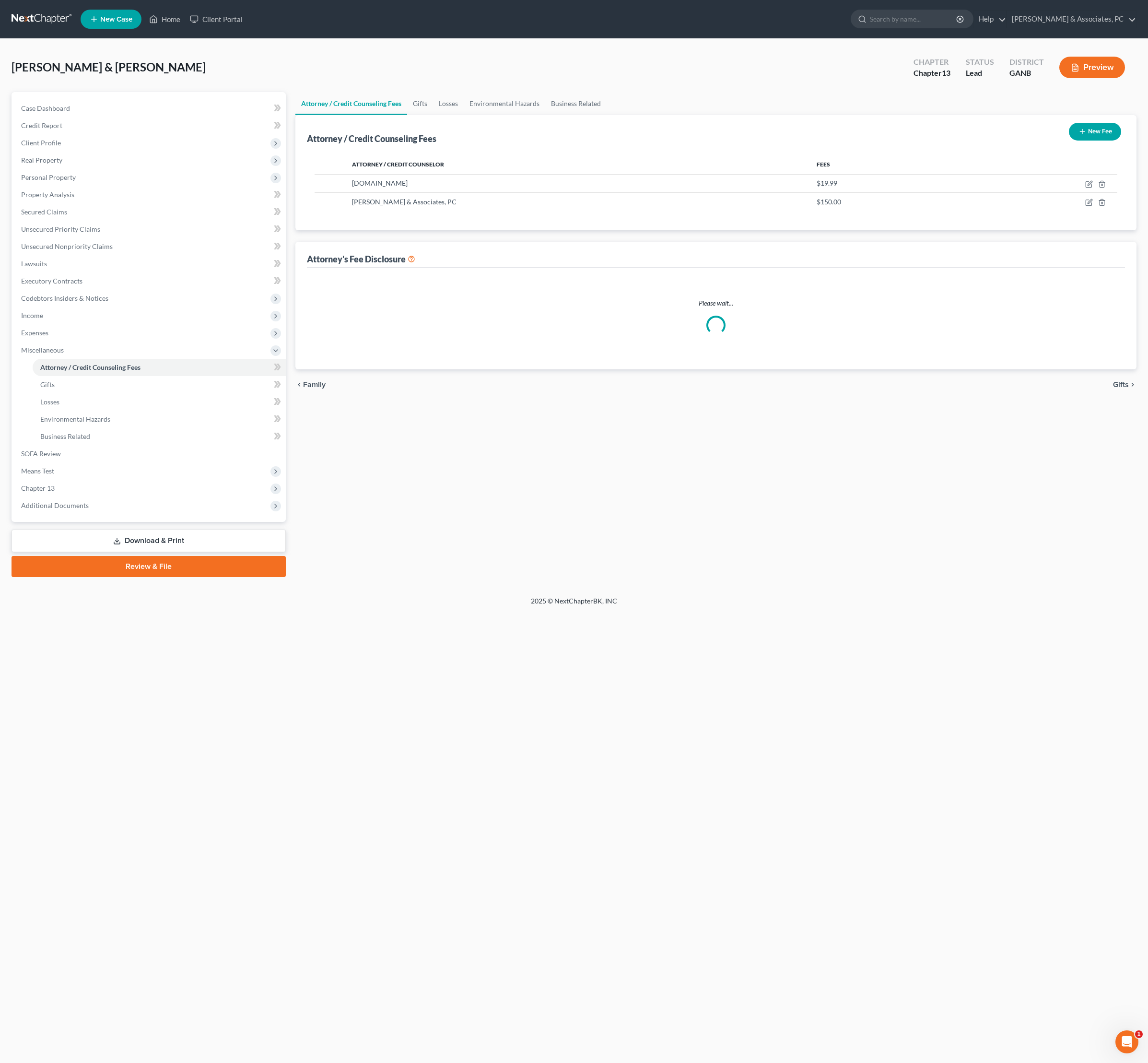
select select "8"
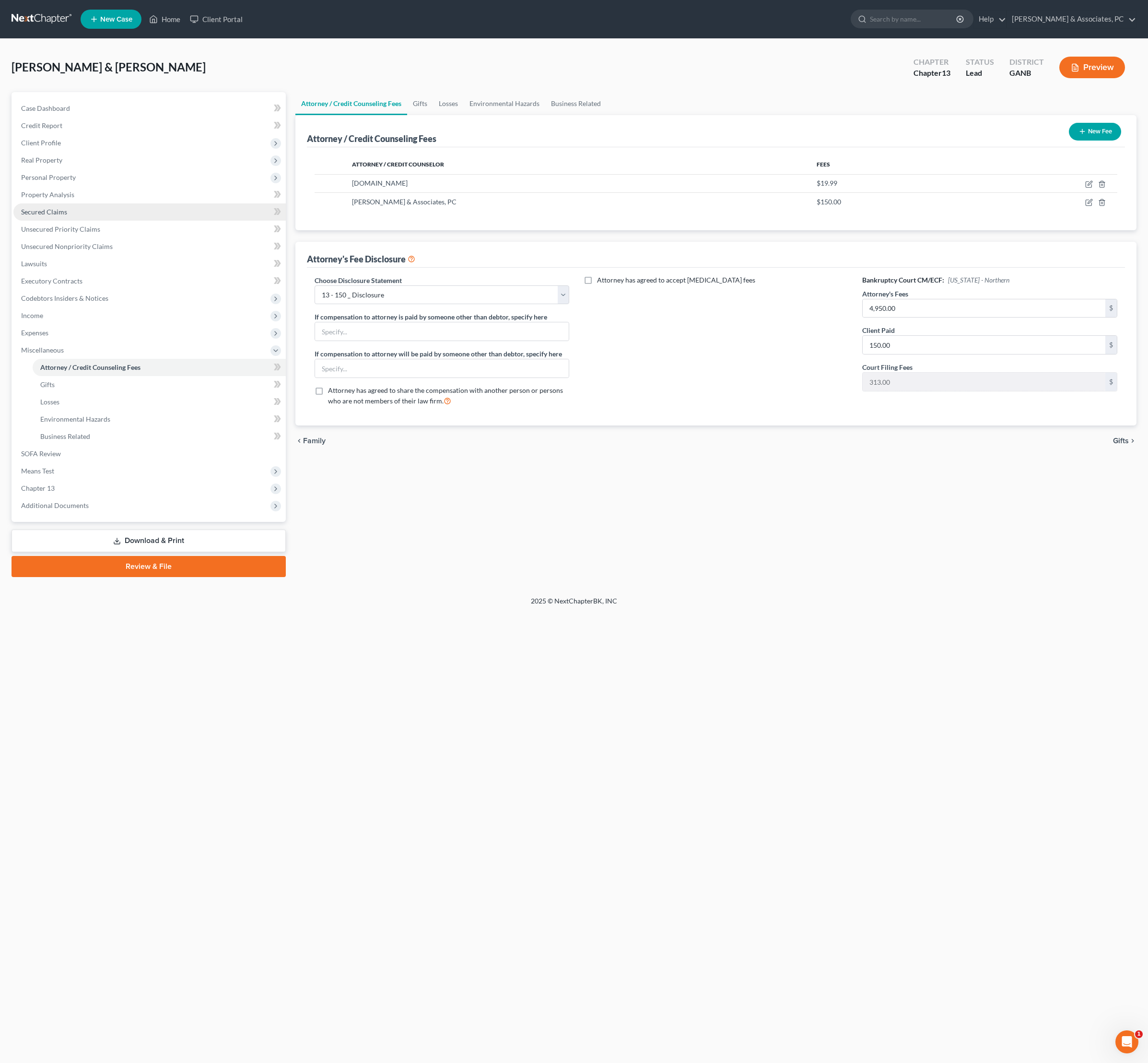
click at [67, 216] on span "Secured Claims" at bounding box center [44, 211] width 46 height 8
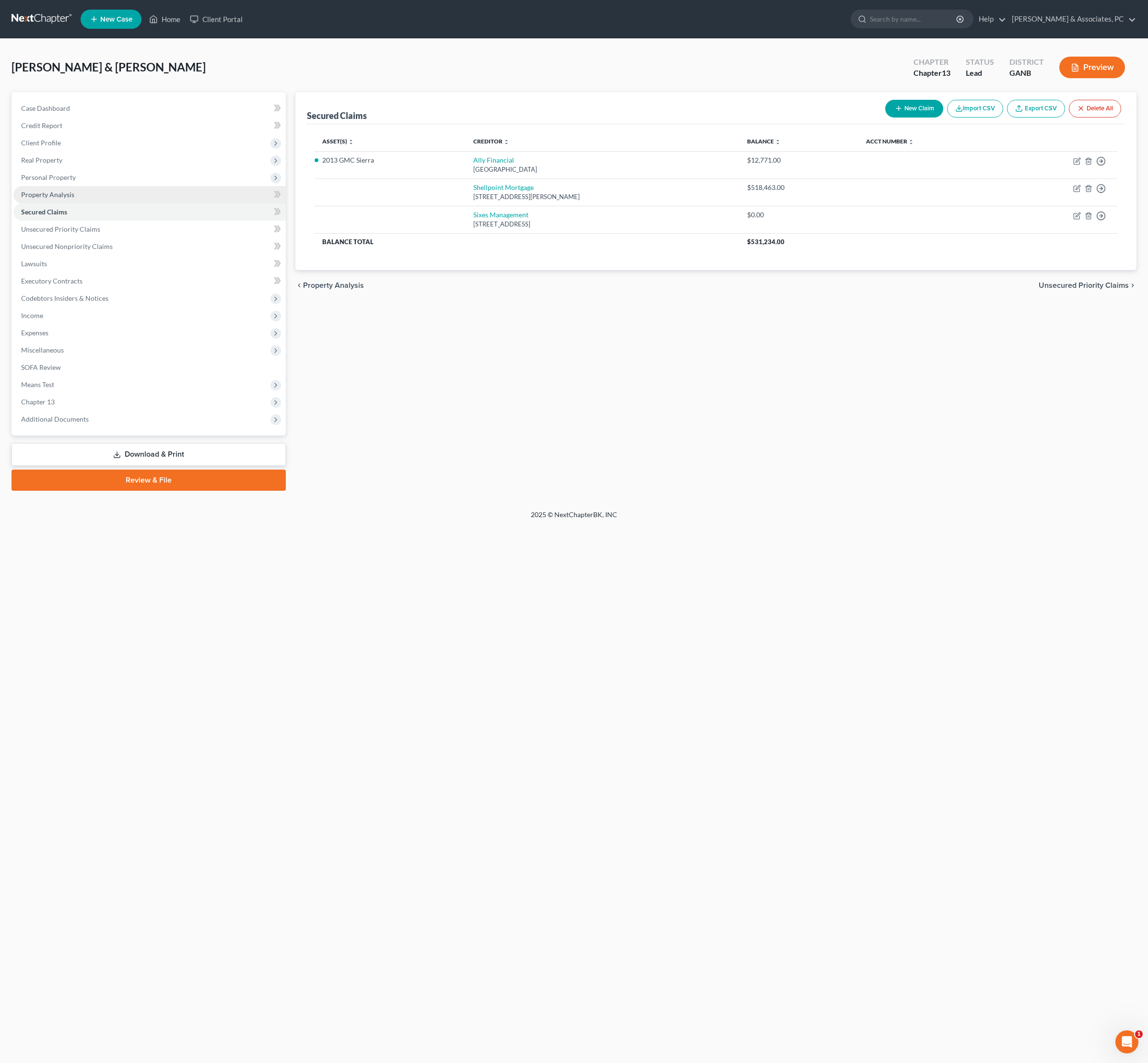
click at [68, 199] on span "Property Analysis" at bounding box center [48, 194] width 54 height 8
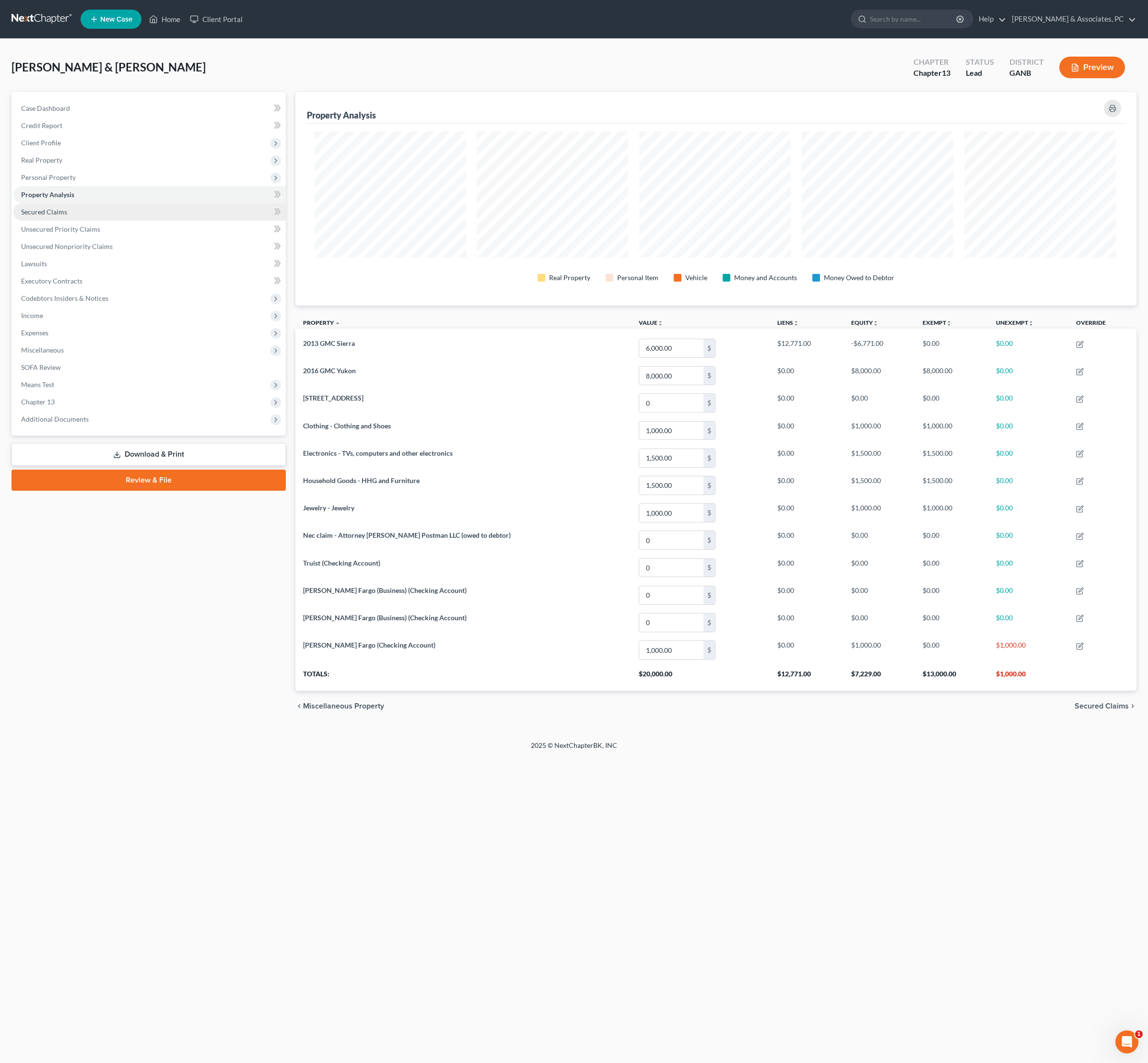
scroll to position [225, 839]
click at [65, 216] on span "Secured Claims" at bounding box center [44, 211] width 46 height 8
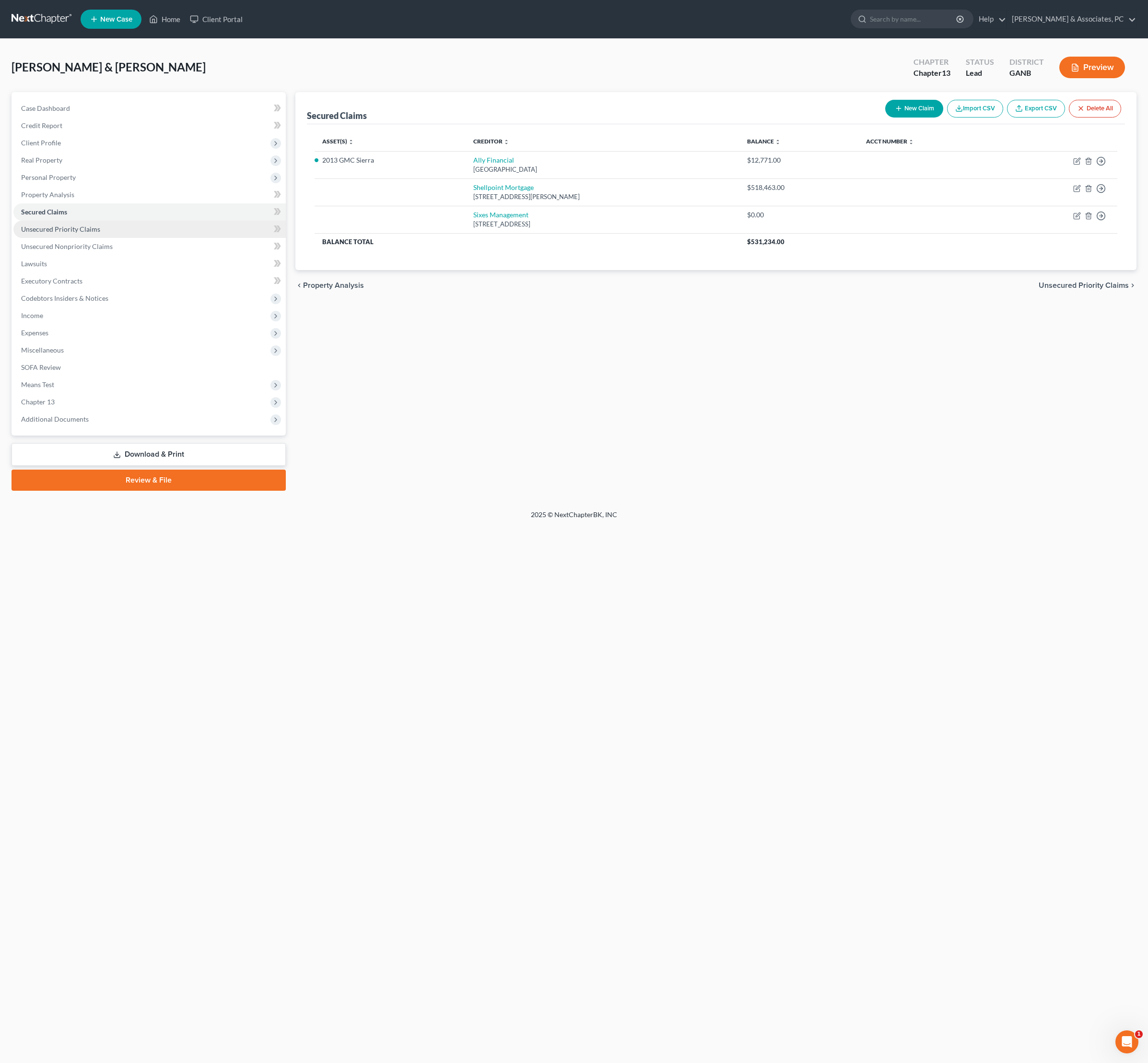
click at [71, 233] on span "Unsecured Priority Claims" at bounding box center [61, 228] width 79 height 8
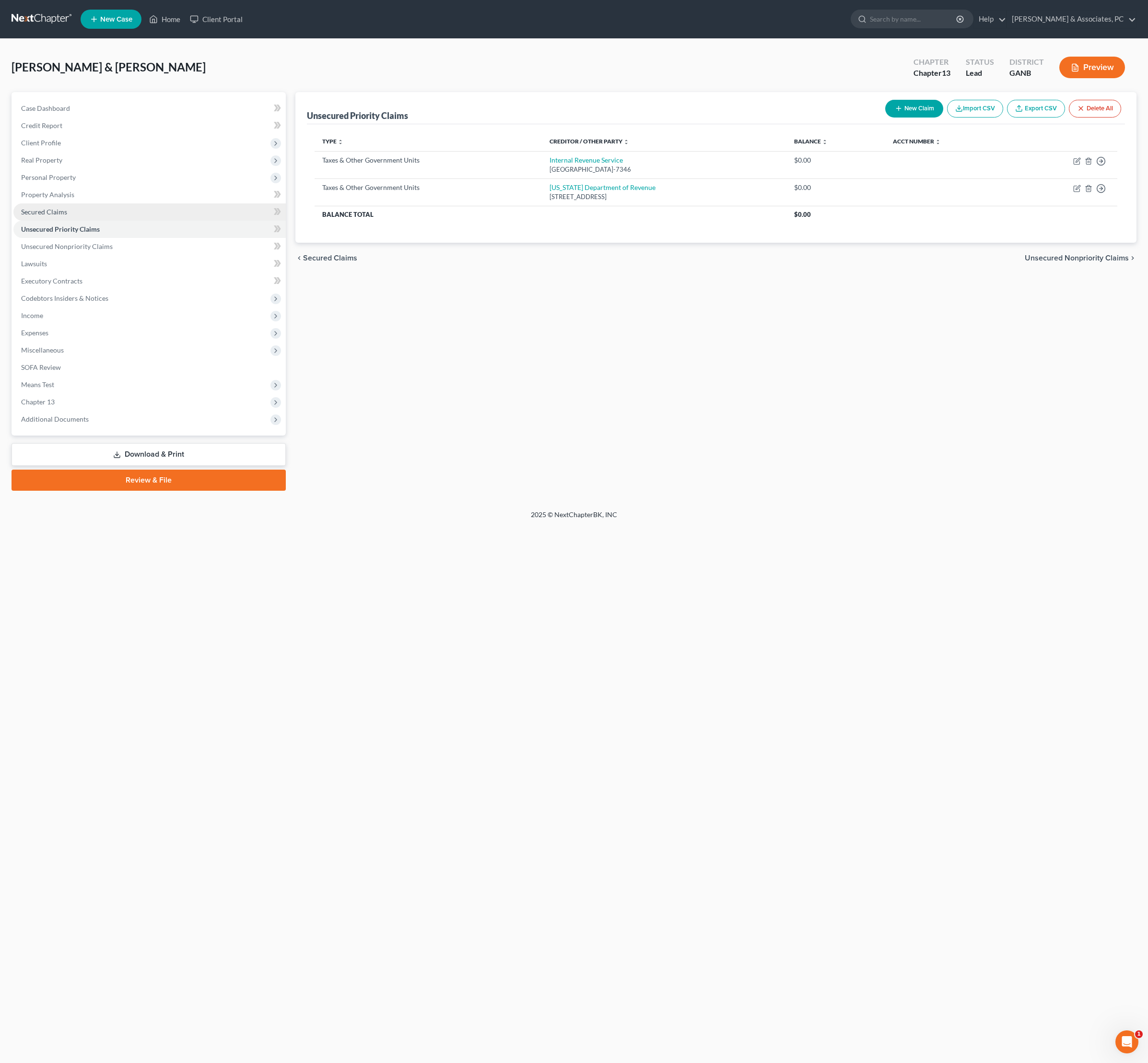
click at [54, 216] on span "Secured Claims" at bounding box center [44, 211] width 46 height 8
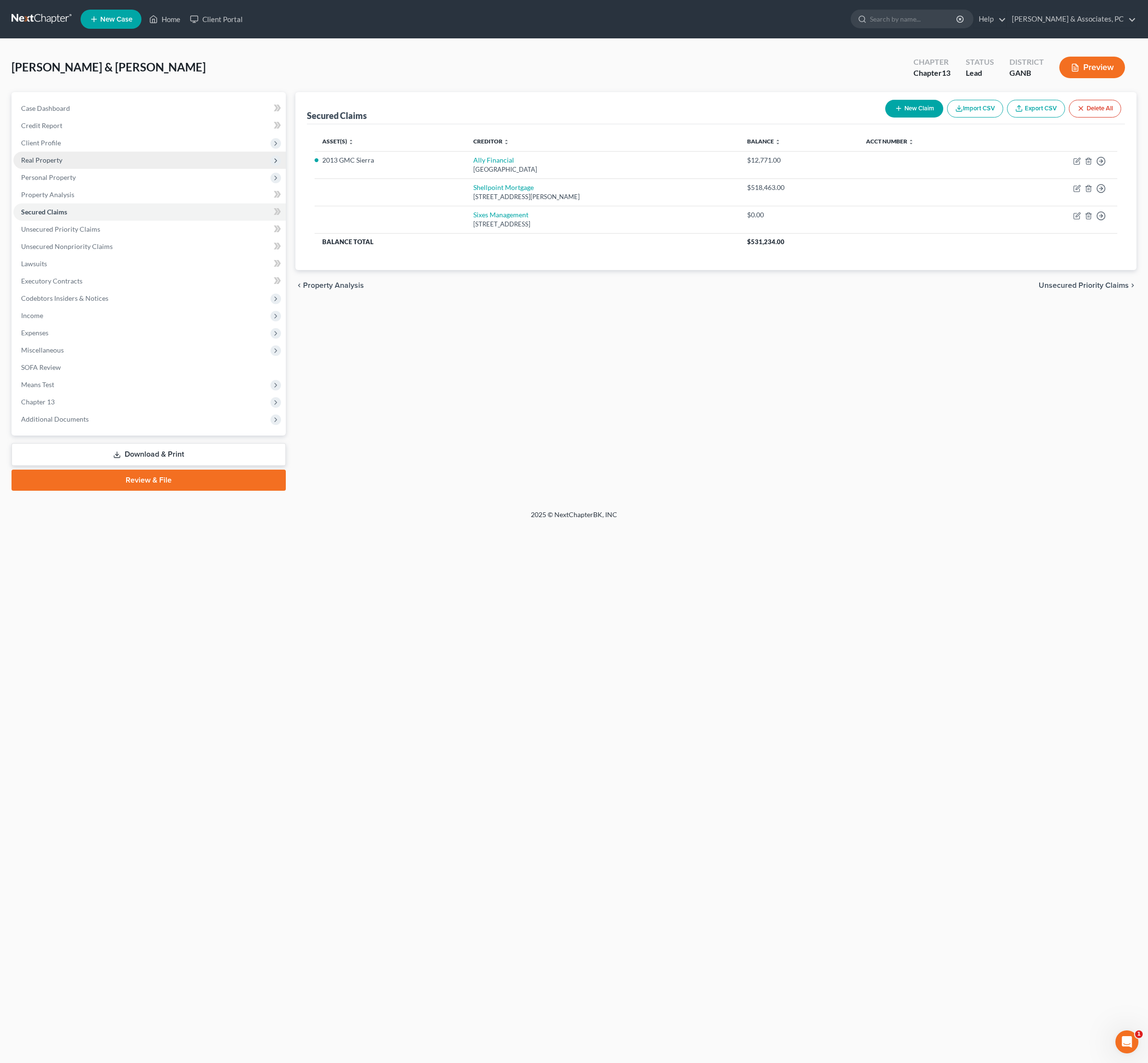
click at [48, 164] on span "Real Property" at bounding box center [42, 159] width 41 height 8
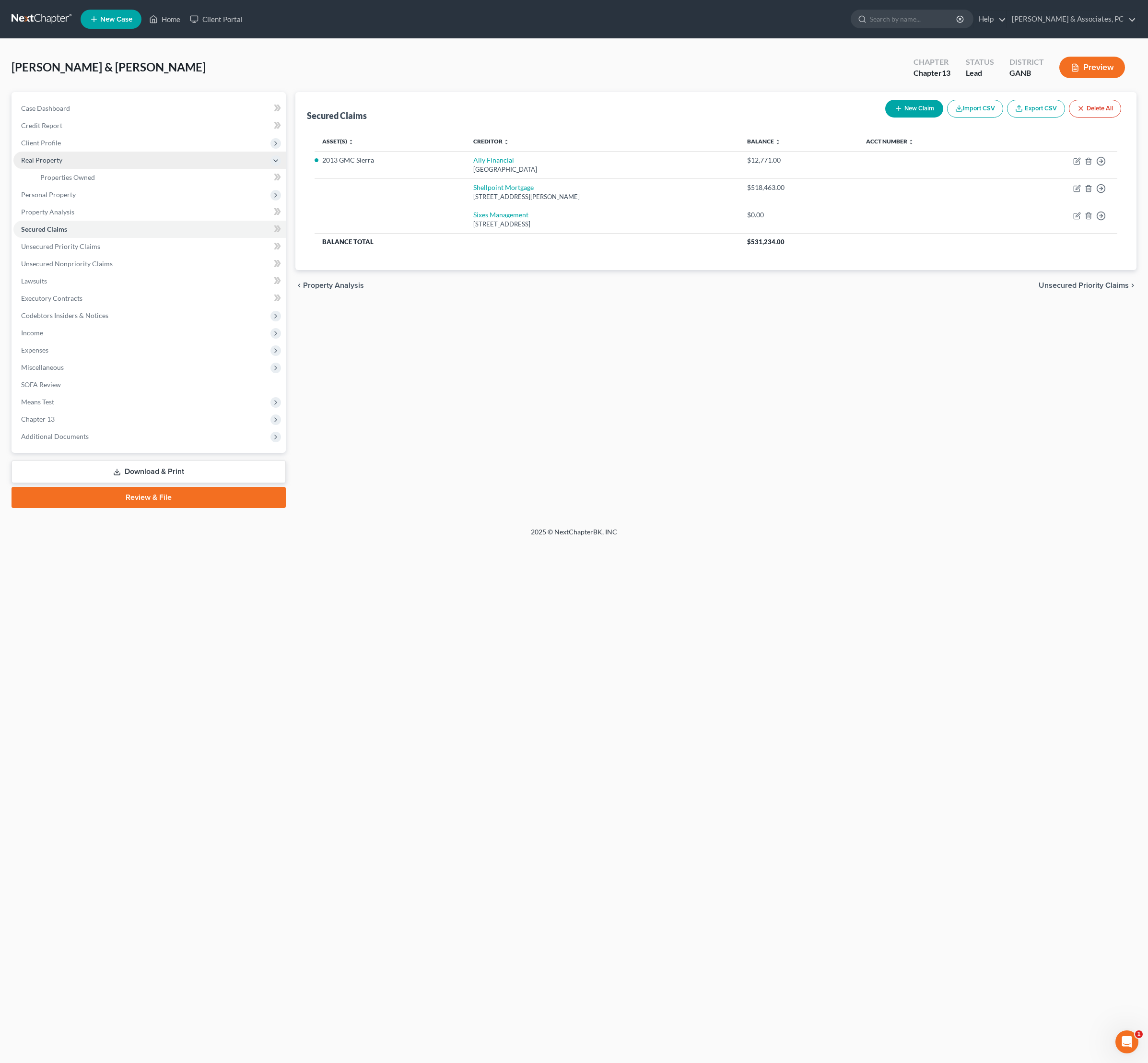
click at [57, 164] on span "Real Property" at bounding box center [42, 159] width 41 height 8
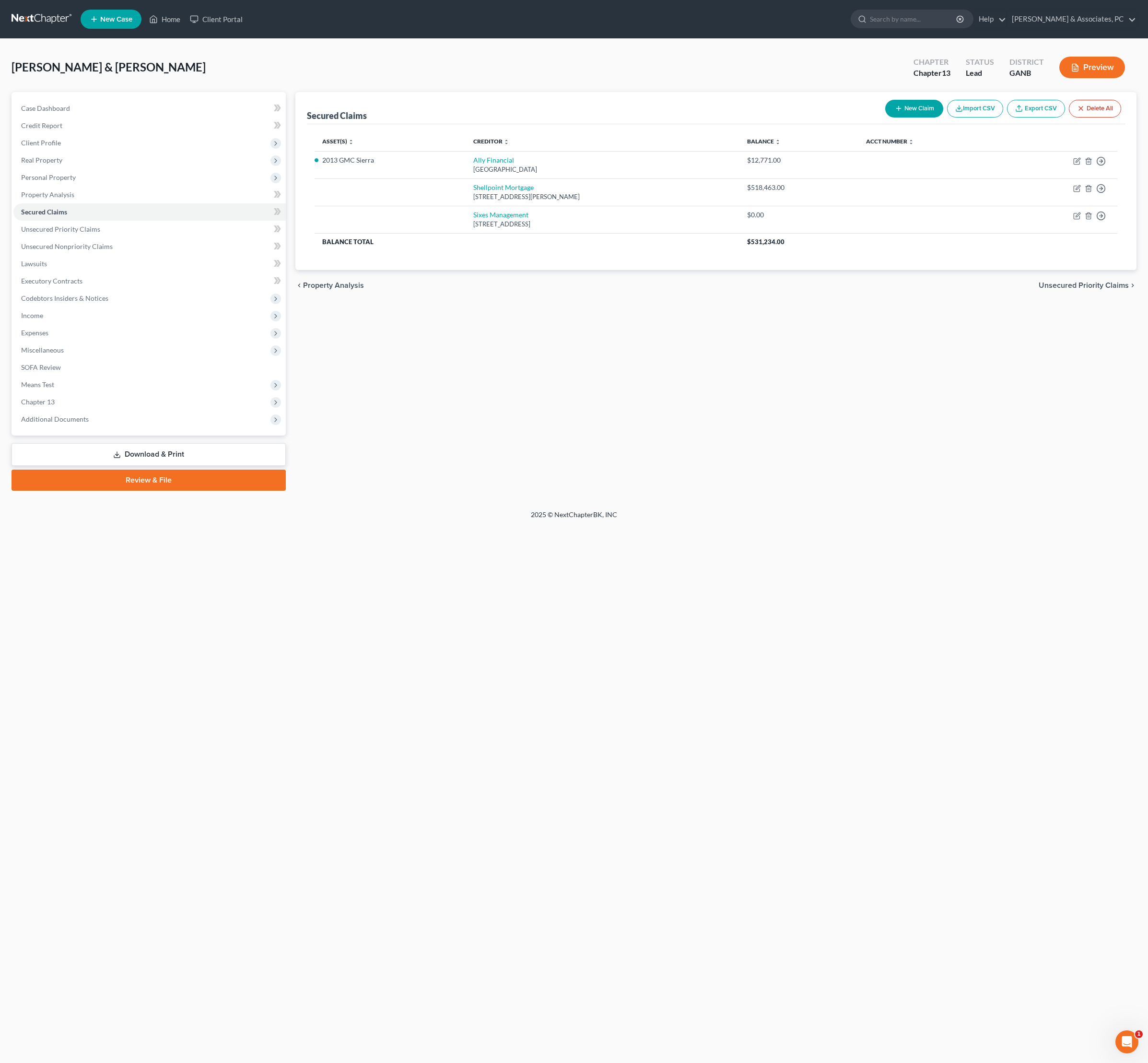
click at [442, 429] on div "Secured Claims New Claim Import CSV Export CSV Delete All Asset(s) expand_more …" at bounding box center [716, 291] width 851 height 399
click at [655, 475] on div "Secured Claims New Claim Import CSV Export CSV Delete All Asset(s) expand_more …" at bounding box center [716, 291] width 851 height 399
click at [388, 490] on div "Secured Claims New Claim Import CSV Export CSV Delete All Asset(s) expand_more …" at bounding box center [716, 291] width 851 height 399
click at [713, 462] on div "Secured Claims New Claim Import CSV Export CSV Delete All Asset(s) expand_more …" at bounding box center [716, 291] width 851 height 399
drag, startPoint x: 522, startPoint y: 584, endPoint x: 650, endPoint y: 592, distance: 128.2
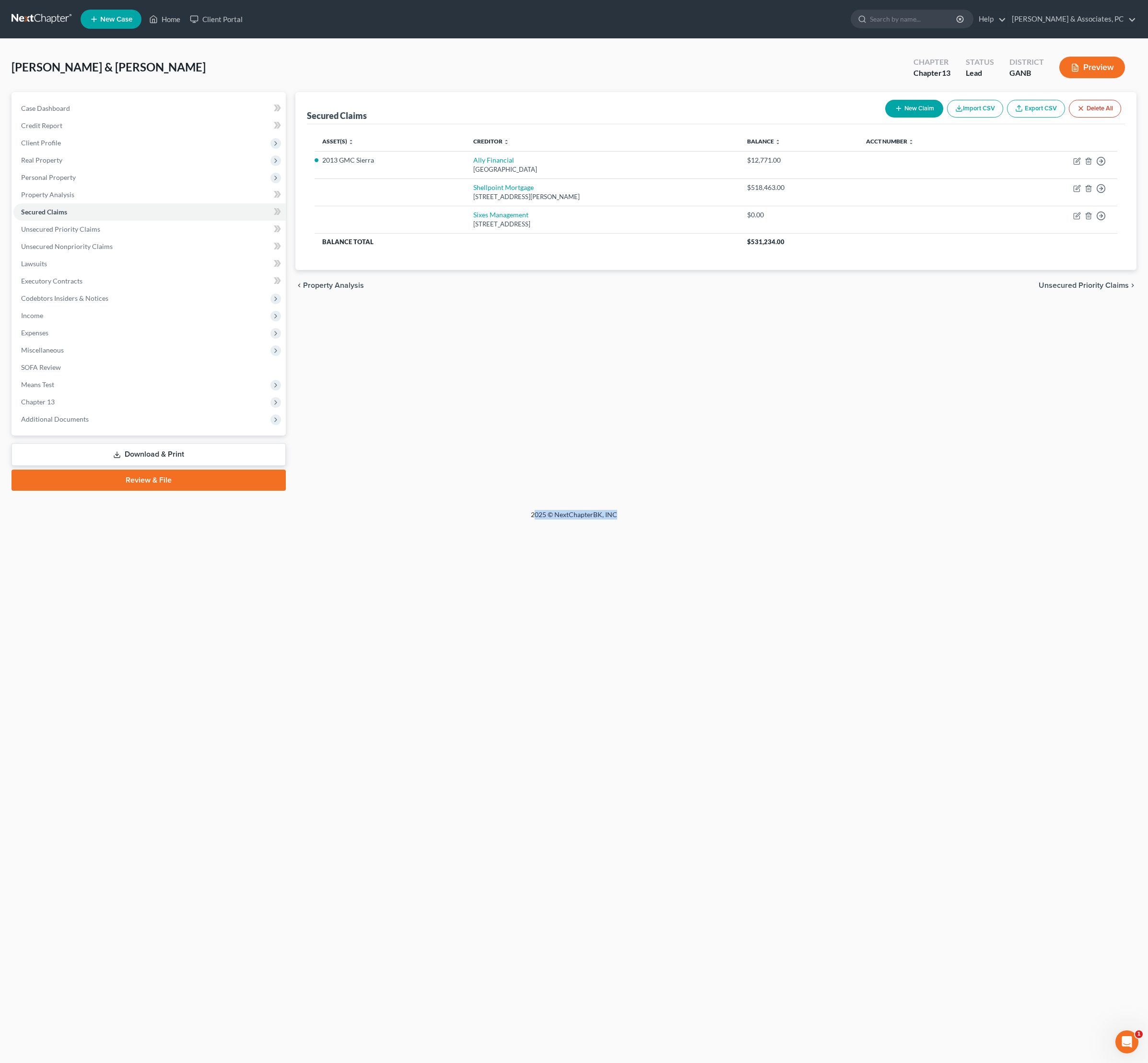
click at [650, 527] on div "2025 © NextChapterBK, INC" at bounding box center [574, 519] width 547 height 18
drag, startPoint x: 512, startPoint y: 589, endPoint x: 660, endPoint y: 592, distance: 148.0
click at [660, 527] on div "2025 © NextChapterBK, INC" at bounding box center [574, 519] width 547 height 18
click at [619, 625] on div "Home New Case Client Portal [PERSON_NAME] & Associates, PC [PERSON_NAME][EMAIL_…" at bounding box center [574, 532] width 1148 height 1063
click at [457, 482] on div "Secured Claims New Claim Import CSV Export CSV Delete All Asset(s) expand_more …" at bounding box center [716, 291] width 851 height 399
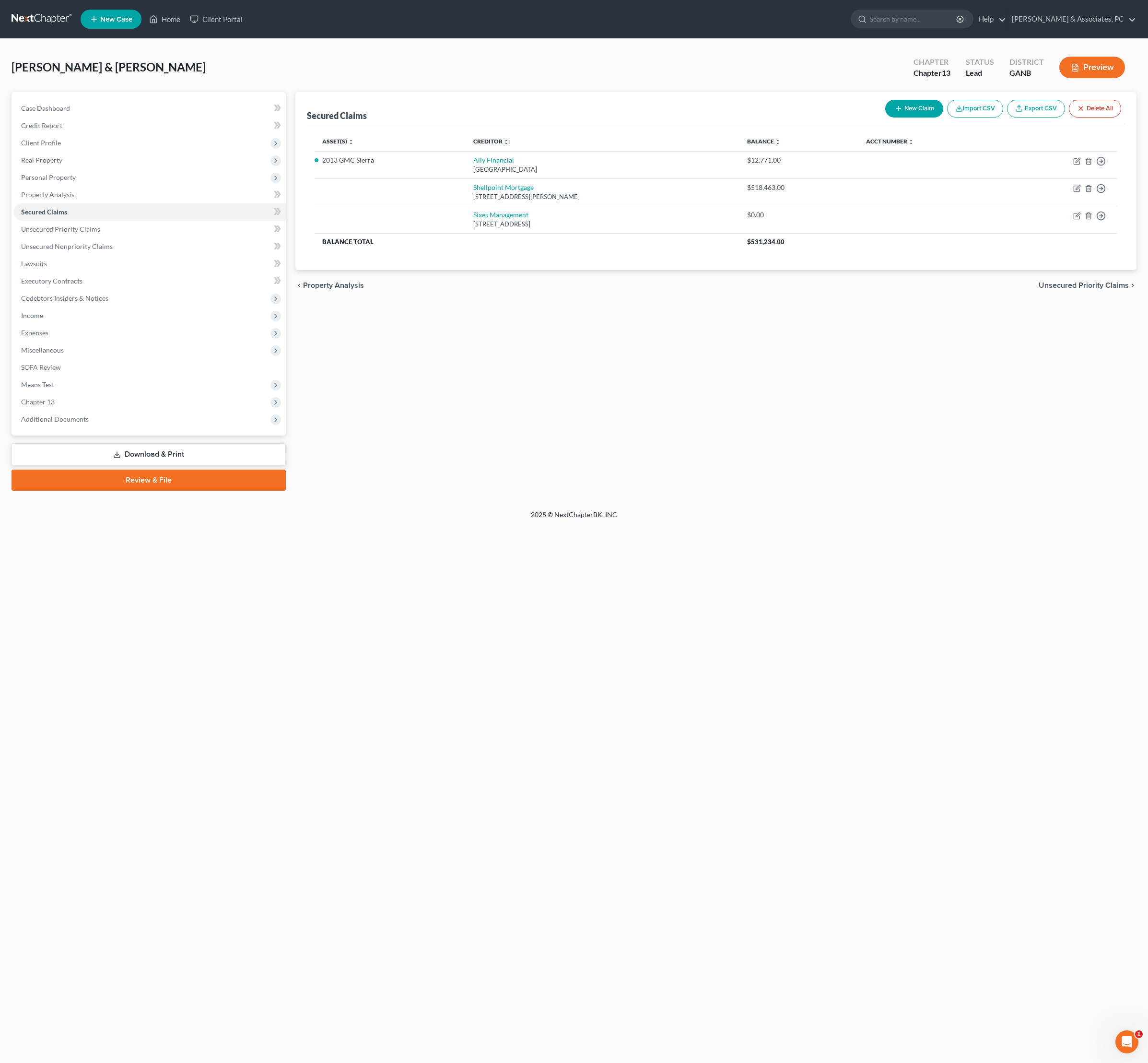
click at [806, 490] on div "Secured Claims New Claim Import CSV Export CSV Delete All Asset(s) expand_more …" at bounding box center [716, 291] width 851 height 399
click at [929, 490] on div "Secured Claims New Claim Import CSV Export CSV Delete All Asset(s) expand_more …" at bounding box center [716, 291] width 851 height 399
click at [626, 490] on div "Secured Claims New Claim Import CSV Export CSV Delete All Asset(s) expand_more …" at bounding box center [716, 291] width 851 height 399
click at [628, 47] on div "[PERSON_NAME] & [PERSON_NAME] Upgraded Chapter Chapter 13 Status Lead District …" at bounding box center [574, 275] width 1148 height 471
click at [715, 475] on div "Secured Claims New Claim Import CSV Export CSV Delete All Asset(s) expand_more …" at bounding box center [716, 291] width 851 height 399
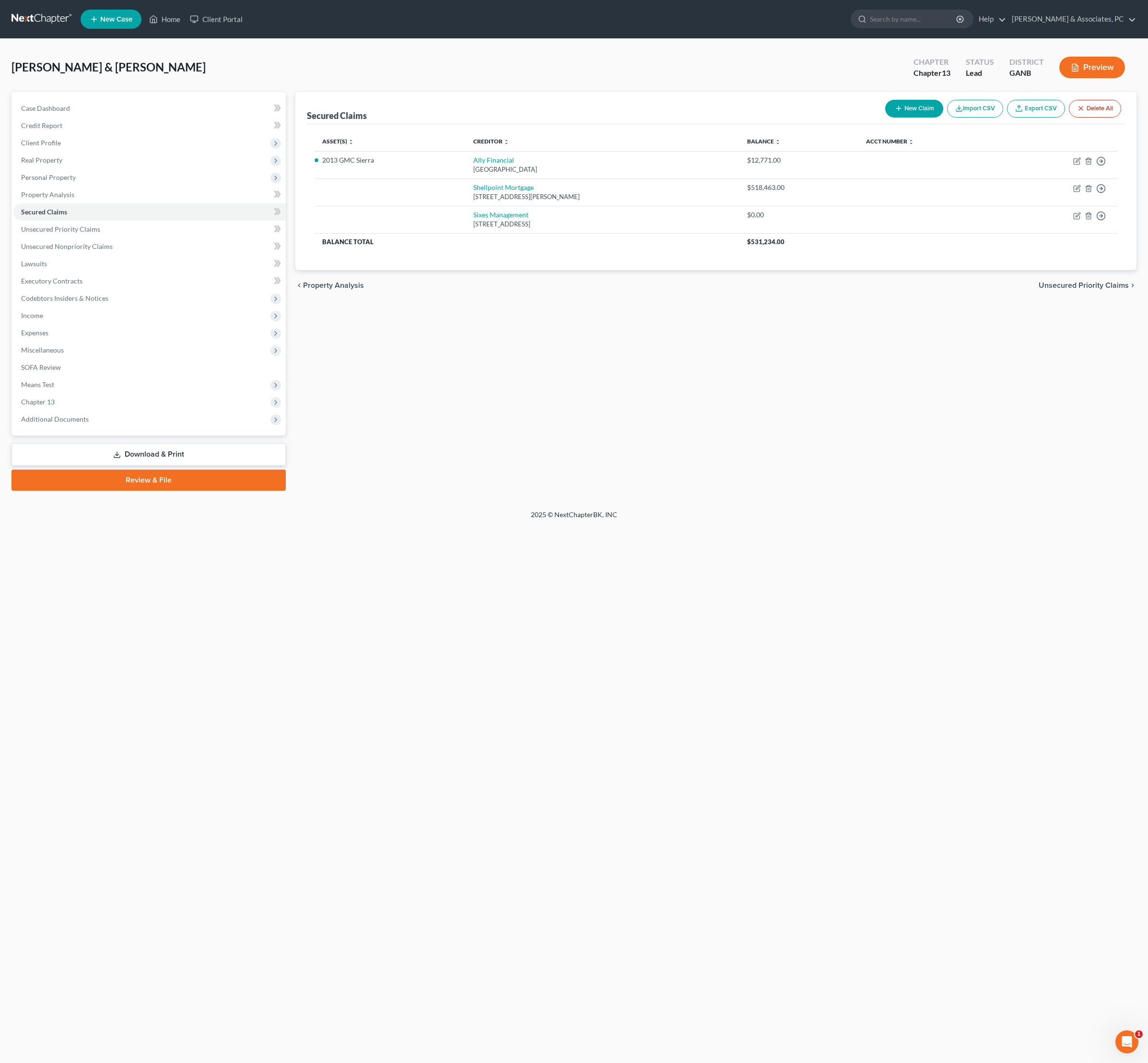
click at [353, 761] on div "Home New Case Client Portal [PERSON_NAME] & Associates, PC [PERSON_NAME][EMAIL_…" at bounding box center [574, 532] width 1148 height 1063
click at [561, 423] on div "Secured Claims New Claim Import CSV Export CSV Delete All Asset(s) expand_more …" at bounding box center [716, 291] width 851 height 399
click at [66, 199] on span "Property Analysis" at bounding box center [48, 194] width 54 height 8
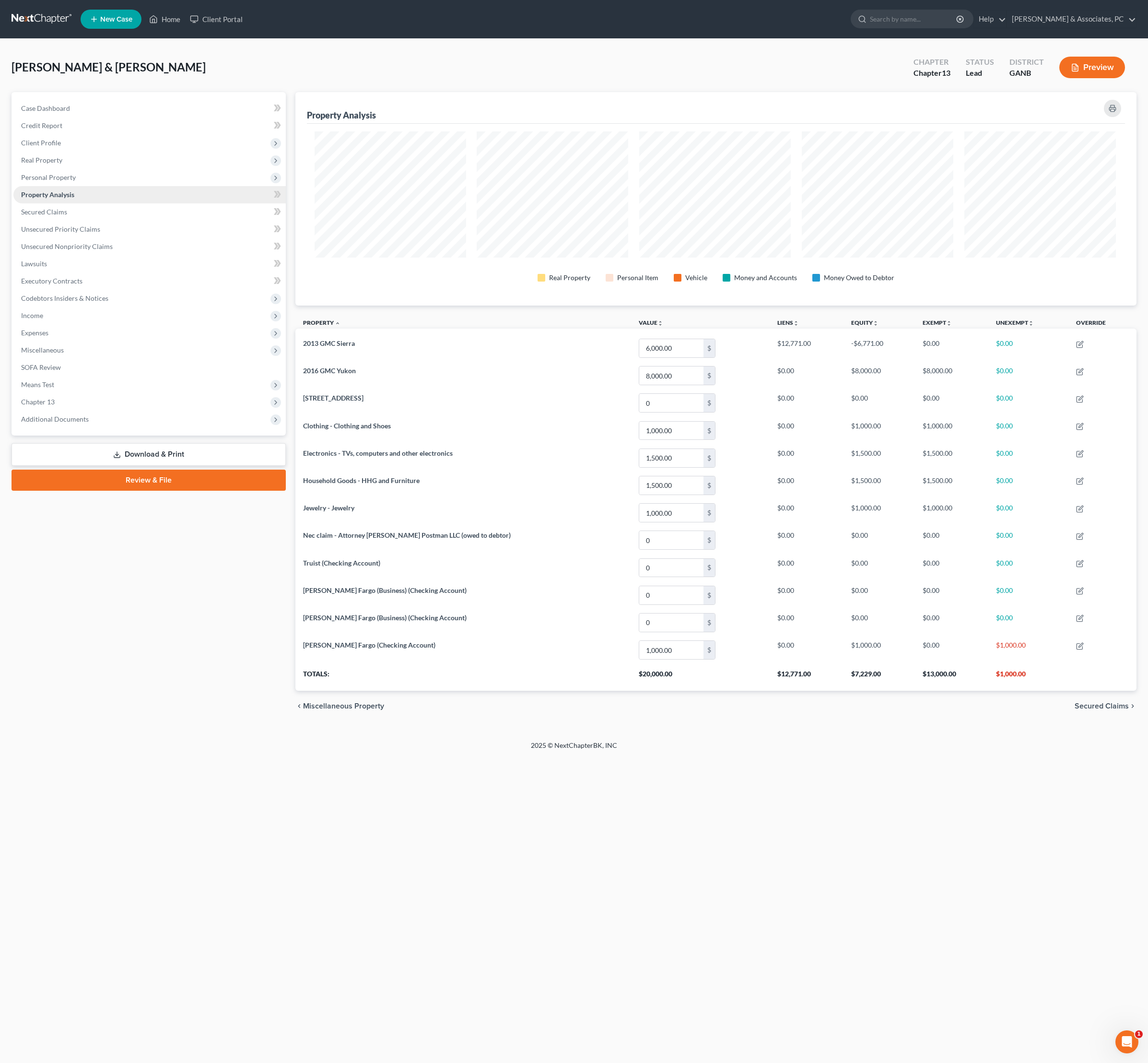
scroll to position [225, 839]
click at [74, 199] on span "Property Analysis" at bounding box center [48, 194] width 54 height 8
click at [76, 186] on span "Personal Property" at bounding box center [149, 178] width 272 height 18
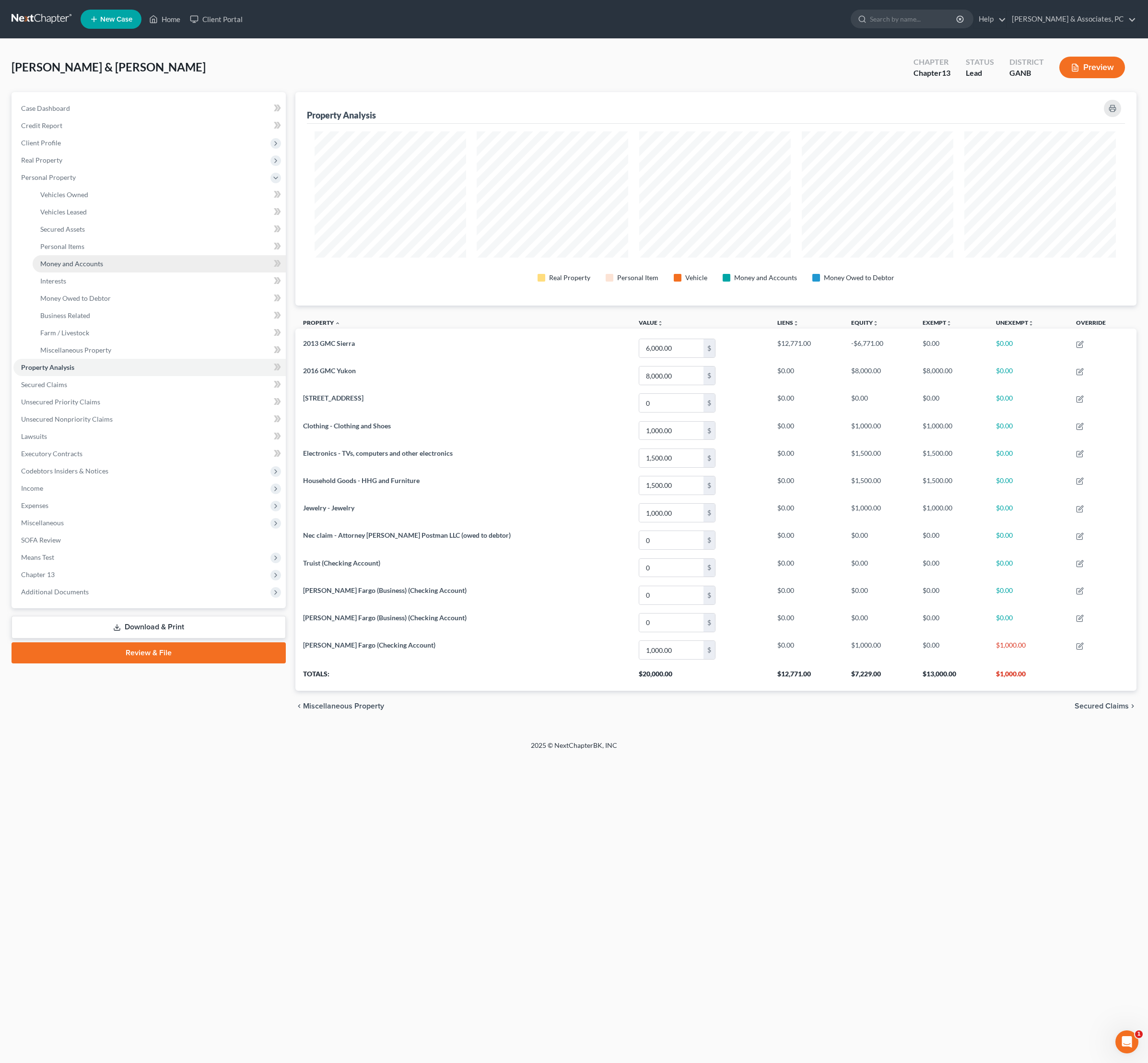
click at [87, 268] on span "Money and Accounts" at bounding box center [72, 263] width 63 height 8
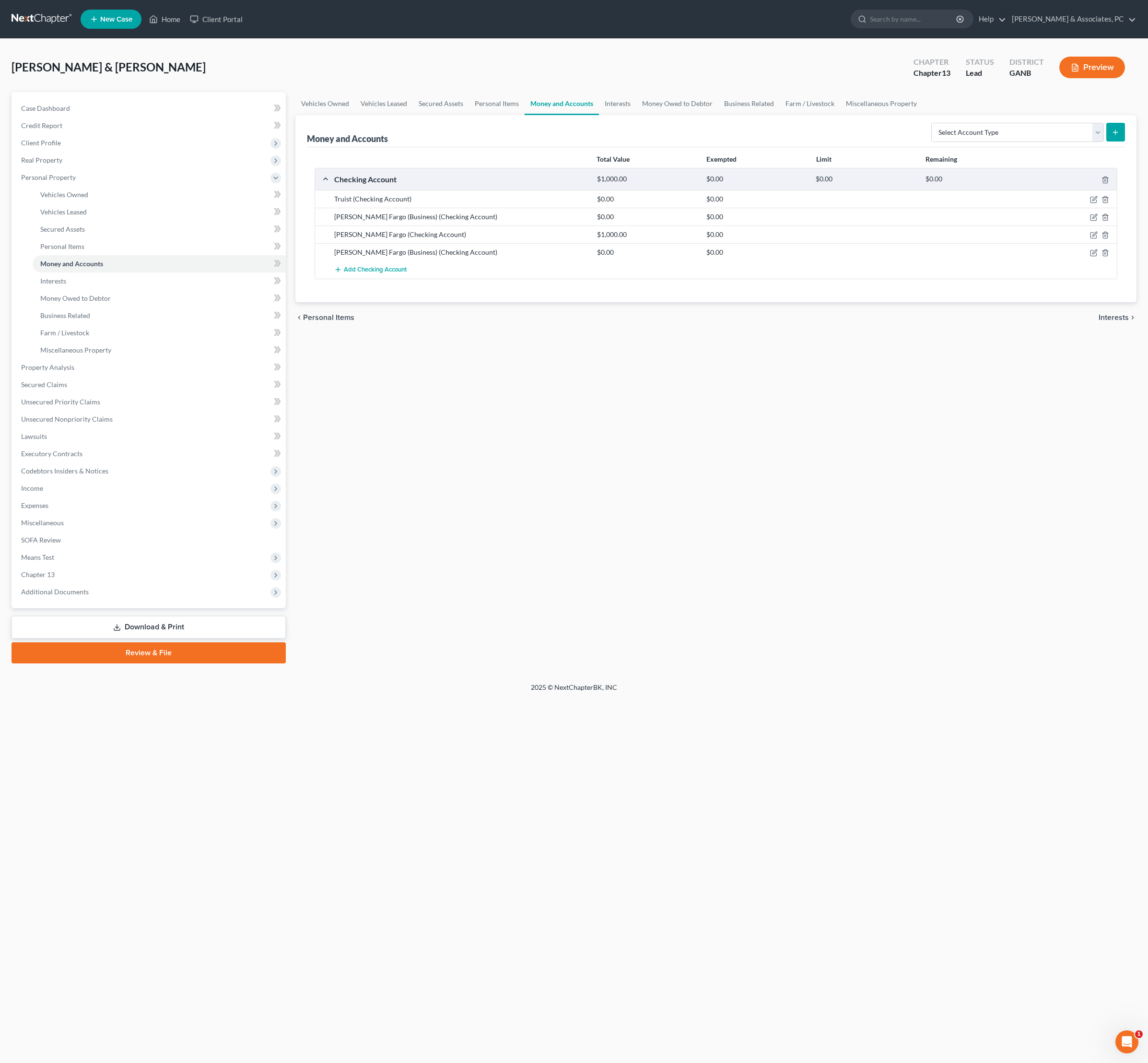
click at [658, 239] on div "$1,000.00" at bounding box center [647, 234] width 109 height 10
click at [979, 261] on div "[PERSON_NAME] Fargo (Business) (Checking Account) $0.00 $0.00" at bounding box center [716, 252] width 802 height 18
click at [1090, 203] on icon "button" at bounding box center [1094, 200] width 7 height 7
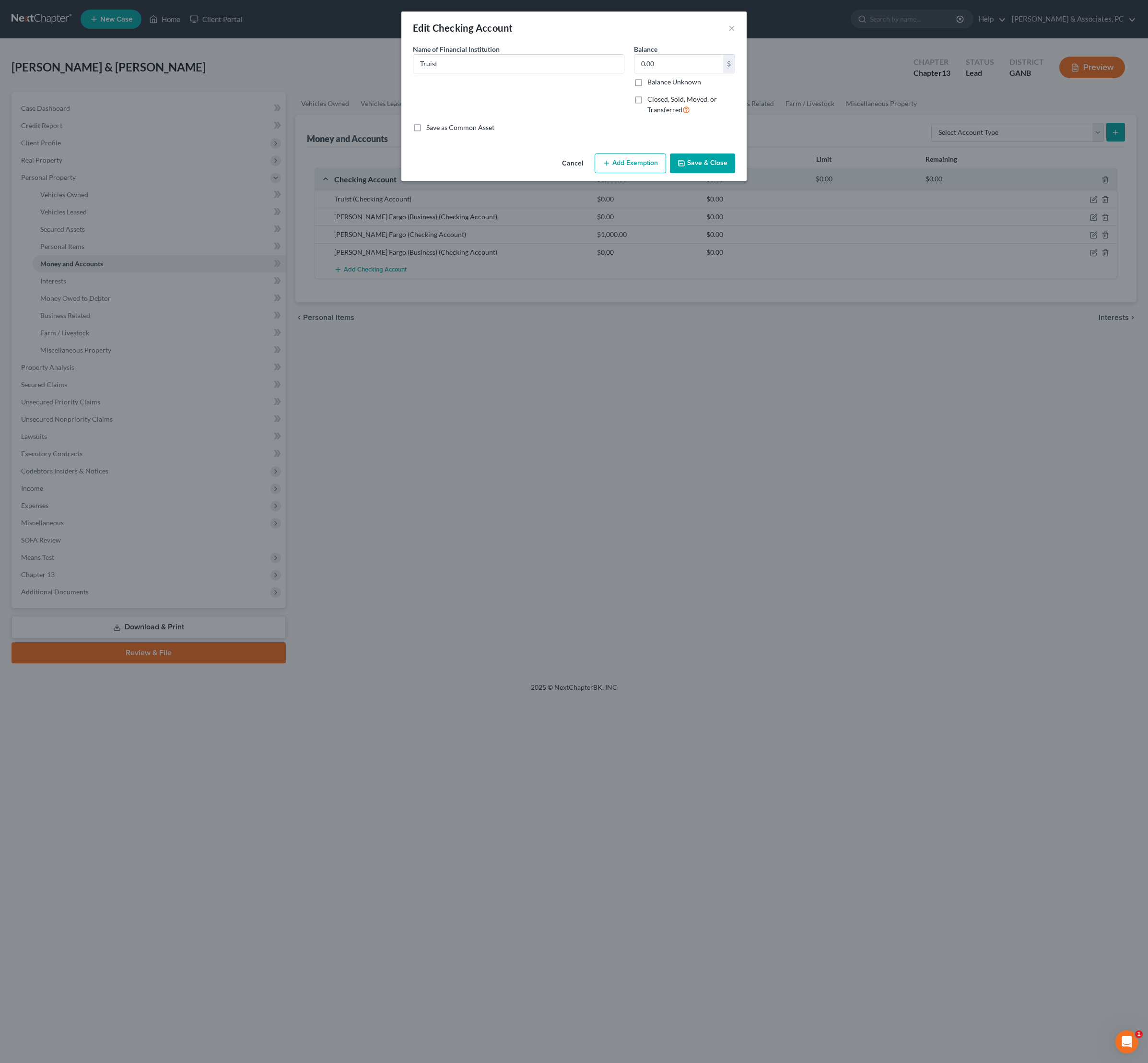
click at [557, 174] on button "Cancel" at bounding box center [573, 164] width 37 height 19
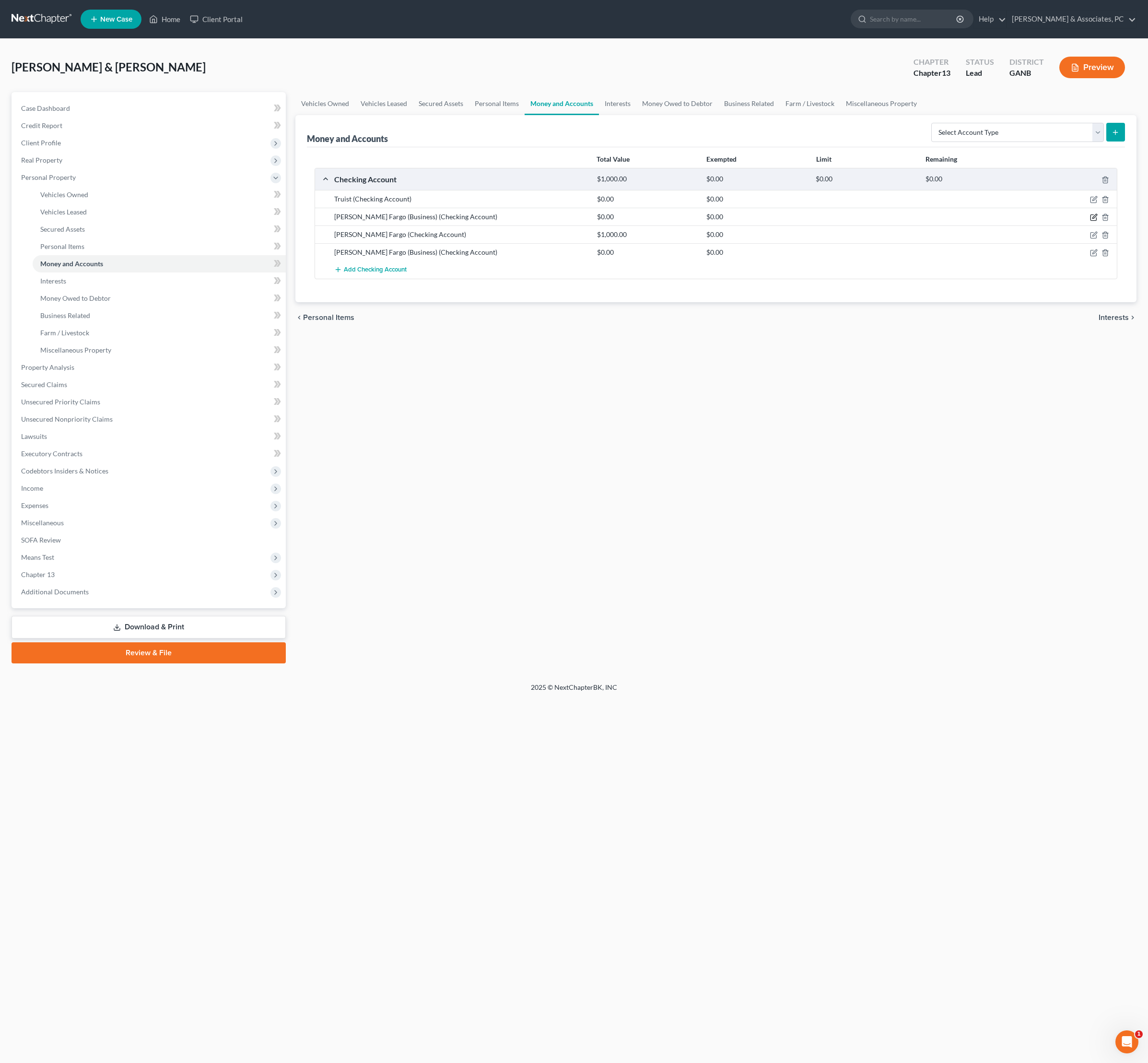
click at [1091, 221] on icon "button" at bounding box center [1094, 217] width 7 height 7
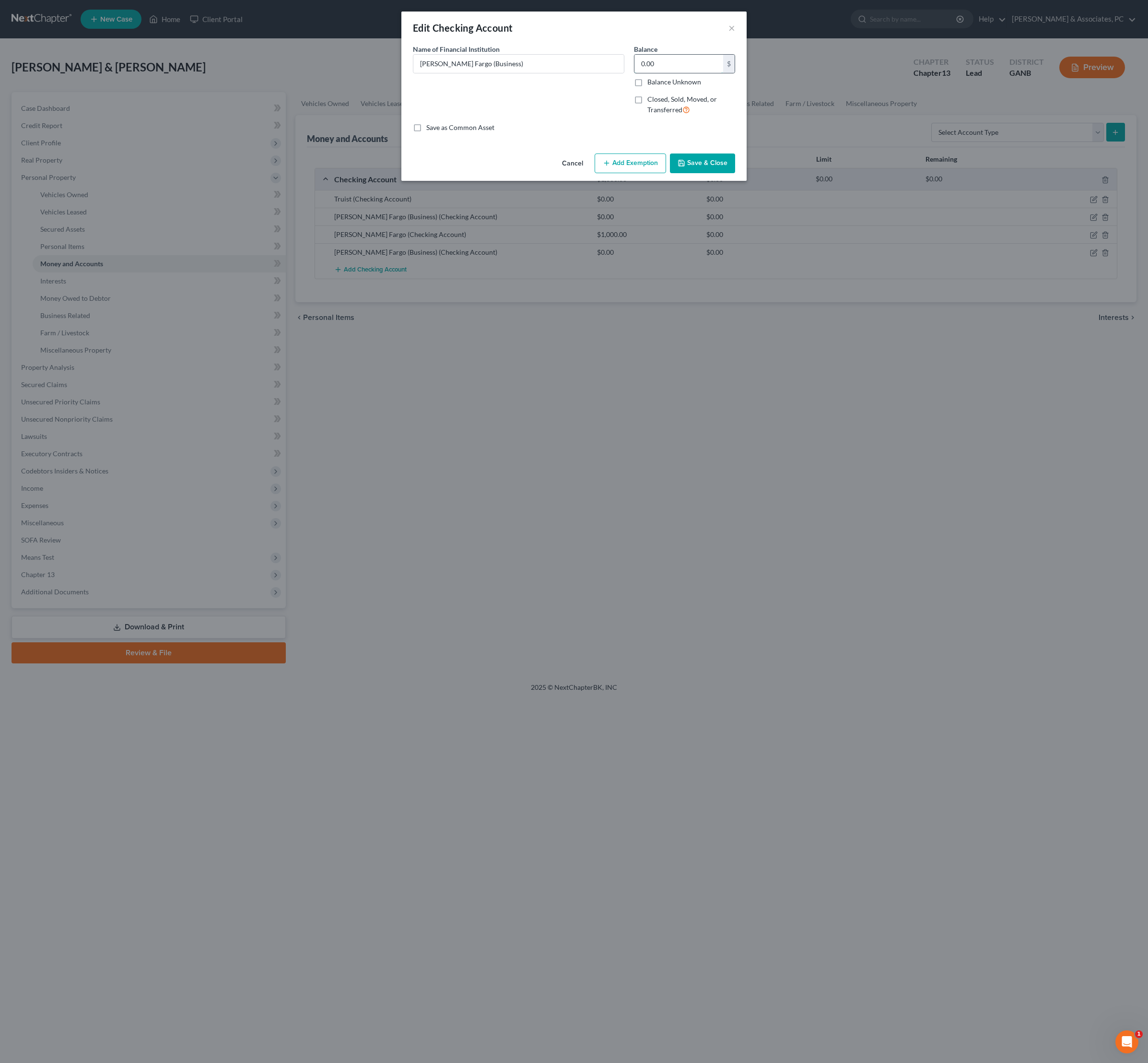
click at [682, 73] on input "0.00" at bounding box center [678, 63] width 89 height 18
type input "7"
type input "73"
click at [548, 71] on input "[PERSON_NAME] Fargo (Business)" at bounding box center [518, 63] width 211 height 18
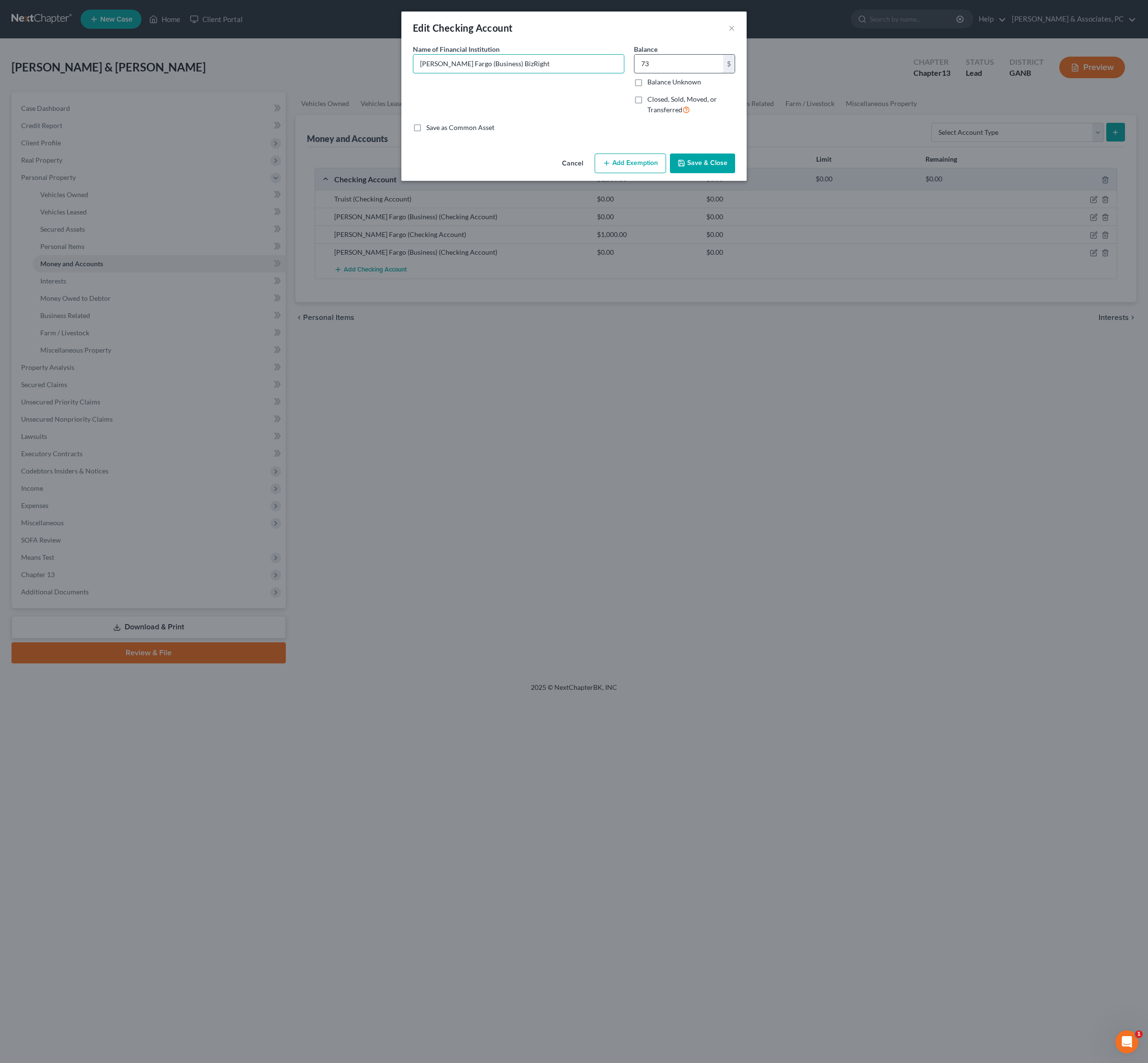
type input "[PERSON_NAME] Fargo (Business) BizRight"
click at [703, 73] on input "73" at bounding box center [678, 63] width 89 height 18
type input "7"
type input "6,900"
click at [720, 174] on button "Save & Close" at bounding box center [702, 163] width 65 height 20
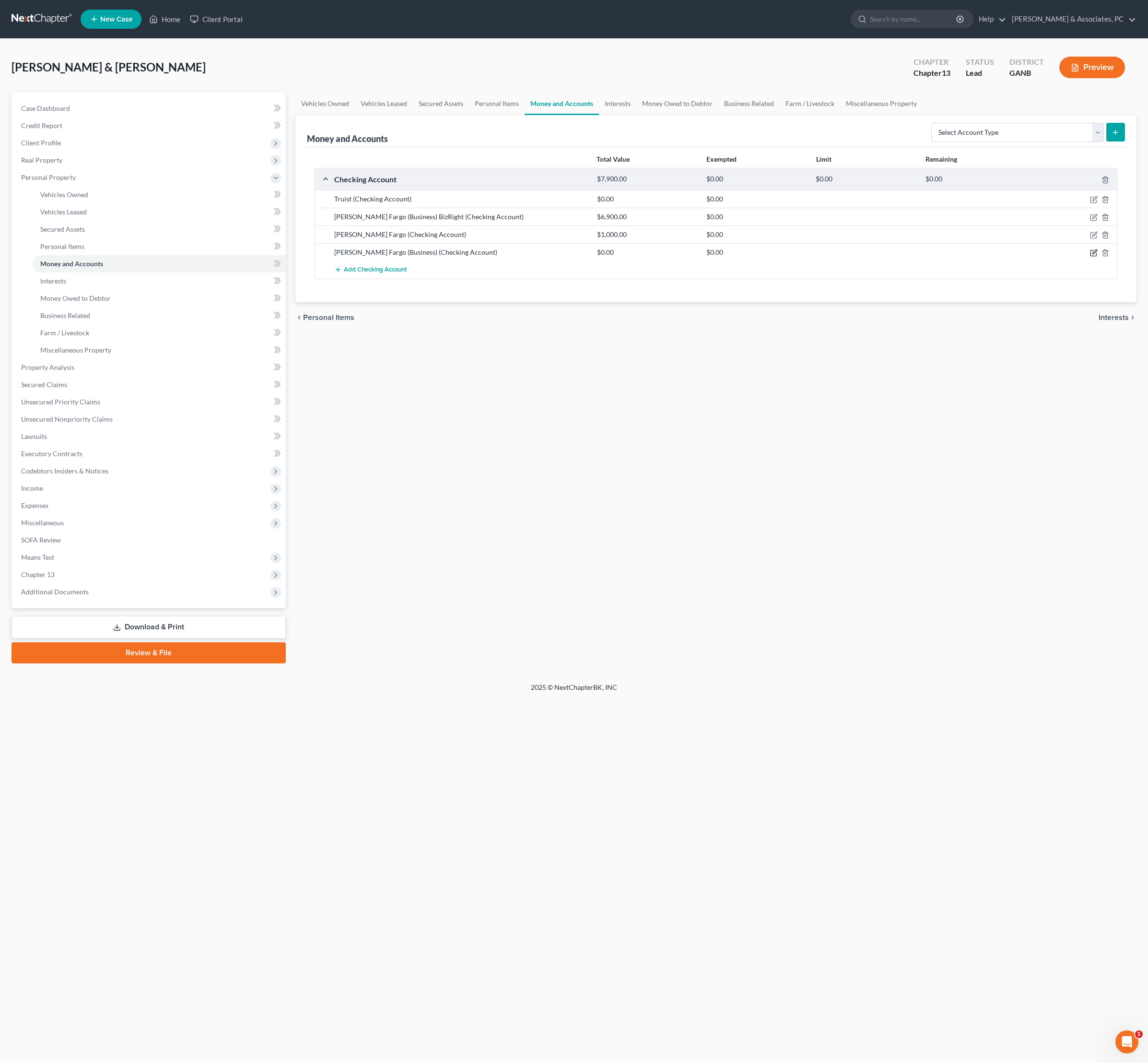
click at [1090, 257] on icon "button" at bounding box center [1094, 253] width 7 height 7
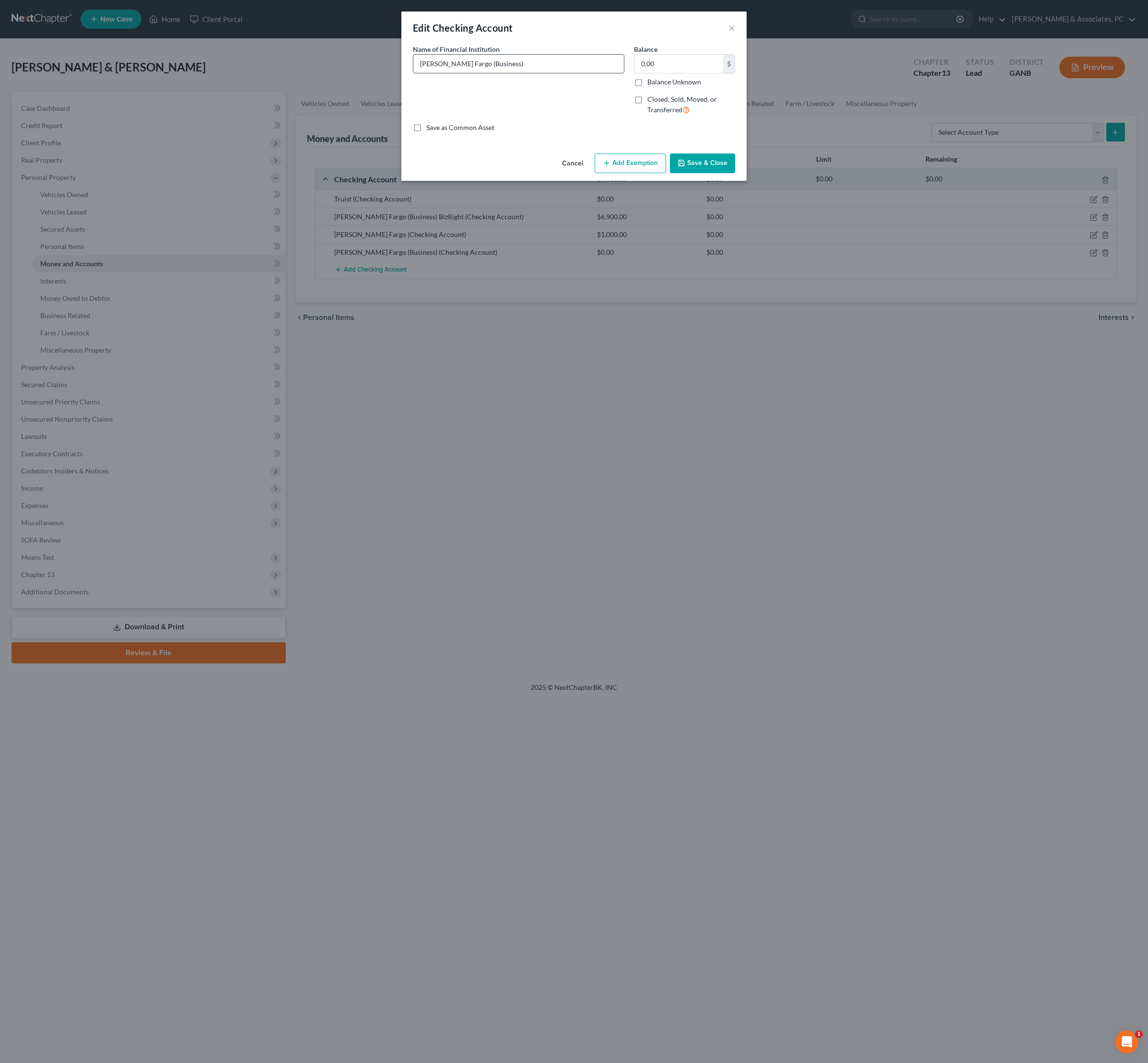
click at [537, 73] on input "[PERSON_NAME] Fargo (Business)" at bounding box center [518, 63] width 211 height 18
type input "[PERSON_NAME] Fargo (Business) Greedays Landscaping"
click at [675, 66] on input "0.00" at bounding box center [678, 63] width 89 height 18
click at [676, 66] on input "0.00" at bounding box center [678, 63] width 89 height 18
type input "400"
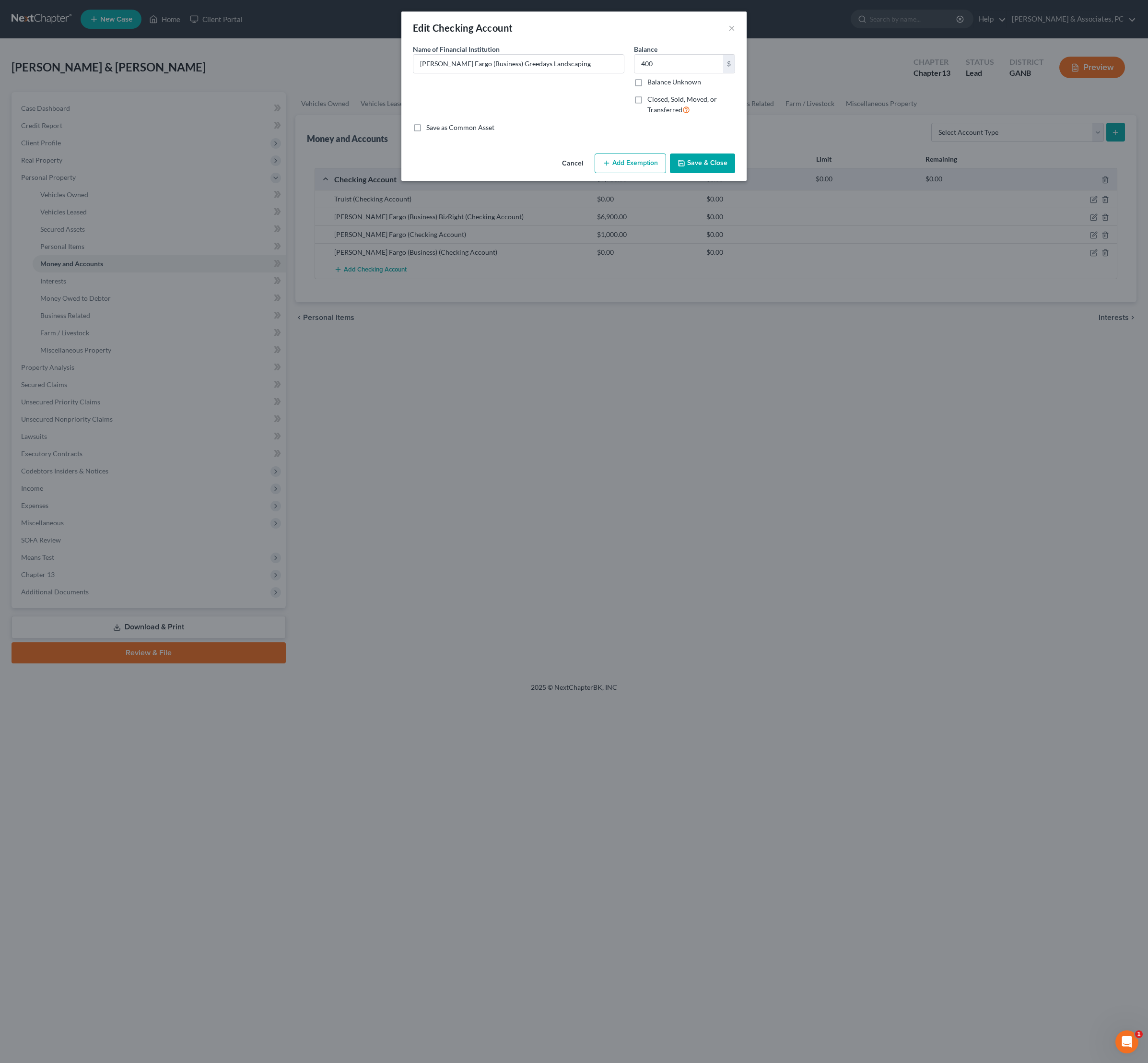
click at [735, 174] on button "Save & Close" at bounding box center [702, 163] width 65 height 20
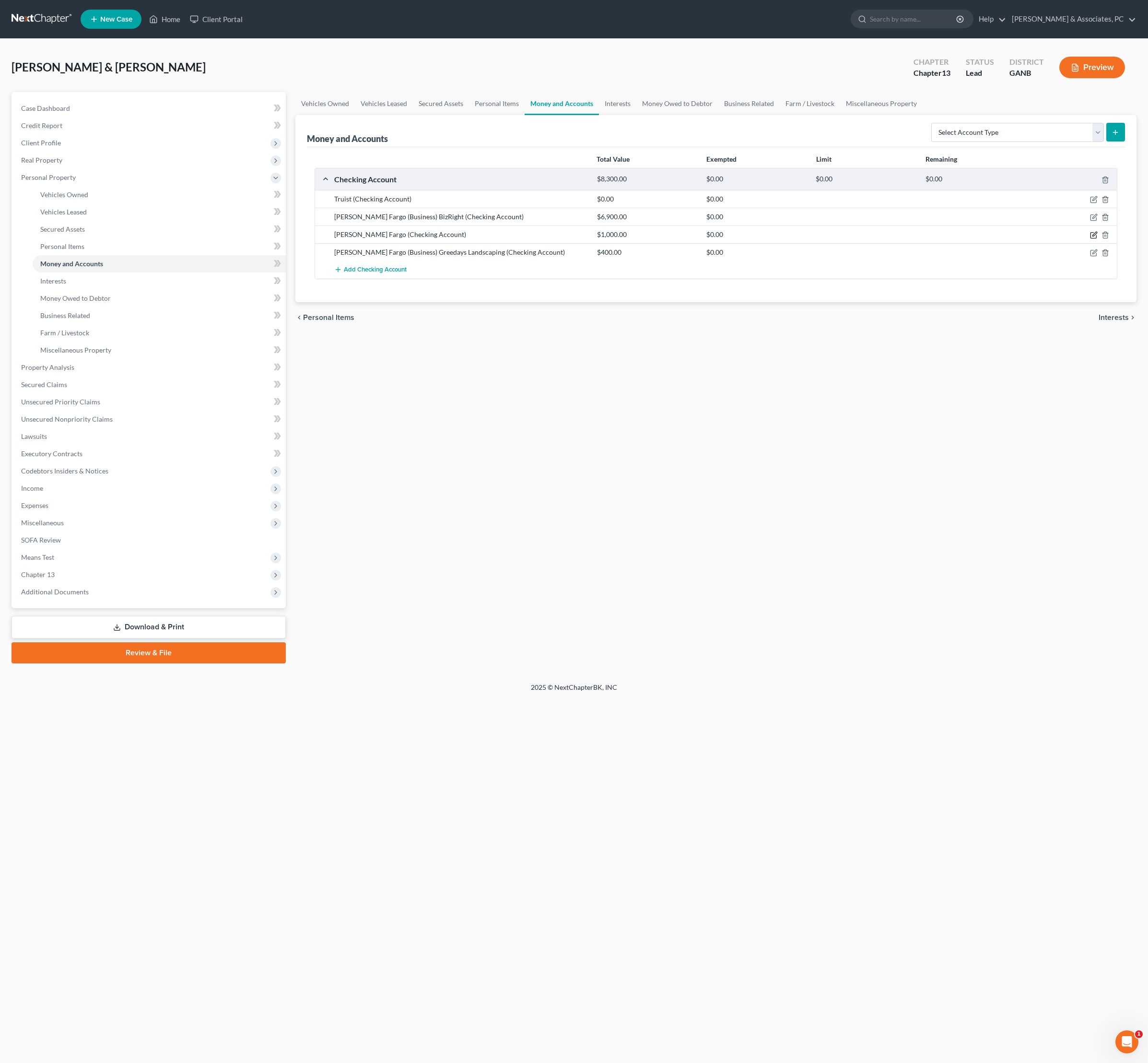
click at [1090, 239] on icon "button" at bounding box center [1094, 235] width 7 height 7
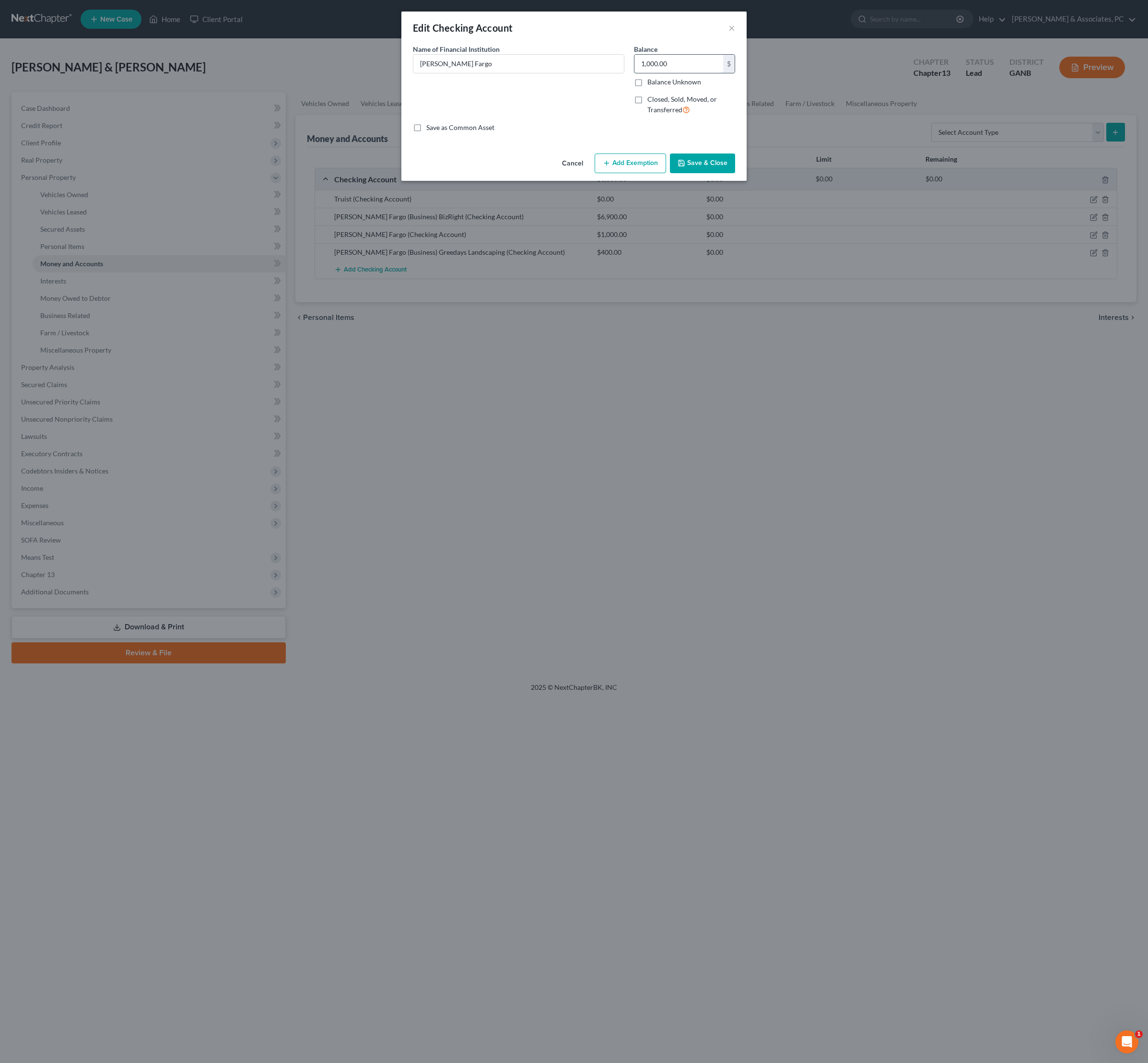
click at [695, 71] on input "1,000.00" at bounding box center [678, 63] width 89 height 18
click at [702, 73] on input "9,000" at bounding box center [678, 63] width 89 height 18
click at [701, 73] on input "9,000" at bounding box center [678, 63] width 89 height 18
type input "6"
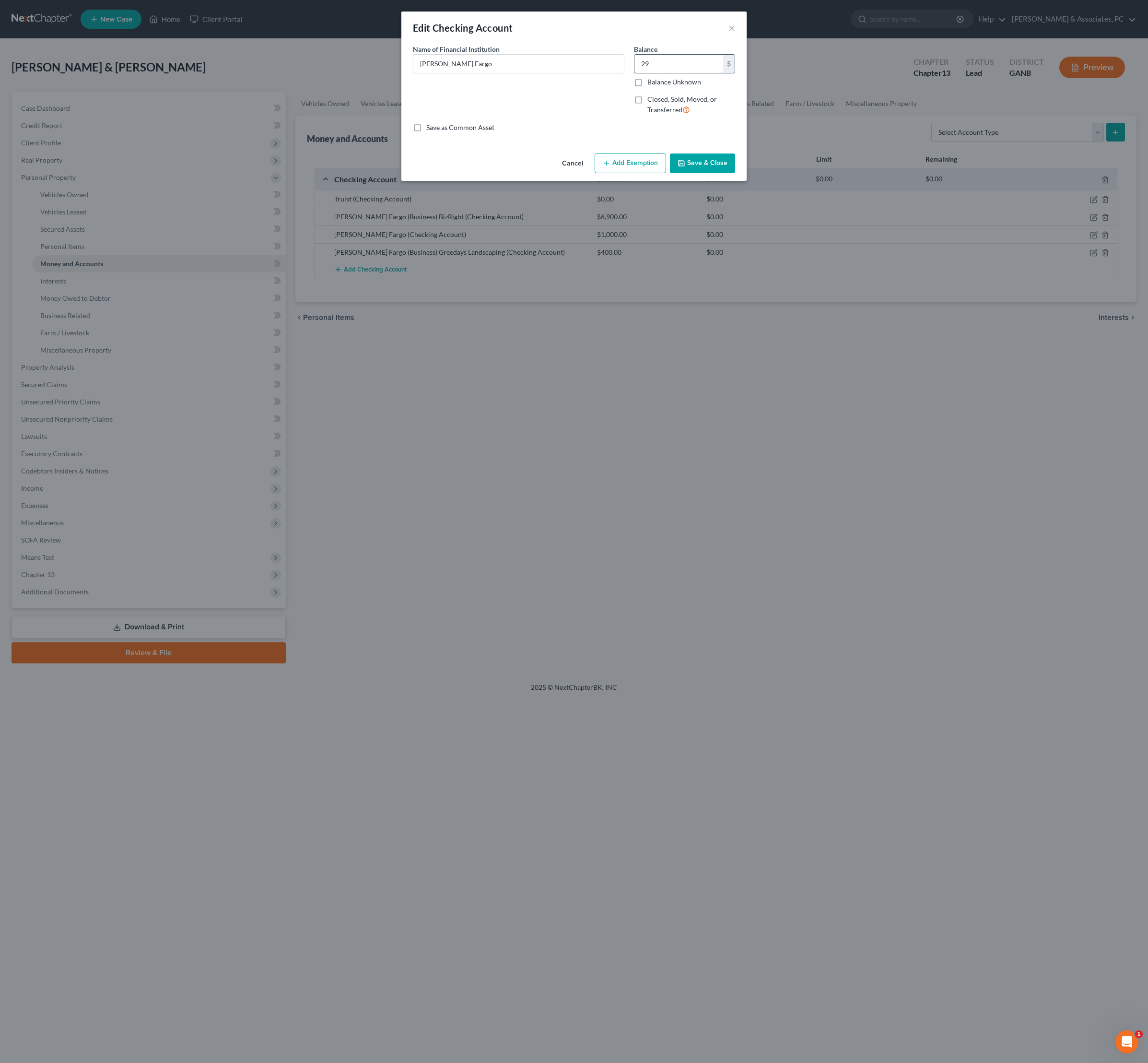
type input "2"
click at [677, 73] on input "2,500" at bounding box center [678, 63] width 89 height 18
type input "2,400"
click at [631, 174] on button "Add Exemption" at bounding box center [630, 163] width 71 height 20
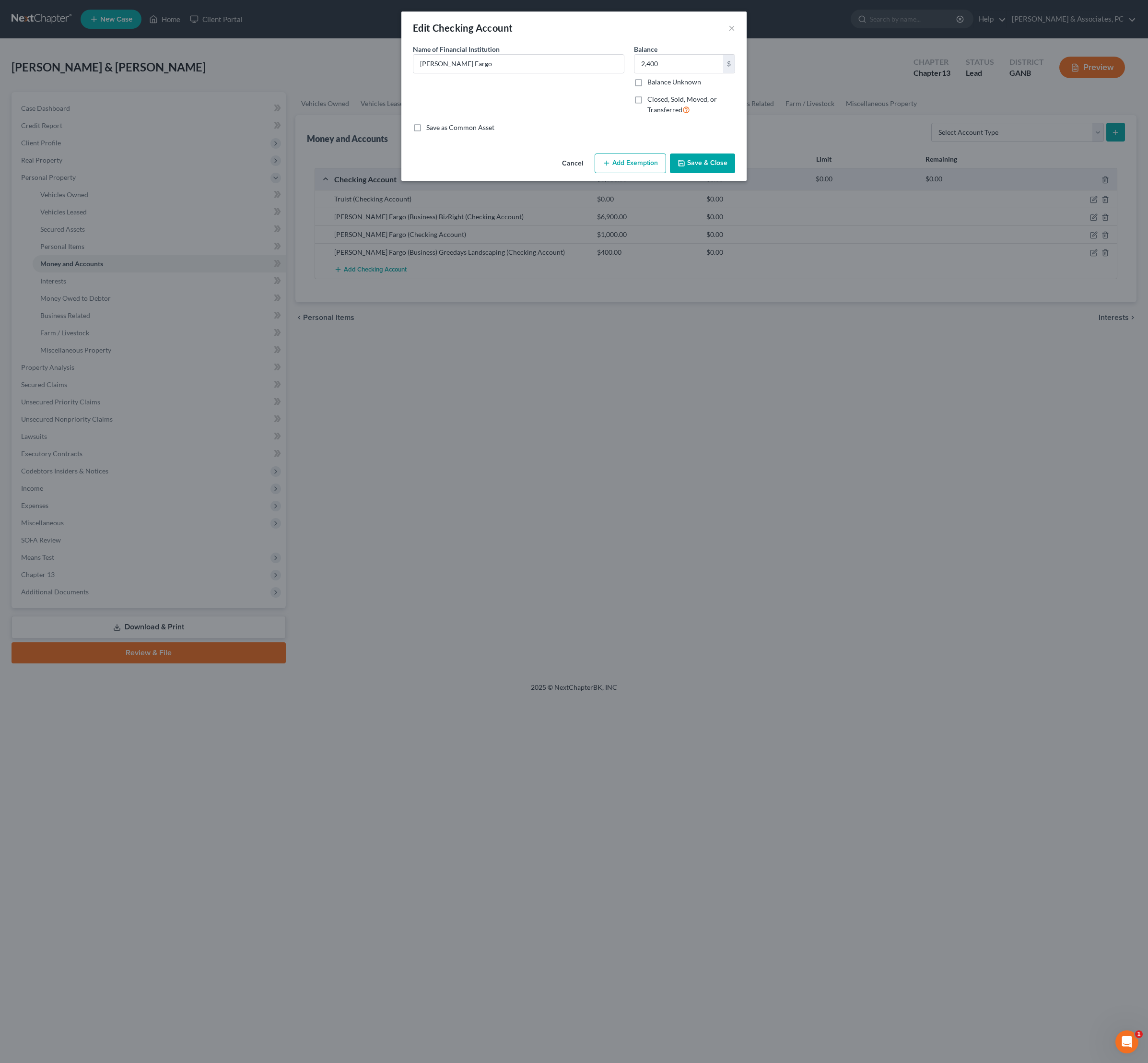
select select "2"
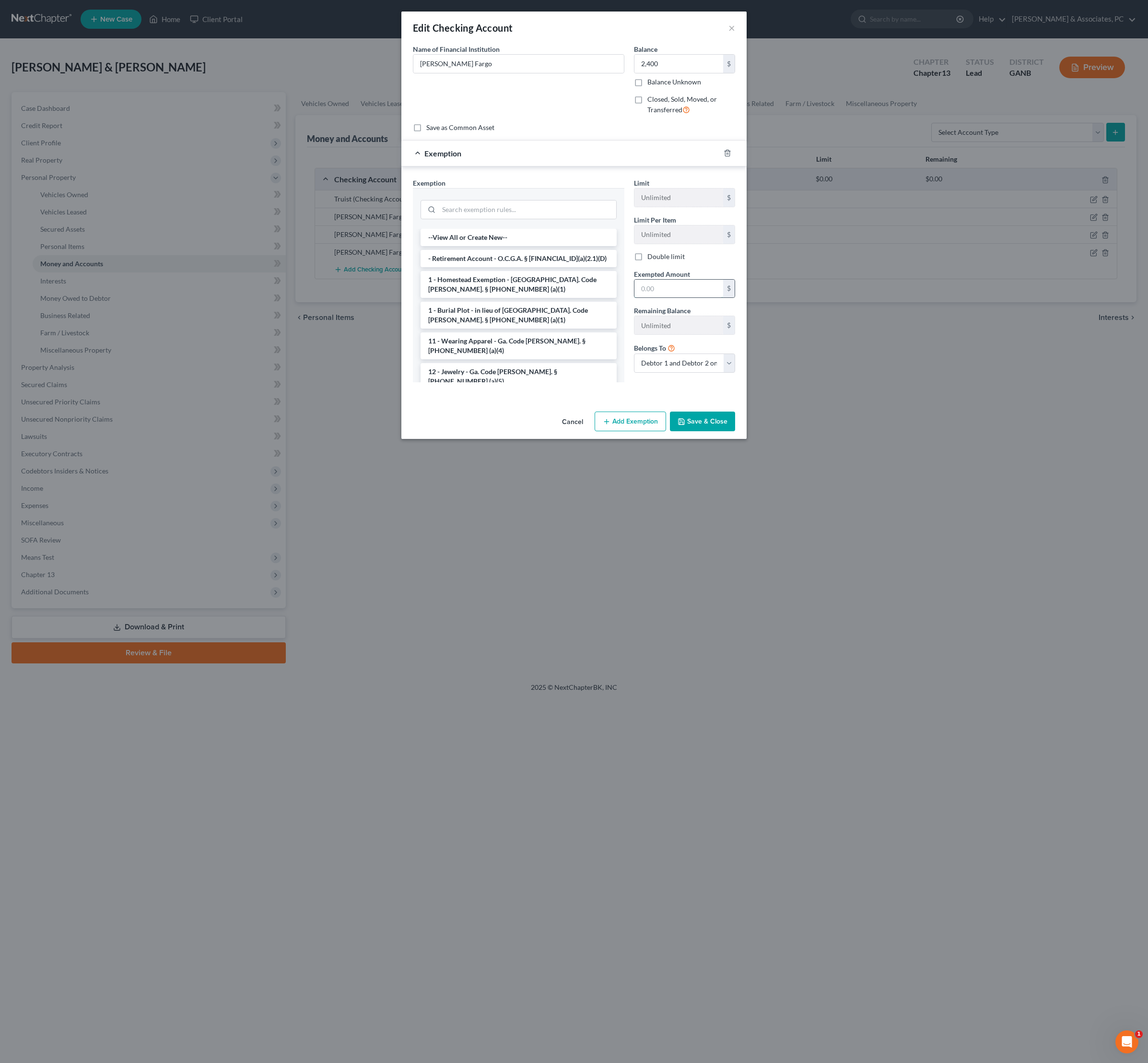
click at [681, 298] on input "text" at bounding box center [678, 289] width 89 height 18
type input "1,200"
click at [735, 432] on button "Save & Close" at bounding box center [702, 421] width 65 height 20
click at [498, 220] on input "search" at bounding box center [528, 210] width 176 height 18
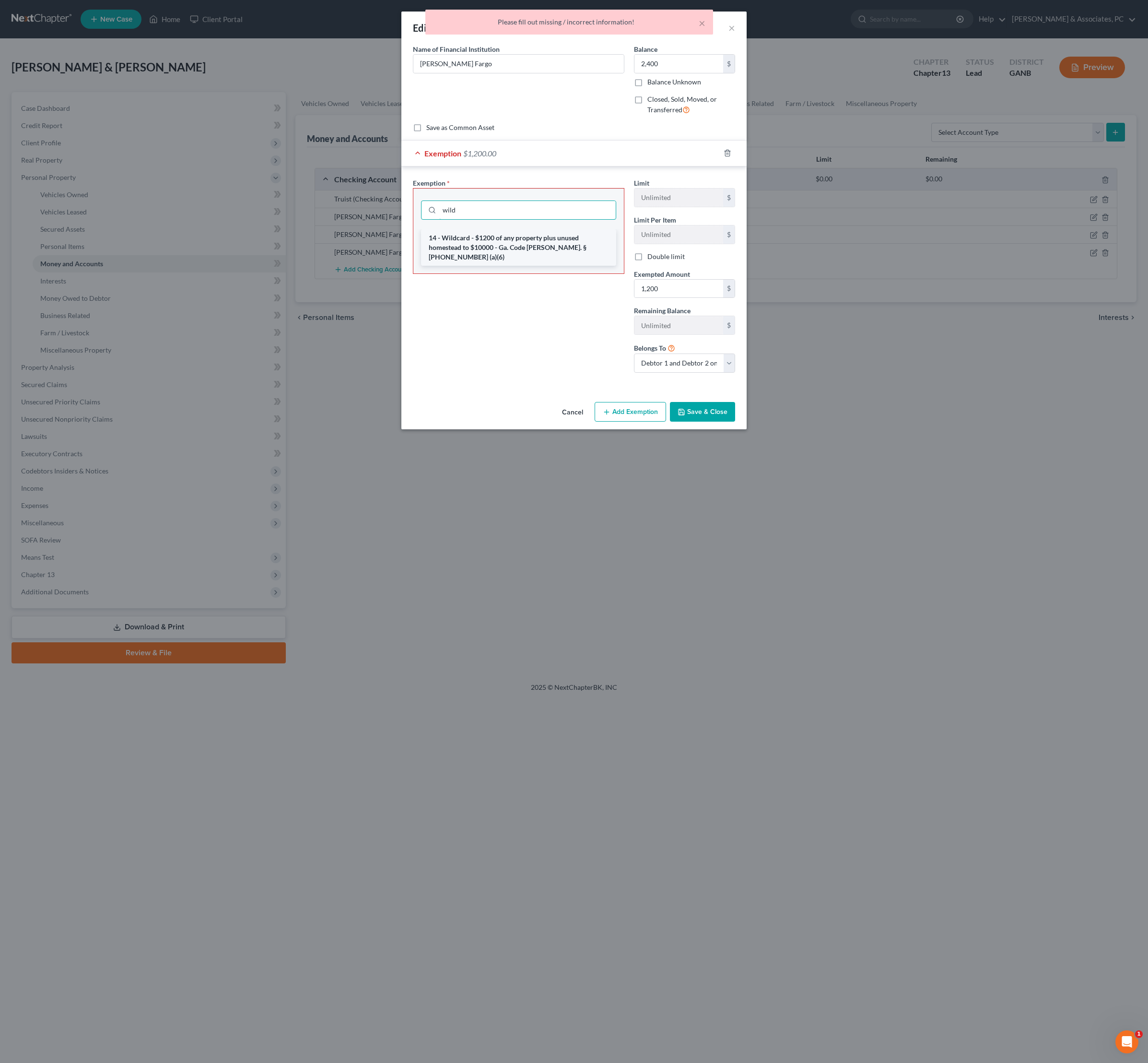
type input "wild"
click at [489, 266] on li "14 - Wildcard - $1200 of any property plus unused homestead to $10000 - Ga. Cod…" at bounding box center [519, 247] width 195 height 37
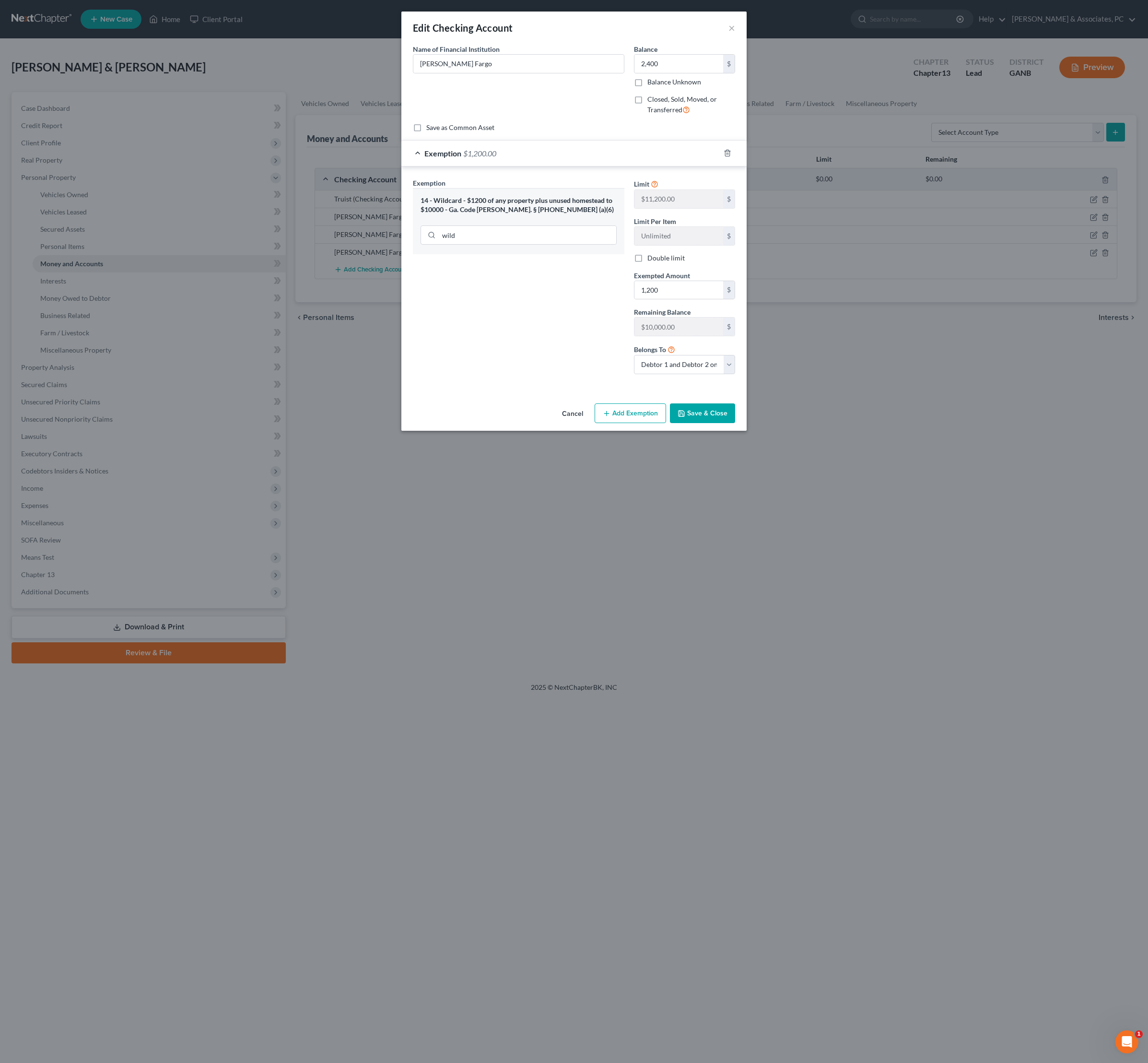
click at [729, 424] on button "Save & Close" at bounding box center [702, 413] width 65 height 20
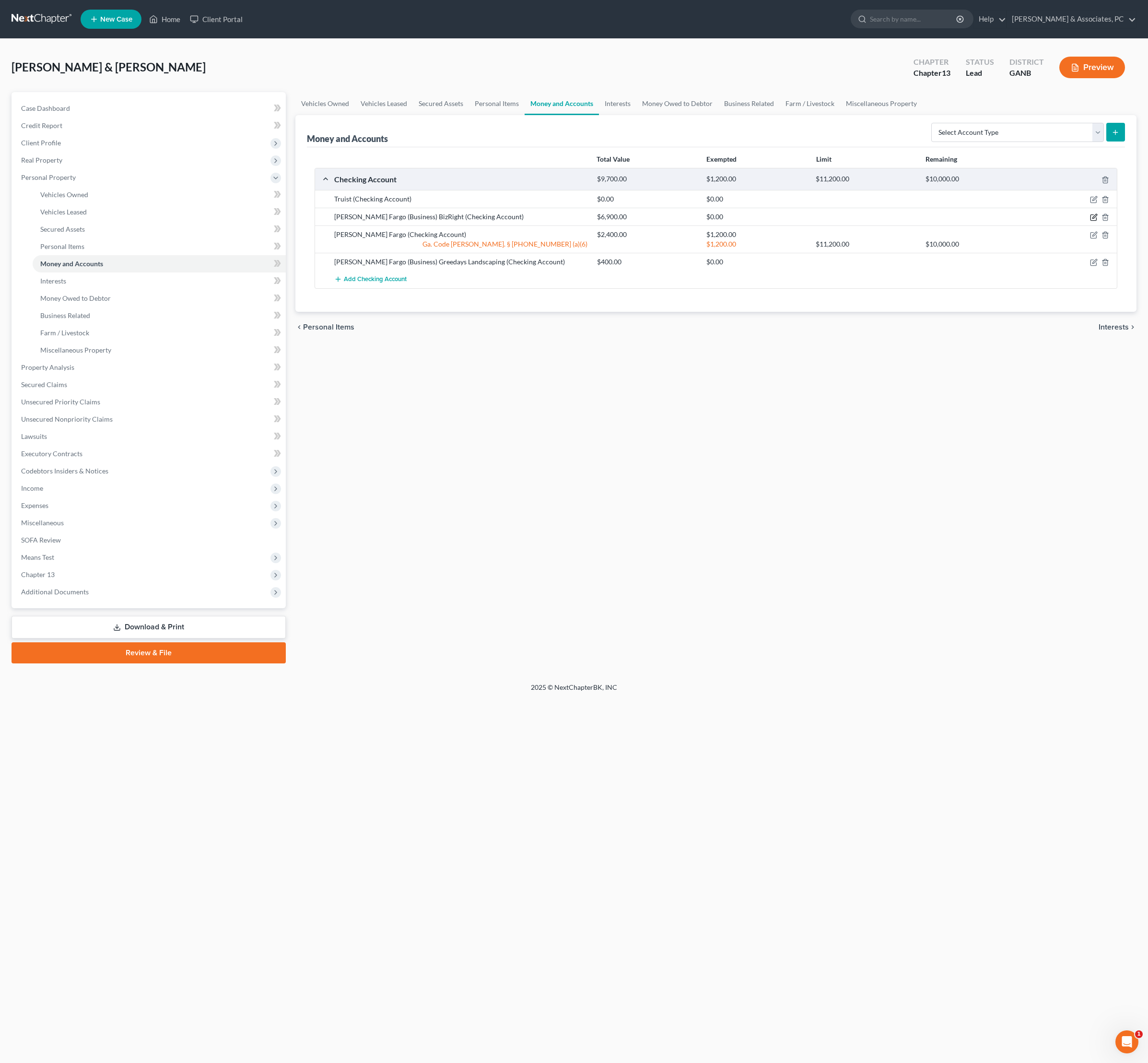
click at [1090, 221] on icon "button" at bounding box center [1094, 217] width 7 height 7
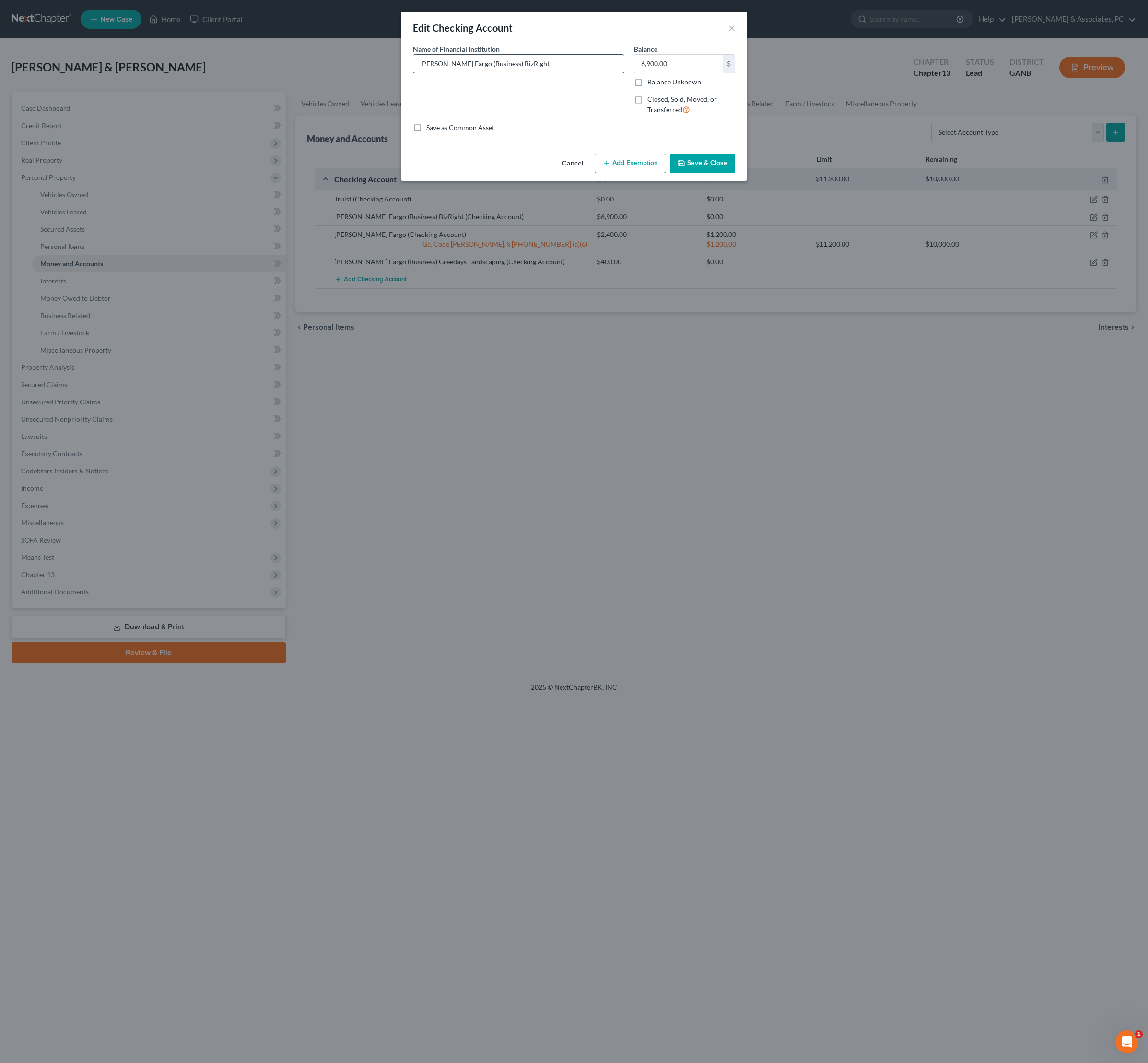
click at [587, 73] on input "[PERSON_NAME] Fargo (Business) BizRight" at bounding box center [518, 63] width 211 height 18
drag, startPoint x: 700, startPoint y: 74, endPoint x: 648, endPoint y: 71, distance: 52.1
click at [648, 71] on input "6,900.00" at bounding box center [678, 63] width 89 height 18
click at [575, 72] on input "[PERSON_NAME] Fargo (Business) BizRight $6,900" at bounding box center [518, 63] width 211 height 18
type input "[PERSON_NAME] Fargo (Business) BizRight $3000"
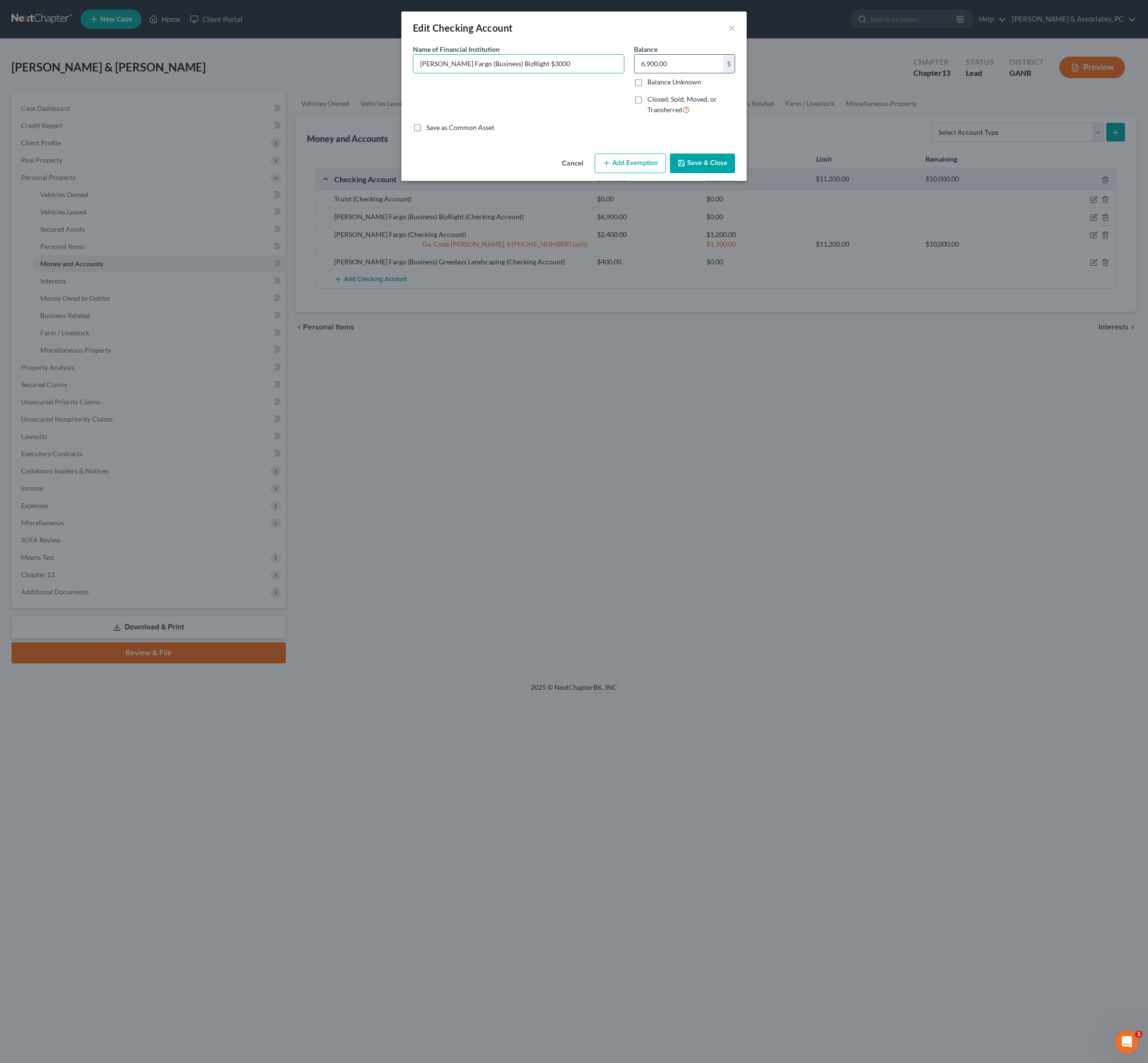
click at [701, 72] on input "6,900.00" at bounding box center [678, 63] width 89 height 18
click at [701, 73] on input "6,900.00" at bounding box center [678, 63] width 89 height 18
type input "3,000"
click at [726, 174] on button "Save & Close" at bounding box center [702, 163] width 65 height 20
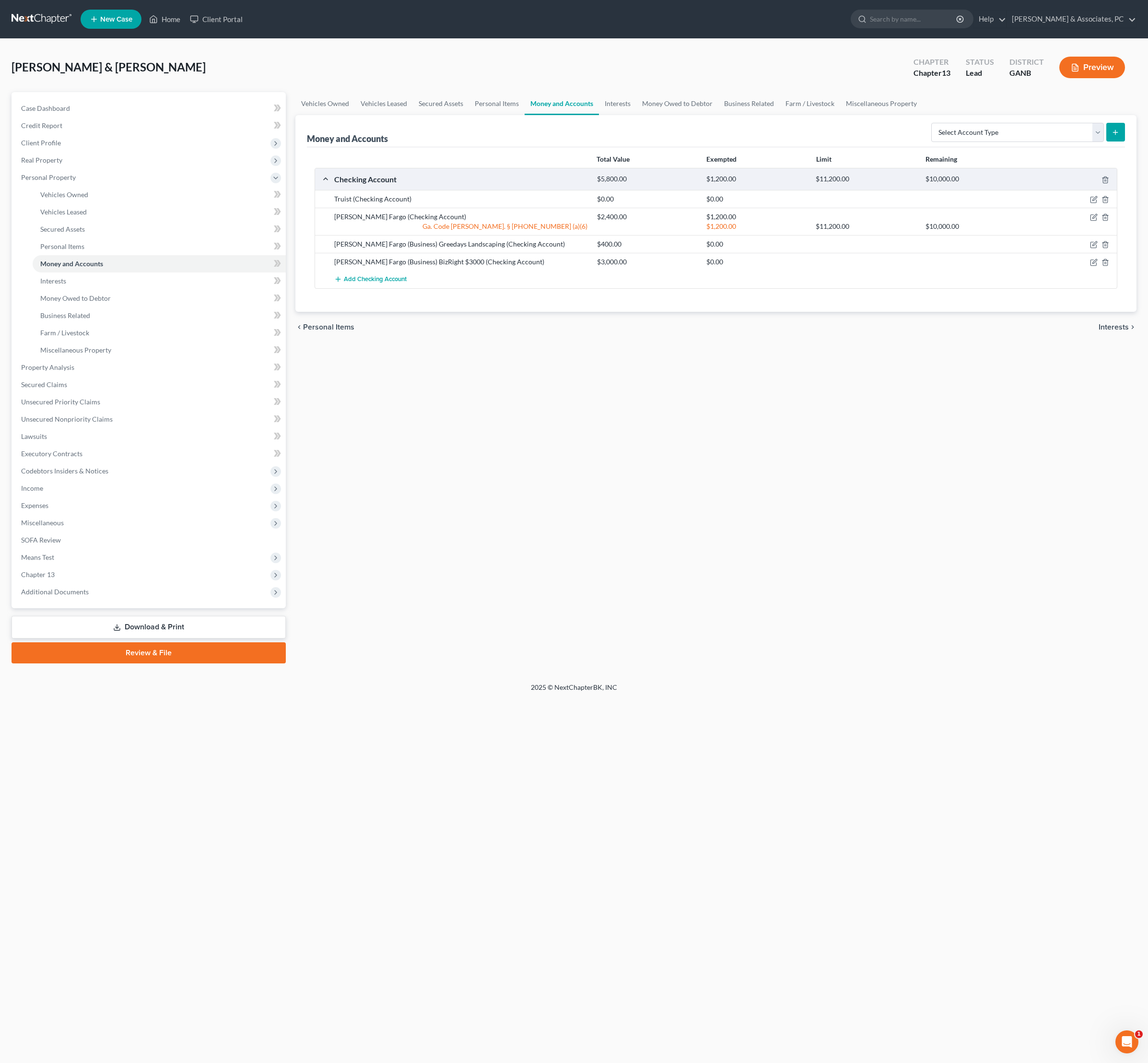
click at [946, 454] on div "Vehicles Owned Vehicles Leased Secured Assets Personal Items Money and Accounts…" at bounding box center [716, 377] width 851 height 571
click at [650, 516] on div "Vehicles Owned Vehicles Leased Secured Assets Personal Items Money and Accounts…" at bounding box center [716, 377] width 851 height 571
click at [506, 512] on div "Vehicles Owned Vehicles Leased Secured Assets Personal Items Money and Accounts…" at bounding box center [716, 377] width 851 height 571
click at [918, 547] on div "Vehicles Owned Vehicles Leased Secured Assets Personal Items Money and Accounts…" at bounding box center [716, 377] width 851 height 571
click at [940, 592] on div "Vehicles Owned Vehicles Leased Secured Assets Personal Items Money and Accounts…" at bounding box center [716, 377] width 851 height 571
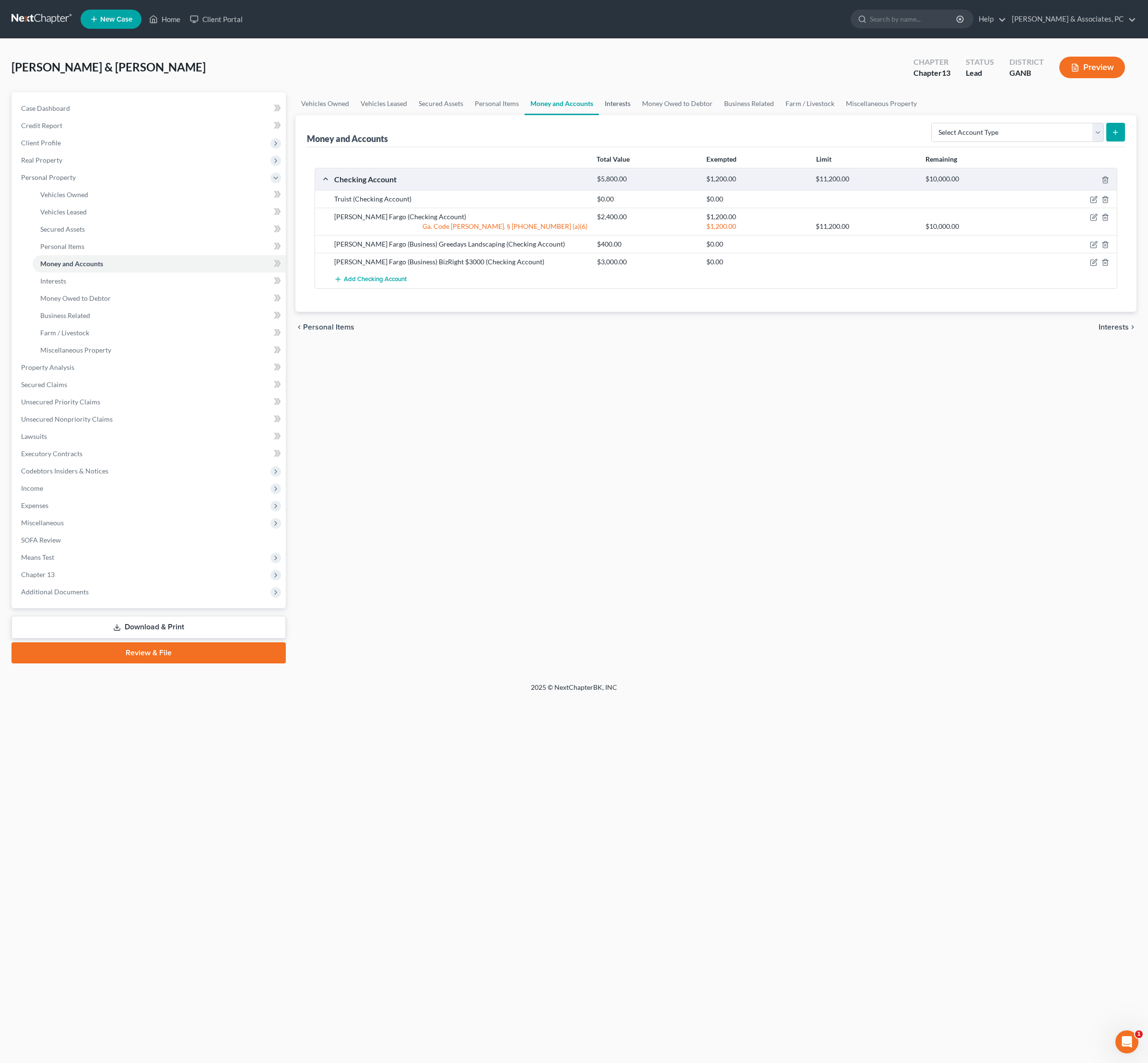
click at [636, 115] on link "Interests" at bounding box center [617, 103] width 37 height 23
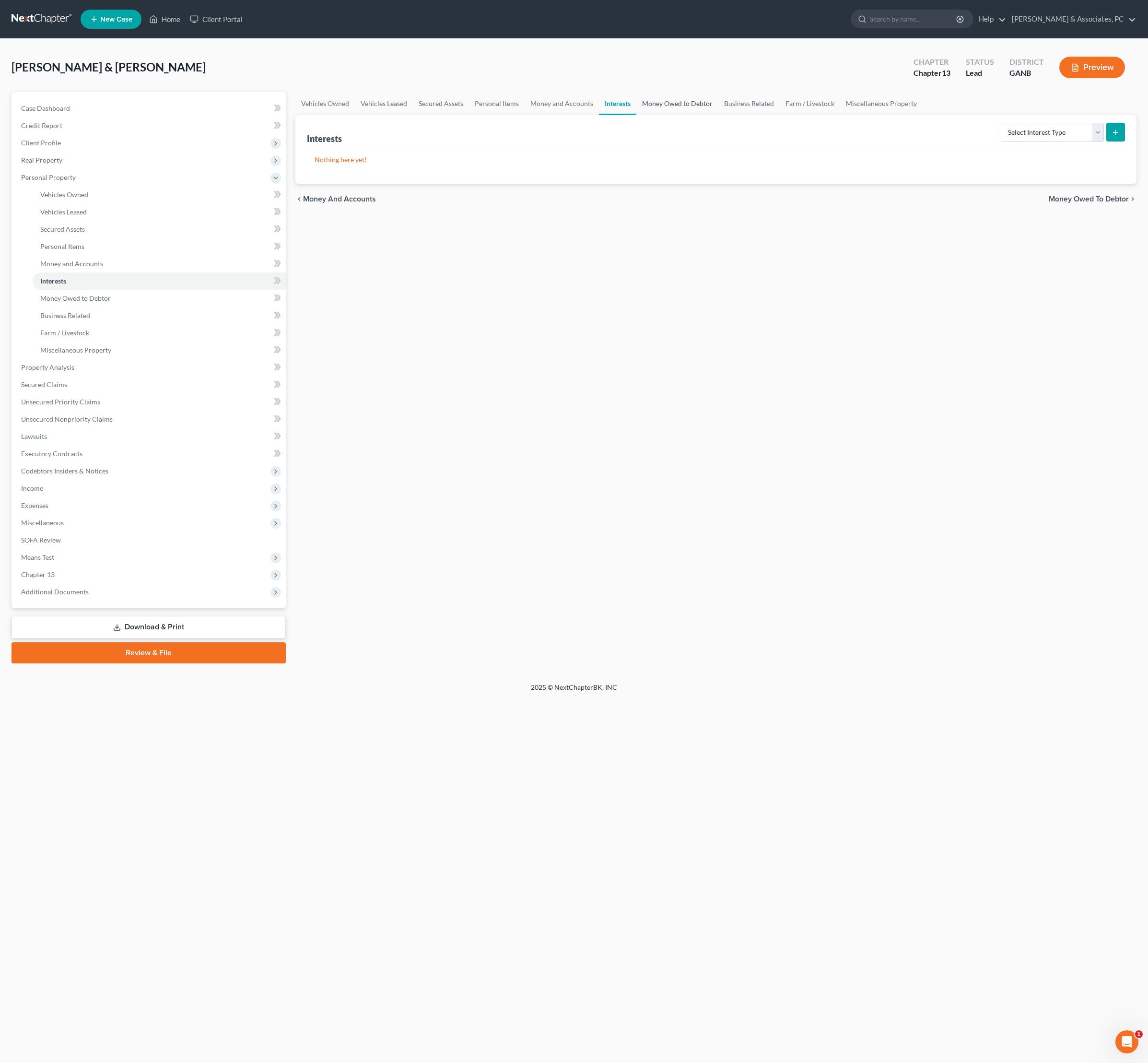
click at [719, 110] on link "Money Owed to Debtor" at bounding box center [677, 103] width 82 height 23
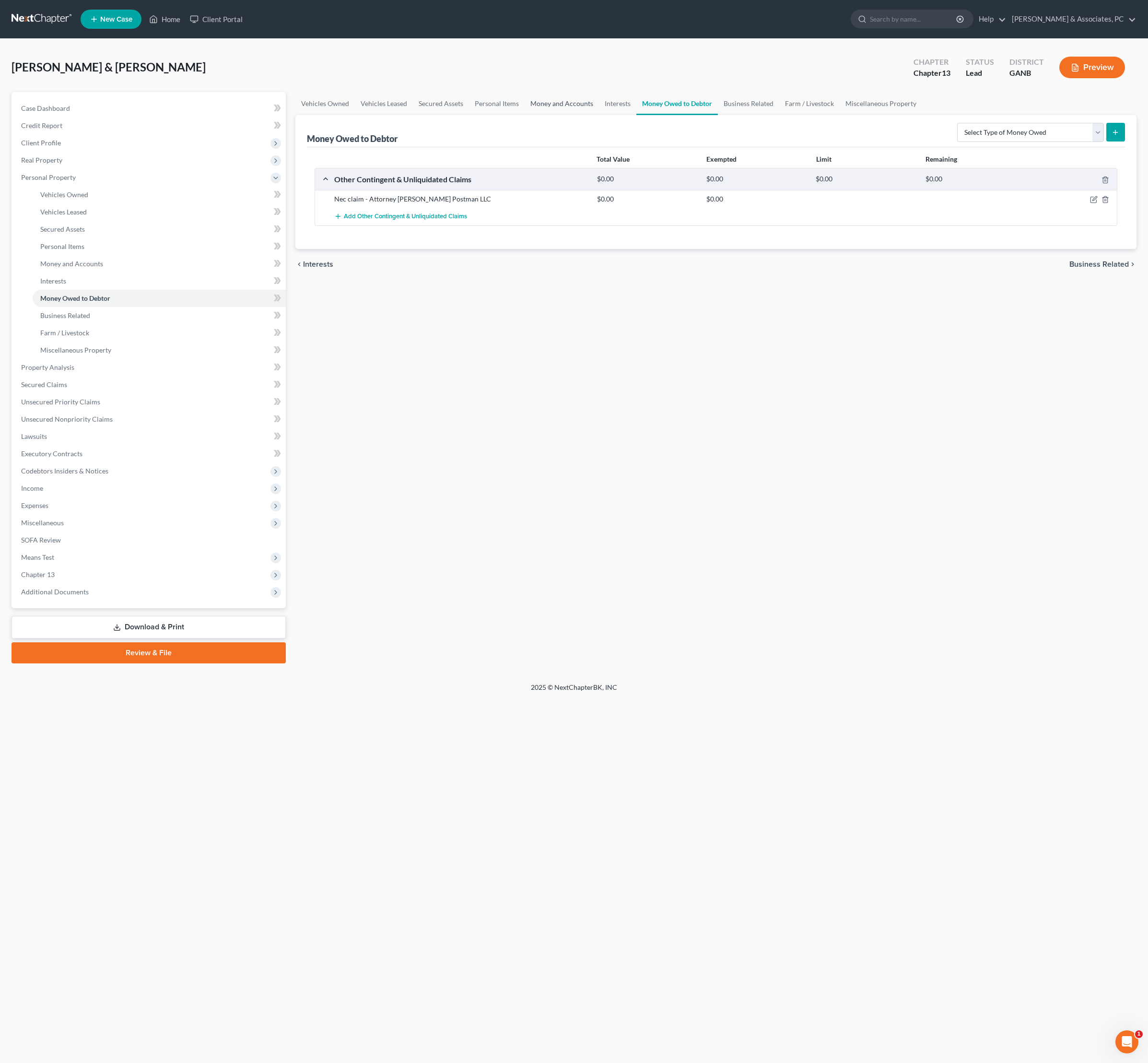
click at [598, 115] on link "Money and Accounts" at bounding box center [562, 103] width 74 height 23
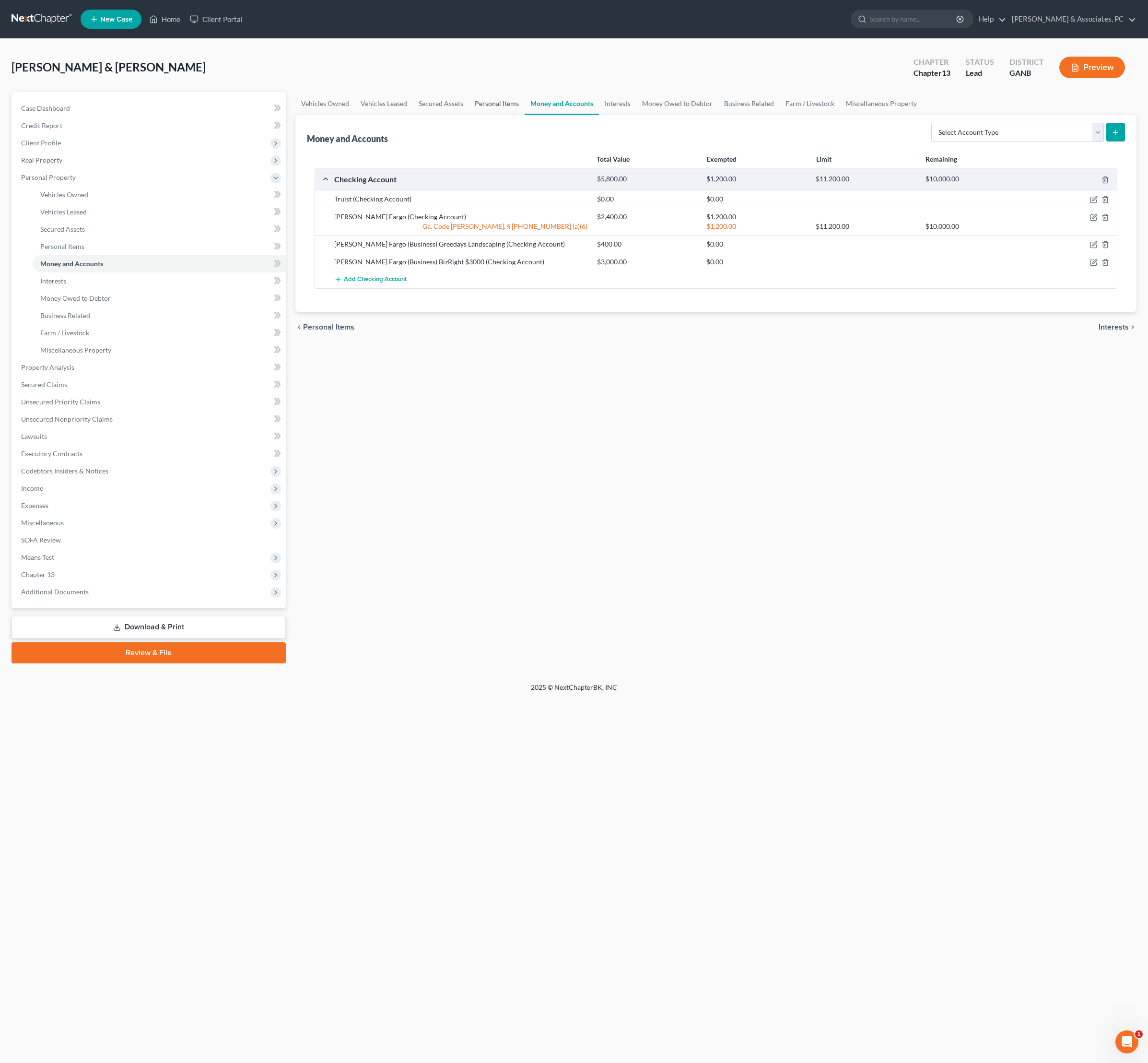
click at [525, 115] on link "Personal Items" at bounding box center [497, 103] width 56 height 23
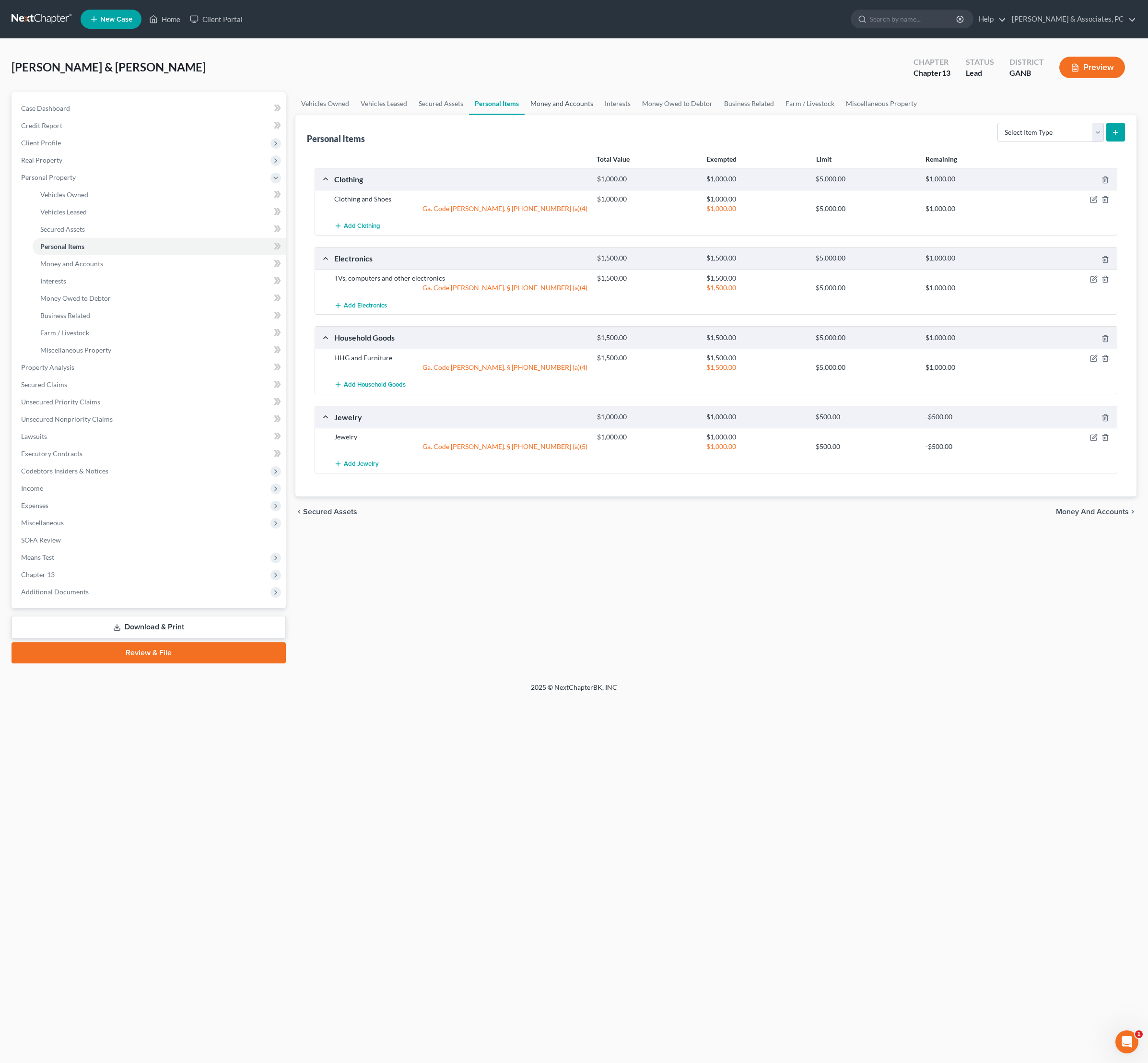
click at [599, 115] on link "Money and Accounts" at bounding box center [562, 103] width 74 height 23
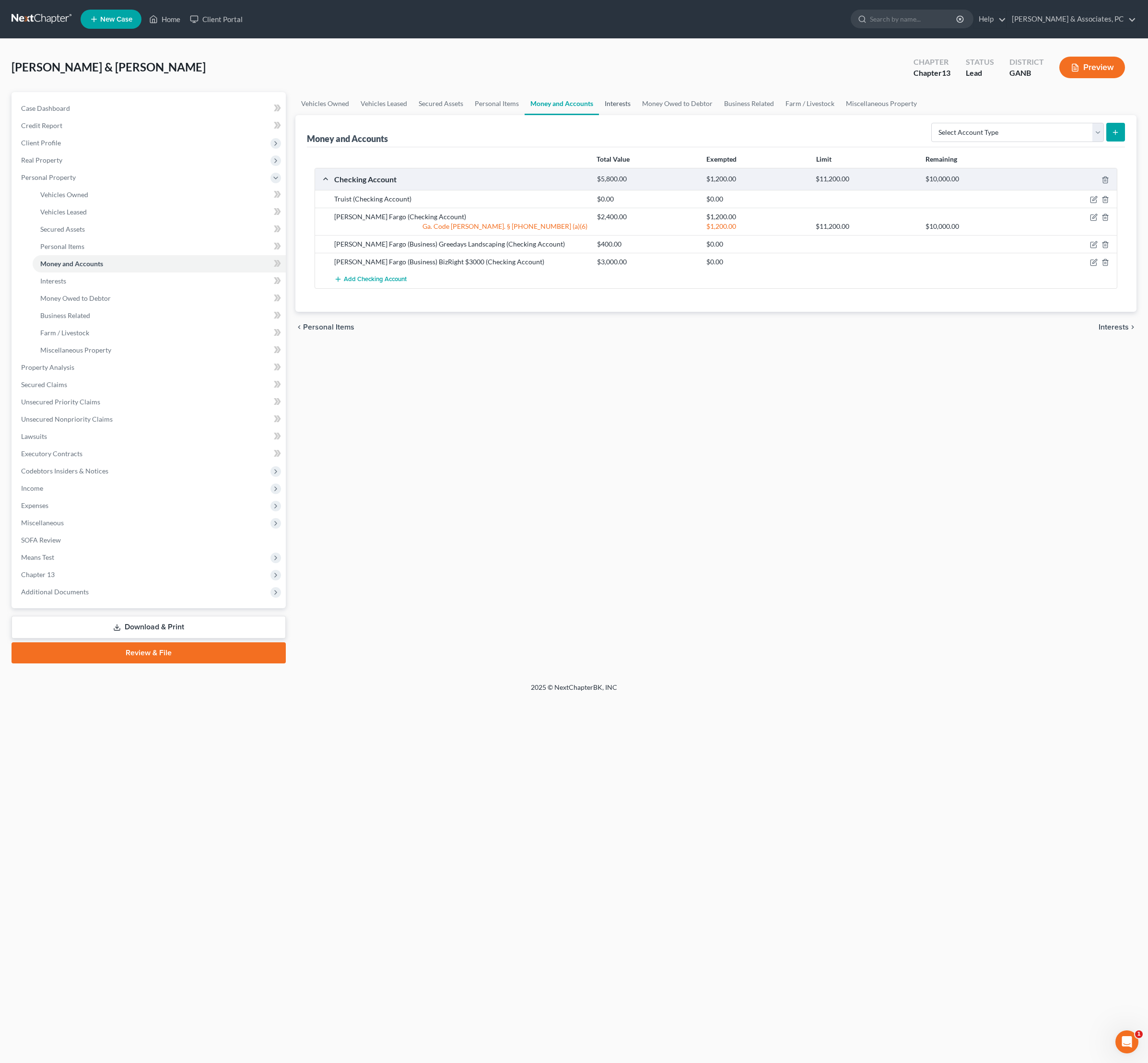
click at [636, 115] on link "Interests" at bounding box center [617, 103] width 37 height 23
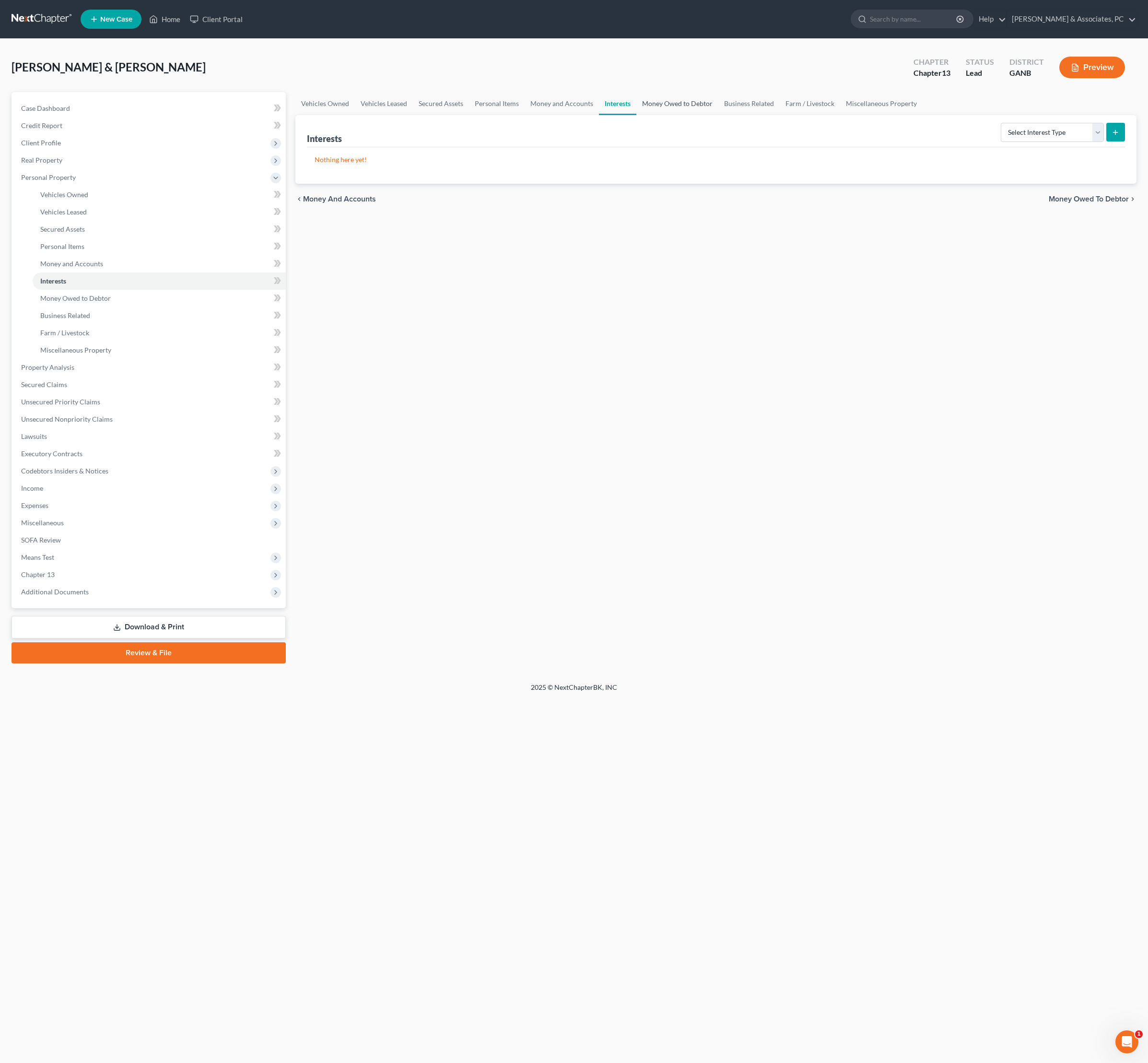
click at [719, 109] on link "Money Owed to Debtor" at bounding box center [677, 103] width 82 height 23
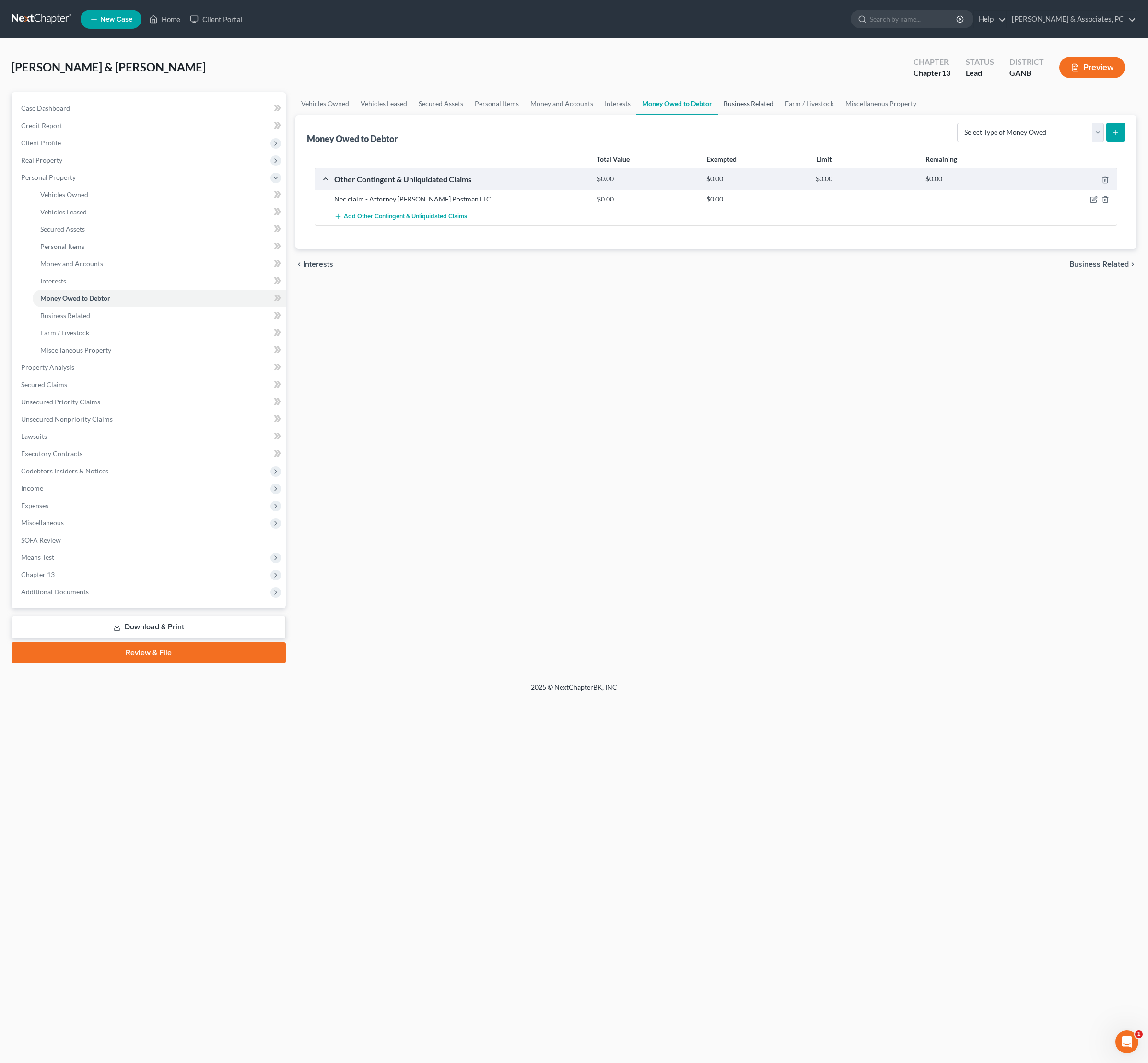
click at [780, 115] on link "Business Related" at bounding box center [749, 103] width 62 height 23
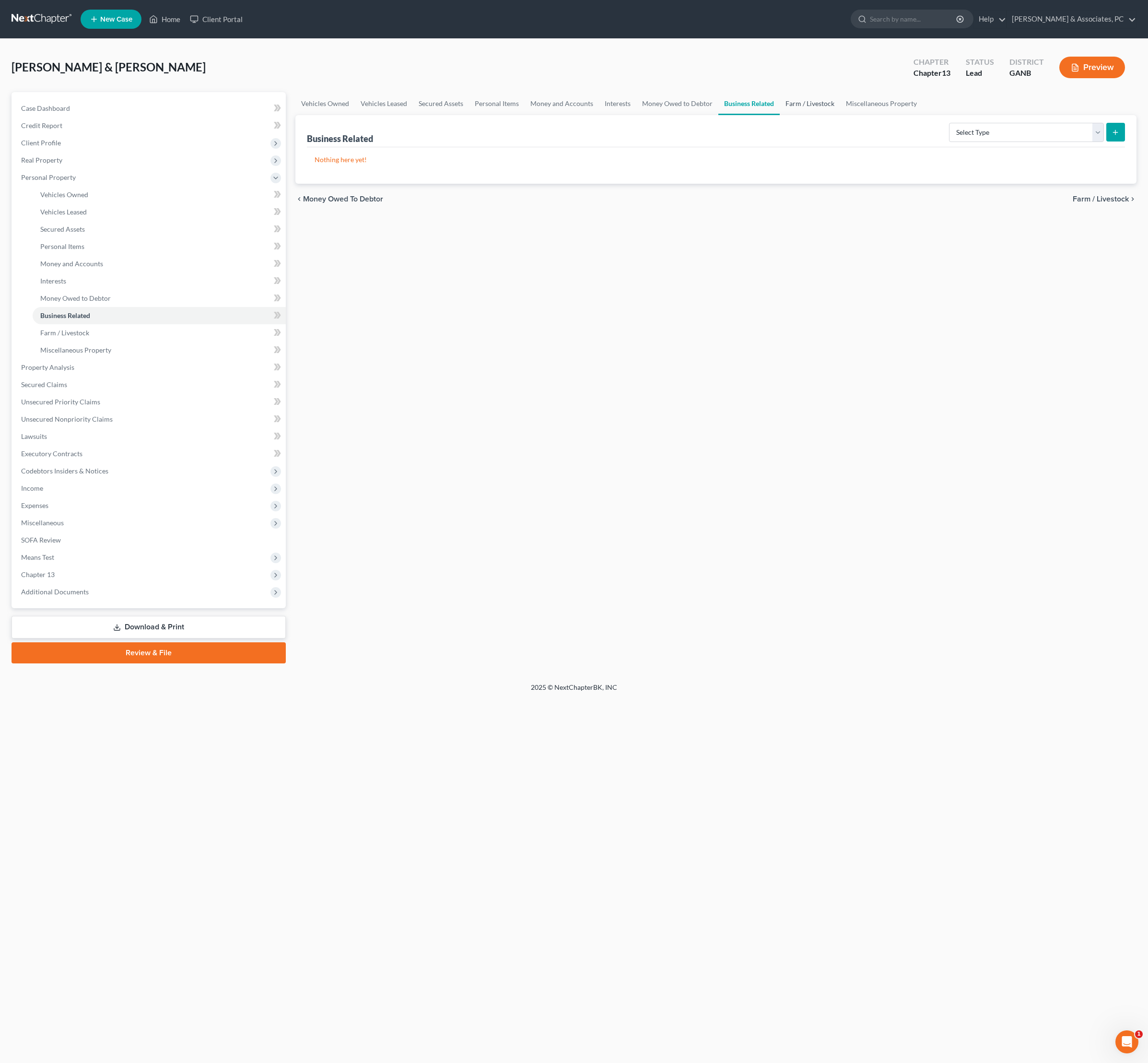
click at [840, 113] on link "Farm / Livestock" at bounding box center [810, 103] width 60 height 23
click at [923, 115] on link "Miscellaneous Property" at bounding box center [882, 103] width 82 height 23
click at [469, 112] on link "Secured Assets" at bounding box center [441, 103] width 56 height 23
click at [413, 112] on link "Vehicles Leased" at bounding box center [384, 103] width 58 height 23
click at [344, 115] on link "Vehicles Owned" at bounding box center [324, 103] width 59 height 23
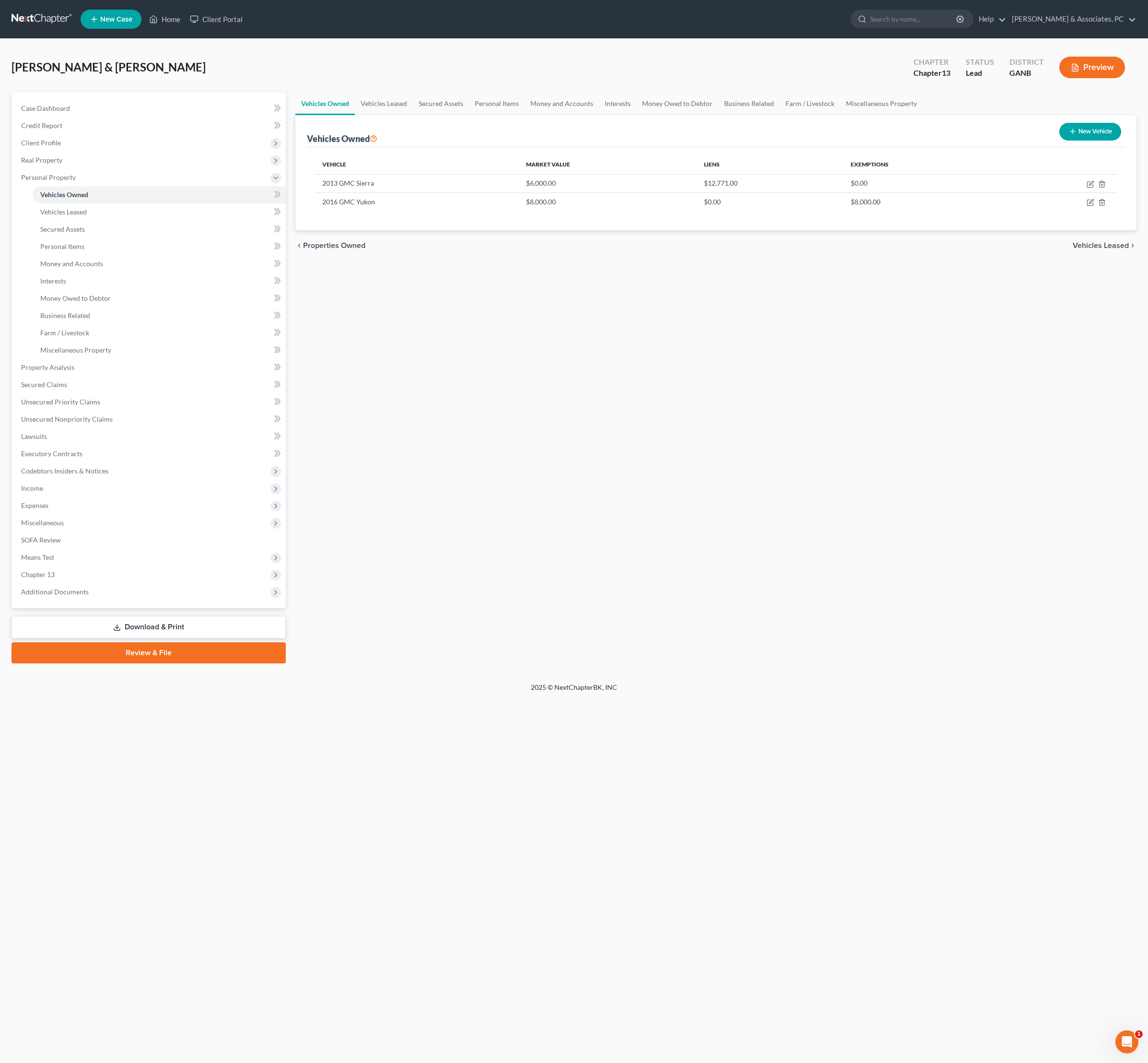
click at [576, 335] on div "Vehicles Owned Vehicles Leased Secured Assets Personal Items Money and Accounts…" at bounding box center [716, 377] width 851 height 571
click at [788, 444] on div "Vehicles Owned Vehicles Leased Secured Assets Personal Items Money and Accounts…" at bounding box center [716, 377] width 851 height 571
click at [682, 463] on div "Vehicles Owned Vehicles Leased Secured Assets Personal Items Money and Accounts…" at bounding box center [716, 377] width 851 height 571
click at [650, 452] on div "Vehicles Owned Vehicles Leased Secured Assets Personal Items Money and Accounts…" at bounding box center [716, 377] width 851 height 571
drag, startPoint x: 851, startPoint y: 391, endPoint x: 846, endPoint y: 393, distance: 5.4
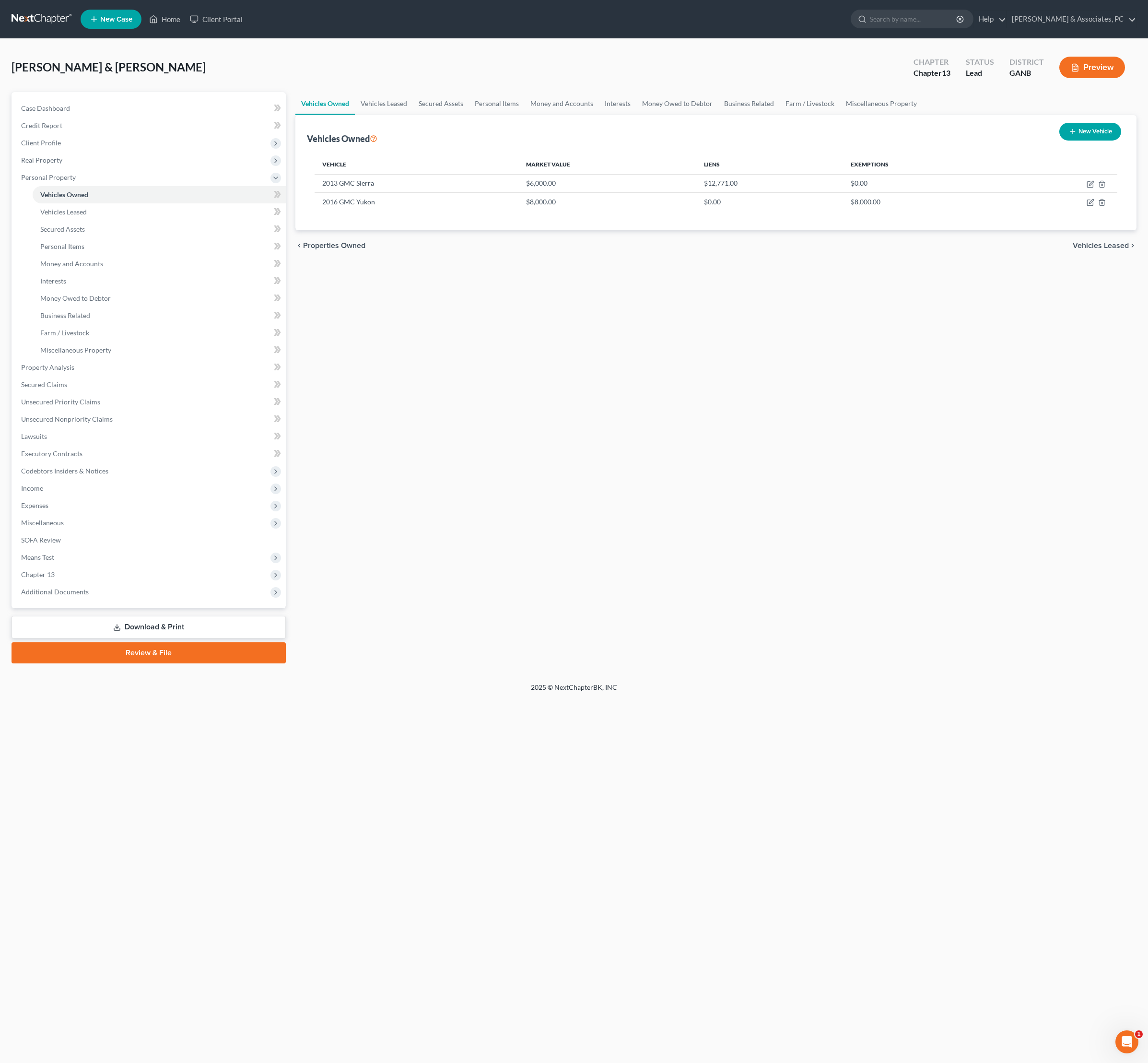
click at [846, 393] on div "Vehicles Owned Vehicles Leased Secured Assets Personal Items Money and Accounts…" at bounding box center [716, 377] width 851 height 571
click at [882, 435] on div "Vehicles Owned Vehicles Leased Secured Assets Personal Items Money and Accounts…" at bounding box center [716, 377] width 851 height 571
click at [625, 404] on div "Vehicles Owned Vehicles Leased Secured Assets Personal Items Money and Accounts…" at bounding box center [716, 377] width 851 height 571
